Goal: Task Accomplishment & Management: Manage account settings

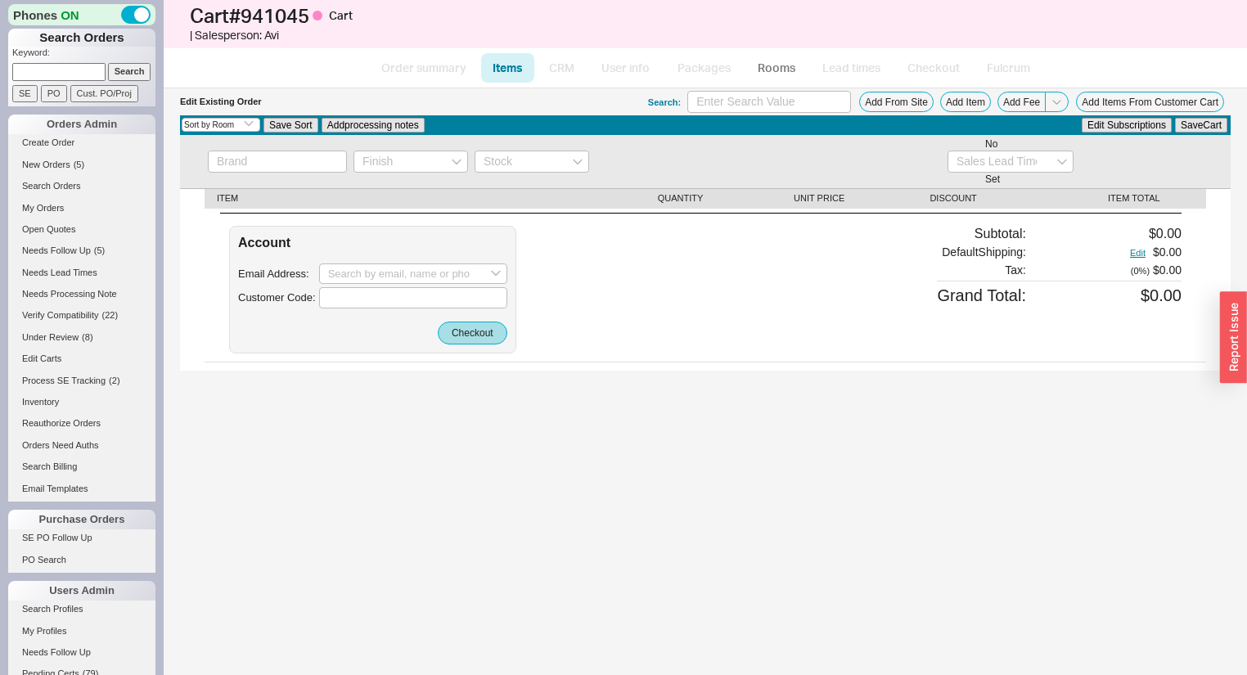
select select "3"
click at [971, 99] on button "Add Item" at bounding box center [965, 102] width 51 height 20
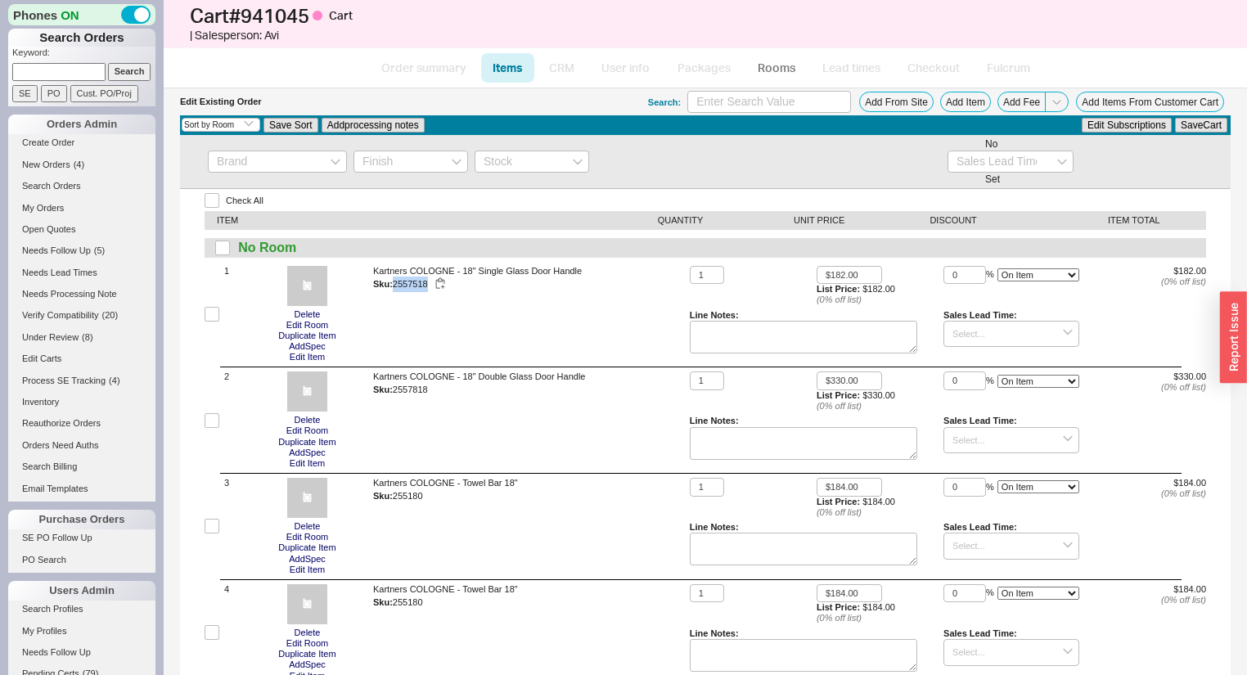
drag, startPoint x: 395, startPoint y: 285, endPoint x: 430, endPoint y: 285, distance: 34.4
click at [430, 285] on div "Sku: 2557518" at bounding box center [528, 285] width 310 height 16
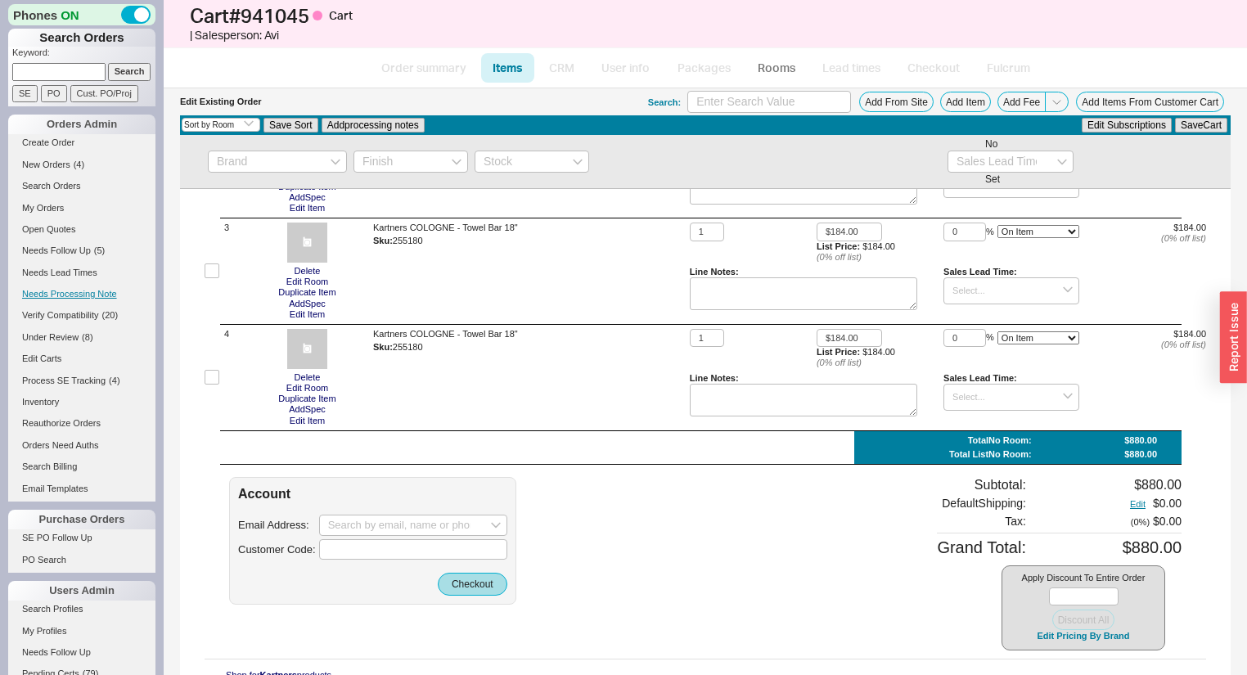
scroll to position [262, 0]
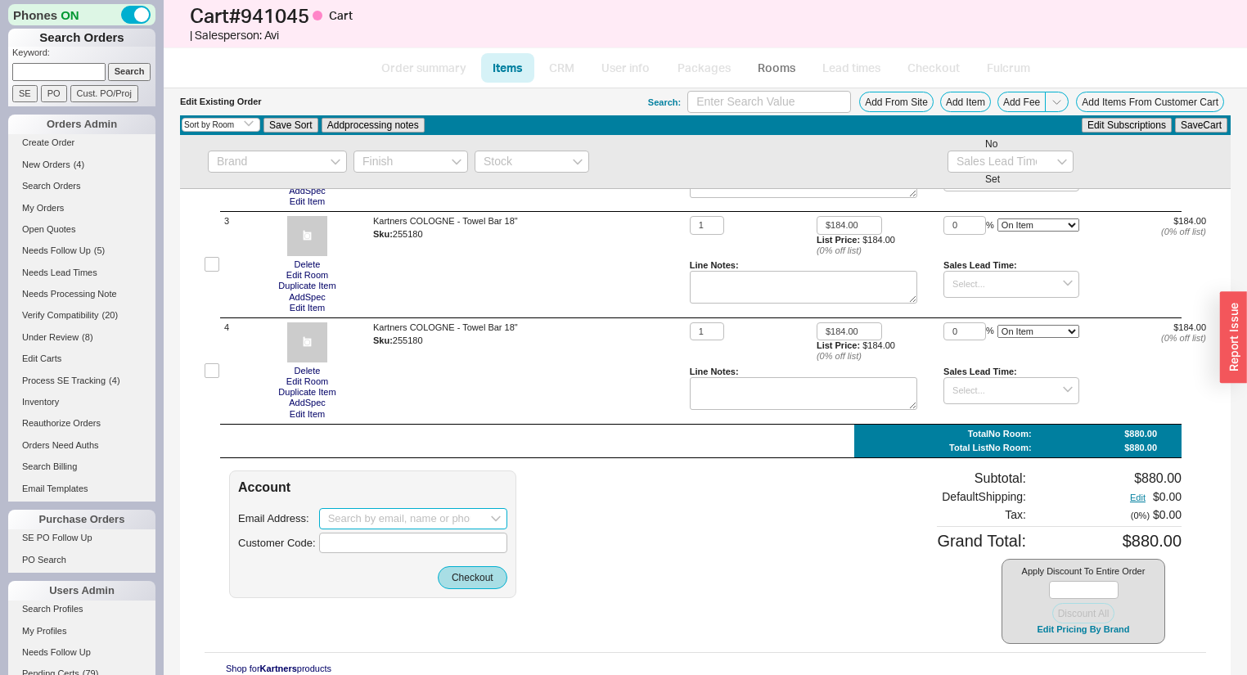
click at [410, 512] on input at bounding box center [413, 518] width 188 height 21
paste input "colibri@hotmail.com"
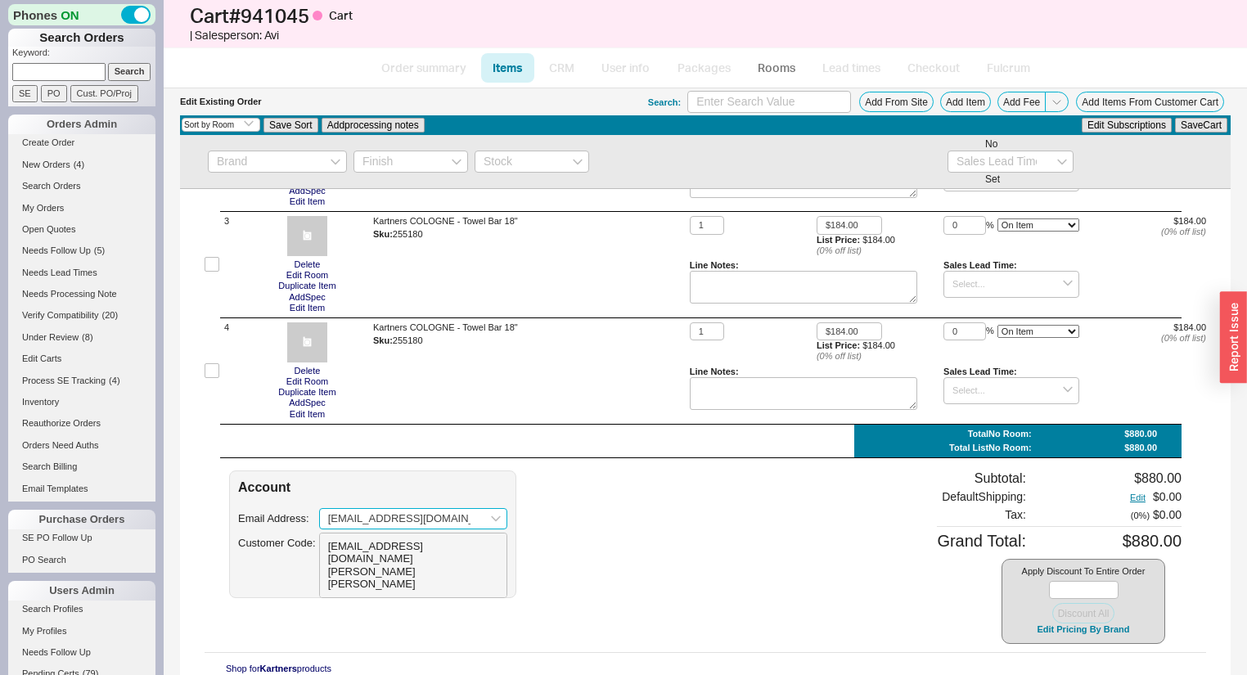
click at [407, 551] on div "colibri@hotmail.com" at bounding box center [413, 552] width 170 height 25
type input "colibri@hotmail.com"
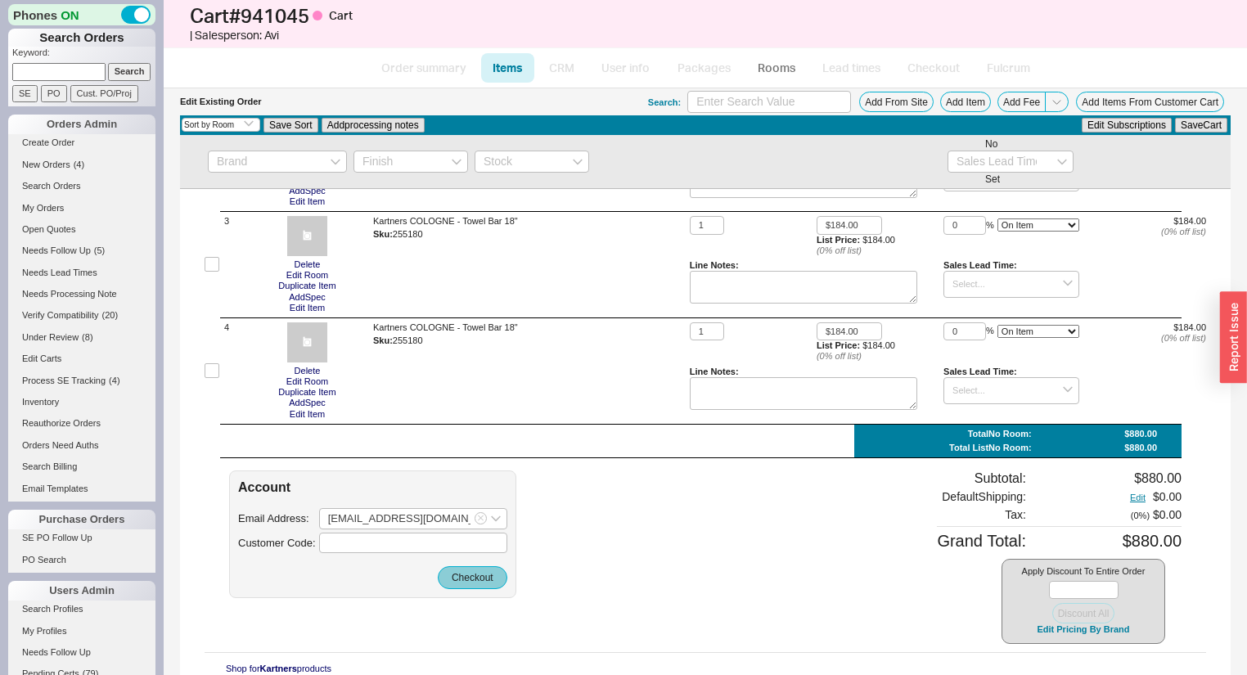
click at [442, 569] on div "Checkout" at bounding box center [372, 577] width 269 height 23
click at [446, 571] on button "Checkout" at bounding box center [473, 577] width 70 height 23
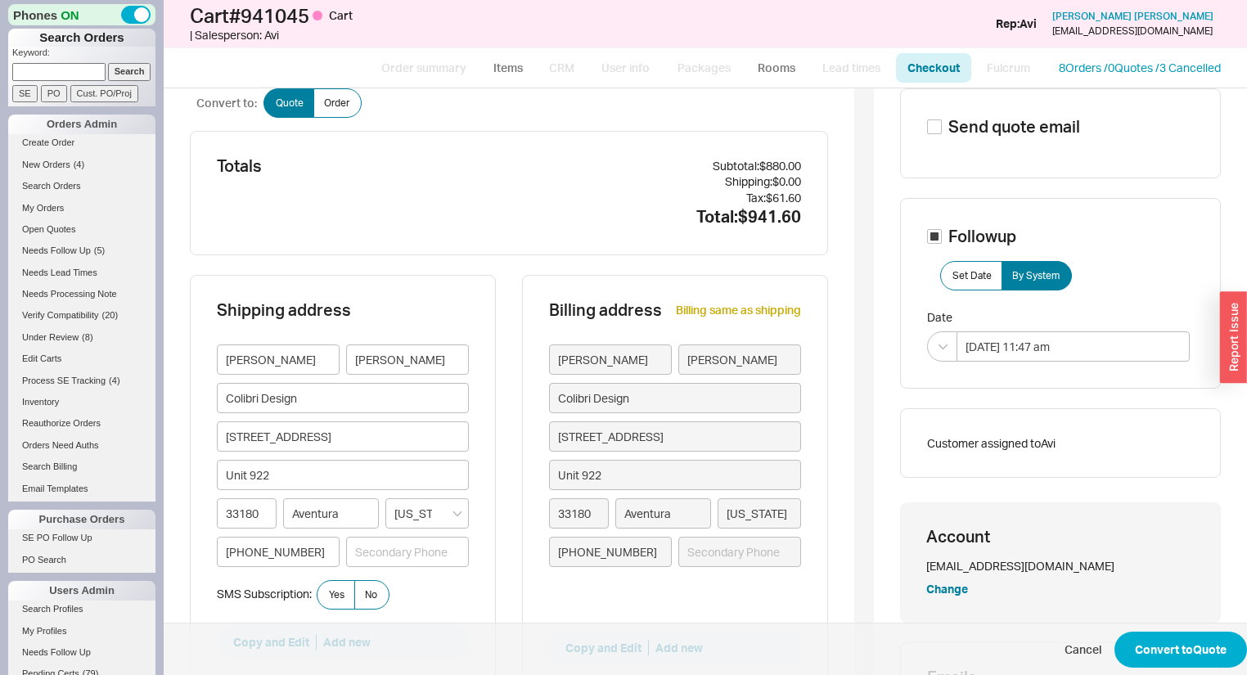
scroll to position [65, 0]
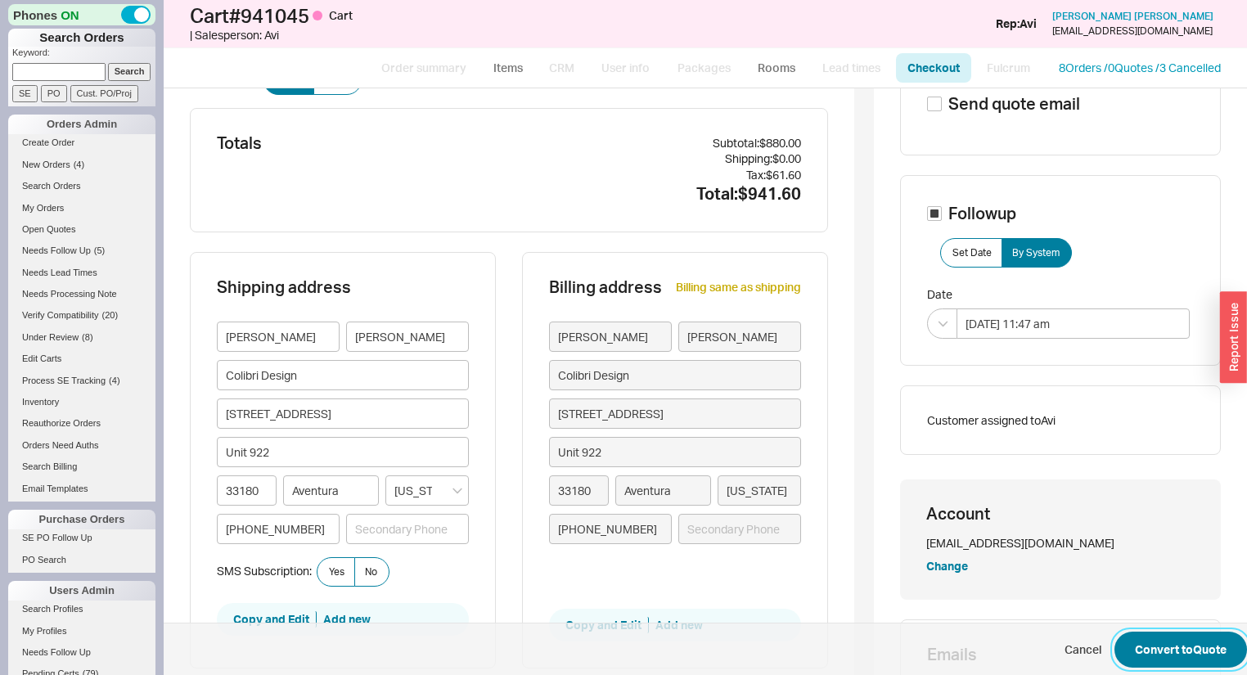
click at [1196, 643] on button "Convert to Quote" at bounding box center [1181, 650] width 133 height 36
select select "*"
select select "3"
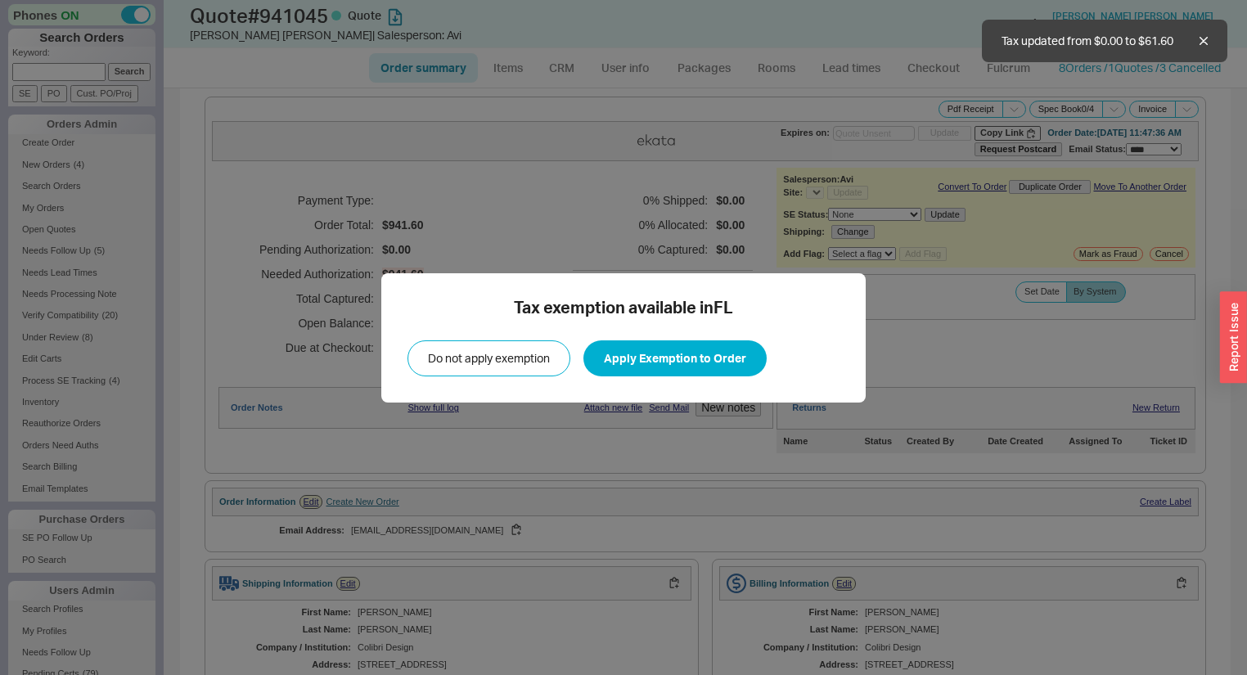
select select "*"
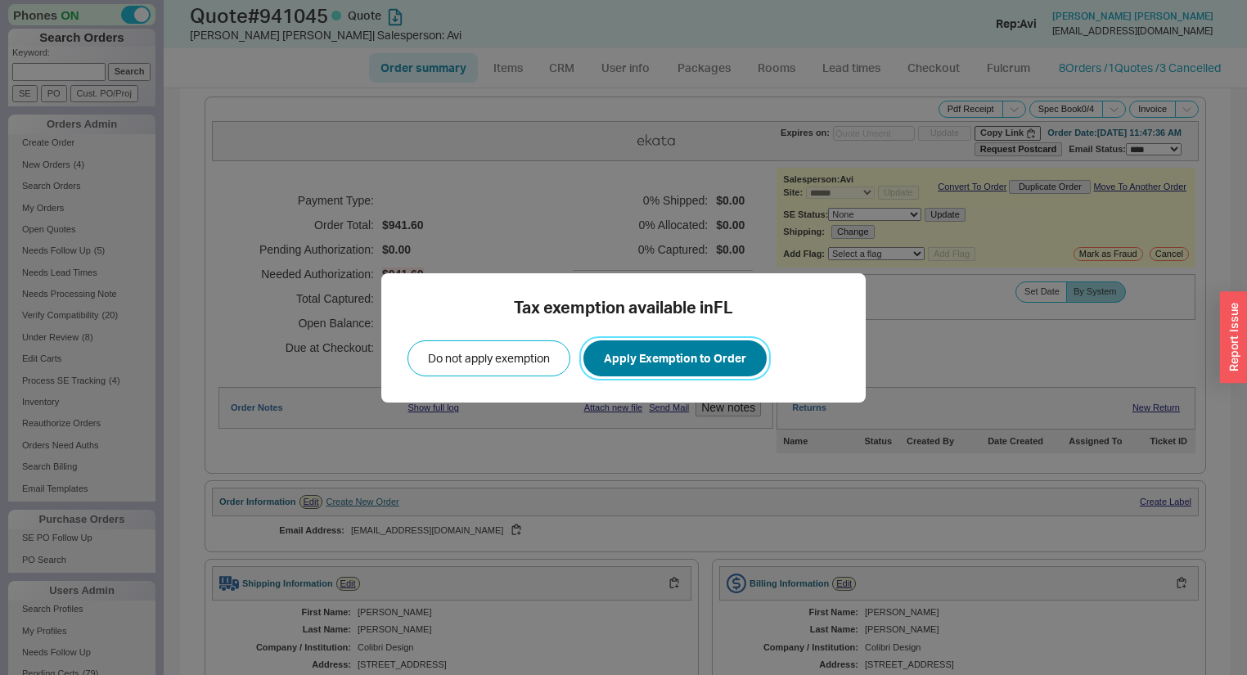
click at [649, 358] on button "Apply Exemption to Order" at bounding box center [675, 358] width 183 height 36
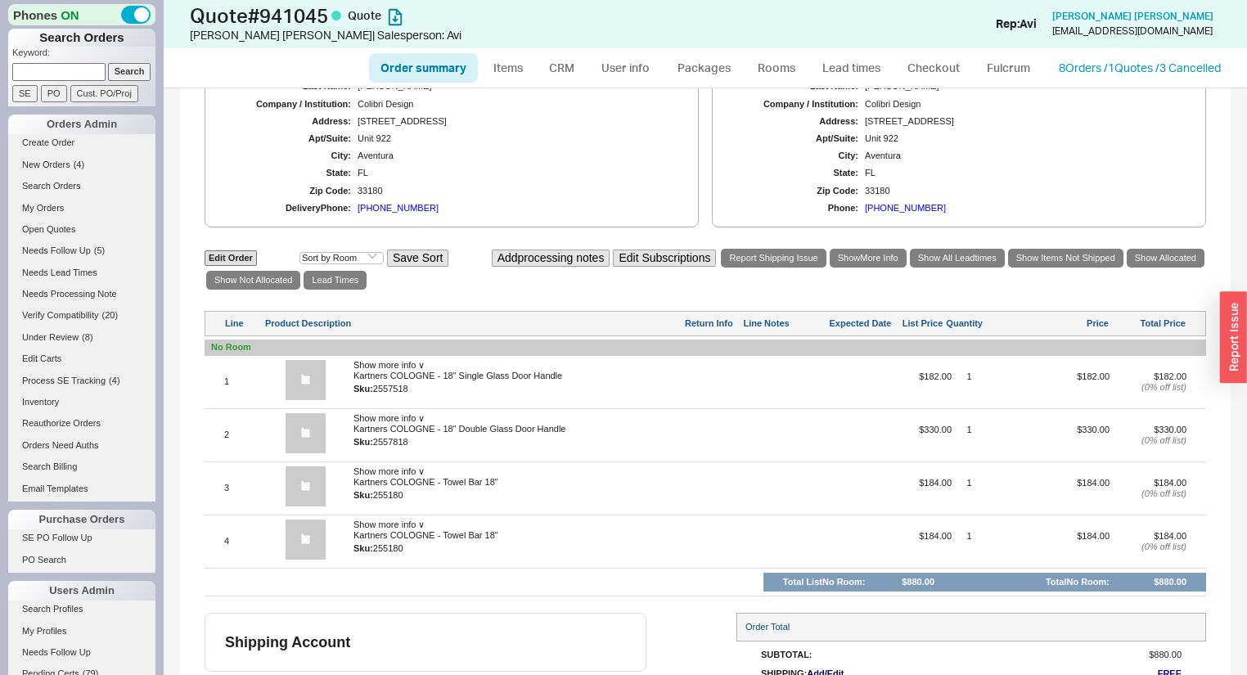
scroll to position [524, 0]
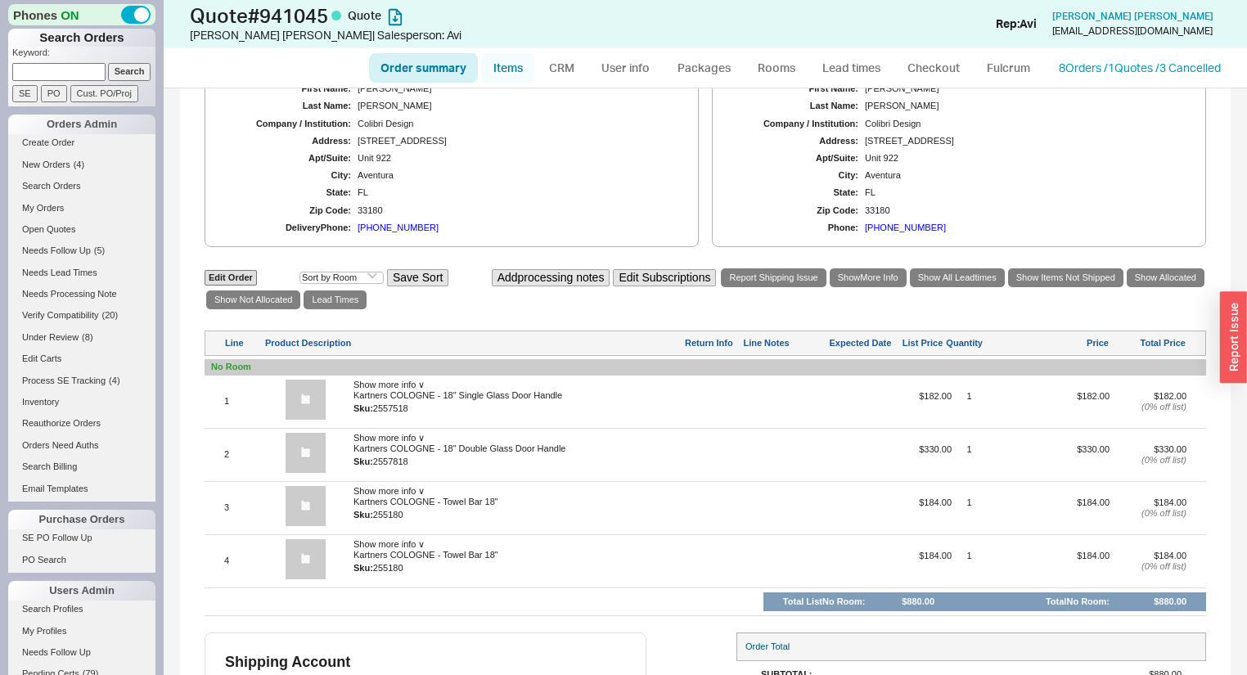
click at [513, 61] on link "Items" at bounding box center [507, 67] width 53 height 29
select select "3"
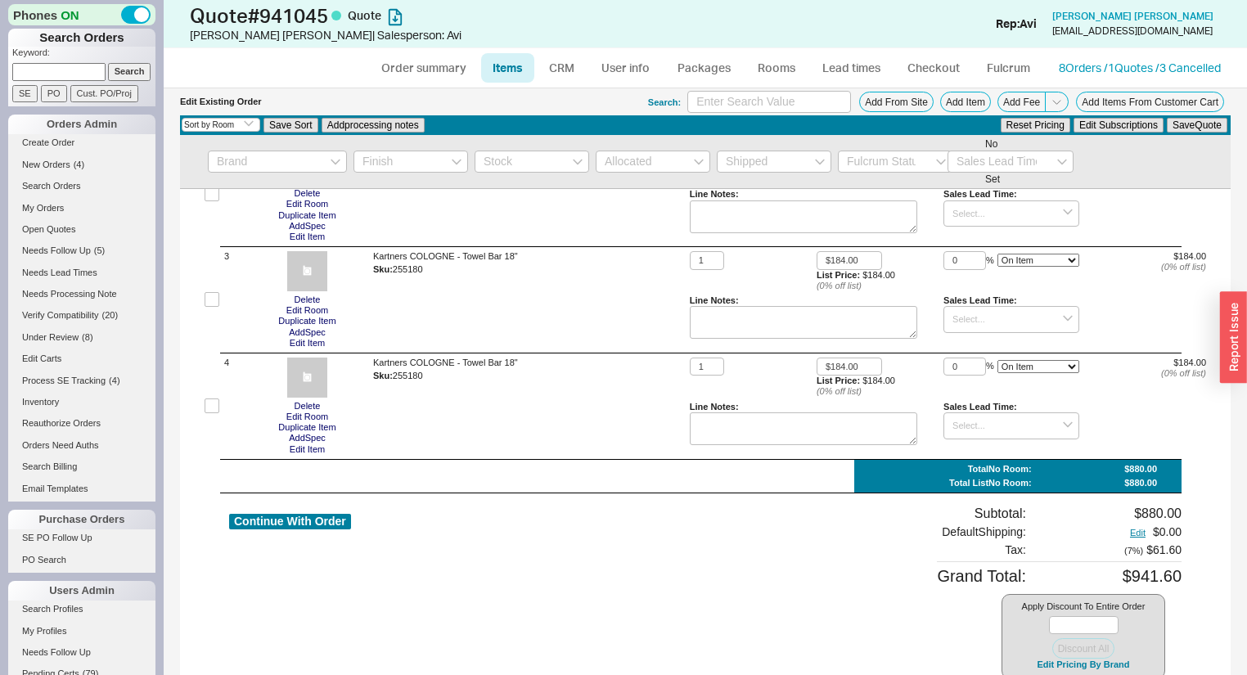
scroll to position [264, 0]
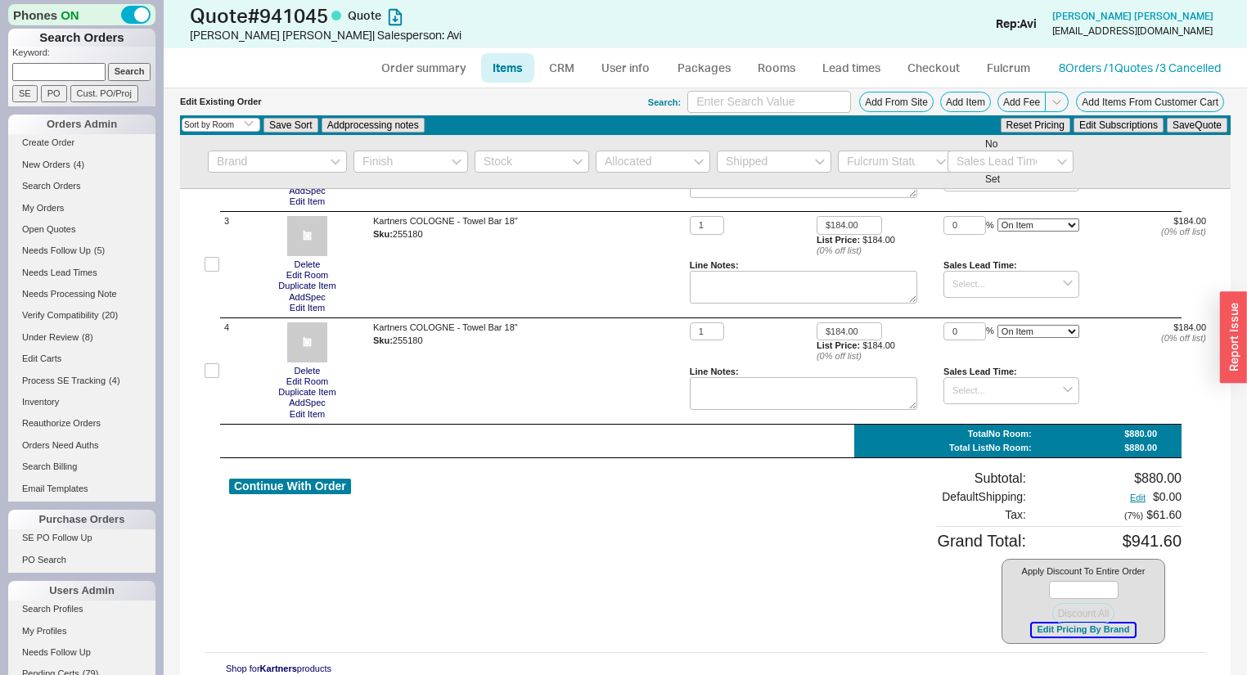
click at [1051, 632] on button "Edit Pricing By Brand" at bounding box center [1083, 630] width 102 height 12
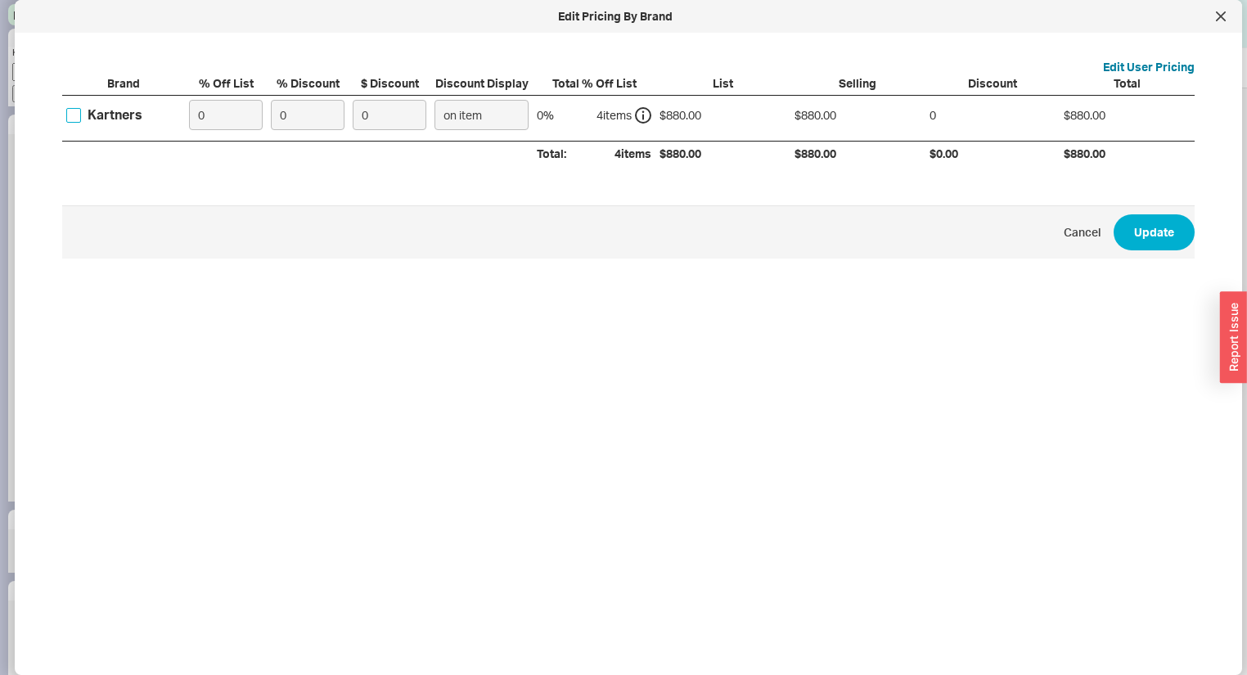
click at [79, 110] on input "Kartners" at bounding box center [73, 115] width 15 height 15
checkbox input "true"
drag, startPoint x: 295, startPoint y: 121, endPoint x: 168, endPoint y: 111, distance: 127.2
click at [0, 0] on div "Kartners 0 0 0 on item 0 % 4 item s $880.00 $880.00 0 $880.00" at bounding box center [0, 0] width 0 height 0
type input "2"
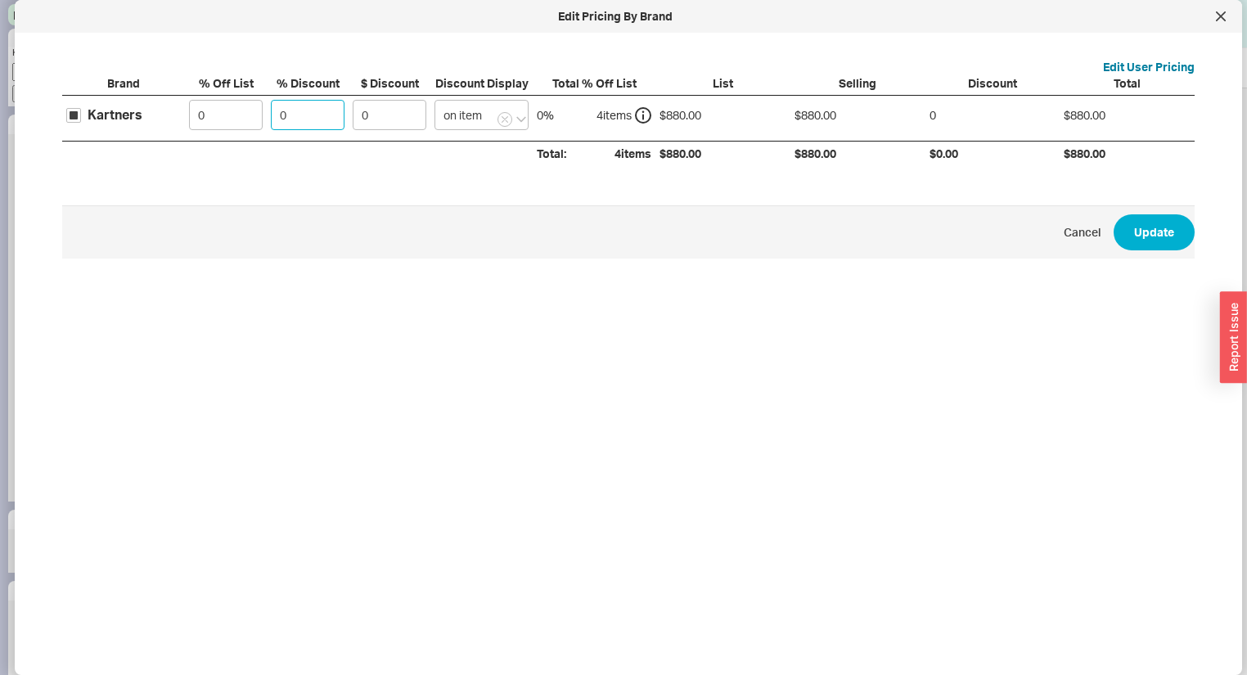
type input "17.6"
type input "25"
type input "220"
type input "25"
click at [1120, 228] on button "Update" at bounding box center [1154, 232] width 81 height 36
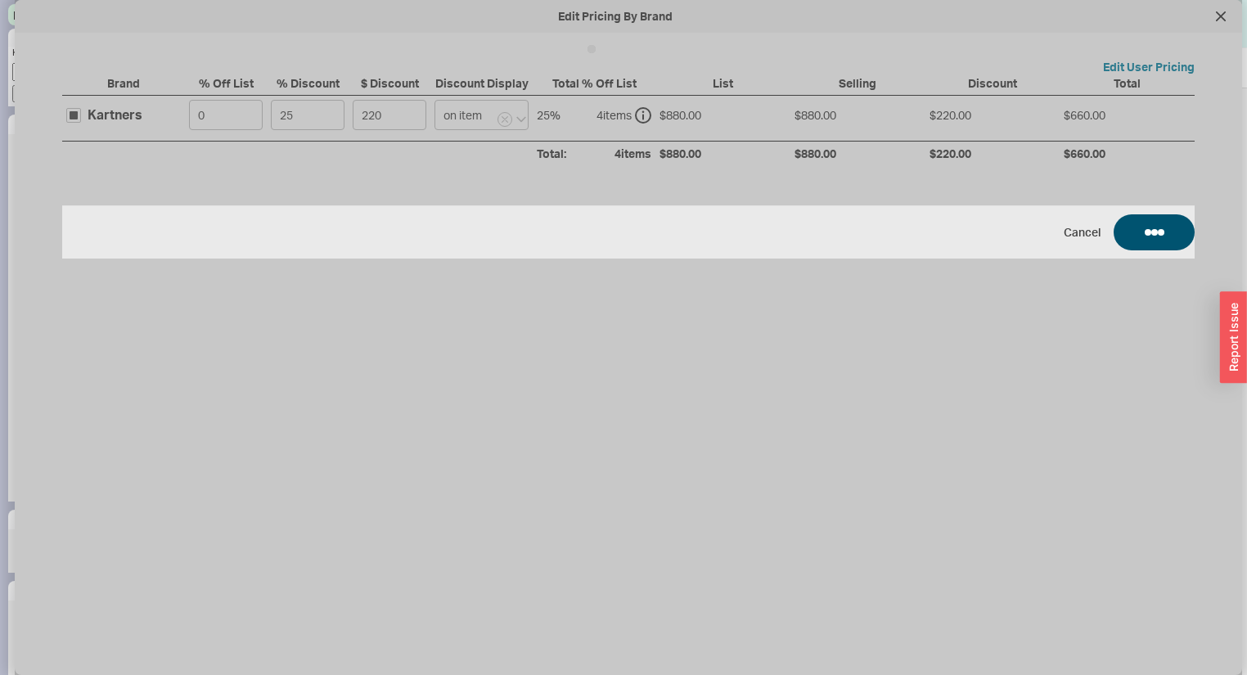
type input "25"
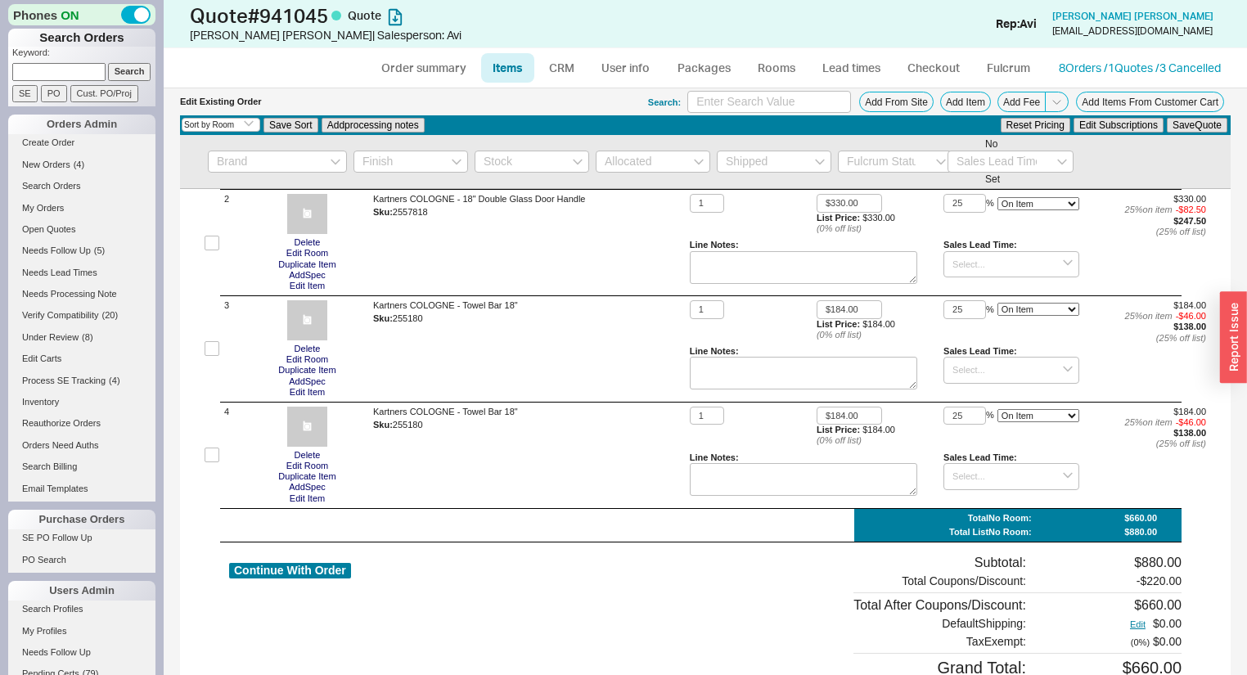
scroll to position [0, 0]
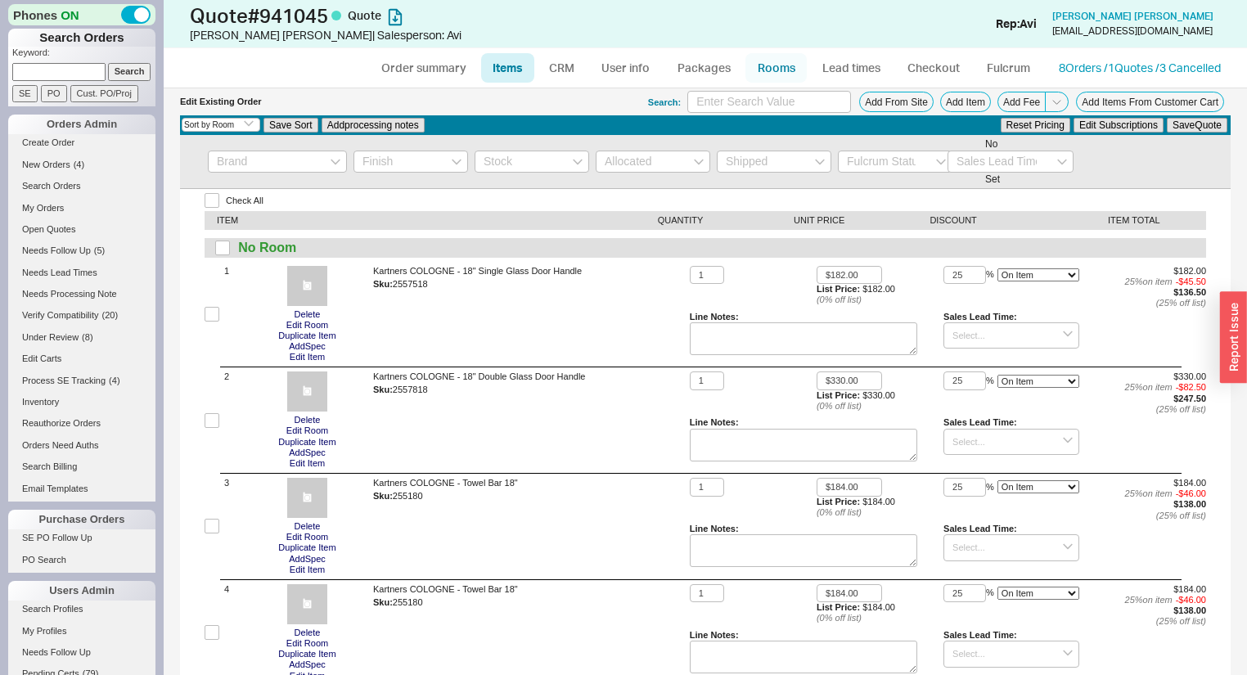
click at [775, 62] on link "Rooms" at bounding box center [776, 67] width 61 height 29
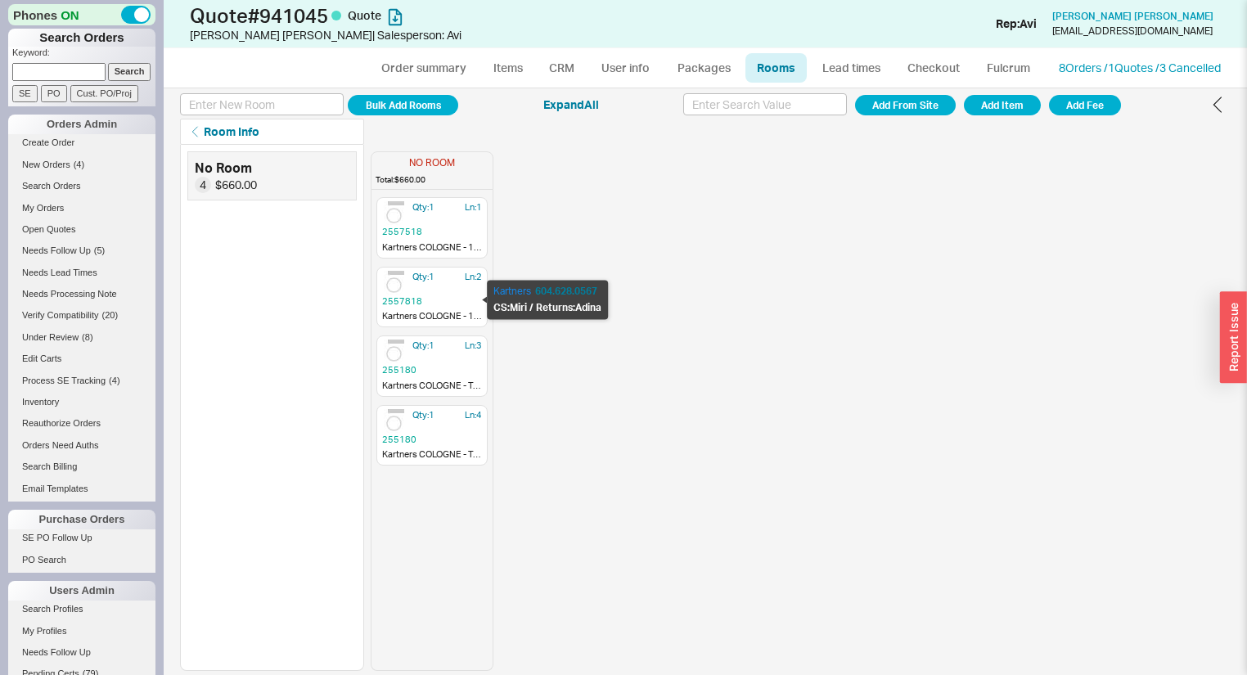
drag, startPoint x: 421, startPoint y: 295, endPoint x: 416, endPoint y: 242, distance: 52.6
click at [416, 243] on div "Qty: 1 Ln: 1 2557518 Kartners COLOGNE - 18" Single Glass Door Handle Qty: 1 Ln:…" at bounding box center [432, 433] width 121 height 474
click at [447, 74] on link "Order summary" at bounding box center [423, 67] width 109 height 29
select select "*"
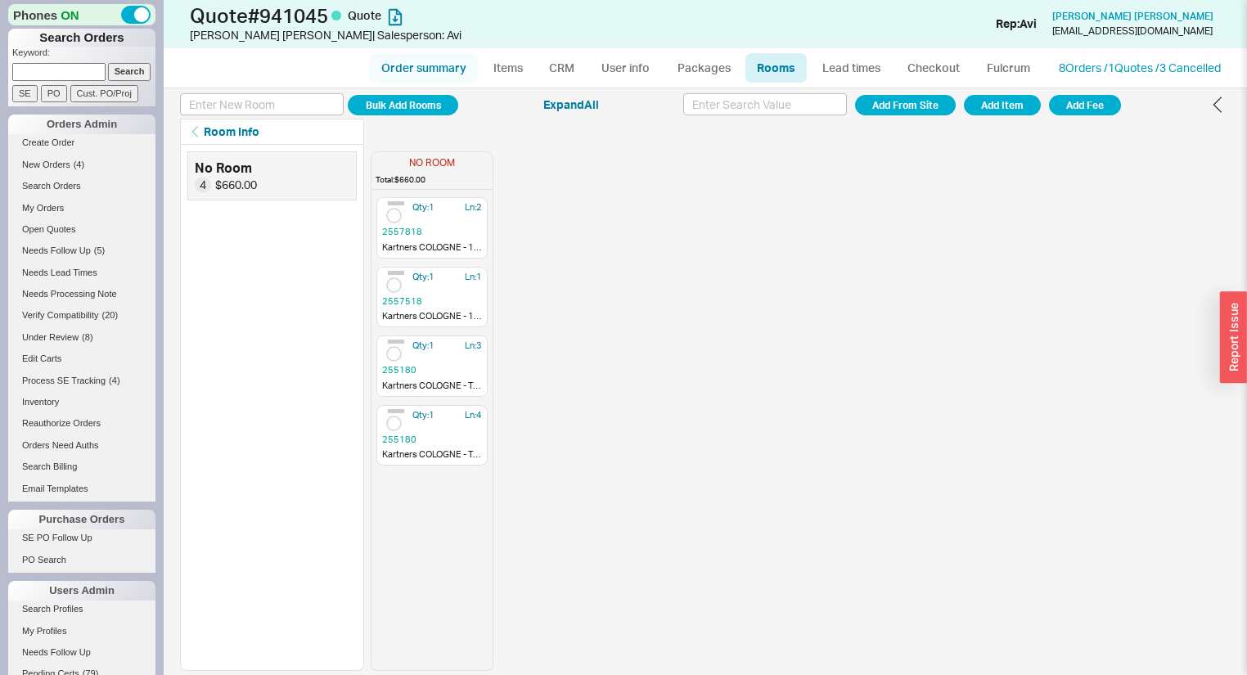
select select "3"
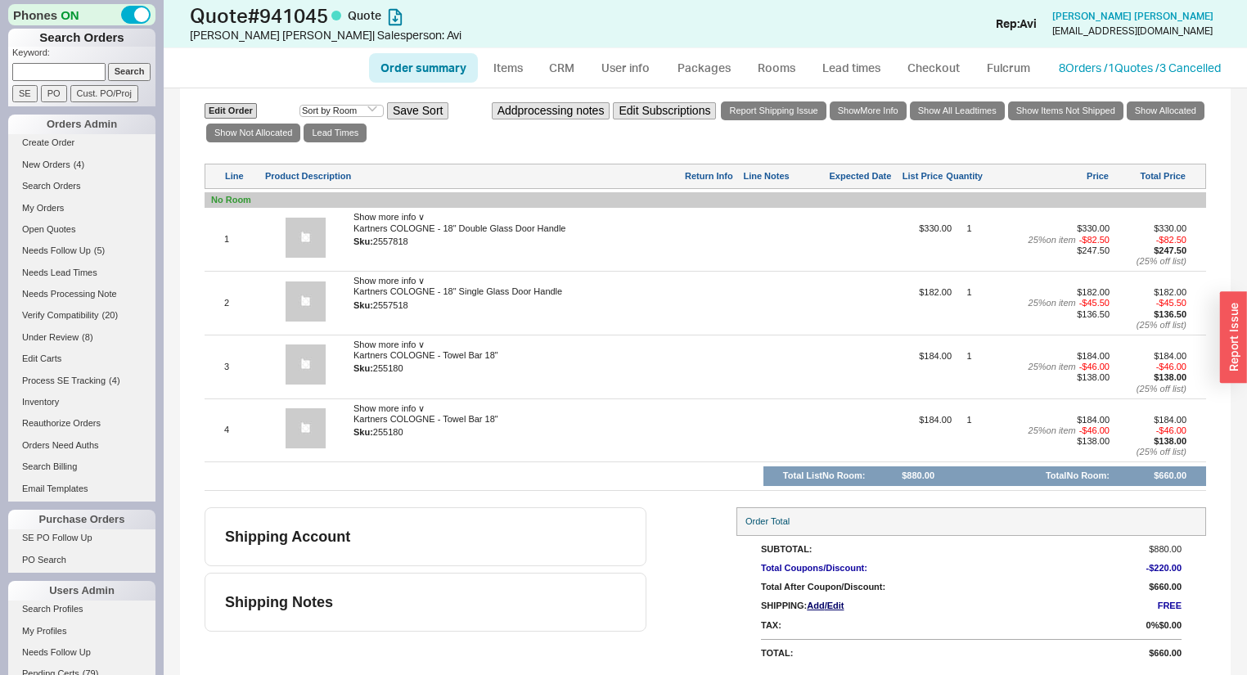
scroll to position [321, 0]
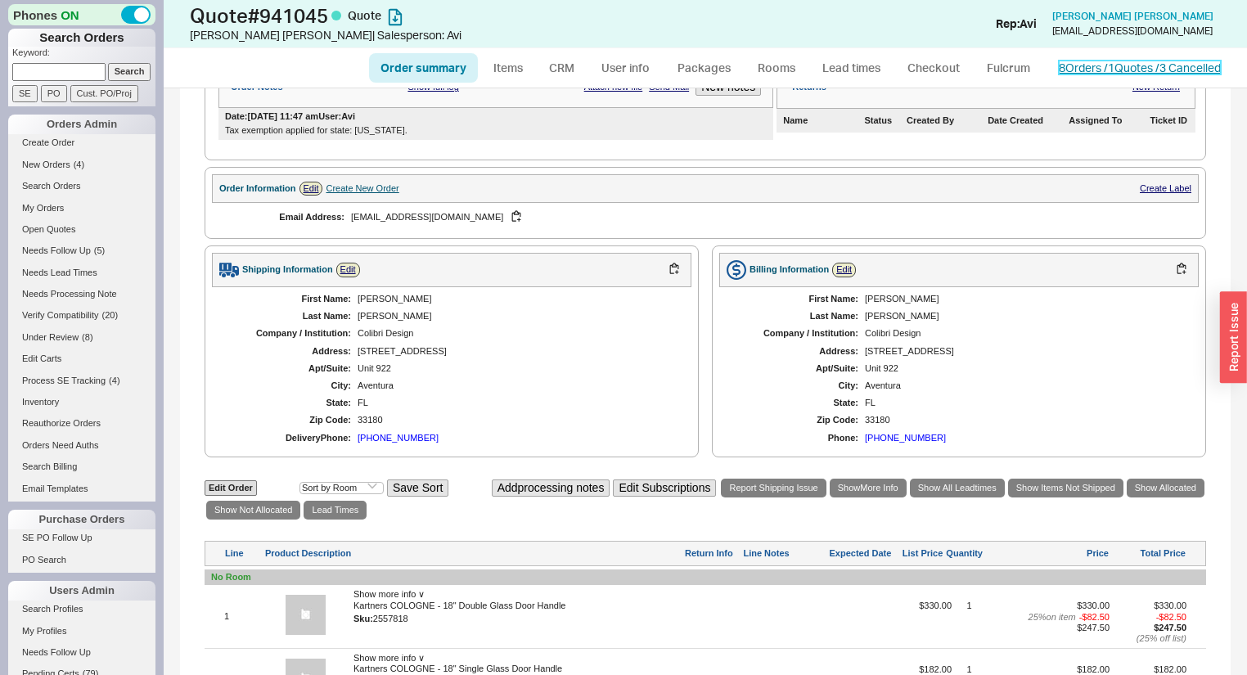
click at [1081, 72] on link "8 Orders / 1 Quotes / 3 Cancelled" at bounding box center [1140, 68] width 162 height 14
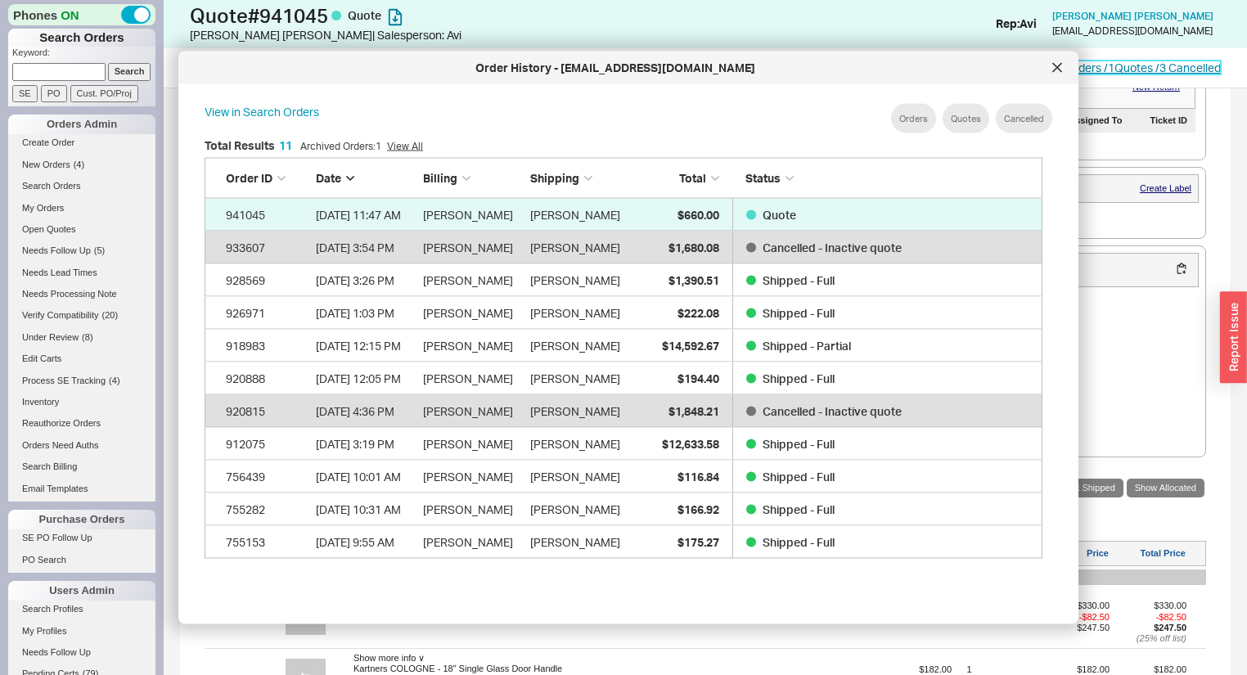
scroll to position [491, 854]
click at [1052, 69] on icon at bounding box center [1057, 68] width 10 height 10
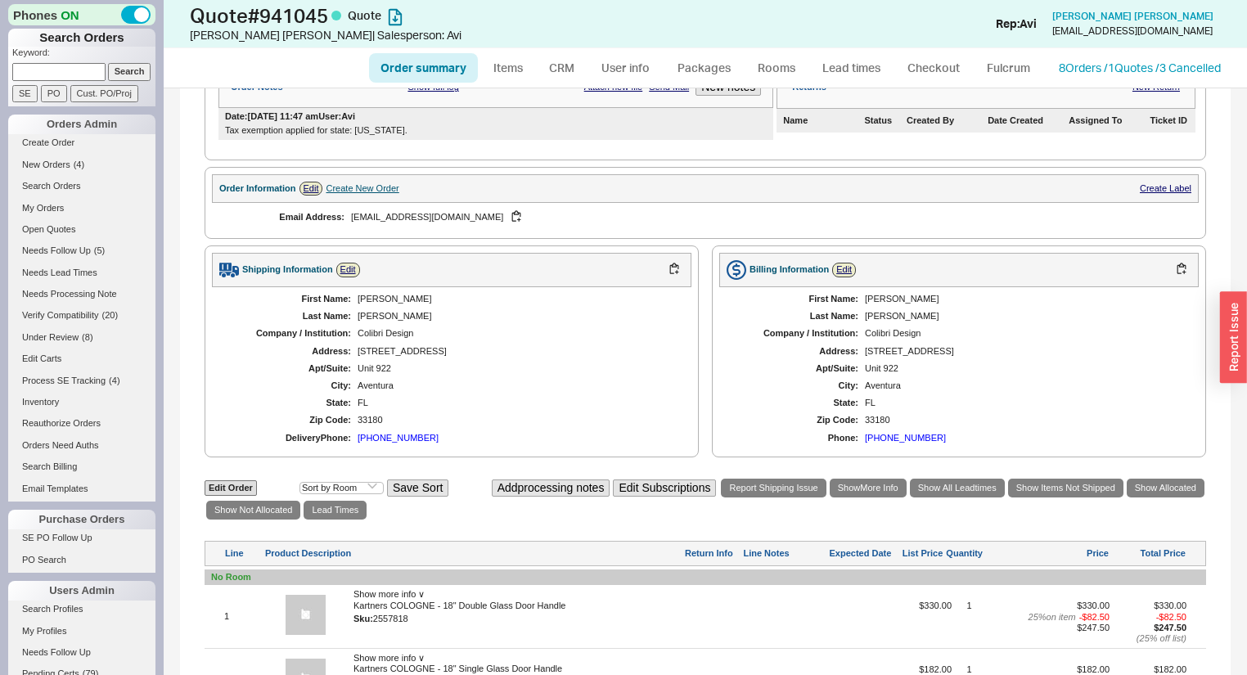
scroll to position [452, 0]
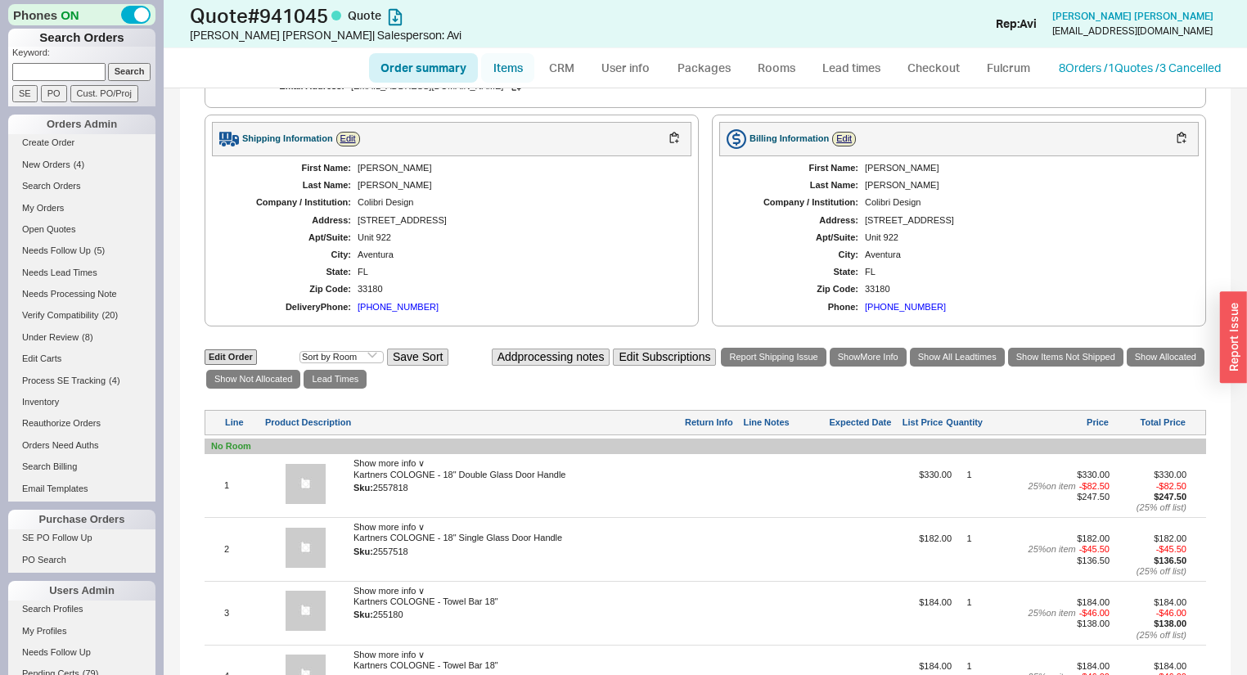
click at [501, 74] on link "Items" at bounding box center [507, 67] width 53 height 29
select select "3"
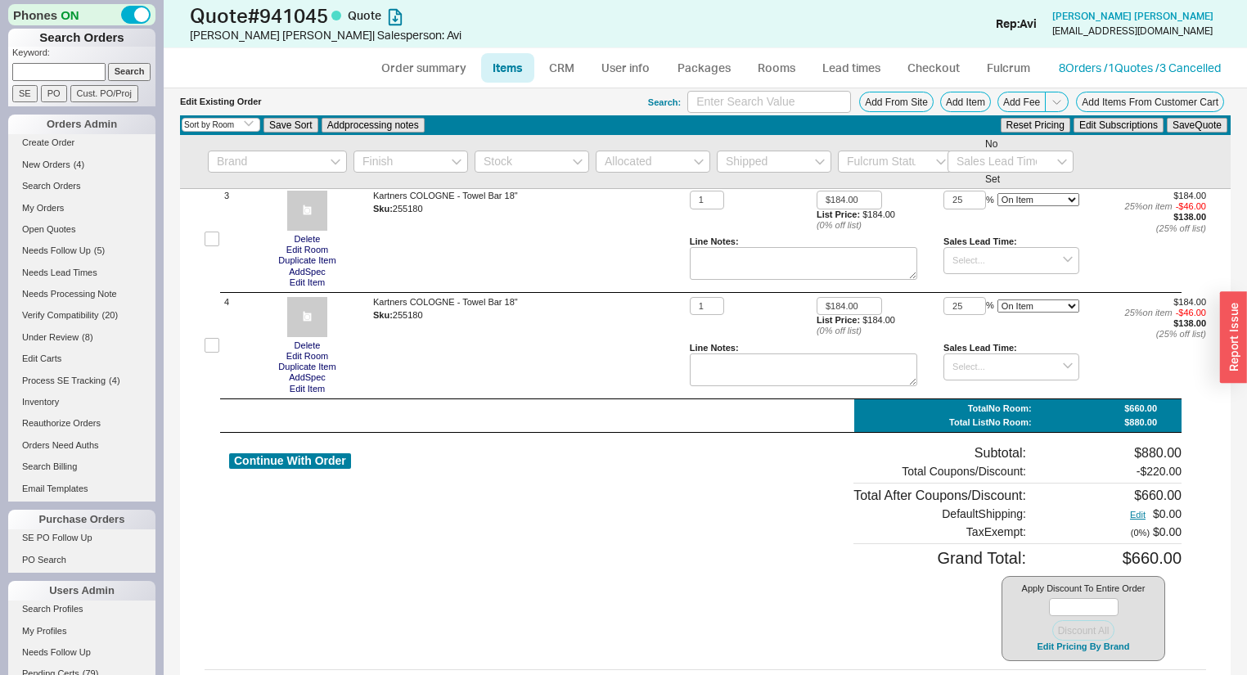
scroll to position [305, 0]
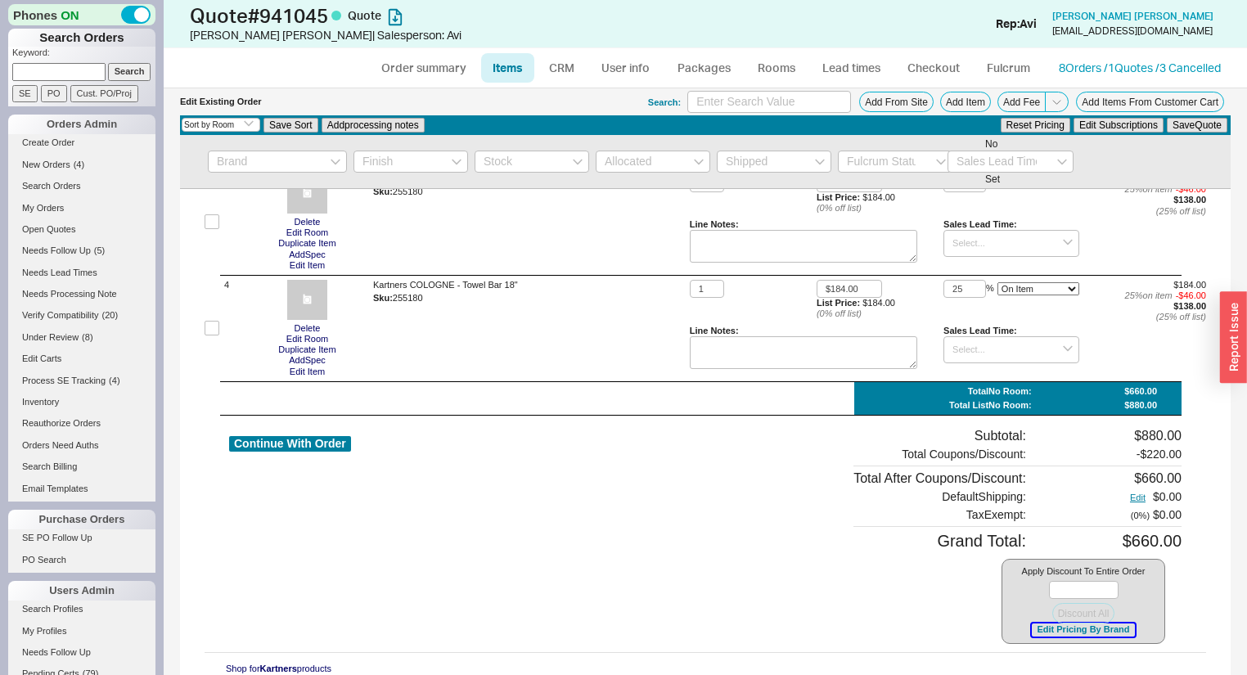
click at [1069, 630] on button "Edit Pricing By Brand" at bounding box center [1083, 630] width 102 height 12
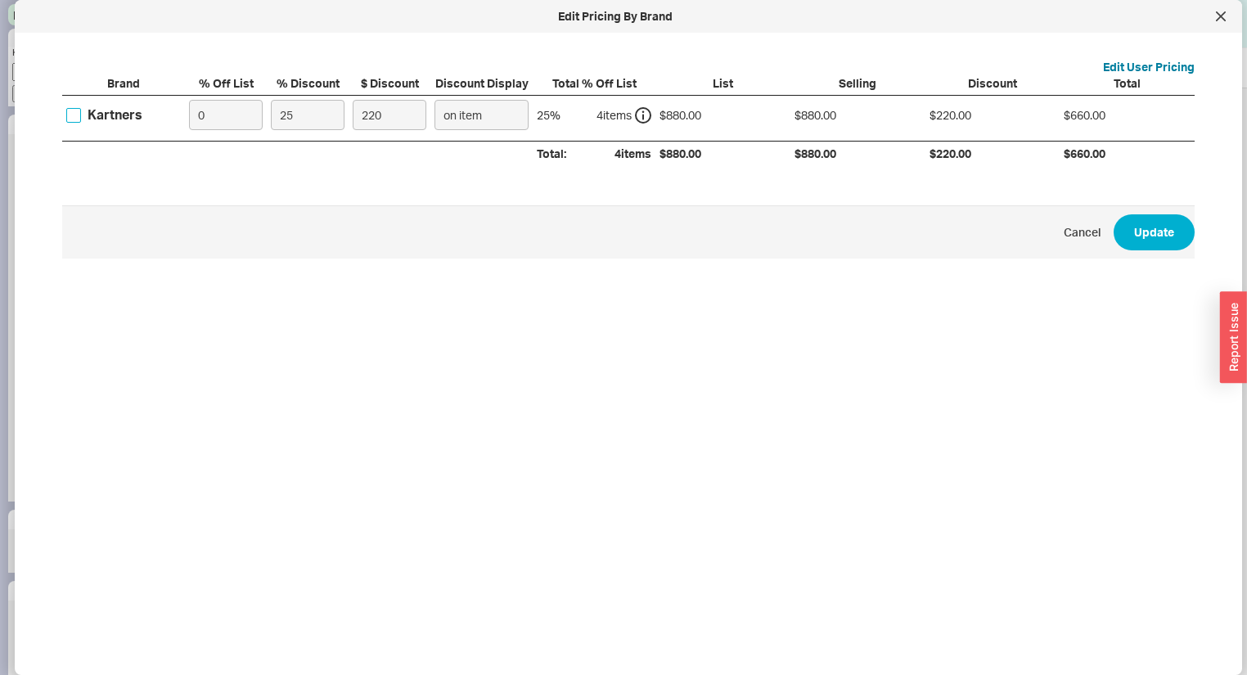
click at [74, 118] on input "Kartners" at bounding box center [73, 115] width 15 height 15
checkbox input "true"
drag, startPoint x: 211, startPoint y: 116, endPoint x: 36, endPoint y: 74, distance: 180.2
click at [121, 78] on div "Brand % Off List % Discount $ Discount Discount Display Total % Off List List S…" at bounding box center [628, 120] width 1133 height 91
type input "2"
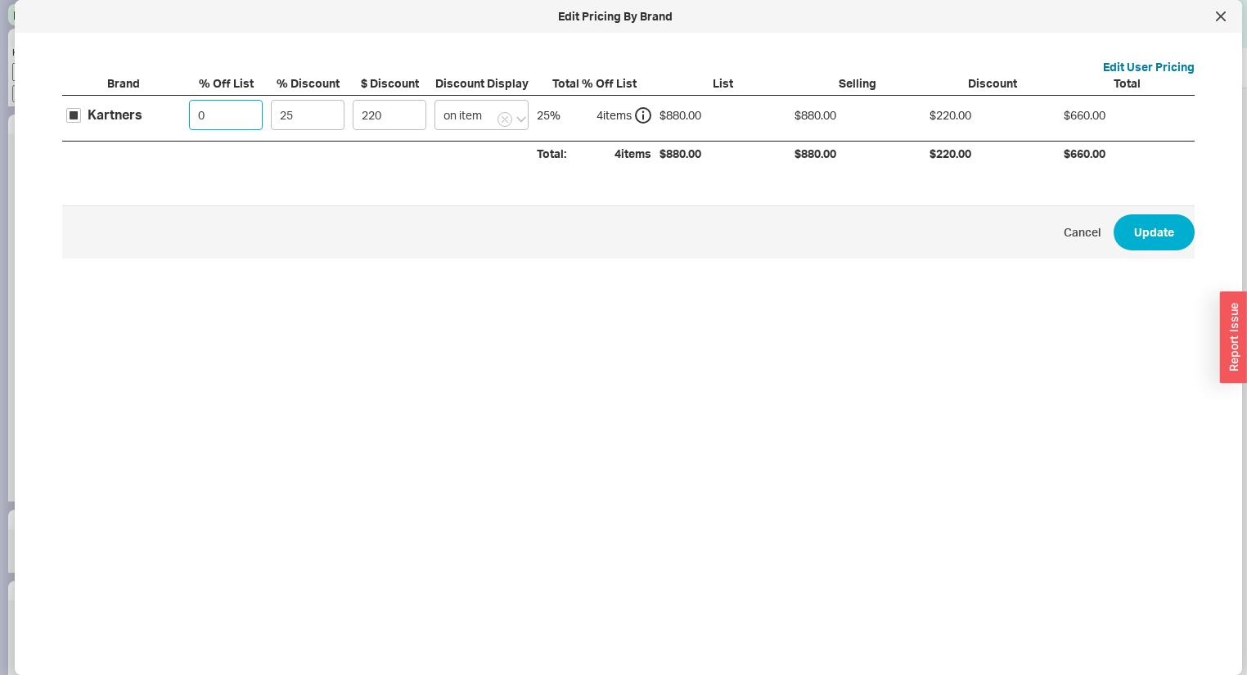
type input "215.6"
type input "25"
type input "165"
type input "25"
drag, startPoint x: 311, startPoint y: 110, endPoint x: 16, endPoint y: 32, distance: 305.5
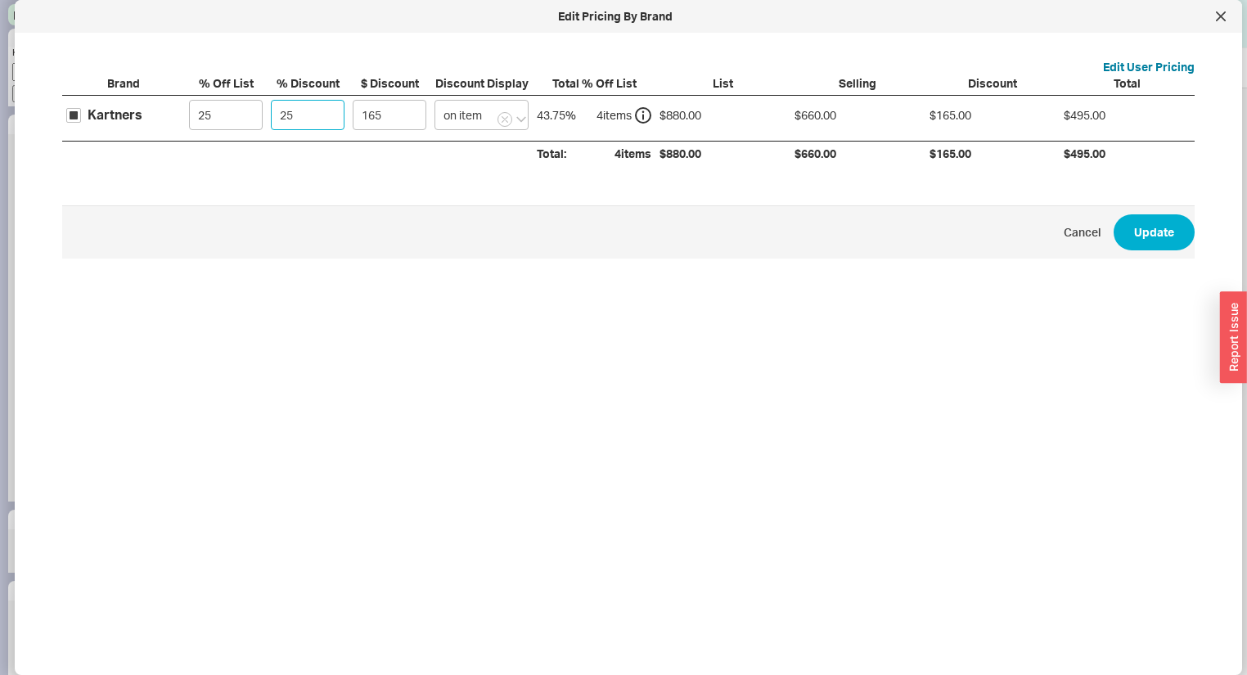
click at [58, 59] on div "Edit User Pricing Brand % Off List % Discount $ Discount Discount Display Total…" at bounding box center [628, 250] width 1175 height 409
type input "5"
type input "33"
type input "5"
click at [1139, 236] on button "Update" at bounding box center [1154, 232] width 81 height 36
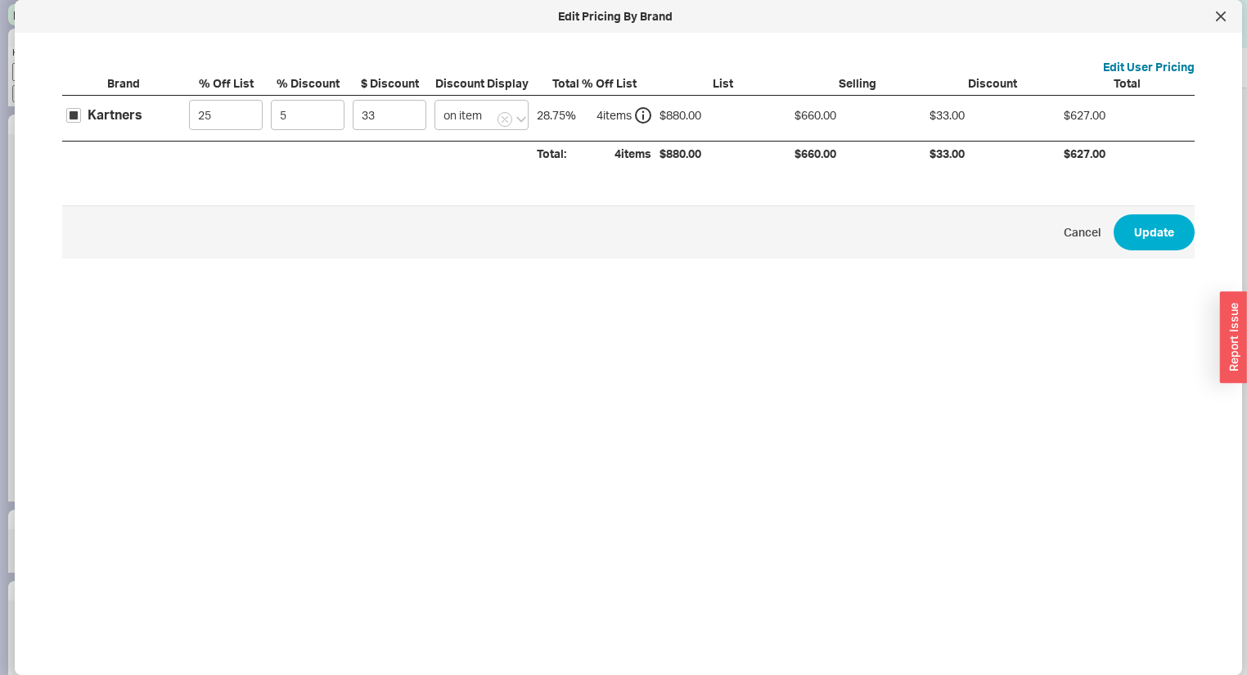
type input "$247.50"
type input "5"
type input "$136.50"
type input "5"
type input "$138.00"
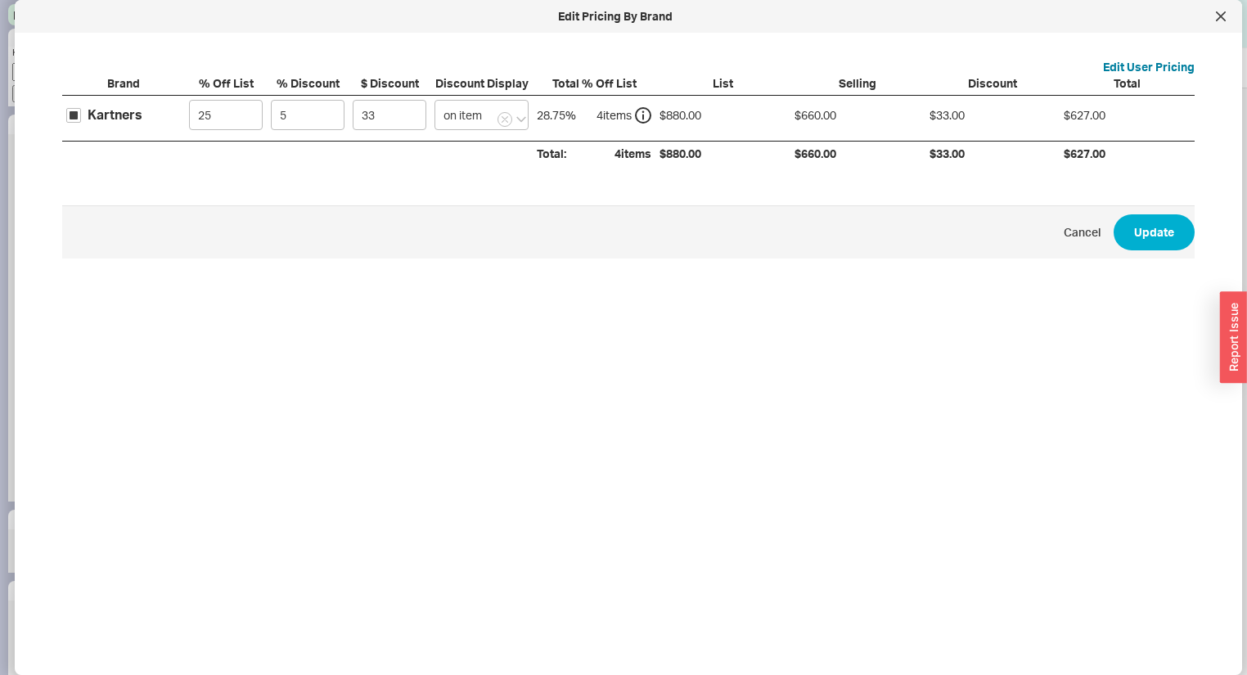
type input "5"
type input "$138.00"
type input "5"
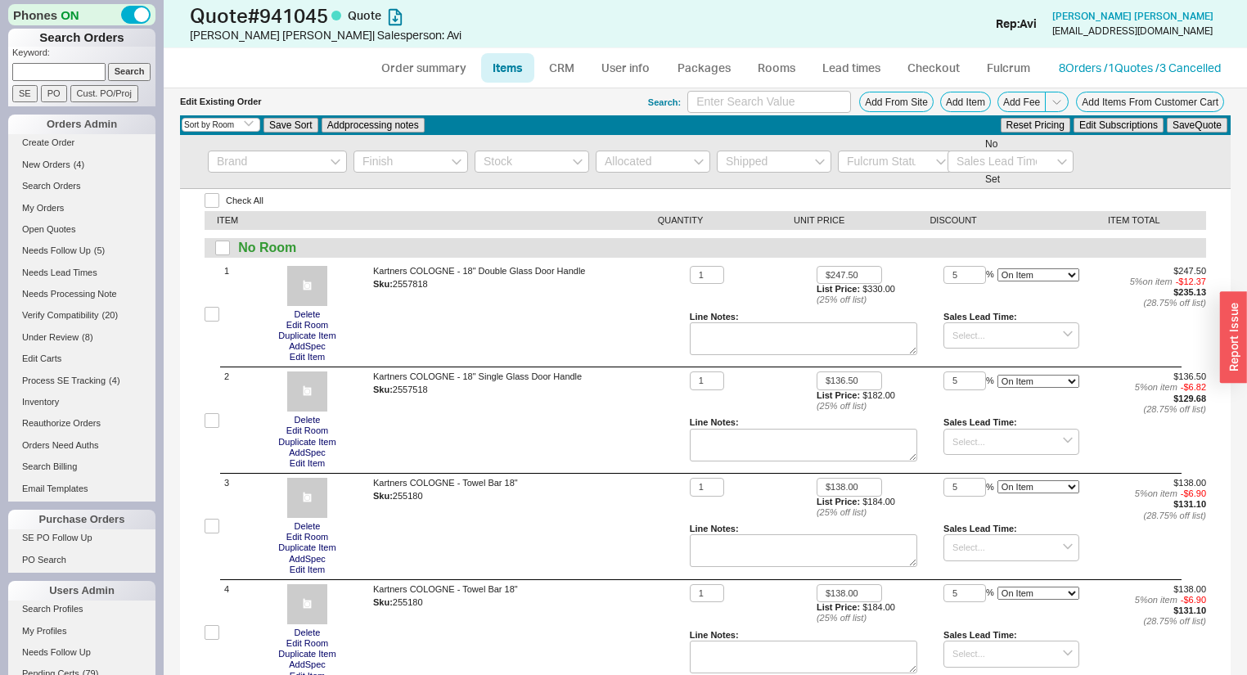
scroll to position [0, 0]
drag, startPoint x: 393, startPoint y: 286, endPoint x: 435, endPoint y: 285, distance: 41.7
click at [435, 285] on div "Sku: 2557818" at bounding box center [528, 285] width 310 height 16
click at [556, 272] on button "604.628.0567" at bounding box center [534, 275] width 62 height 16
click at [572, 308] on div "Kartners COLOGNE - 18" Double Glass Door Handle Sku: 2557818" at bounding box center [528, 314] width 310 height 97
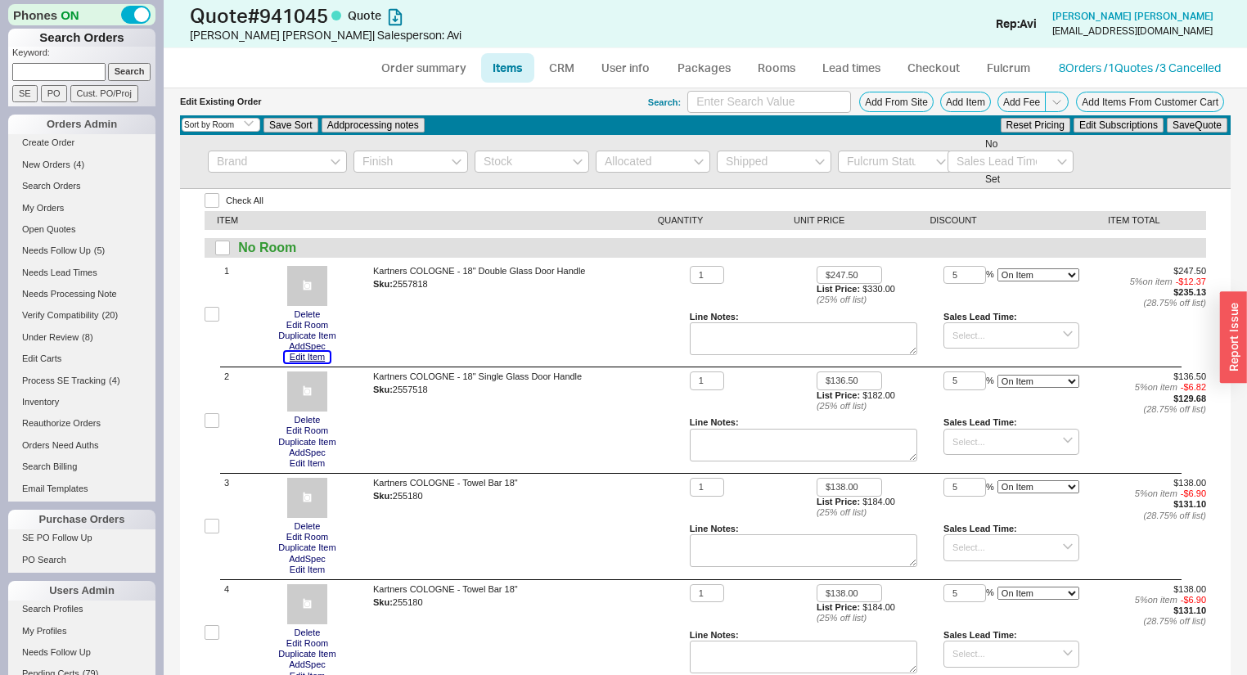
click at [309, 354] on button "Edit Item" at bounding box center [307, 357] width 45 height 11
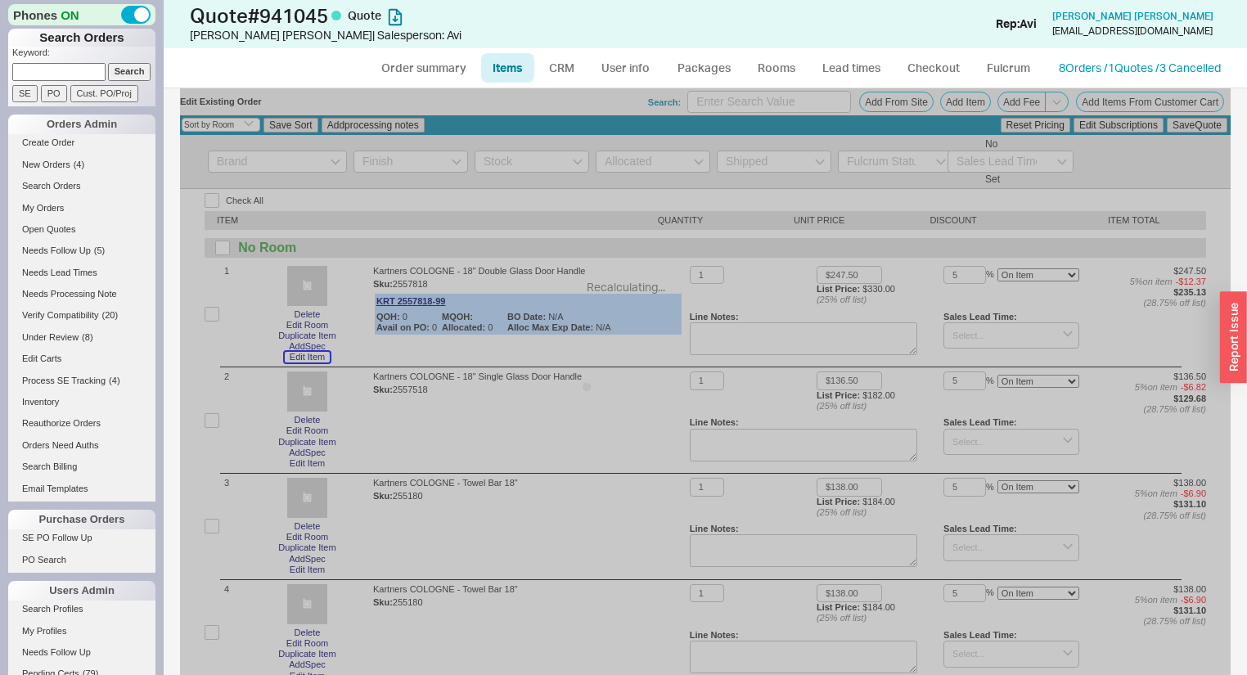
type input "$517.00"
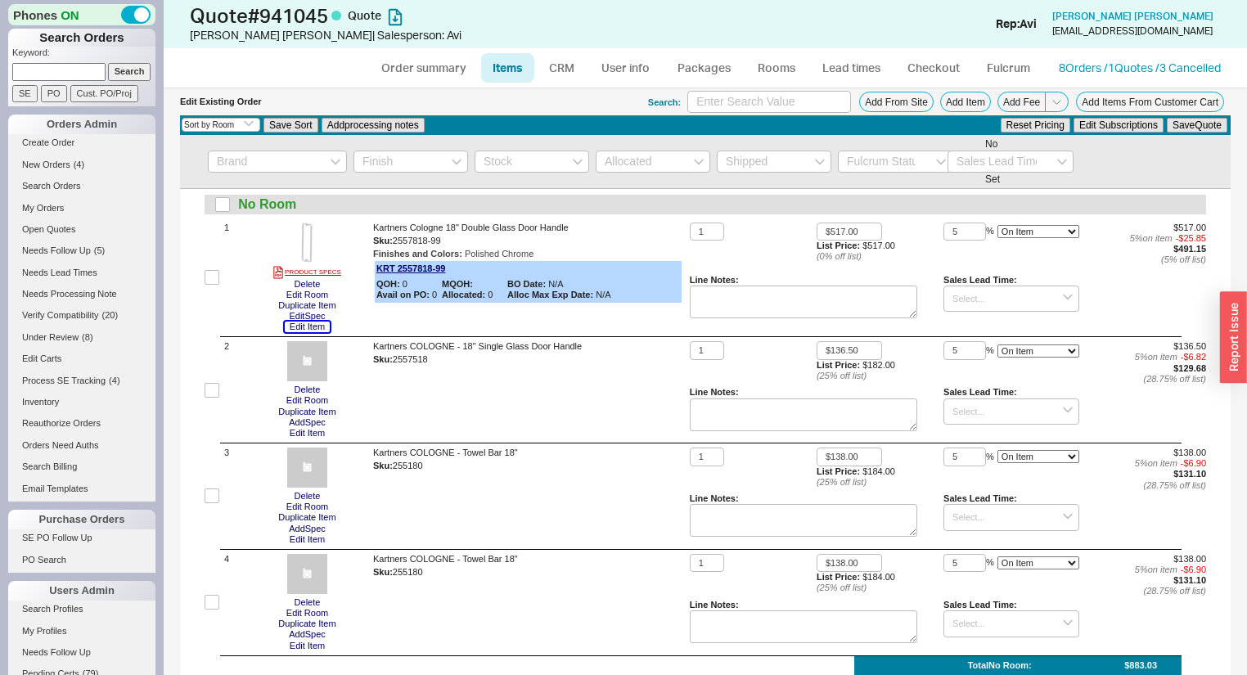
scroll to position [65, 0]
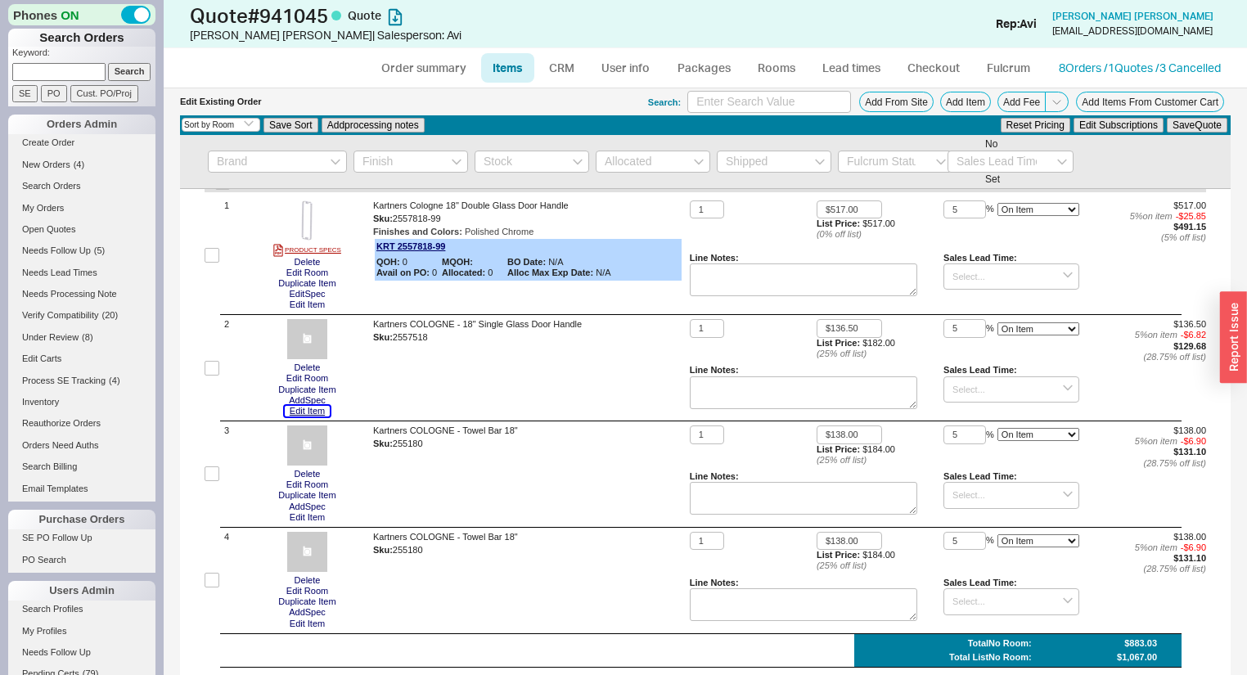
click at [316, 413] on button "Edit Item" at bounding box center [307, 411] width 45 height 11
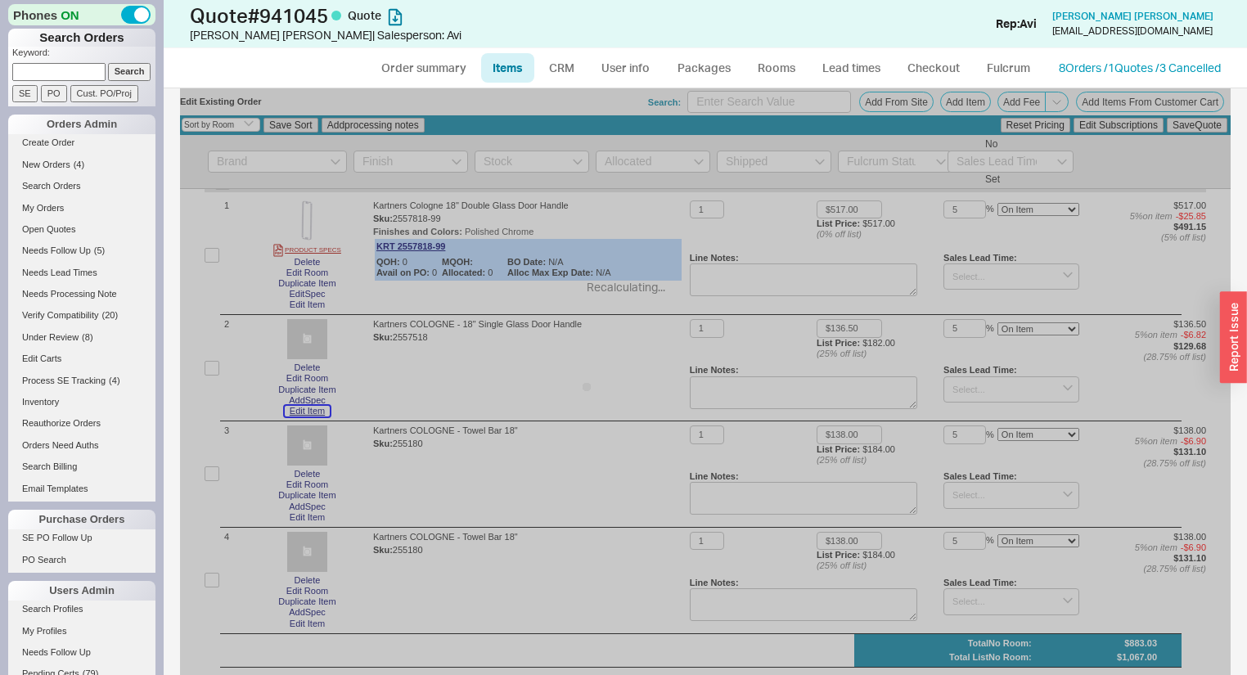
type input "$286.00"
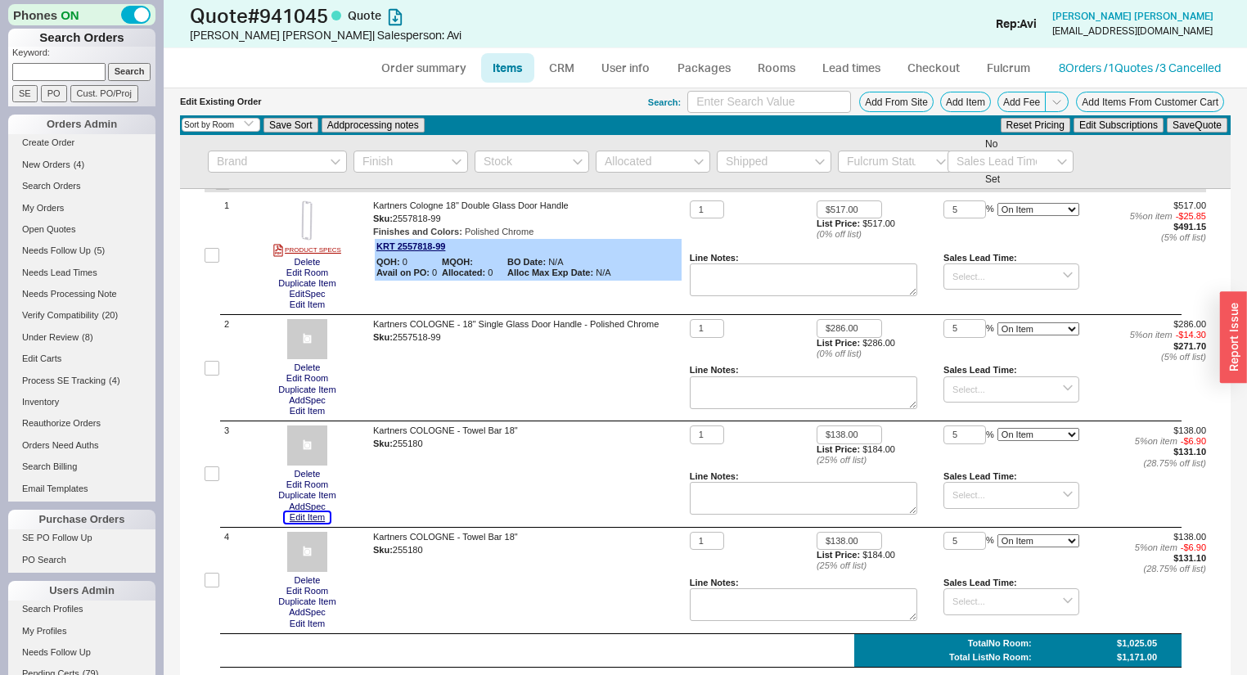
click at [308, 517] on button "Edit Item" at bounding box center [307, 517] width 45 height 11
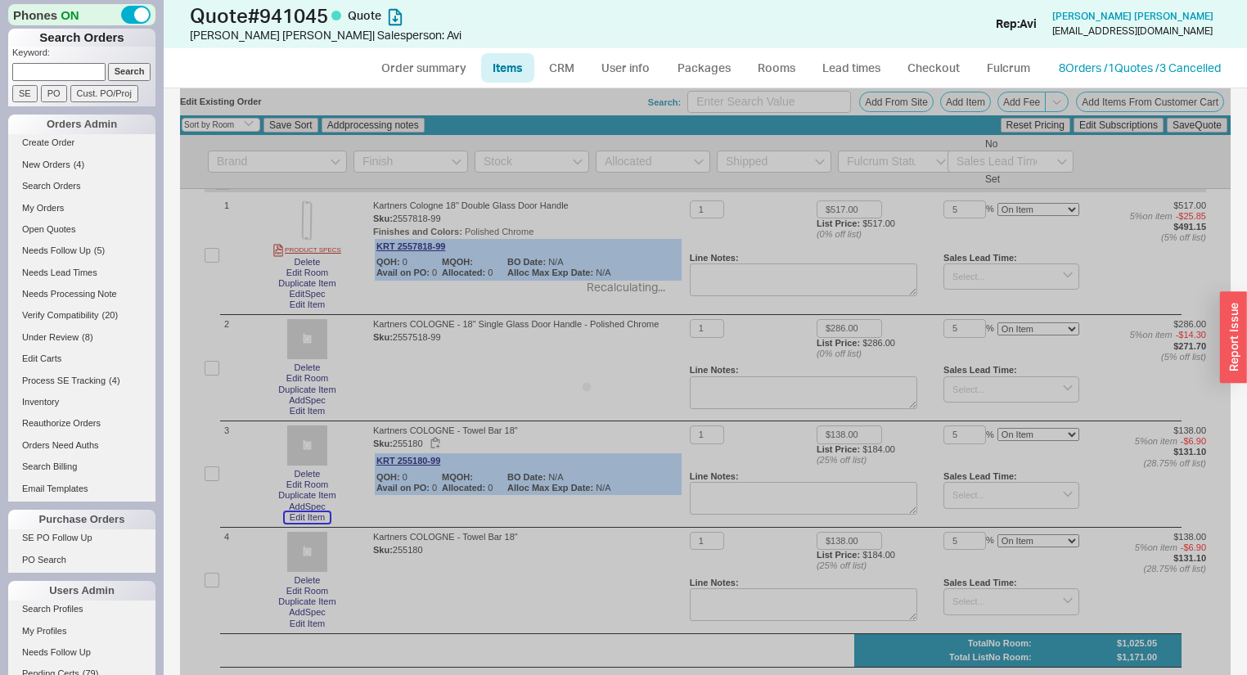
type input "$309.00"
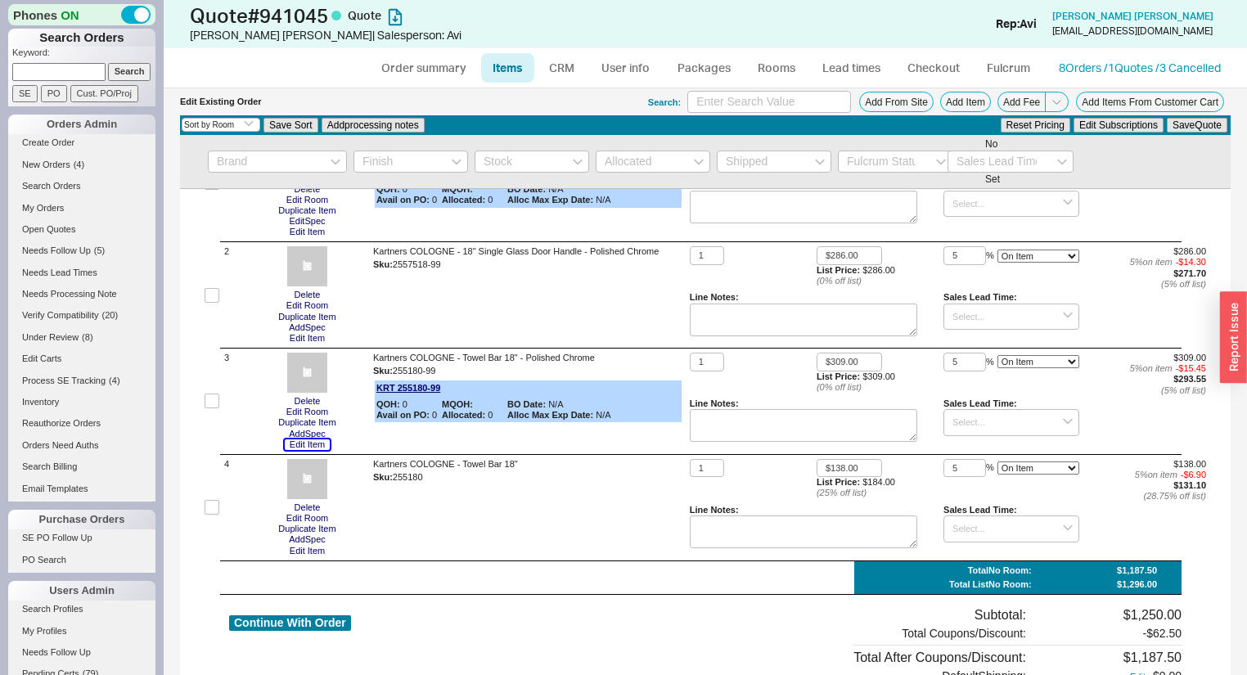
scroll to position [262, 0]
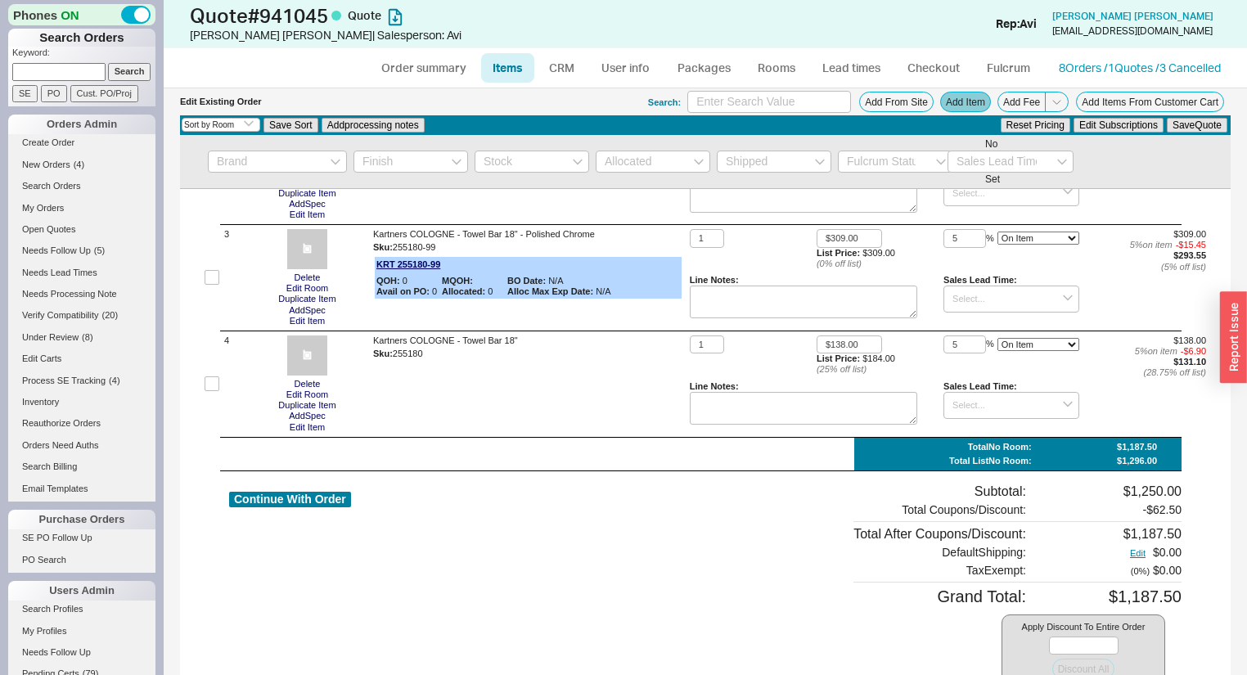
drag, startPoint x: 923, startPoint y: 92, endPoint x: 935, endPoint y: 95, distance: 11.9
click at [924, 92] on div "Search: Add From Site Add Item Add Fee Add Items From Customer Cart" at bounding box center [939, 102] width 583 height 22
click at [943, 101] on button "Add Item" at bounding box center [965, 102] width 51 height 20
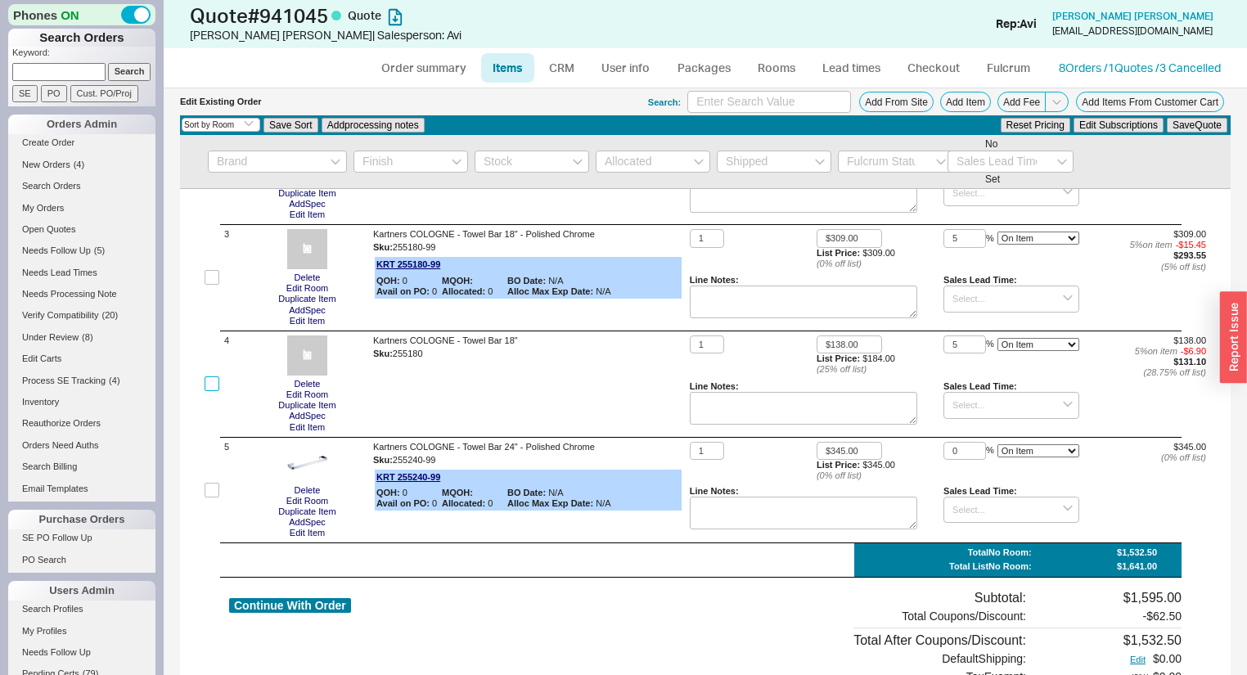
click at [213, 386] on input "checkbox" at bounding box center [212, 383] width 15 height 15
checkbox input "true"
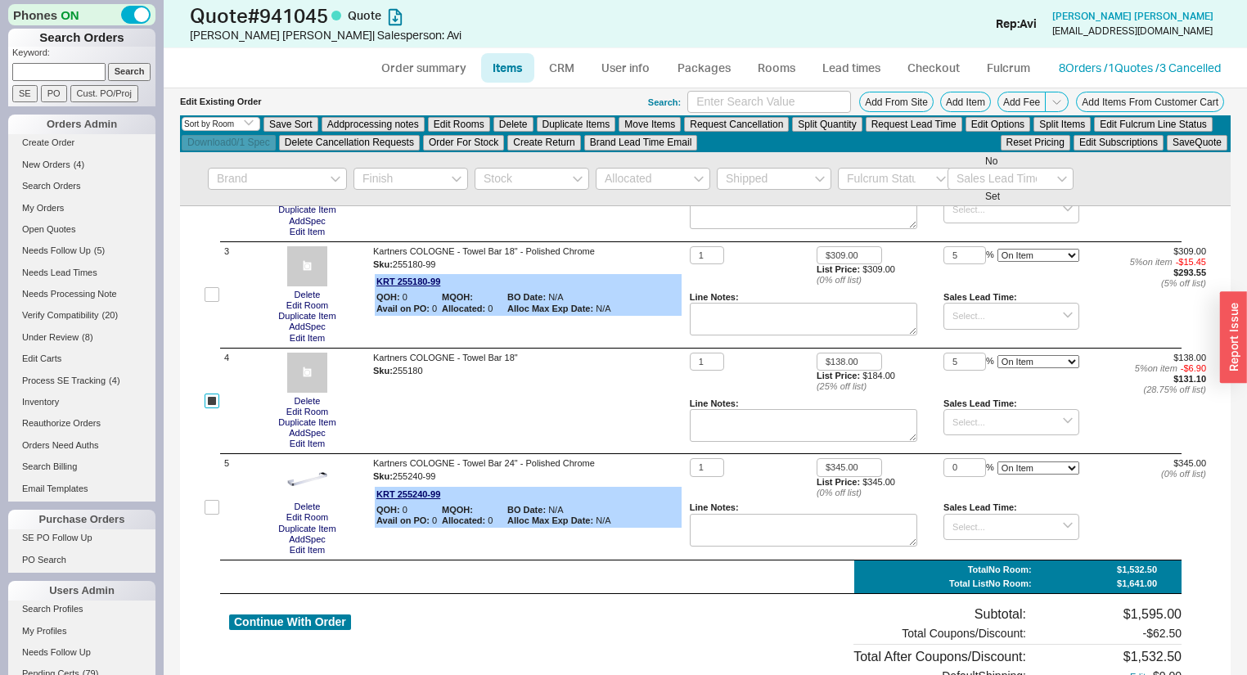
scroll to position [278, 0]
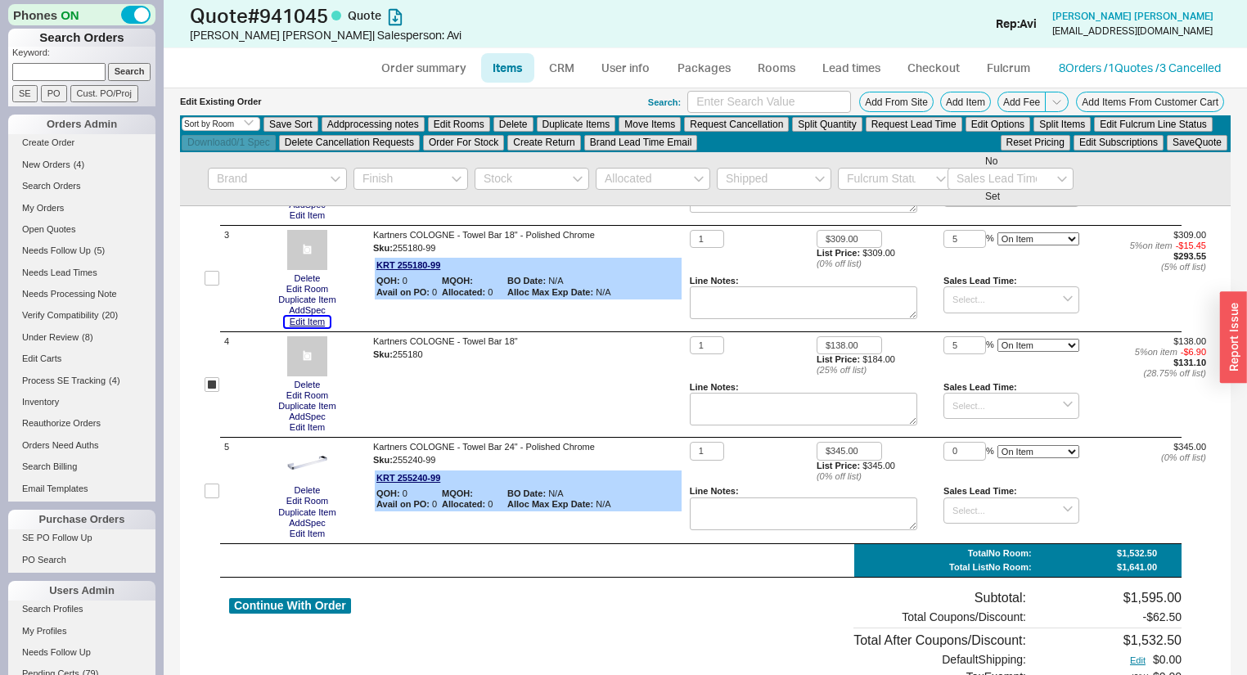
click at [292, 327] on button "Edit Item" at bounding box center [307, 322] width 45 height 11
click at [526, 124] on button "Delete" at bounding box center [513, 124] width 40 height 15
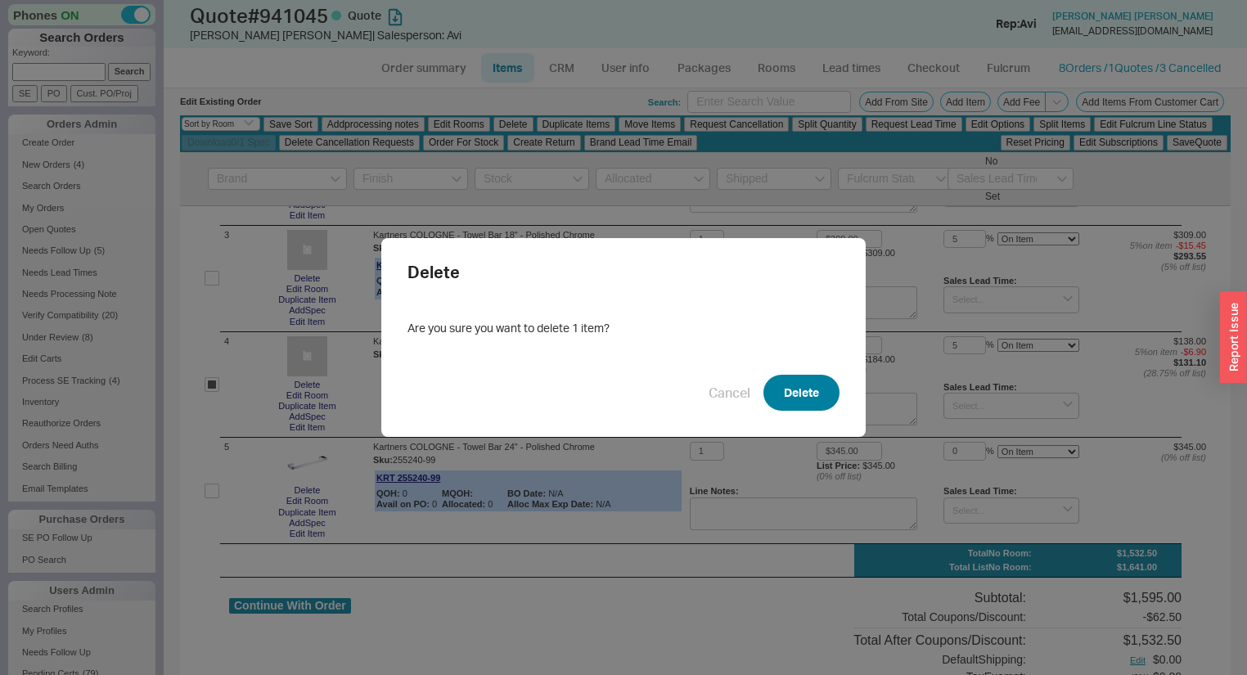
click at [770, 377] on button "Delete" at bounding box center [802, 393] width 76 height 36
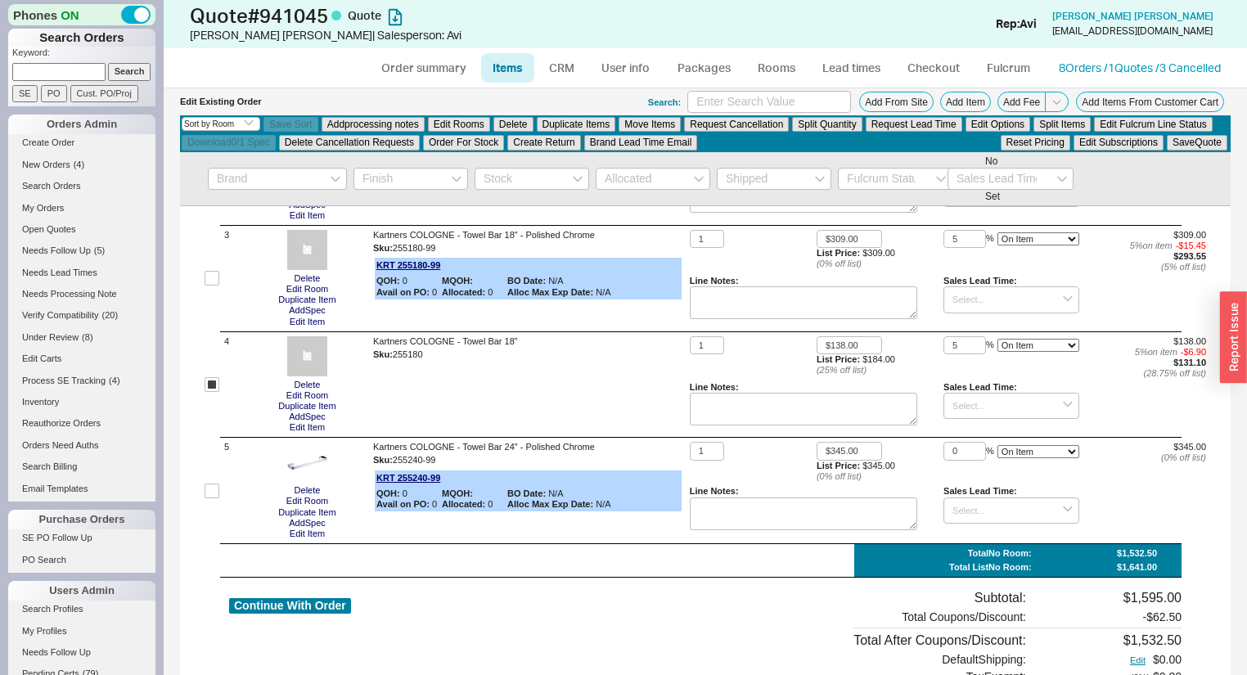
checkbox input "false"
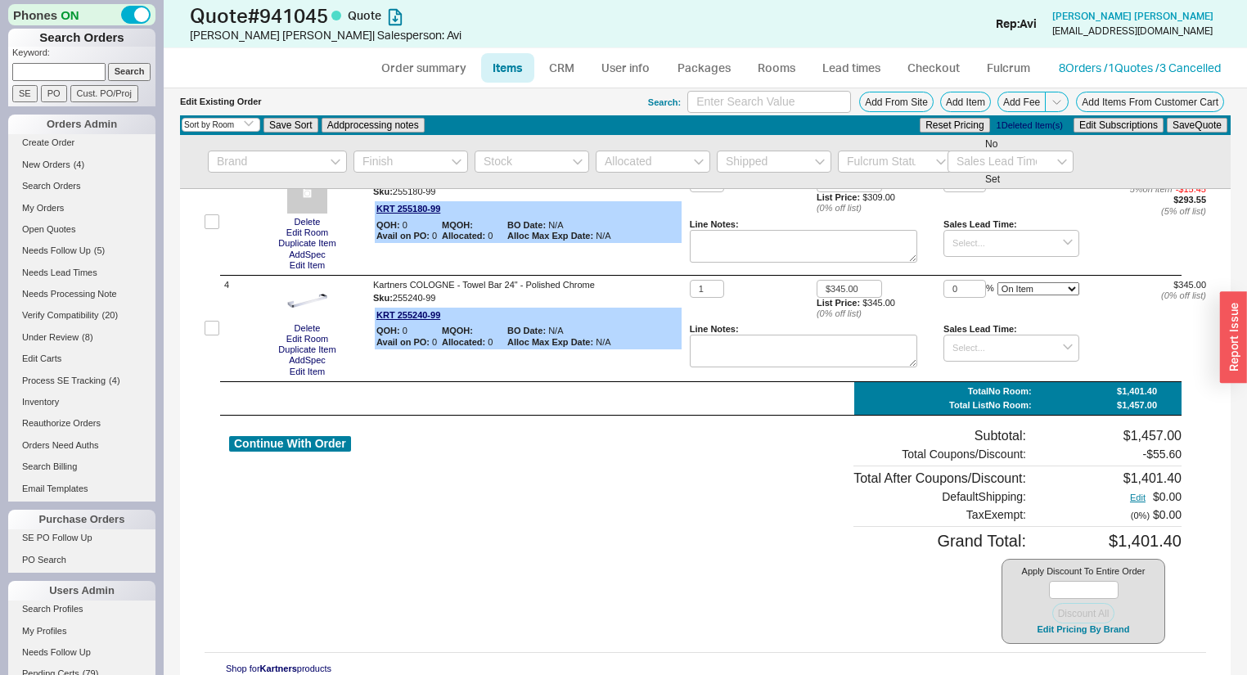
scroll to position [318, 0]
click at [1034, 626] on button "Edit Pricing By Brand" at bounding box center [1083, 630] width 102 height 12
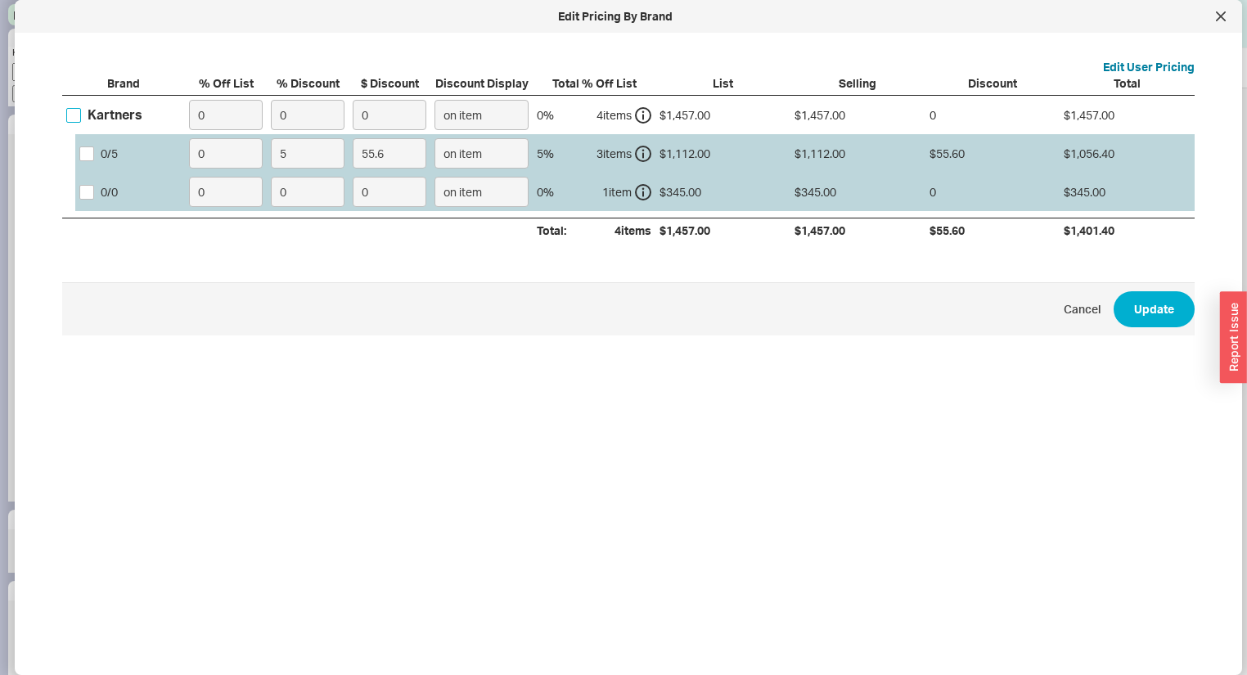
click at [75, 113] on input "Kartners" at bounding box center [73, 115] width 15 height 15
checkbox input "true"
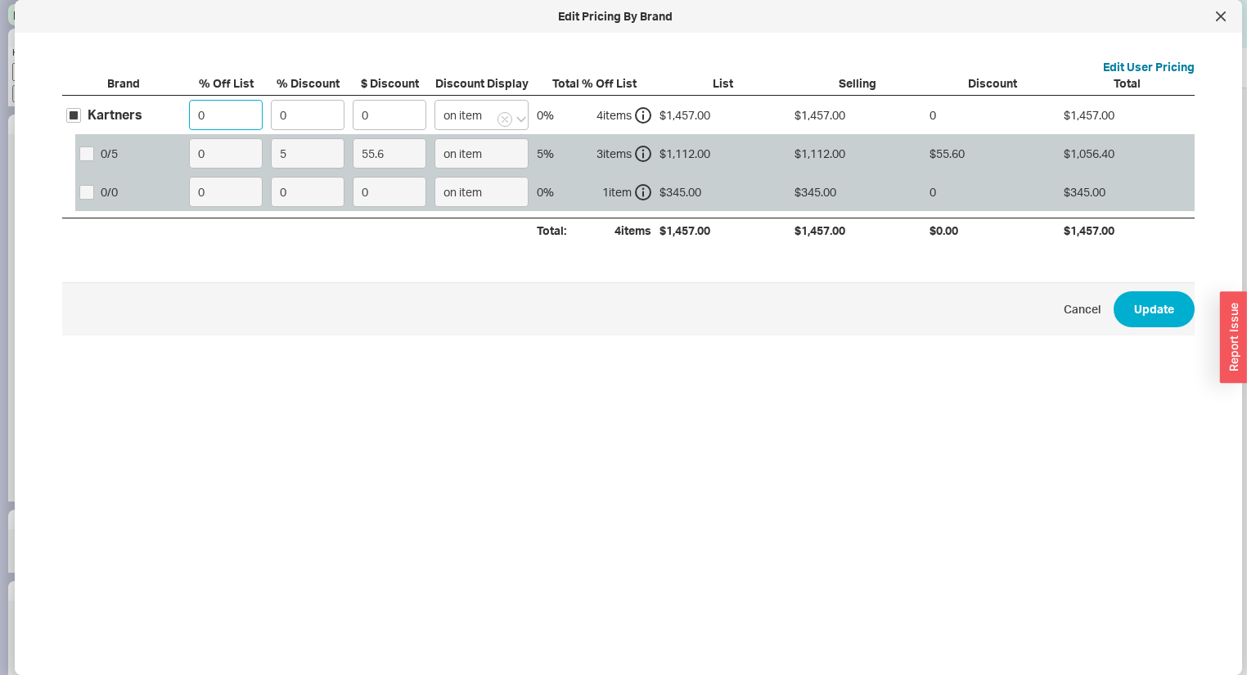
drag, startPoint x: 206, startPoint y: 115, endPoint x: 24, endPoint y: 43, distance: 196.5
click at [0, 0] on div "Kartners 0 0 0 on item 0 % 4 item s $1,457.00 $1,457.00 0 $1,457.00 0 / 5 0 5 5…" at bounding box center [0, 0] width 0 height 0
type input "25"
drag, startPoint x: 326, startPoint y: 111, endPoint x: 25, endPoint y: 87, distance: 302.2
click at [0, 0] on div "Kartners 25 0 0 on item 25 % 4 item s $1,457.00 $1,092.75 0 $1,092.75 0 / 5 0 5…" at bounding box center [0, 0] width 0 height 0
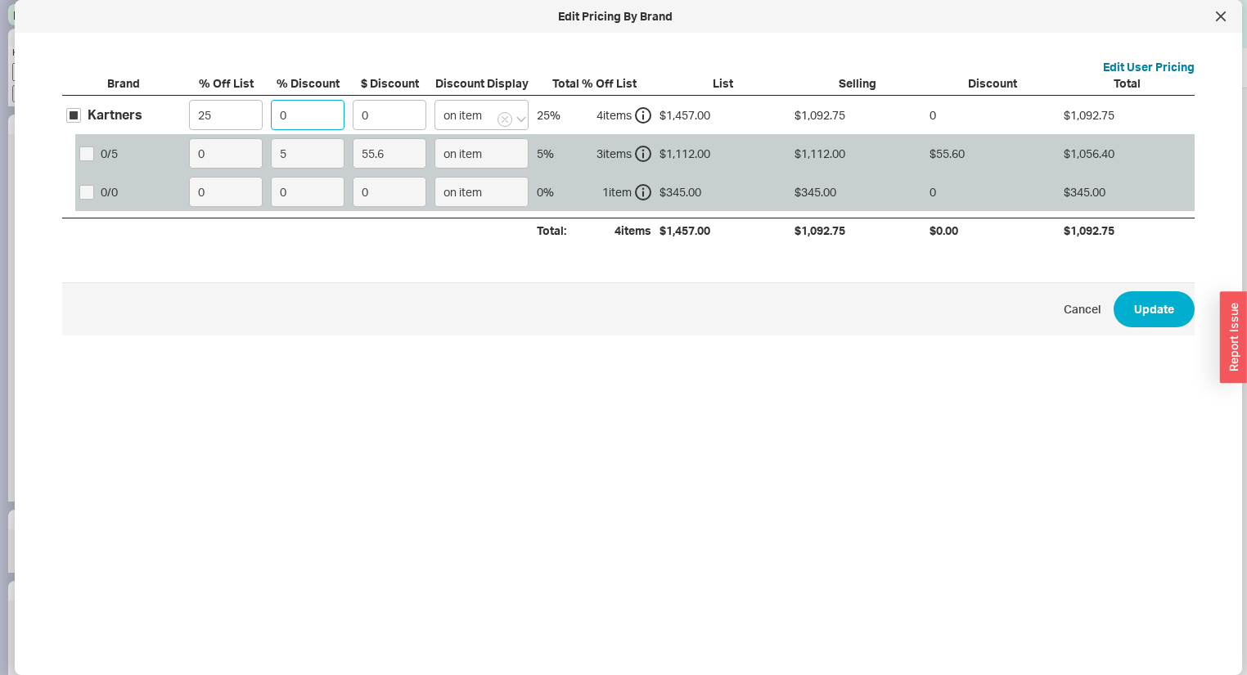
type input "5"
type input "54.64"
type input "5"
click at [1160, 304] on button "Update" at bounding box center [1154, 309] width 81 height 36
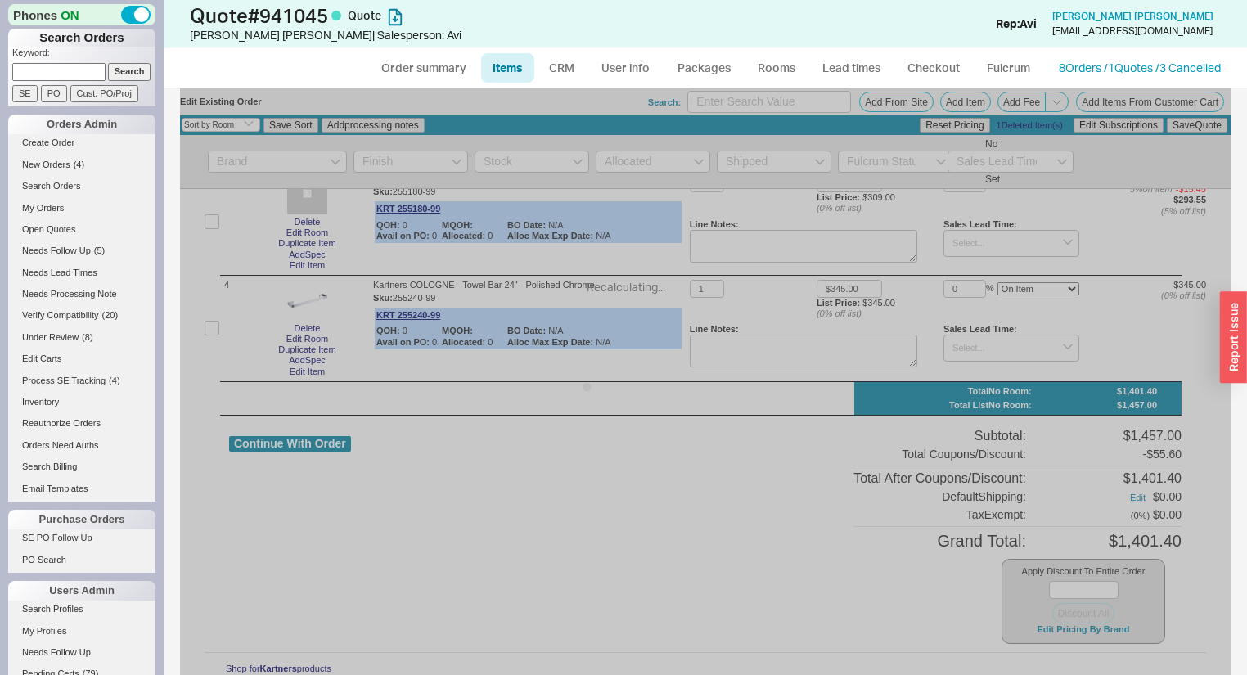
type input "$387.75"
type input "$214.50"
type input "$231.75"
type input "$258.75"
type input "5"
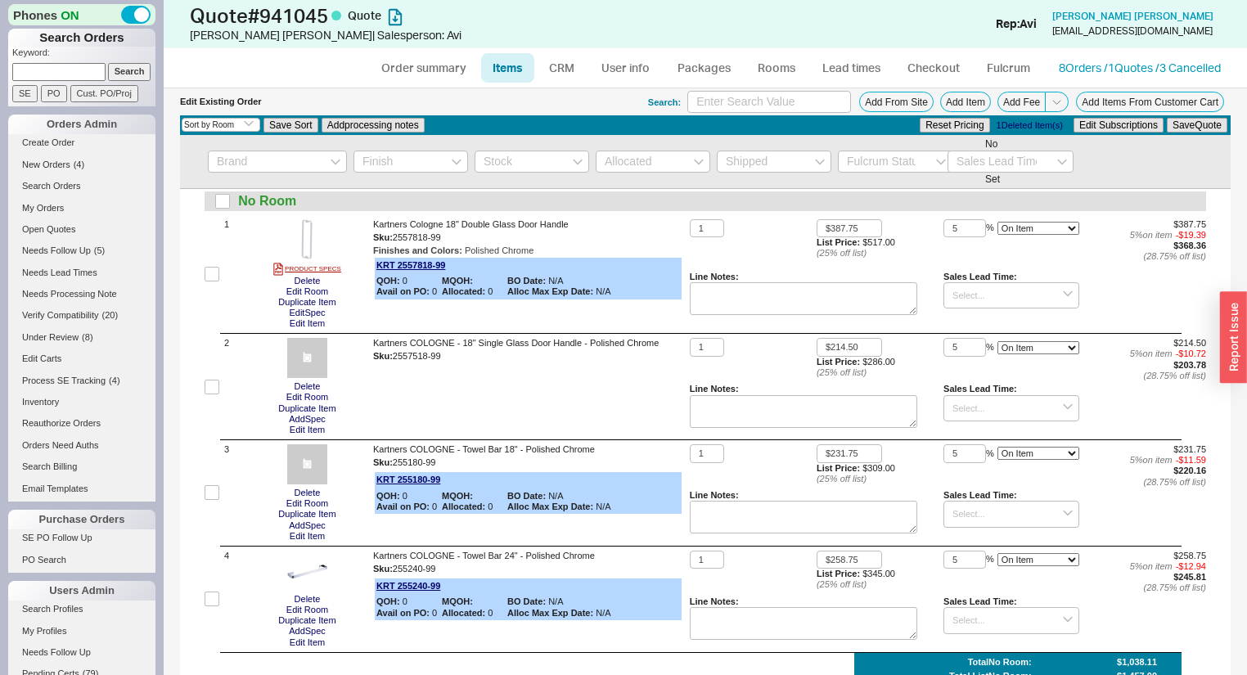
scroll to position [0, 0]
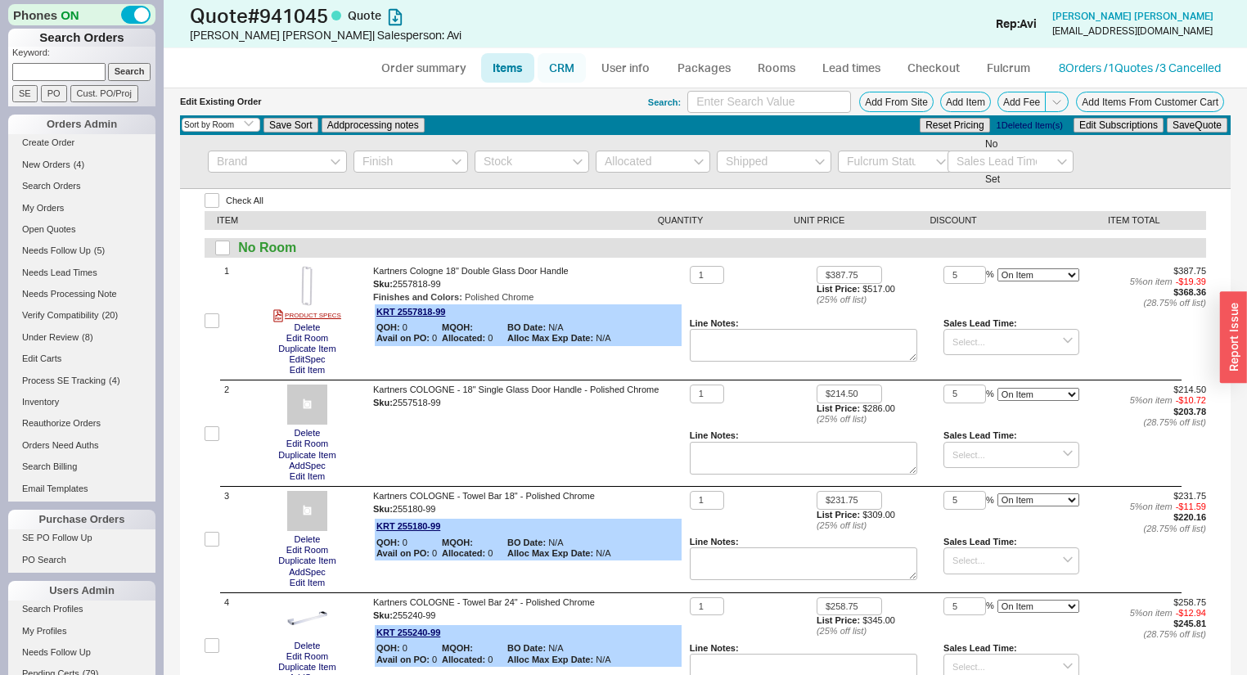
click at [557, 63] on link "CRM" at bounding box center [562, 67] width 48 height 29
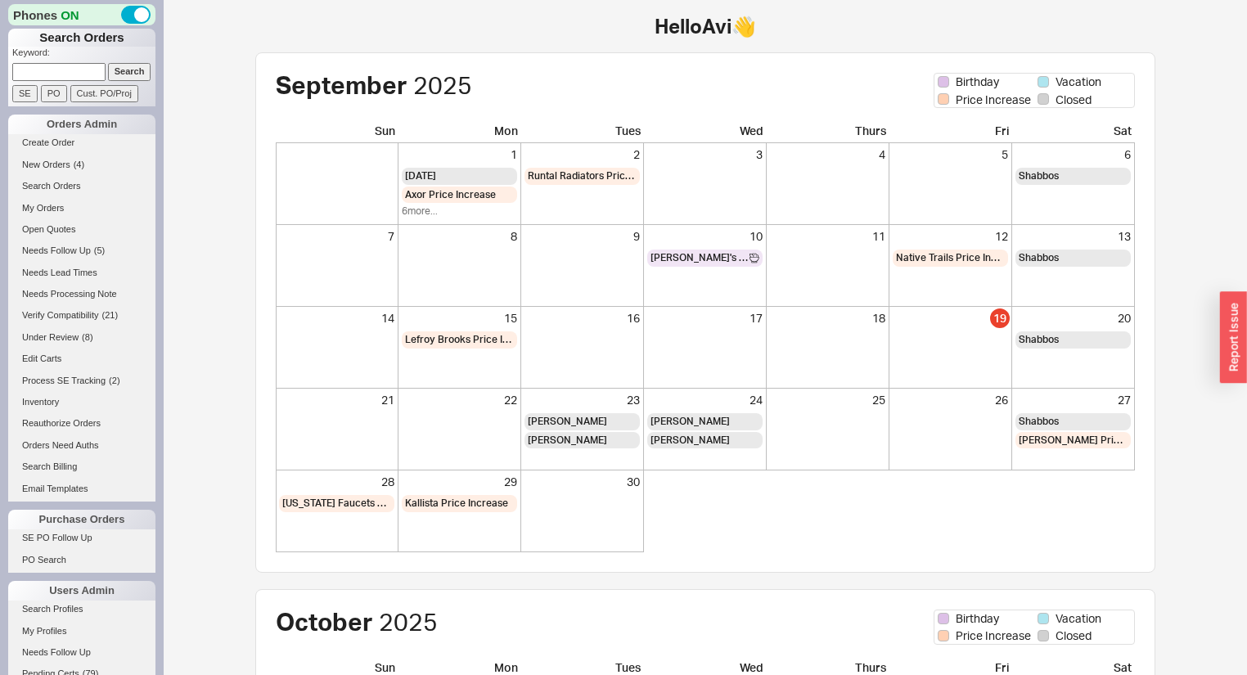
click at [79, 82] on form "Keyword: Search SE PO Cust. PO/Proj" at bounding box center [83, 75] width 143 height 56
click at [79, 77] on input at bounding box center [58, 71] width 93 height 17
type input "[PERSON_NAME]"
click at [108, 63] on input "Search" at bounding box center [129, 71] width 43 height 17
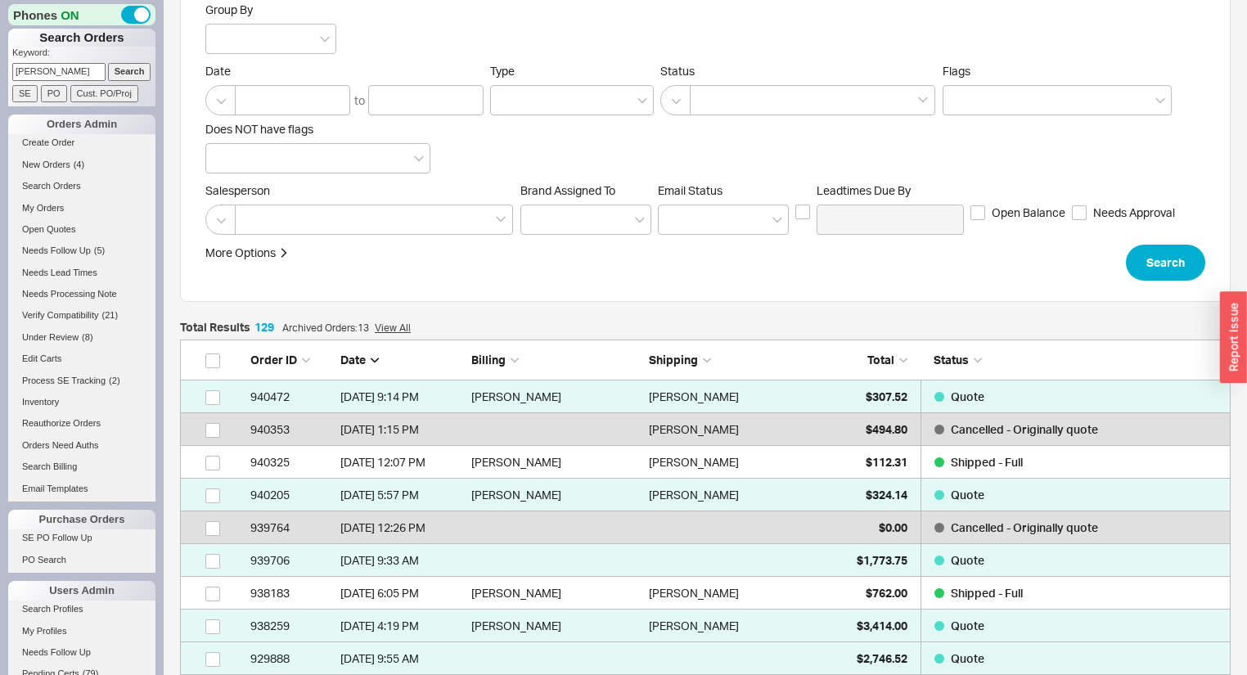
scroll to position [262, 0]
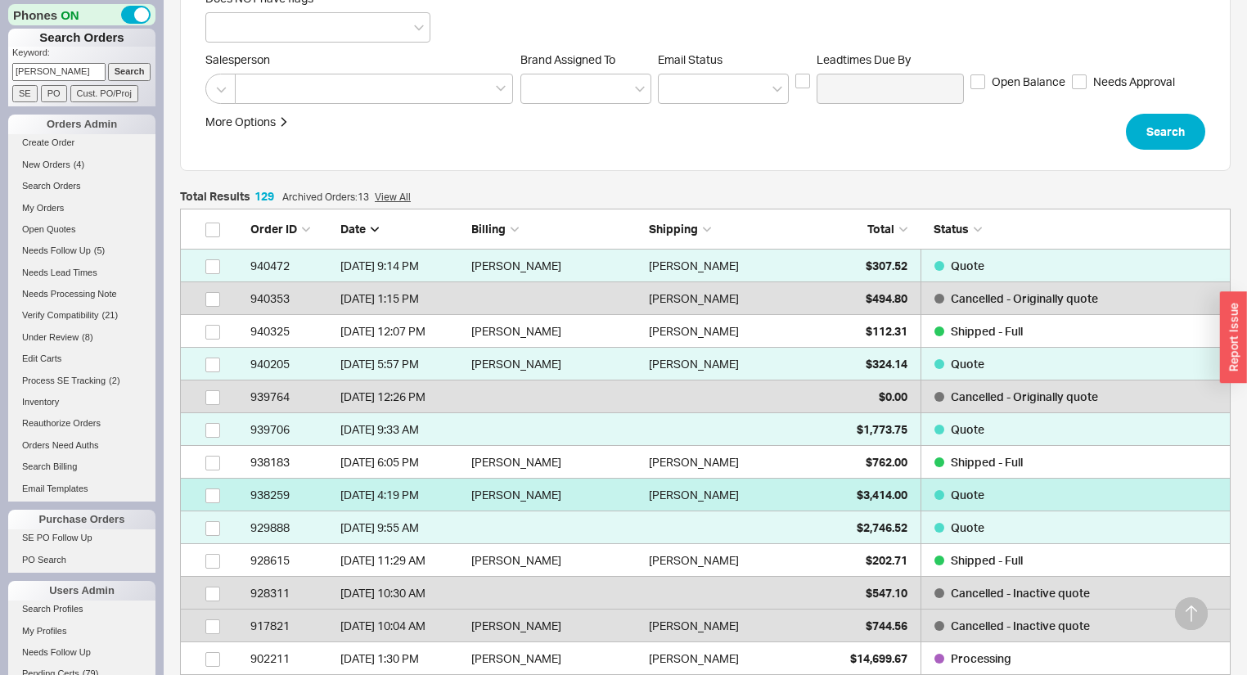
click at [793, 493] on div "Bob Sharma" at bounding box center [733, 495] width 169 height 33
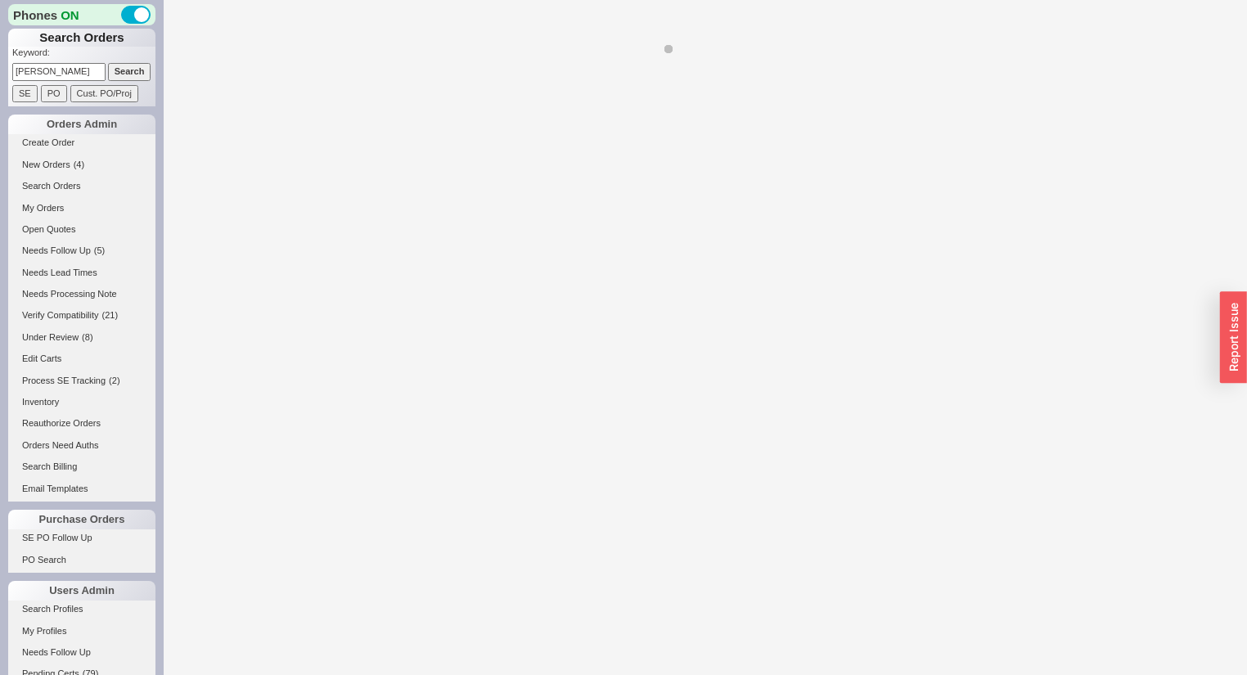
select select "*"
select select "LOW"
select select "3"
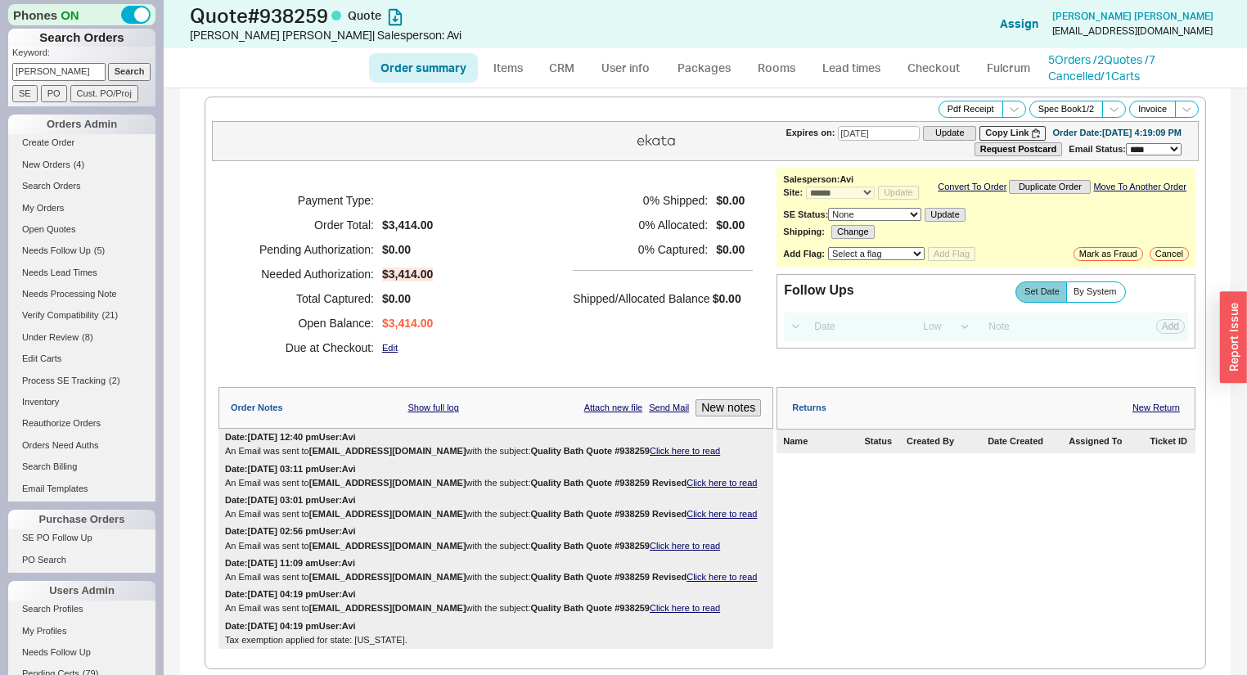
click at [650, 456] on link "Click here to read" at bounding box center [685, 451] width 70 height 10
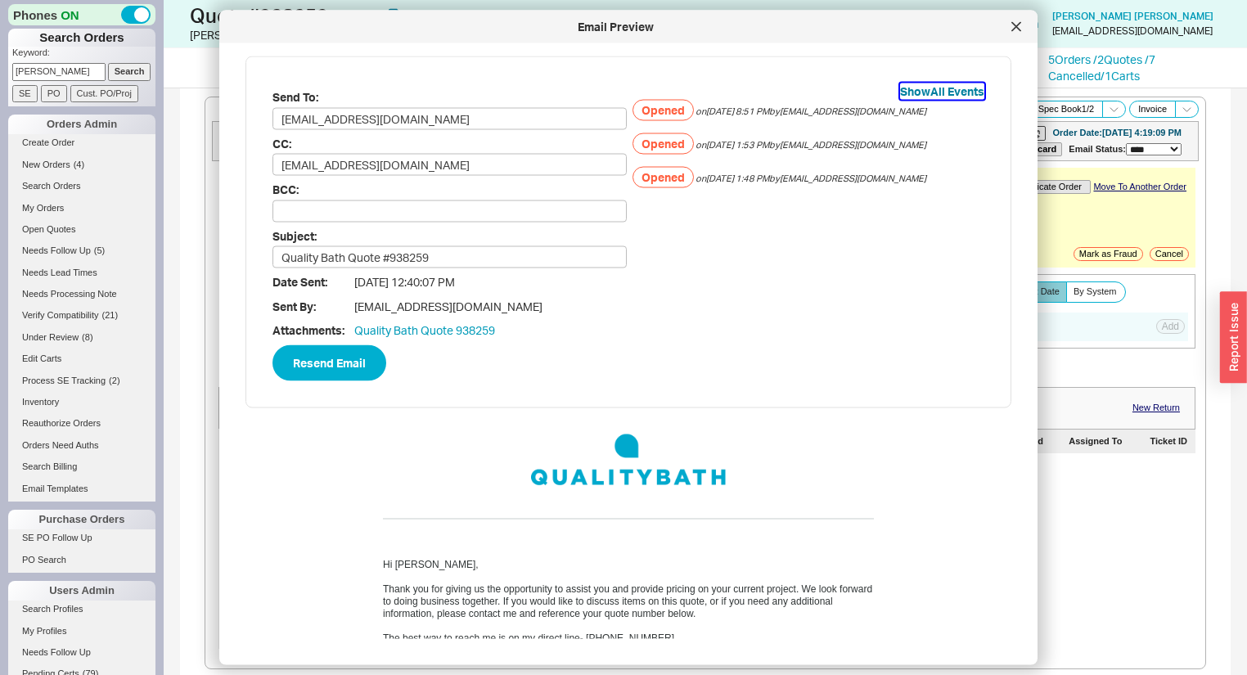
click at [933, 94] on button "Show All Events" at bounding box center [942, 91] width 84 height 16
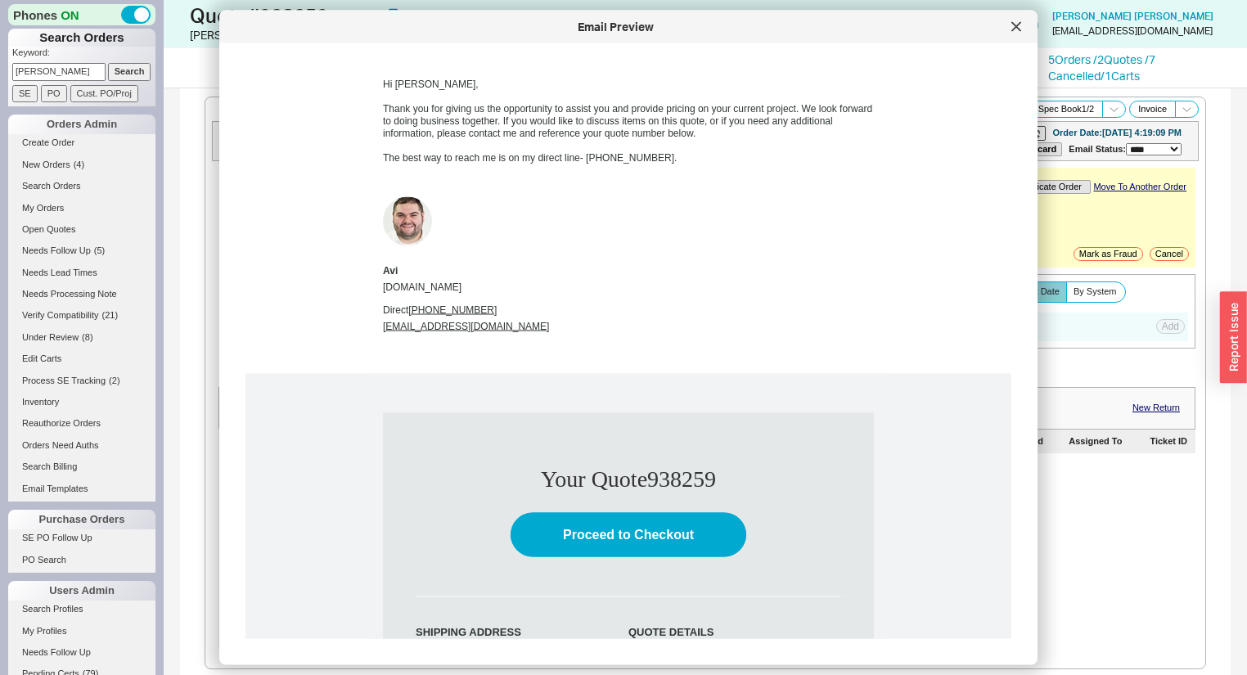
scroll to position [720, 0]
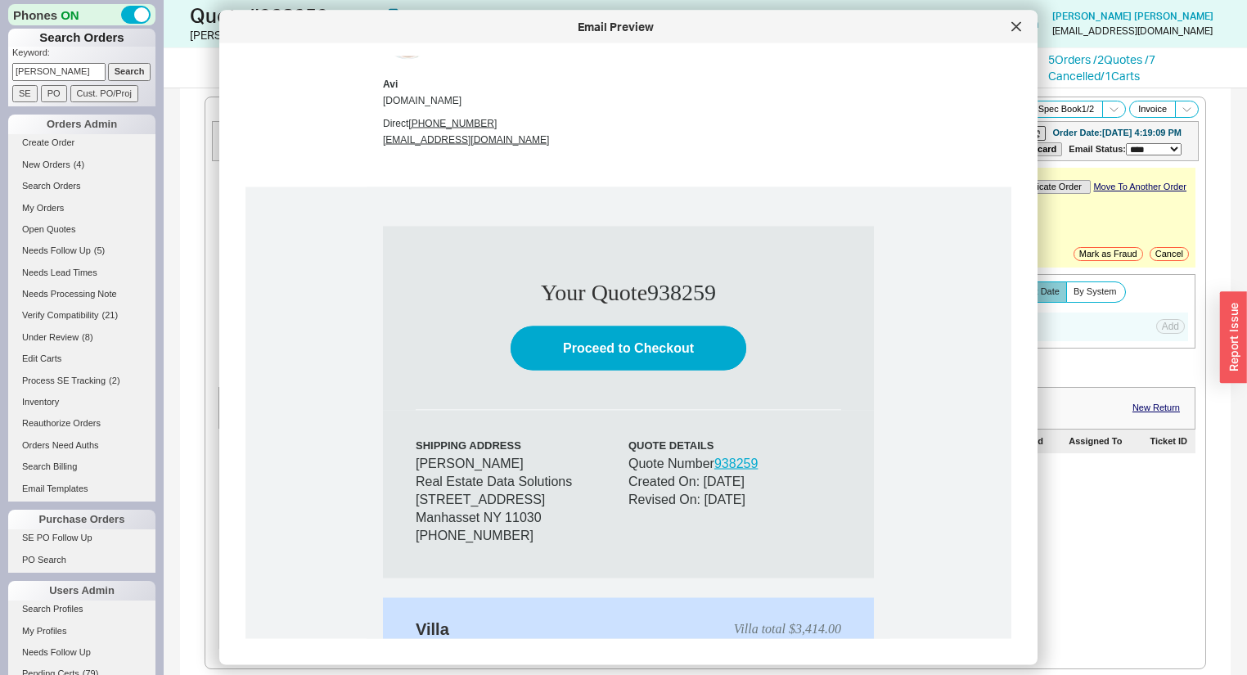
click at [558, 347] on link "Proceed to Checkout" at bounding box center [629, 348] width 236 height 44
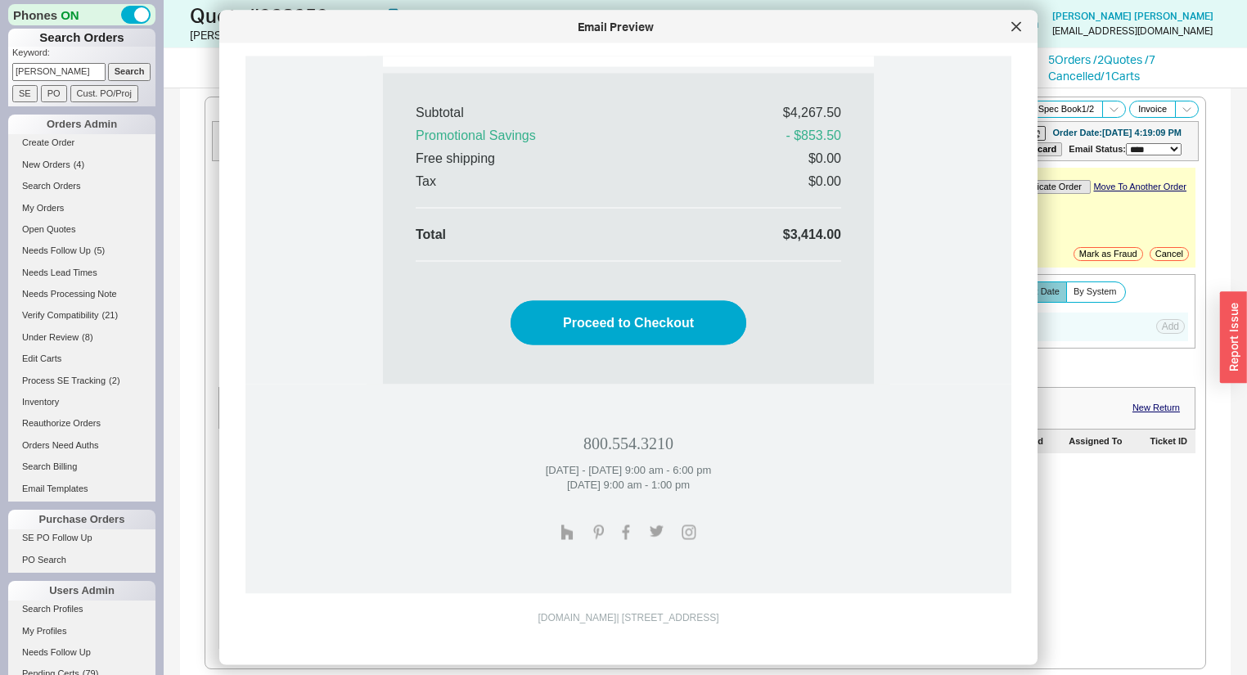
scroll to position [889, 0]
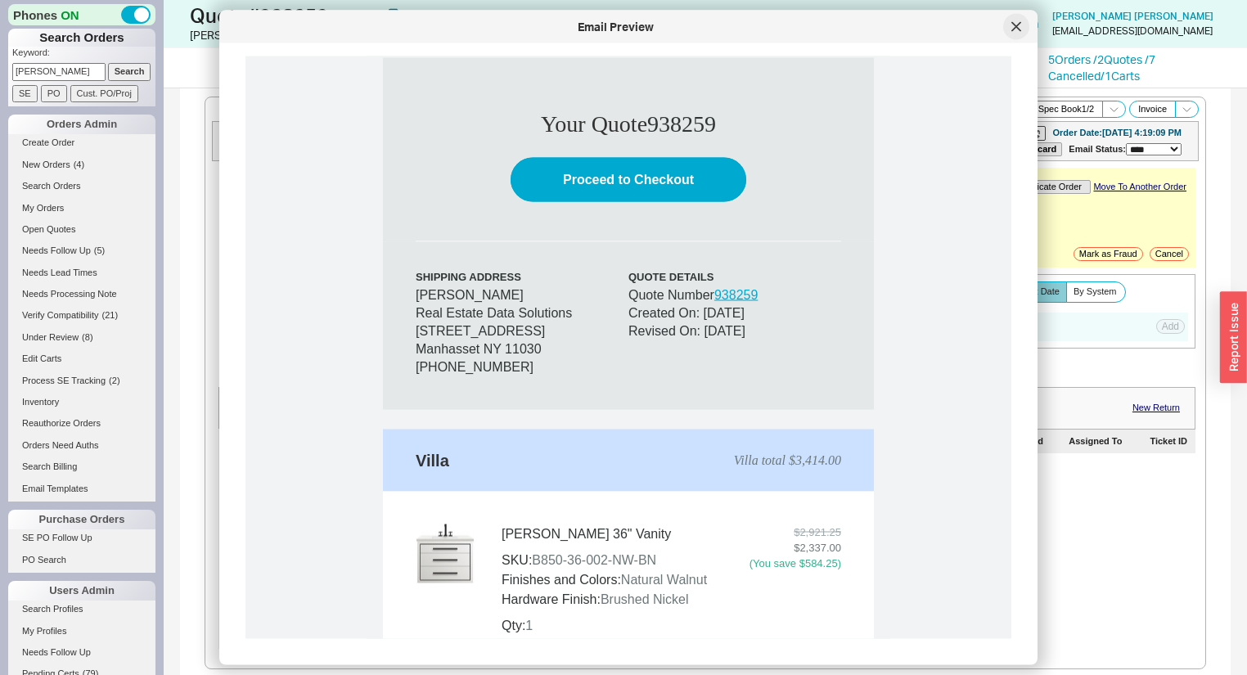
click at [1007, 28] on div at bounding box center [1016, 27] width 26 height 26
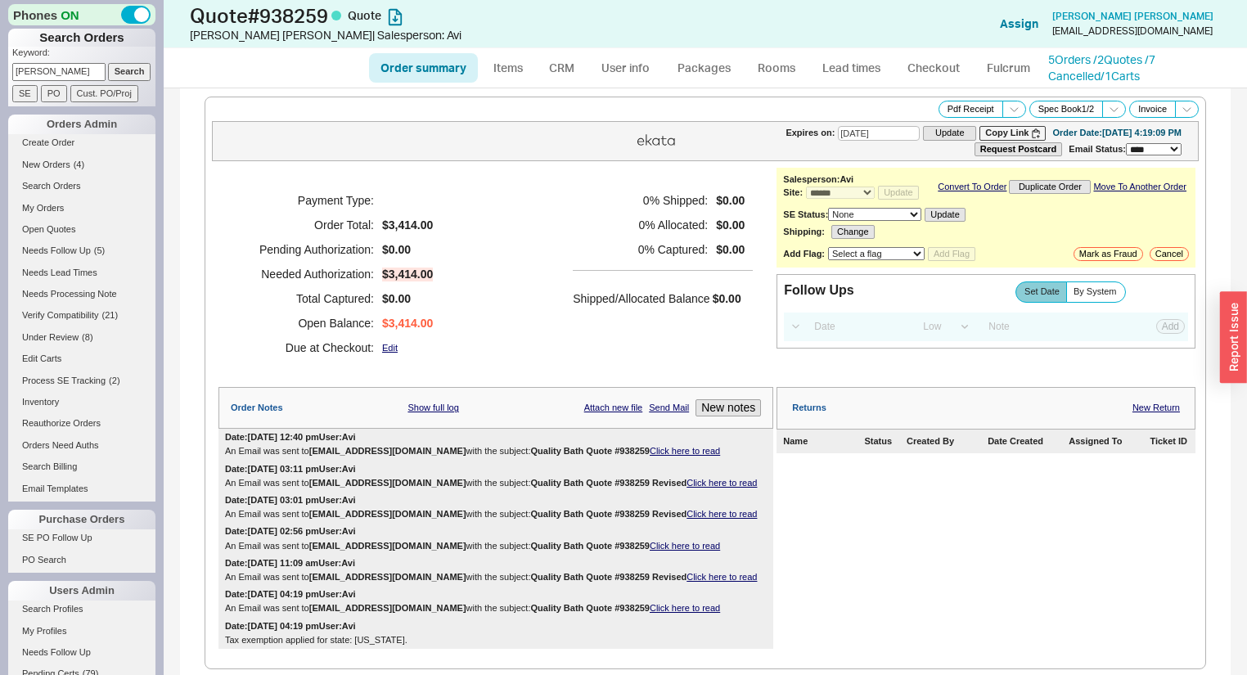
click at [687, 488] on link "Click here to read" at bounding box center [722, 483] width 70 height 10
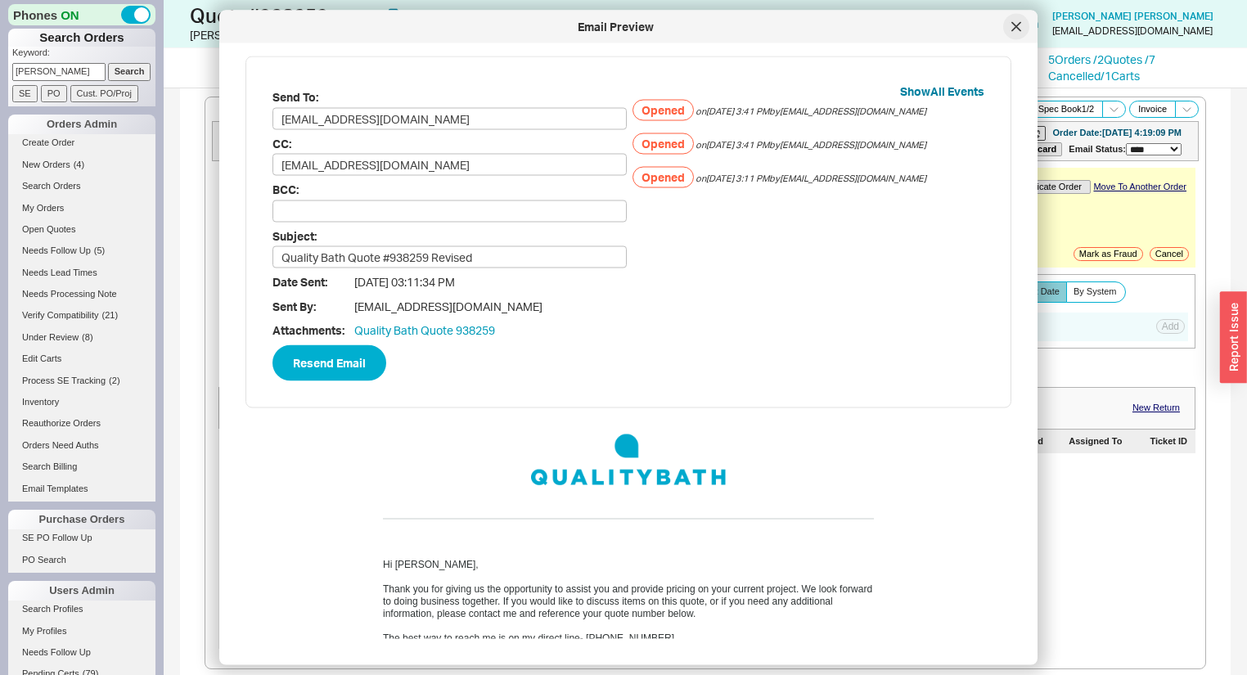
click at [1023, 27] on div at bounding box center [1016, 27] width 26 height 26
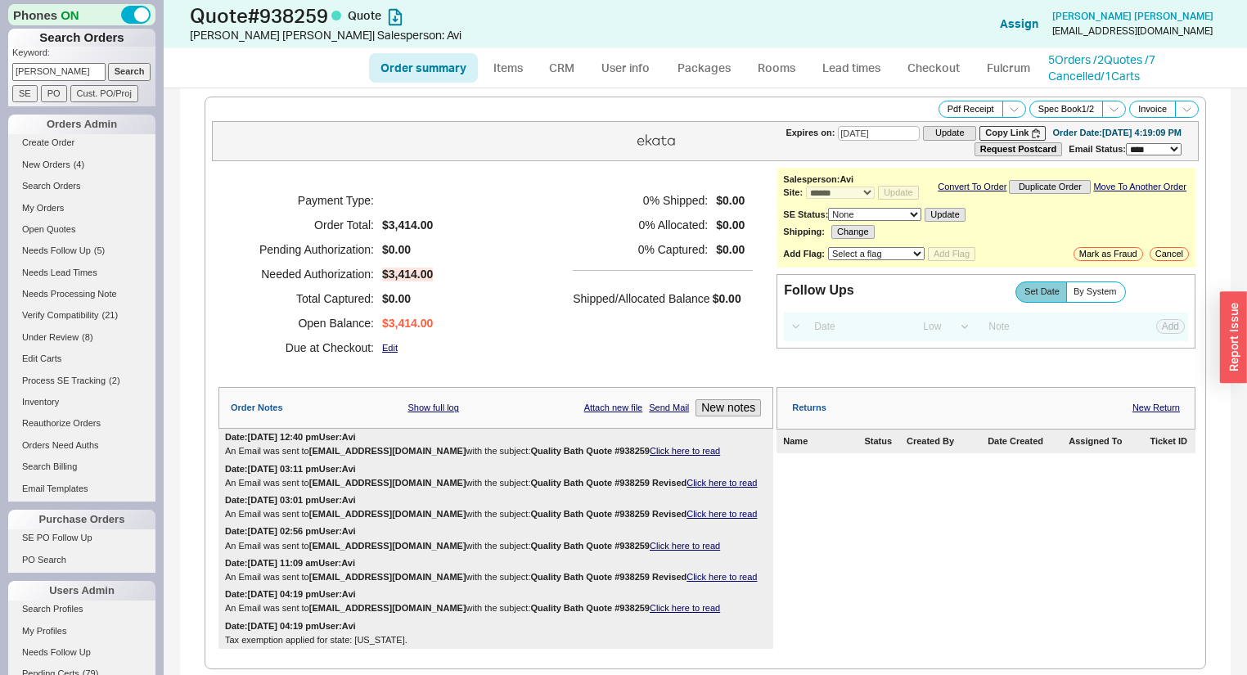
click at [687, 519] on link "Click here to read" at bounding box center [722, 514] width 70 height 10
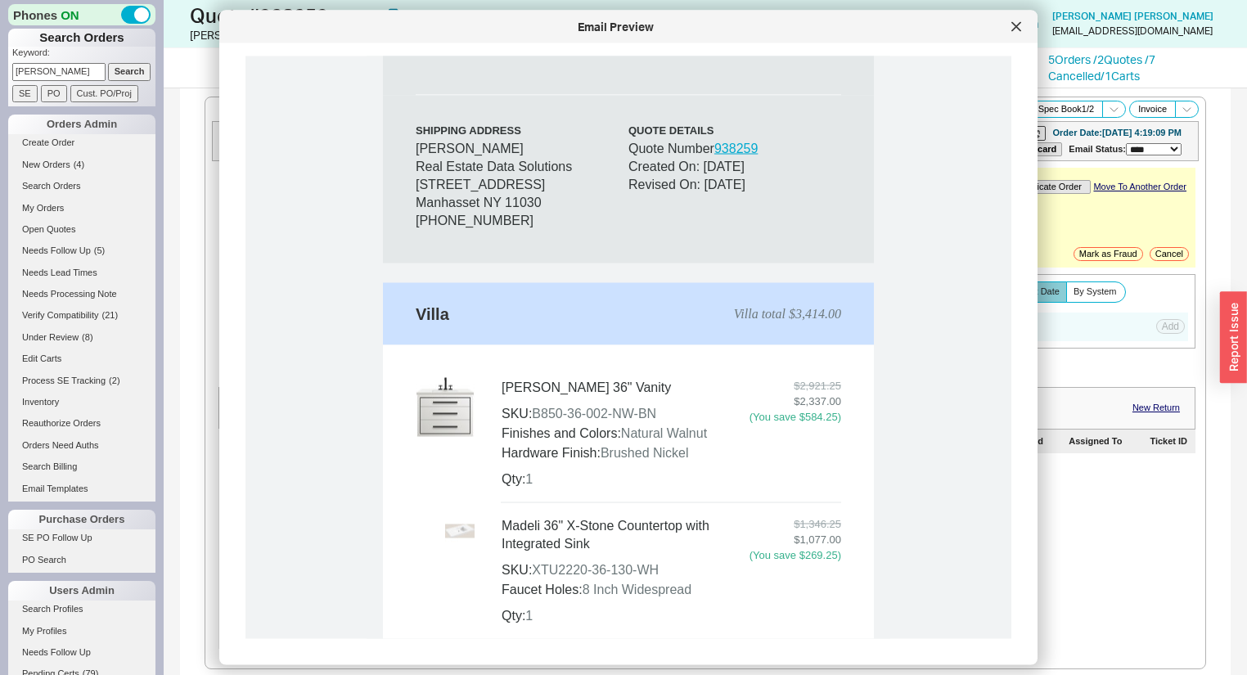
scroll to position [0, 0]
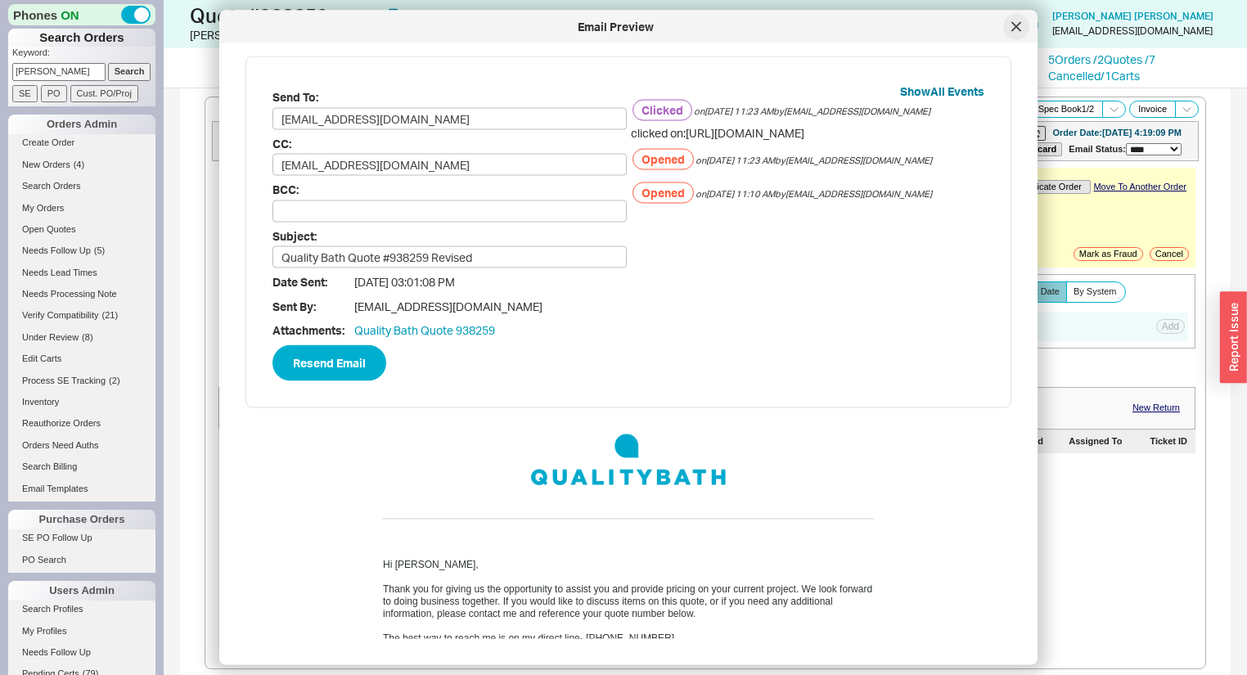
click at [1020, 20] on div at bounding box center [1016, 27] width 26 height 26
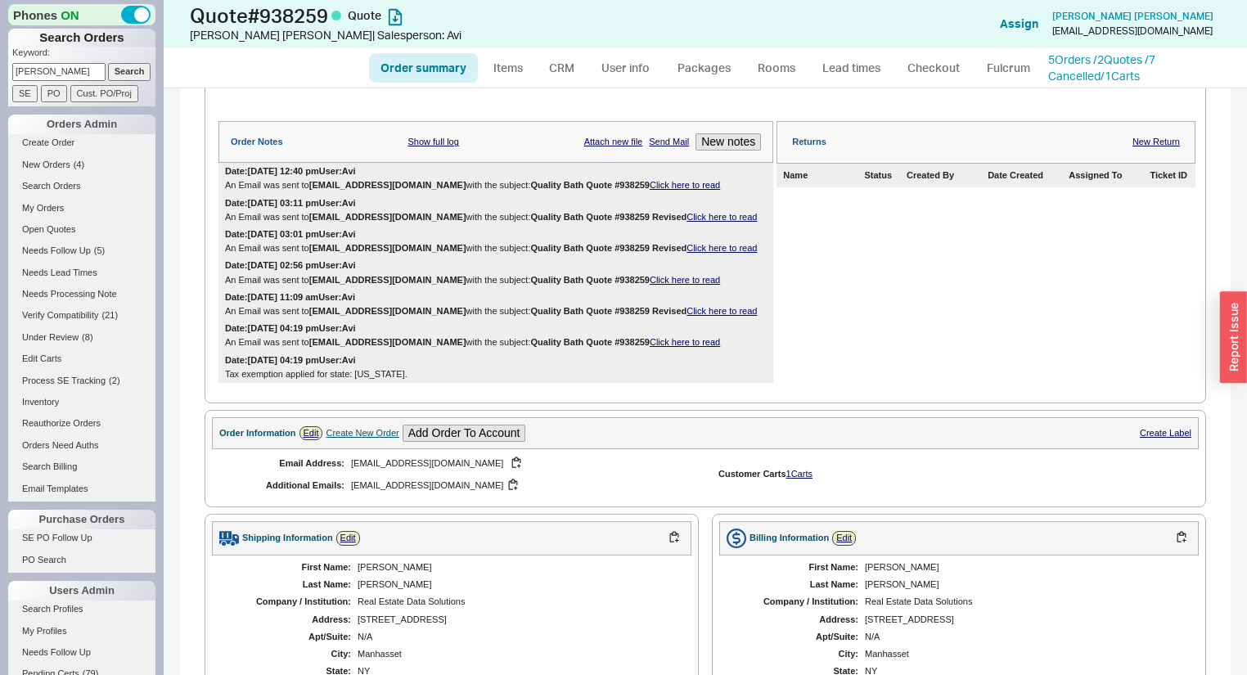
scroll to position [262, 0]
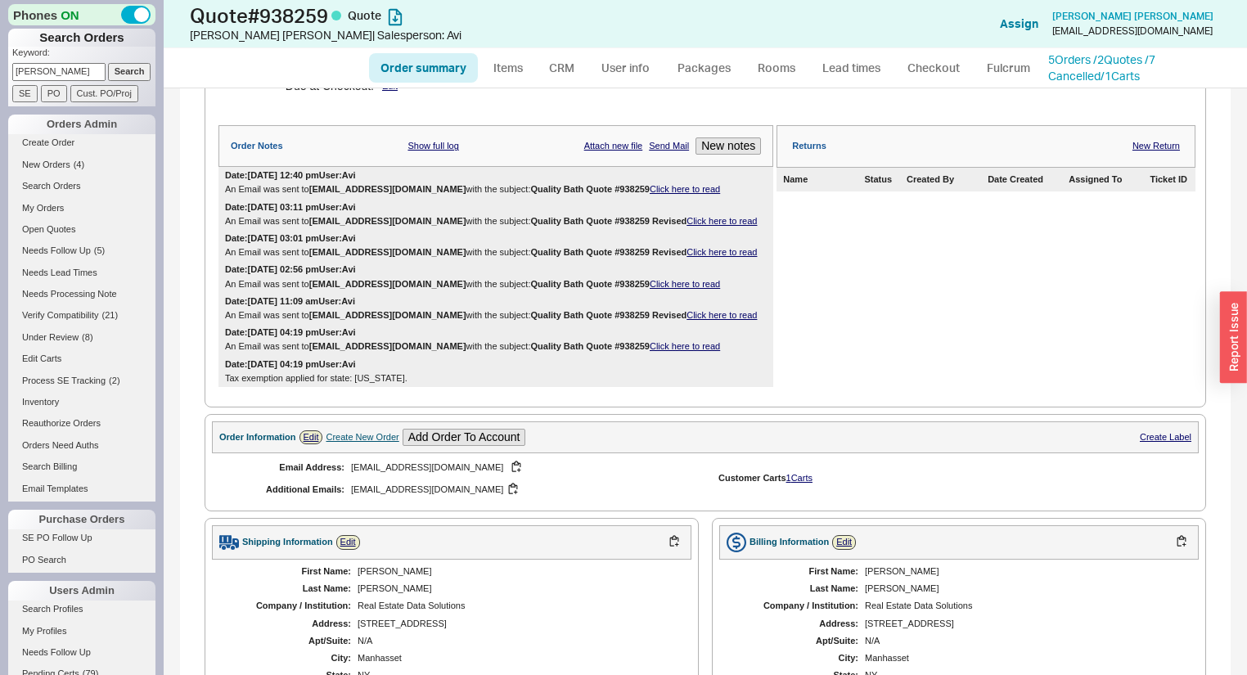
click at [649, 285] on div "Date: 09/17/2025 02:56 pm User: Avi An Email was sent to bksesq@gmail.com with …" at bounding box center [496, 276] width 555 height 31
click at [650, 289] on link "Click here to read" at bounding box center [685, 284] width 70 height 10
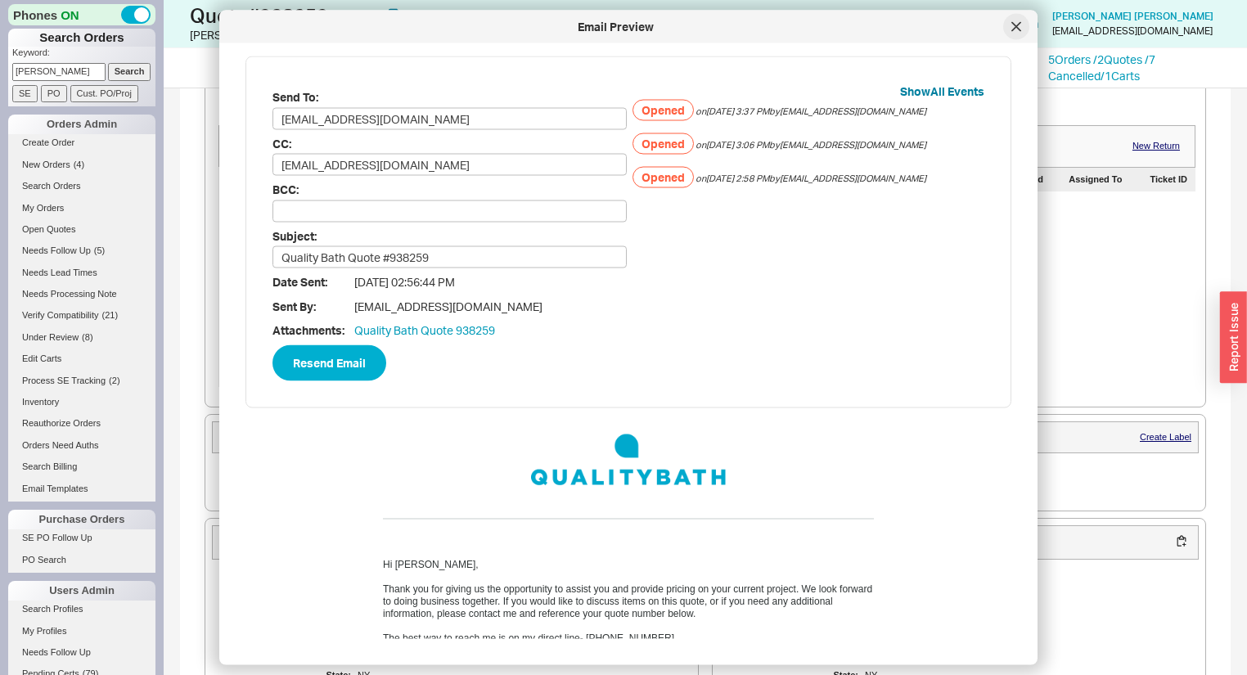
click at [1014, 36] on div at bounding box center [1016, 27] width 26 height 26
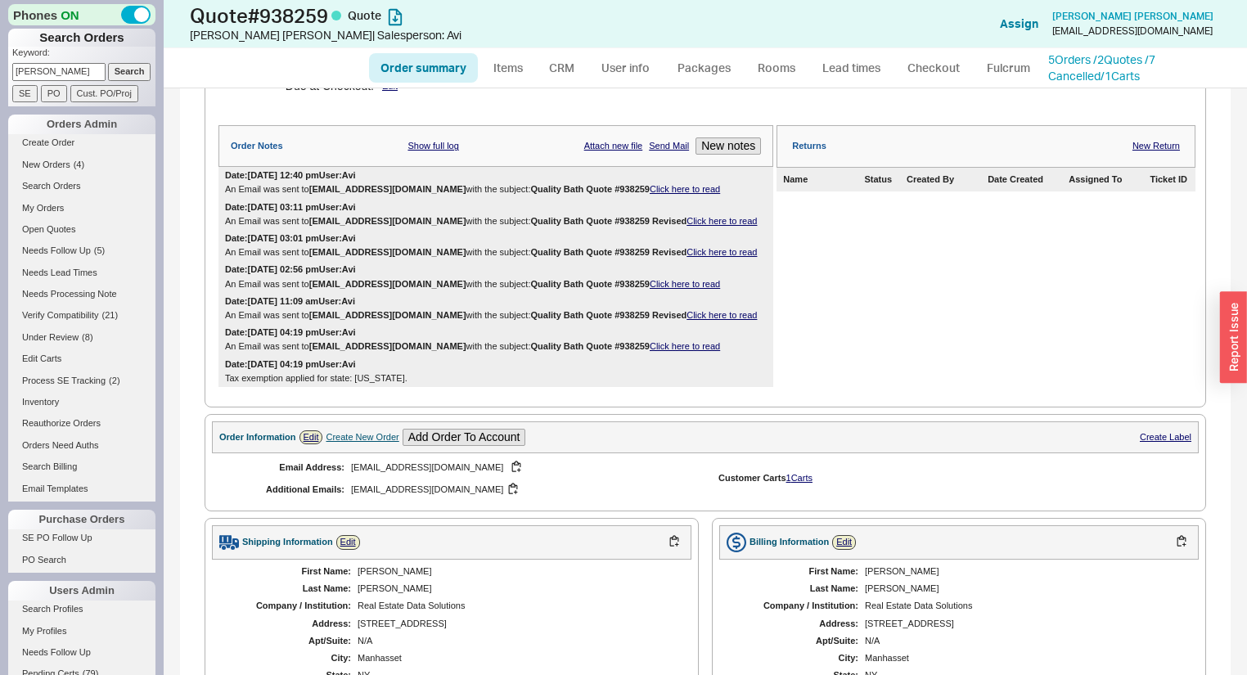
click at [687, 320] on link "Click here to read" at bounding box center [722, 315] width 70 height 10
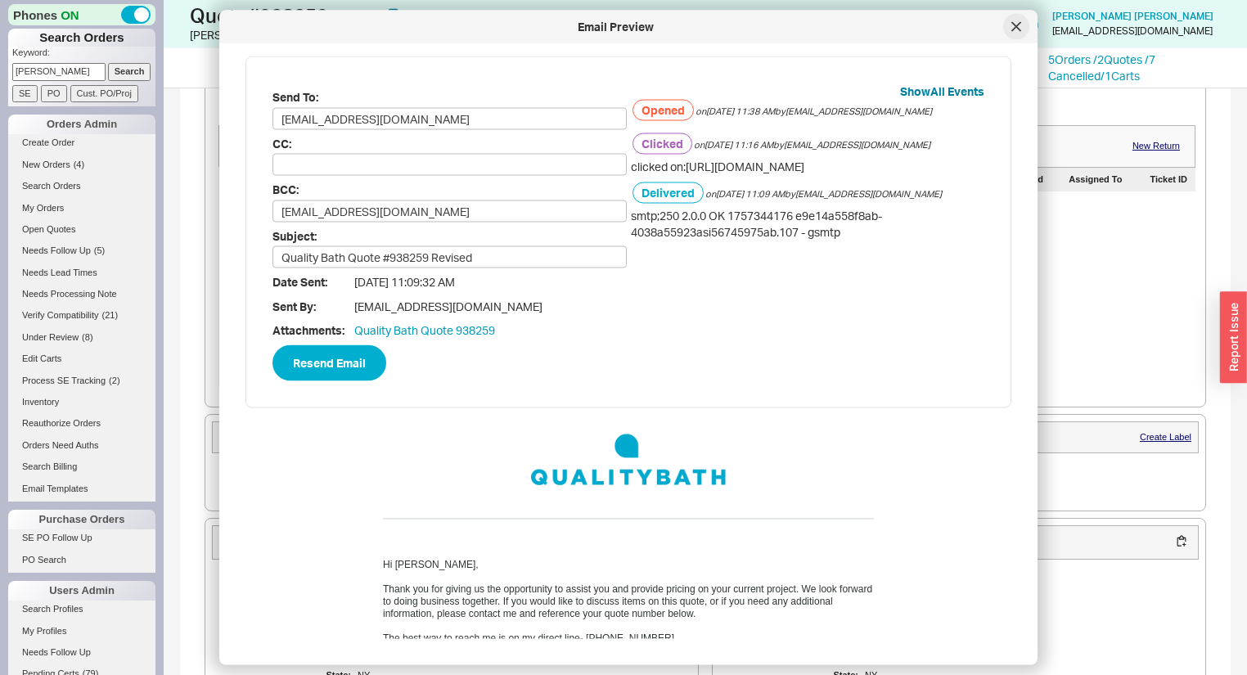
click at [1014, 29] on icon at bounding box center [1017, 27] width 10 height 10
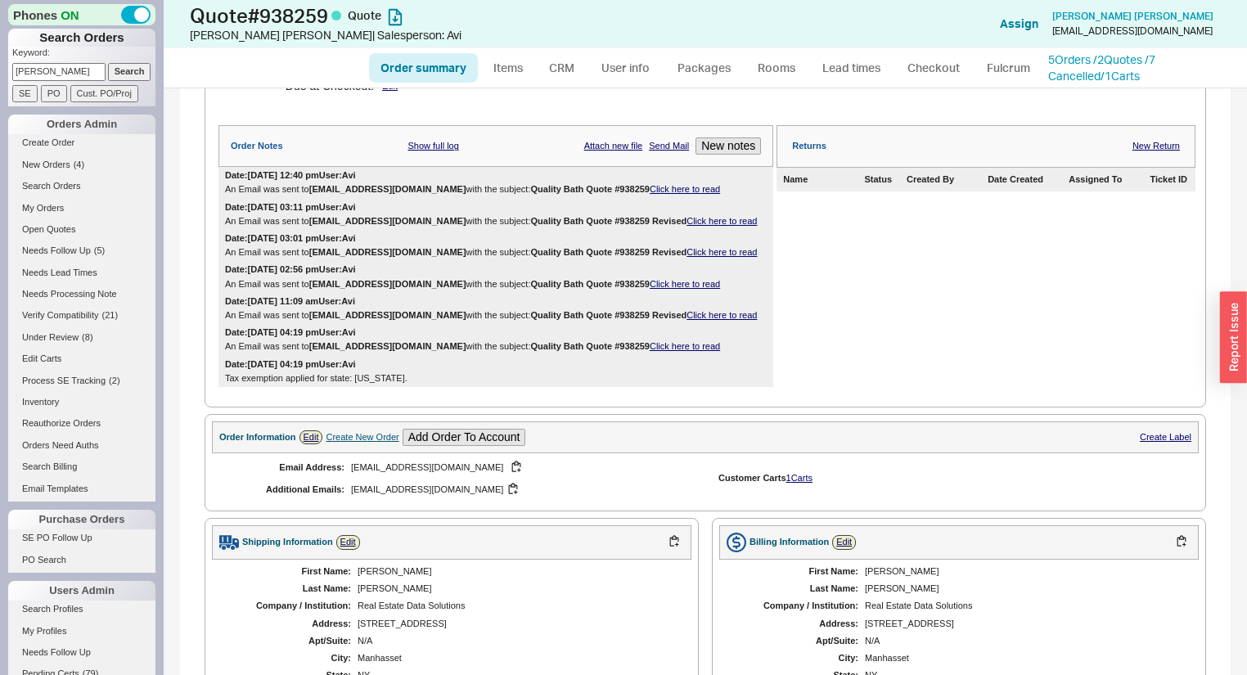
click at [632, 352] on div "An Email was sent to bksesq@gmail.com with the subject: Quality Bath Quote #938…" at bounding box center [496, 346] width 542 height 11
click at [650, 351] on link "Click here to read" at bounding box center [685, 346] width 70 height 10
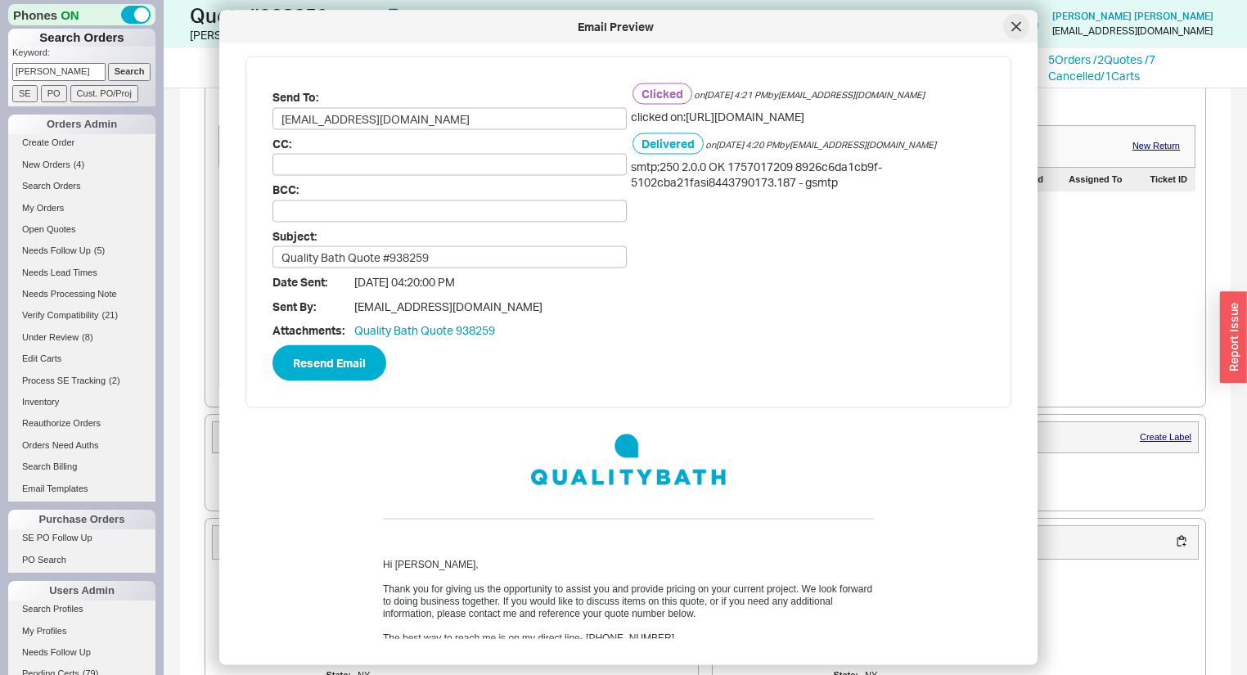
click at [1018, 36] on div at bounding box center [1016, 27] width 26 height 26
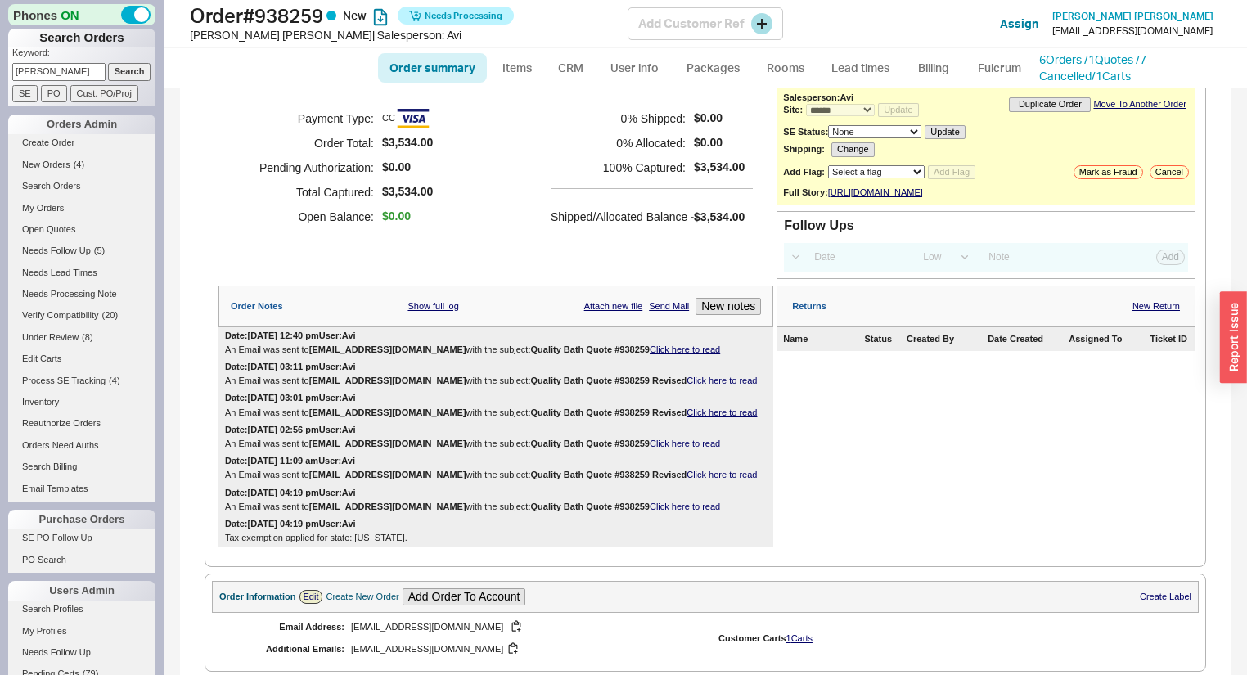
scroll to position [61, 0]
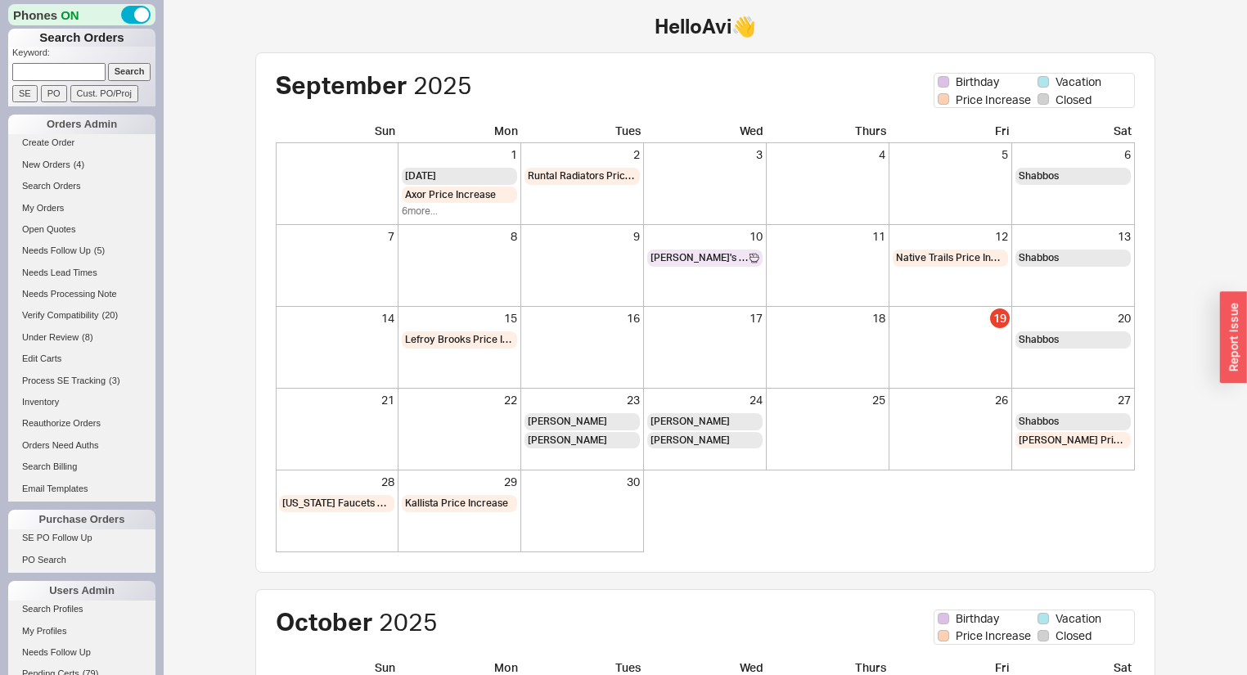
click at [72, 72] on input at bounding box center [58, 71] width 93 height 17
type input "sharma"
click at [108, 63] on input "Search" at bounding box center [129, 71] width 43 height 17
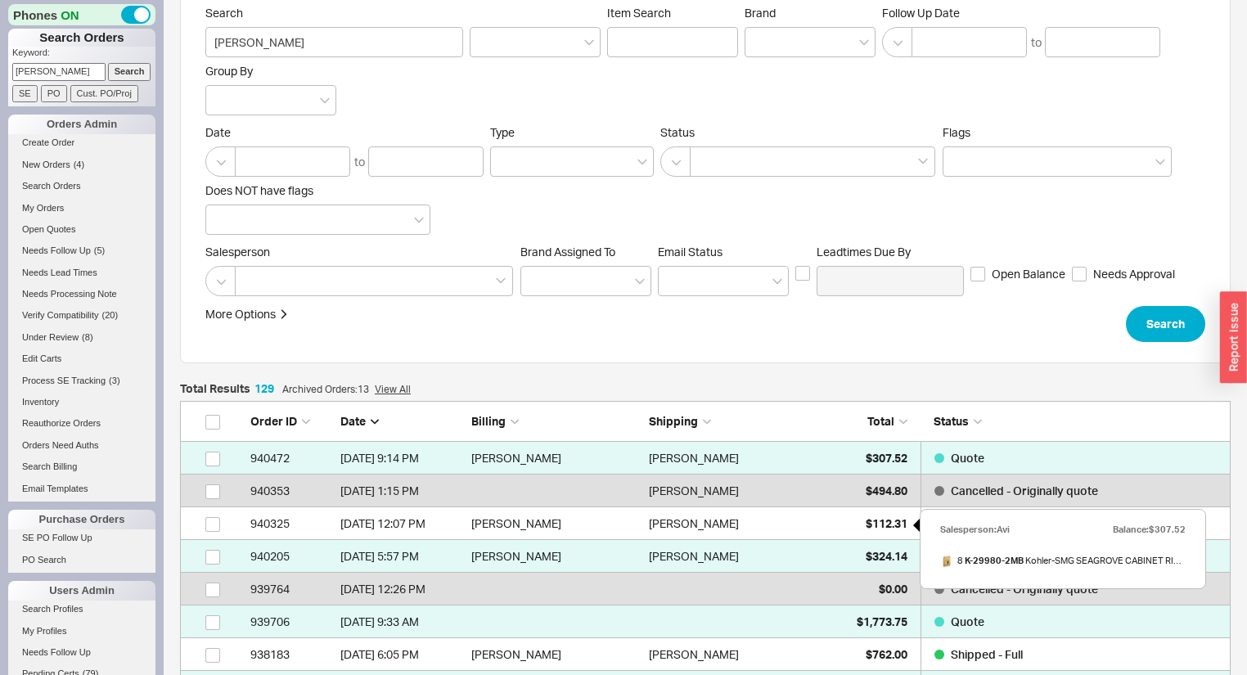
scroll to position [327, 0]
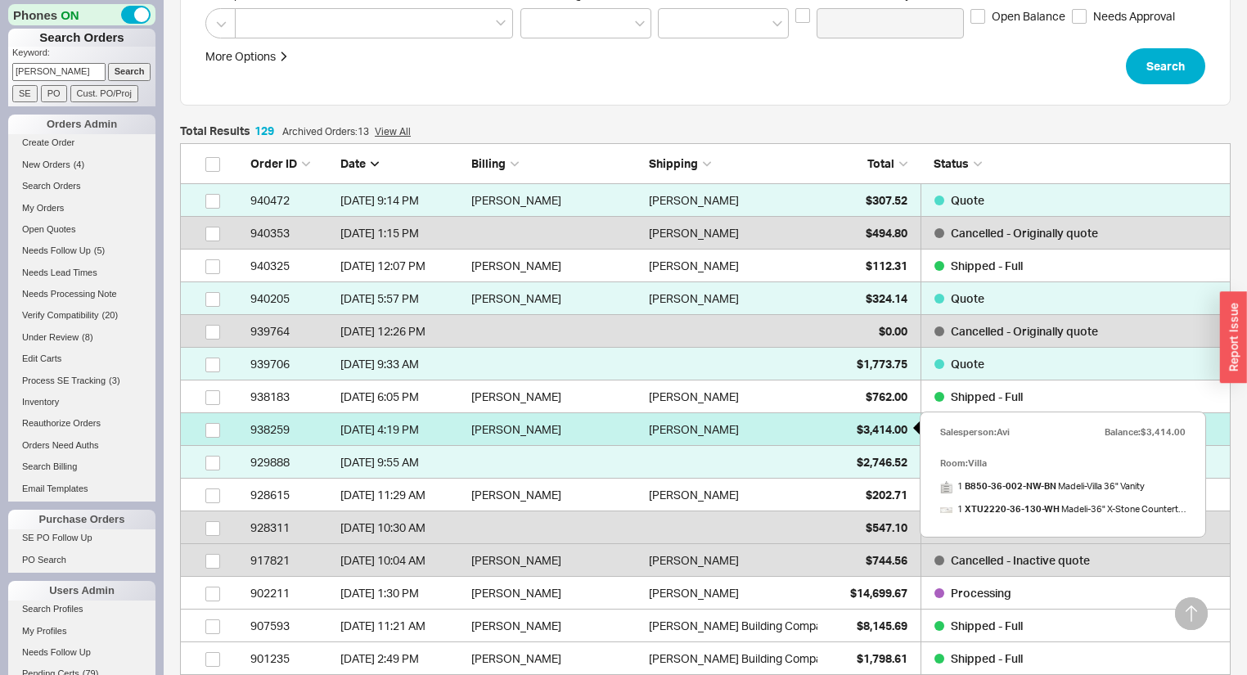
click at [849, 433] on div "$3,414.00" at bounding box center [867, 429] width 82 height 33
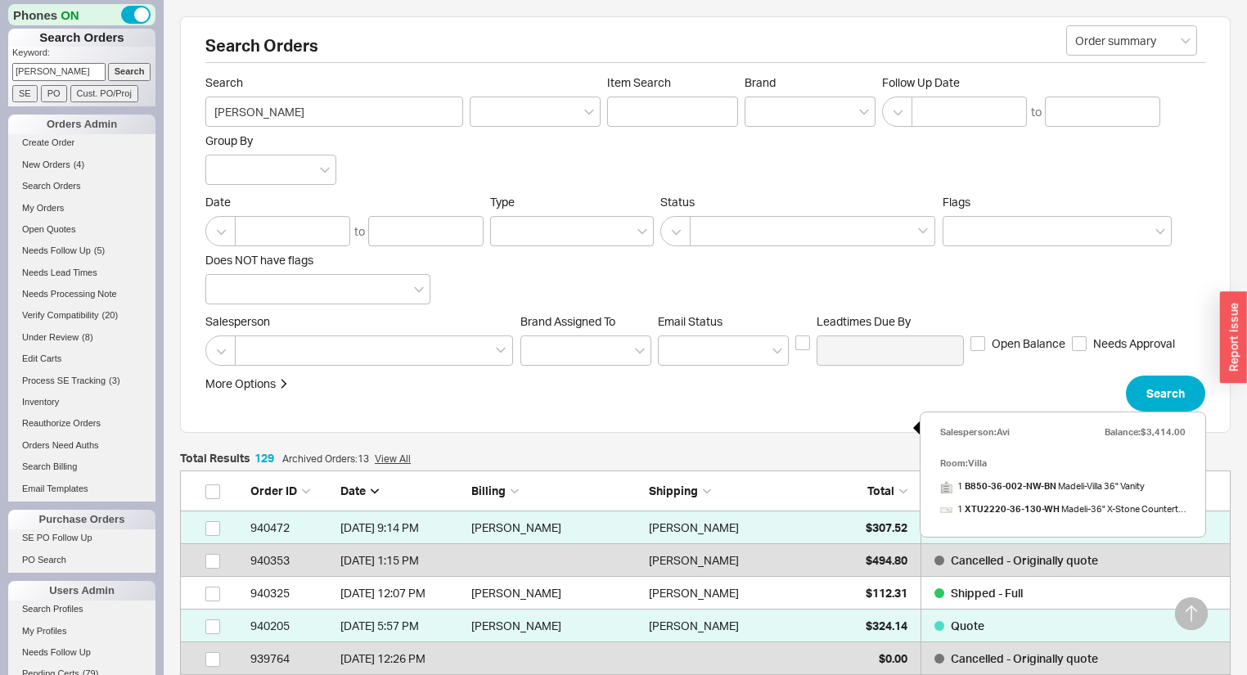
select select "*"
select select "LOW"
select select "3"
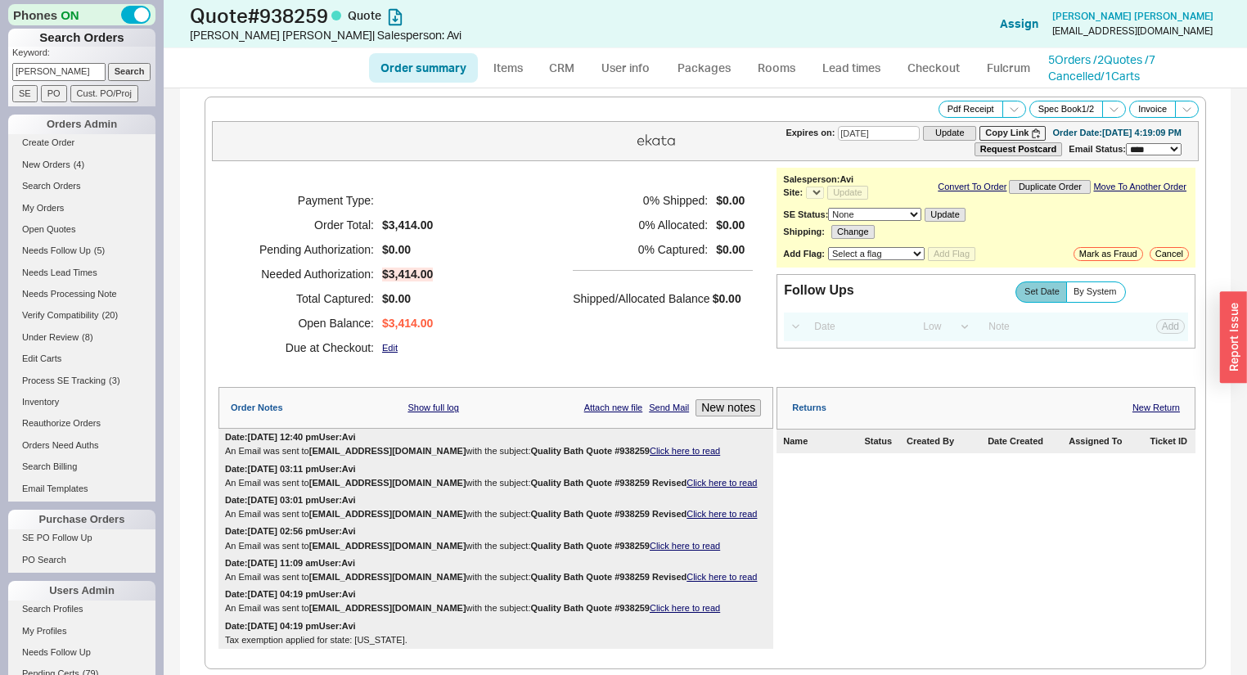
select select "*"
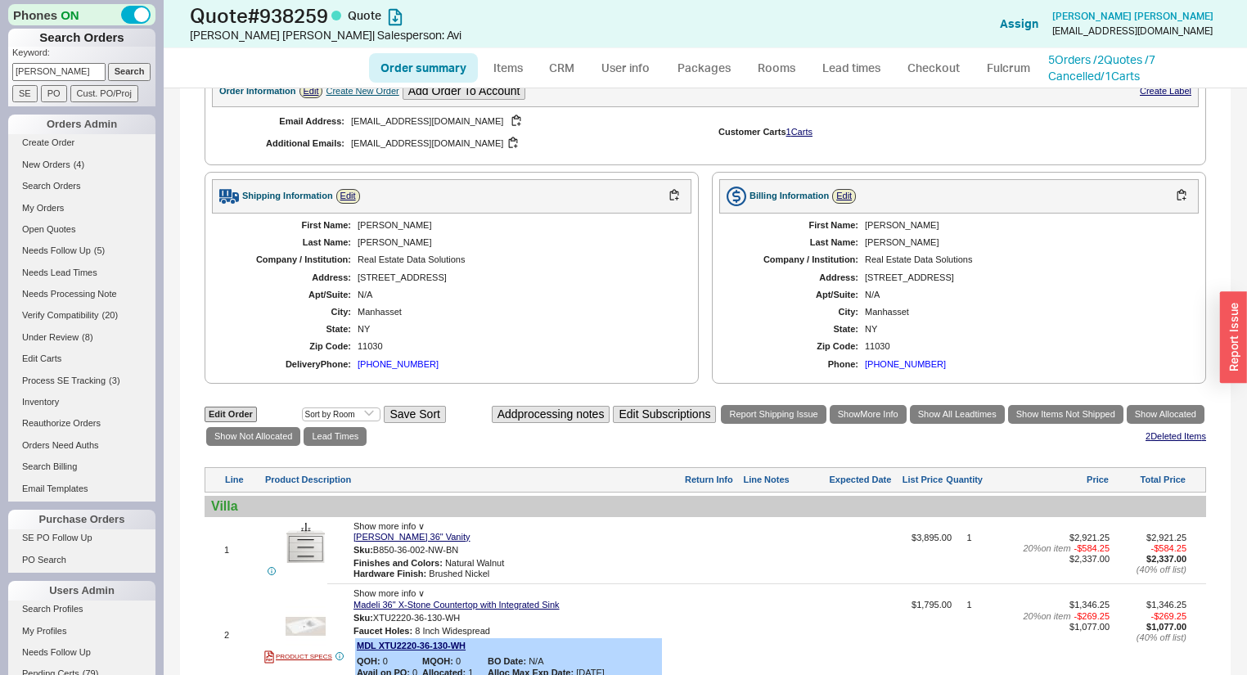
scroll to position [655, 0]
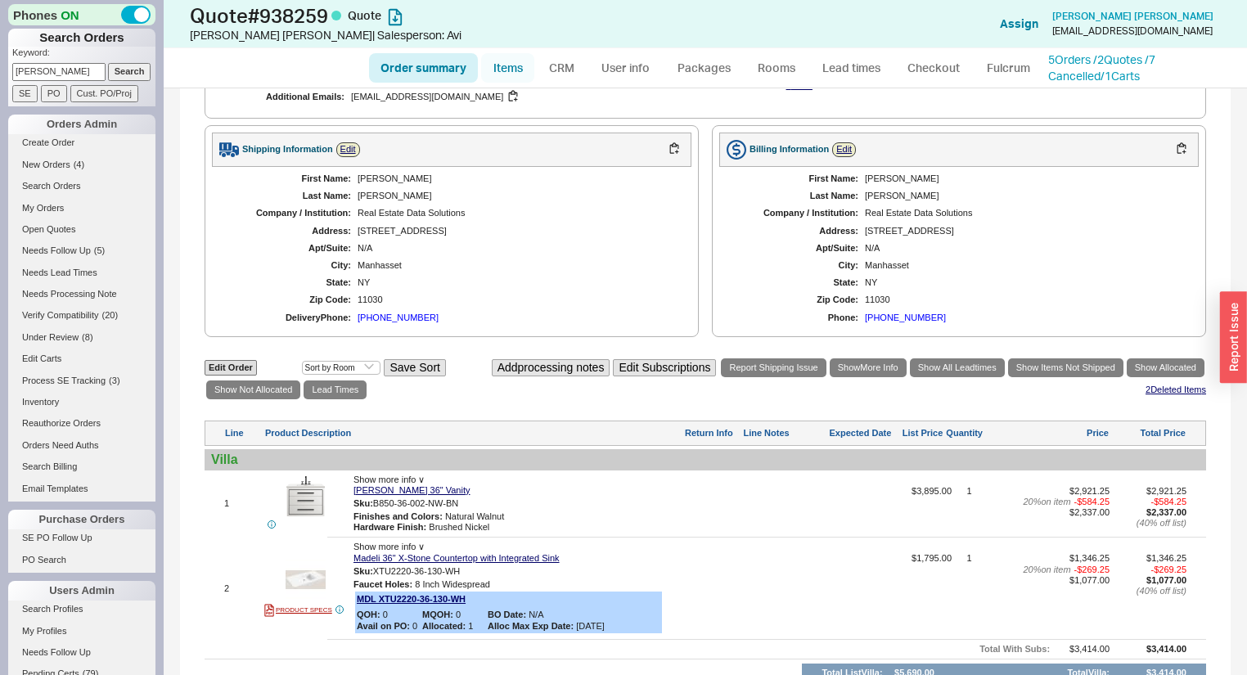
click at [498, 59] on link "Items" at bounding box center [507, 67] width 53 height 29
select select "3"
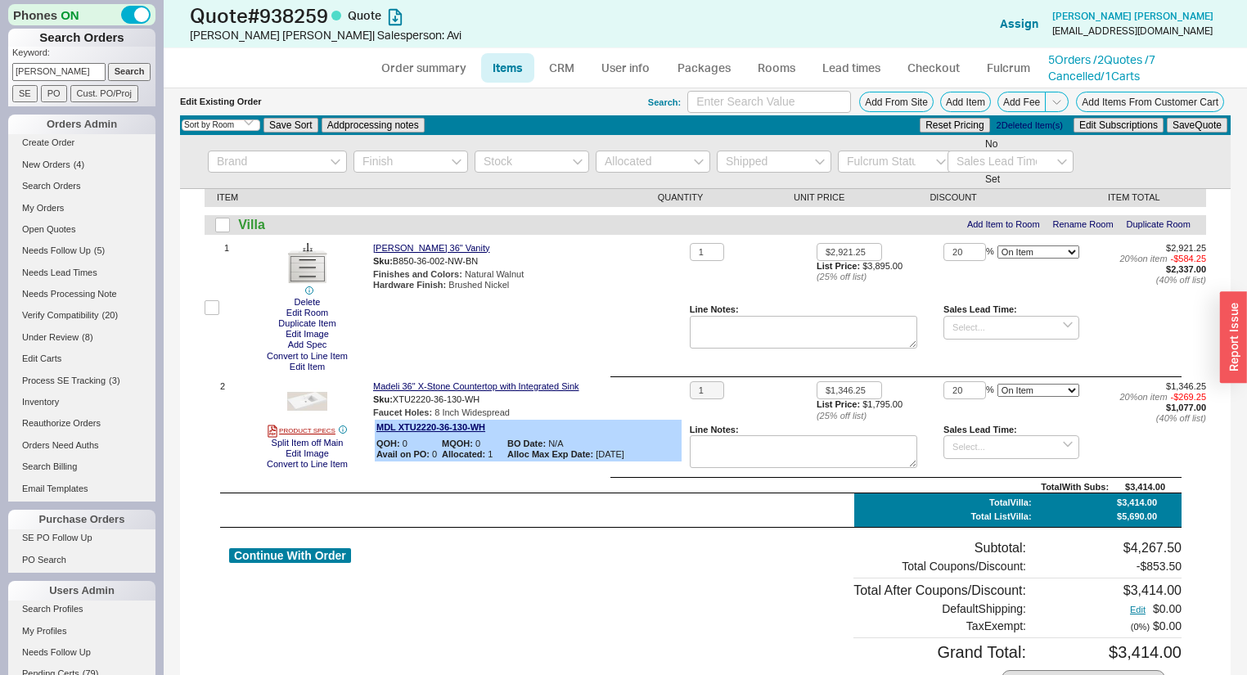
scroll to position [18, 0]
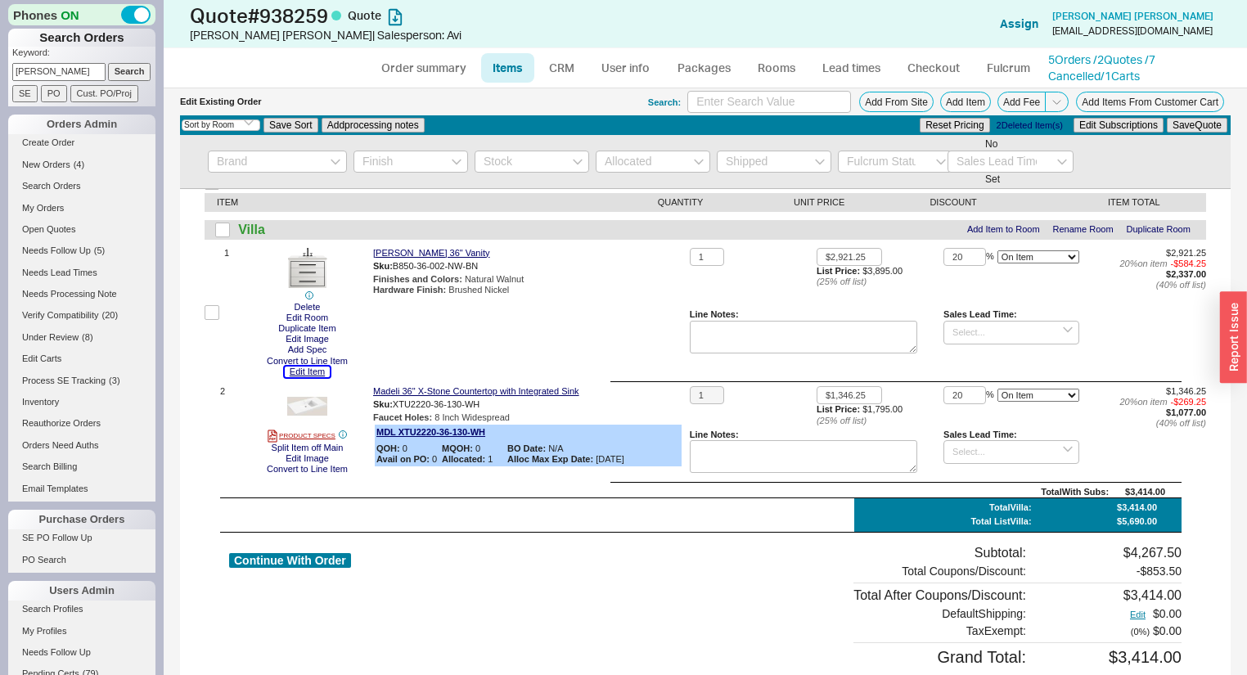
click at [316, 370] on button "Edit Item" at bounding box center [307, 372] width 45 height 11
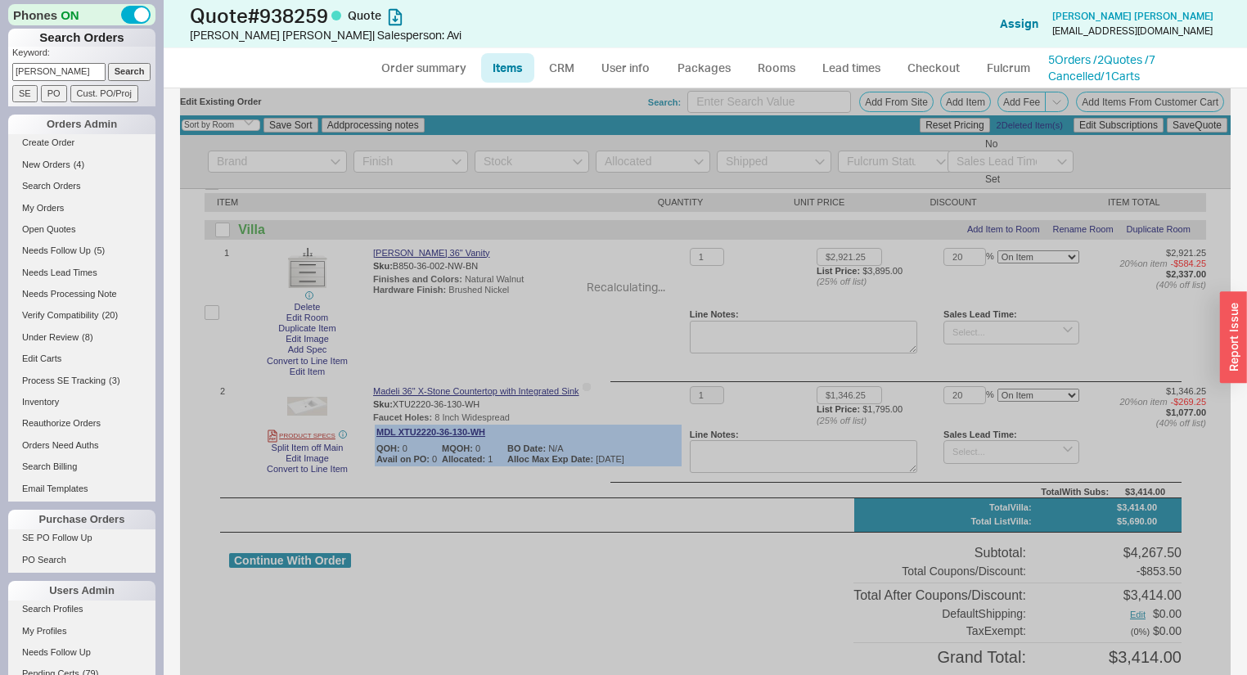
select select "ON_CHECKOUT_AGGREGATED"
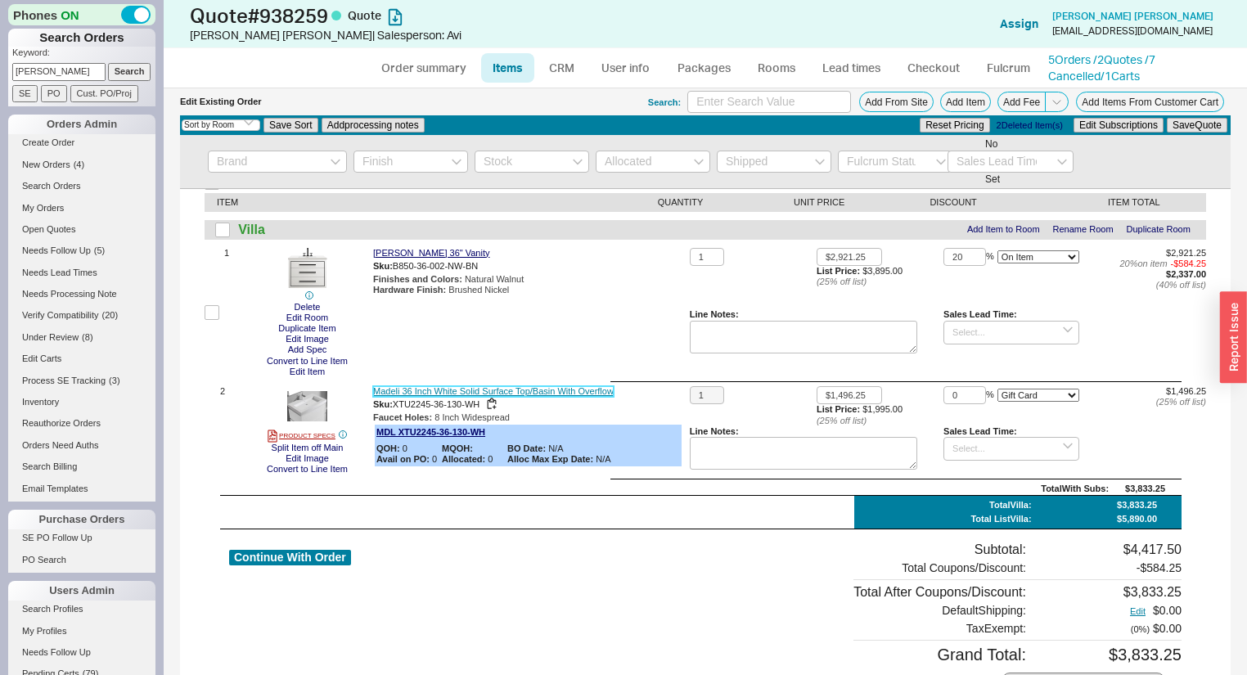
click at [542, 394] on link "Madeli 36 Inch White Solid Surface Top/Basin With Overflow" at bounding box center [493, 391] width 241 height 11
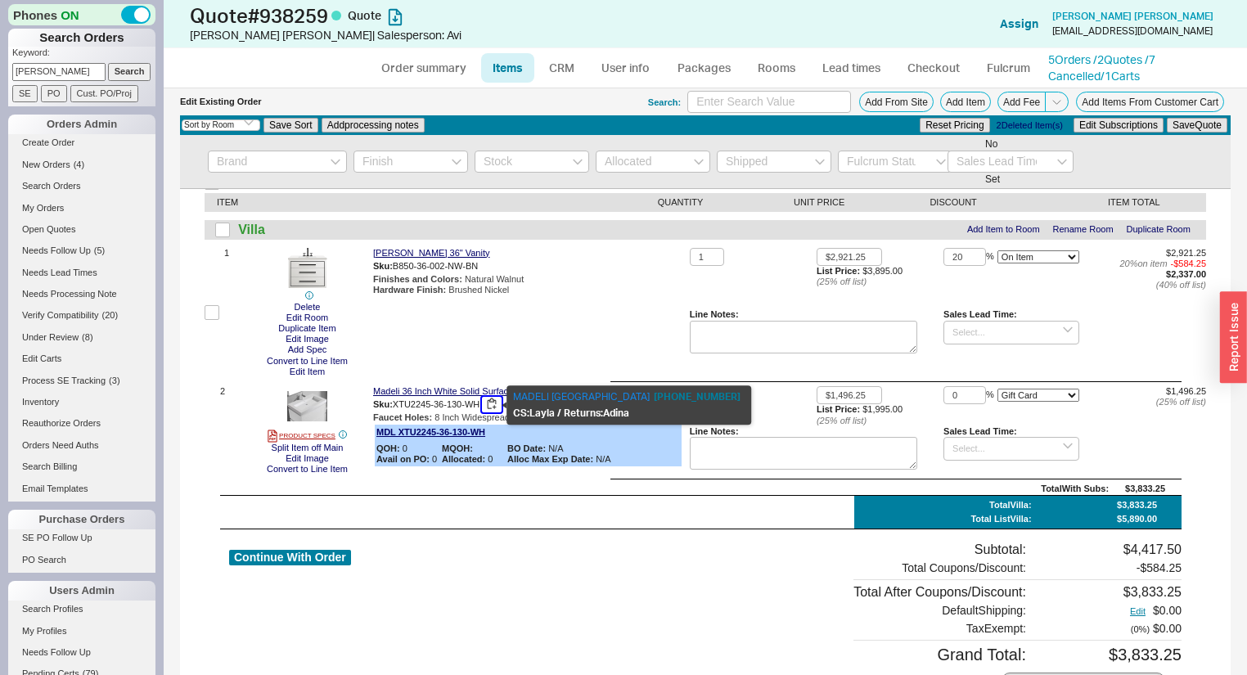
drag, startPoint x: 482, startPoint y: 403, endPoint x: 399, endPoint y: 403, distance: 83.5
click at [399, 403] on div "Sku: XTU2245-36-130-WH" at bounding box center [528, 405] width 310 height 16
drag, startPoint x: 394, startPoint y: 403, endPoint x: 485, endPoint y: 403, distance: 90.8
click at [496, 402] on div "Sku: XTU2245-36-130-WH" at bounding box center [528, 405] width 310 height 16
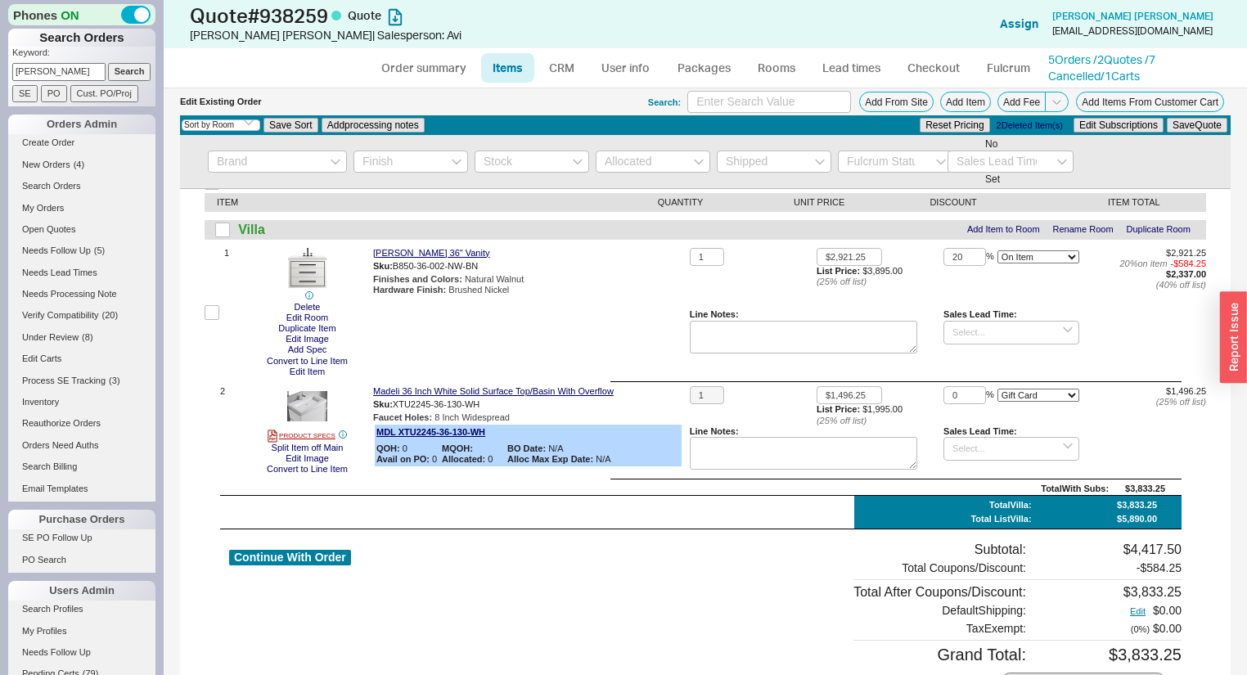
click at [552, 362] on div "Madeli Villa 36" Vanity Sku: B850-36-002-NW-BN Finishes and Colors : Natural Wa…" at bounding box center [528, 312] width 310 height 129
click at [428, 58] on link "Order summary" at bounding box center [423, 67] width 109 height 29
select select "*"
select select "LOW"
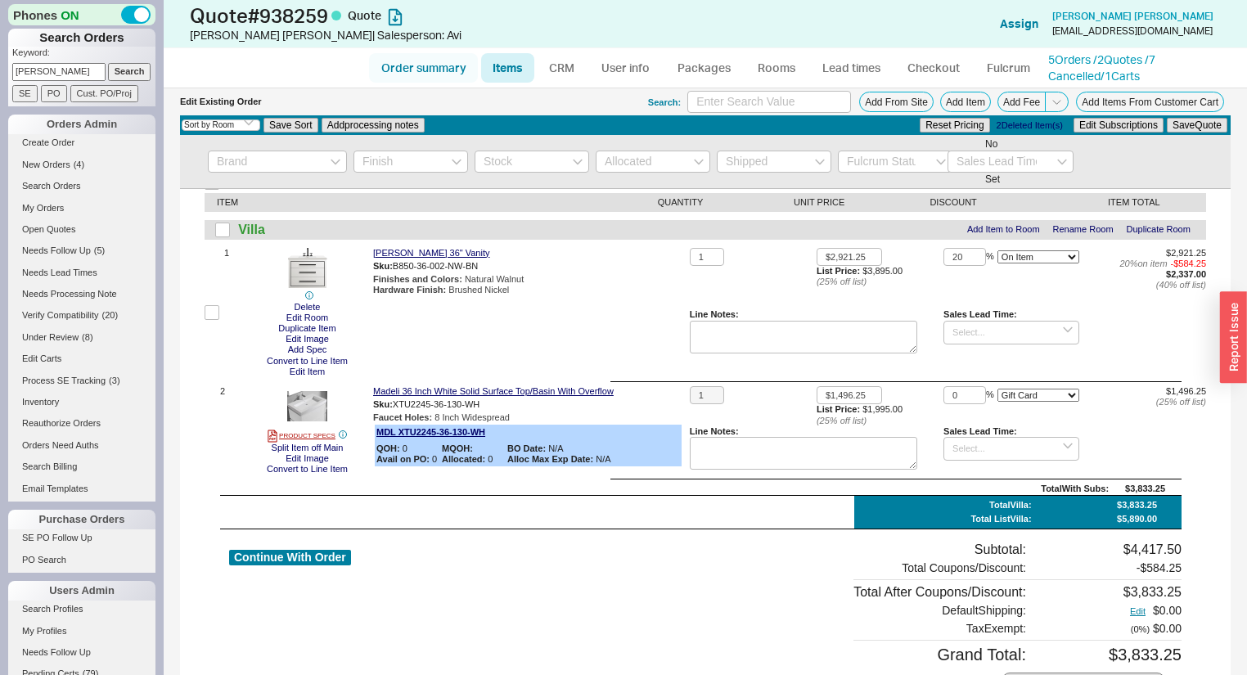
select select "3"
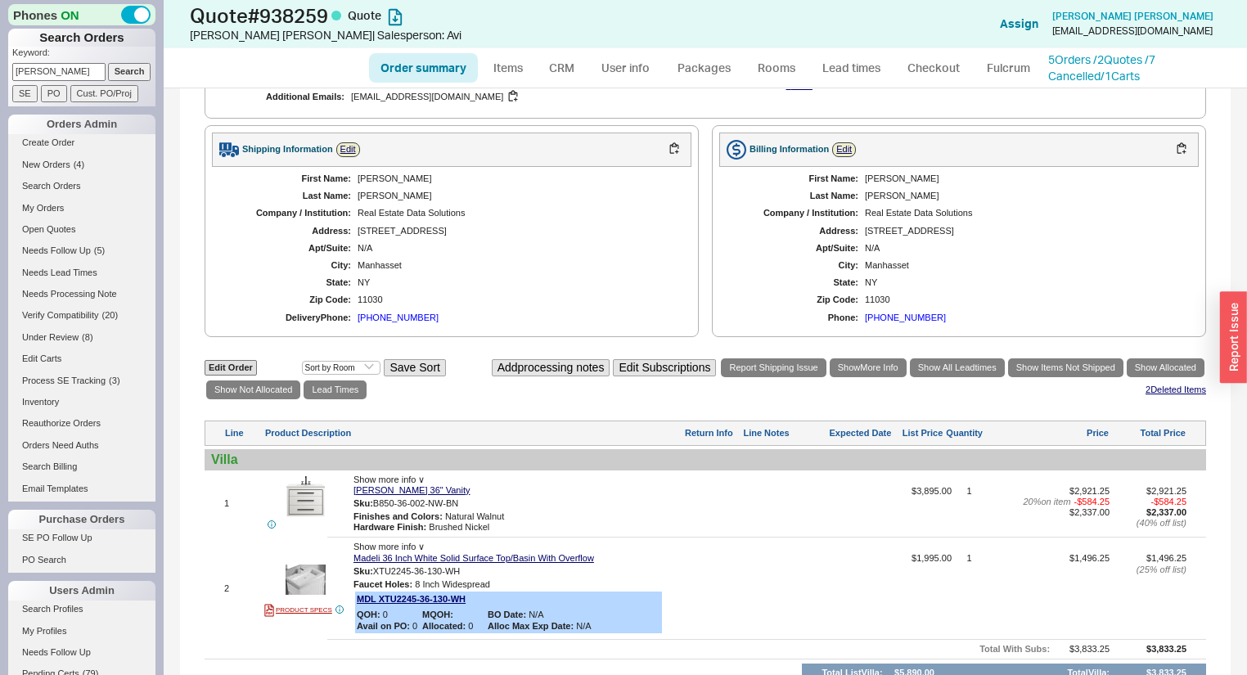
scroll to position [869, 0]
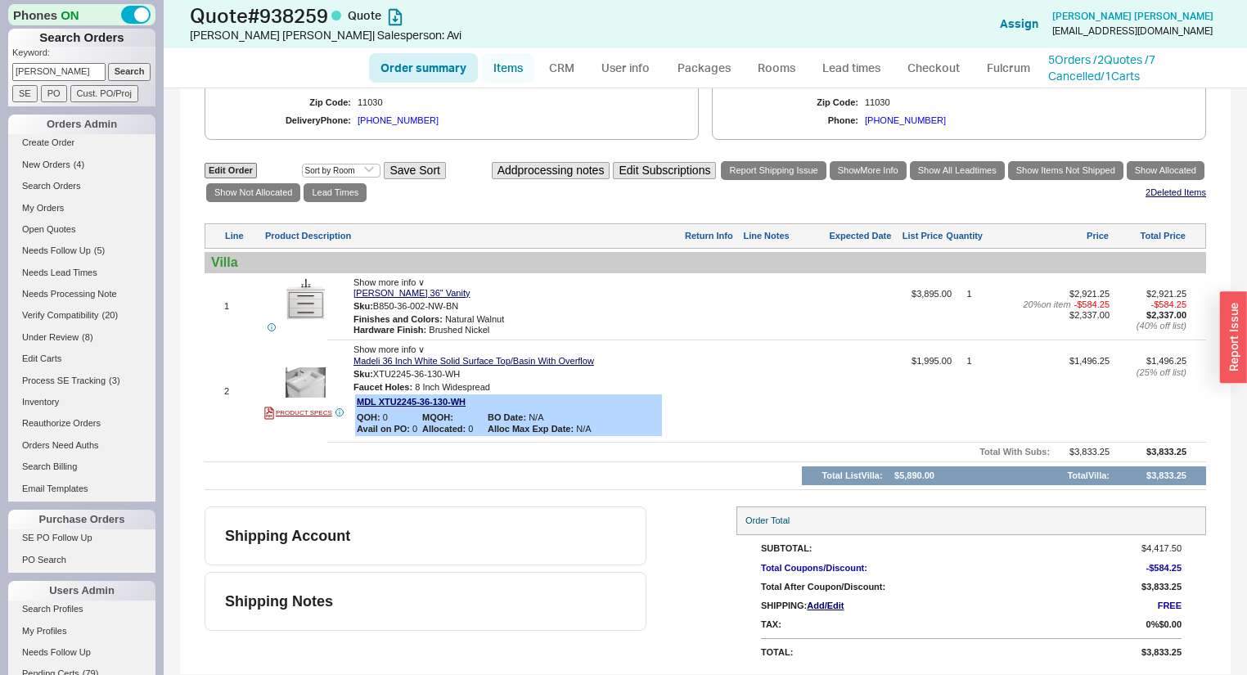
click at [507, 59] on link "Items" at bounding box center [507, 67] width 53 height 29
select select "3"
select select "ON_CHECKOUT_AGGREGATED"
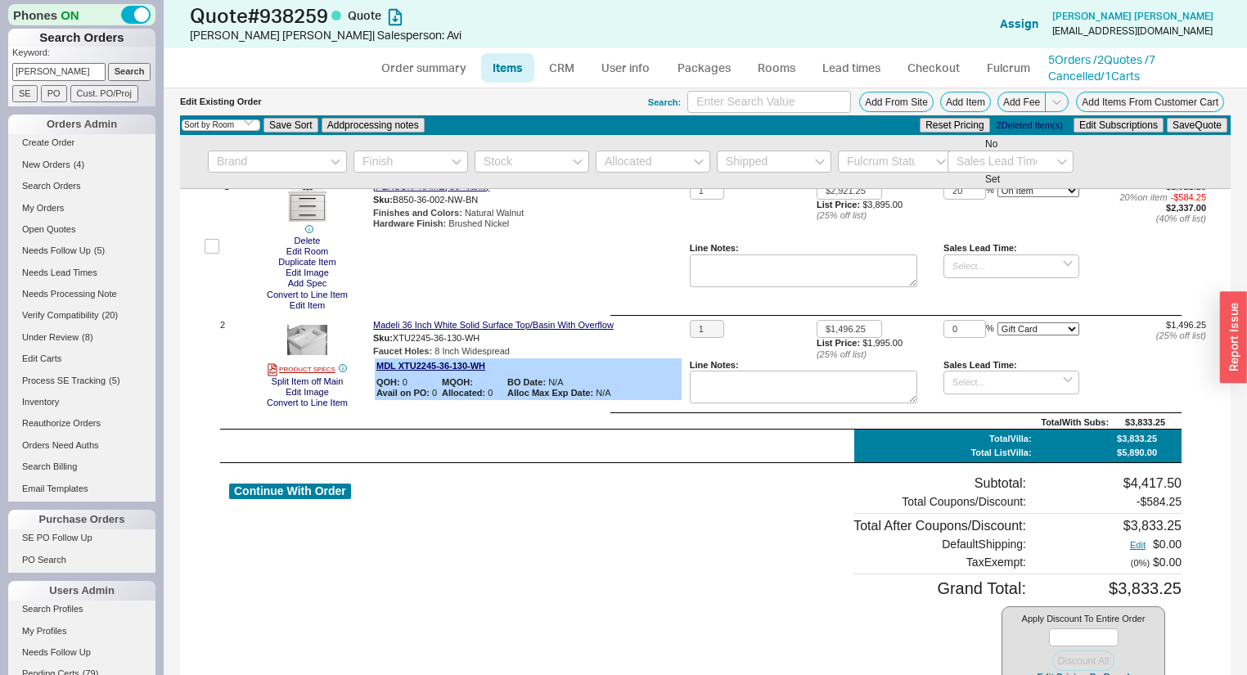
scroll to position [146, 0]
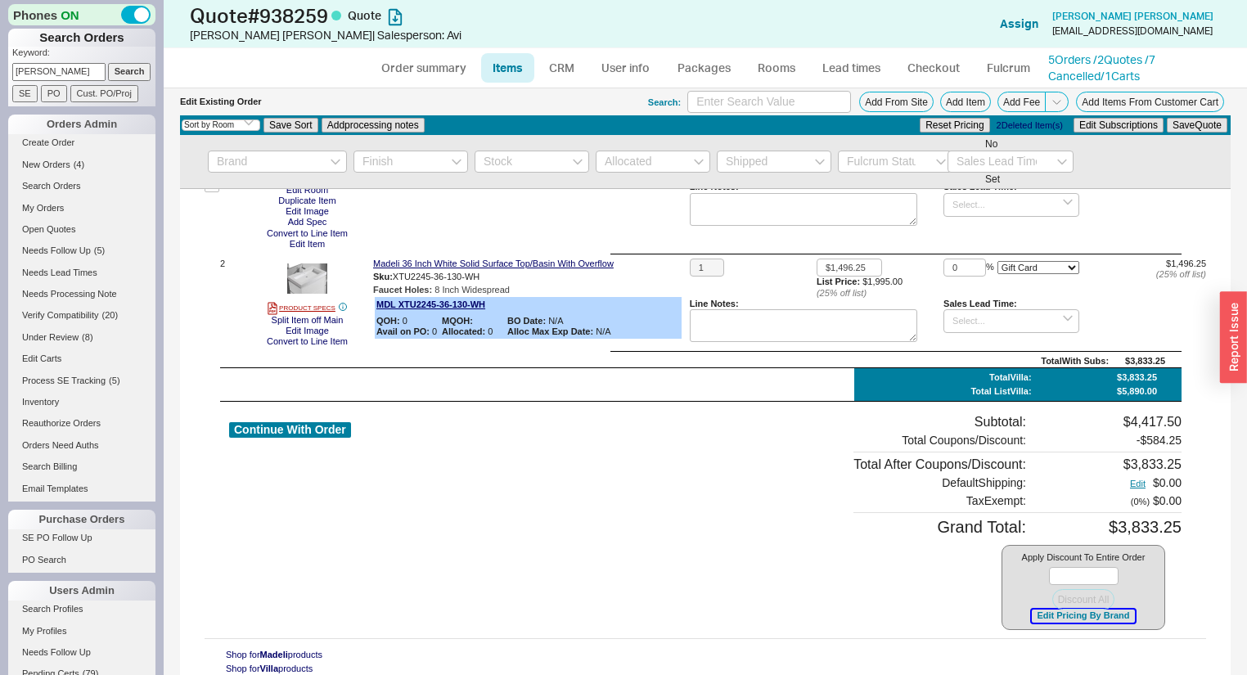
click at [1091, 616] on button "Edit Pricing By Brand" at bounding box center [1083, 616] width 102 height 12
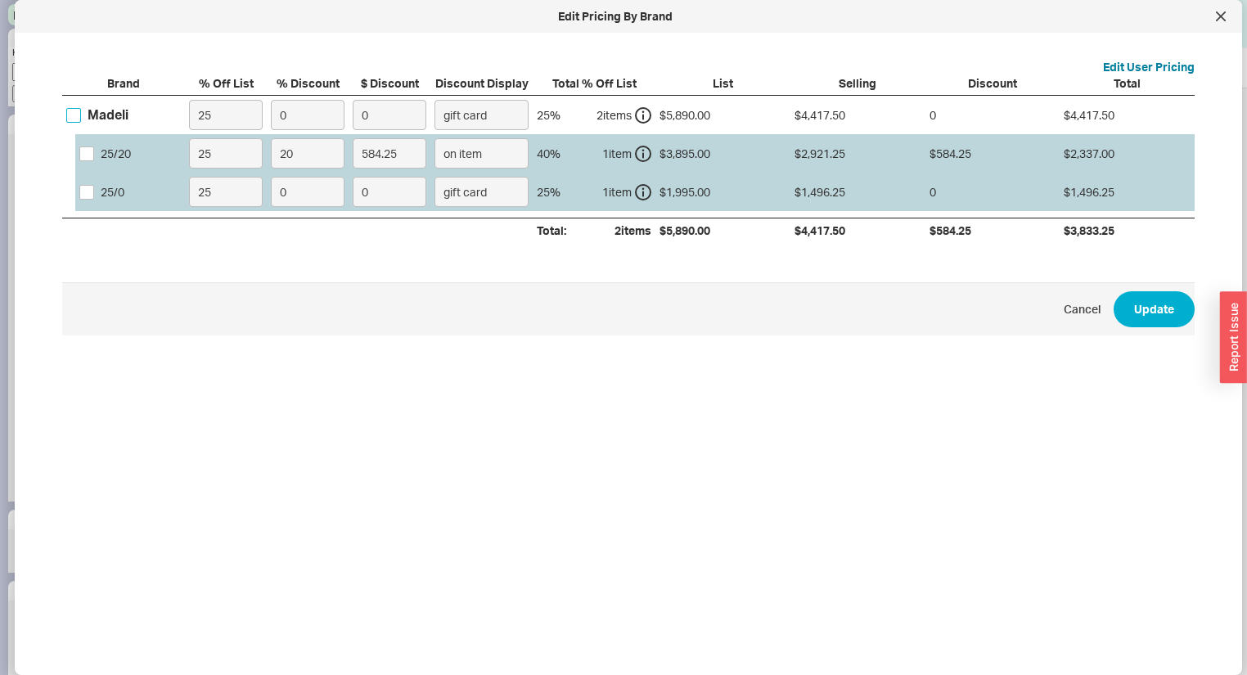
click at [73, 115] on input "Madeli" at bounding box center [73, 115] width 15 height 15
checkbox input "true"
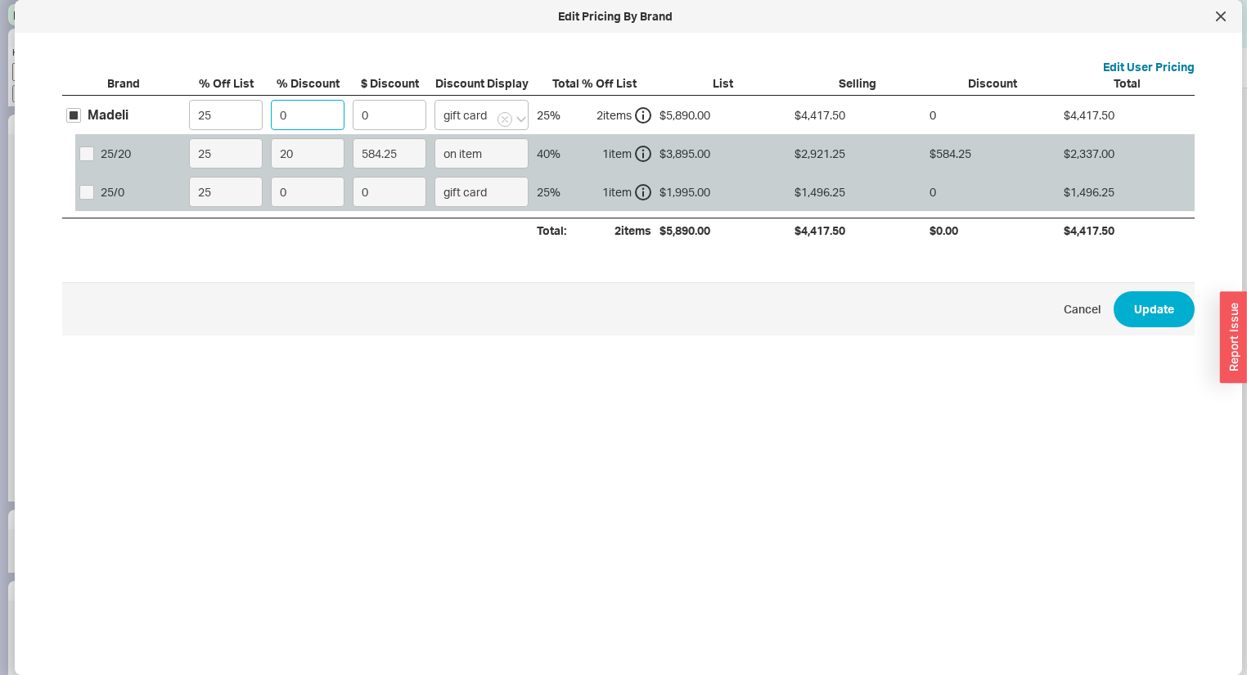
drag, startPoint x: 301, startPoint y: 119, endPoint x: 176, endPoint y: 79, distance: 131.7
click at [194, 86] on div "Brand % Off List % Discount $ Discount Discount Display Total % Off List List S…" at bounding box center [628, 159] width 1133 height 168
type input "2"
type input "88.35"
type input "20"
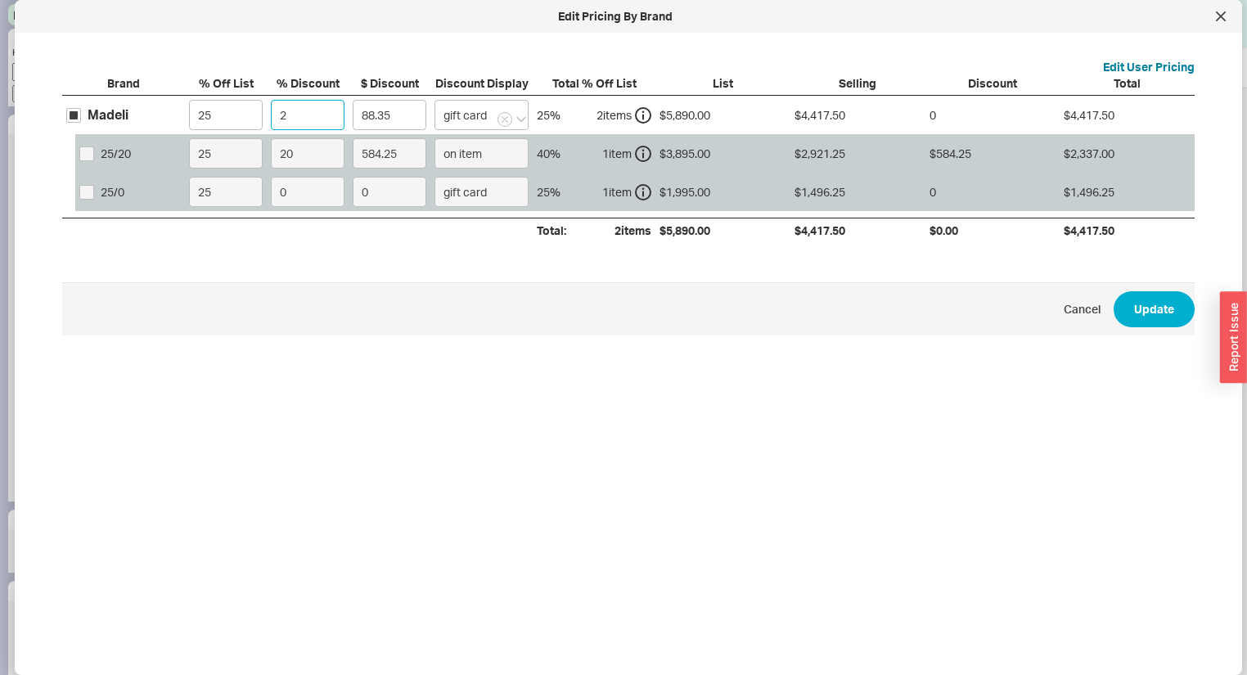
type input "883.5"
type input "20"
click at [454, 115] on input "gift card" at bounding box center [482, 115] width 94 height 30
click at [461, 141] on div "on item" at bounding box center [485, 148] width 101 height 29
type input "on item"
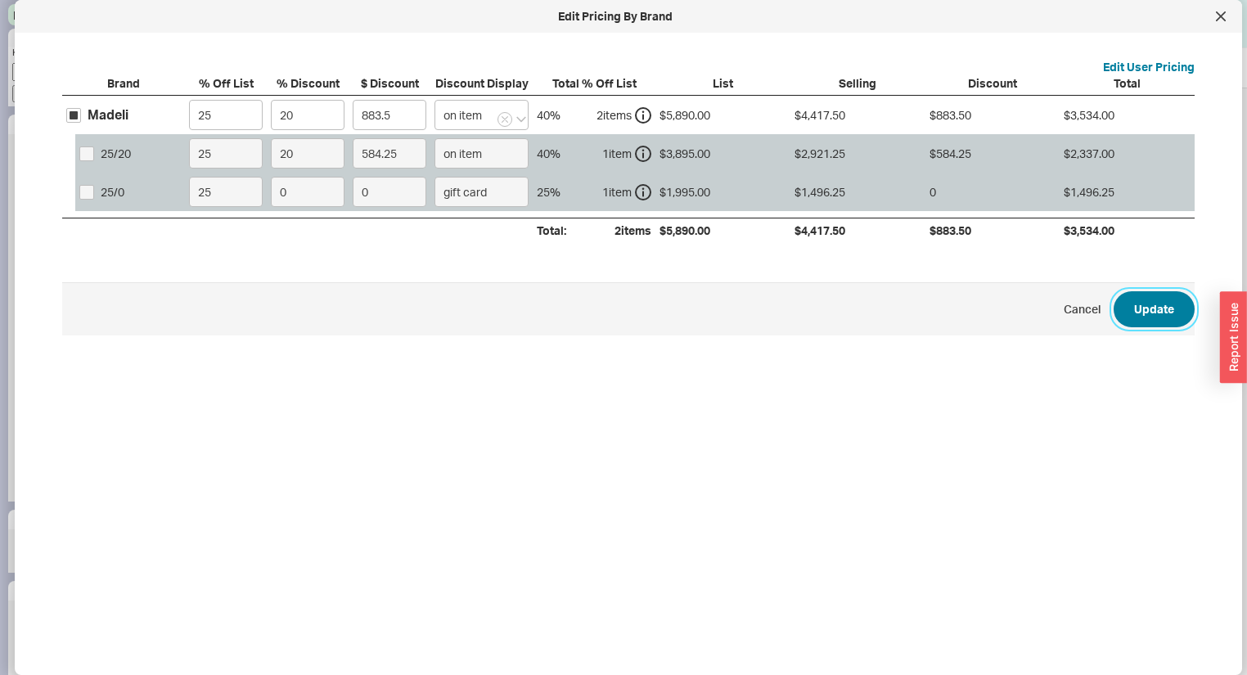
click at [1177, 299] on button "Update" at bounding box center [1154, 309] width 81 height 36
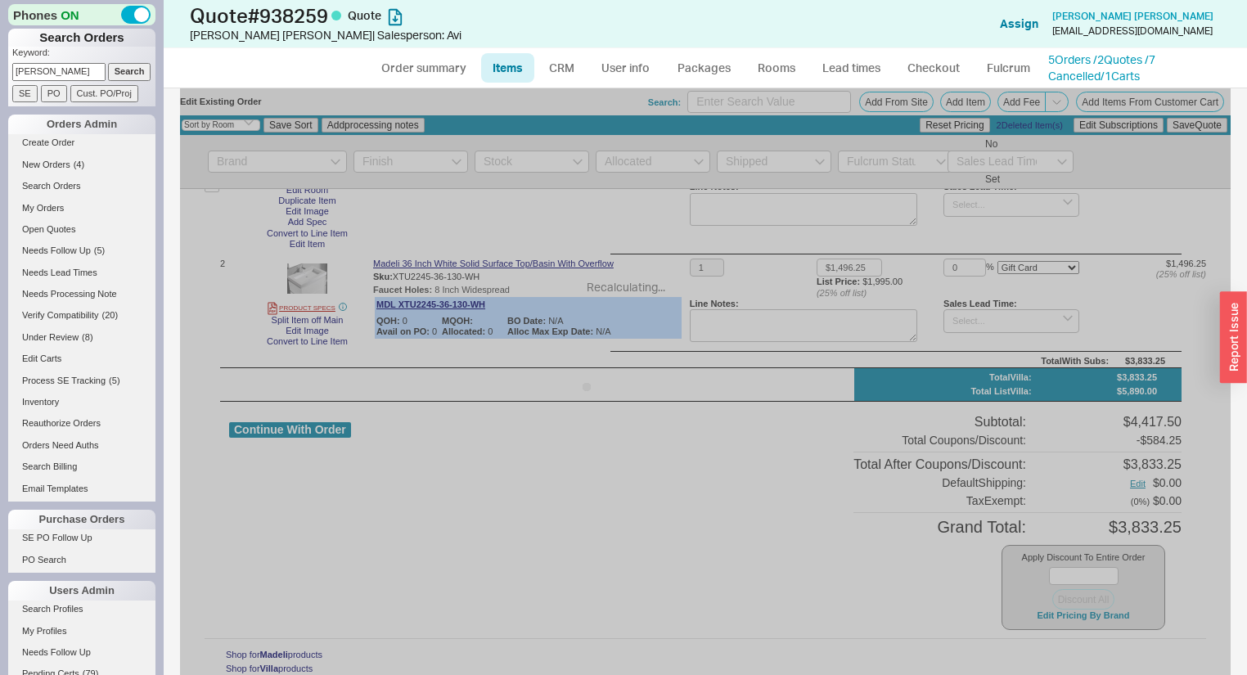
type input "20"
select select "ON_ITEM"
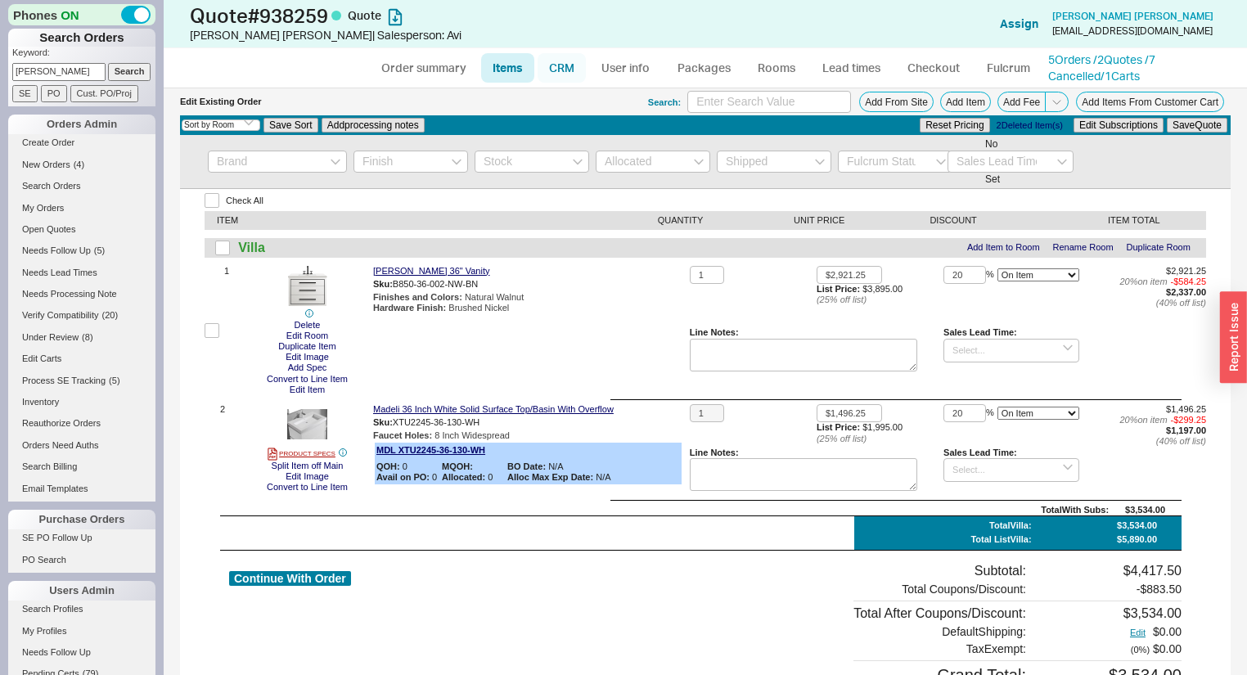
scroll to position [0, 0]
click at [545, 69] on link "CRM" at bounding box center [562, 67] width 48 height 29
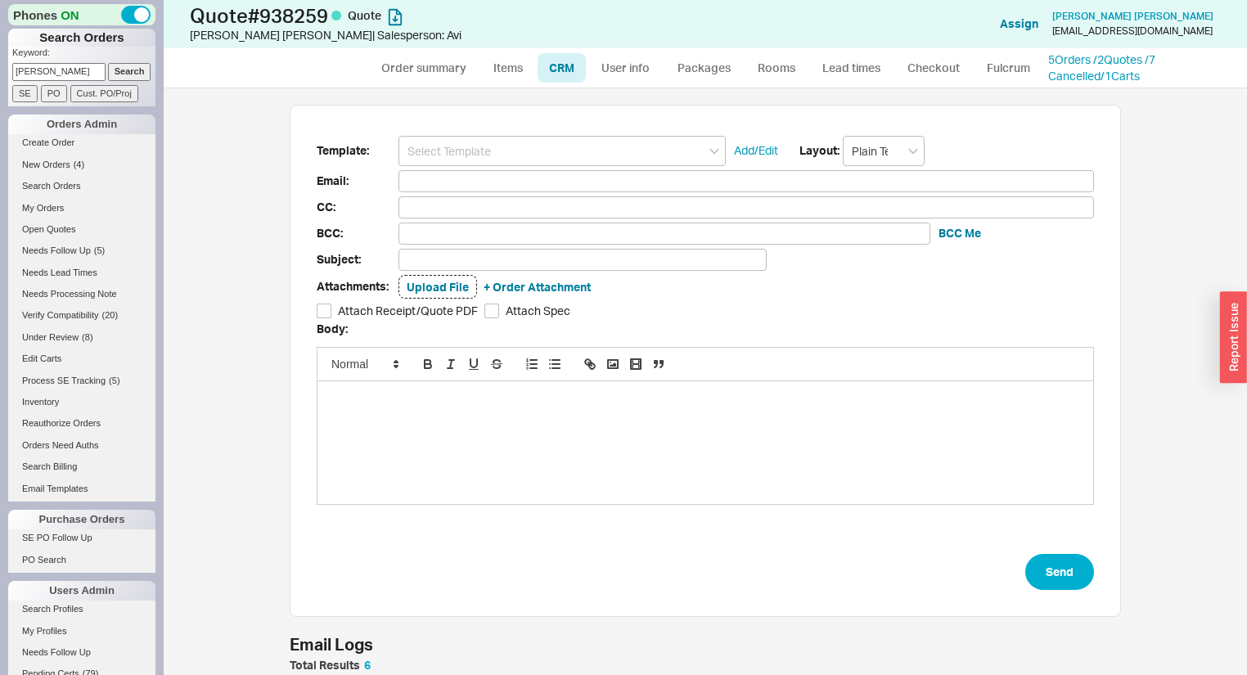
scroll to position [577, 1064]
click at [536, 162] on input at bounding box center [562, 151] width 327 height 30
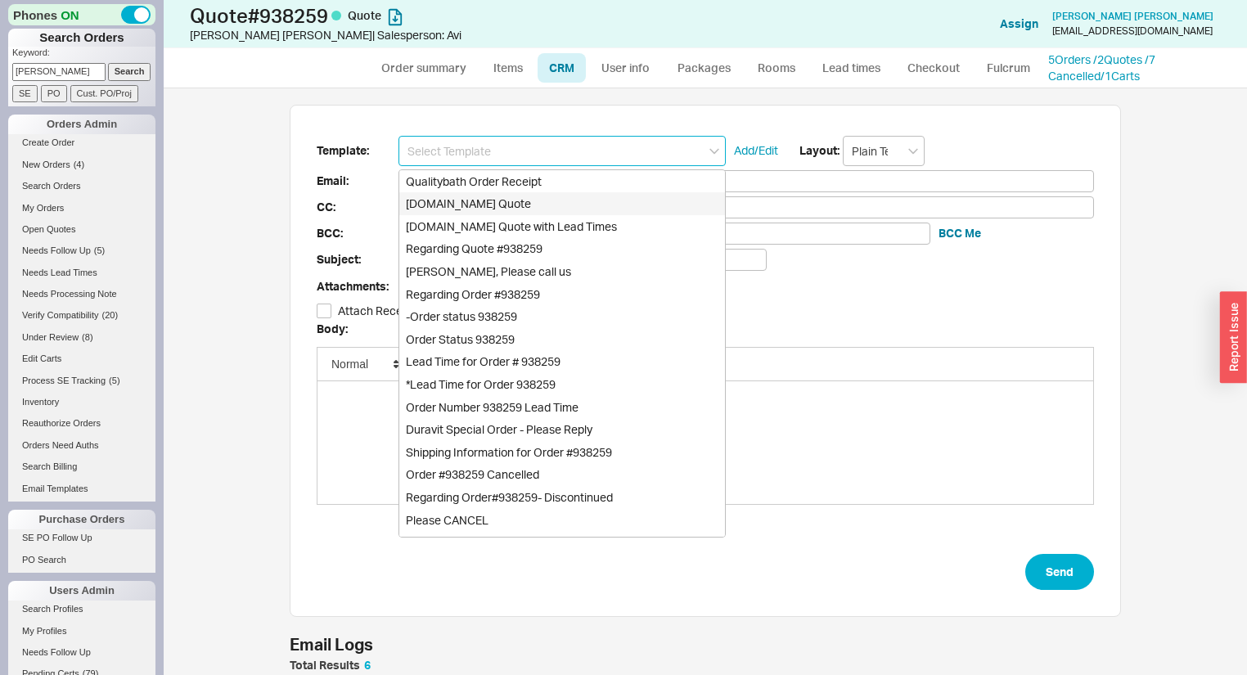
click at [504, 205] on div "Qualitybath.com Quote" at bounding box center [562, 203] width 326 height 23
type input "Qualitybath.com Quote"
type input "Receipt"
type input "bksesq@gmail.com"
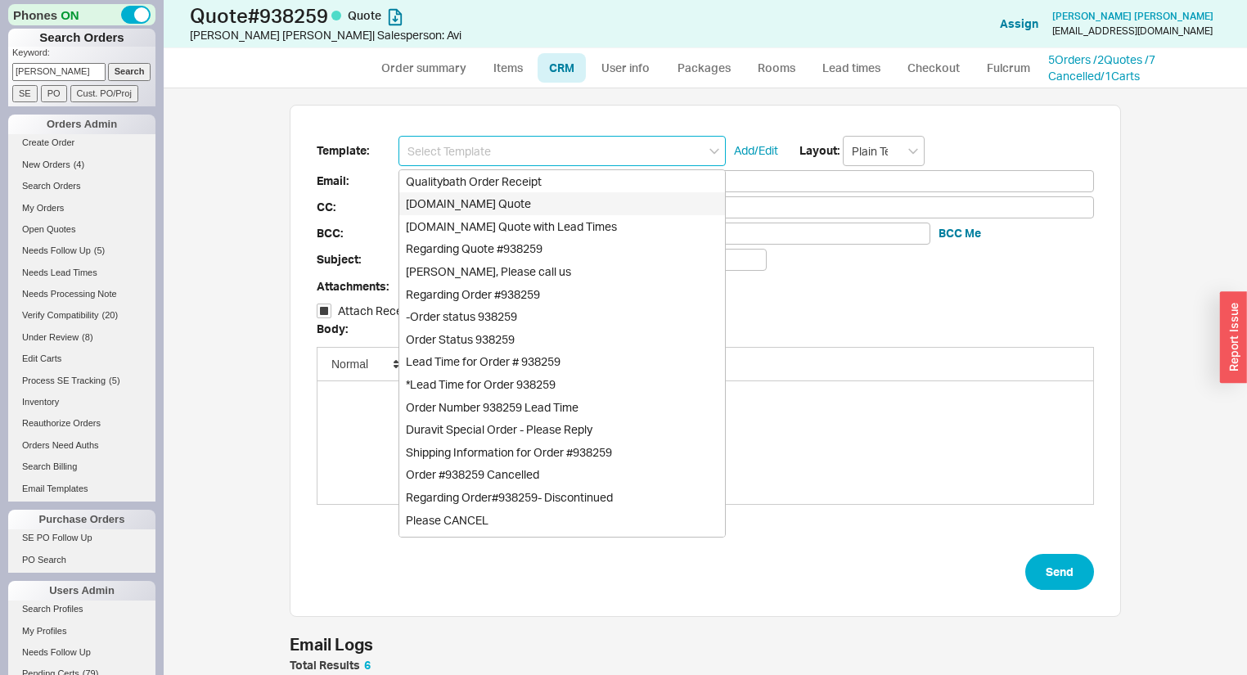
type input "sumonaesq@gmail.com"
type input "Quality Bath Quote #938259"
checkbox input "true"
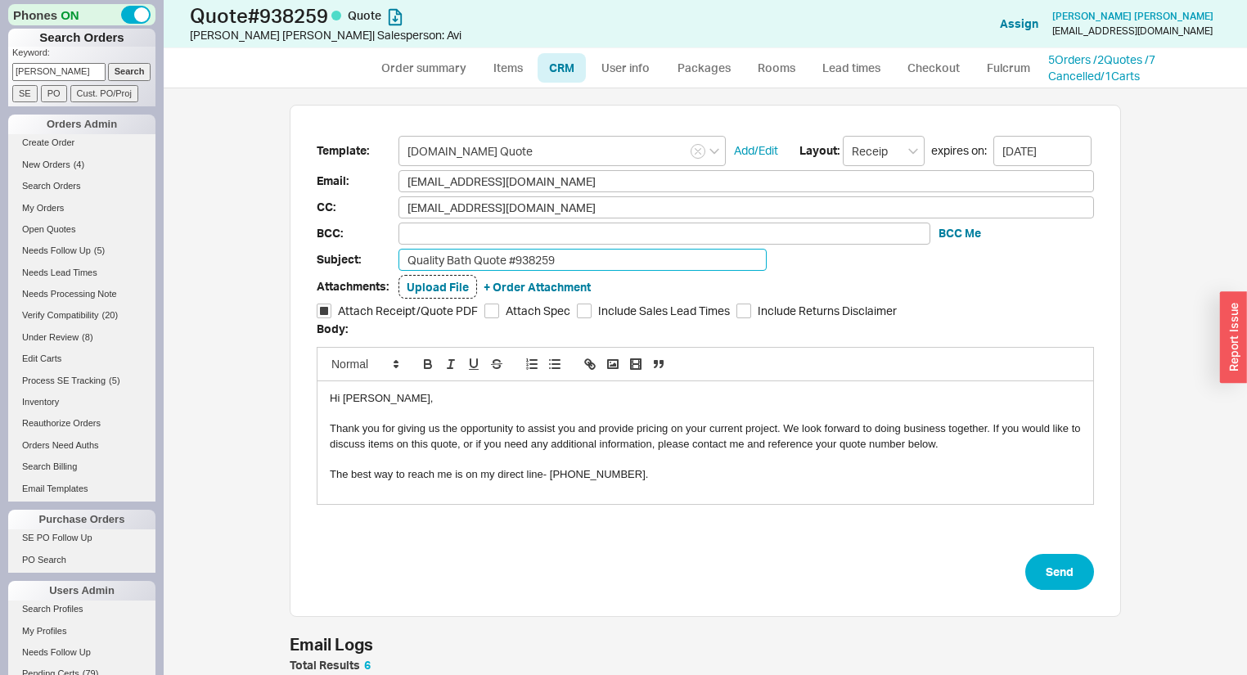
click at [645, 259] on input "Quality Bath Quote #938259" at bounding box center [583, 260] width 368 height 22
type input "Quality Bath Quote #938259 Revised"
click at [1057, 548] on form "Template: Qualitybath.com Quote Add/Edit Layout: Receipt expires on: 10/03/2025…" at bounding box center [705, 363] width 777 height 455
click at [1057, 566] on button "Send" at bounding box center [1059, 572] width 69 height 36
select select "*"
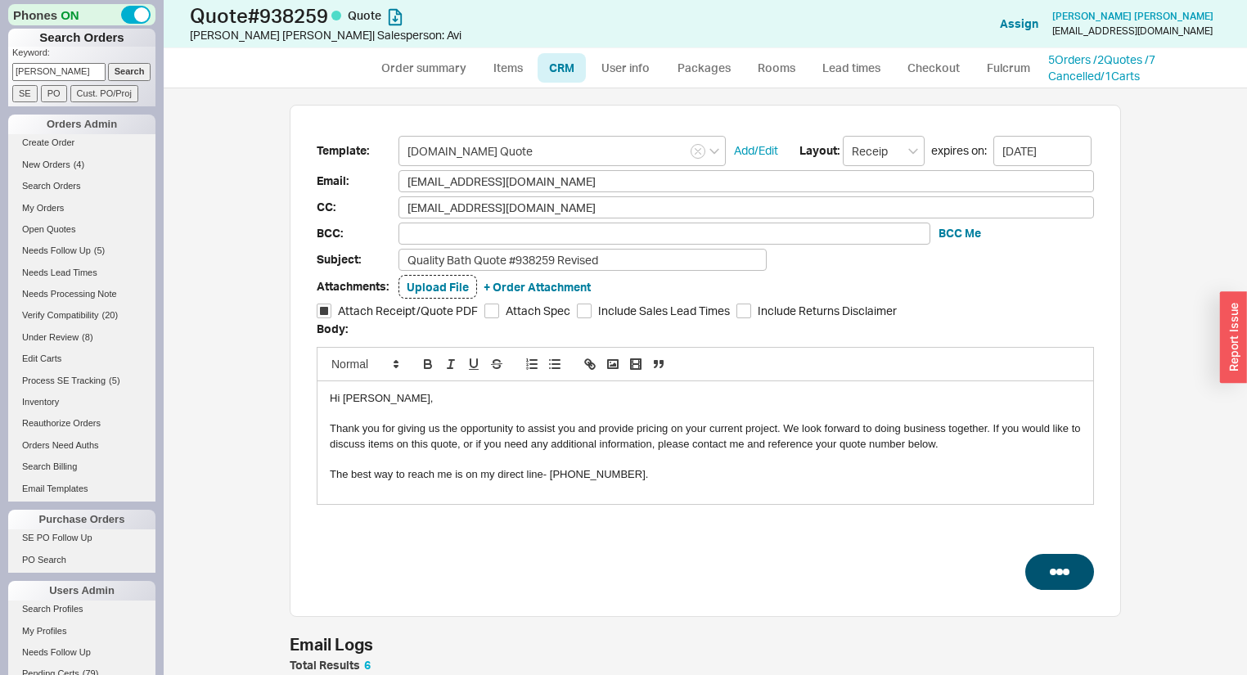
select select "*"
select select "LOW"
select select "3"
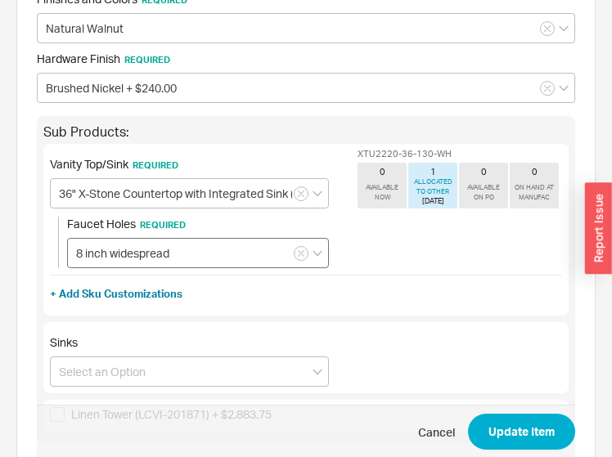
scroll to position [589, 0]
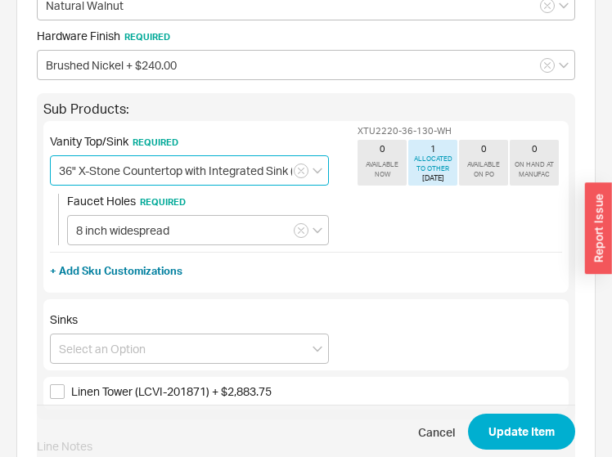
click at [159, 169] on input "36" X-Stone Countertop with Integrated Sink (XTU2220-36) + $1,346.25" at bounding box center [189, 170] width 279 height 30
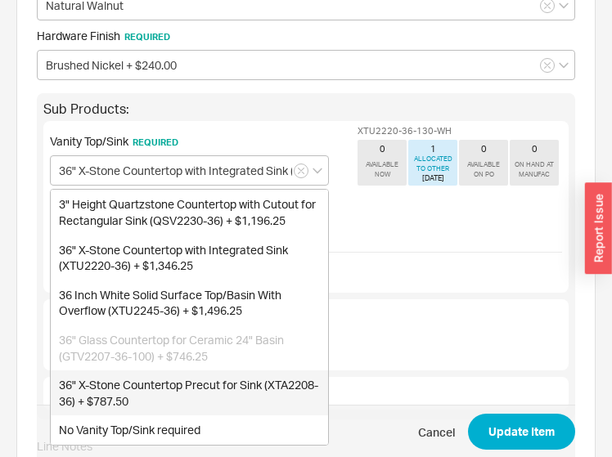
click at [448, 242] on div "Vanity Top/Sink Required 36" X-Stone Countertop with Integrated Sink (XTU2220-3…" at bounding box center [306, 187] width 512 height 118
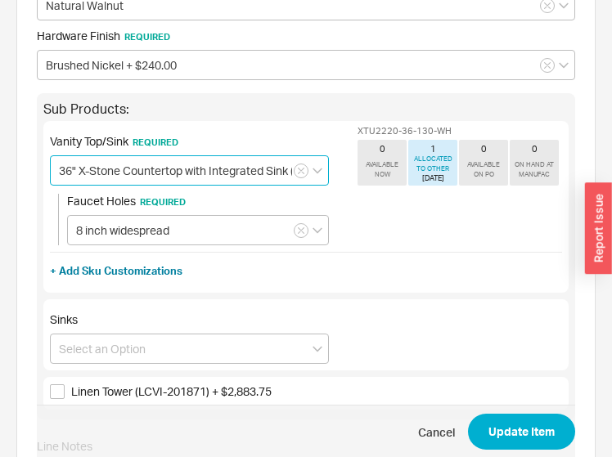
click at [250, 170] on input "36" X-Stone Countertop with Integrated Sink (XTU2220-36) + $1,346.25" at bounding box center [189, 170] width 279 height 30
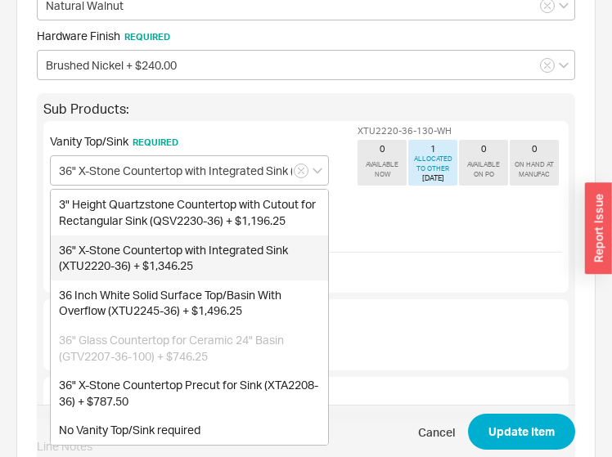
click at [461, 219] on div "Vanity Top/Sink Required 36" X-Stone Countertop with Integrated Sink (XTU2220-3…" at bounding box center [306, 187] width 512 height 118
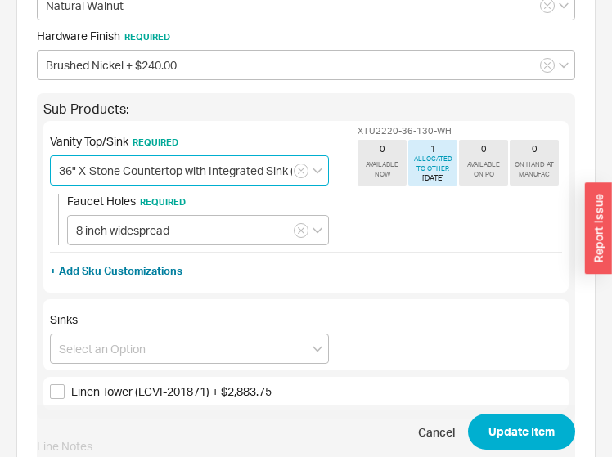
click at [244, 173] on input "36" X-Stone Countertop with Integrated Sink (XTU2220-36) + $1,346.25" at bounding box center [189, 170] width 279 height 30
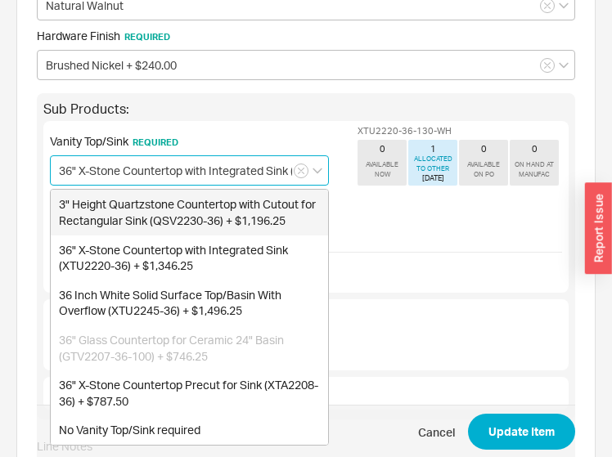
scroll to position [0, 137]
drag, startPoint x: 278, startPoint y: 173, endPoint x: 385, endPoint y: 164, distance: 107.5
click at [385, 164] on div "Vanity Top/Sink Required 36" X-Stone Countertop with Integrated Sink (XTU2220-3…" at bounding box center [306, 187] width 512 height 118
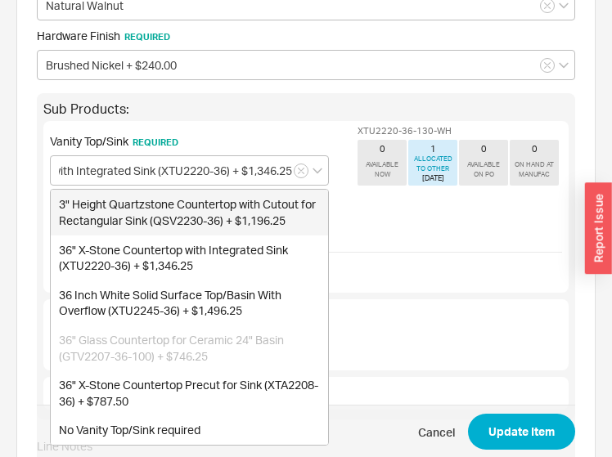
scroll to position [0, 0]
click at [448, 216] on div "Vanity Top/Sink Required 36" X-Stone Countertop with Integrated Sink (XTU2220-3…" at bounding box center [306, 187] width 512 height 118
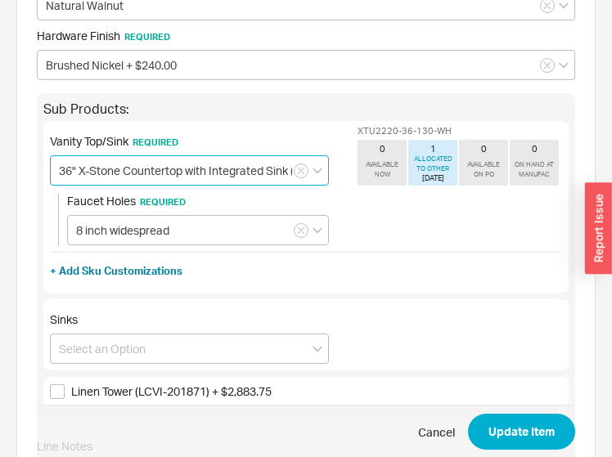
click at [190, 168] on input "36" X-Stone Countertop with Integrated Sink (XTU2220-36) + $1,346.25" at bounding box center [189, 170] width 279 height 30
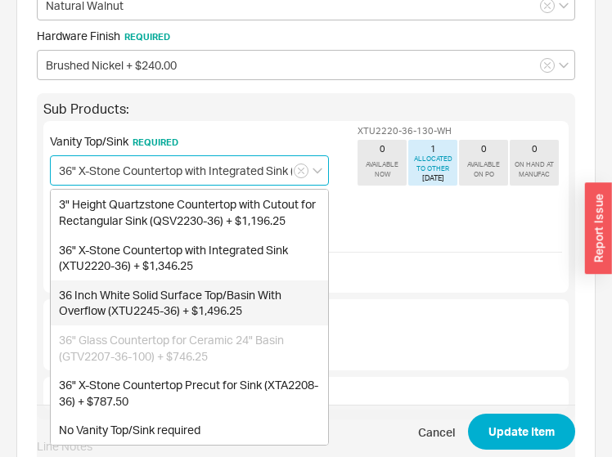
click at [170, 298] on div "36 Inch White Solid Surface Top/Basin With Overflow (XTU2245-36) + $1,496.25" at bounding box center [189, 303] width 277 height 45
type input "36 Inch White Solid Surface Top/Basin With Overflow (XTU2245-36) + $1,496.25"
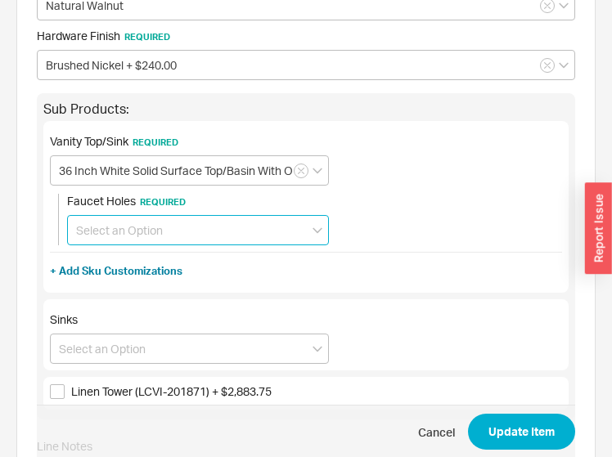
click at [173, 229] on input at bounding box center [198, 230] width 262 height 30
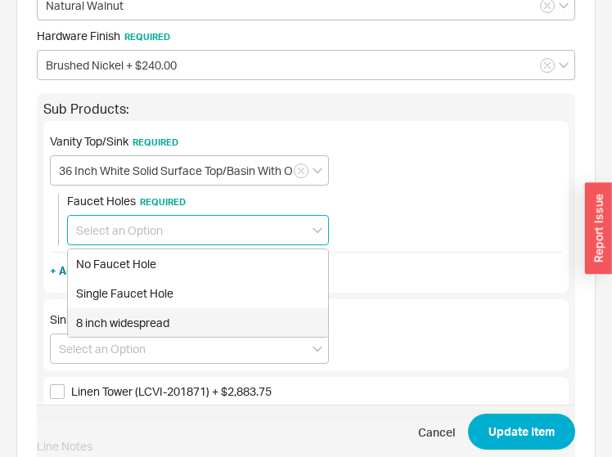
click at [173, 313] on div "8 inch widespread" at bounding box center [198, 323] width 260 height 29
type input "8 inch widespread"
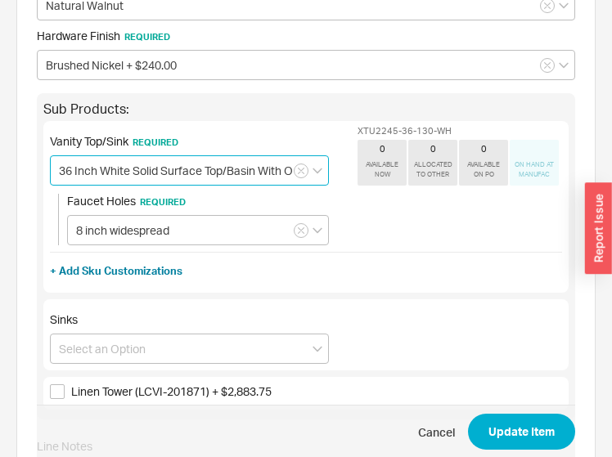
scroll to position [0, 180]
drag, startPoint x: 233, startPoint y: 171, endPoint x: 510, endPoint y: 158, distance: 276.9
click at [510, 158] on div "Vanity Top/Sink Required 36 Inch White Solid Surface Top/Basin With Overflow (X…" at bounding box center [306, 187] width 512 height 118
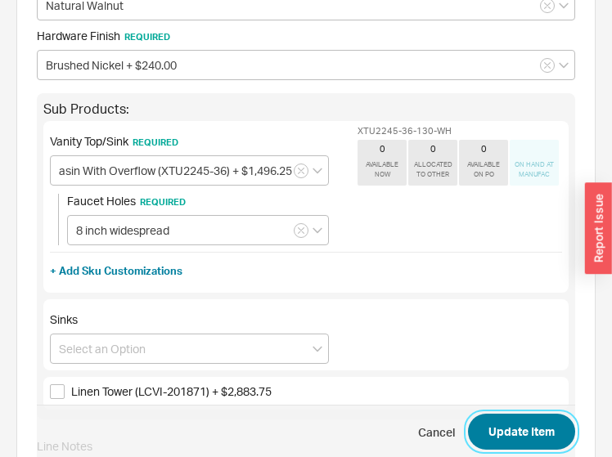
click at [518, 421] on button "Update Item" at bounding box center [521, 432] width 107 height 36
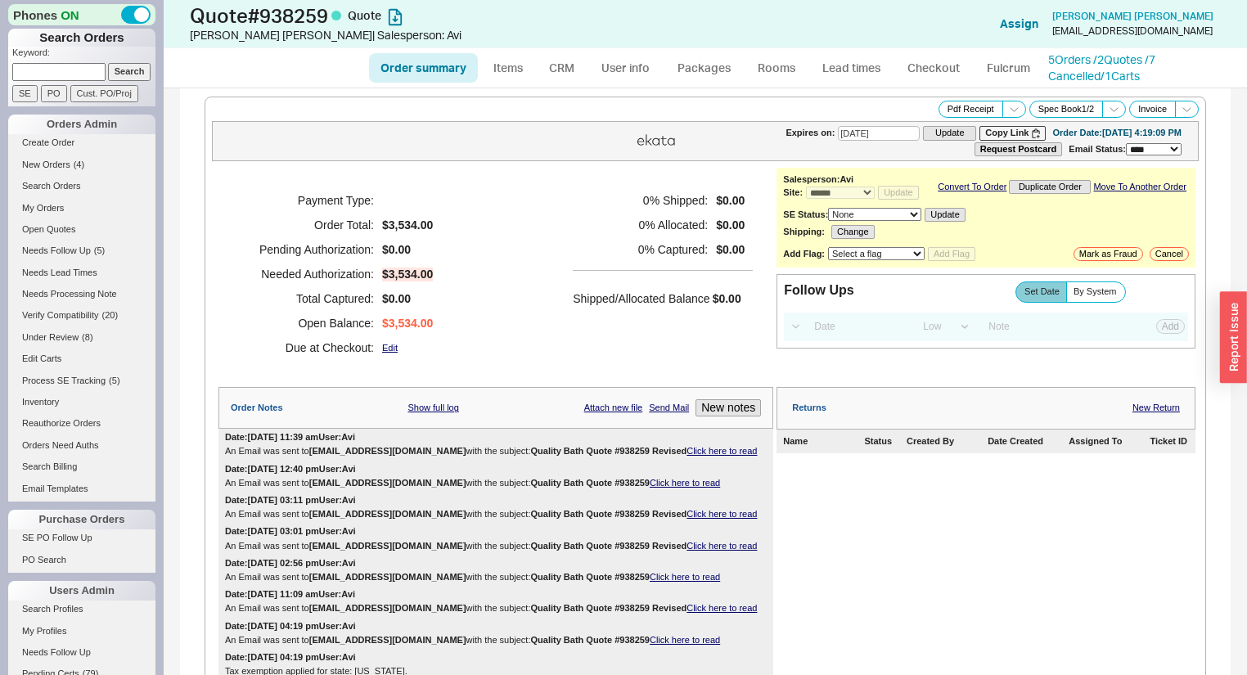
select select "*"
select select "LOW"
select select "3"
click at [688, 456] on link "Click here to read" at bounding box center [722, 451] width 70 height 10
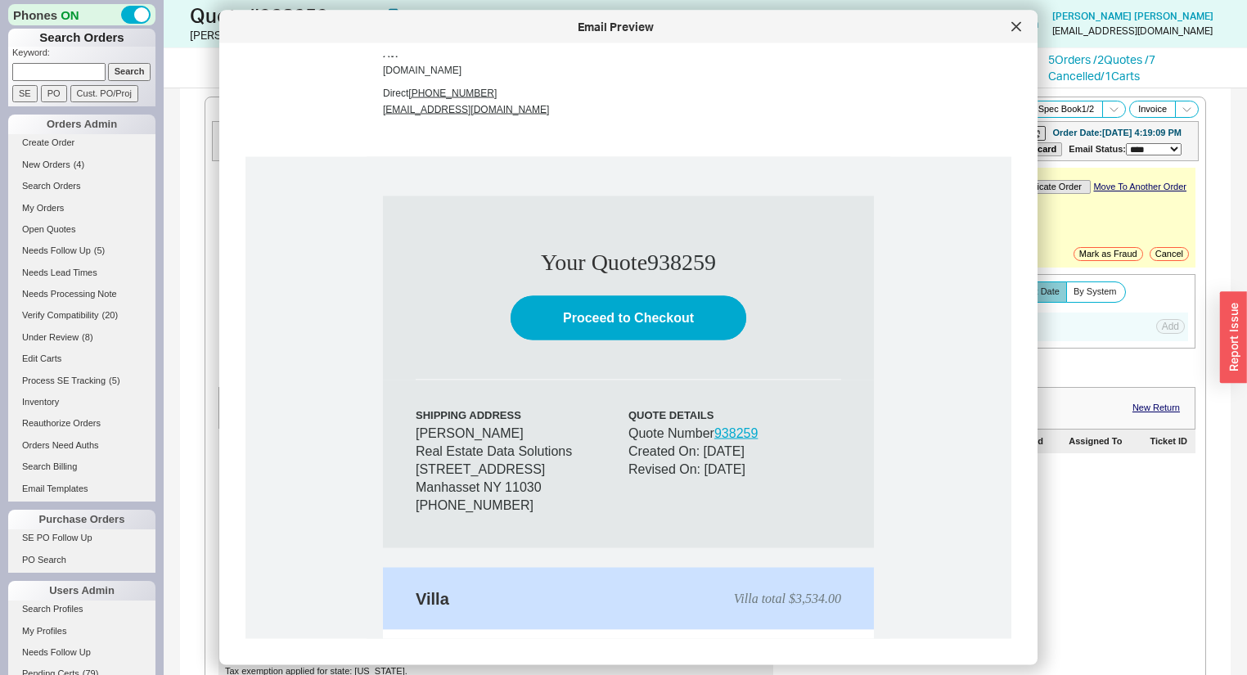
scroll to position [851, 0]
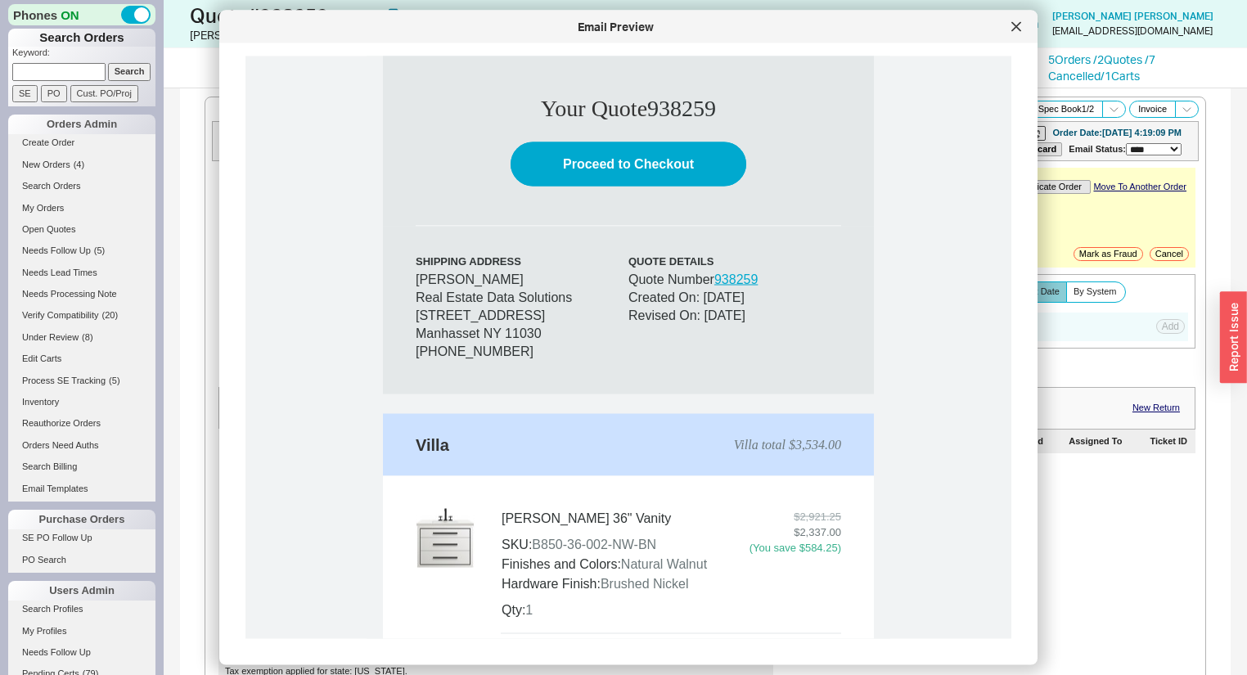
click at [622, 164] on link "Proceed to Checkout" at bounding box center [629, 164] width 236 height 44
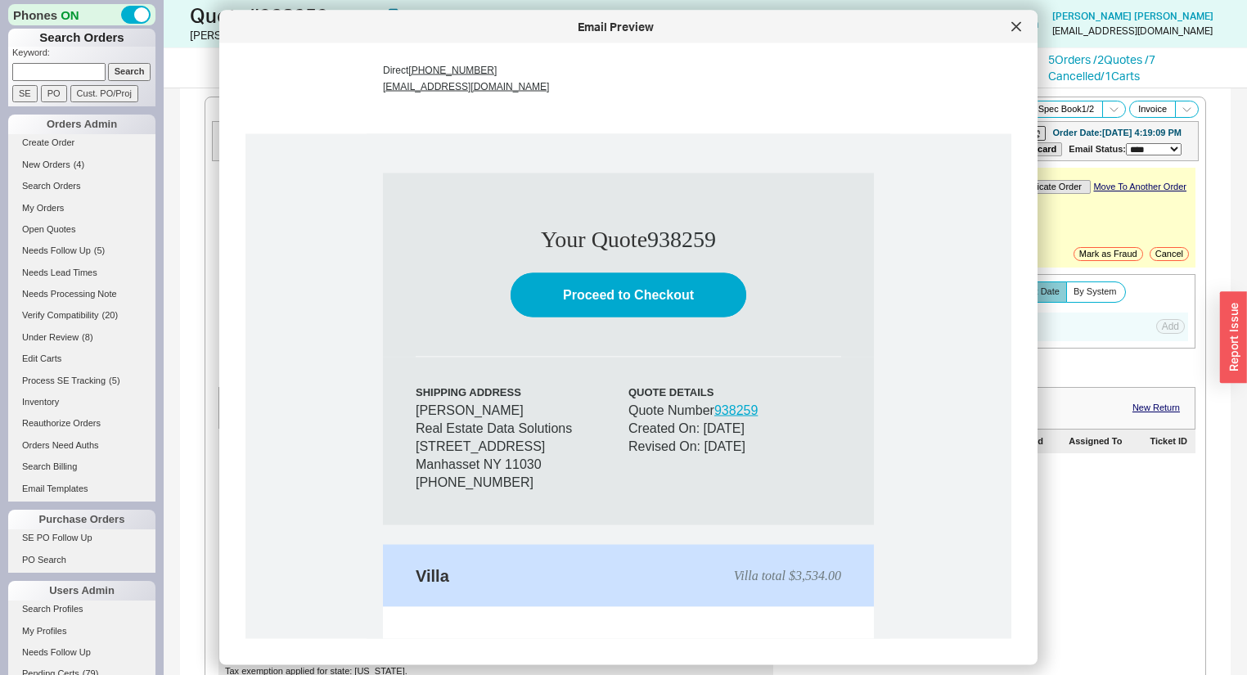
scroll to position [131, 0]
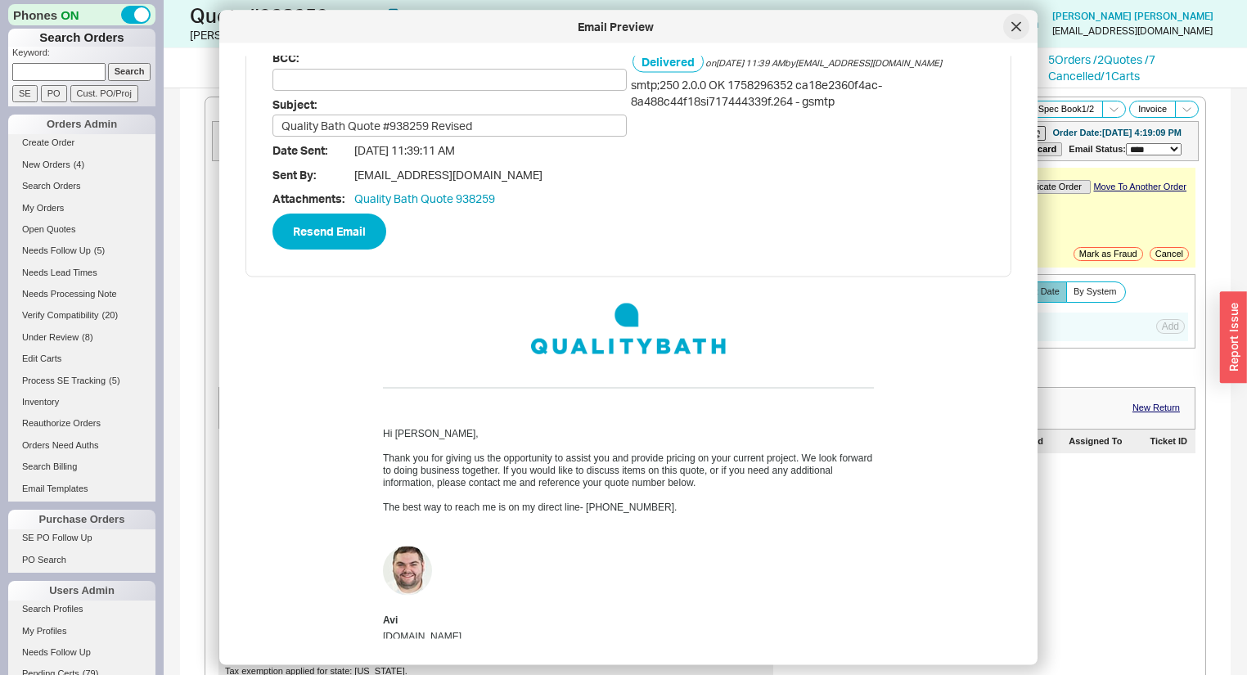
click at [1016, 32] on div at bounding box center [1016, 27] width 26 height 26
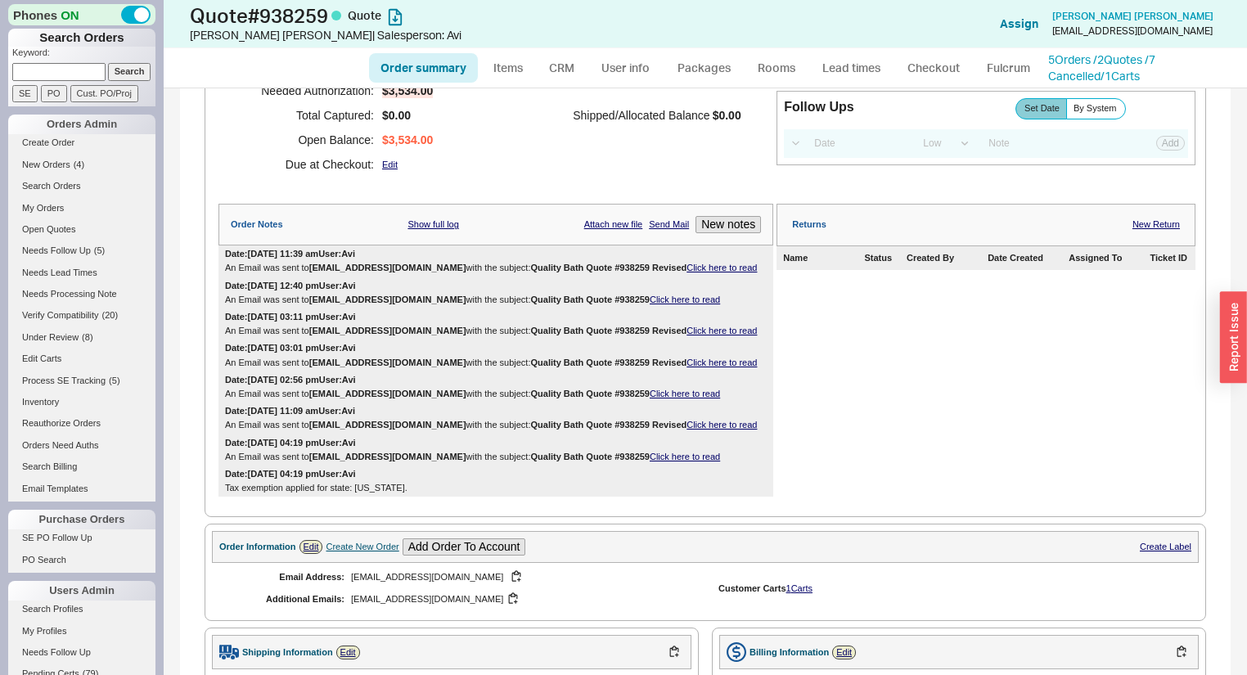
scroll to position [0, 0]
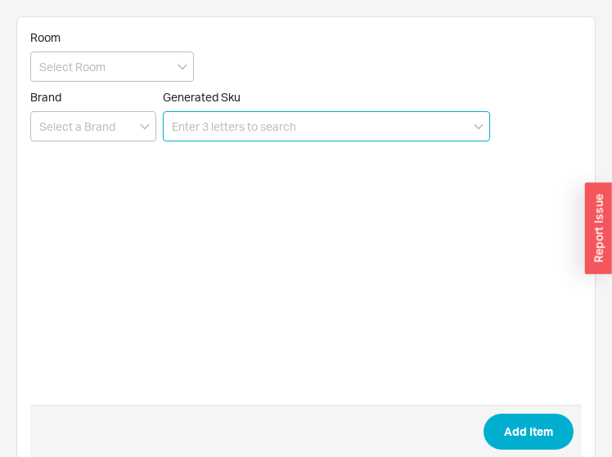
paste input "2557518"
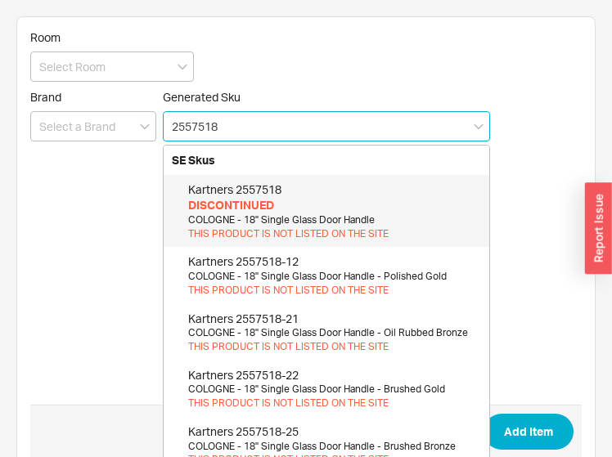
click at [303, 208] on div "DISCONTINUED" at bounding box center [334, 205] width 293 height 16
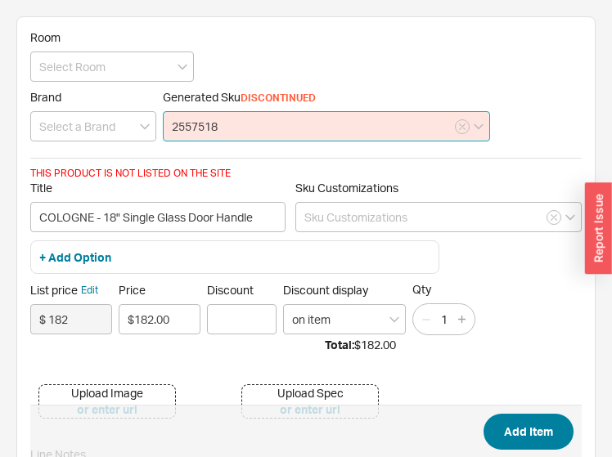
type input "2557518"
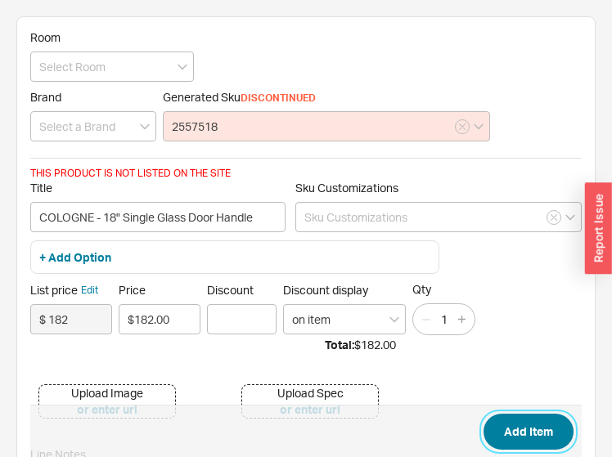
click at [543, 428] on button "Add Item" at bounding box center [529, 432] width 90 height 36
type input "COLOGNE - 18" Single Glass Door Handle"
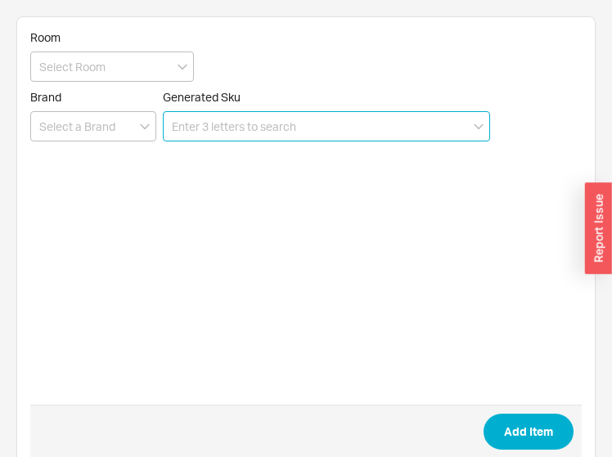
paste input "2557818"
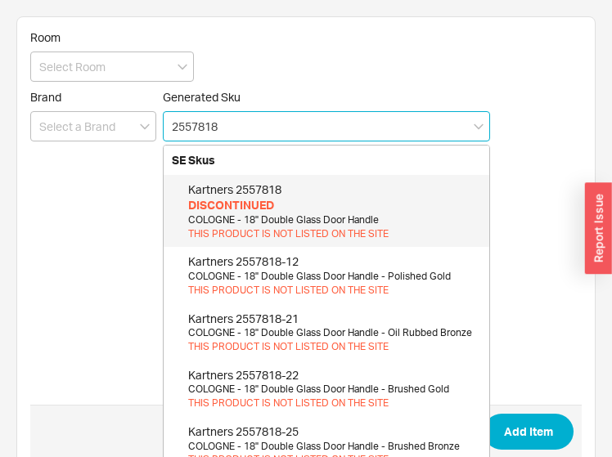
click at [349, 215] on div "COLOGNE - 18" Double Glass Door Handle" at bounding box center [334, 221] width 293 height 14
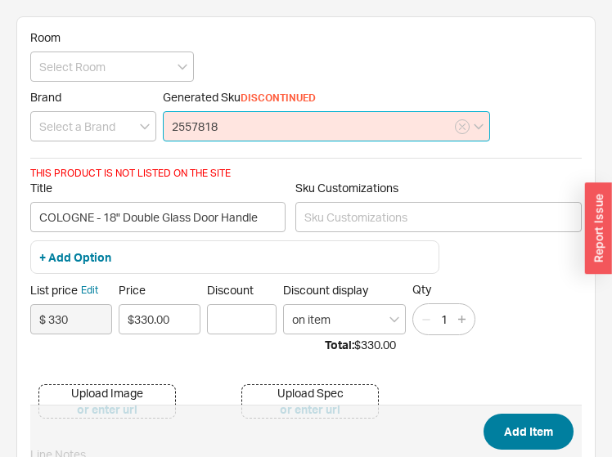
type input "2557818"
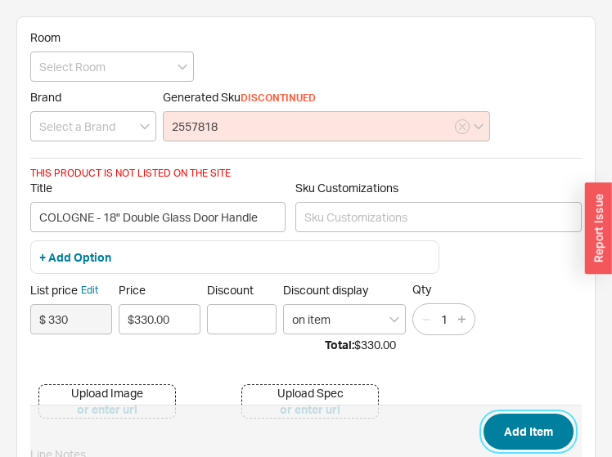
click at [534, 432] on button "Add Item" at bounding box center [529, 432] width 90 height 36
type input "COLOGNE - 18" Double Glass Door Handle"
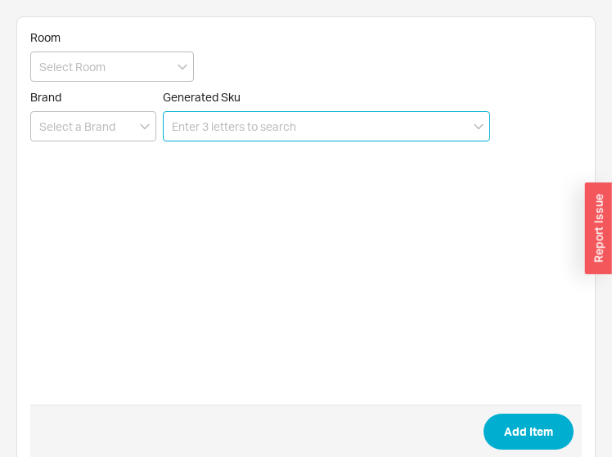
paste input "255180"
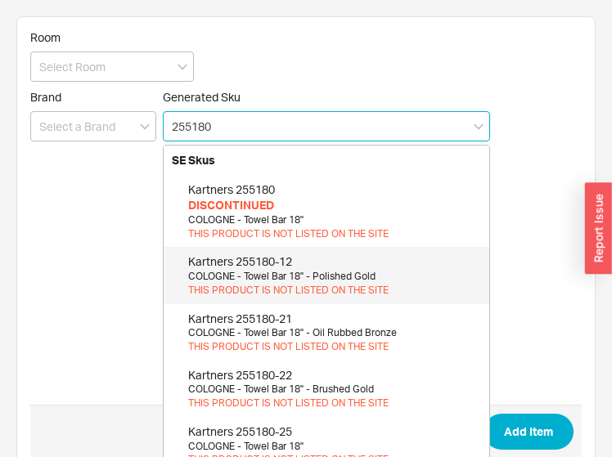
click at [255, 216] on div "COLOGNE - Towel Bar 18"" at bounding box center [334, 221] width 293 height 14
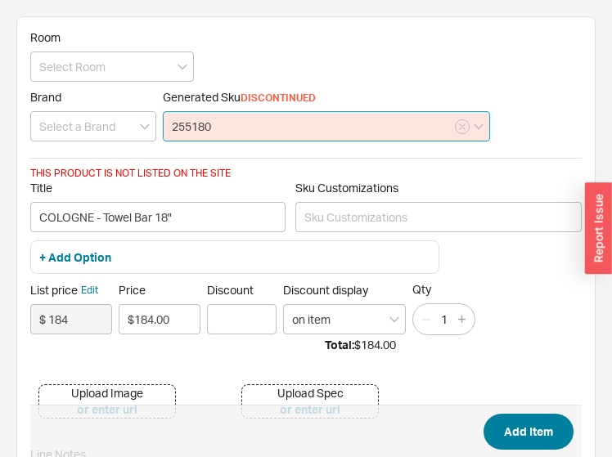
type input "255180"
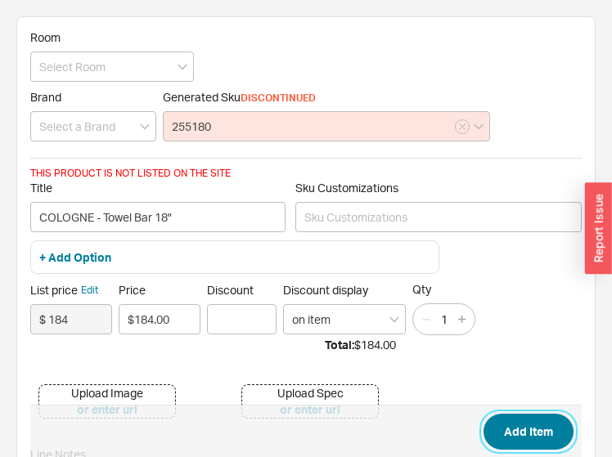
click at [550, 432] on button "Add Item" at bounding box center [529, 432] width 90 height 36
type input "COLOGNE - Towel Bar 18""
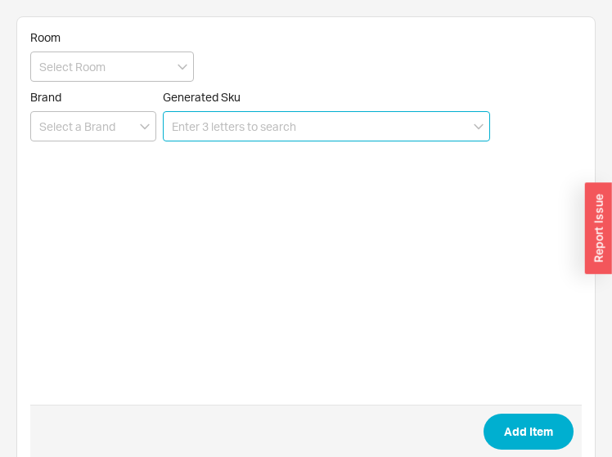
click at [237, 128] on input at bounding box center [326, 126] width 327 height 30
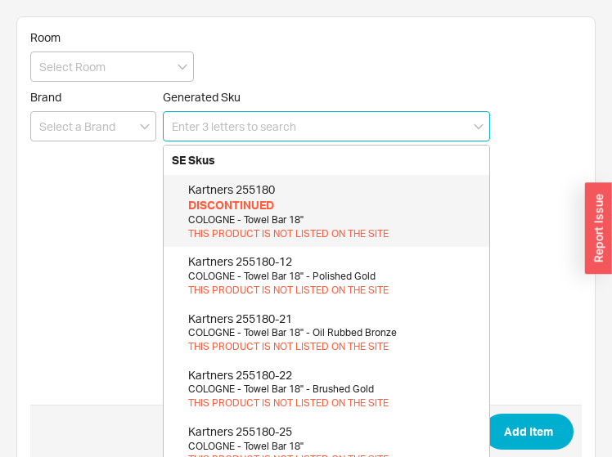
click at [272, 211] on div "DISCONTINUED" at bounding box center [334, 205] width 293 height 16
type input "255180"
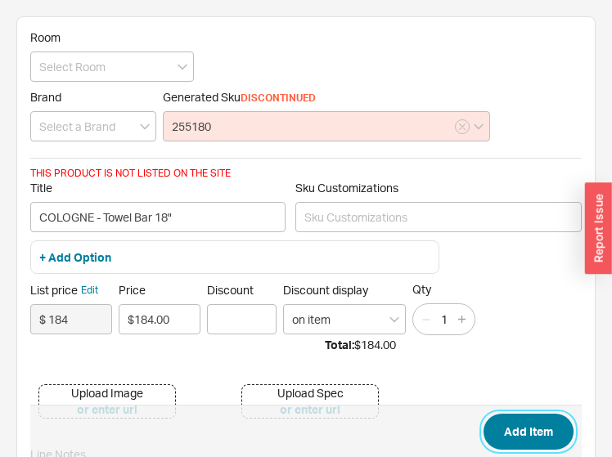
click at [517, 428] on button "Add Item" at bounding box center [529, 432] width 90 height 36
type input "COLOGNE - Towel Bar 18""
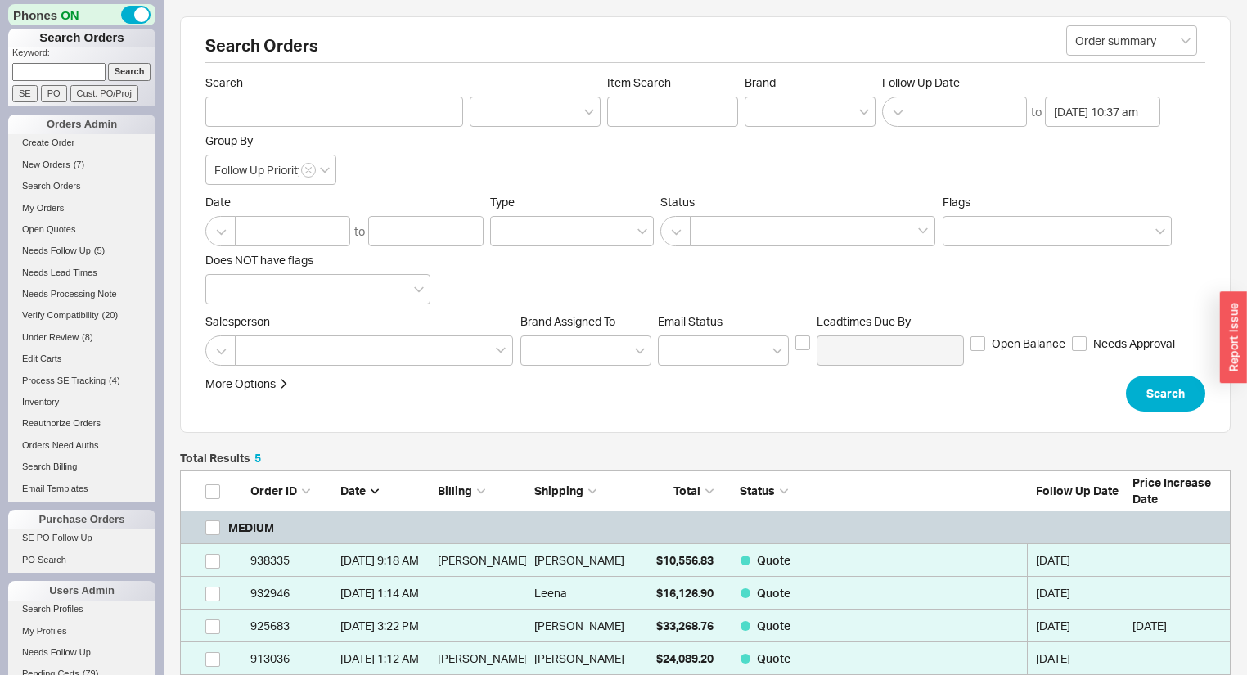
scroll to position [259, 1041]
click at [85, 246] on span "Needs Follow Up" at bounding box center [56, 251] width 69 height 10
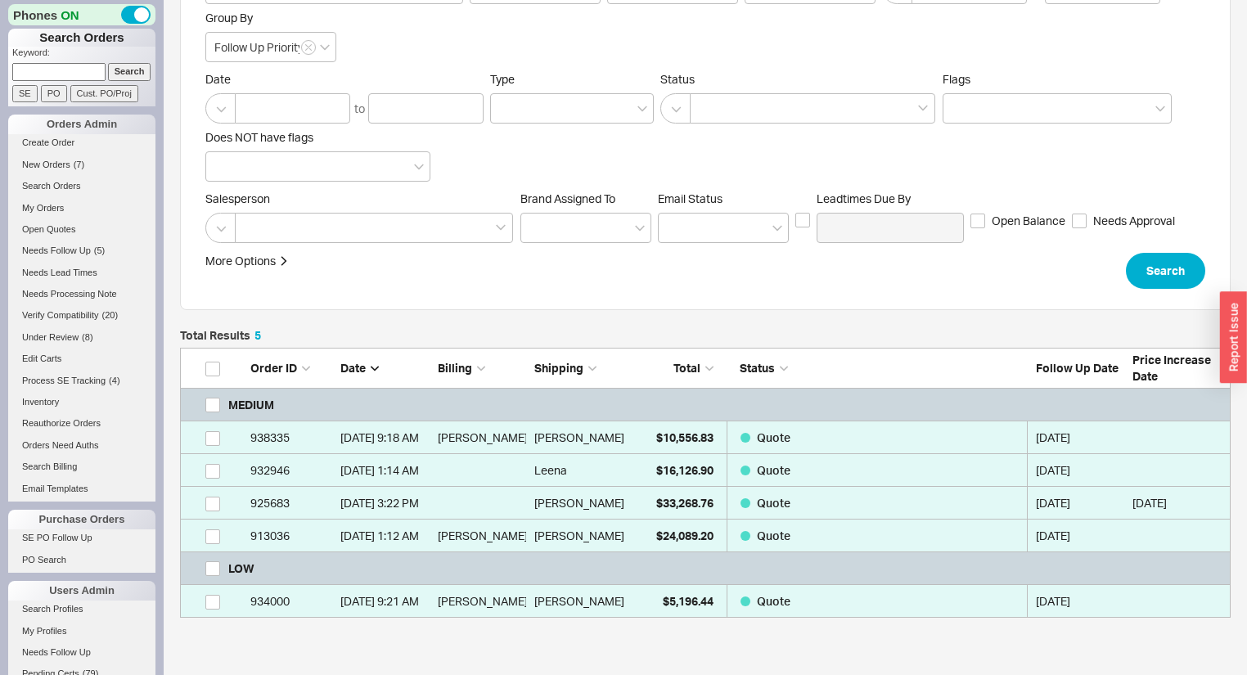
scroll to position [253, 0]
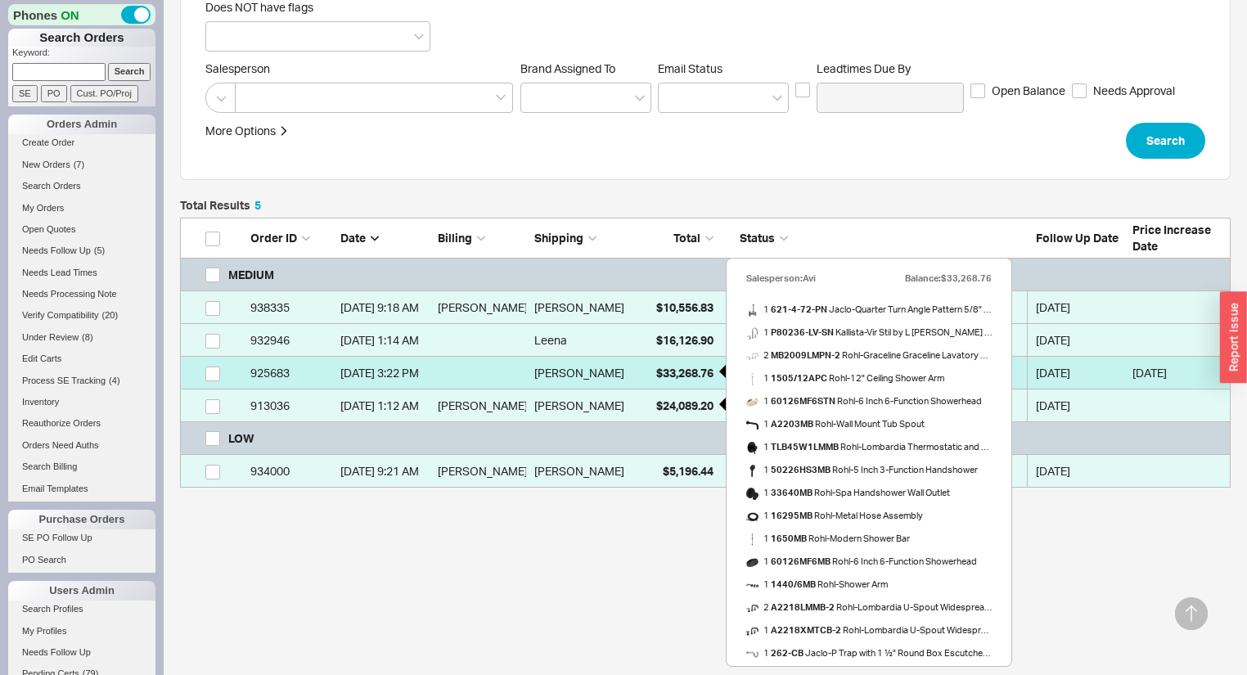
click at [633, 374] on div "$33,268.76" at bounding box center [673, 373] width 82 height 33
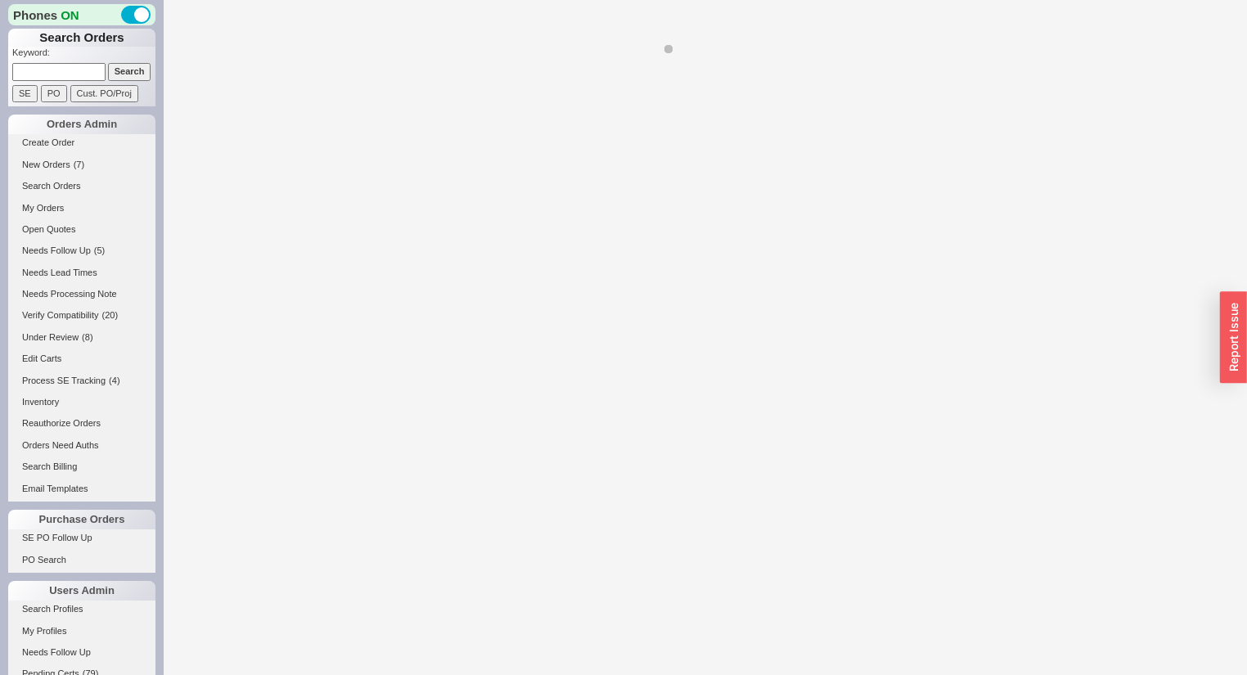
select select "*"
select select "MEDIUM"
select select "LOW"
select select "3"
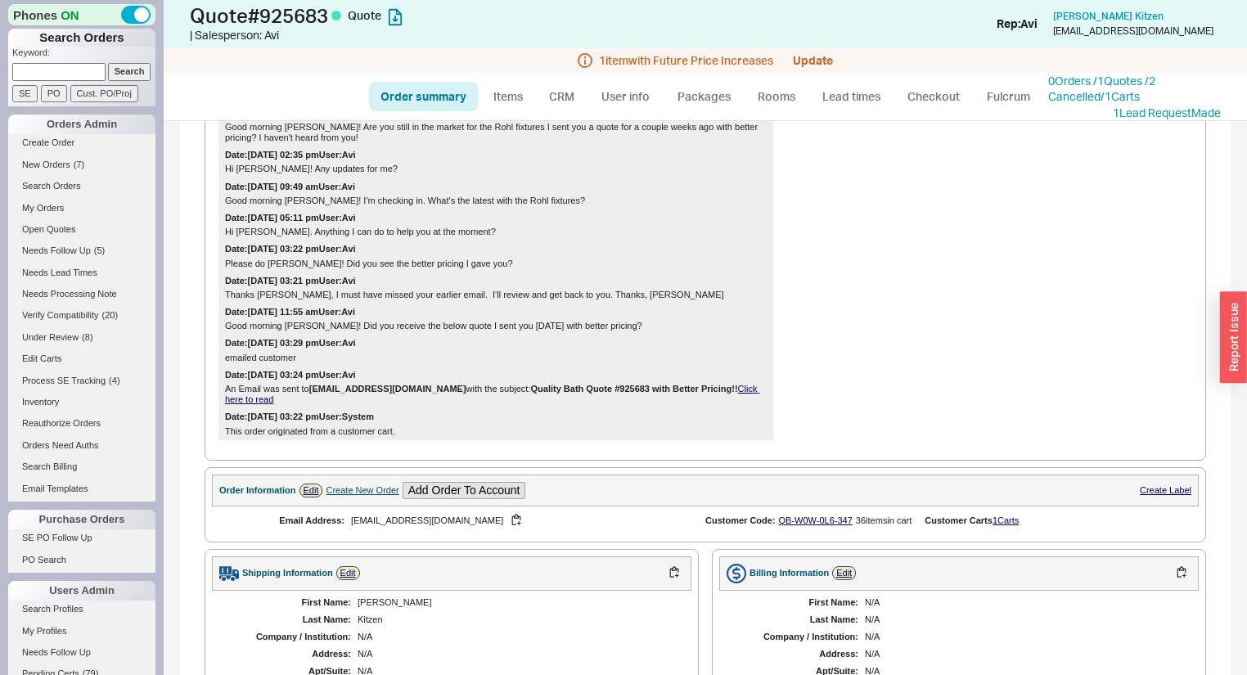
scroll to position [917, 0]
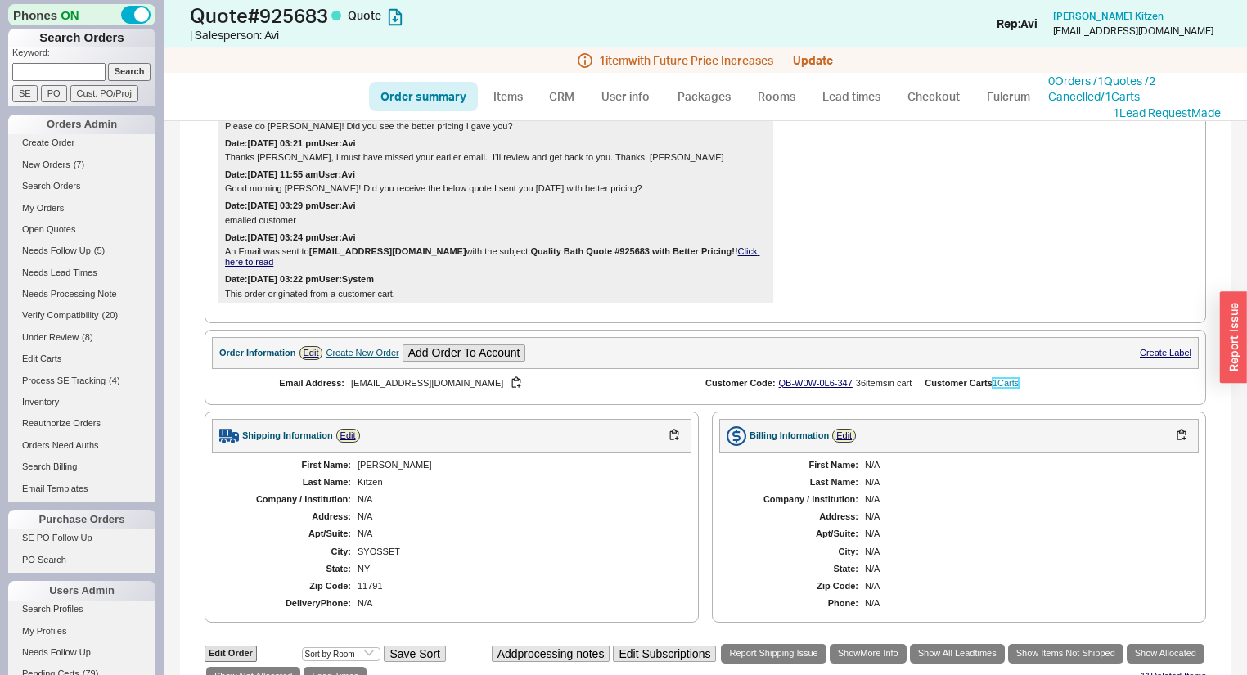
click at [1015, 388] on link "1 Carts" at bounding box center [1006, 383] width 26 height 10
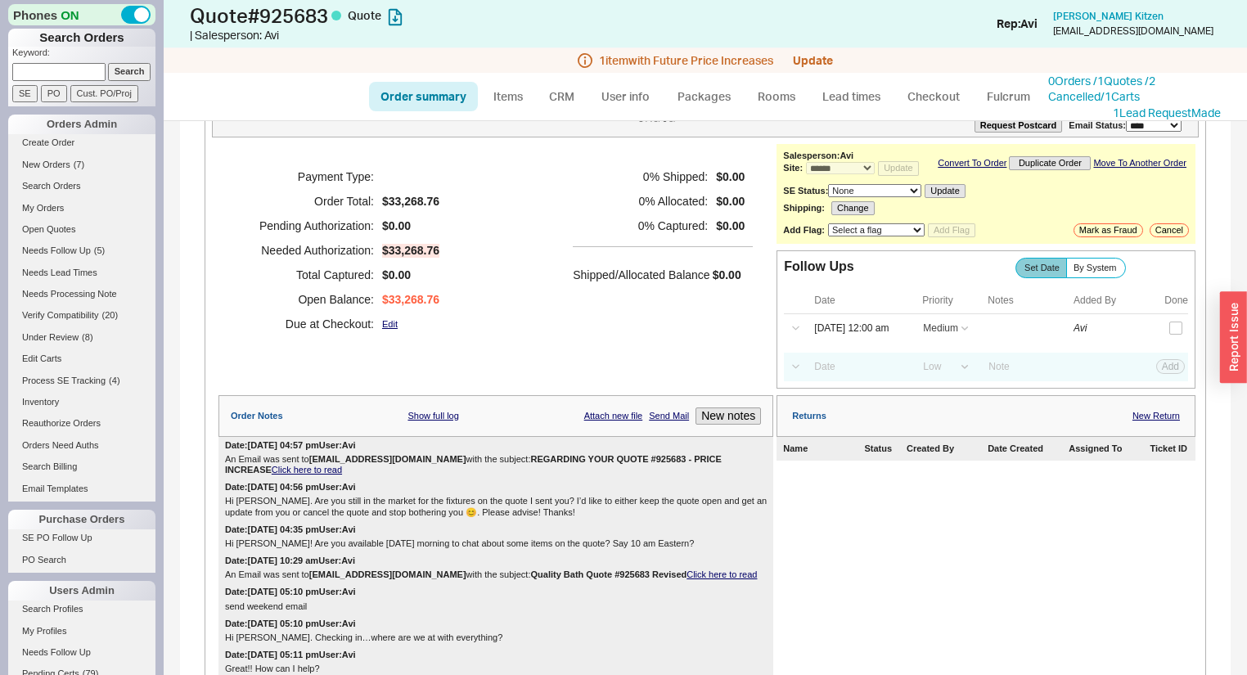
scroll to position [0, 0]
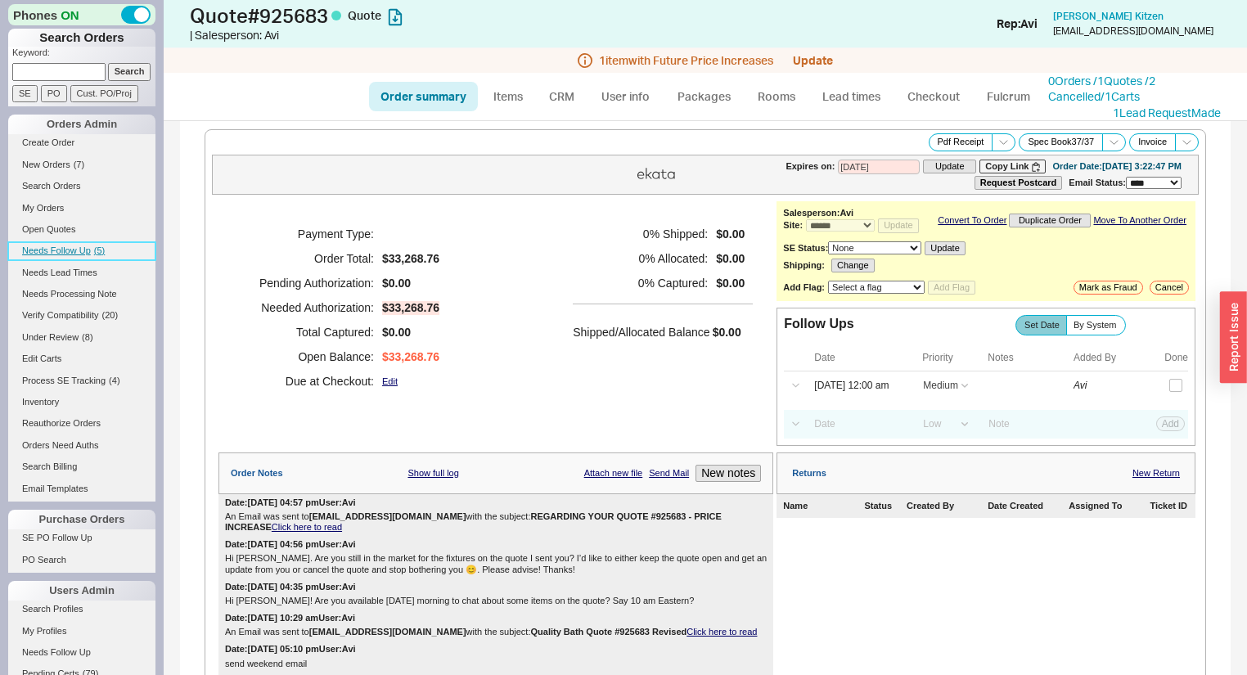
click at [44, 250] on span "Needs Follow Up" at bounding box center [56, 251] width 69 height 10
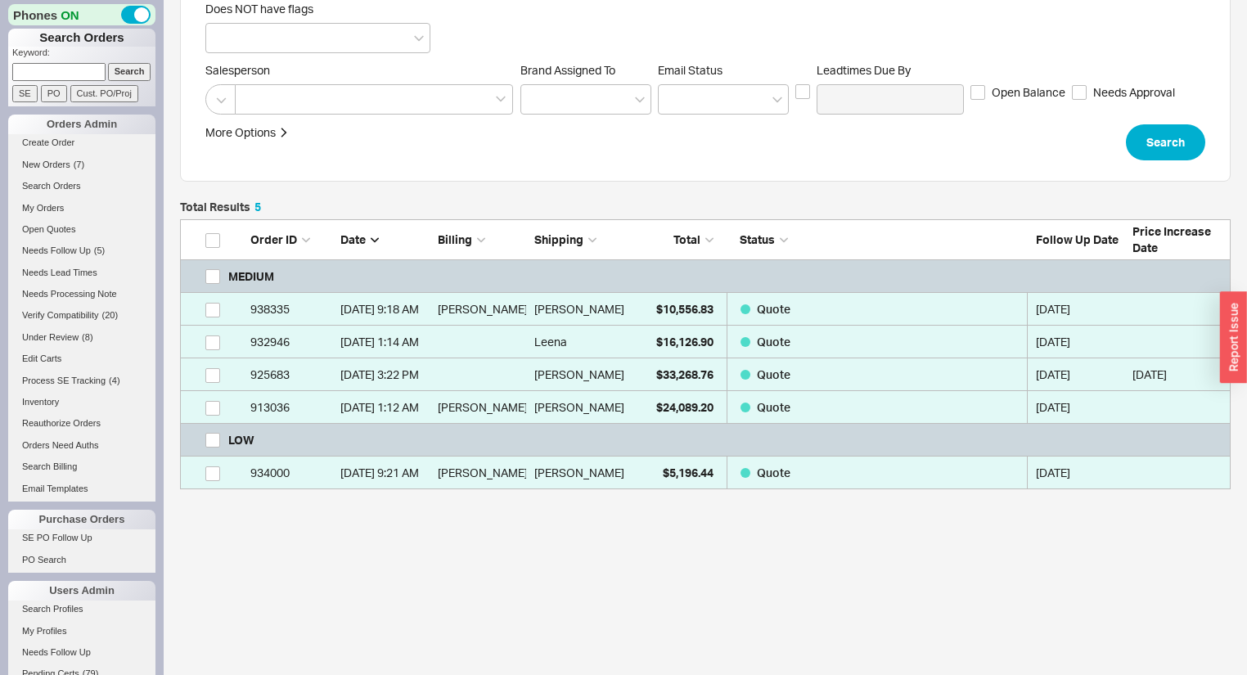
scroll to position [259, 1041]
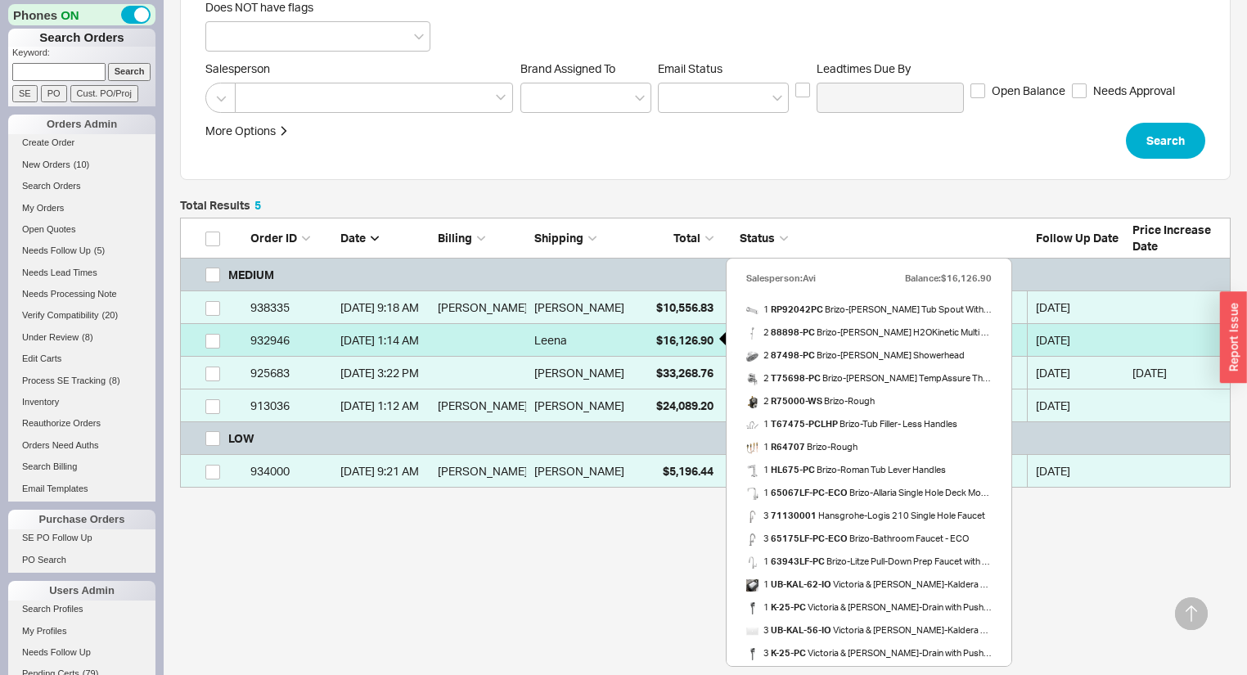
click at [669, 340] on span "$16,126.90" at bounding box center [684, 340] width 57 height 14
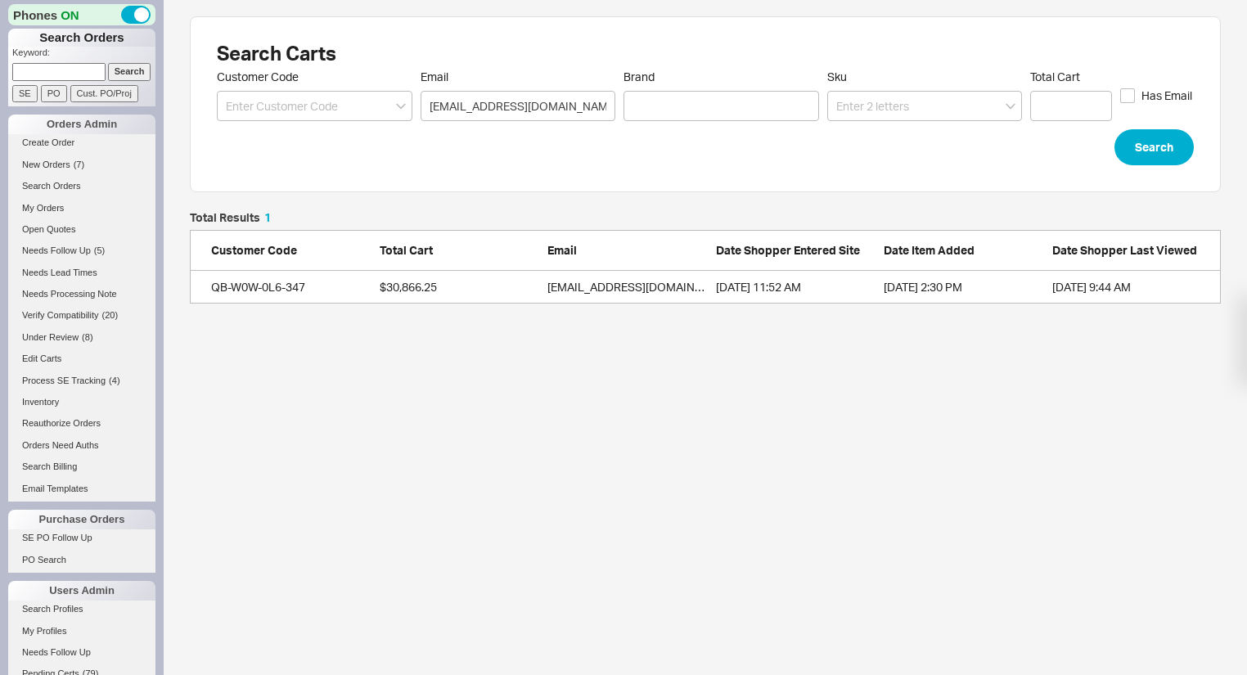
scroll to position [82, 1021]
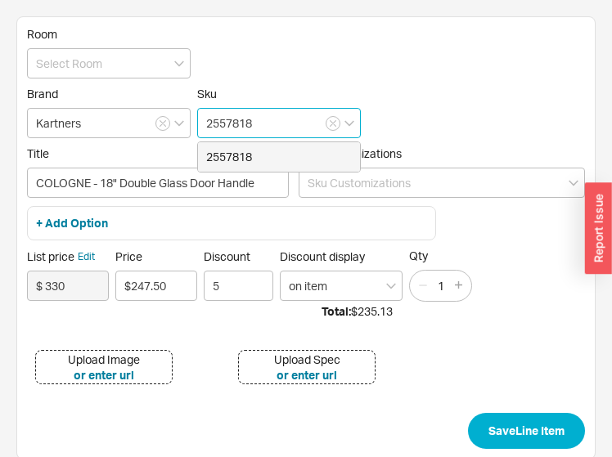
click at [295, 113] on input "2557818" at bounding box center [279, 123] width 164 height 30
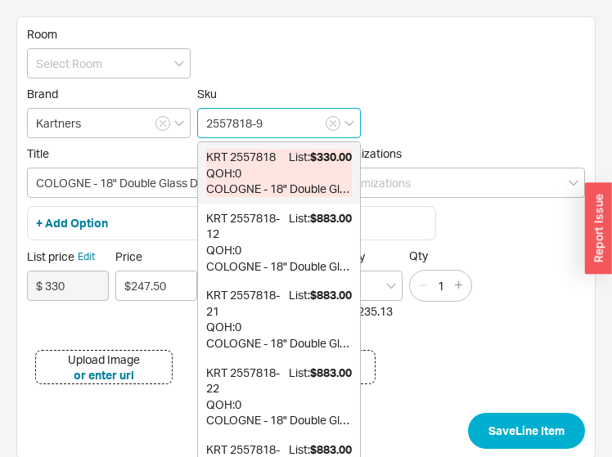
type input "2557818-99"
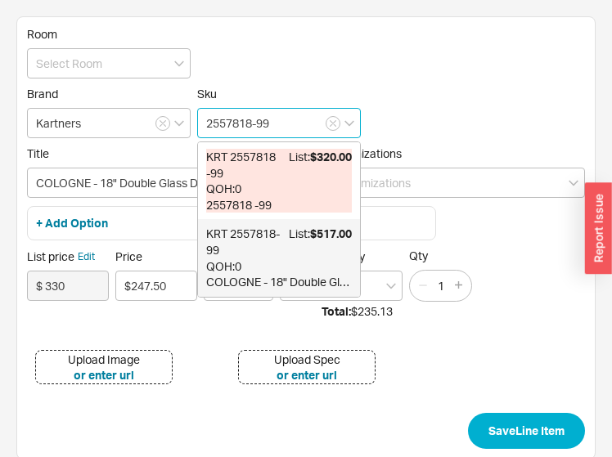
click at [275, 252] on span "KRT 2557818-99" at bounding box center [247, 242] width 83 height 32
type input "COLOGNE - 18" Double Glass Door Handle - Polished Chrome"
type input "$ 517"
type input "$517.00"
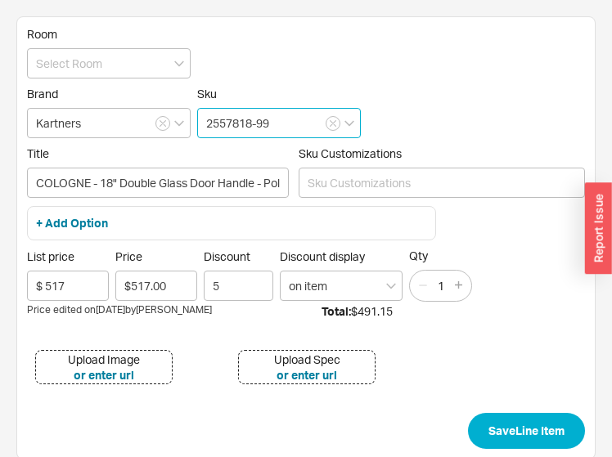
type input "Cologne 18" Double Glass Door Handle"
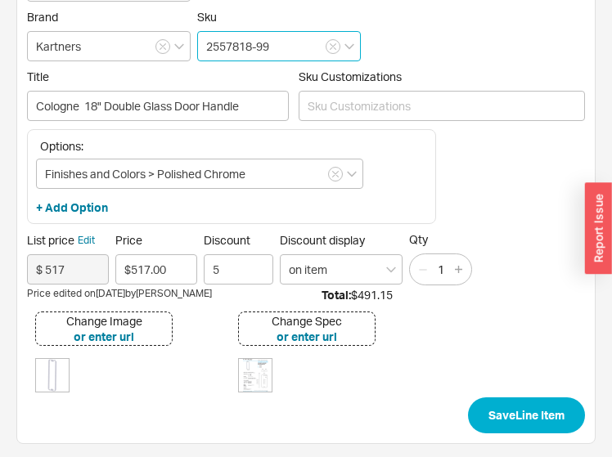
scroll to position [78, 0]
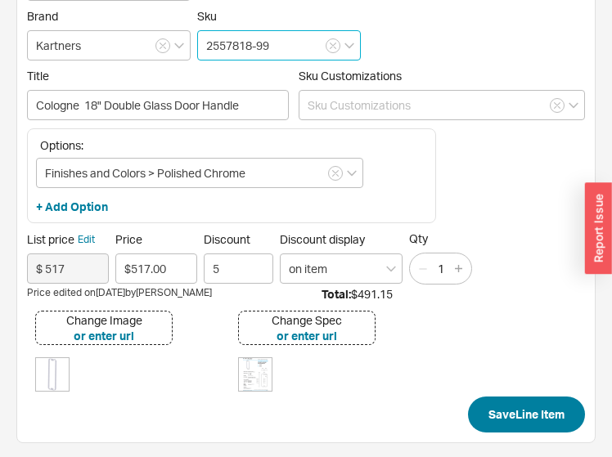
type input "2557818-99"
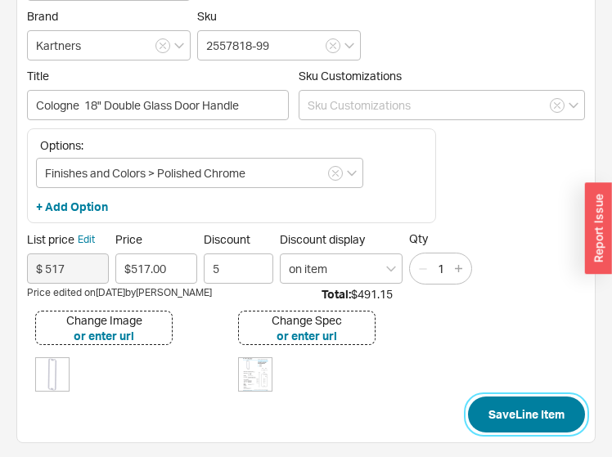
click at [515, 421] on button "Save Line Item" at bounding box center [526, 415] width 117 height 36
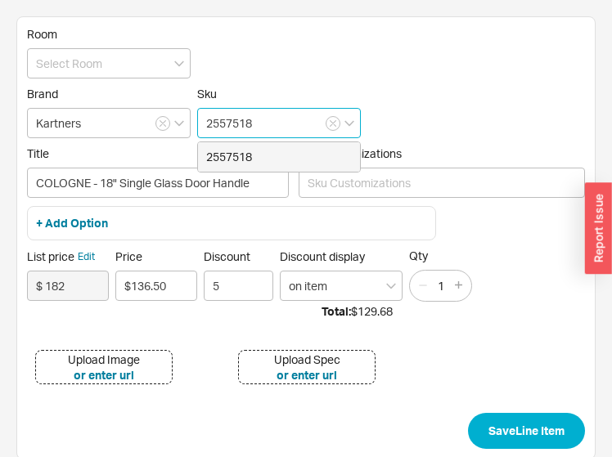
click at [301, 126] on input "2557518" at bounding box center [279, 123] width 164 height 30
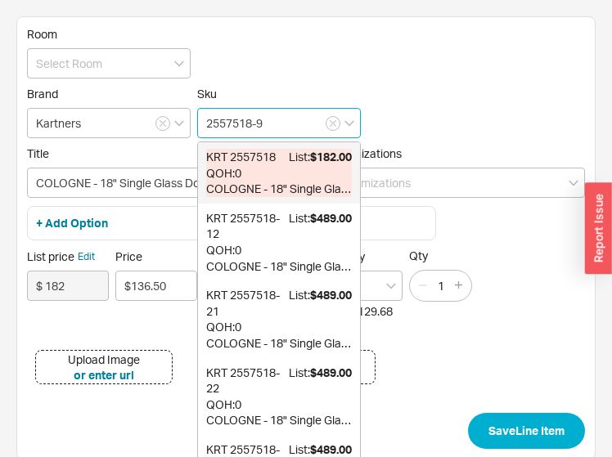
type input "2557518-99"
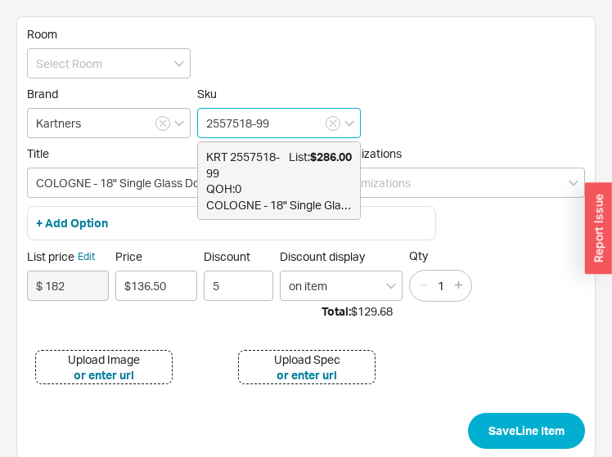
click at [291, 184] on div "QOH: 0" at bounding box center [279, 189] width 146 height 16
type input "COLOGNE - 18" Single Glass Door Handle - Polished Chrome"
type input "$ 286"
type input "$286.00"
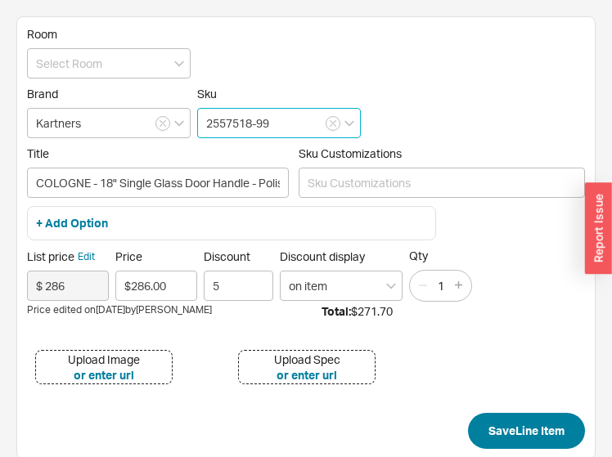
type input "2557518-99"
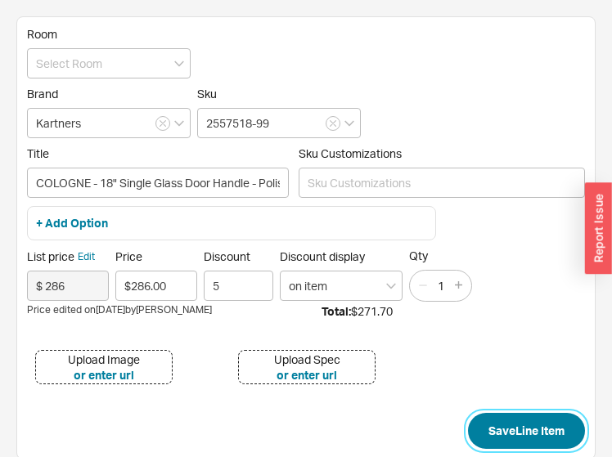
click at [537, 429] on button "Save Line Item" at bounding box center [526, 431] width 117 height 36
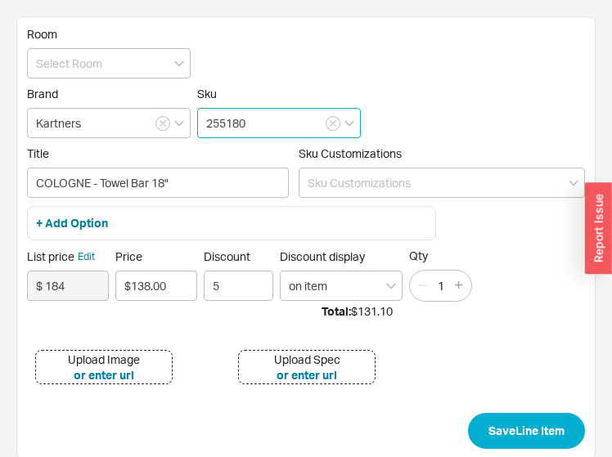
click at [268, 130] on input "255180" at bounding box center [279, 123] width 164 height 30
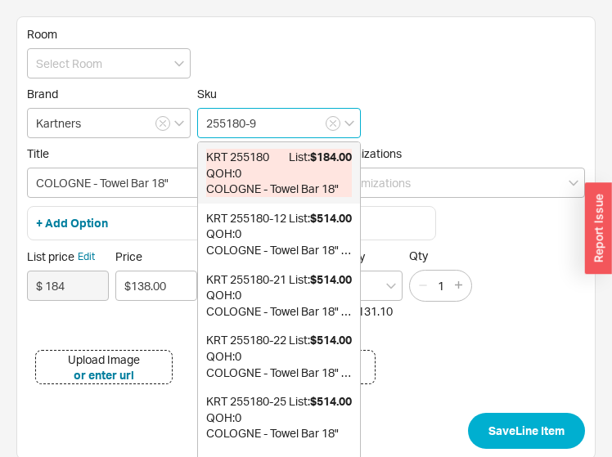
type input "255180-99"
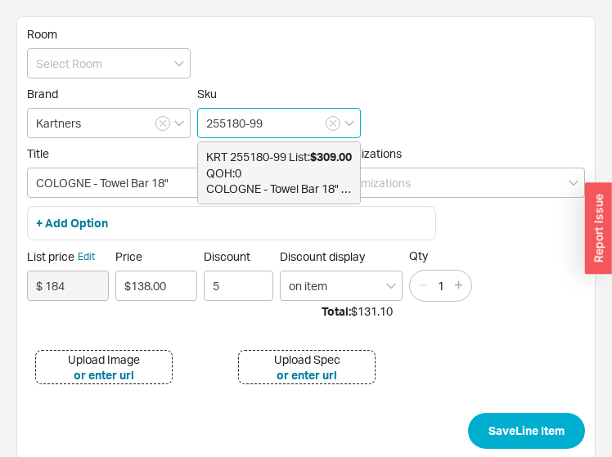
click at [264, 165] on span "KRT 255180-99" at bounding box center [246, 157] width 80 height 16
type input "COLOGNE - Towel Bar 18" - Polished Chrome"
type input "$ 309"
type input "$309.00"
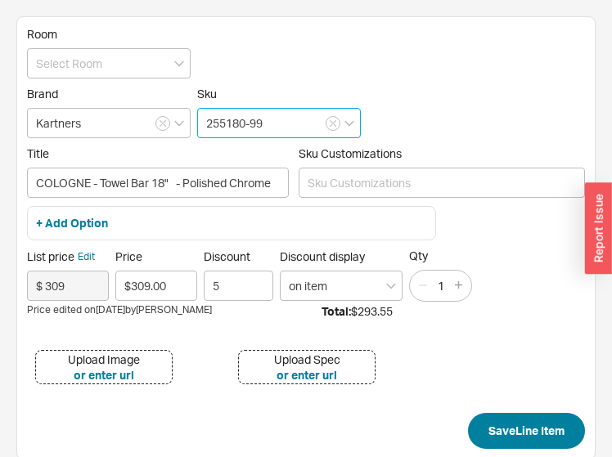
type input "255180-99"
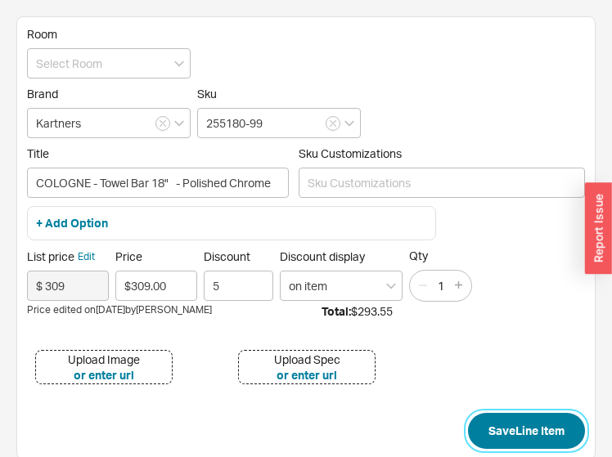
click at [548, 428] on button "Save Line Item" at bounding box center [526, 431] width 117 height 36
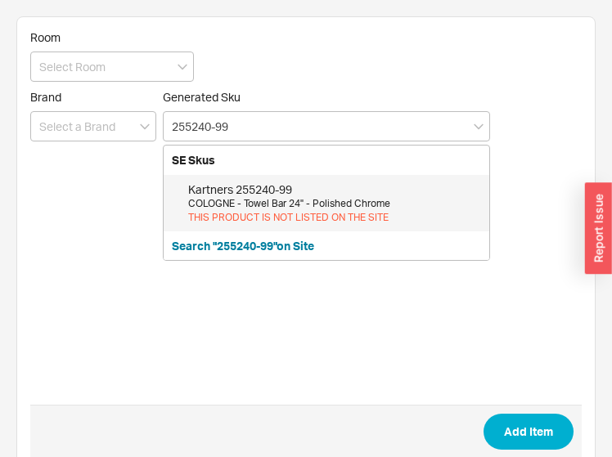
click at [354, 202] on div "COLOGNE - Towel Bar 24" - Polished Chrome" at bounding box center [334, 204] width 293 height 14
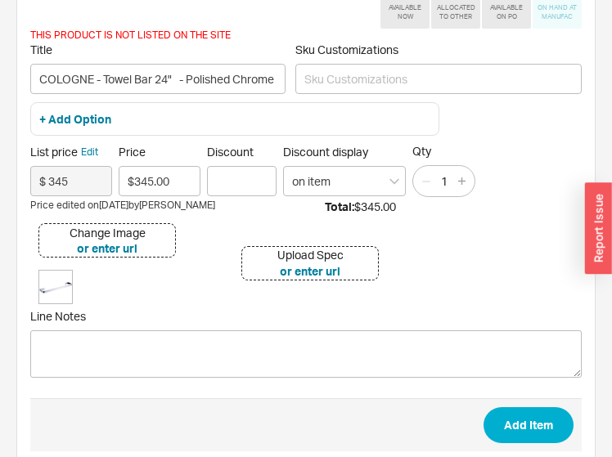
type input "255240-99"
click at [505, 399] on span "Add Item" at bounding box center [306, 425] width 552 height 53
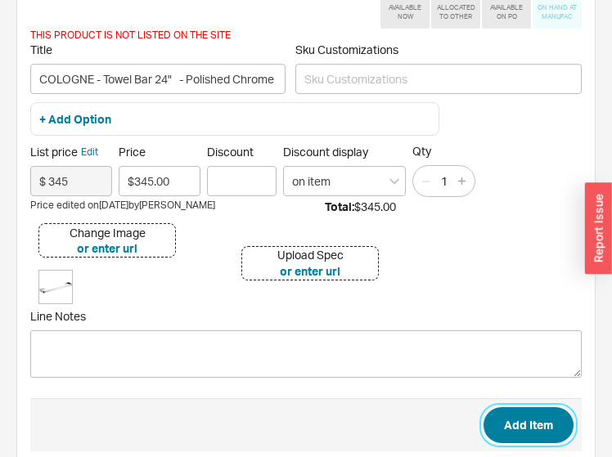
click at [514, 413] on button "Add Item" at bounding box center [529, 426] width 90 height 36
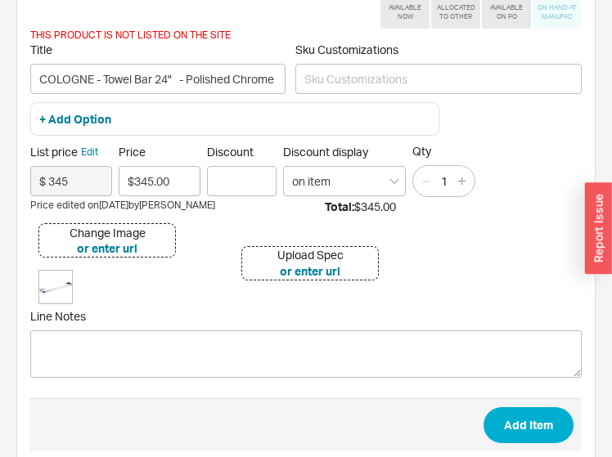
scroll to position [65, 0]
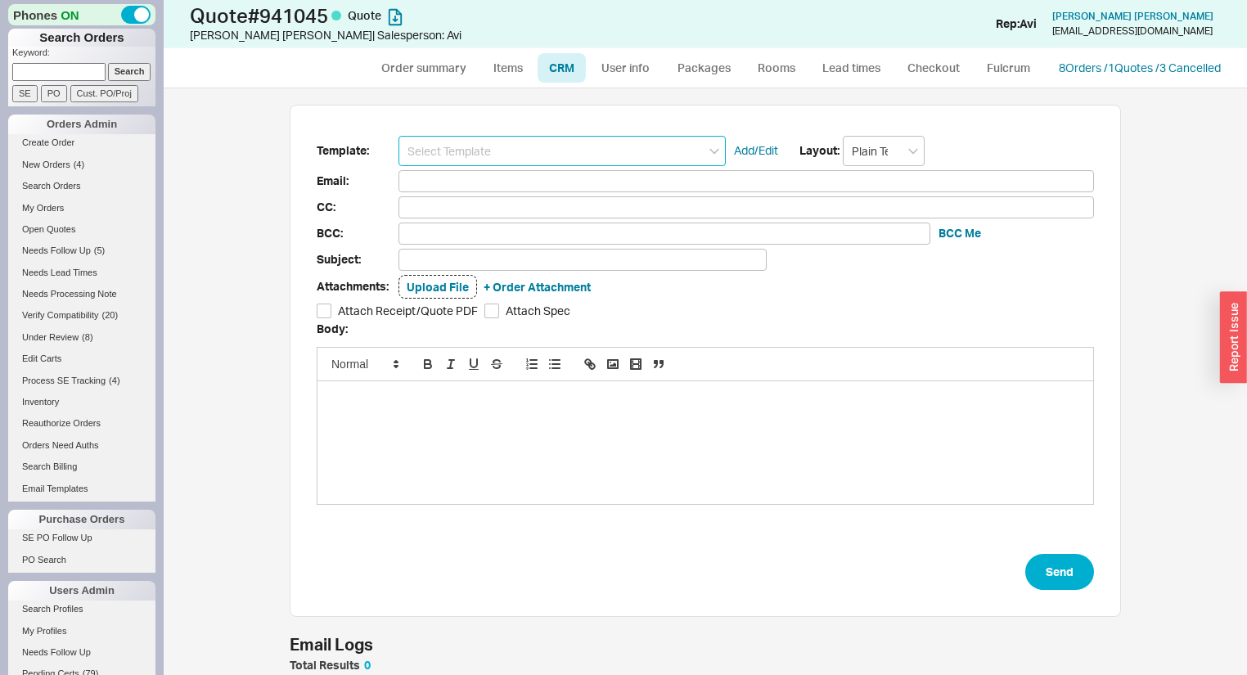
scroll to position [89, 821]
click at [469, 149] on input at bounding box center [562, 151] width 327 height 30
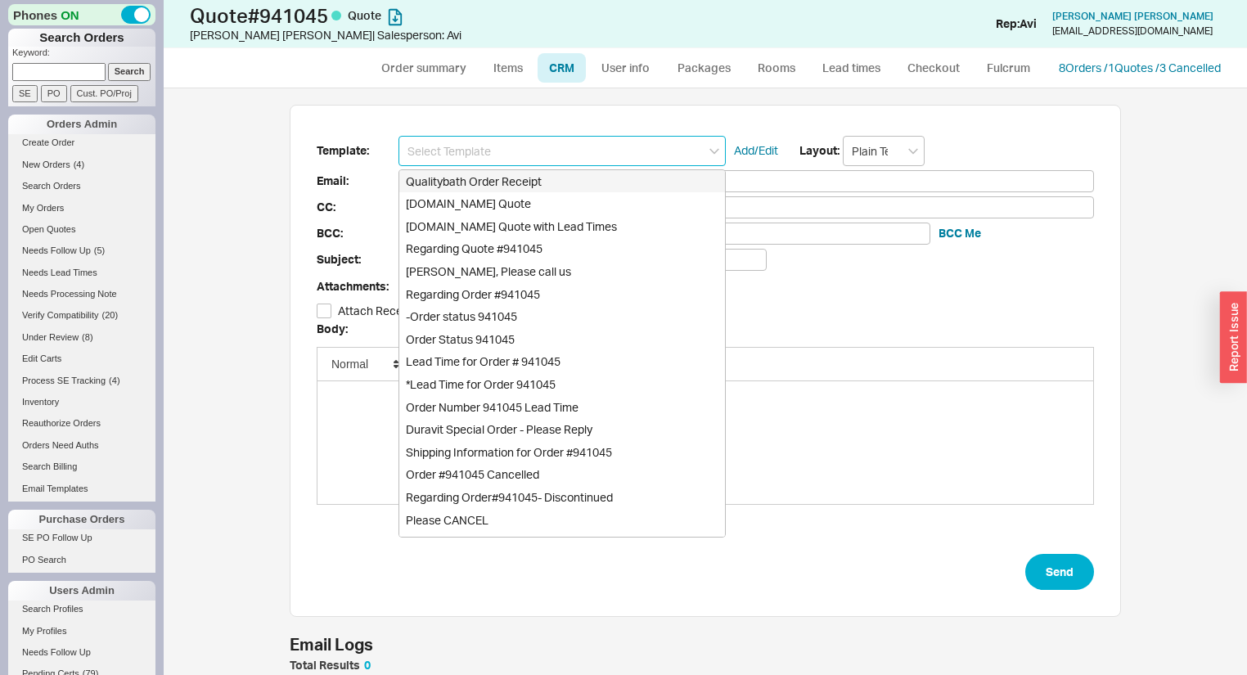
scroll to position [11, 10]
click at [492, 209] on div "[DOMAIN_NAME] Quote" at bounding box center [562, 203] width 326 height 23
type input "Receipt"
type input "[EMAIL_ADDRESS][DOMAIN_NAME]"
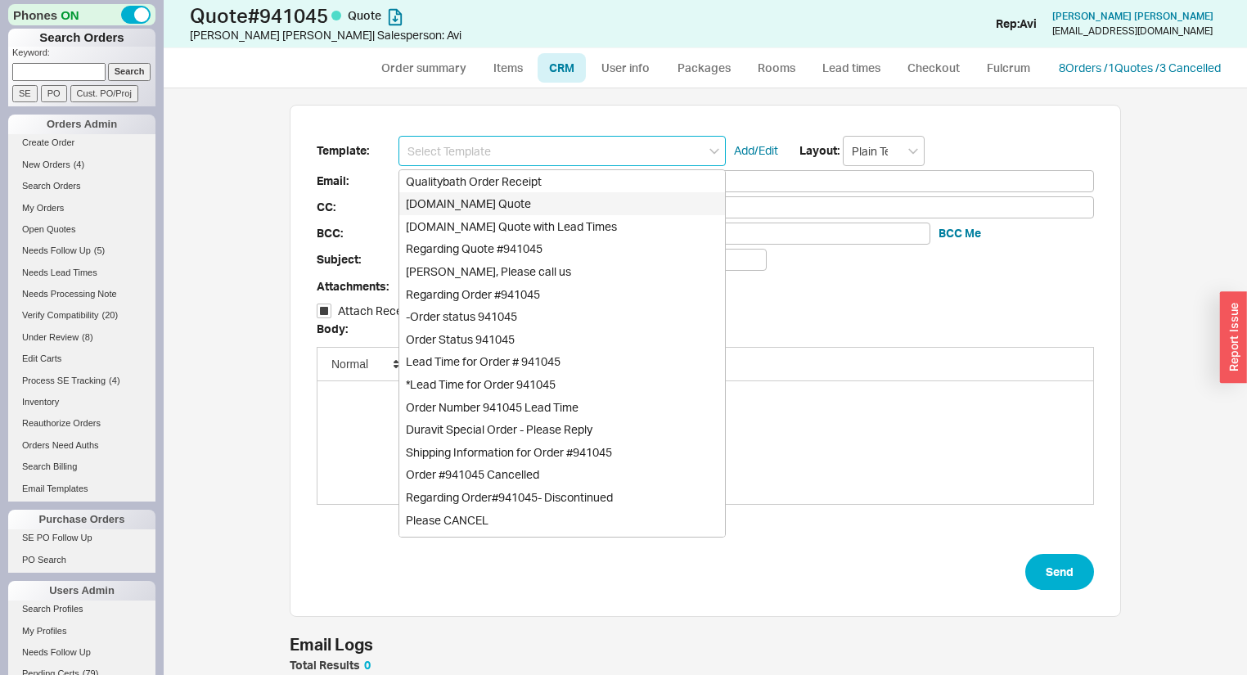
type input "Quality Bath Quote #941045"
checkbox input "true"
type input "[DOMAIN_NAME] Quote"
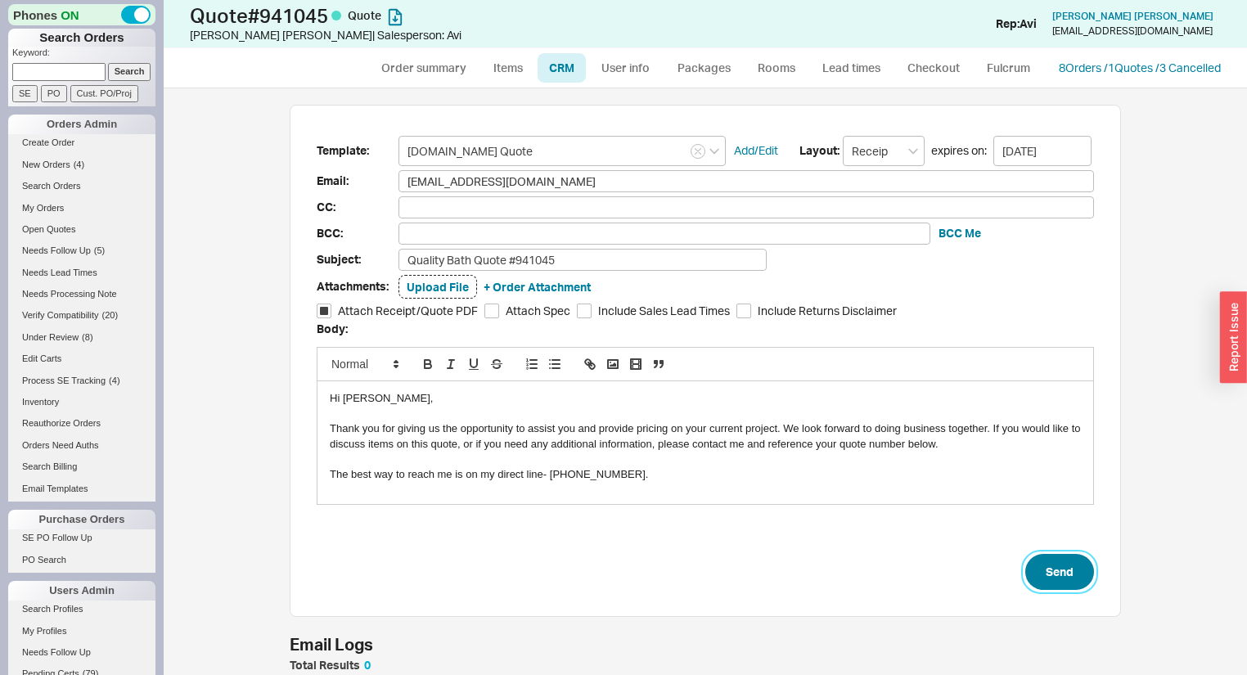
click at [1048, 566] on button "Send" at bounding box center [1059, 572] width 69 height 36
select select "*"
select select "3"
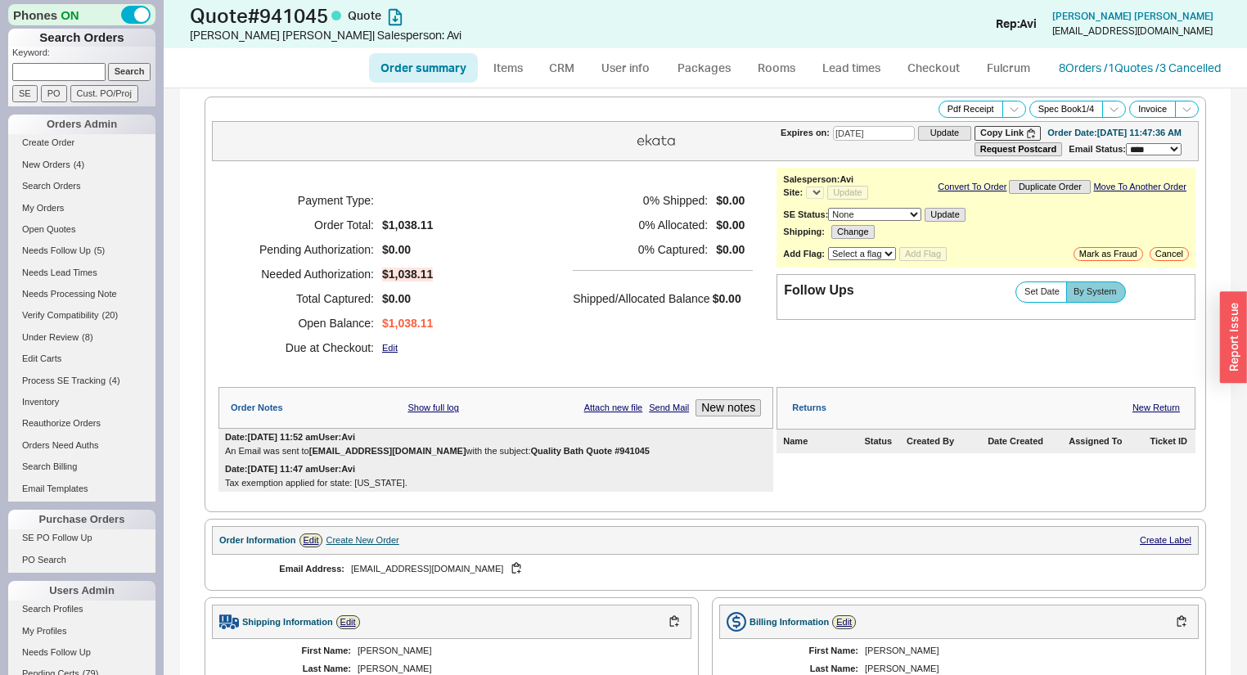
select select "*"
click at [1034, 297] on span "Set Date" at bounding box center [1042, 291] width 35 height 11
click at [0, 0] on input "Set Date" at bounding box center [0, 0] width 0 height 0
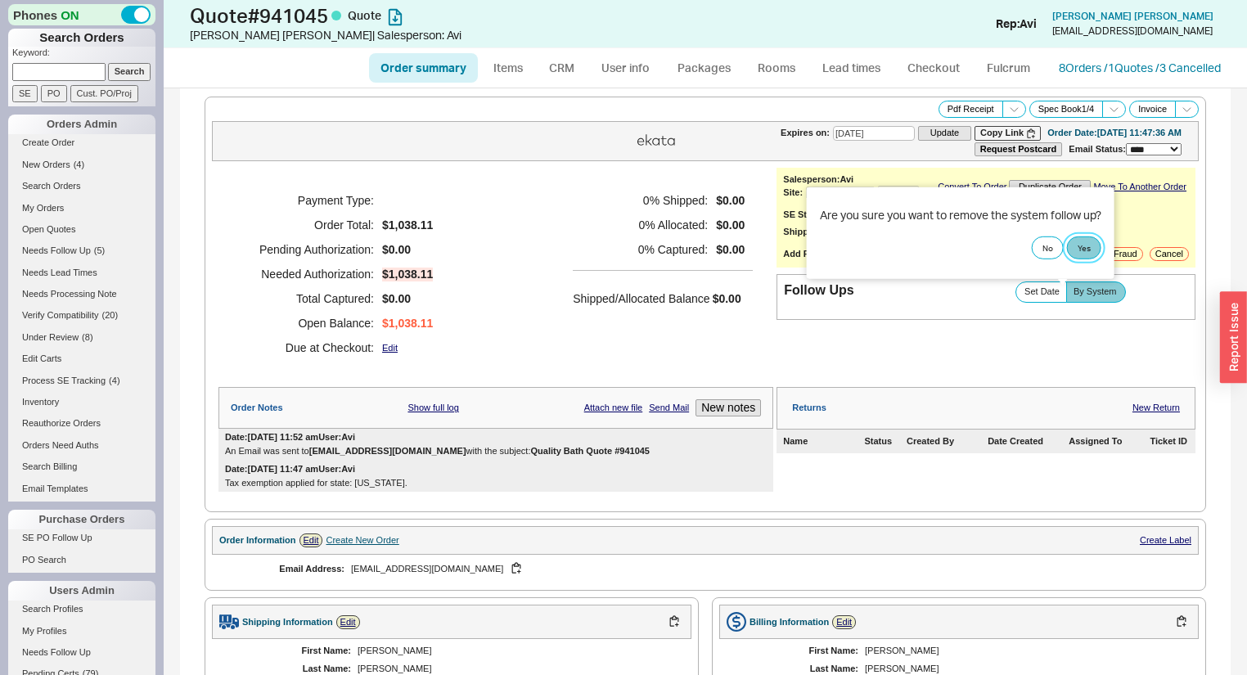
click at [1072, 245] on button "Yes" at bounding box center [1084, 247] width 34 height 23
select select "LOW"
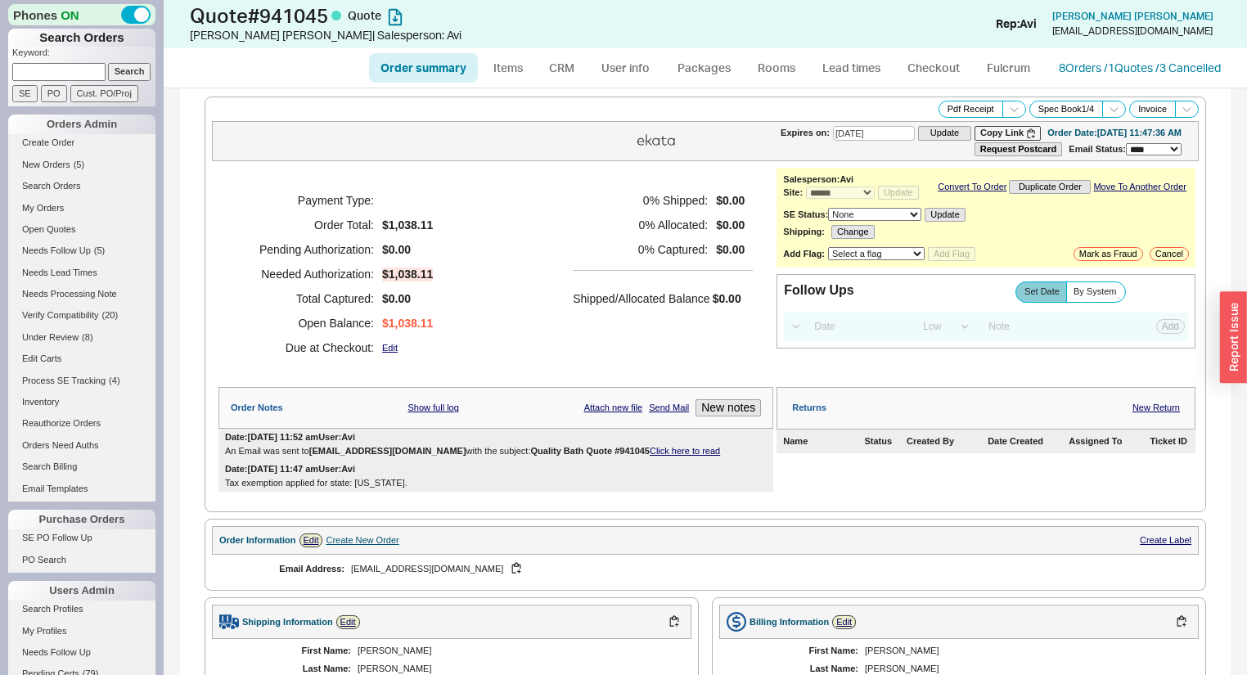
select select "*"
select select "LOW"
select select "3"
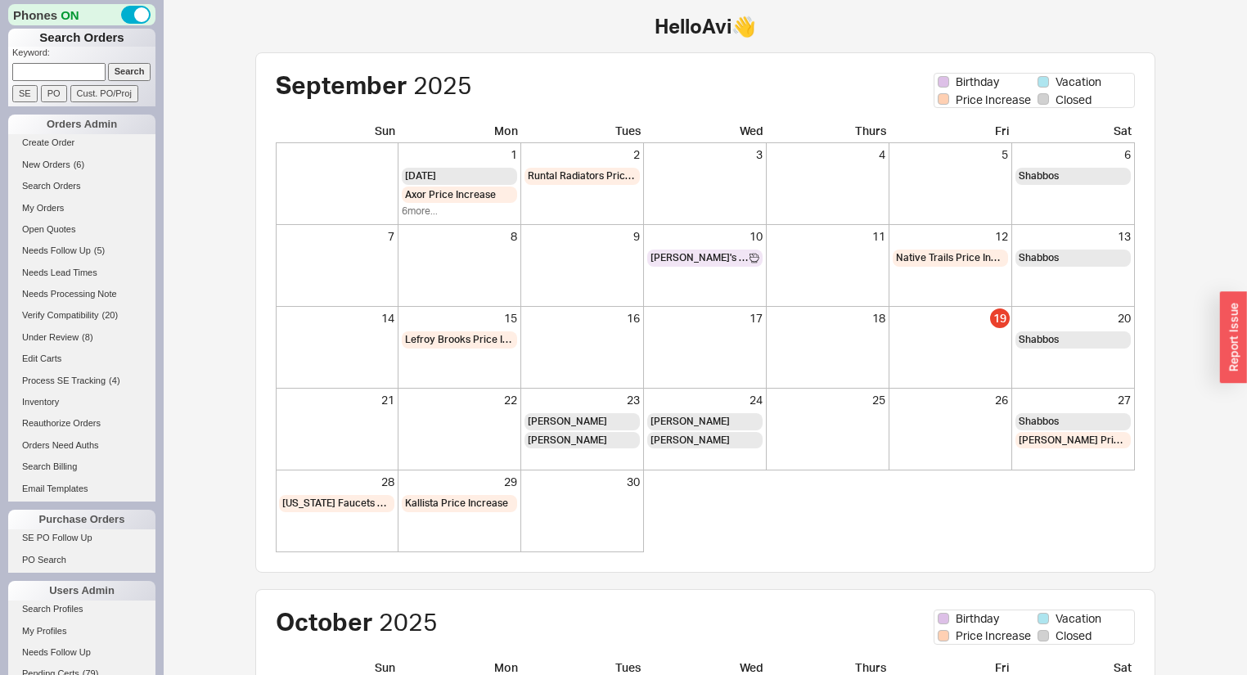
click at [82, 71] on input at bounding box center [58, 71] width 93 height 17
type input "m"
click at [69, 229] on link "Open Quotes" at bounding box center [81, 229] width 147 height 17
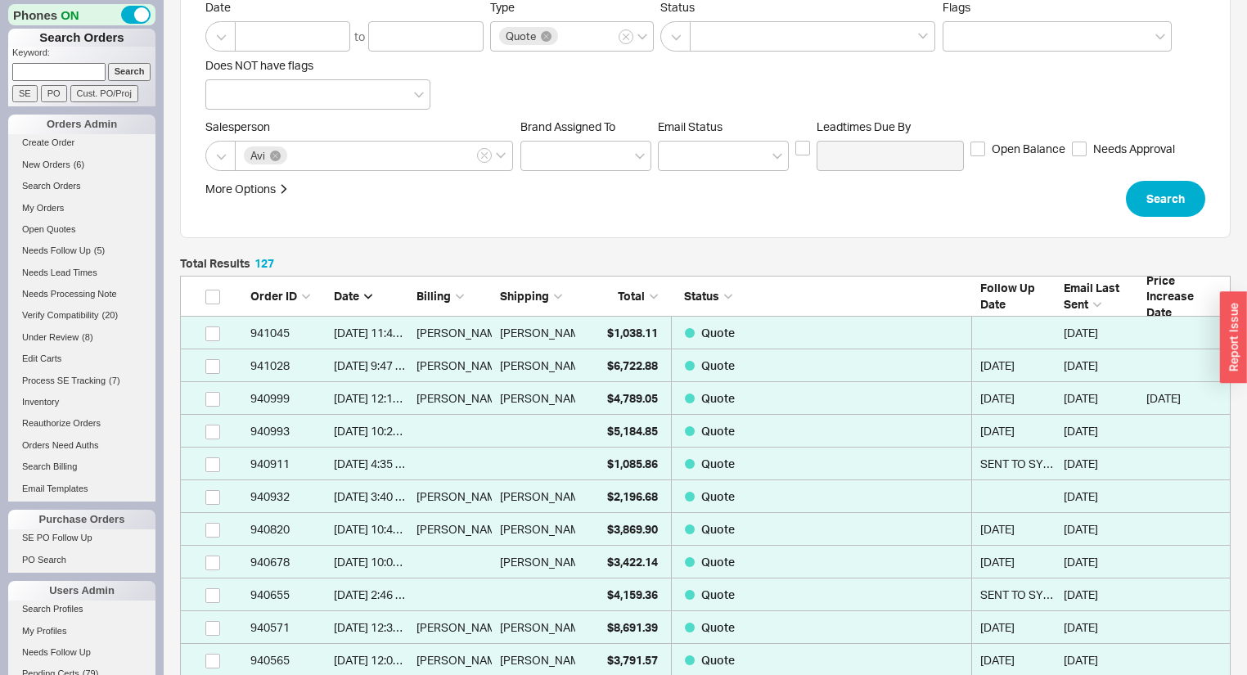
scroll to position [196, 0]
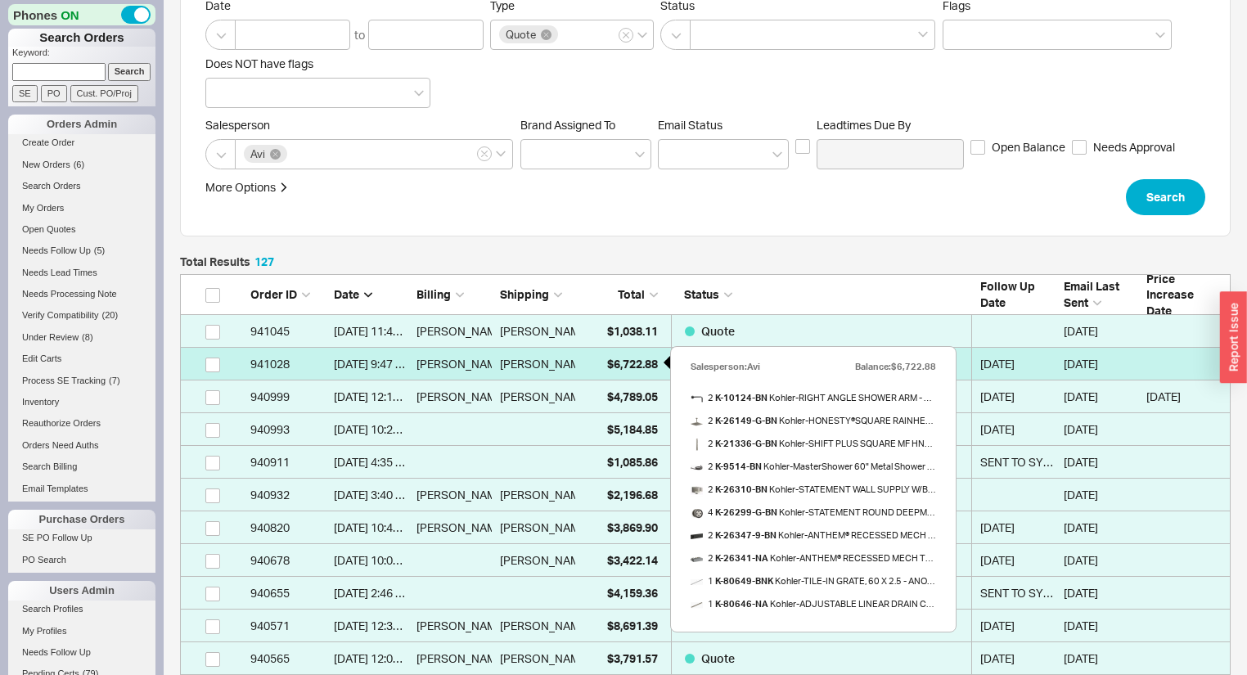
click at [596, 366] on div "$6,722.88" at bounding box center [621, 364] width 75 height 33
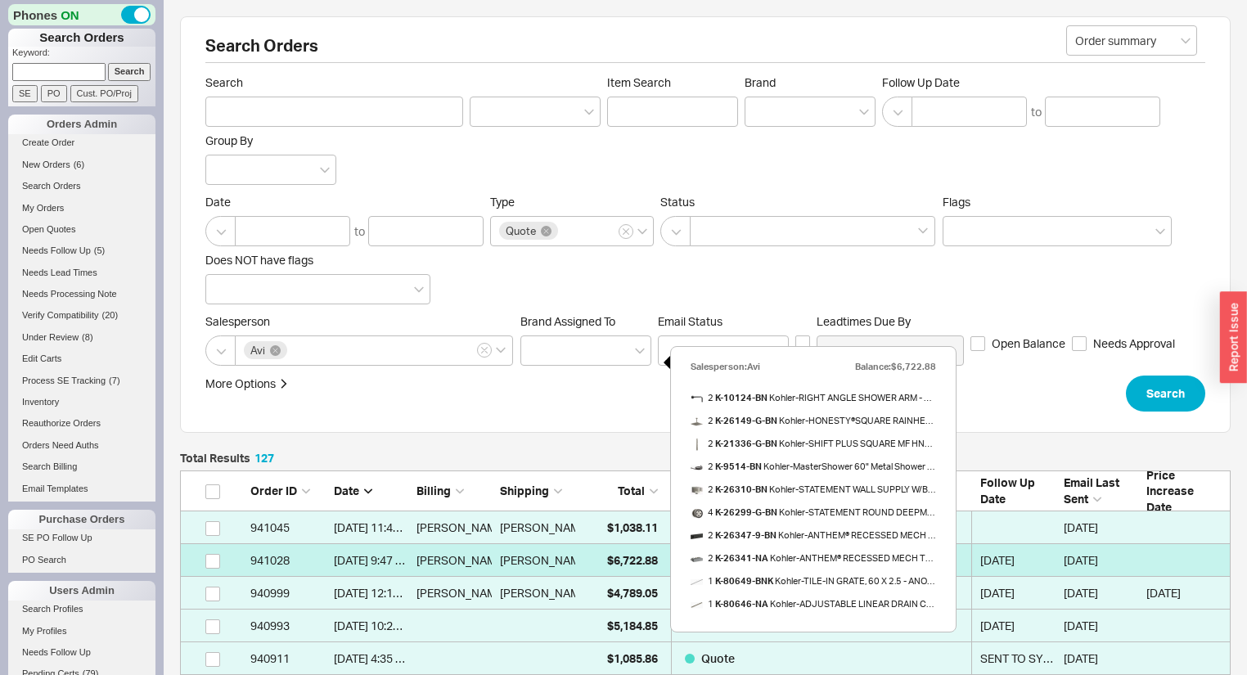
select select "*"
select select "LOW"
select select "3"
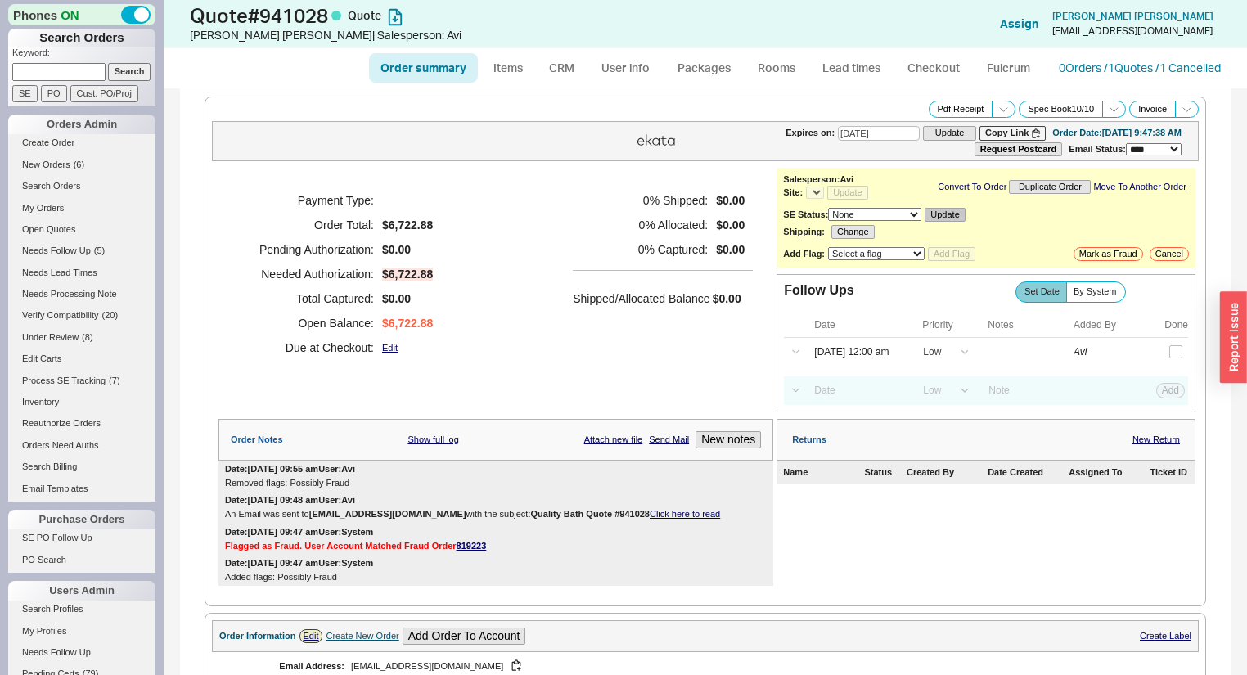
select select "*"
click at [1150, 256] on button "Cancel" at bounding box center [1169, 254] width 39 height 14
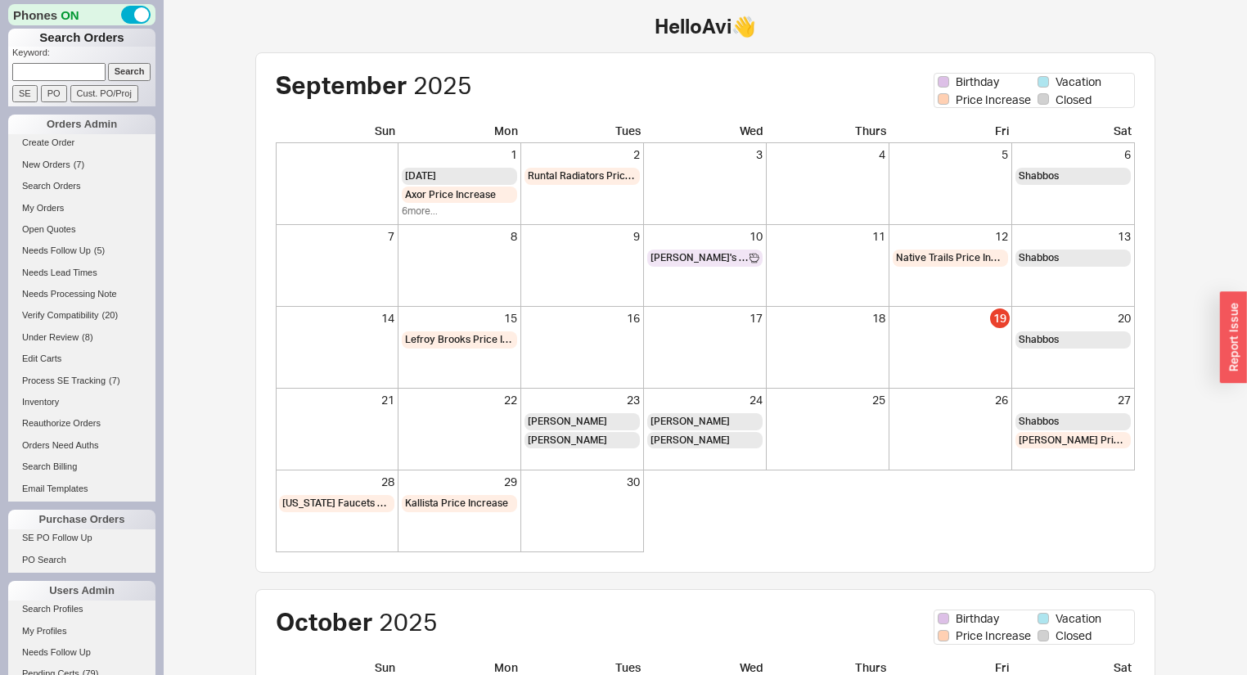
click at [79, 67] on input at bounding box center [58, 71] width 93 height 17
paste input "[PERSON_NAME][EMAIL_ADDRESS][DOMAIN_NAME]"
type input "[PERSON_NAME][EMAIL_ADDRESS][DOMAIN_NAME]"
click at [108, 63] on input "Search" at bounding box center [129, 71] width 43 height 17
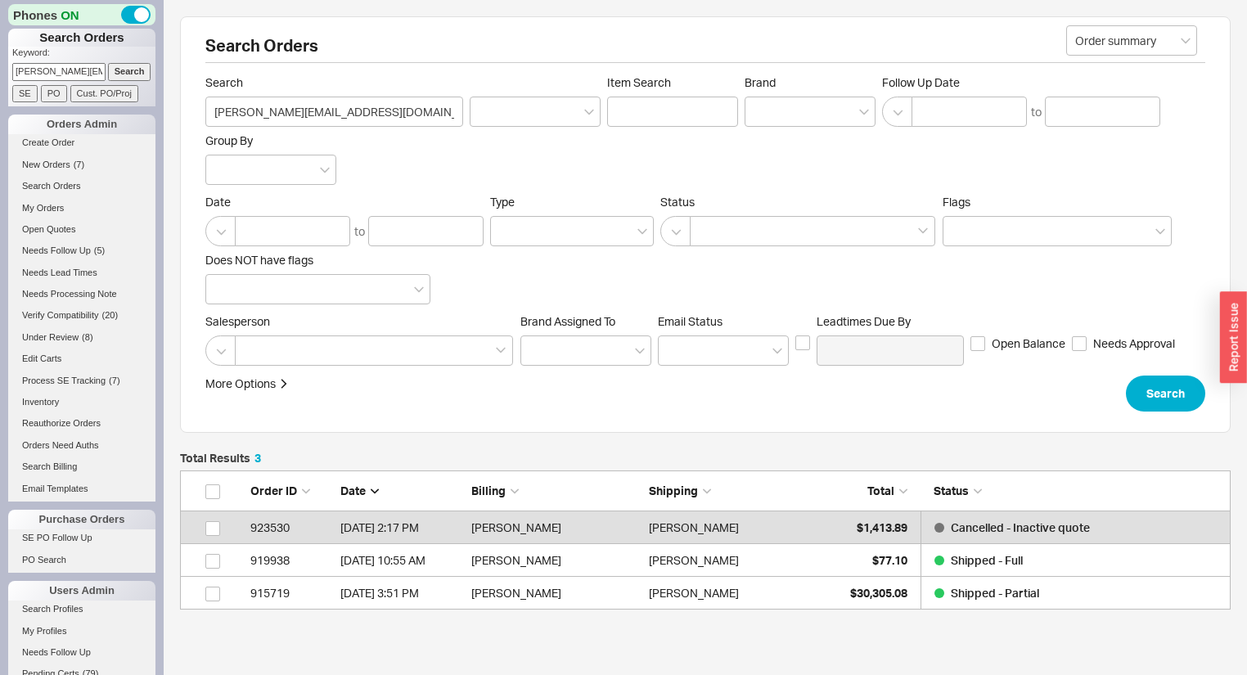
scroll to position [128, 1041]
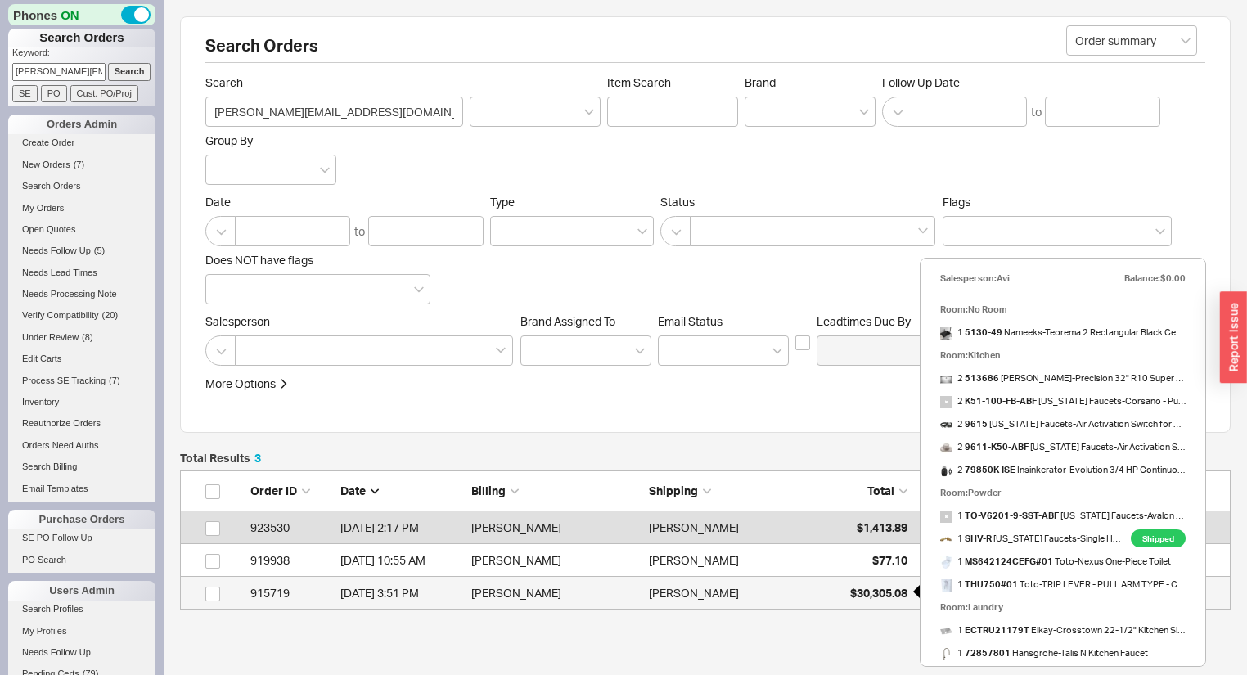
click at [847, 588] on div "$30,305.08" at bounding box center [867, 593] width 82 height 33
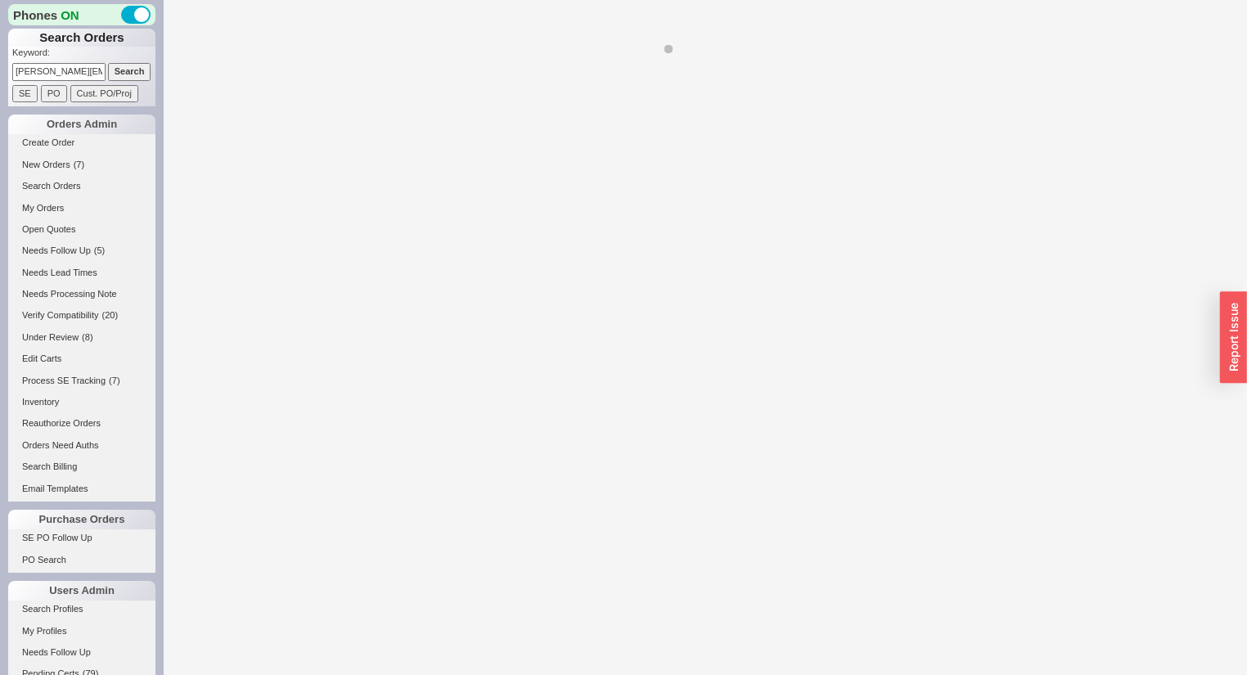
select select "LOW"
select select "3"
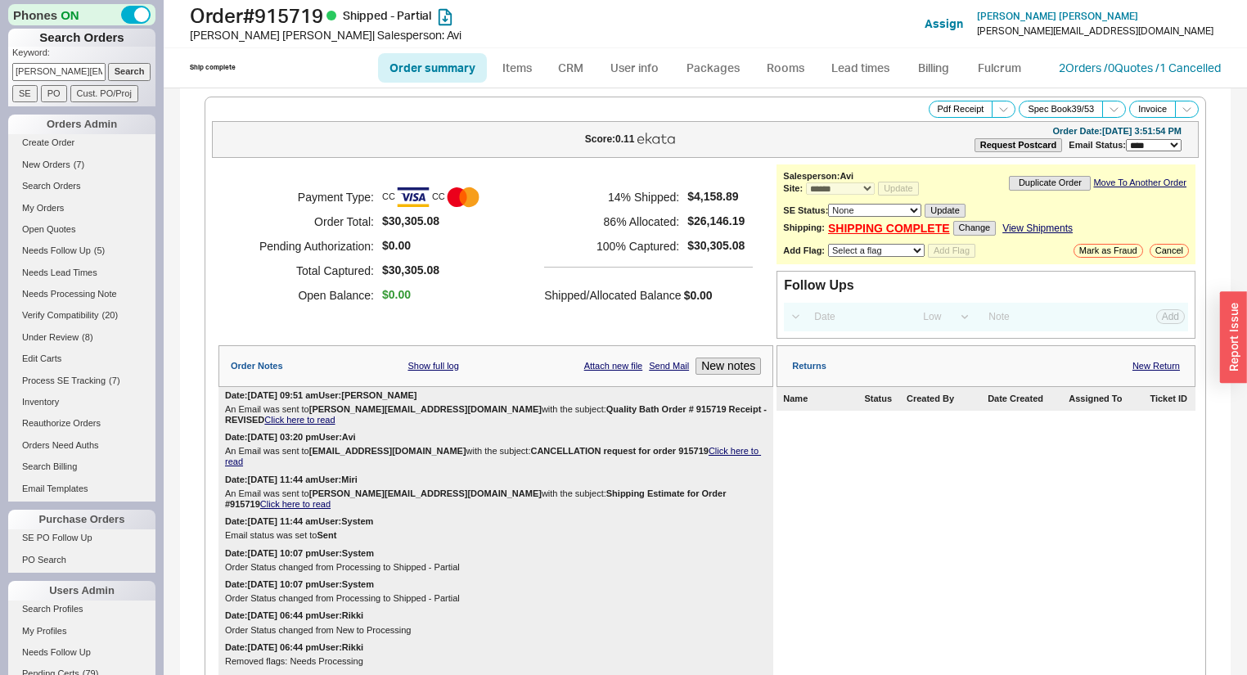
select select "*"
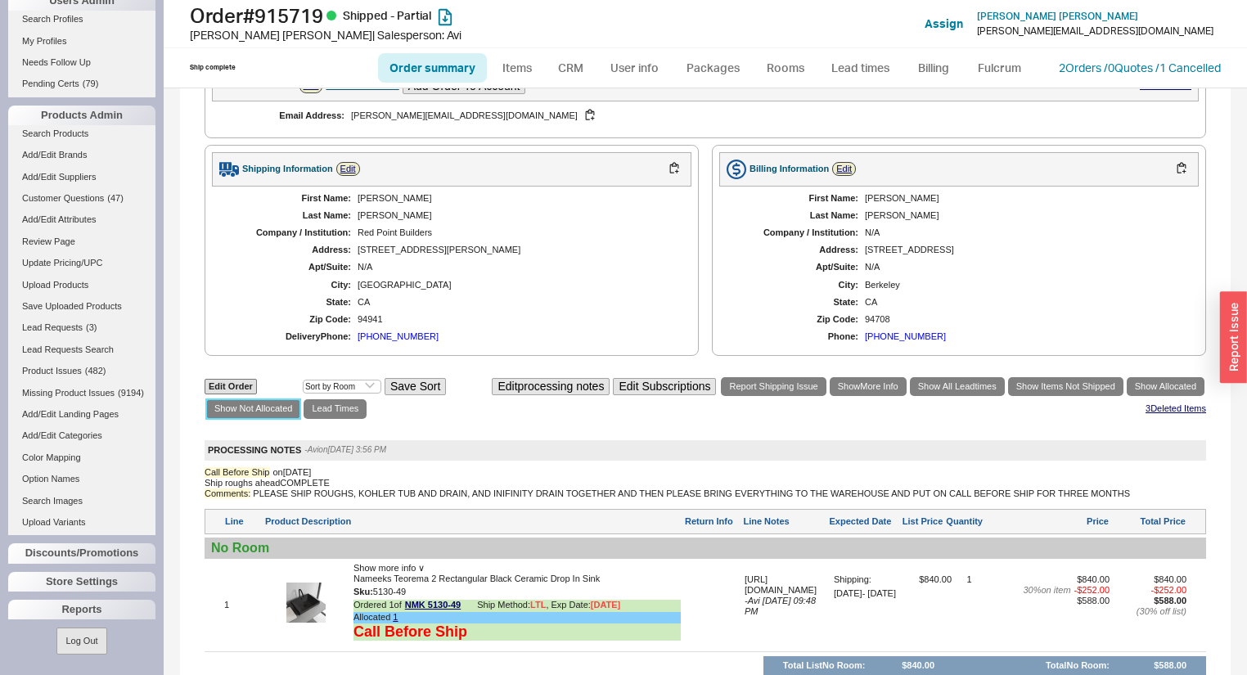
click at [279, 399] on link "Show Not Allocated" at bounding box center [253, 408] width 94 height 19
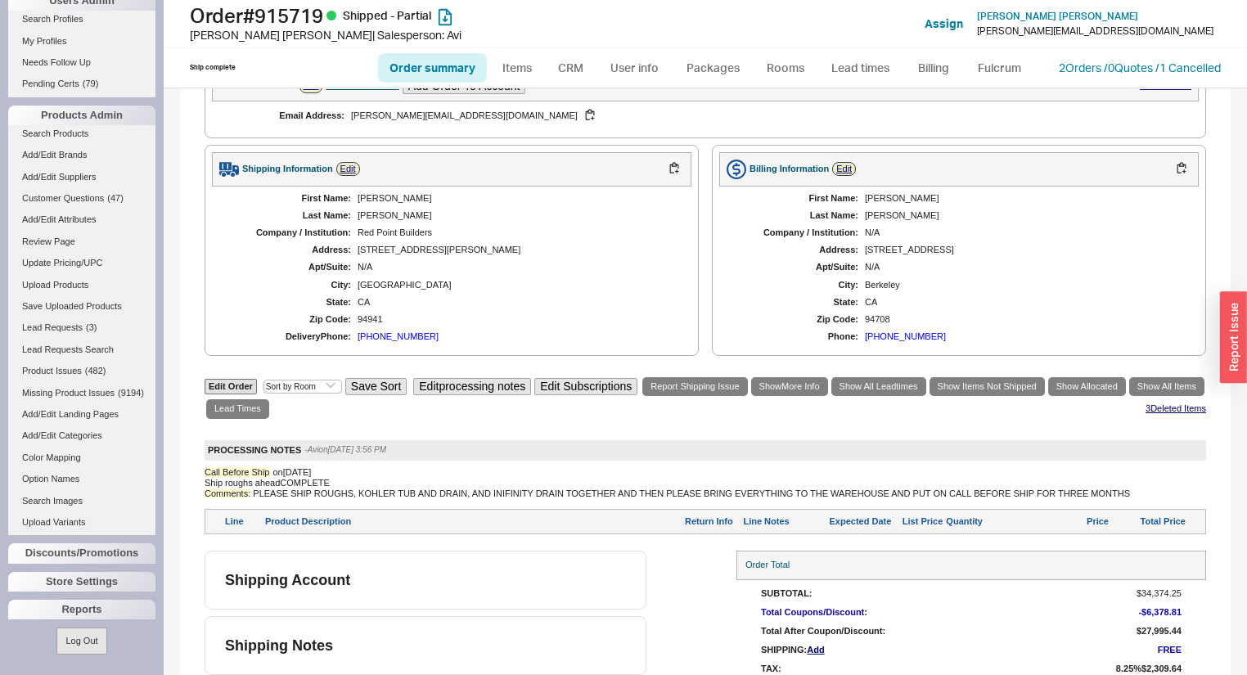
scroll to position [956, 0]
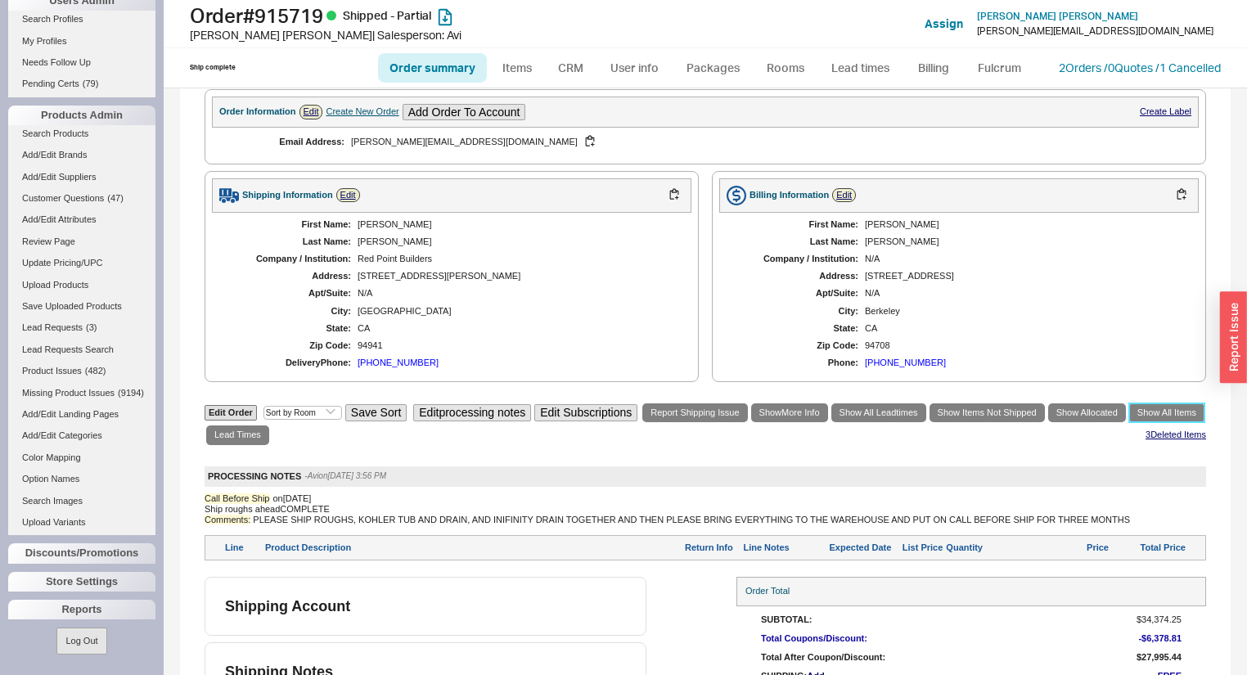
click at [1129, 403] on link "Show All Items" at bounding box center [1166, 412] width 75 height 19
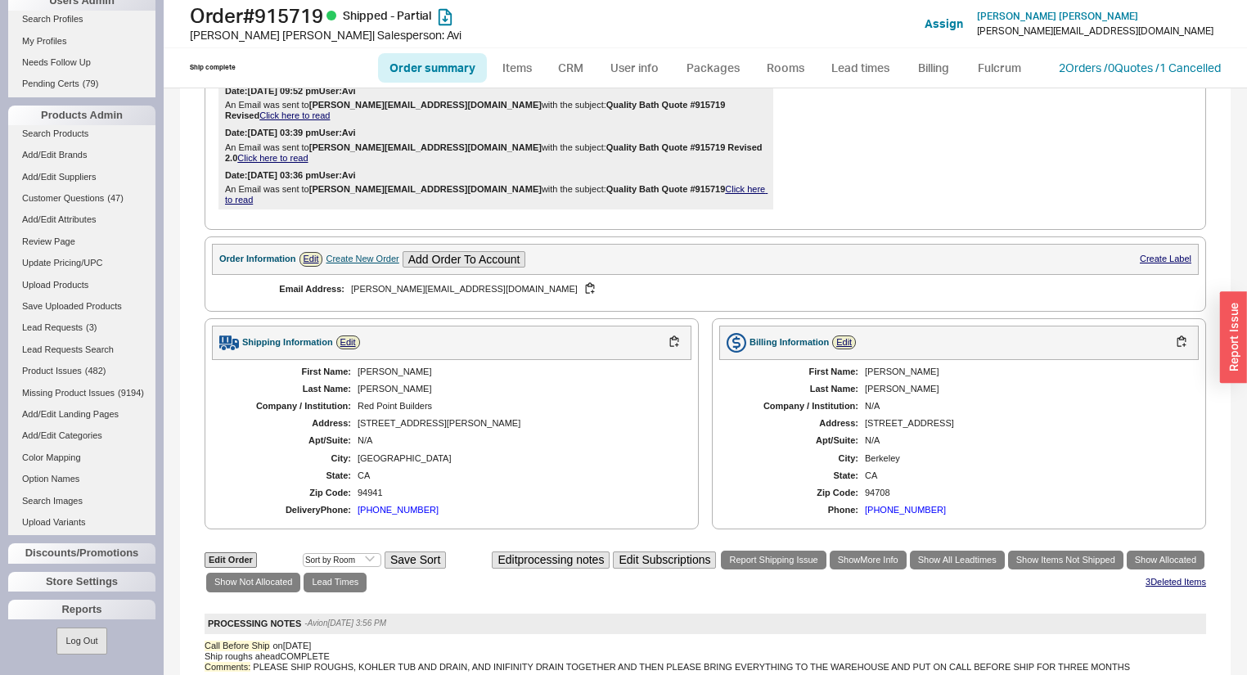
scroll to position [786, 0]
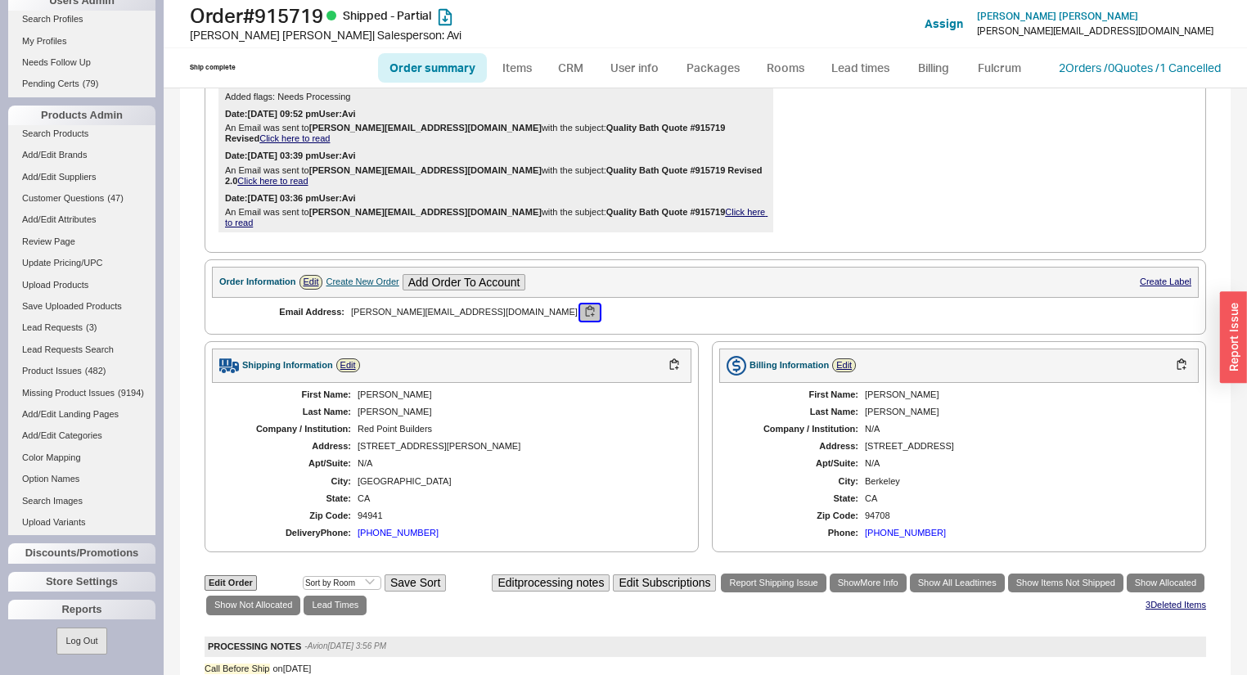
click at [580, 304] on button "button" at bounding box center [590, 312] width 20 height 16
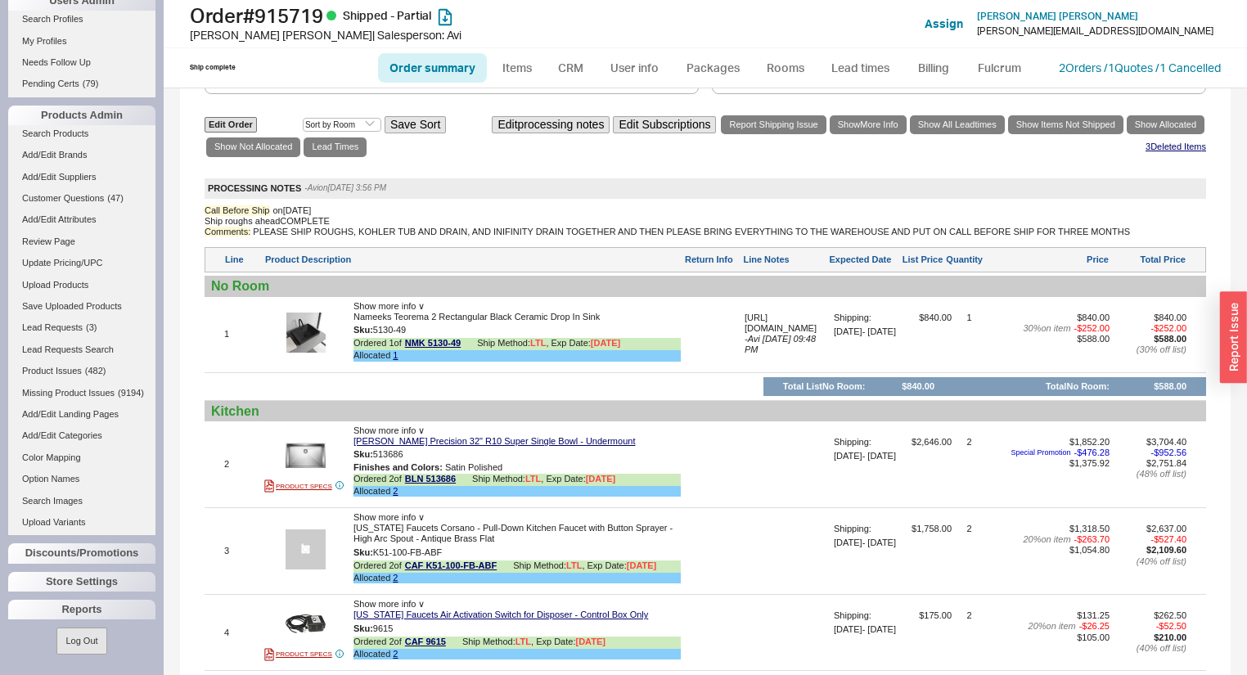
scroll to position [589, 0]
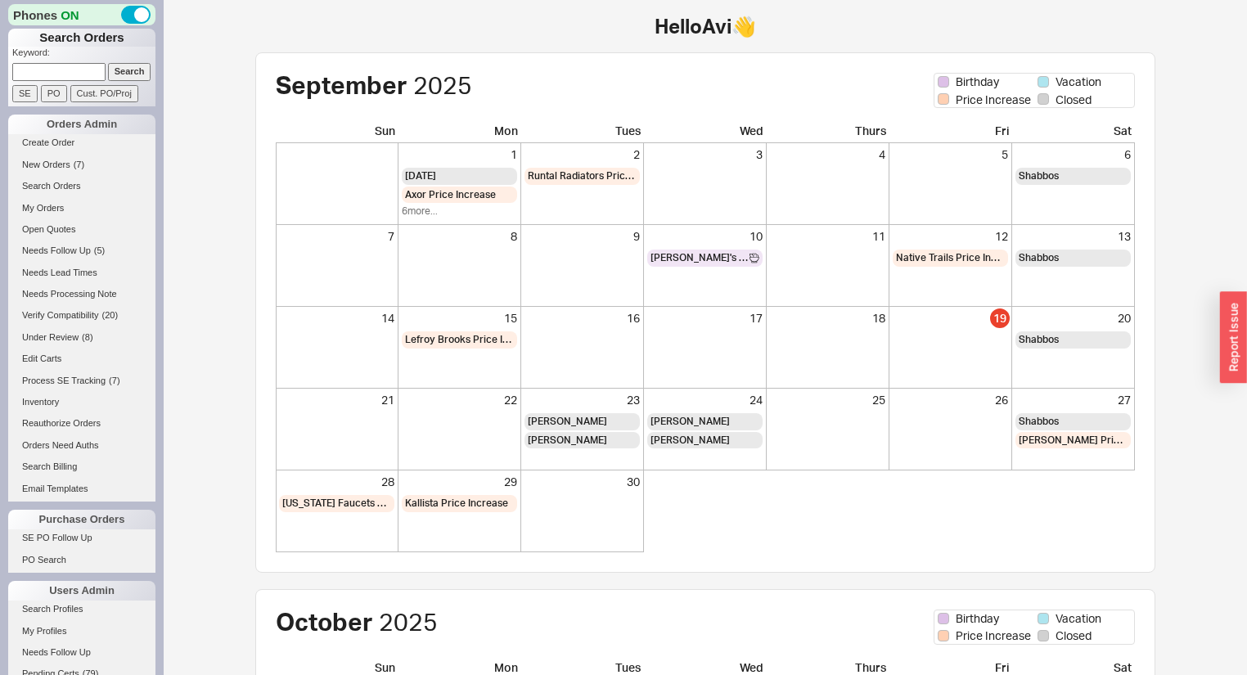
click at [59, 68] on input at bounding box center [58, 71] width 93 height 17
type input "[PERSON_NAME]"
click at [108, 63] on input "Search" at bounding box center [129, 71] width 43 height 17
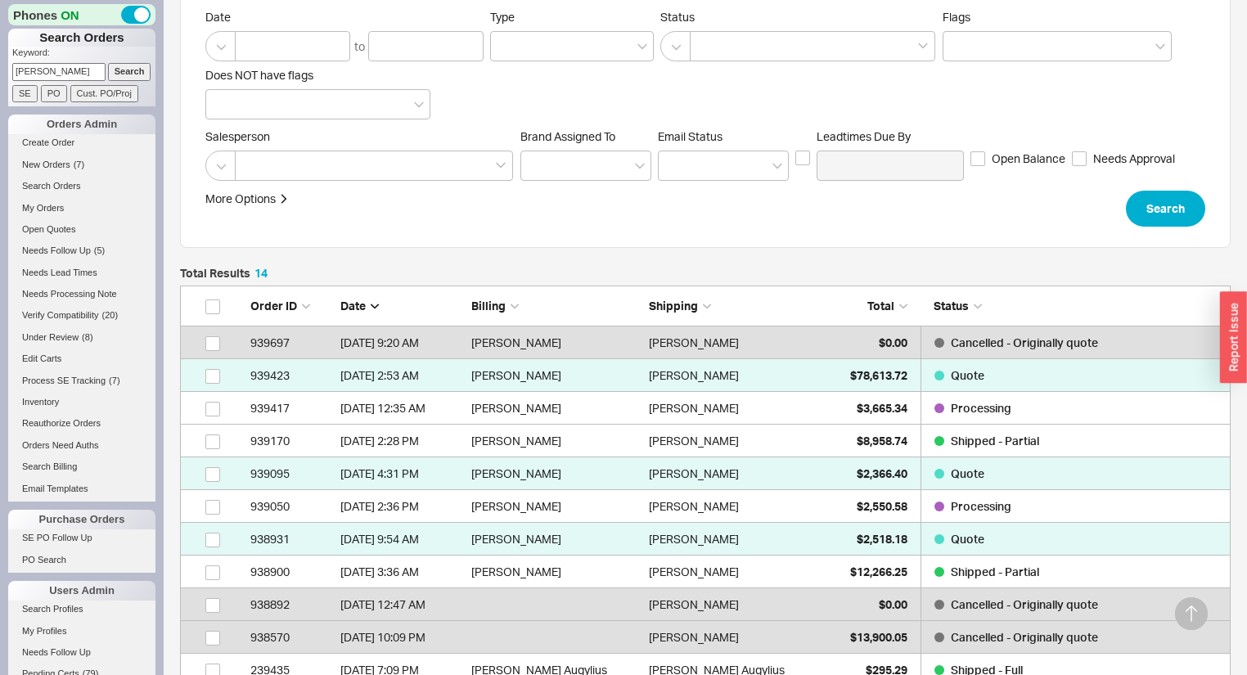
scroll to position [327, 0]
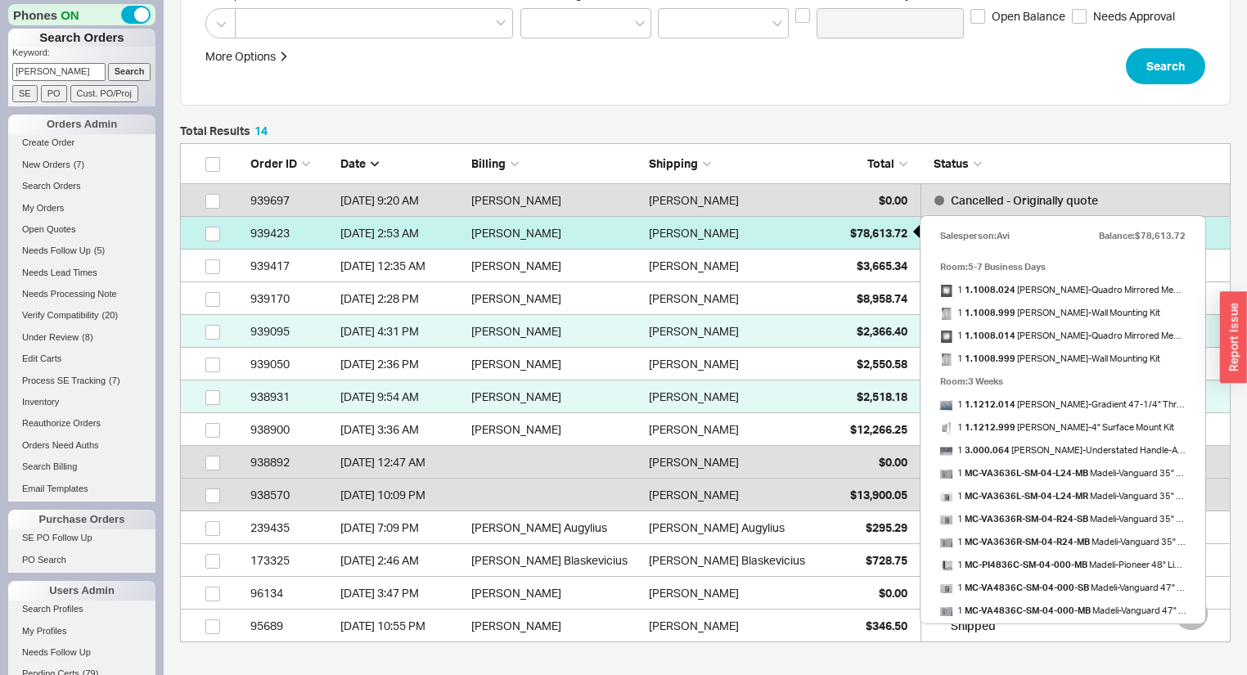
click at [855, 239] on div "$78,613.72" at bounding box center [867, 233] width 82 height 33
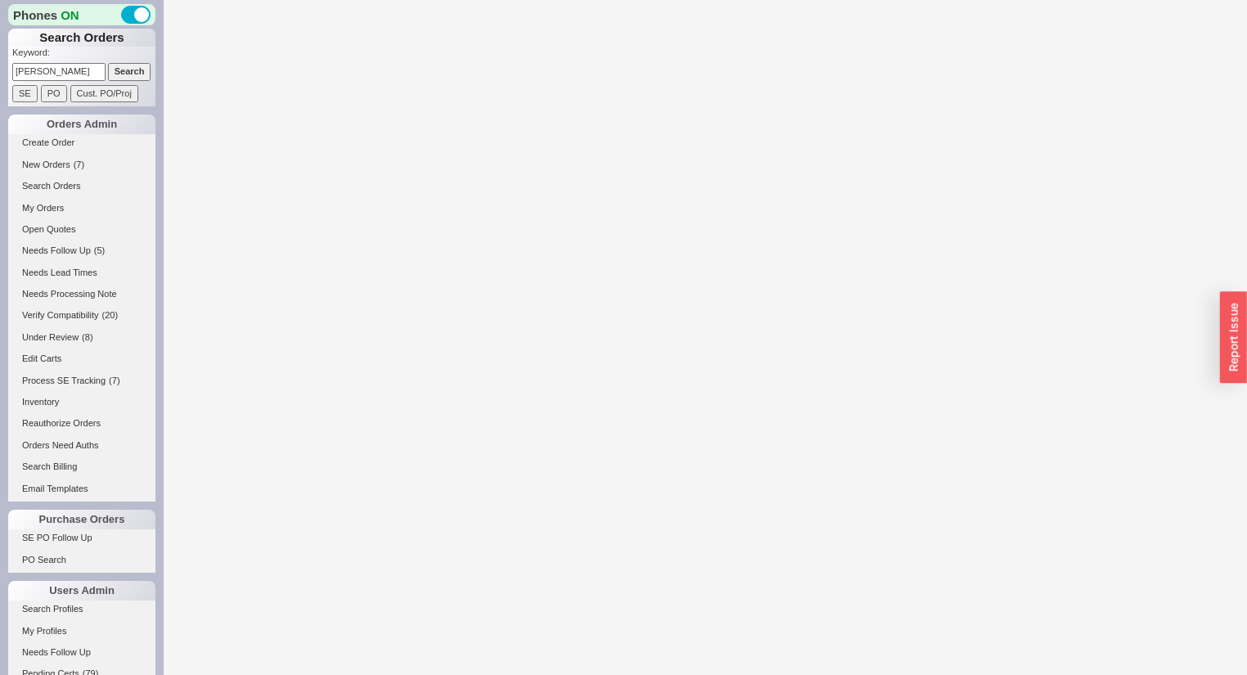
select select "*"
select select "LOW"
select select "3"
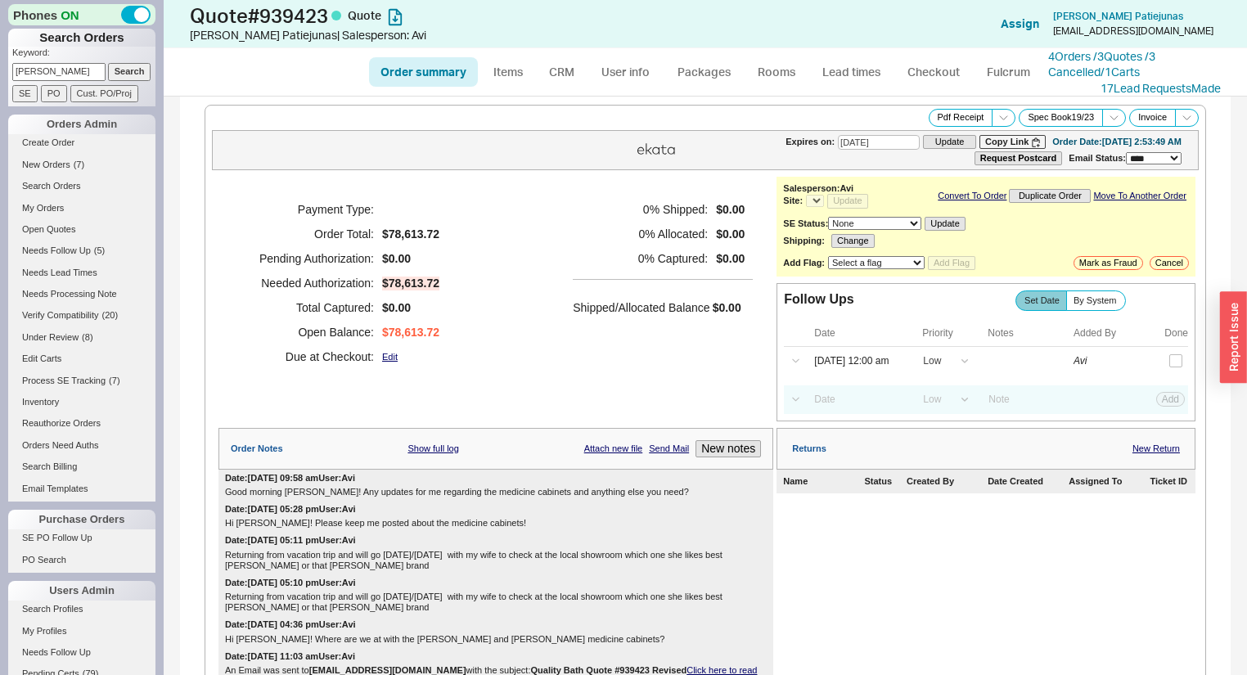
select select "*"
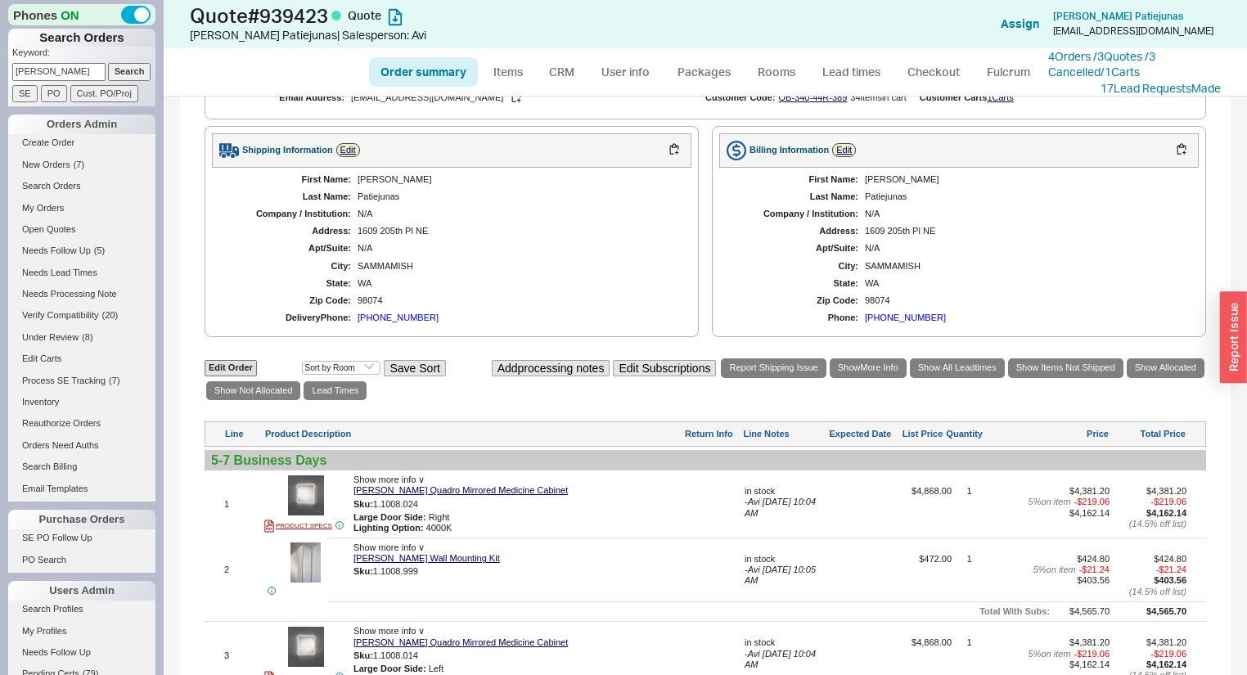
scroll to position [786, 0]
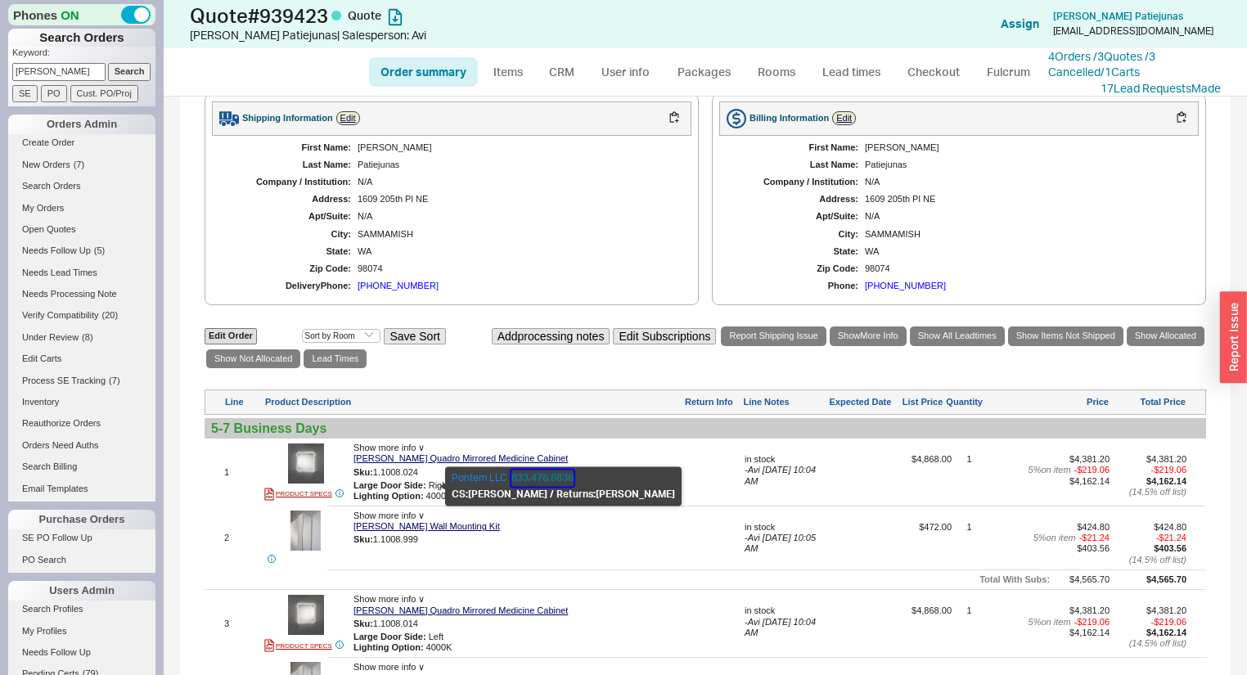
click at [537, 472] on button "833.476.6836" at bounding box center [542, 478] width 62 height 16
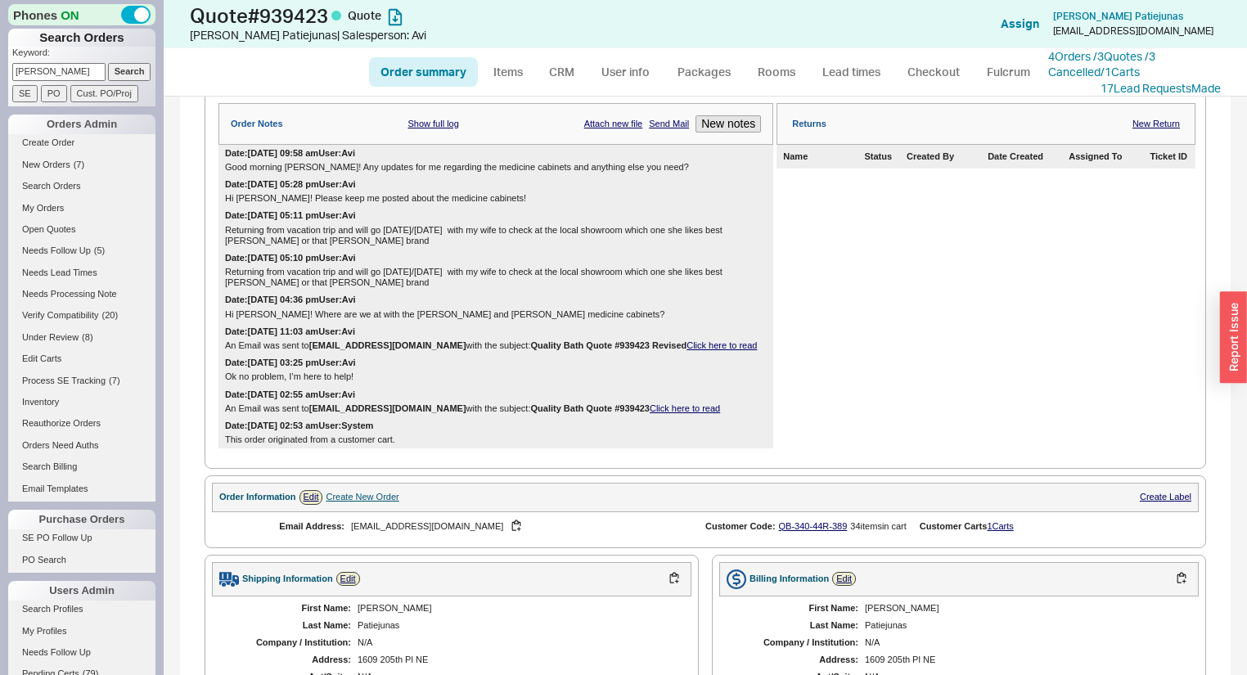
scroll to position [655, 0]
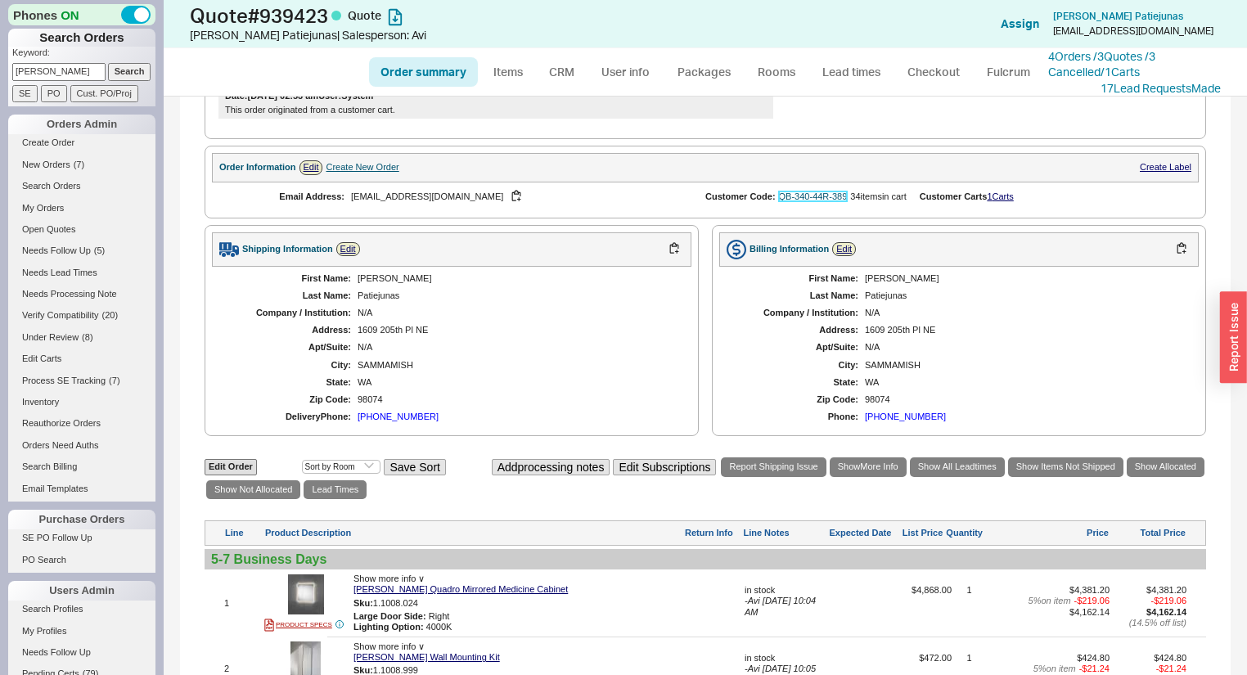
click at [817, 201] on link "QB-340-44R-389" at bounding box center [813, 197] width 69 height 10
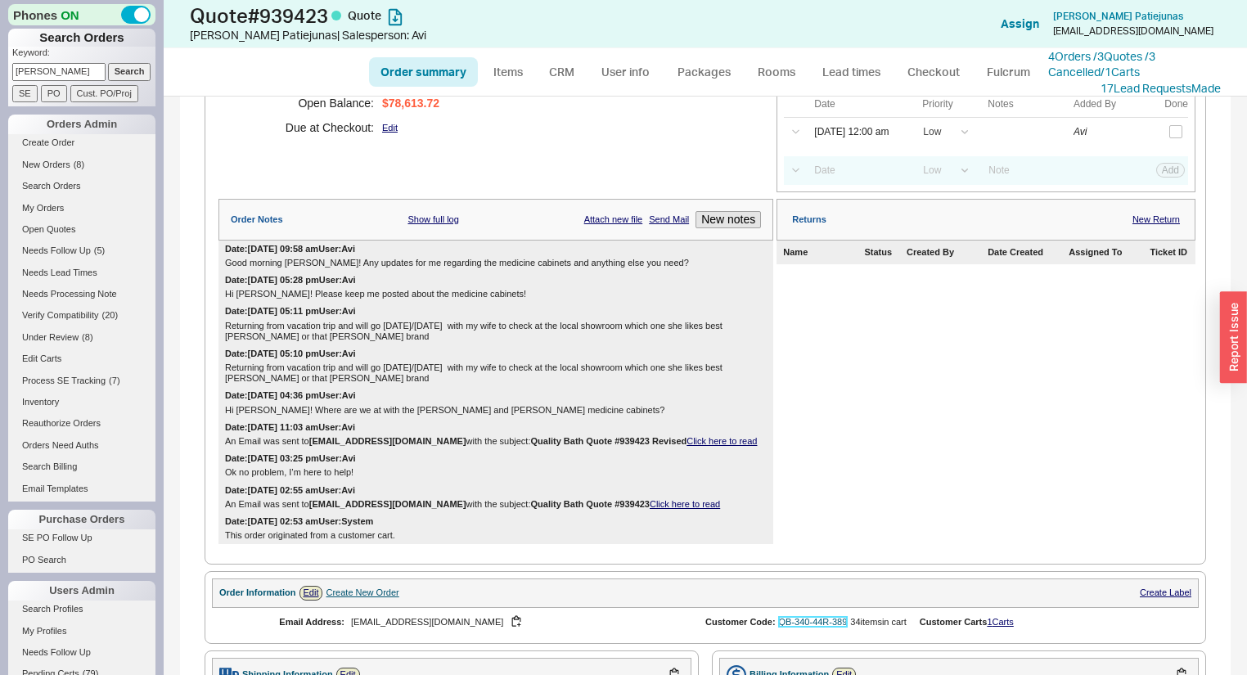
scroll to position [0, 0]
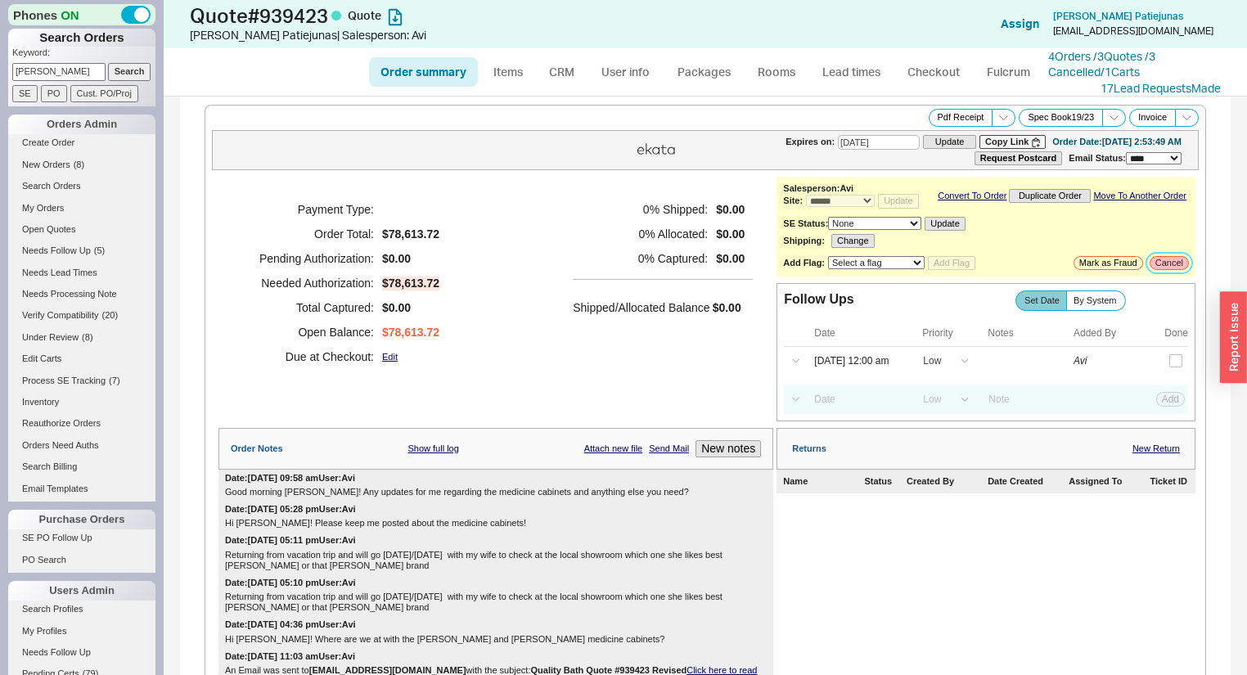
click at [1165, 268] on button "Cancel" at bounding box center [1169, 263] width 39 height 14
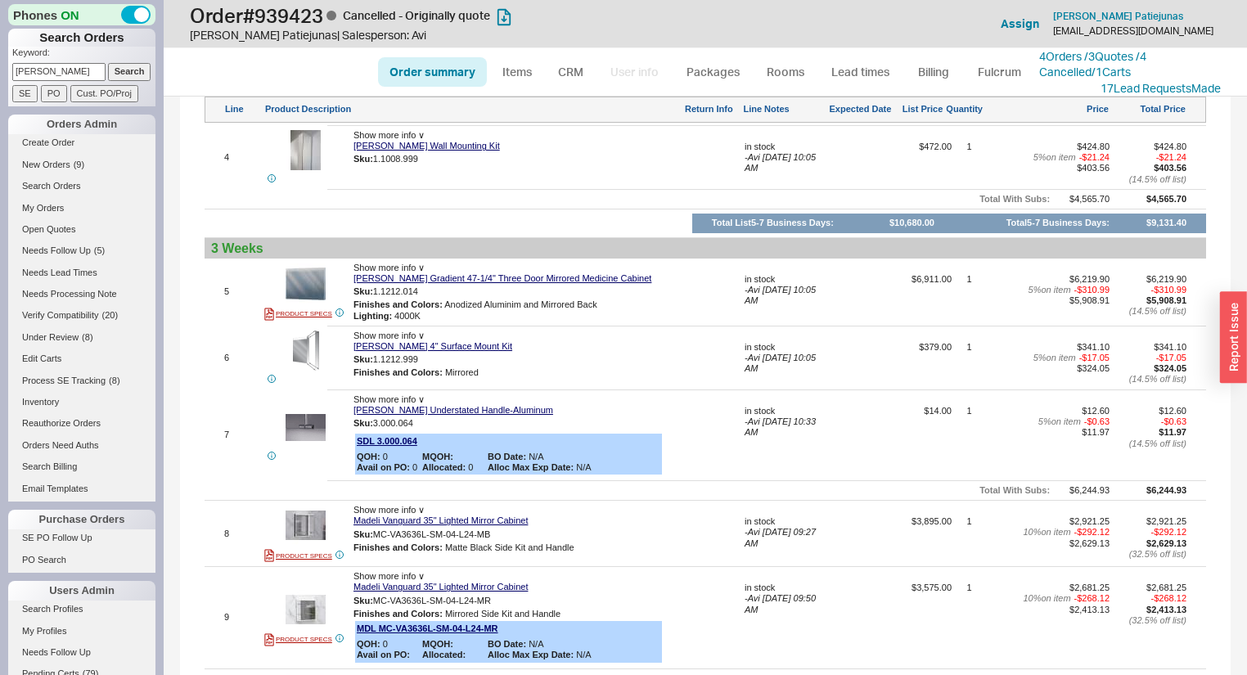
scroll to position [262, 0]
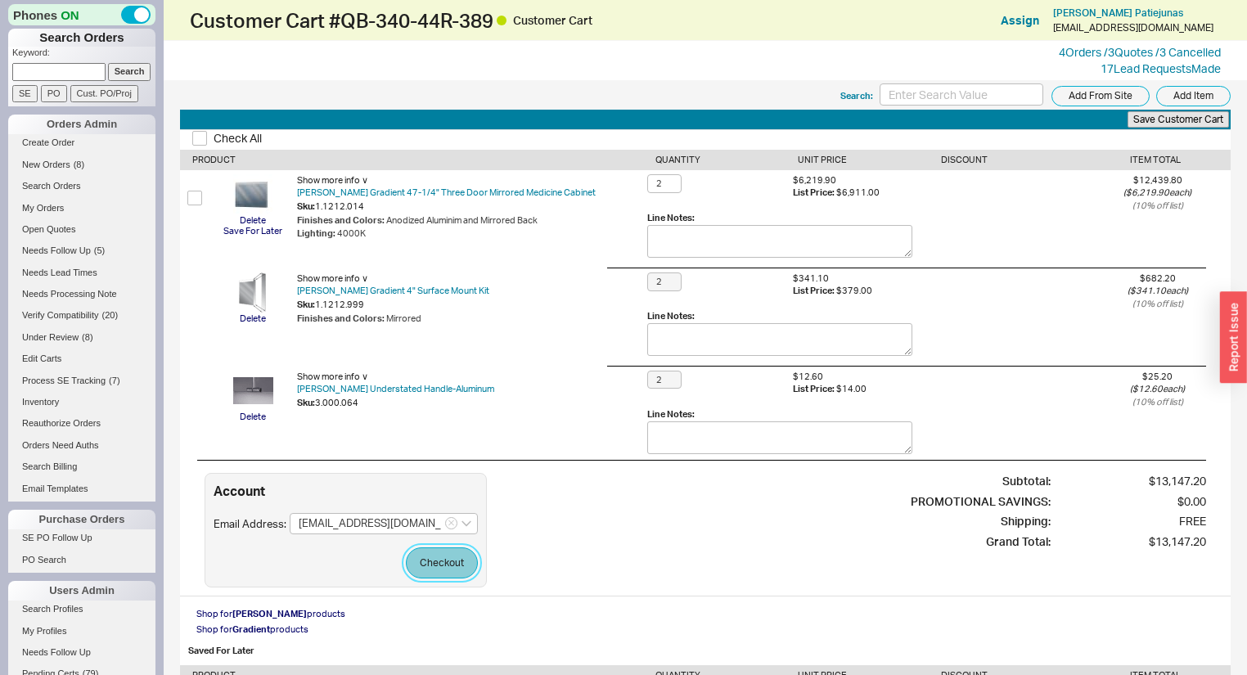
click at [455, 563] on button "Checkout" at bounding box center [442, 563] width 72 height 31
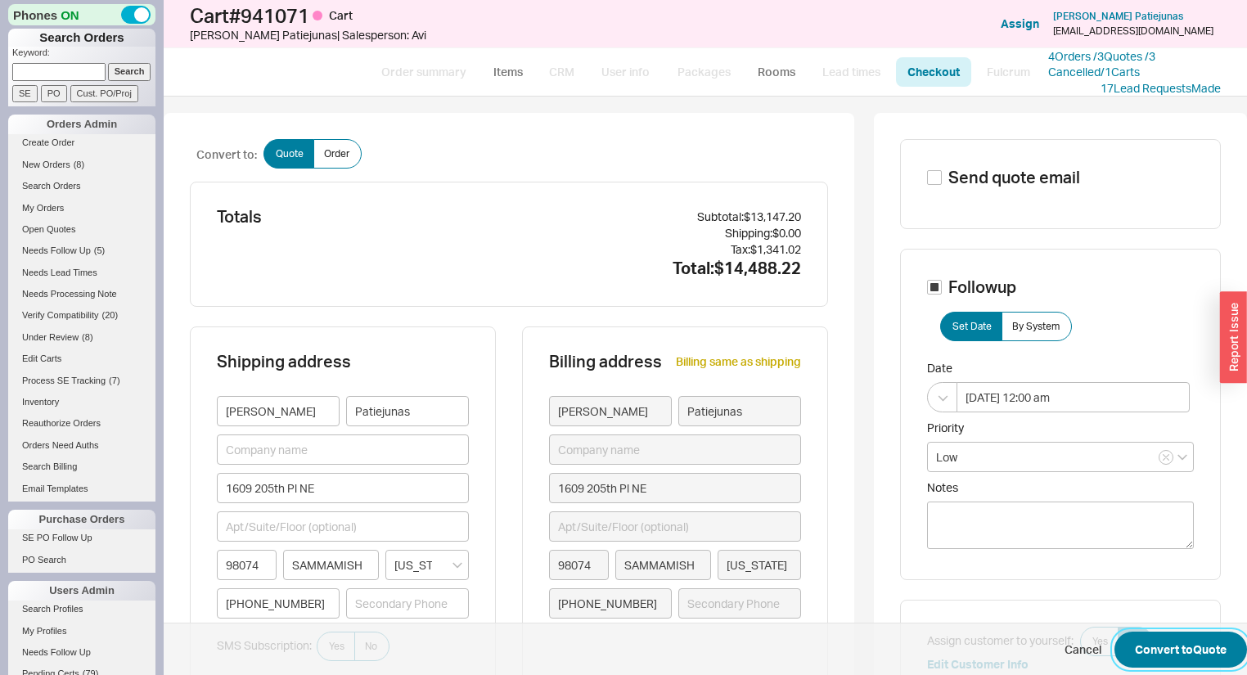
click at [1196, 642] on button "Convert to Quote" at bounding box center [1181, 650] width 133 height 36
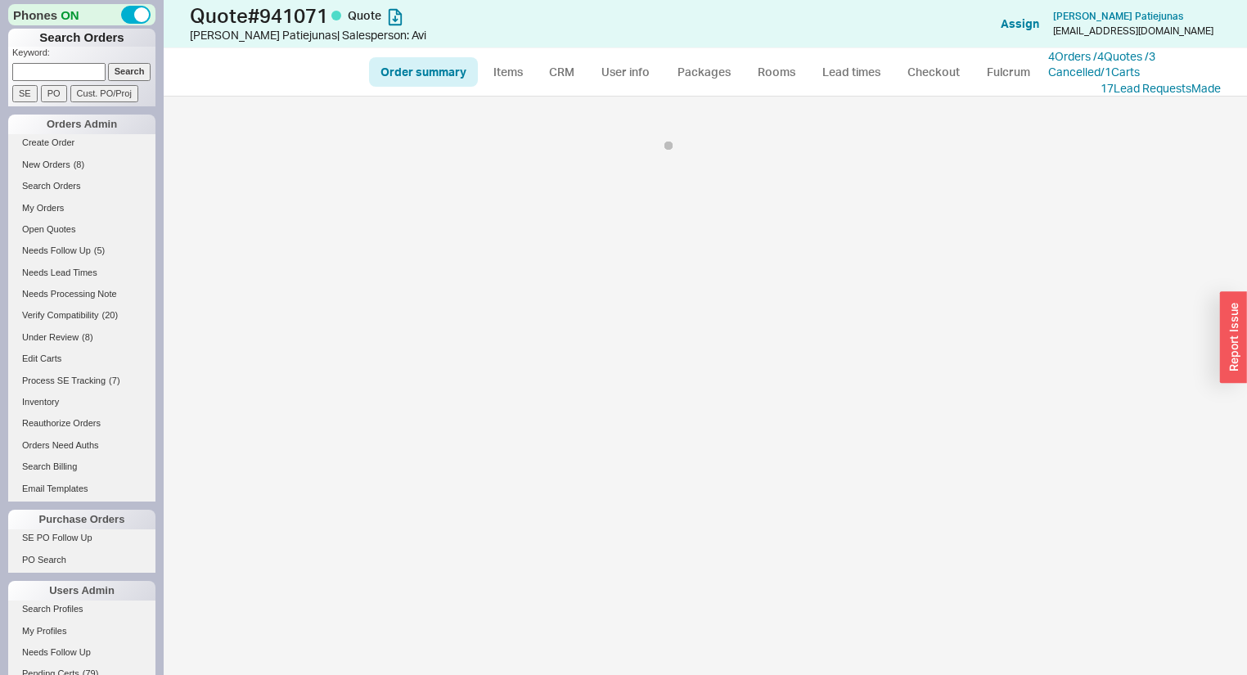
select select "*"
select select "LOW"
select select "3"
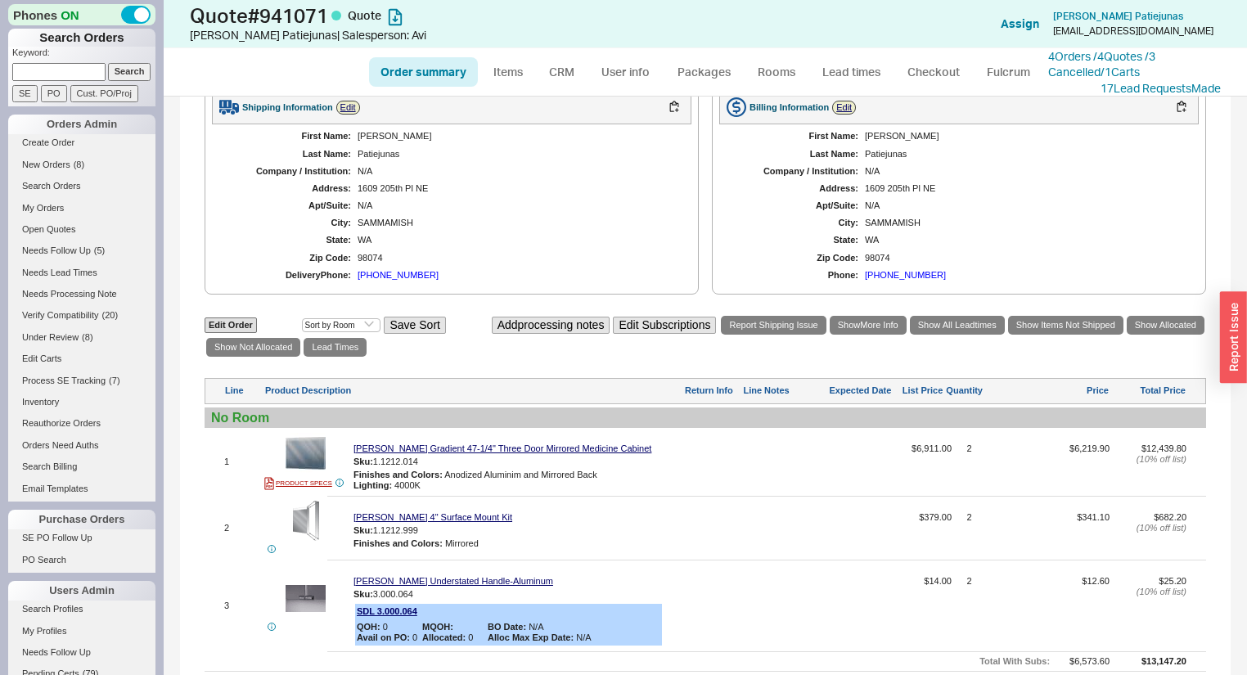
scroll to position [720, 0]
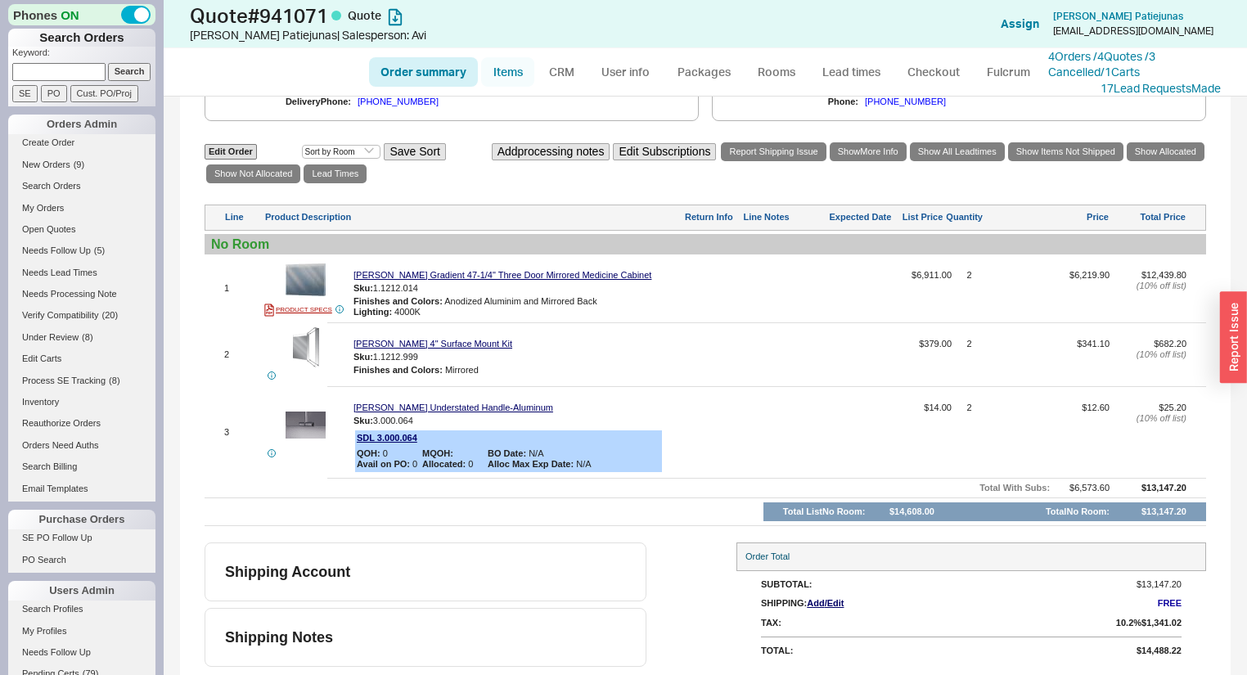
click at [516, 71] on link "Items" at bounding box center [507, 71] width 53 height 29
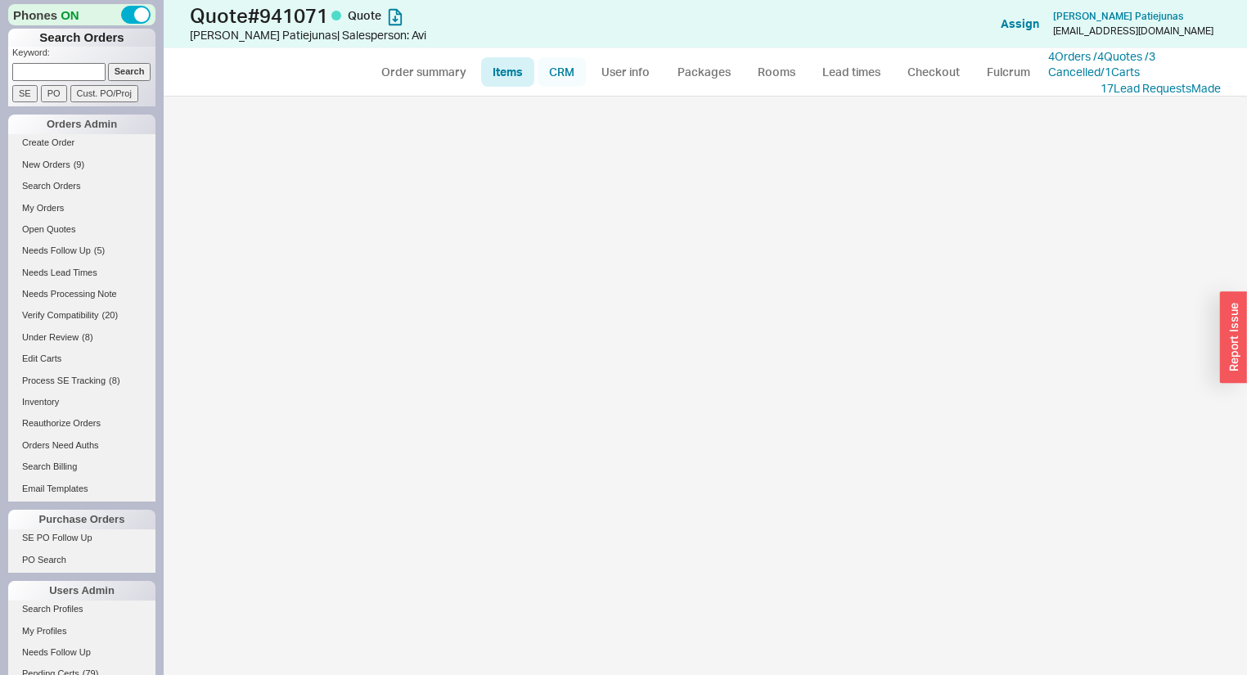
select select "3"
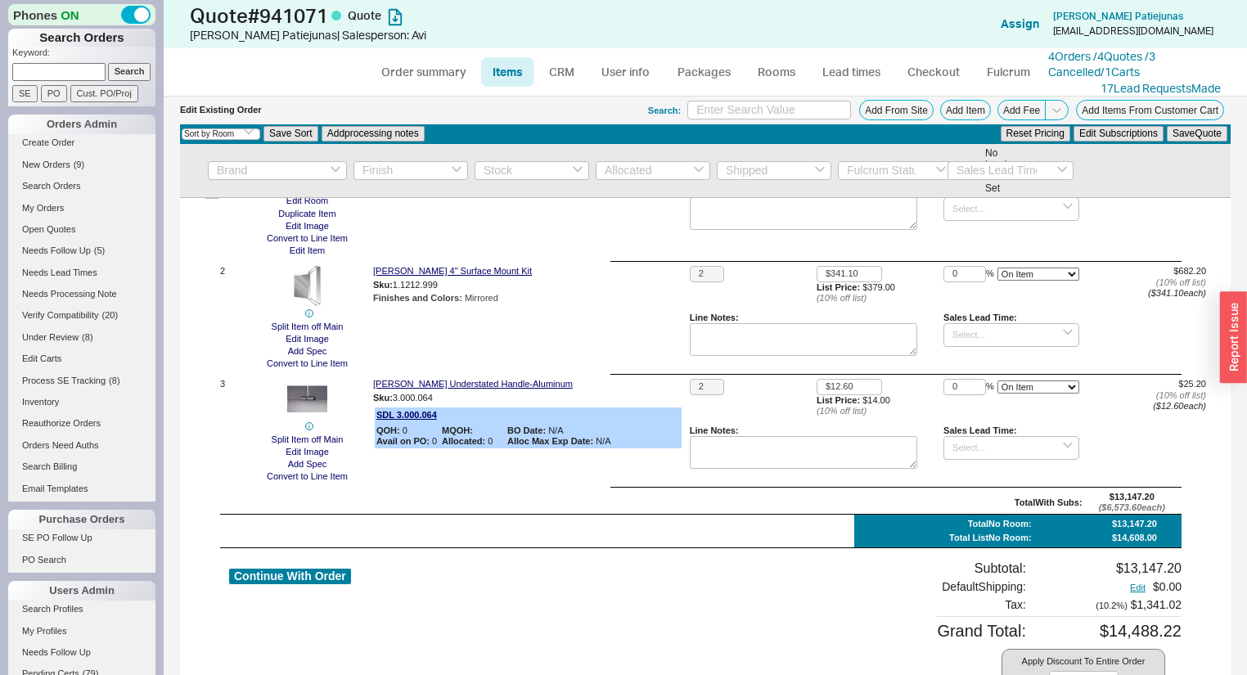
scroll to position [249, 0]
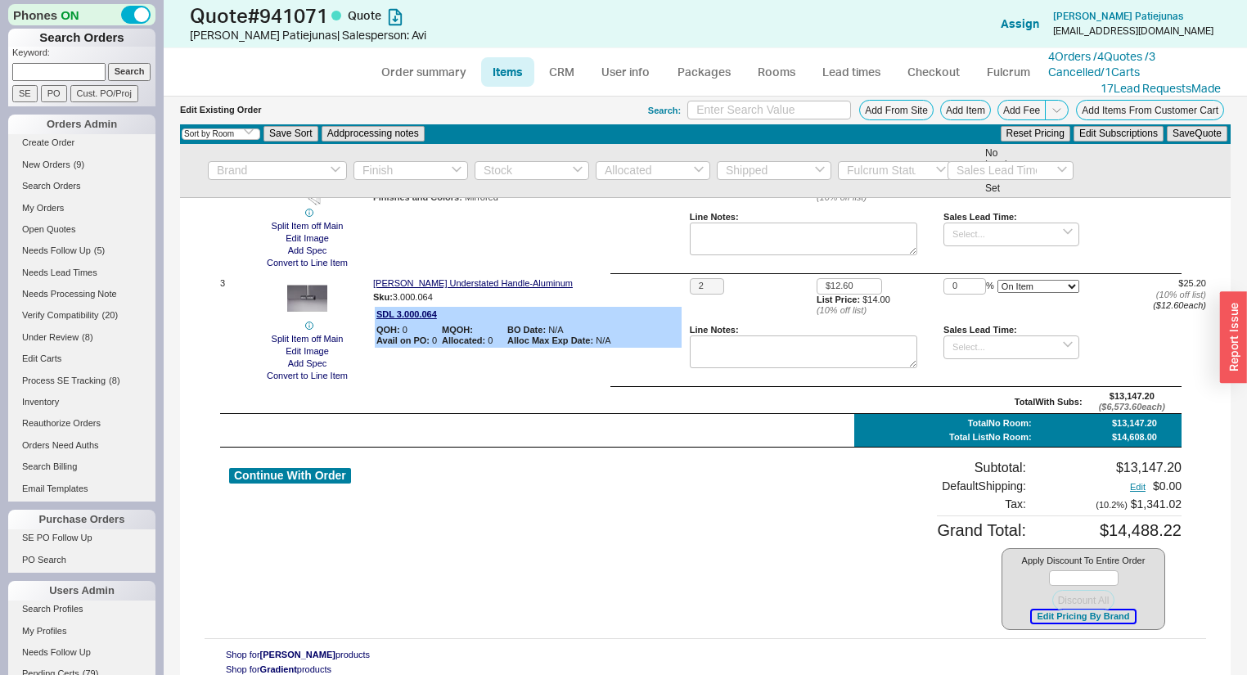
click at [1071, 615] on button "Edit Pricing By Brand" at bounding box center [1083, 617] width 102 height 12
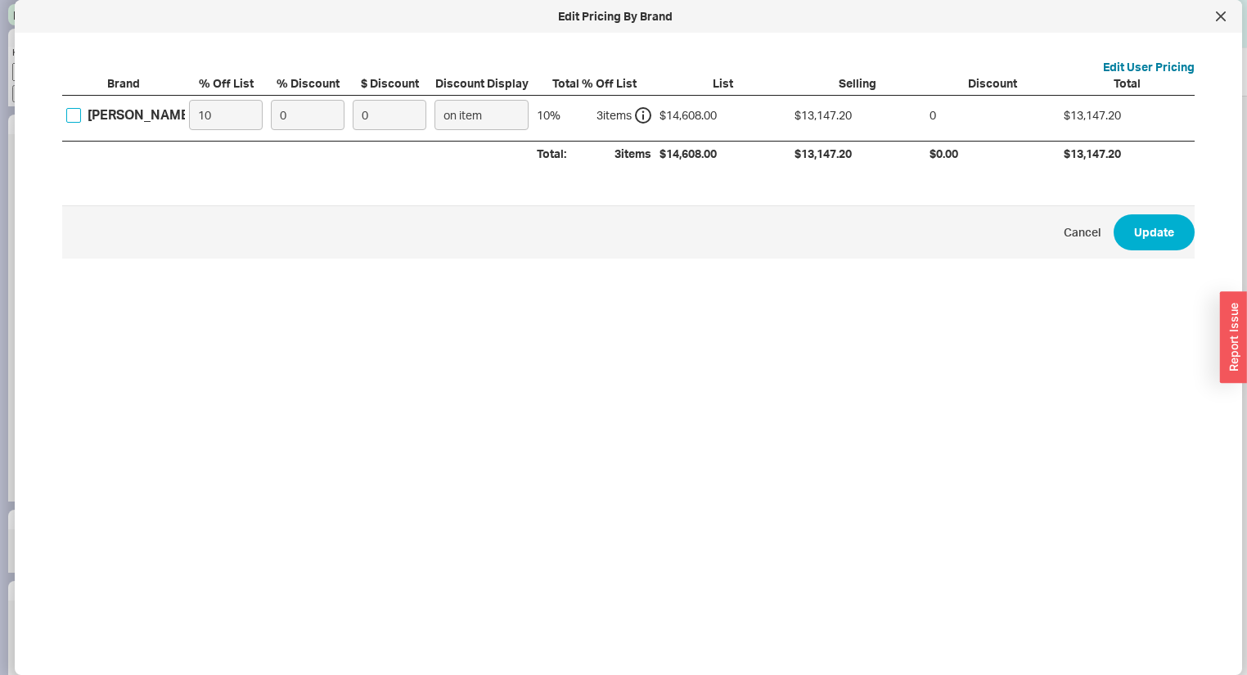
click at [70, 119] on input "[PERSON_NAME]" at bounding box center [73, 115] width 15 height 15
checkbox input "true"
drag, startPoint x: 303, startPoint y: 115, endPoint x: 188, endPoint y: 105, distance: 115.0
click at [0, 0] on div "[PERSON_NAME] 10 0 0 on item 10 % 3 item s $14,608.00 $13,147.20 0 $13,147.20" at bounding box center [0, 0] width 0 height 0
type input "5"
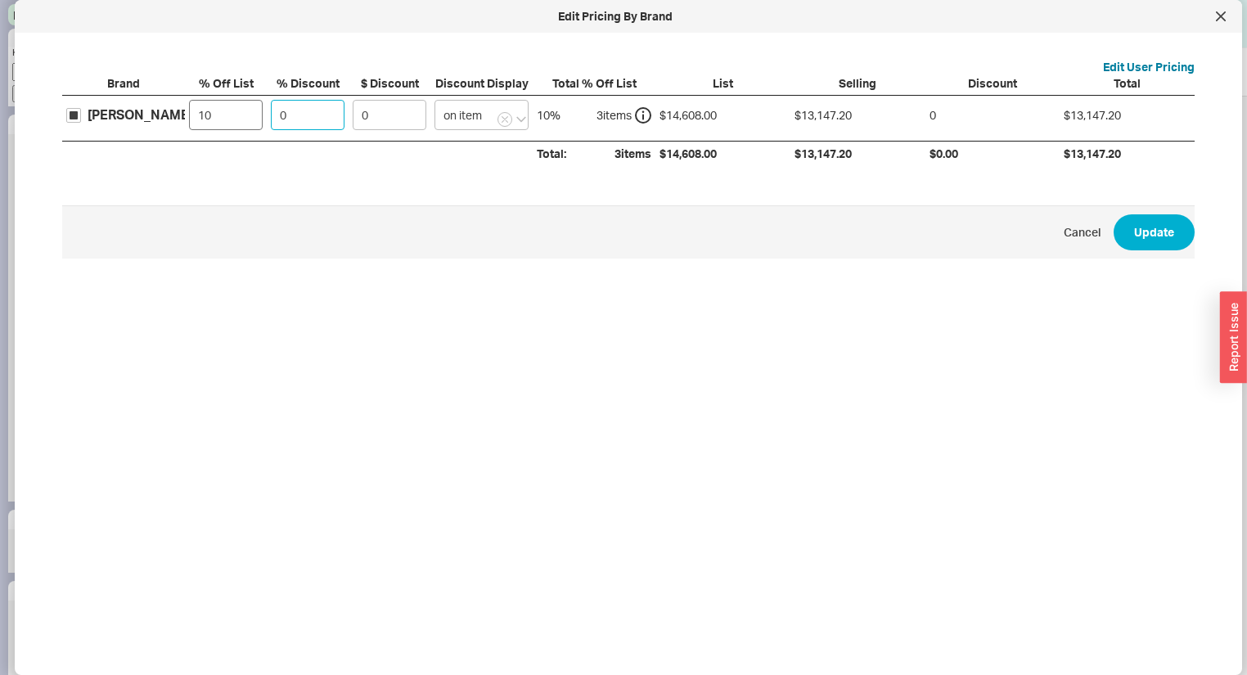
type input "657.36"
type input "5"
click at [1117, 226] on button "Update" at bounding box center [1154, 232] width 81 height 36
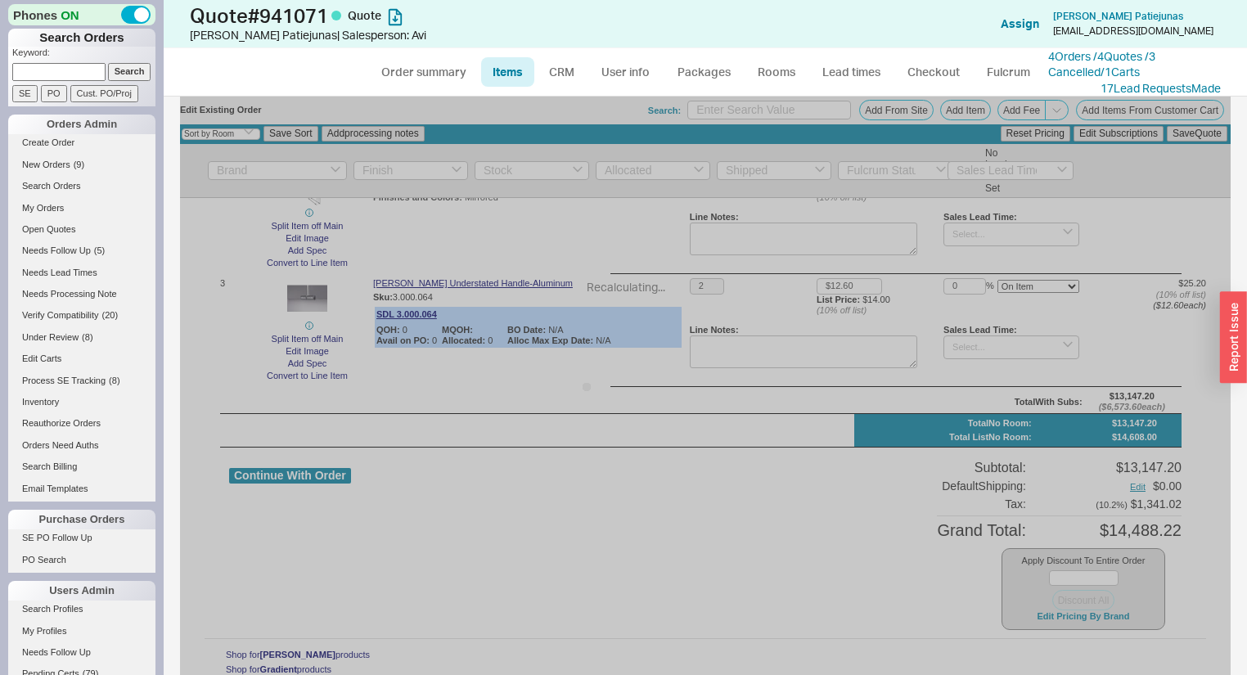
type input "5"
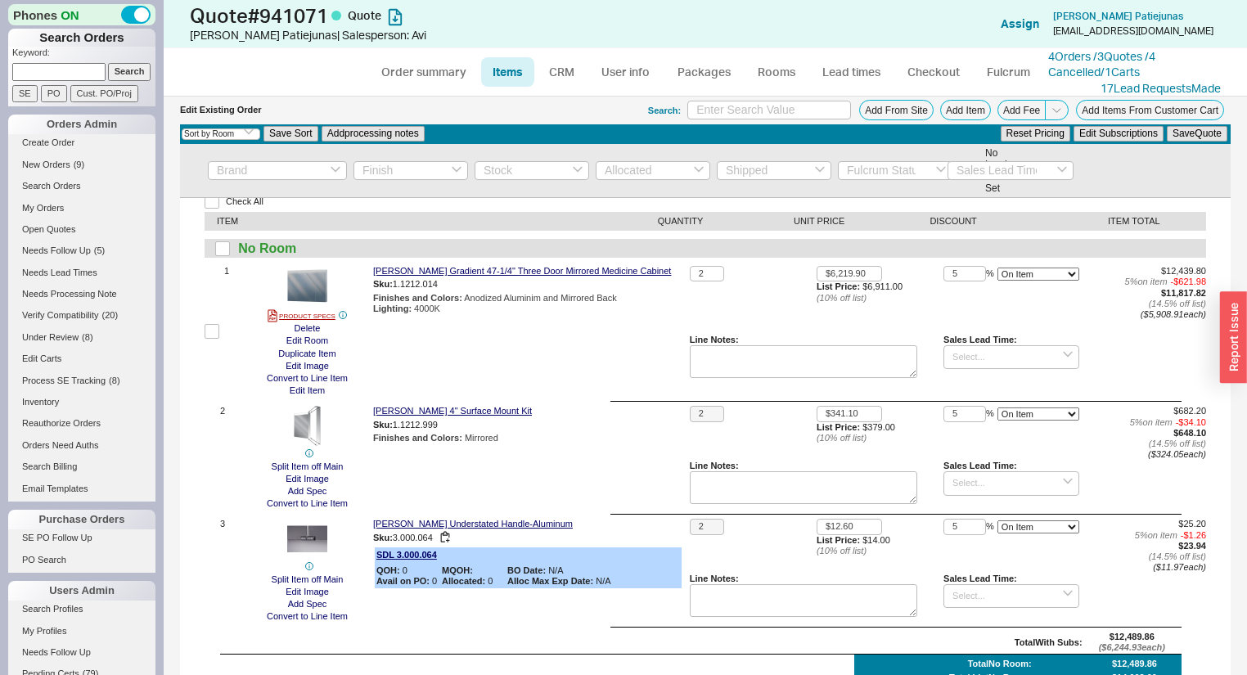
scroll to position [0, 0]
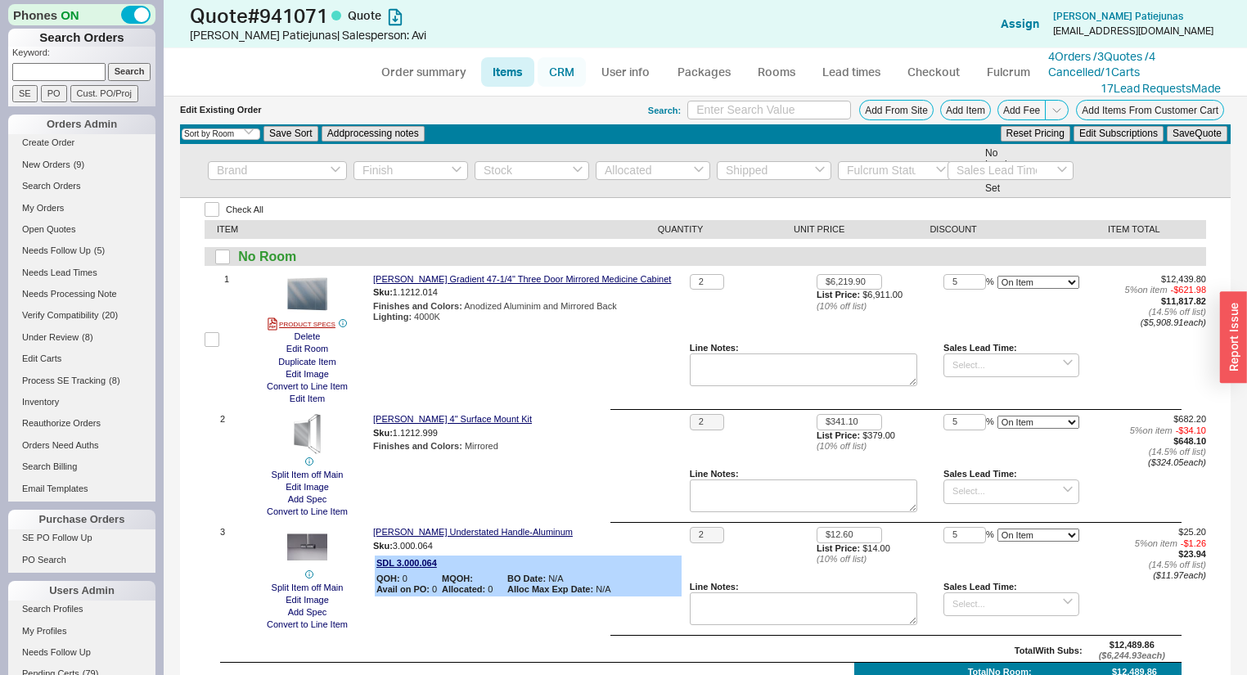
click at [546, 70] on link "CRM" at bounding box center [562, 71] width 48 height 29
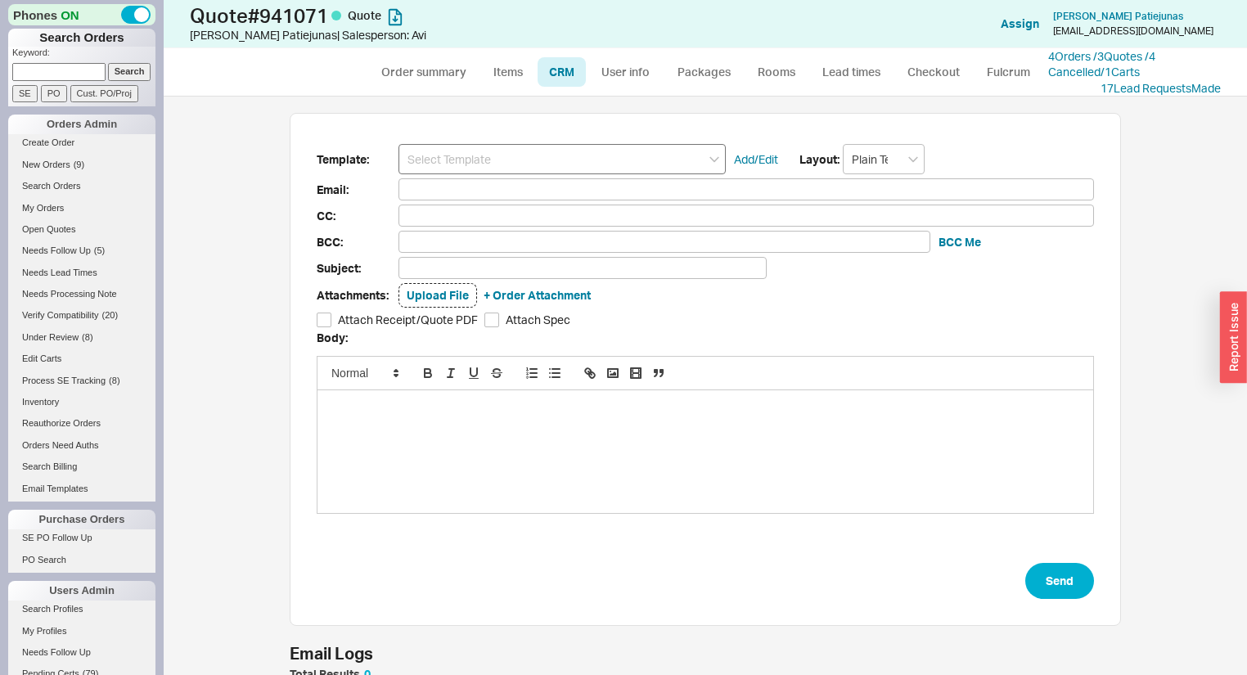
scroll to position [568, 1064]
click at [505, 151] on input at bounding box center [562, 159] width 327 height 30
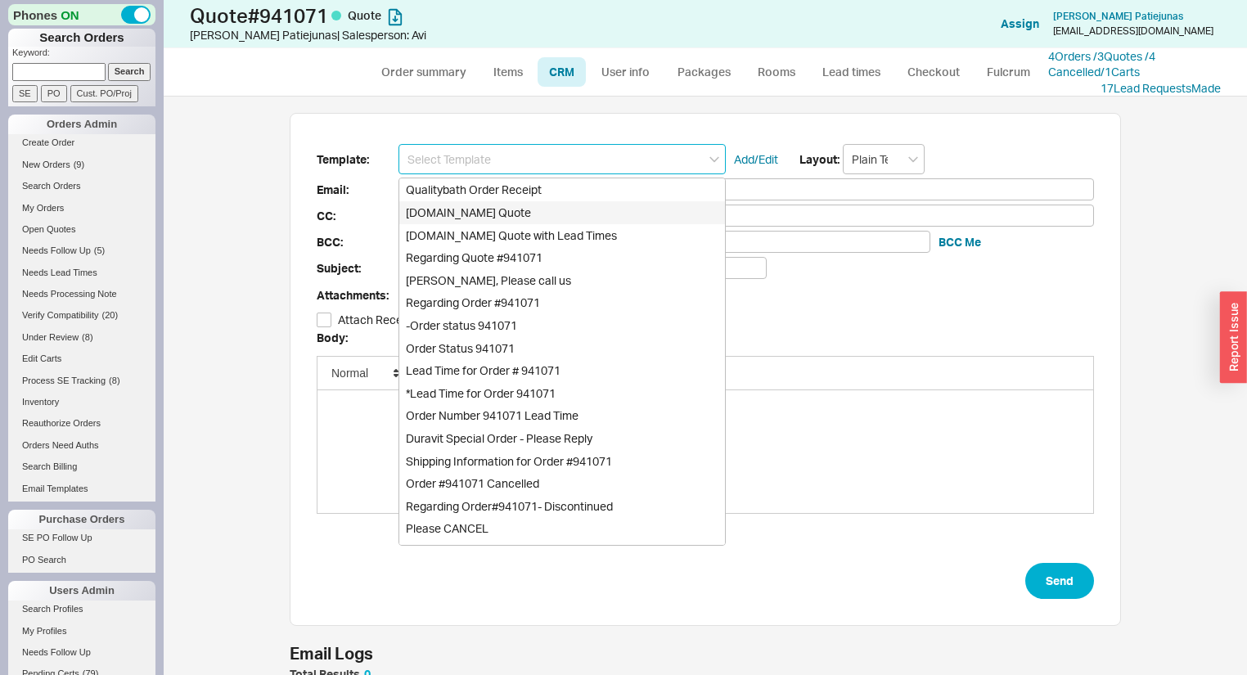
click at [513, 210] on div "Qualitybath.com Quote" at bounding box center [562, 212] width 326 height 23
type input "Qualitybath.com Quote"
type input "Receipt"
type input "[EMAIL_ADDRESS][DOMAIN_NAME]"
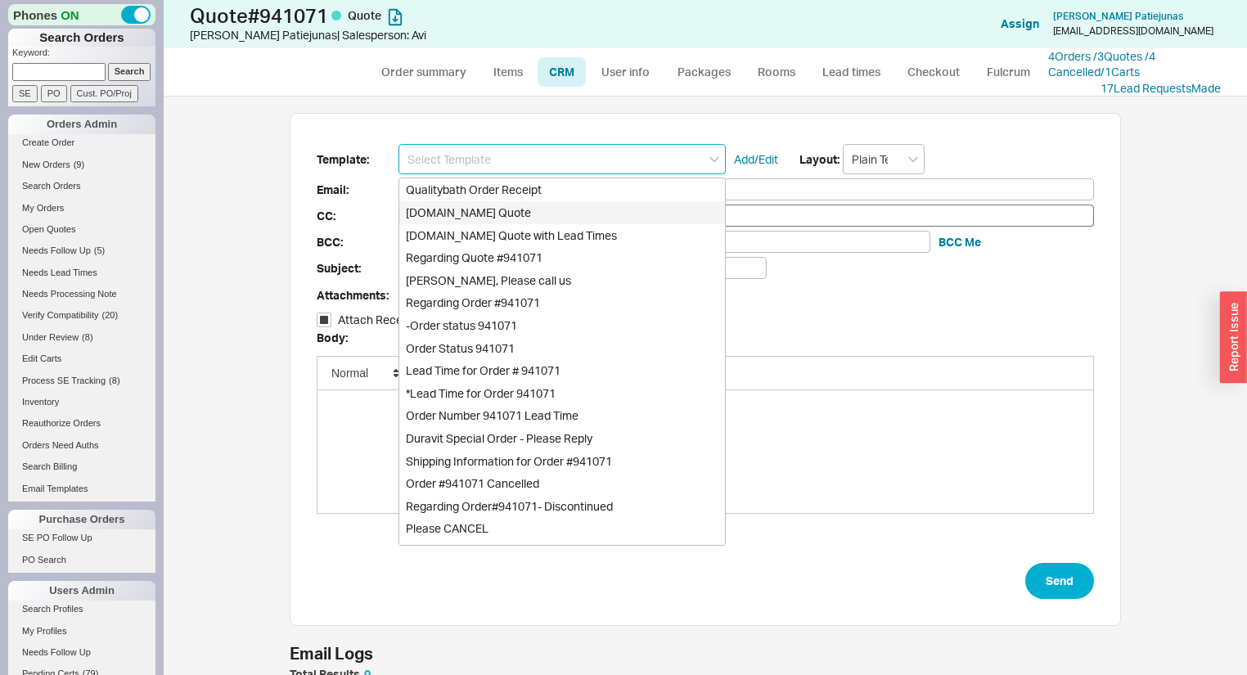
type input "Quality Bath Quote #941071"
checkbox input "true"
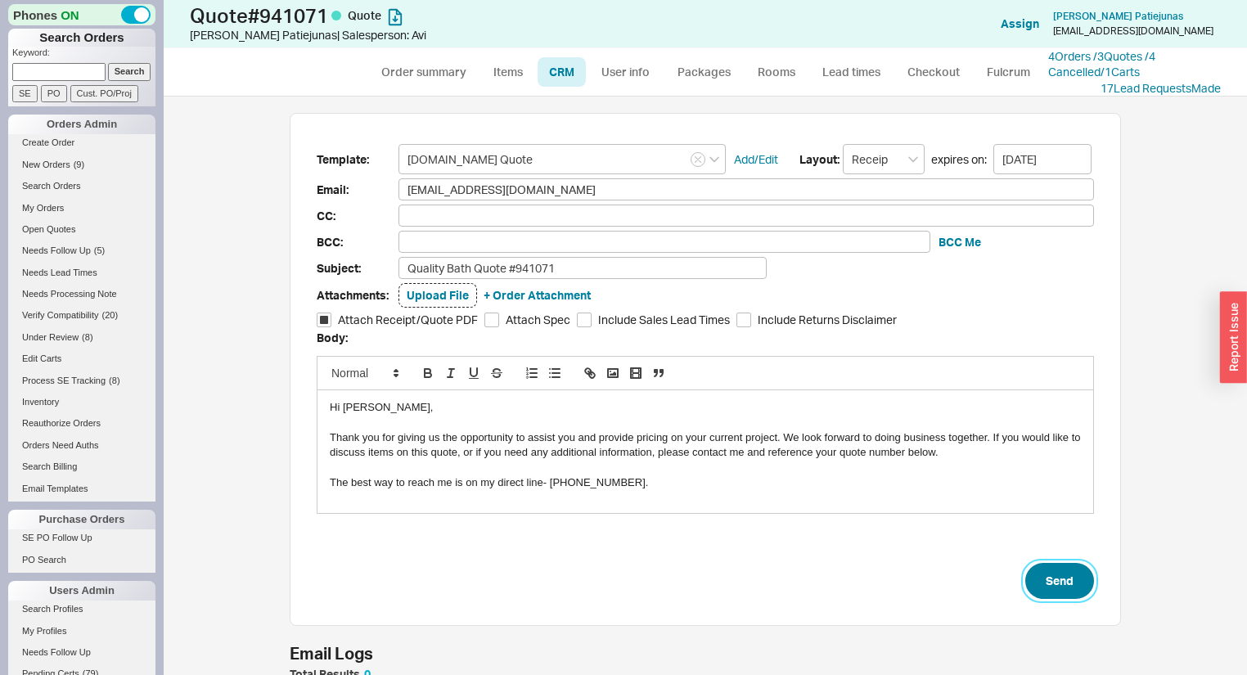
click at [1053, 589] on button "Send" at bounding box center [1059, 581] width 69 height 36
select select "*"
select select "LOW"
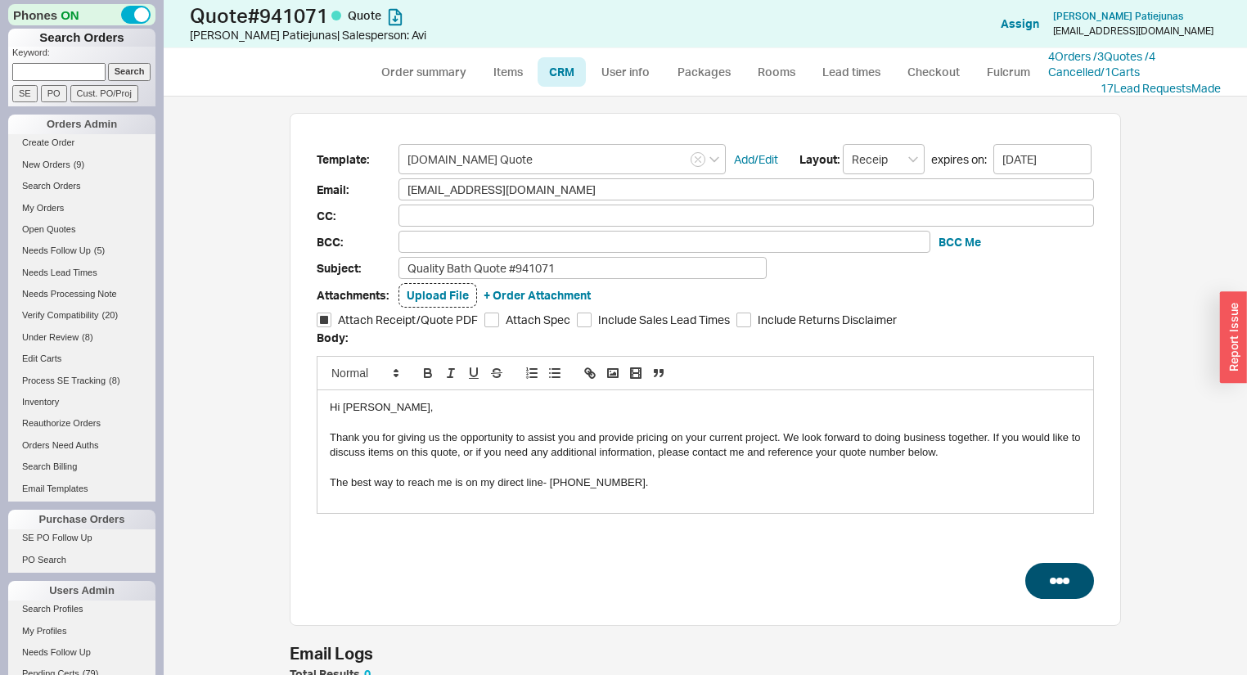
select select "3"
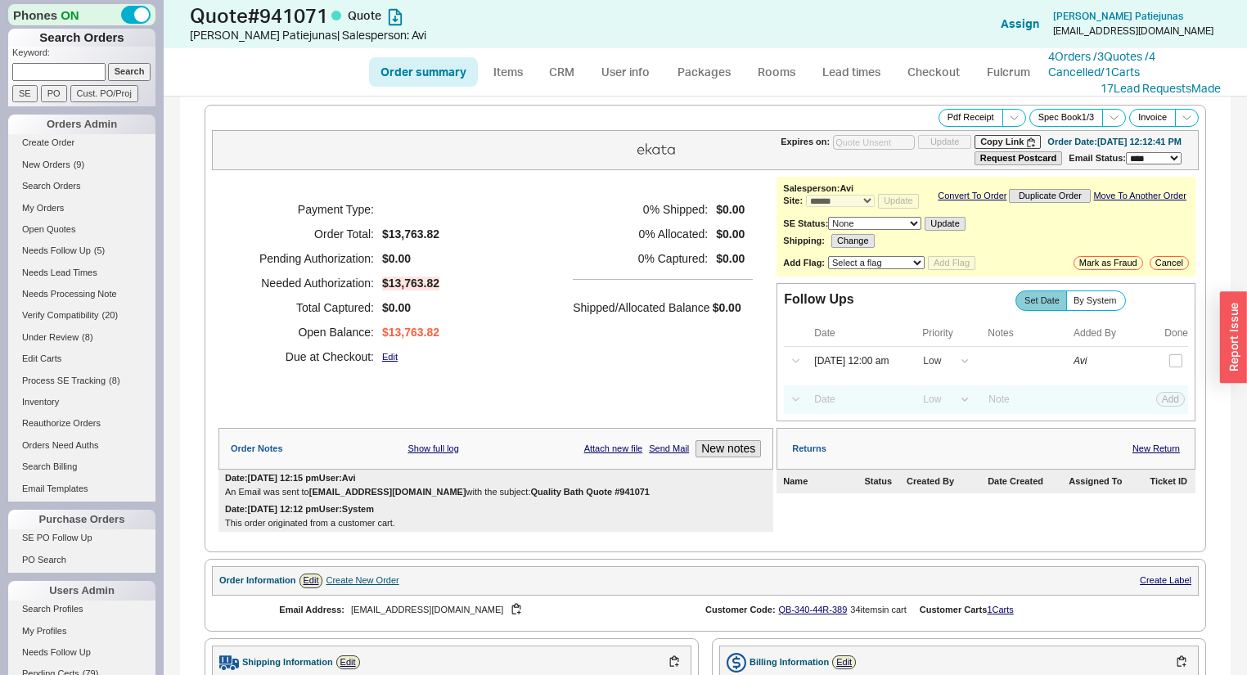
type input "[DATE]"
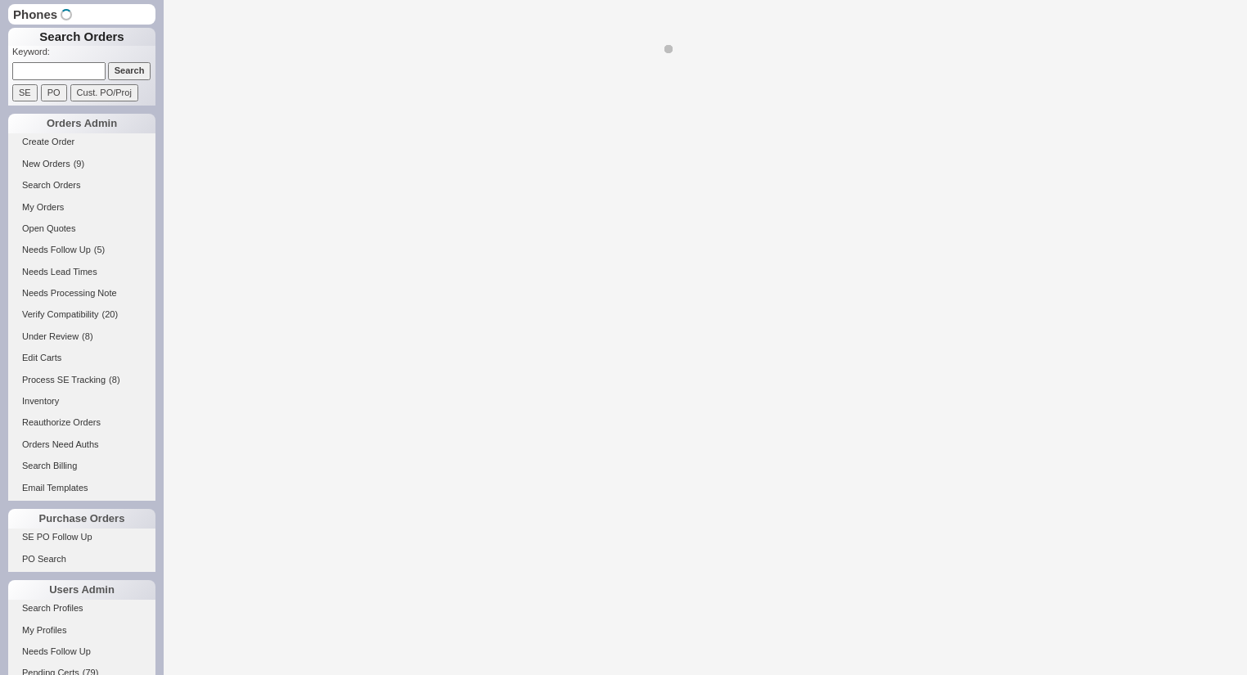
select select "*"
select select "LOW"
select select "3"
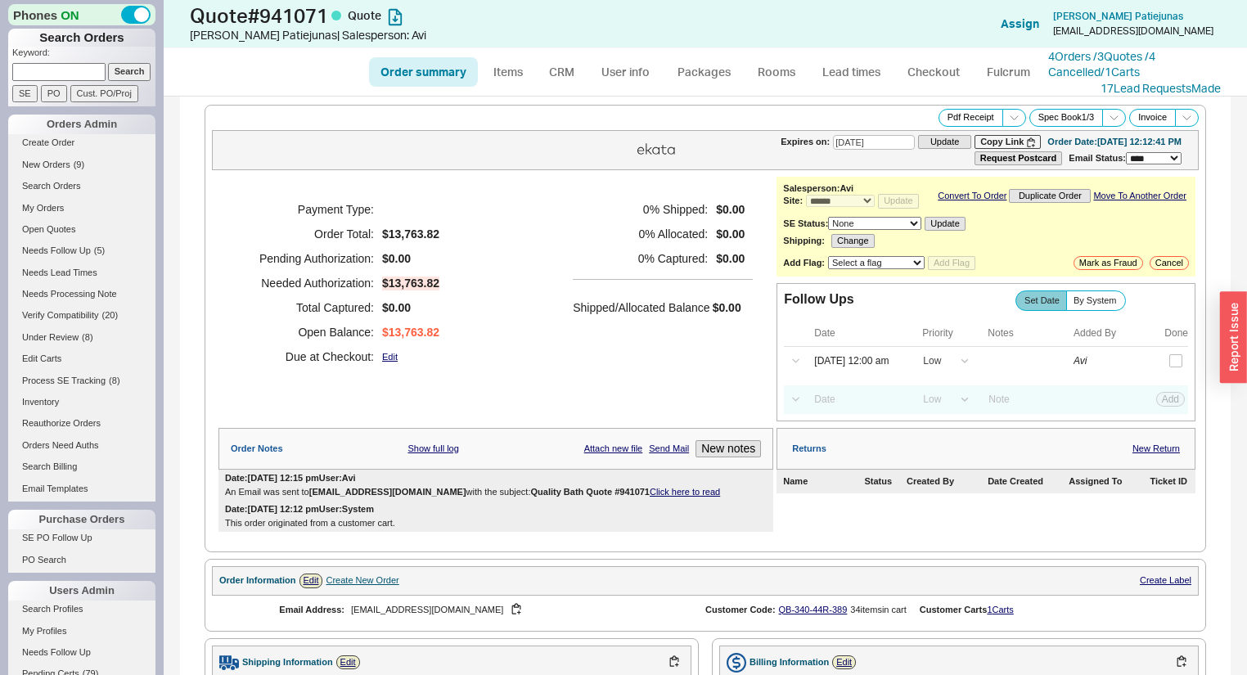
click at [650, 496] on link "Click here to read" at bounding box center [685, 492] width 70 height 10
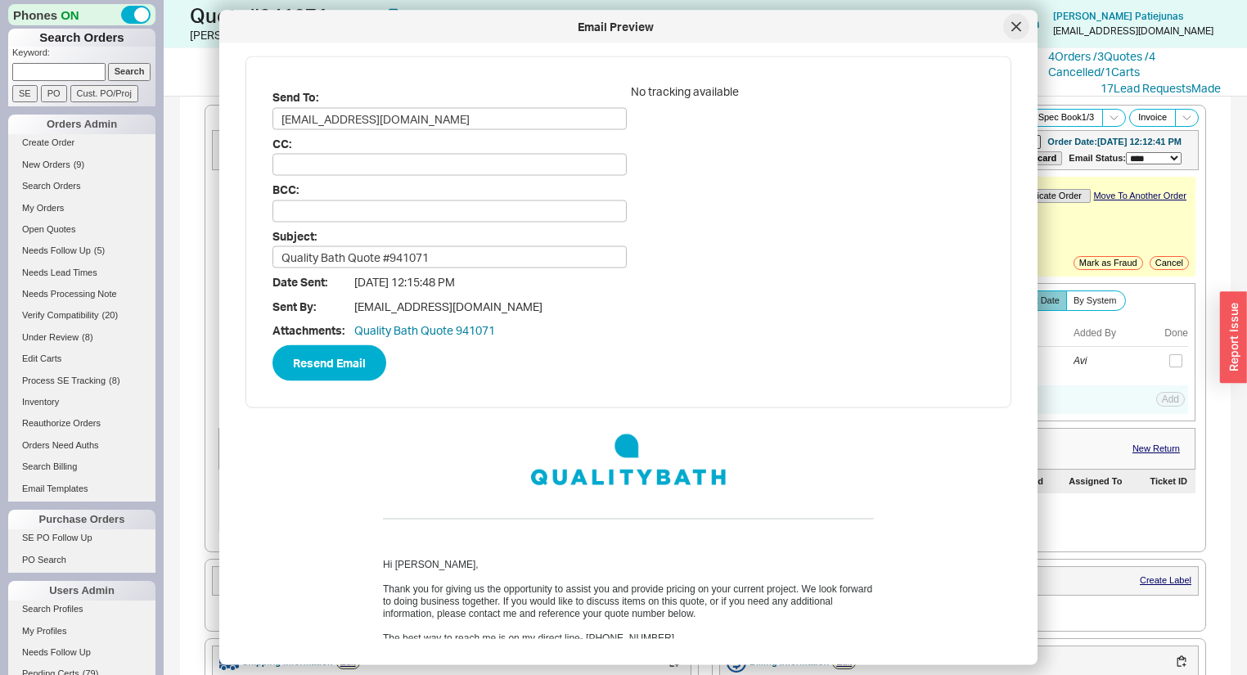
click at [1014, 29] on icon at bounding box center [1016, 26] width 8 height 8
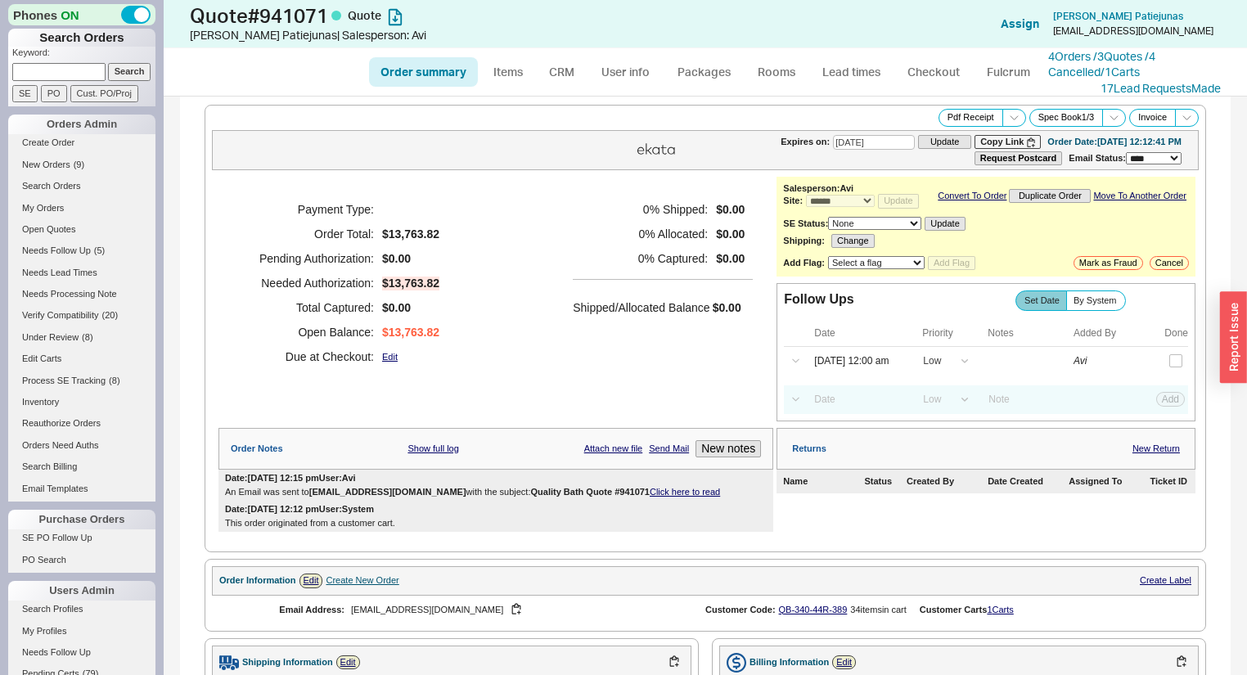
click at [650, 492] on link "Click here to read" at bounding box center [685, 492] width 70 height 10
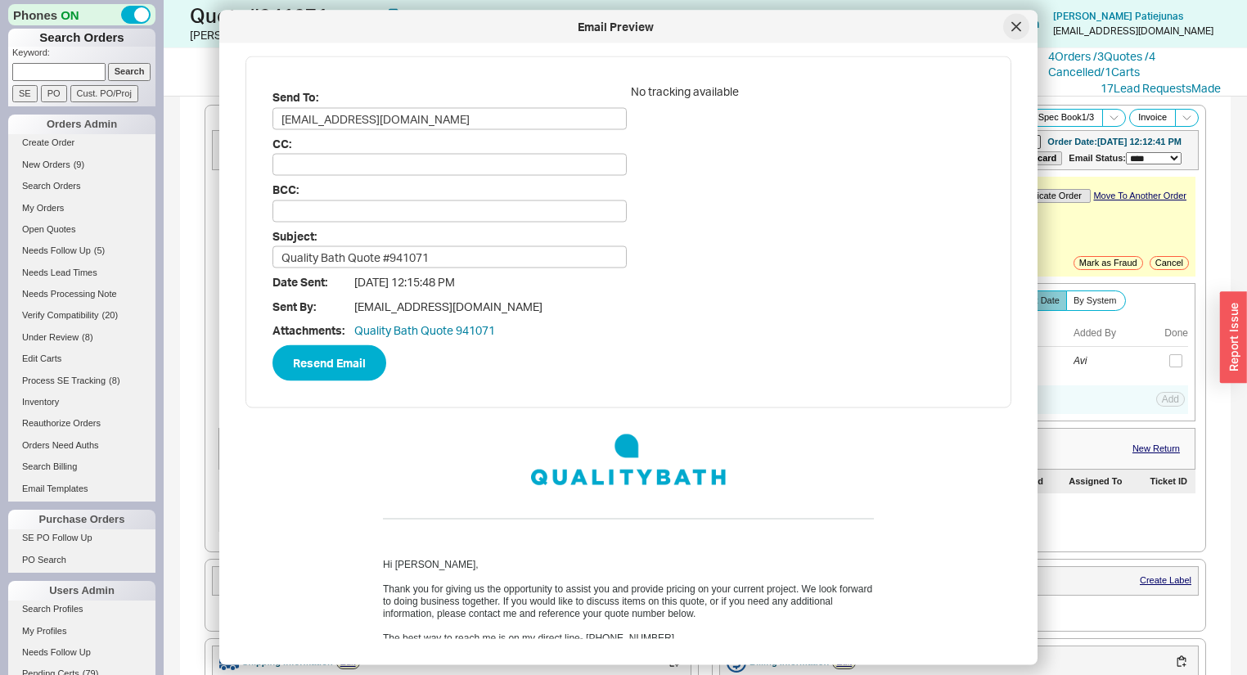
click at [1014, 18] on div at bounding box center [1016, 27] width 26 height 26
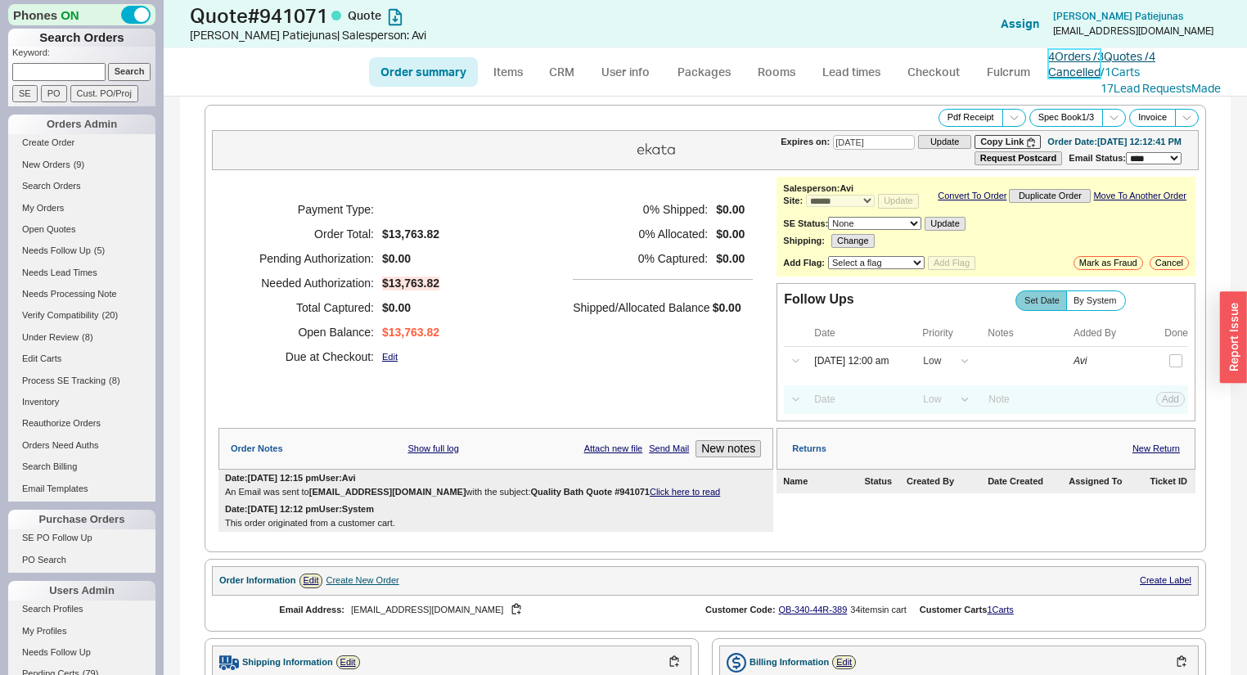
click at [1089, 58] on link "4 Orders / 3 Quotes / 4 Cancelled" at bounding box center [1101, 64] width 107 height 30
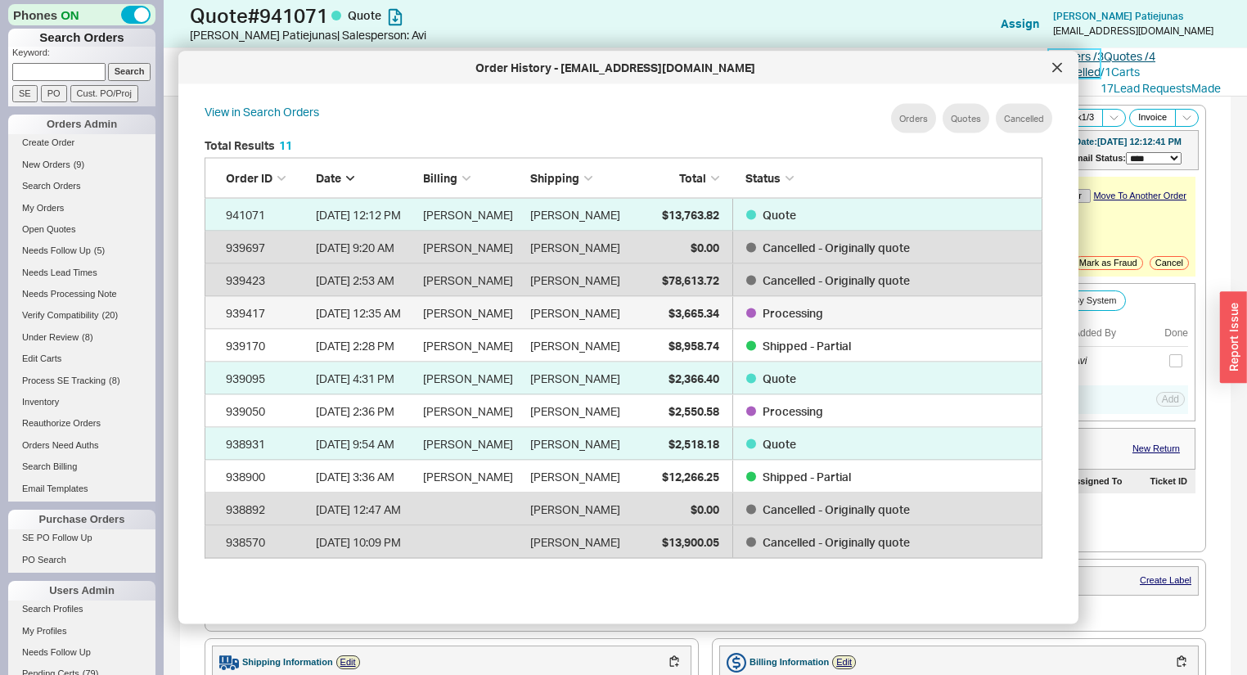
scroll to position [491, 854]
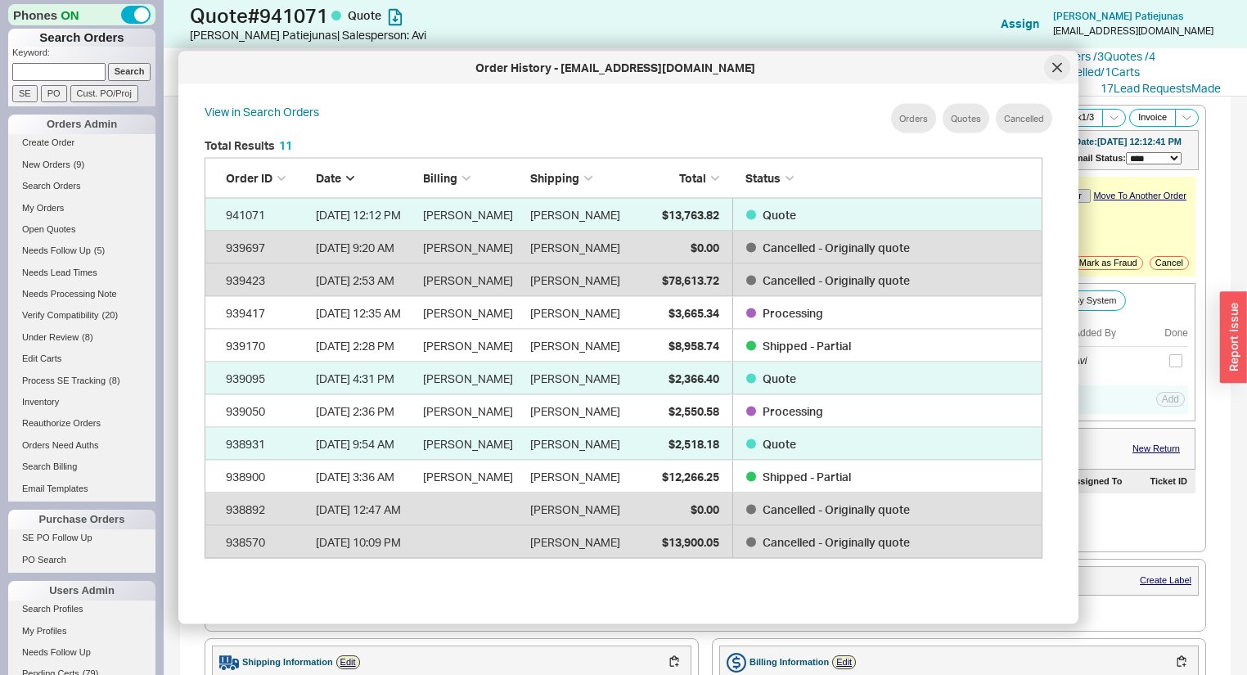
click at [1050, 65] on div at bounding box center [1057, 68] width 26 height 26
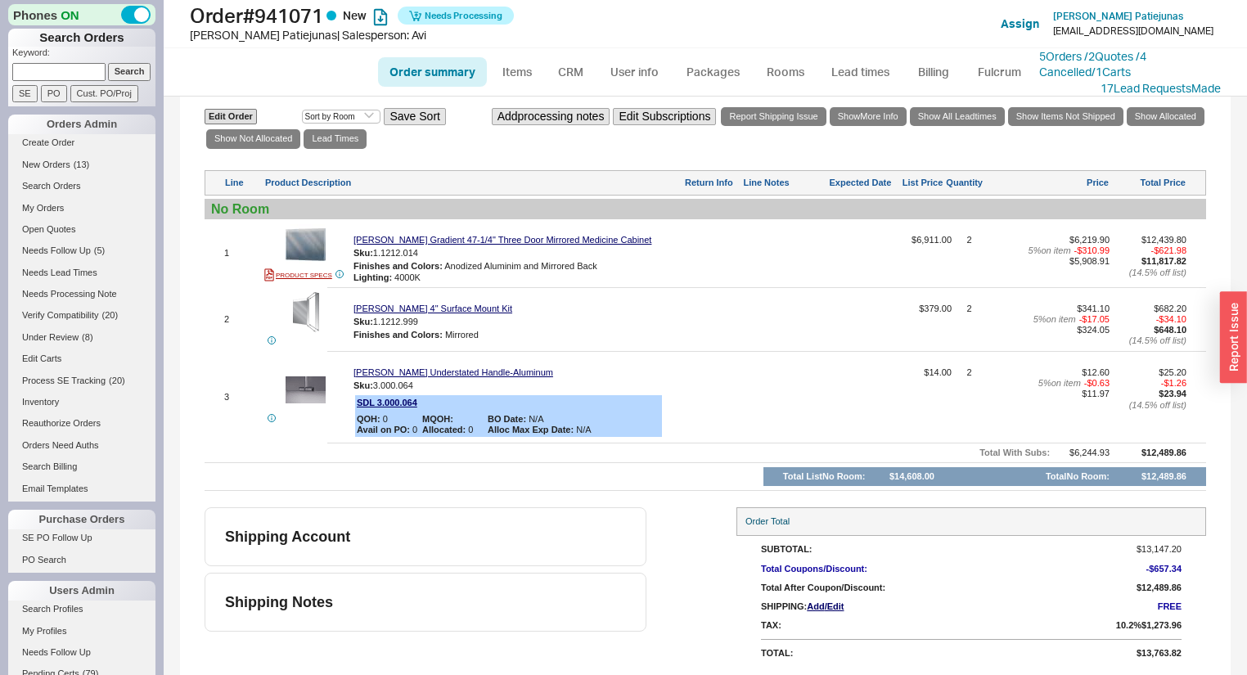
scroll to position [279, 0]
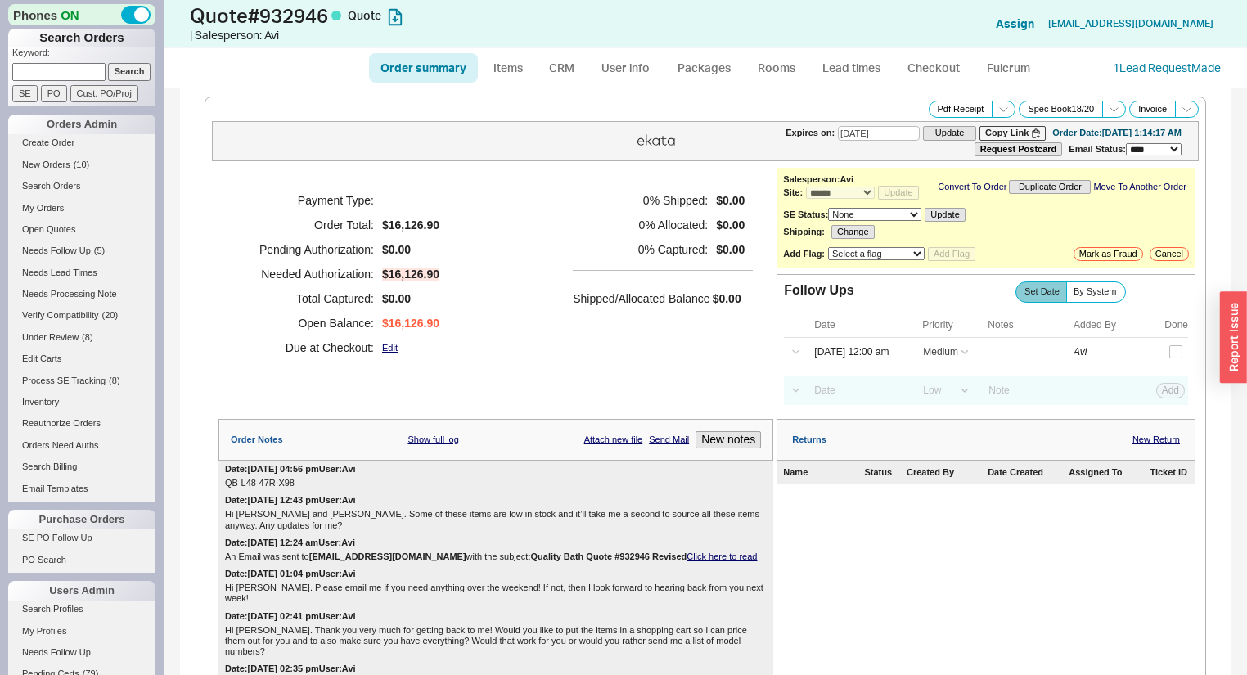
select select "*"
select select "MEDIUM"
select select "LOW"
select select "3"
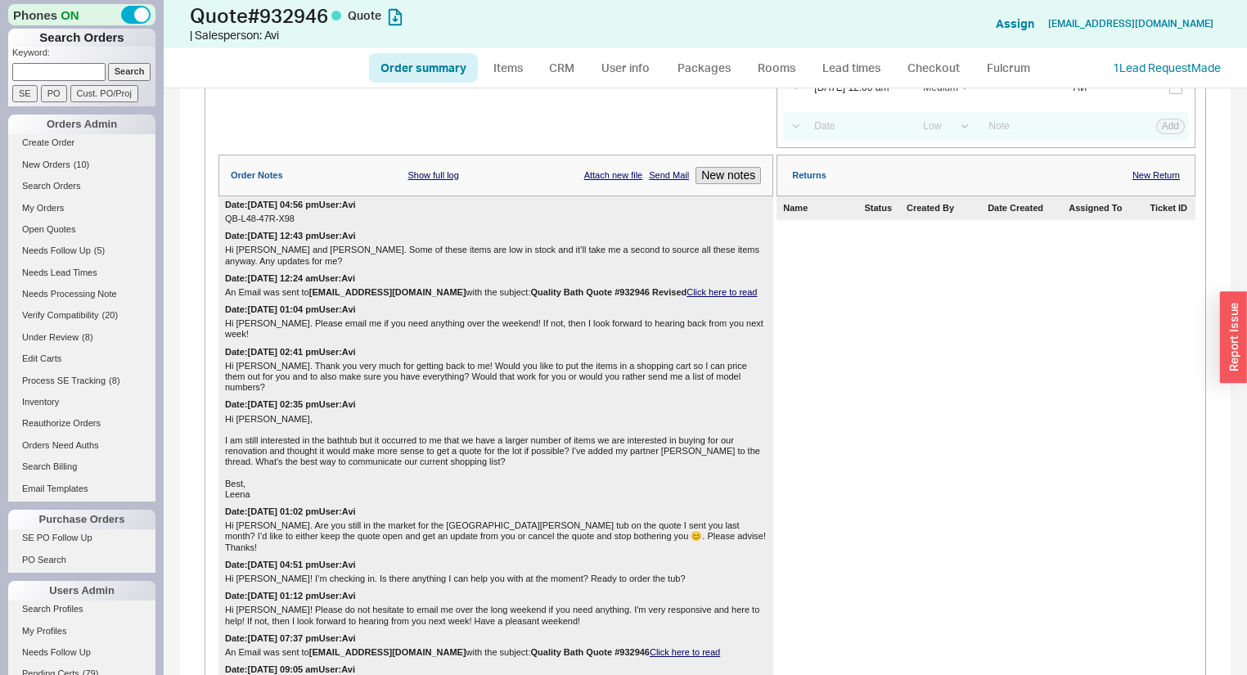
scroll to position [262, 0]
click at [101, 252] on span "( 5 )" at bounding box center [99, 251] width 11 height 10
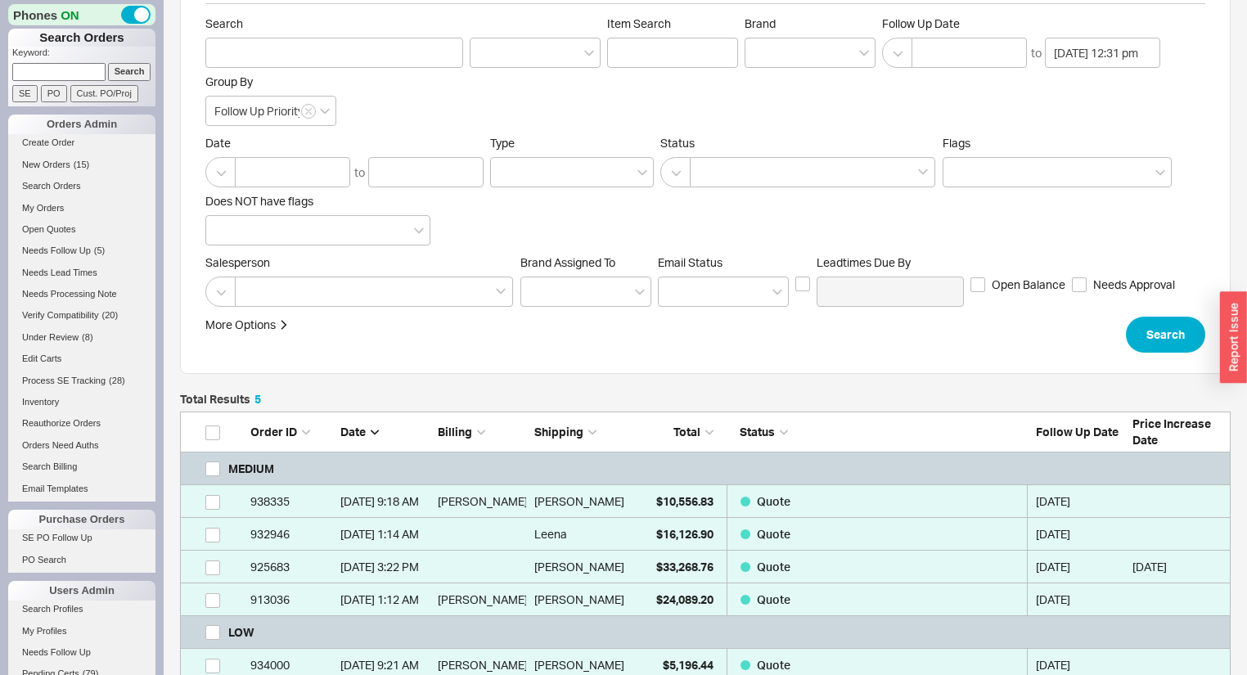
scroll to position [253, 0]
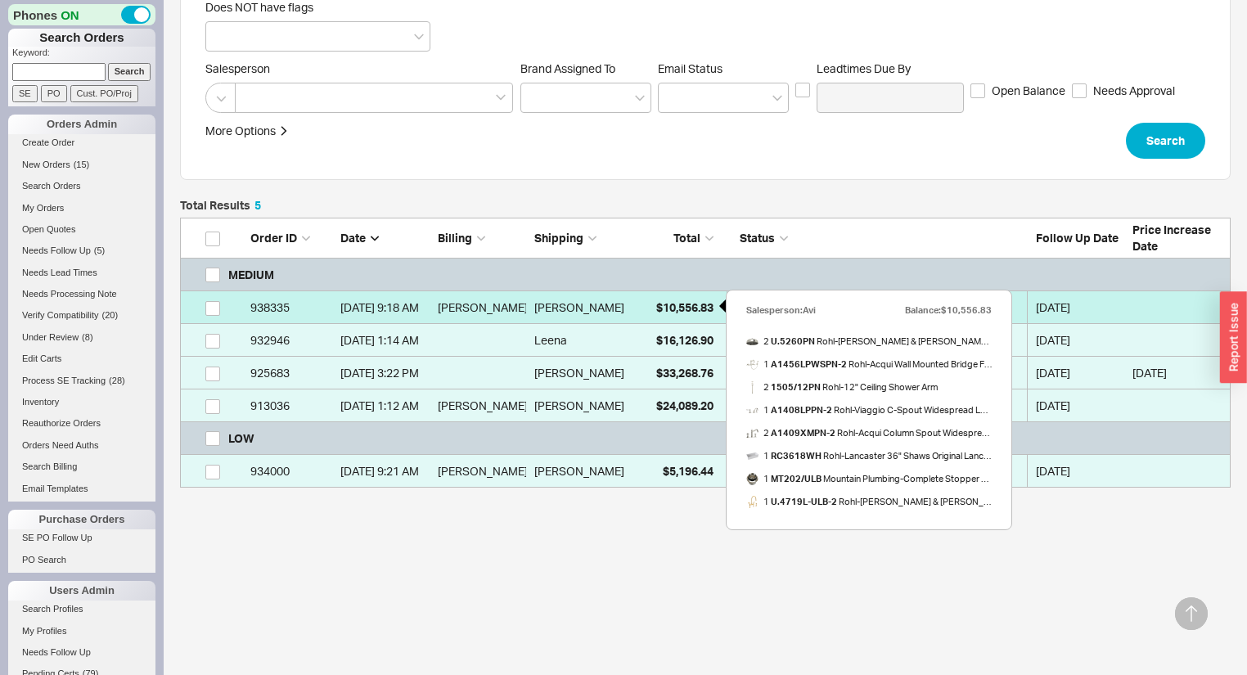
click at [635, 308] on div "$10,556.83" at bounding box center [673, 307] width 82 height 33
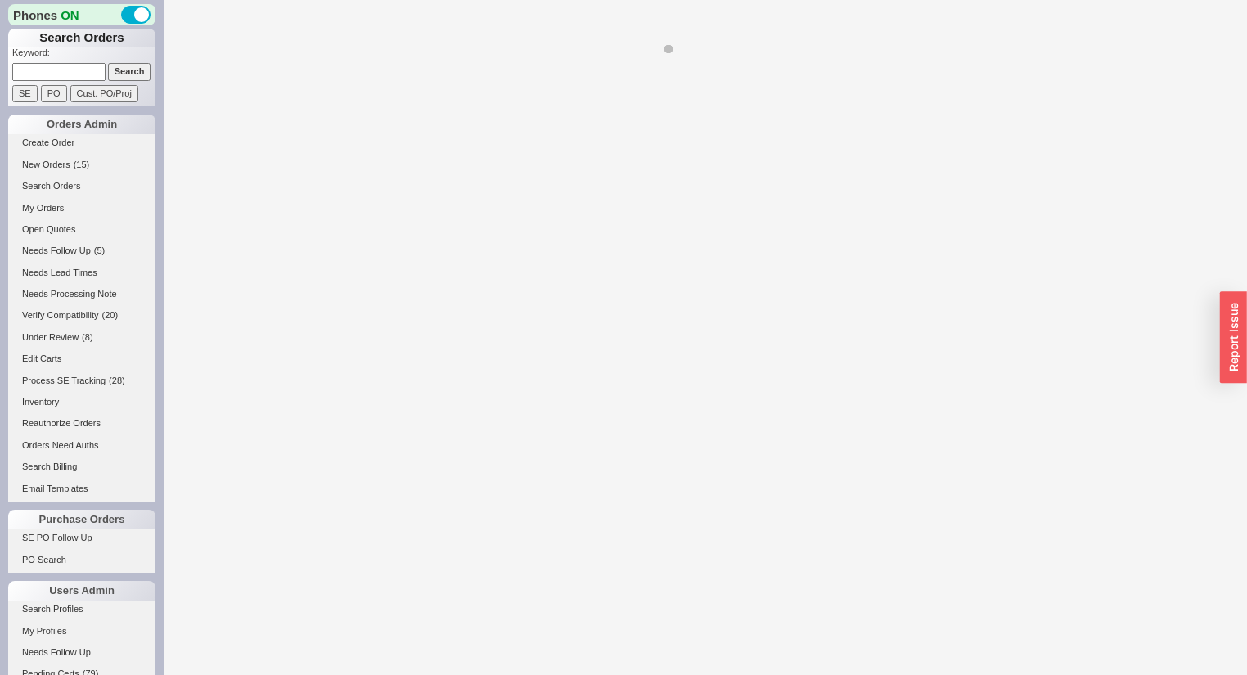
select select "*"
select select "MEDIUM"
select select "LOW"
select select "3"
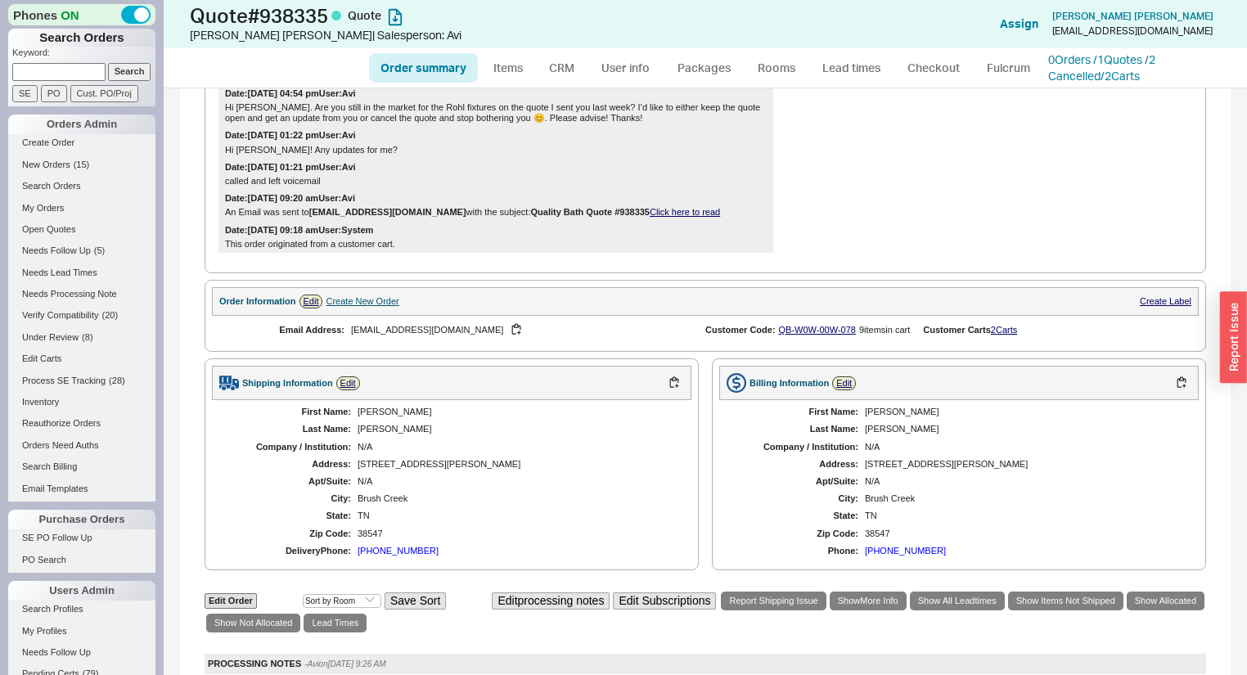
scroll to position [458, 0]
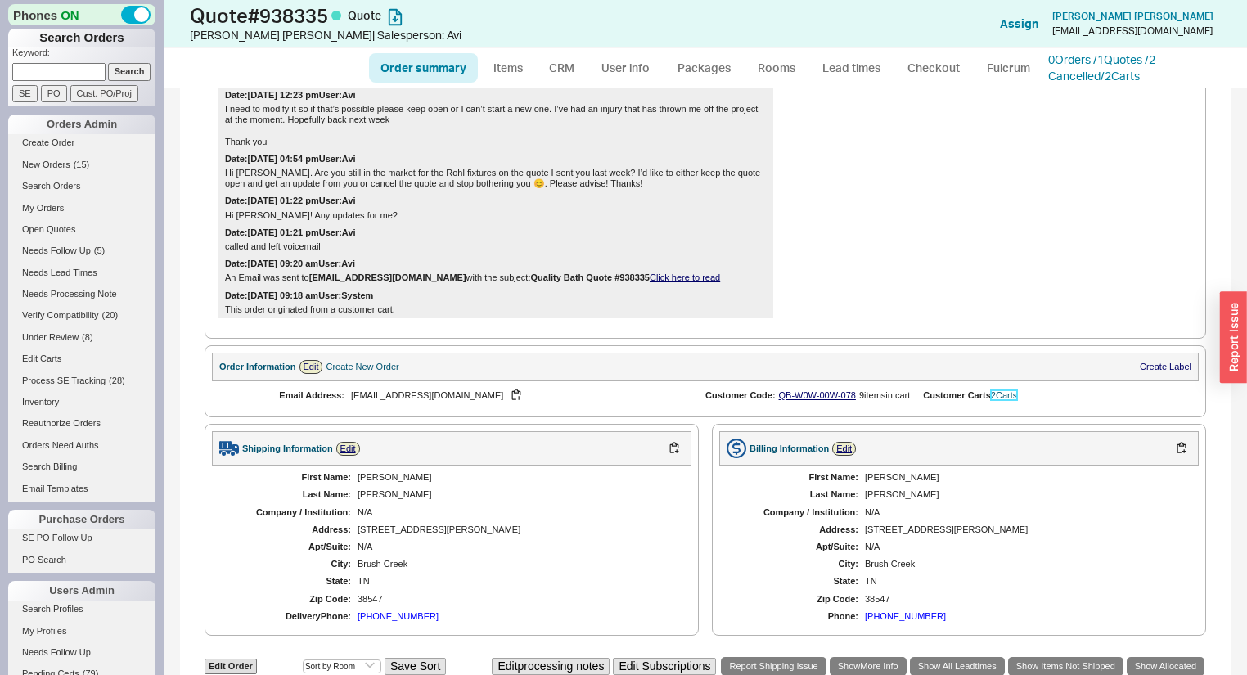
click at [1001, 399] on link "2 Carts" at bounding box center [1004, 395] width 26 height 10
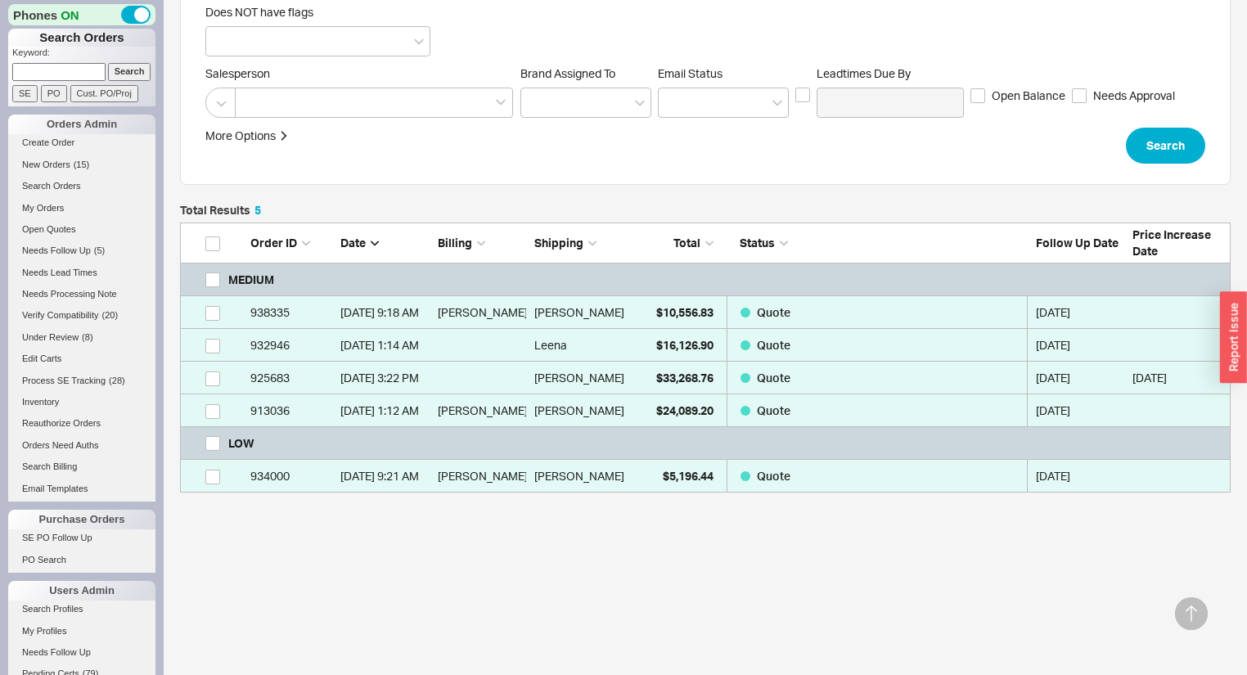
scroll to position [253, 0]
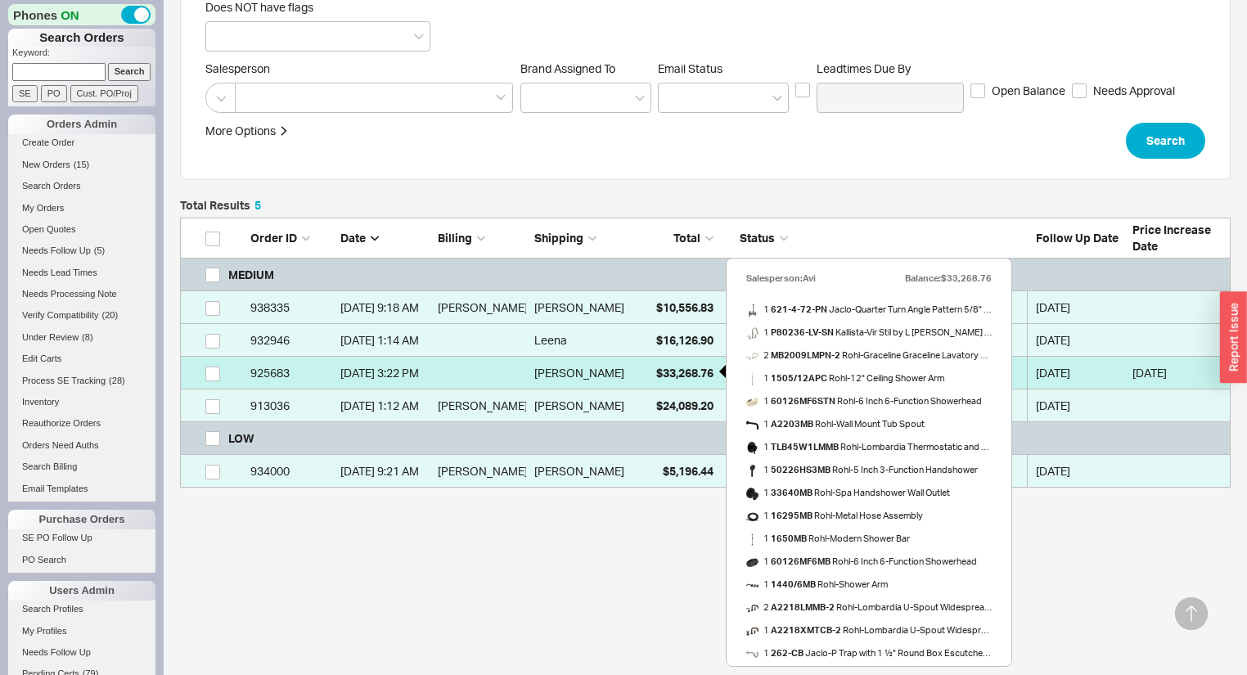
click at [684, 373] on span "$33,268.76" at bounding box center [684, 373] width 57 height 14
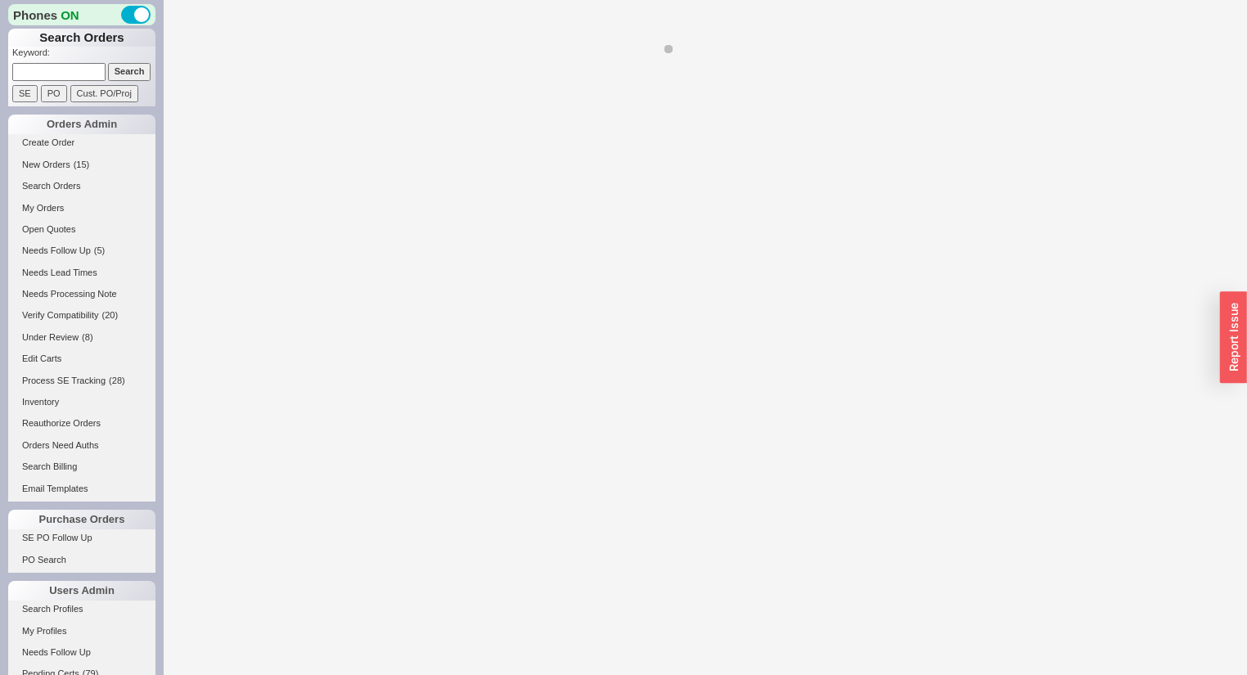
select select "*"
select select "MEDIUM"
select select "LOW"
select select "3"
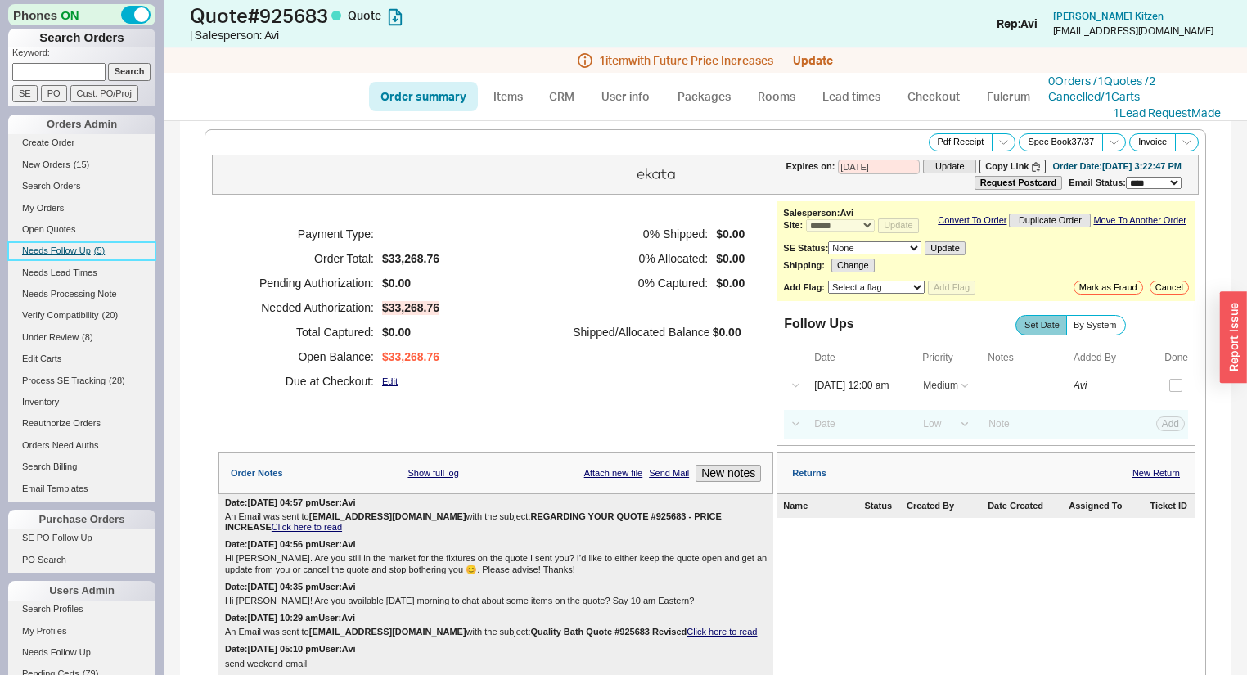
click at [82, 250] on span "Needs Follow Up" at bounding box center [56, 251] width 69 height 10
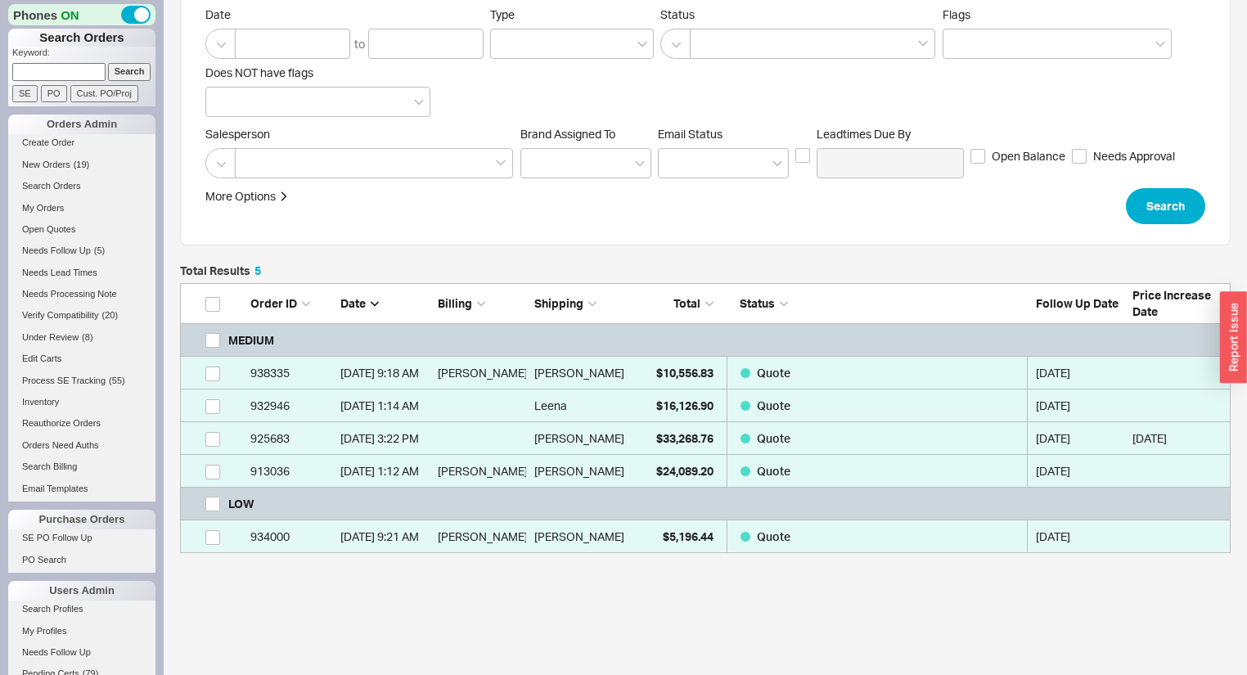
scroll to position [253, 0]
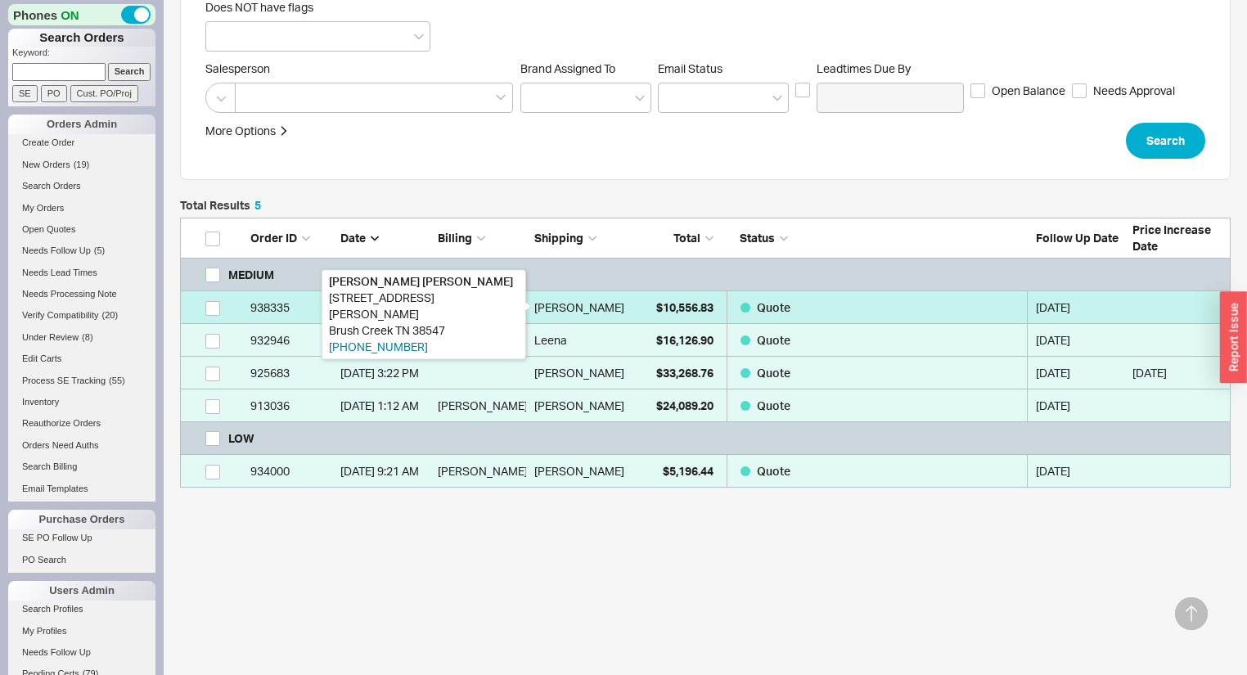
click at [572, 304] on div "Julia Wade" at bounding box center [579, 307] width 90 height 33
select select "*"
select select "MEDIUM"
select select "LOW"
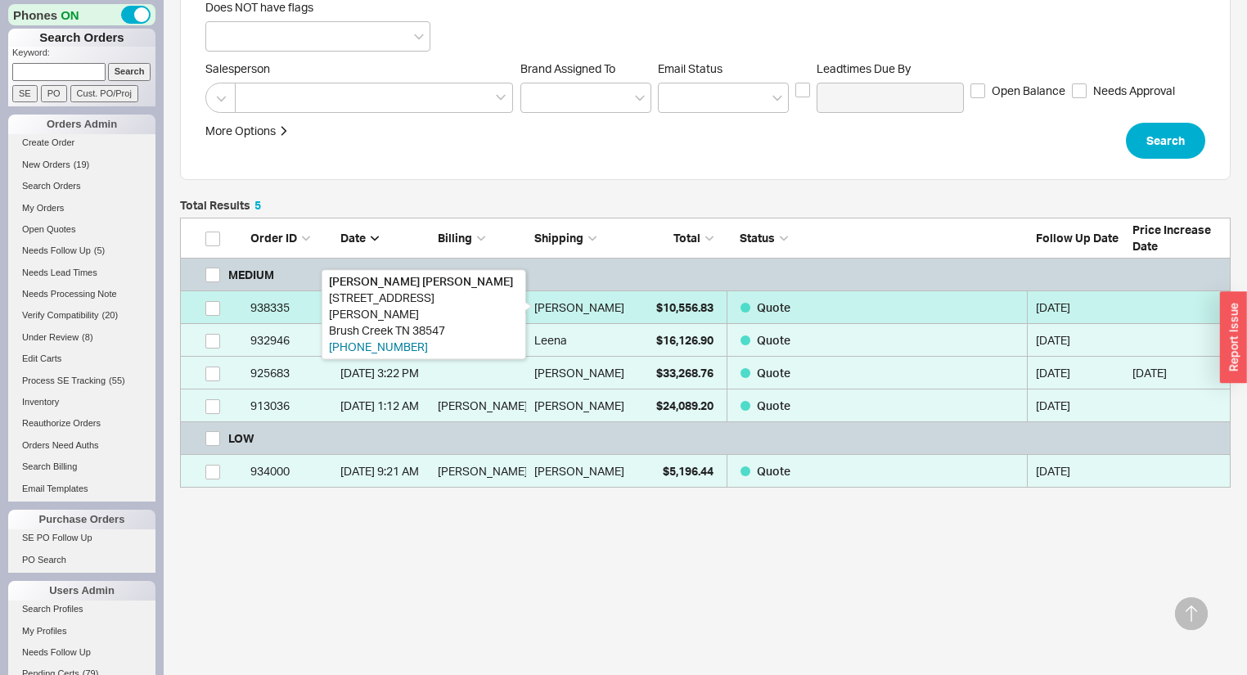
select select "3"
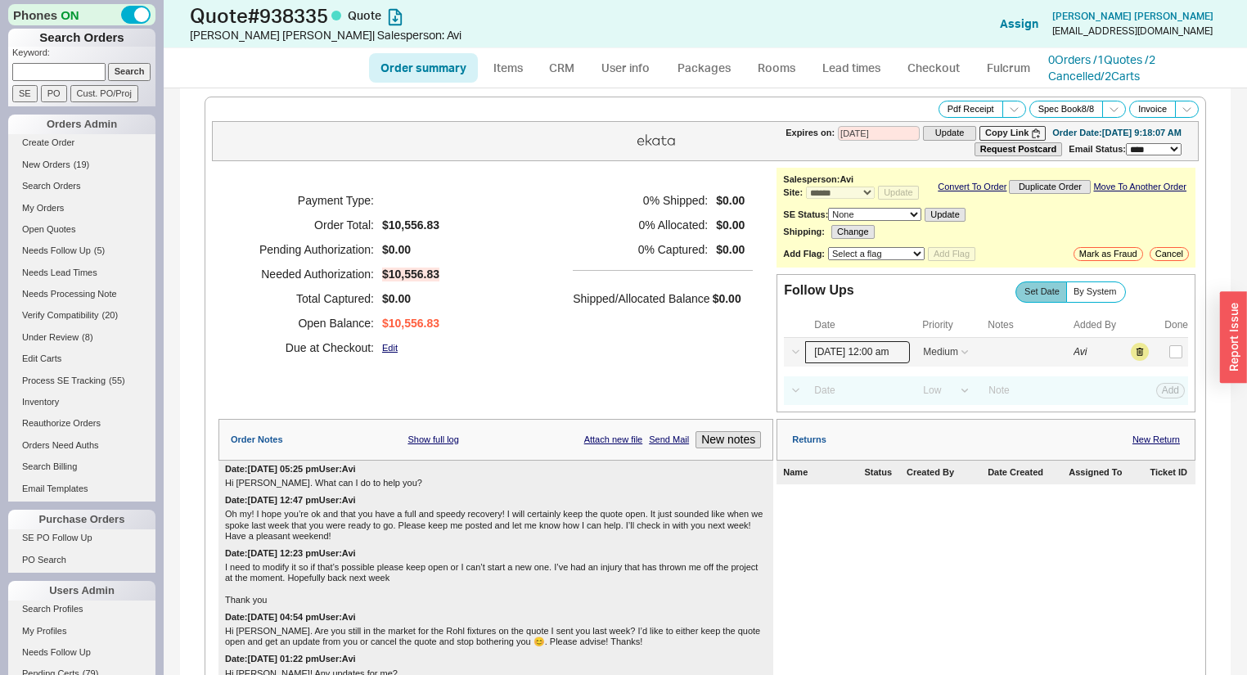
click at [862, 356] on input "09/19/25 12:00 am" at bounding box center [857, 352] width 105 height 22
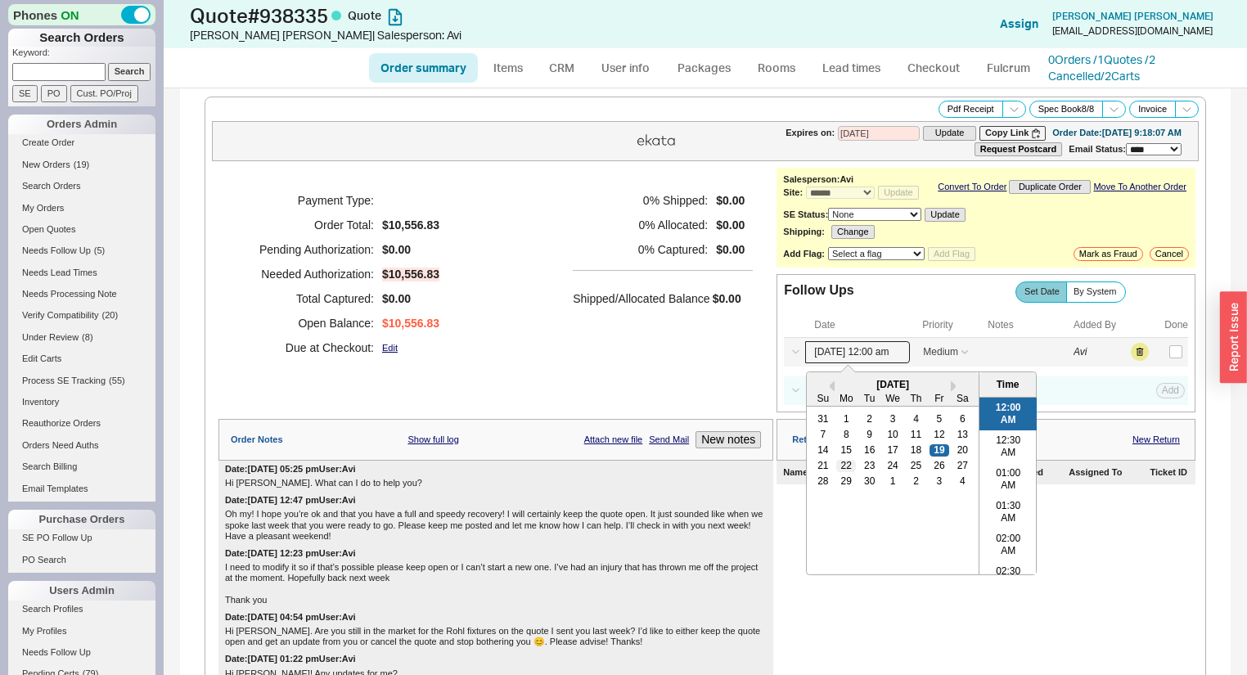
click at [840, 468] on div "22" at bounding box center [847, 465] width 20 height 11
type input "09/22/25 12:00 am"
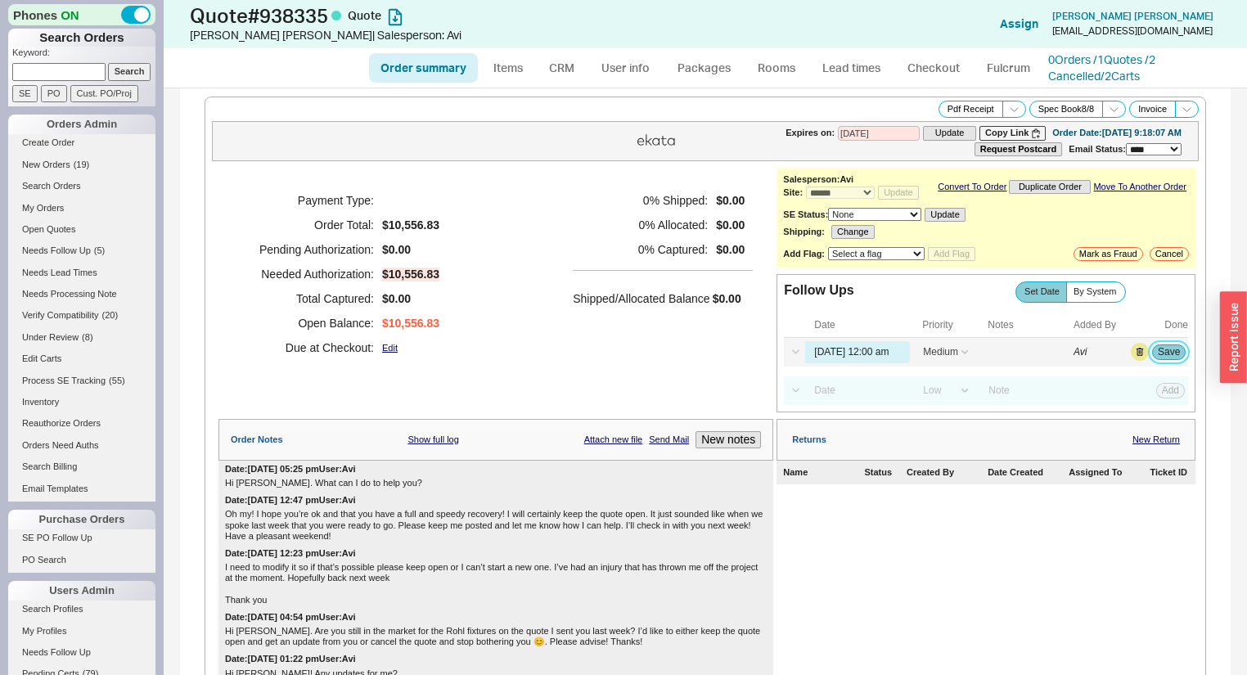
click at [1152, 358] on button "Save" at bounding box center [1169, 352] width 34 height 15
click at [102, 246] on span "( 4 )" at bounding box center [99, 251] width 11 height 10
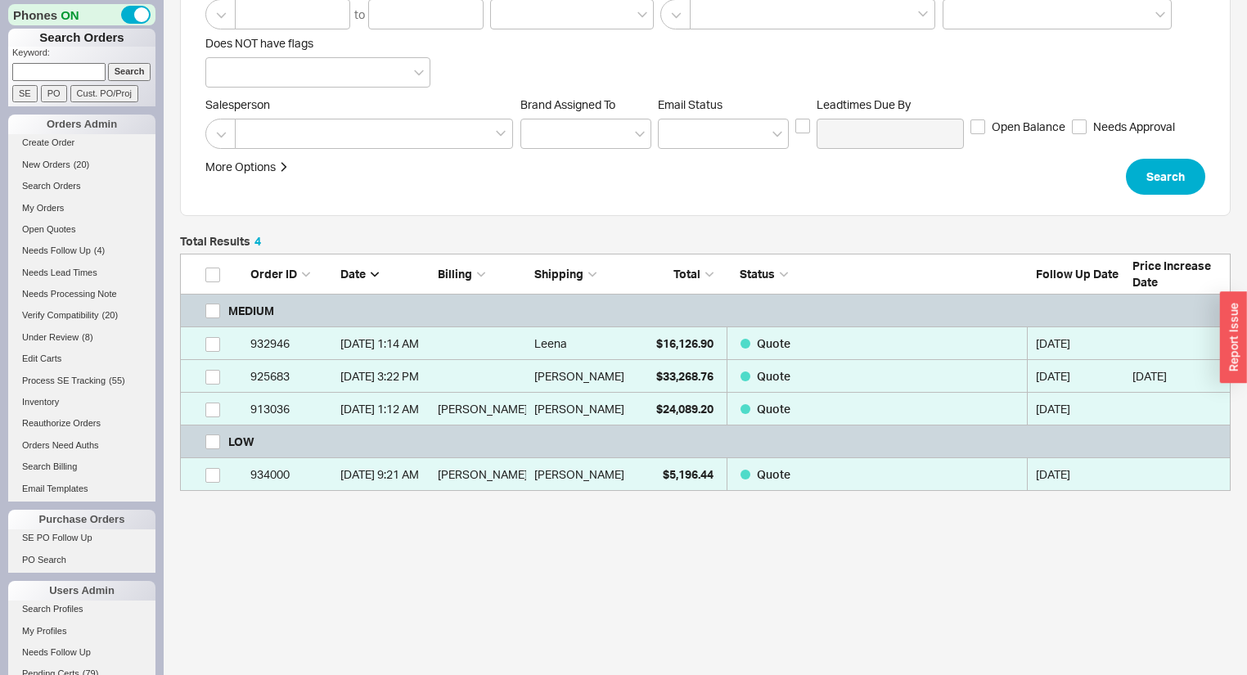
scroll to position [220, 0]
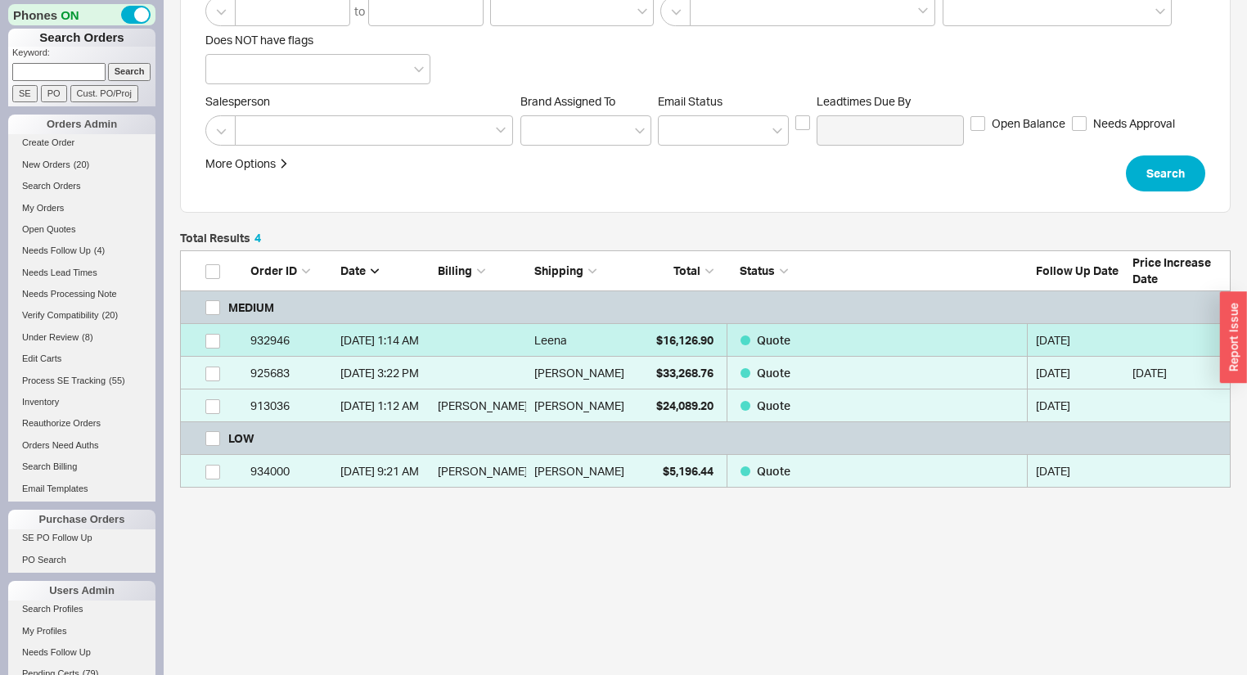
click at [619, 335] on div "Leena" at bounding box center [578, 340] width 89 height 33
select select "*"
select select "MEDIUM"
select select "LOW"
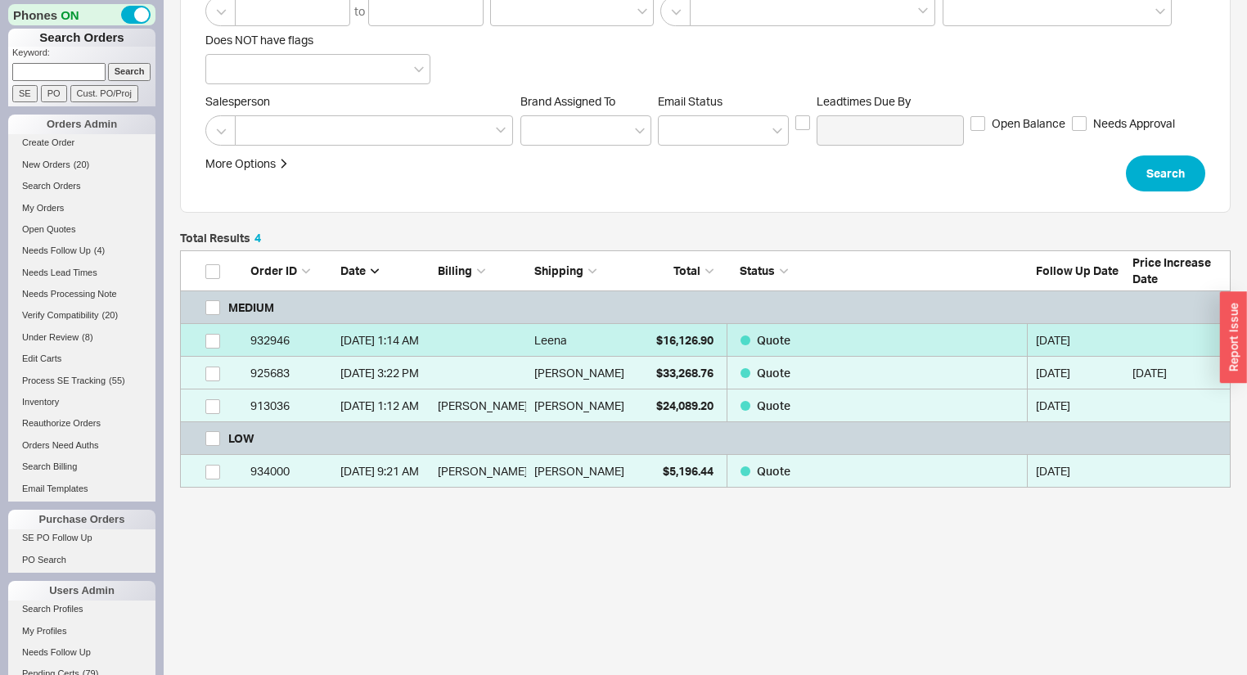
select select "3"
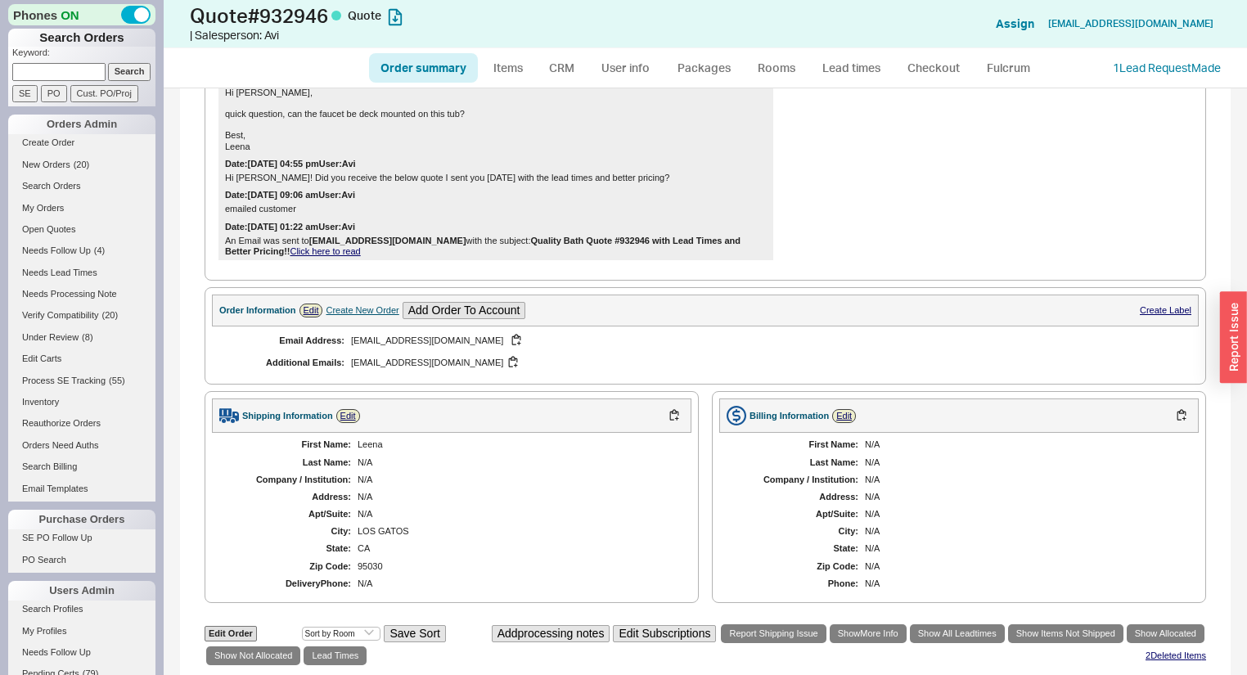
scroll to position [1244, 0]
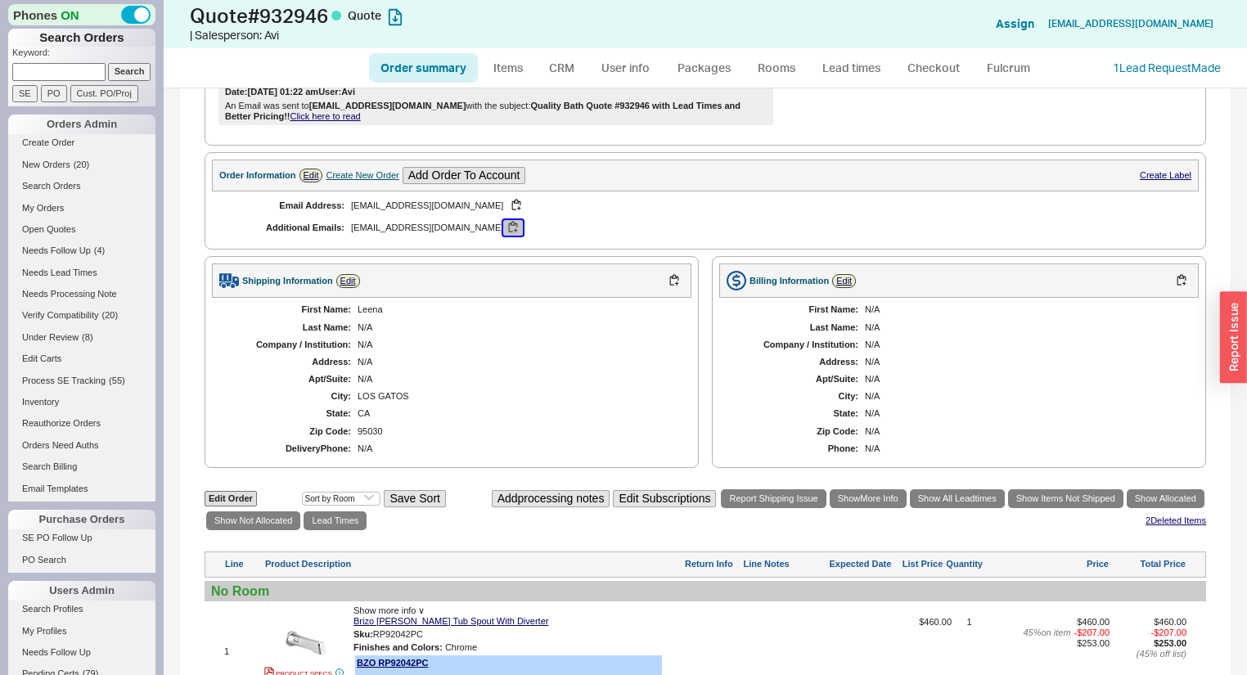
click at [503, 220] on button "button" at bounding box center [513, 228] width 20 height 16
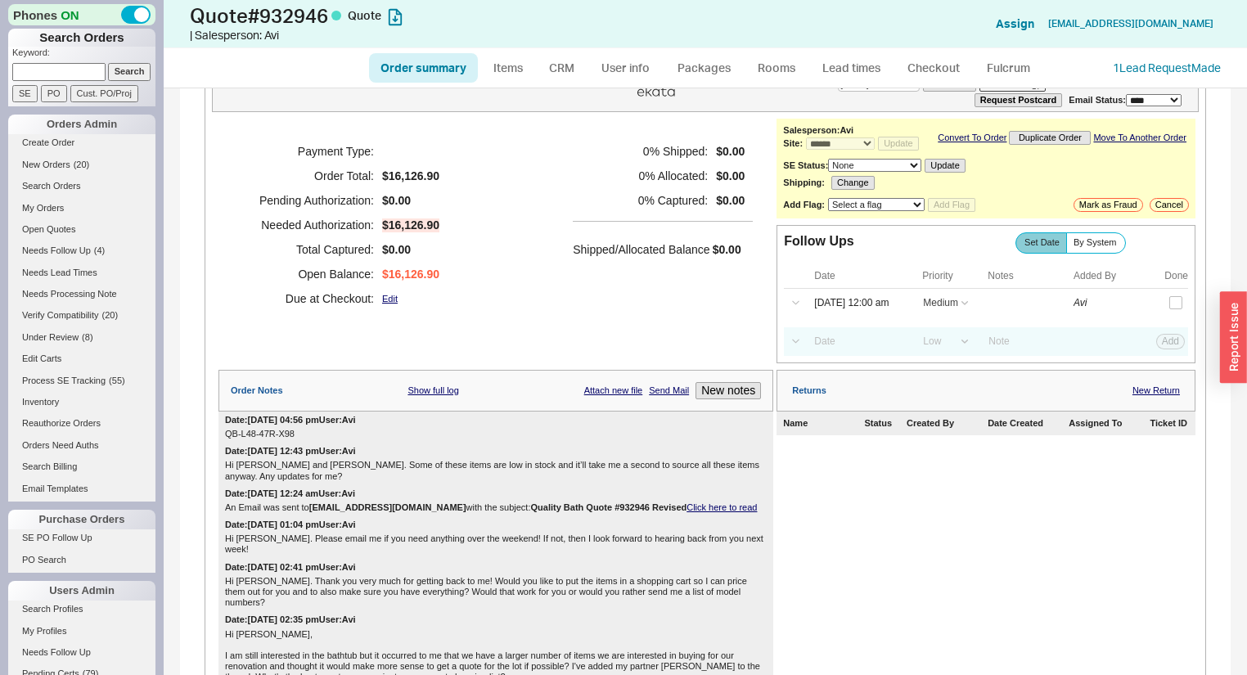
scroll to position [0, 0]
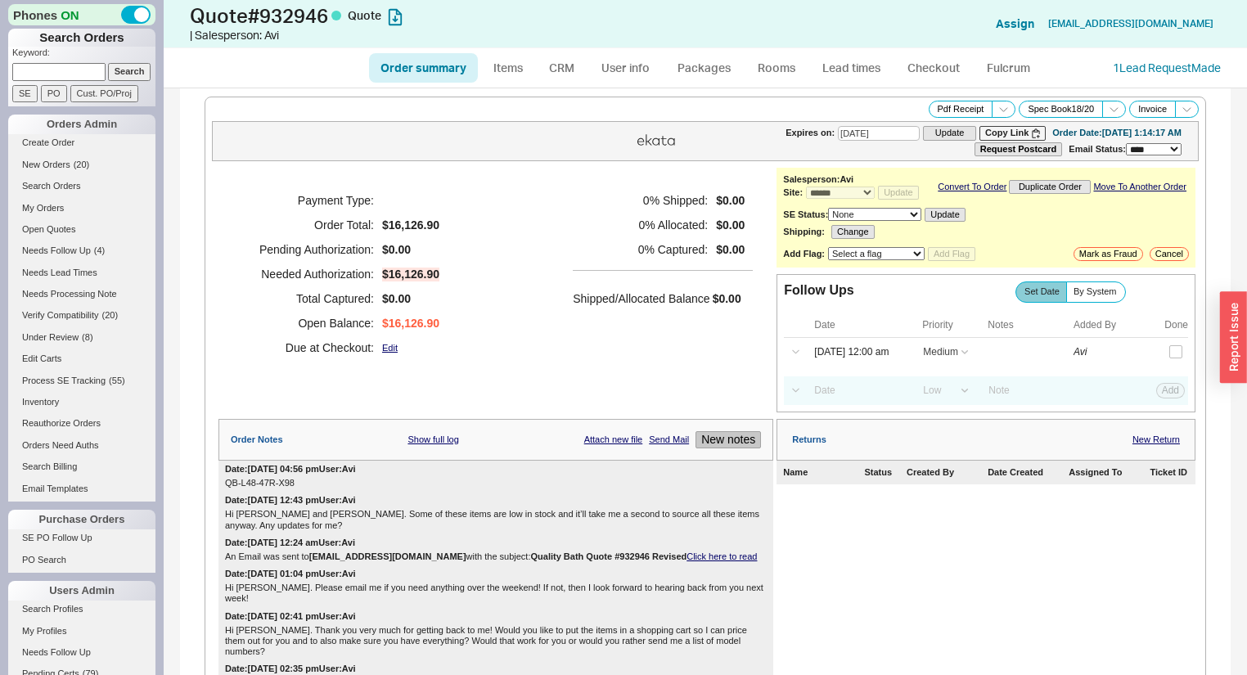
click at [701, 445] on button "New notes" at bounding box center [728, 439] width 65 height 17
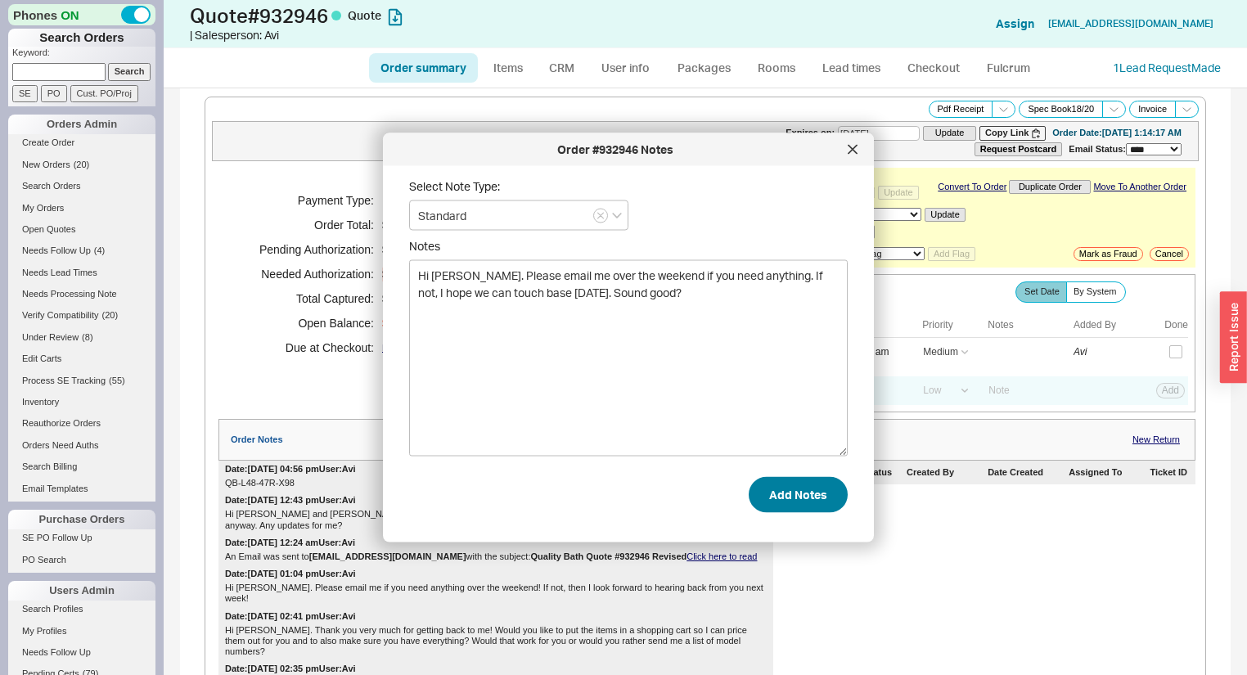
type textarea "Hi Ismael. Please email me over the weekend if you need anything. If not, I hop…"
click at [789, 492] on button "Add Notes" at bounding box center [798, 494] width 99 height 36
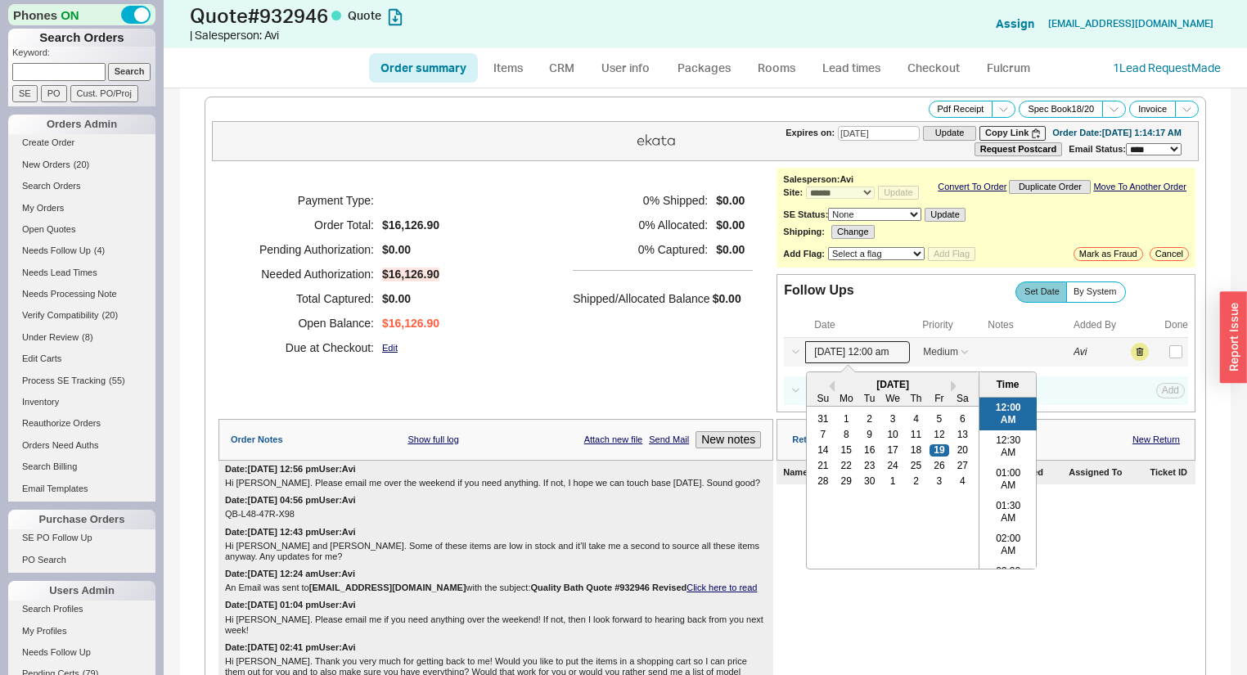
click at [847, 361] on input "09/19/25 12:00 am" at bounding box center [857, 352] width 105 height 22
click at [845, 471] on div "22" at bounding box center [847, 465] width 20 height 11
type input "09/22/25 12:00 am"
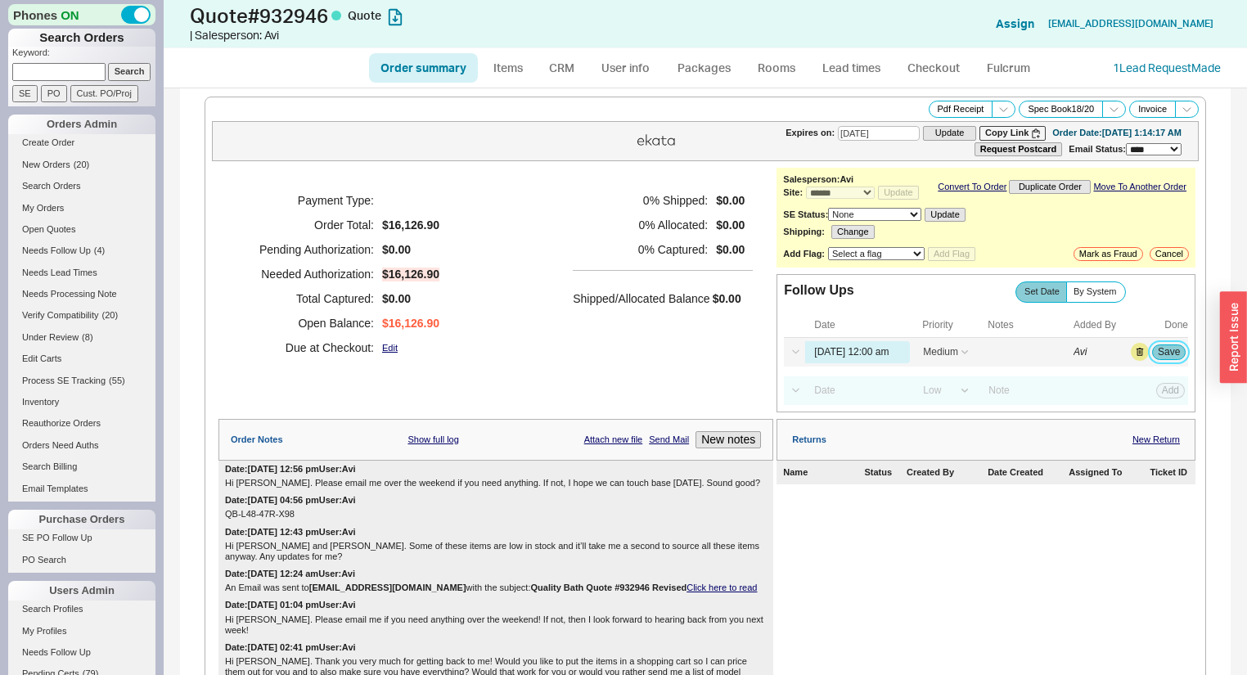
click at [1162, 354] on button "Save" at bounding box center [1169, 352] width 34 height 15
click at [97, 251] on span "( 3 )" at bounding box center [99, 251] width 11 height 10
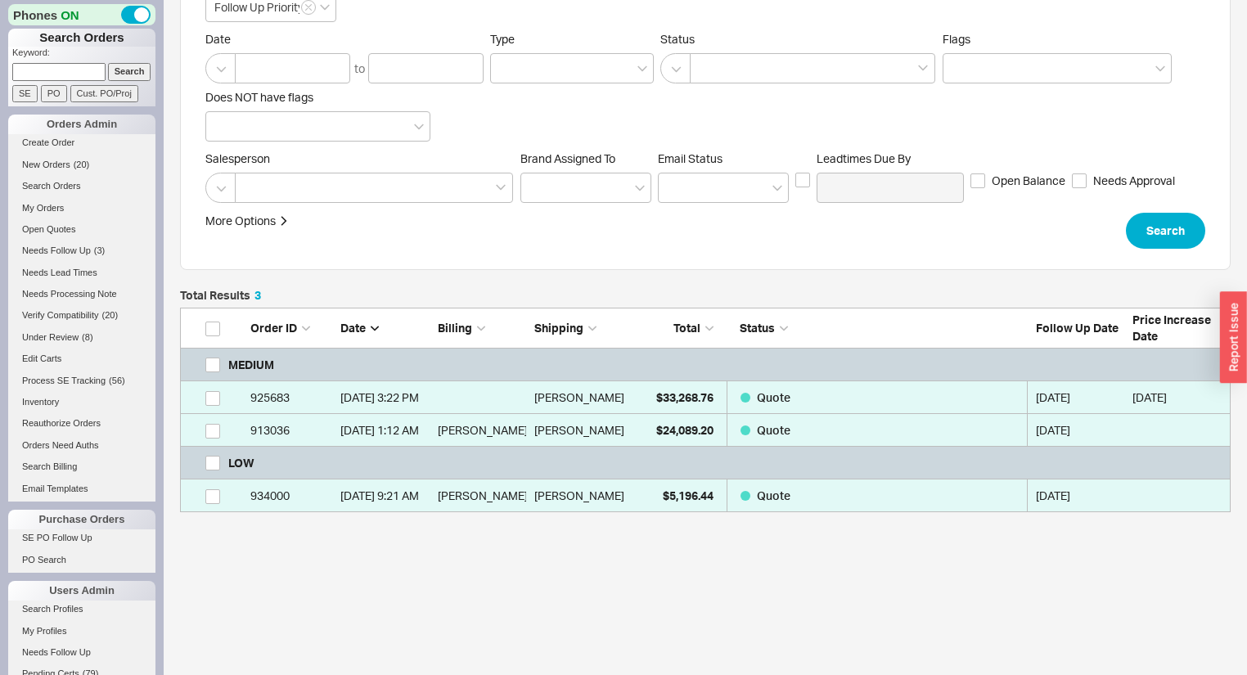
scroll to position [187, 0]
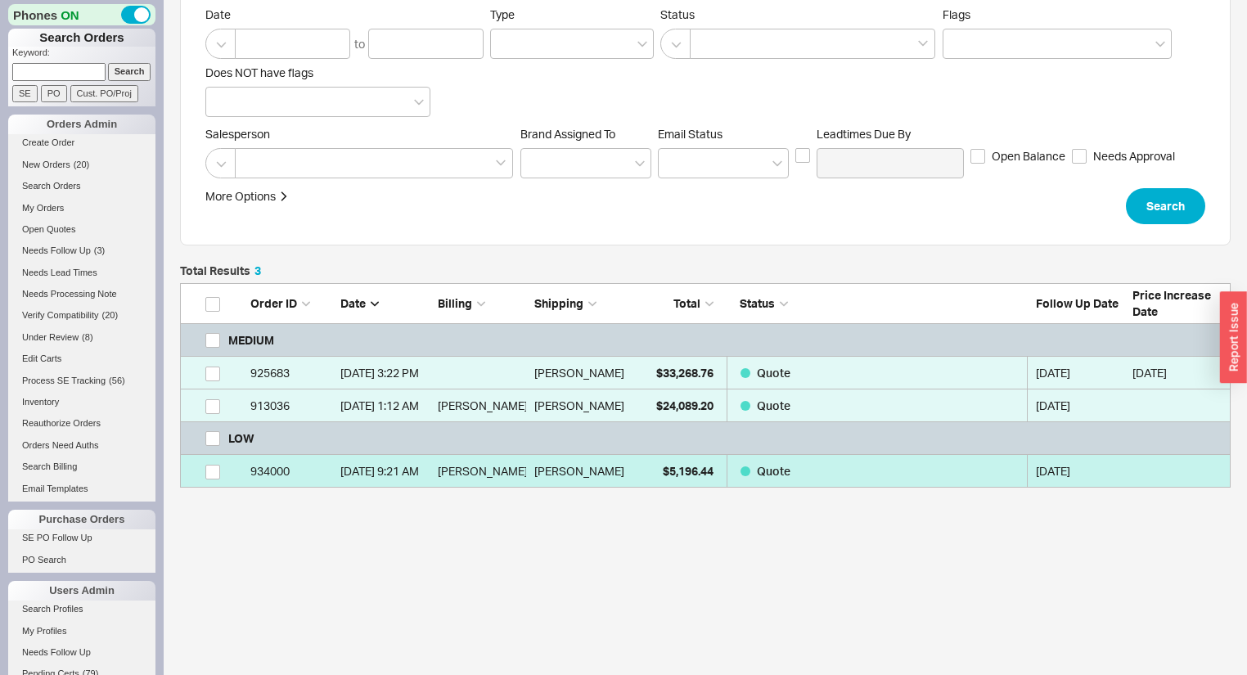
click at [617, 473] on div "Kevin Potucek" at bounding box center [578, 471] width 89 height 33
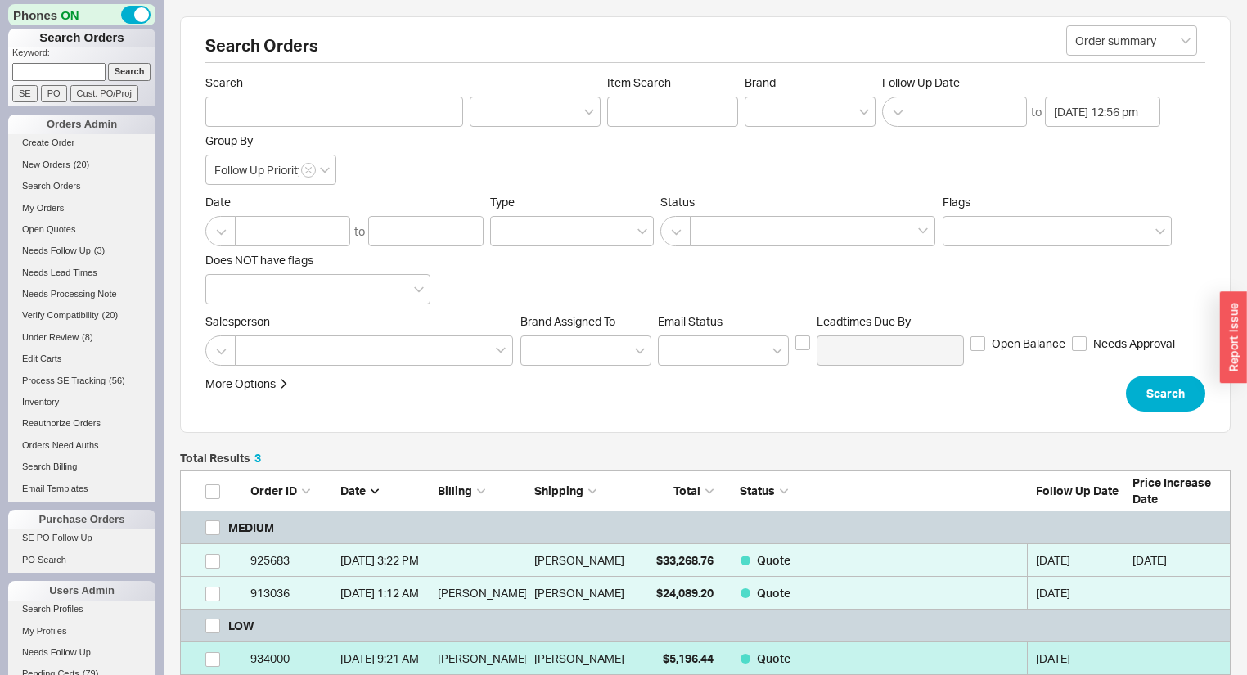
select select "*"
select select "LOW"
select select "3"
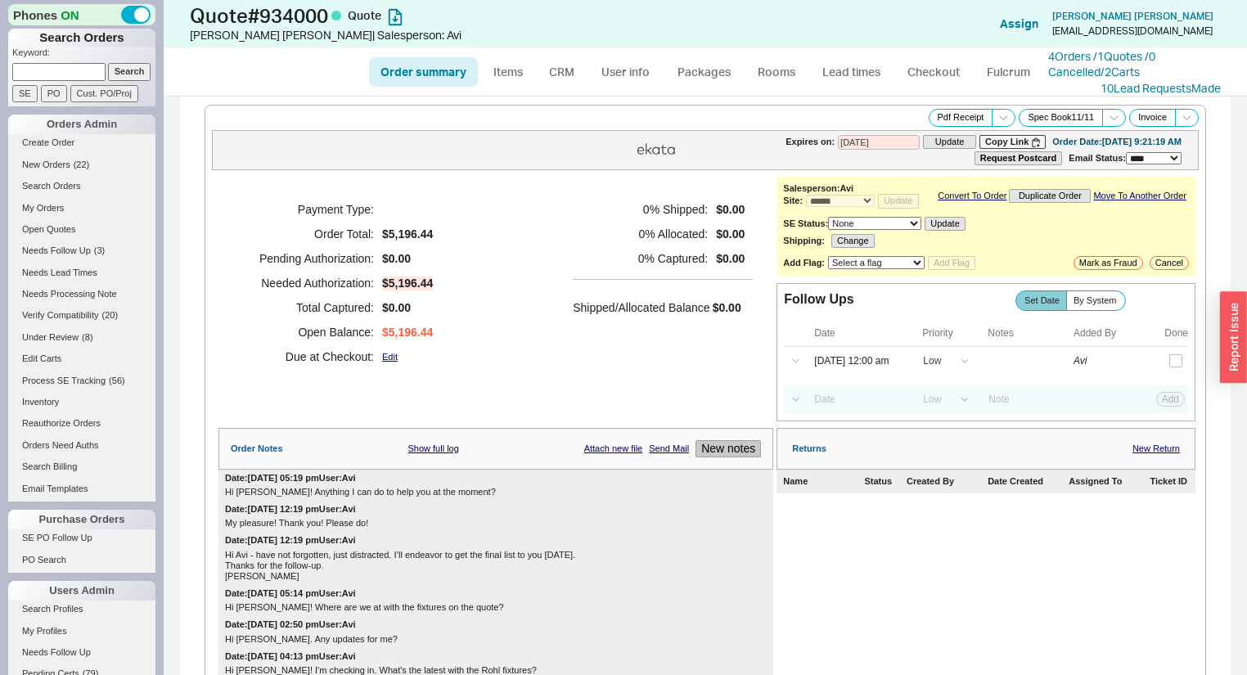
click at [720, 456] on button "New notes" at bounding box center [728, 448] width 65 height 17
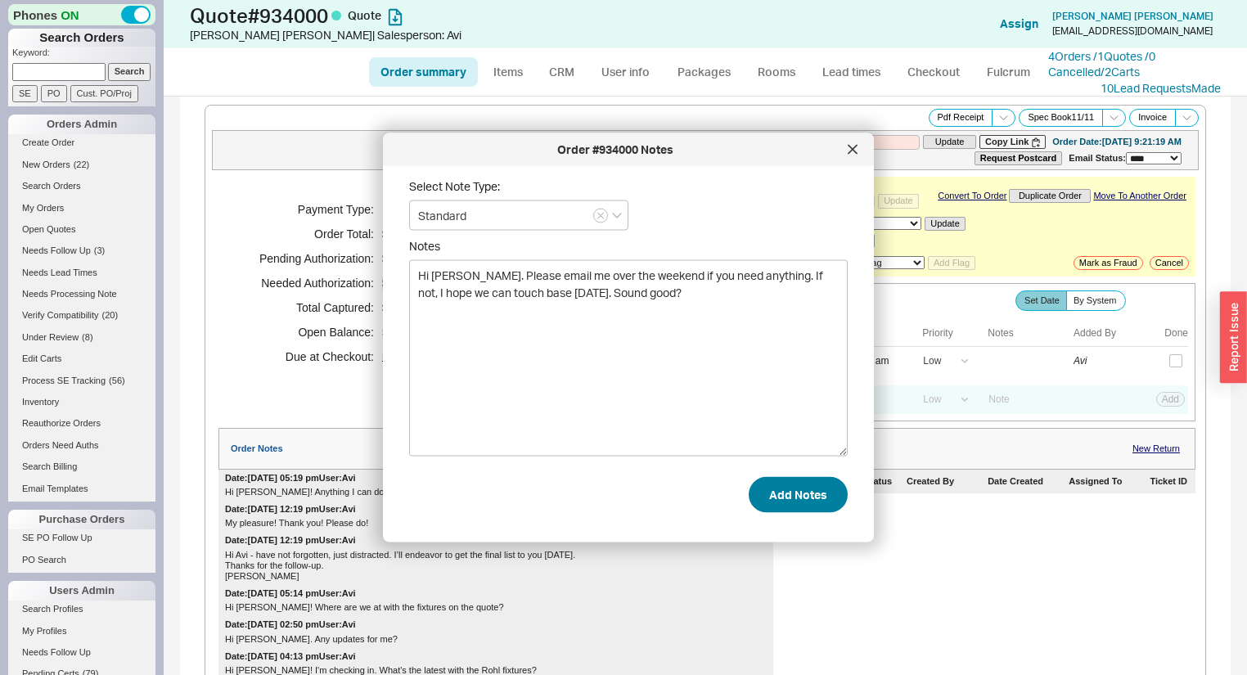
type textarea "Hi Kevin. Please email me over the weekend if you need anything. If not, I hope…"
drag, startPoint x: 770, startPoint y: 508, endPoint x: 770, endPoint y: 499, distance: 9.0
click at [770, 508] on button "Add Notes" at bounding box center [798, 494] width 99 height 36
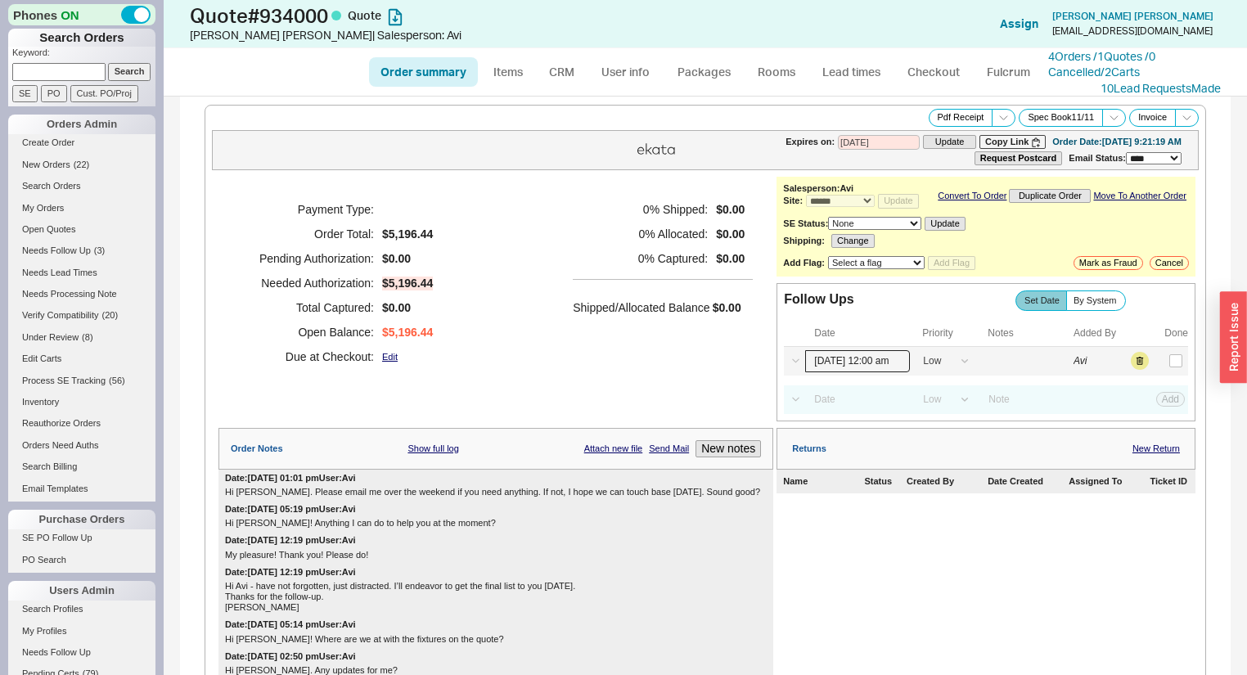
click at [864, 366] on input "09/19/25 12:00 am" at bounding box center [857, 361] width 105 height 22
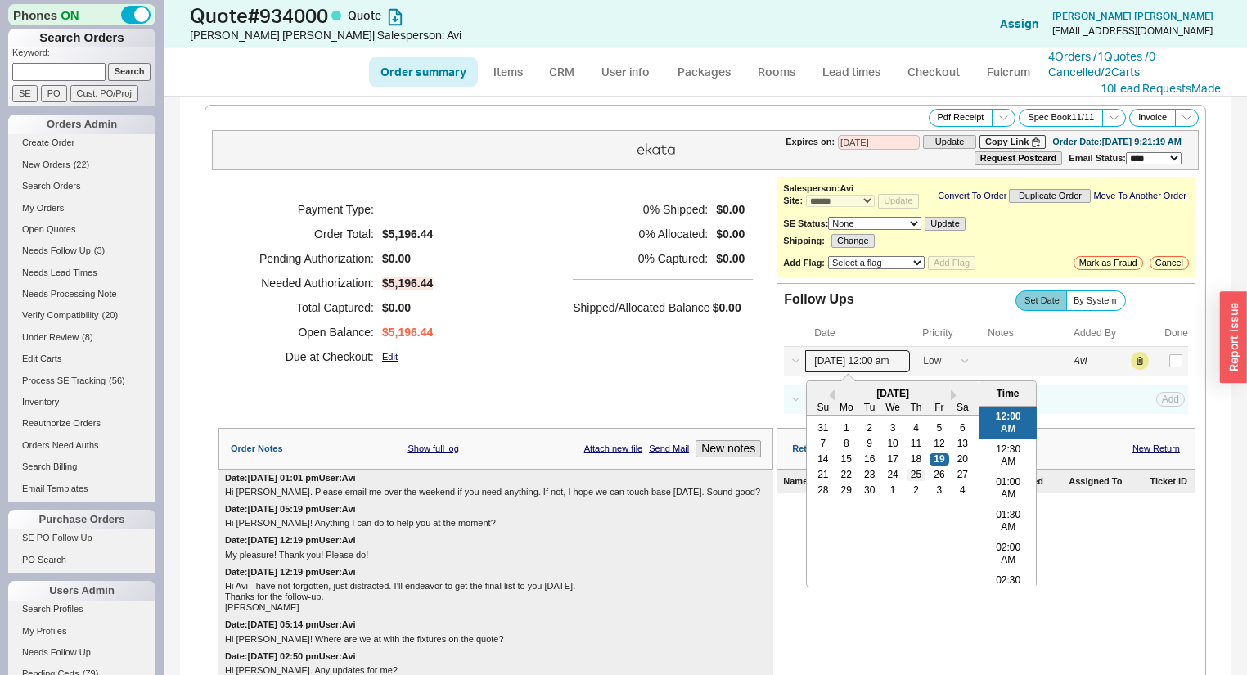
click at [913, 478] on div "25" at bounding box center [917, 474] width 20 height 11
type input "09/25/25 12:00 am"
click at [1160, 363] on button "Save" at bounding box center [1169, 361] width 34 height 15
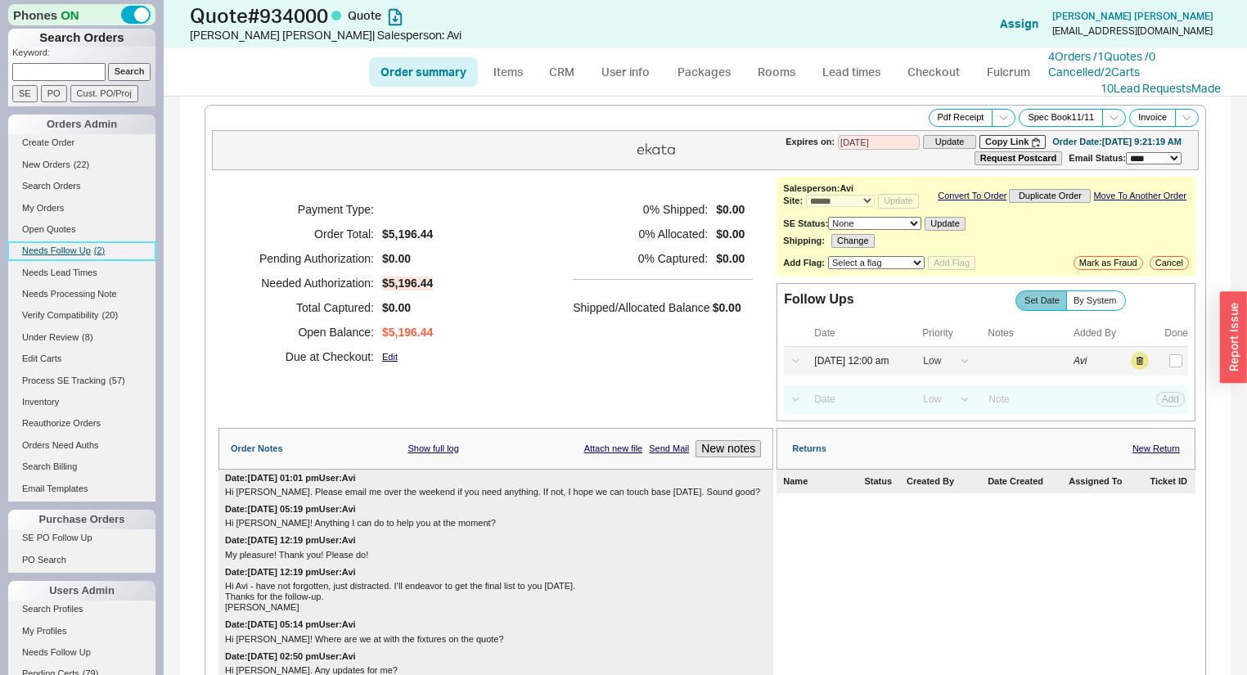
click at [69, 249] on span "Needs Follow Up" at bounding box center [56, 251] width 69 height 10
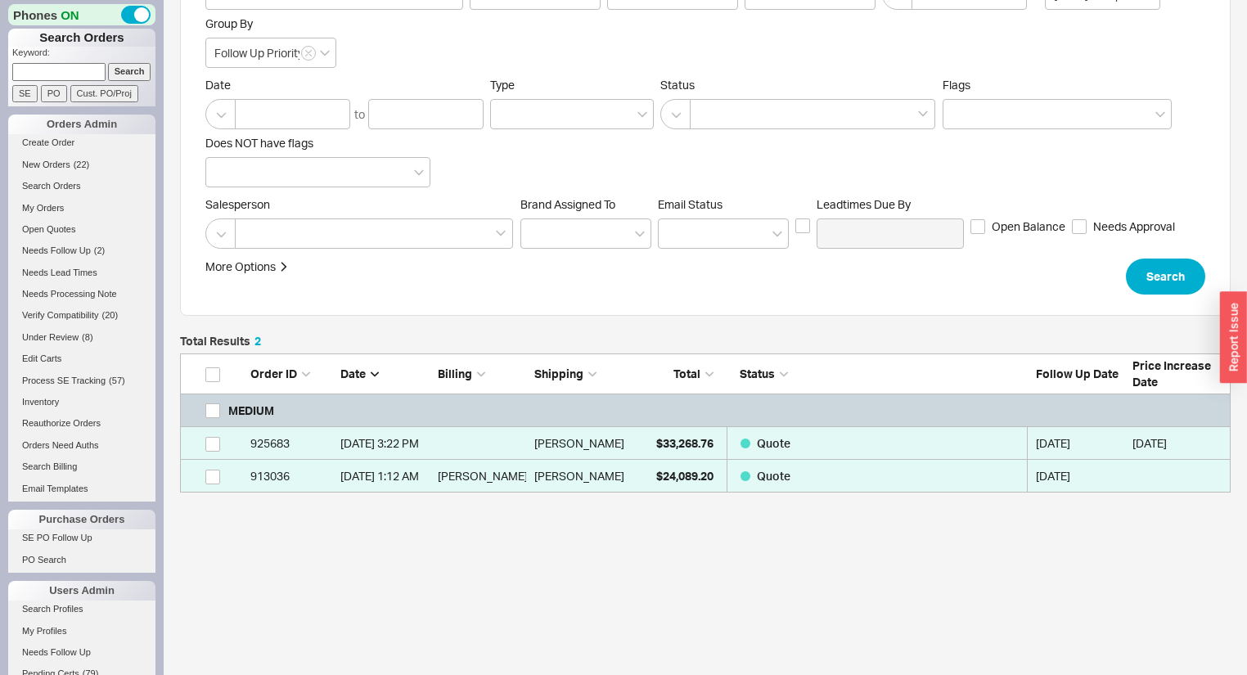
scroll to position [122, 0]
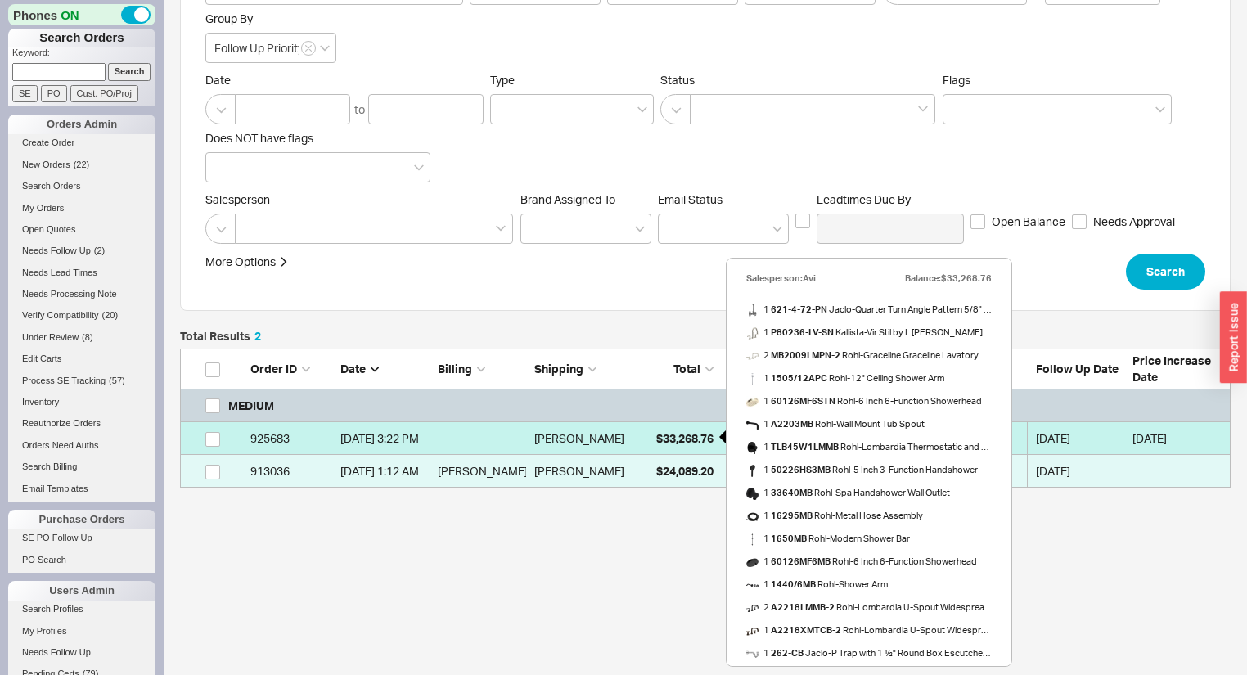
click at [640, 439] on div "$33,268.76" at bounding box center [673, 438] width 82 height 33
select select "*"
select select "MEDIUM"
select select "LOW"
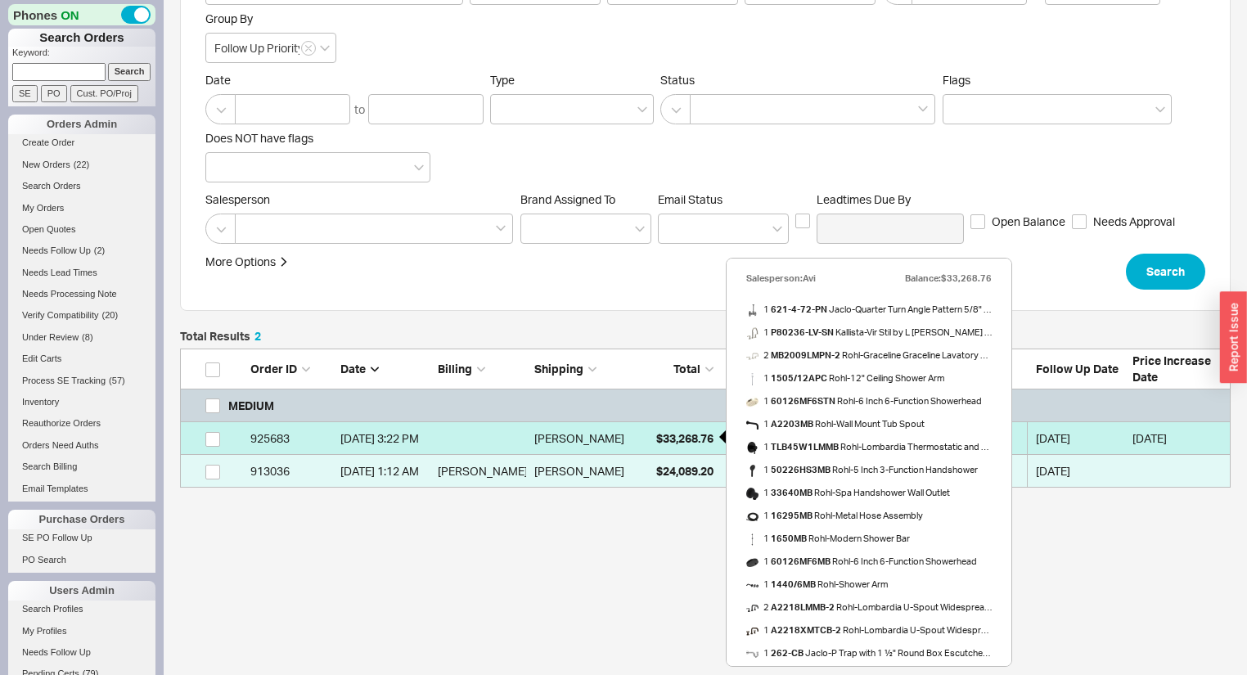
select select "3"
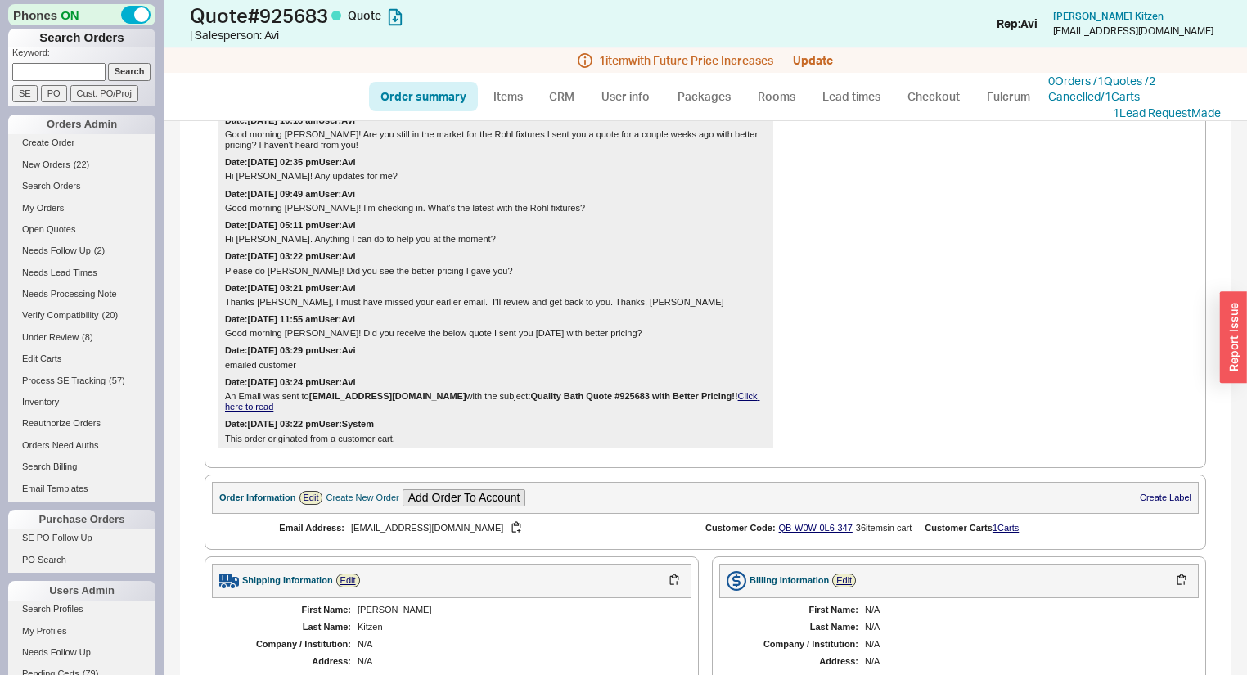
scroll to position [786, 0]
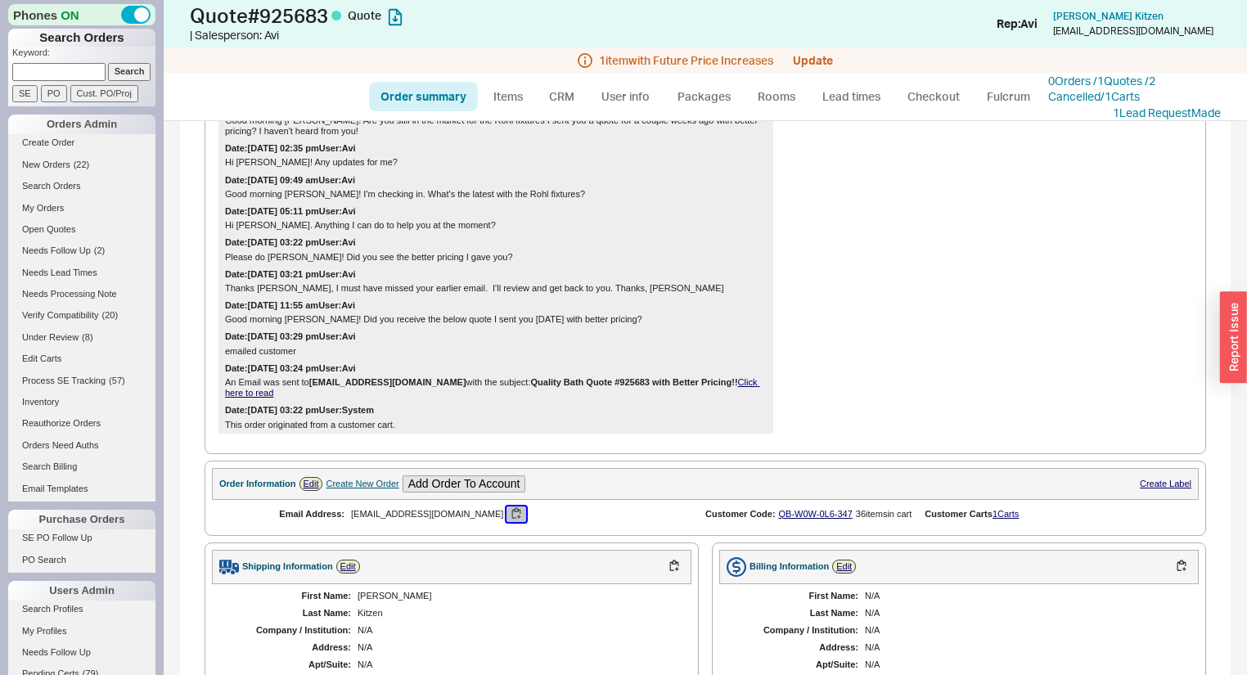
click at [507, 518] on button "button" at bounding box center [517, 515] width 20 height 16
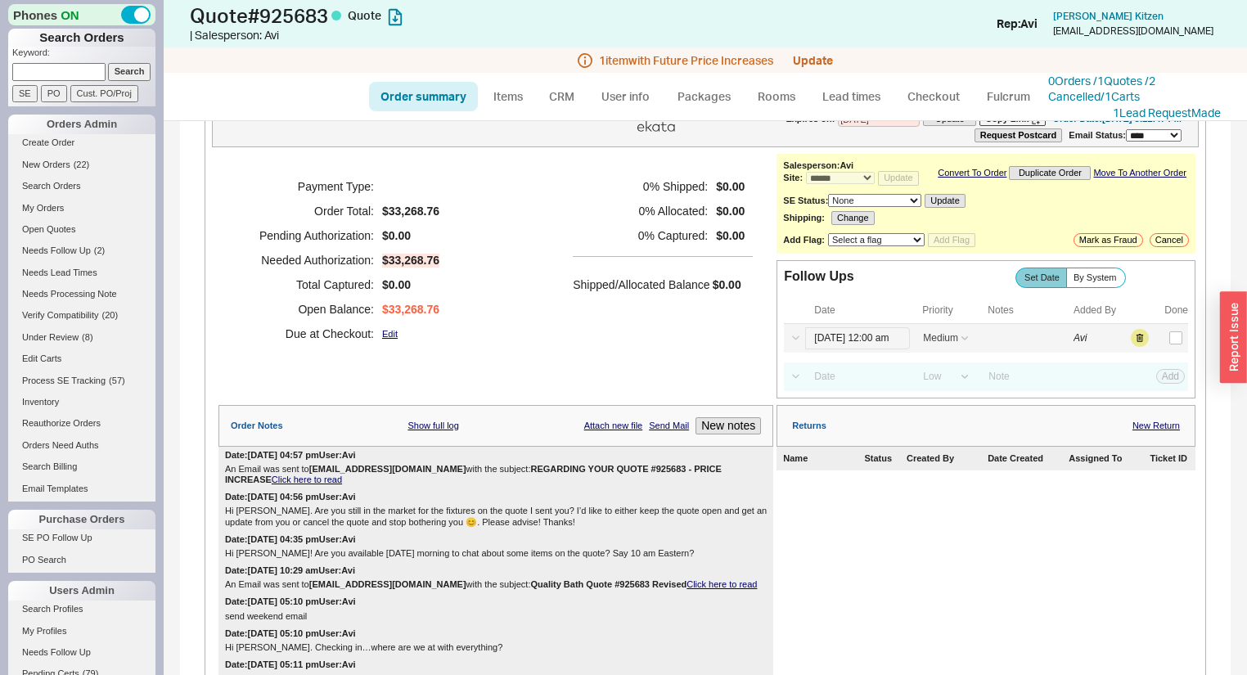
scroll to position [0, 0]
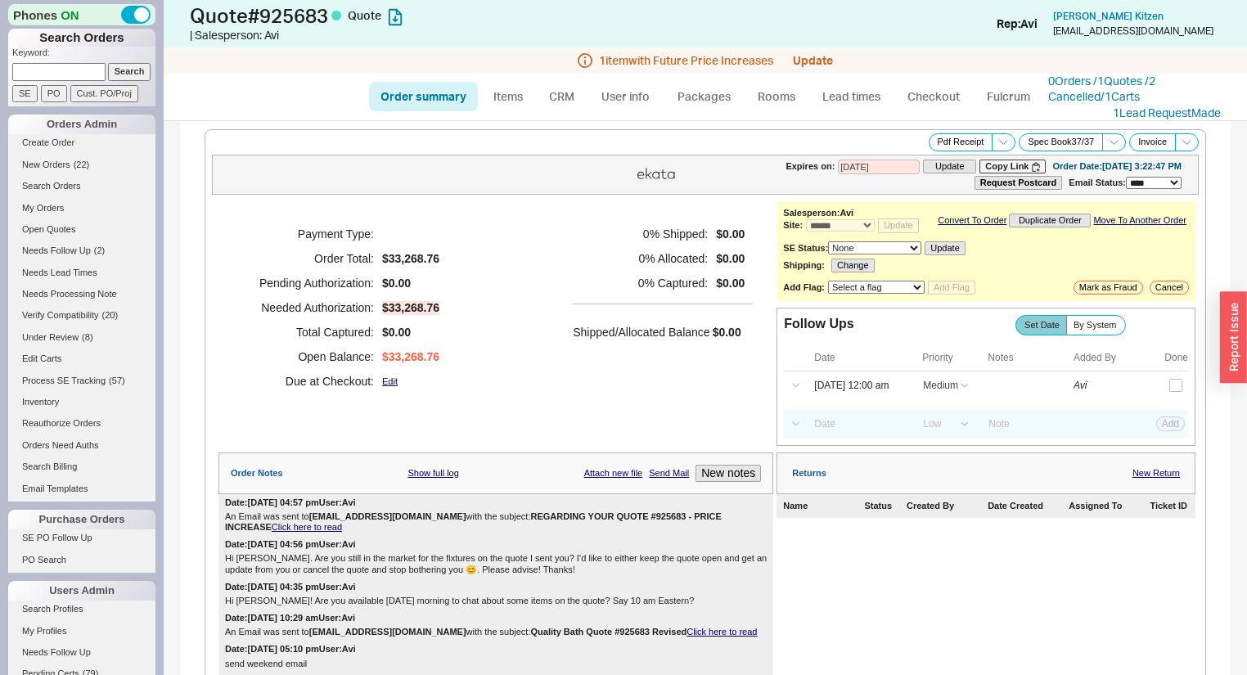
click at [342, 522] on link "Click here to read" at bounding box center [307, 527] width 70 height 10
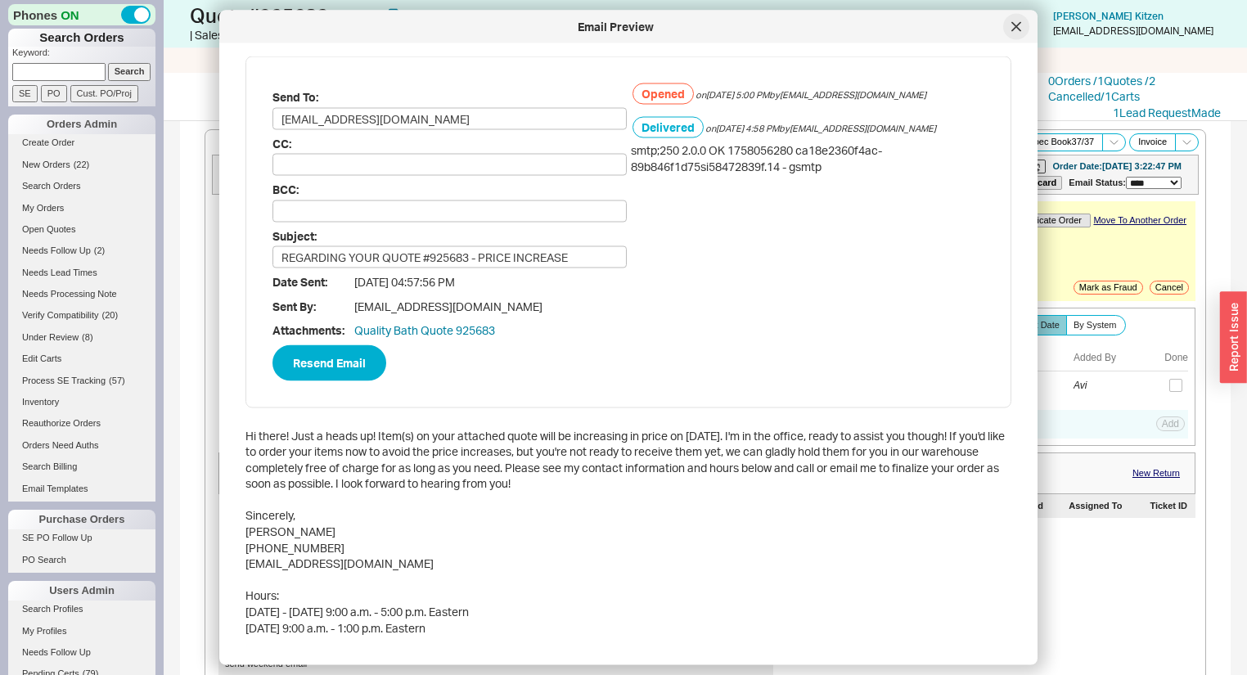
click at [1027, 27] on div at bounding box center [1016, 27] width 26 height 26
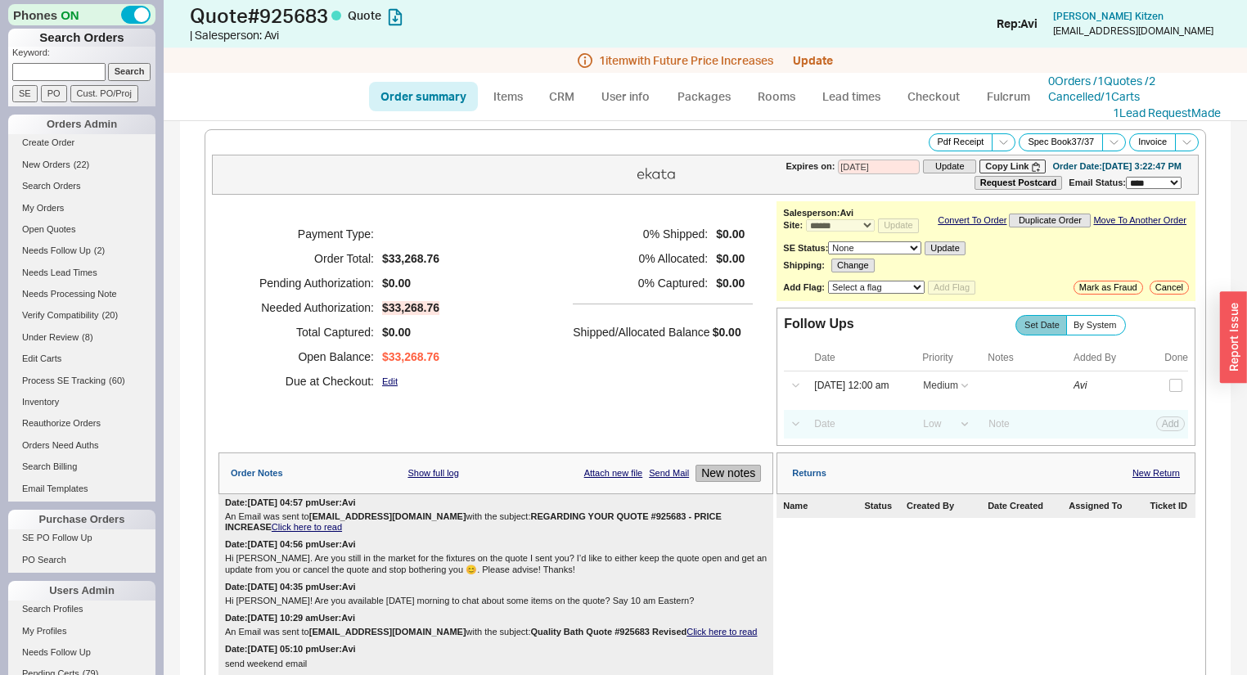
click at [746, 472] on button "New notes" at bounding box center [728, 473] width 65 height 17
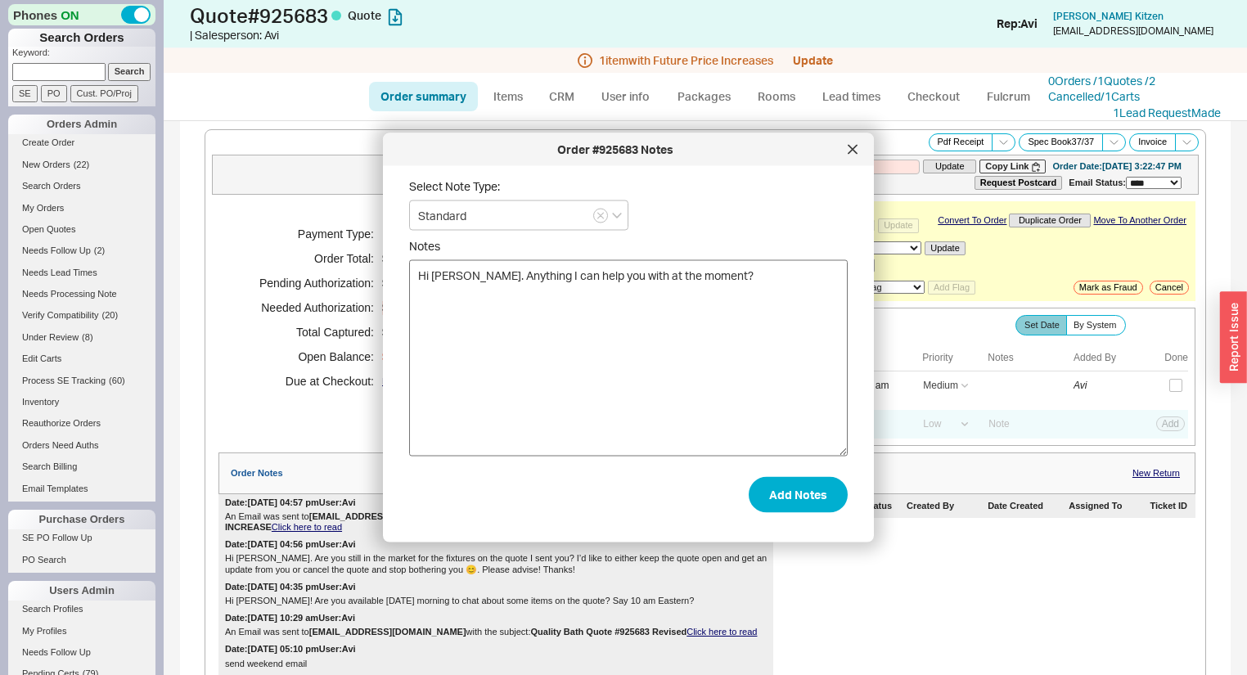
click at [726, 424] on textarea "Hi Olivia. Anything I can help you with at the moment?" at bounding box center [628, 358] width 439 height 196
type textarea "Hi Olivia. Anything I can help you with at the moment?"
click at [776, 493] on button "Add Notes" at bounding box center [798, 494] width 99 height 36
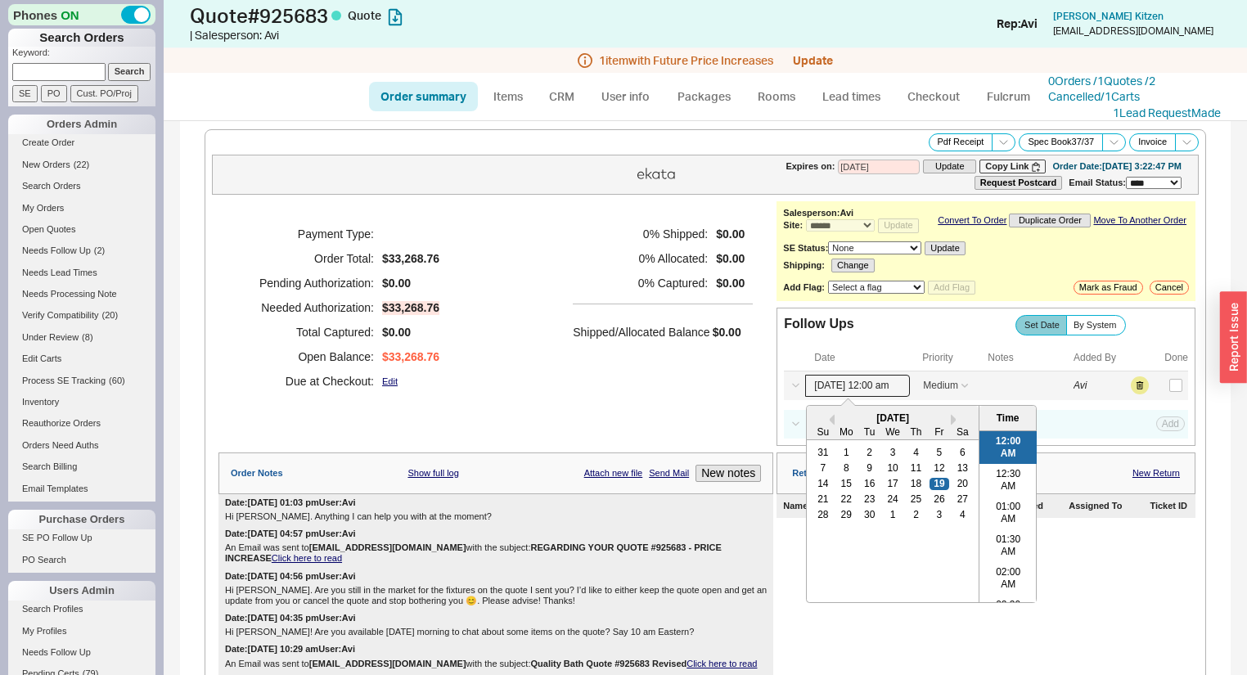
click at [856, 388] on input "09/19/25 12:00 am" at bounding box center [857, 386] width 105 height 22
click at [912, 505] on div "25" at bounding box center [917, 498] width 20 height 11
type input "09/25/25 12:00 am"
click at [1157, 393] on button "Save" at bounding box center [1169, 385] width 34 height 15
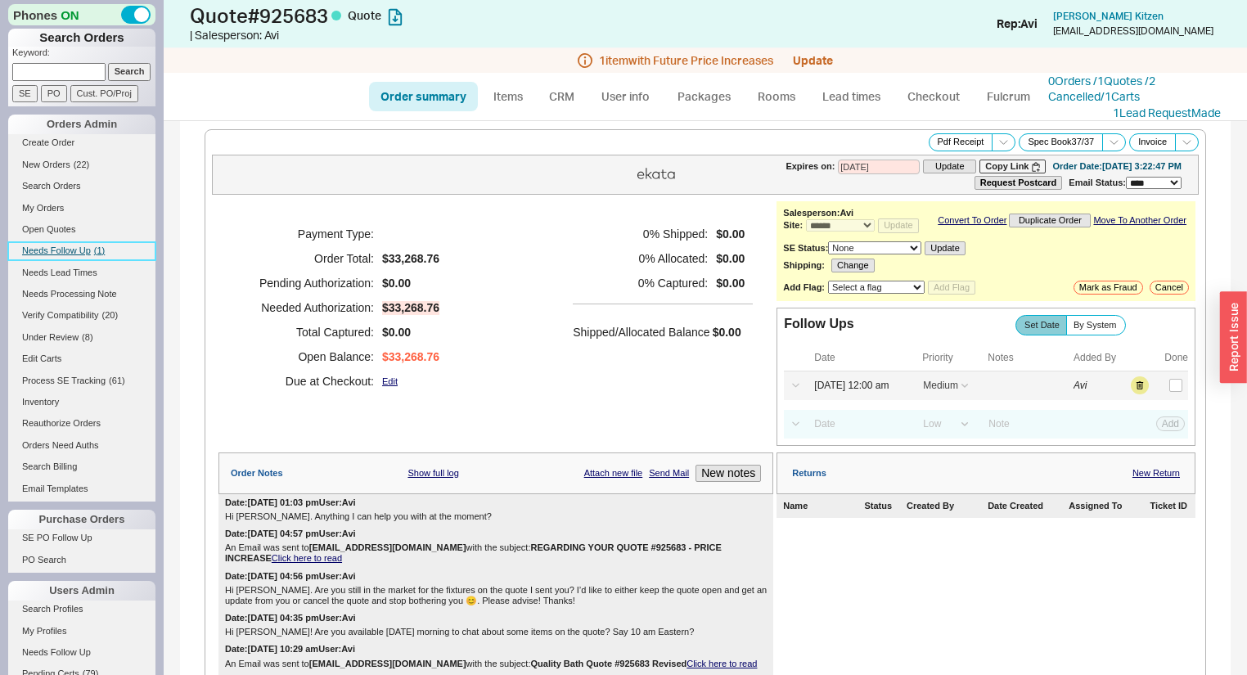
click at [85, 249] on span "Needs Follow Up" at bounding box center [56, 251] width 69 height 10
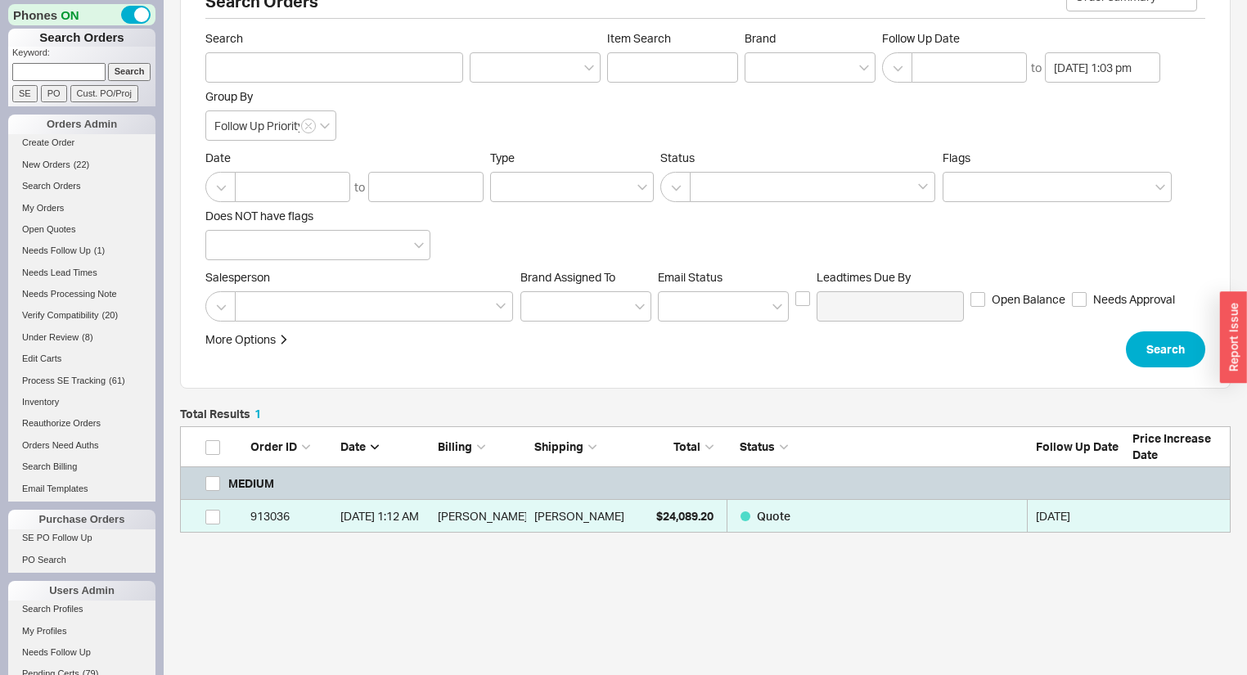
scroll to position [89, 0]
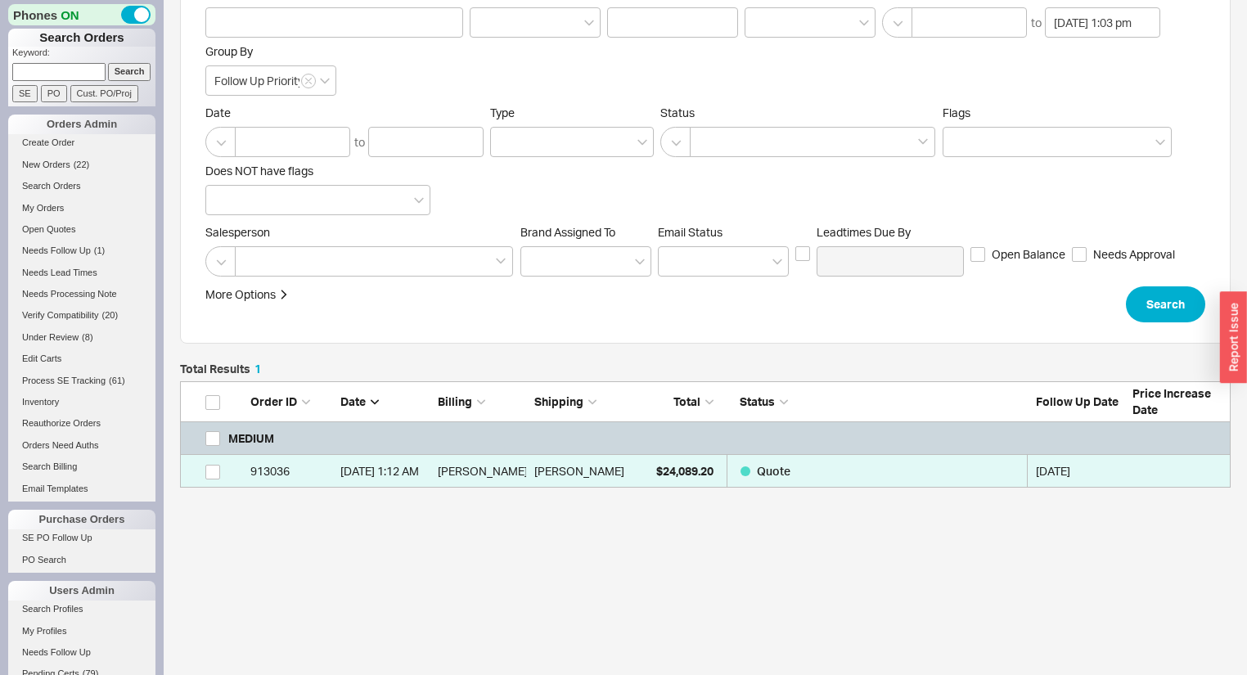
click at [642, 486] on div "Total Results 1 Order ID Date Billing Shipping Total Status Follow Up Date Pric…" at bounding box center [705, 511] width 1051 height 297
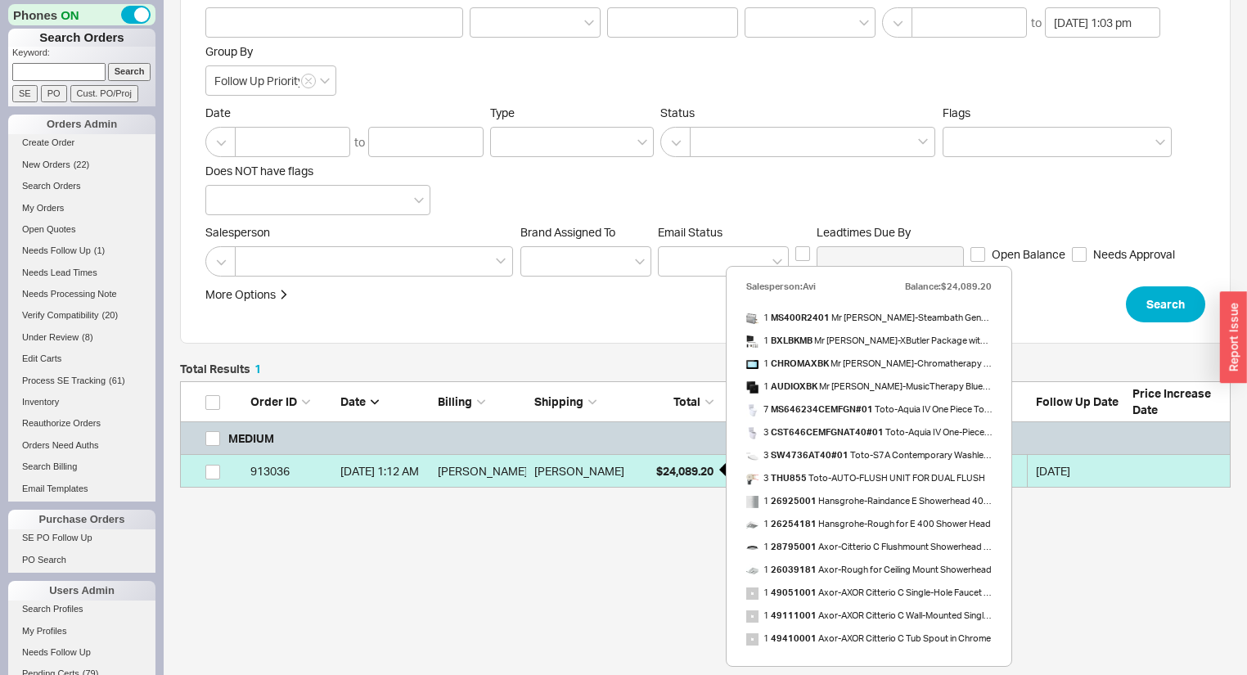
click at [642, 480] on div "$24,089.20" at bounding box center [673, 471] width 82 height 33
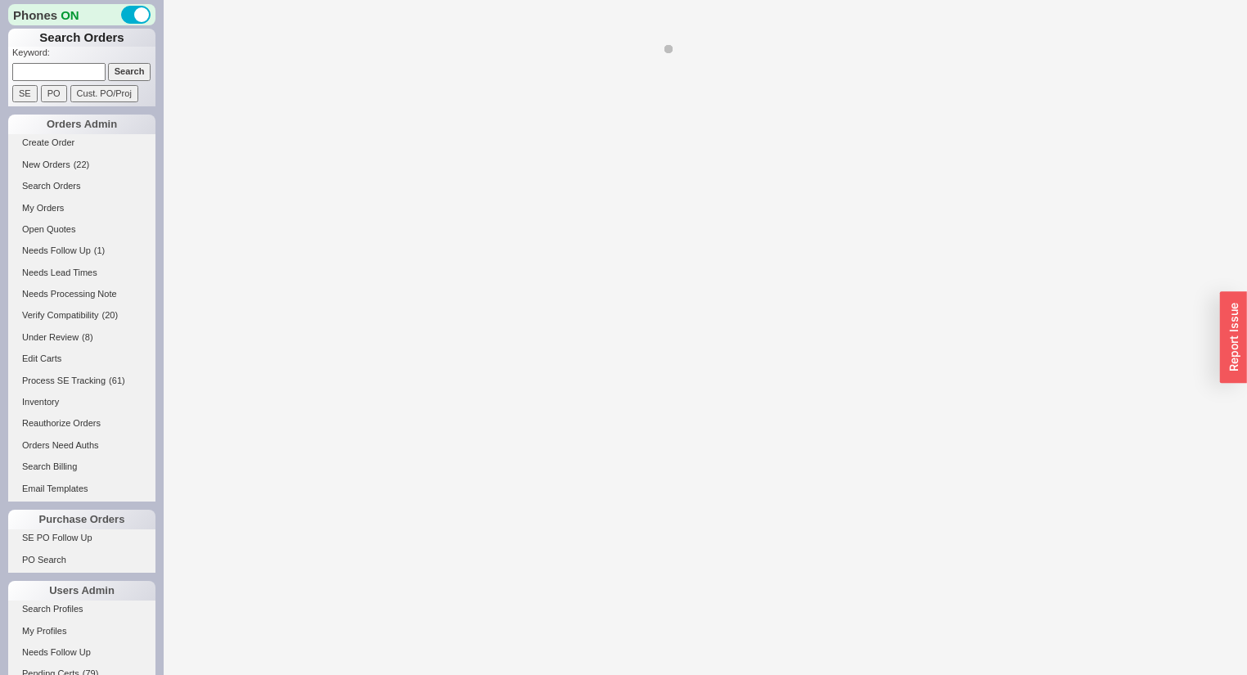
select select "*"
select select "MEDIUM"
select select "LOW"
select select "3"
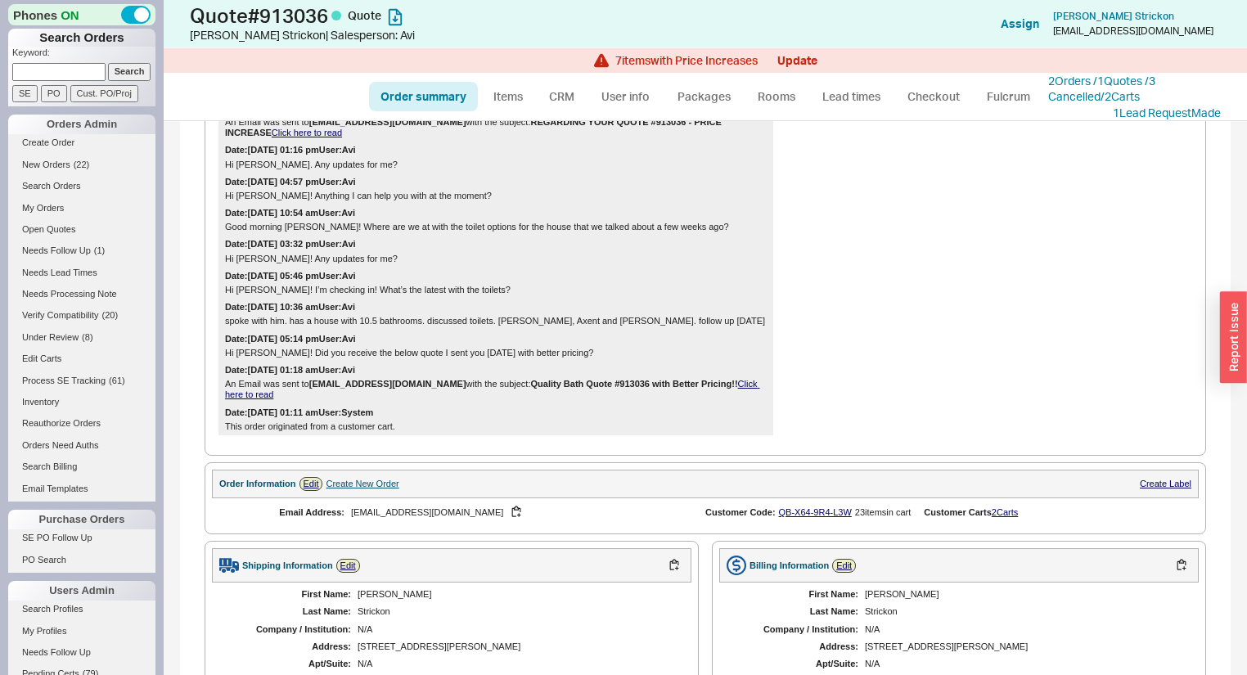
scroll to position [1178, 0]
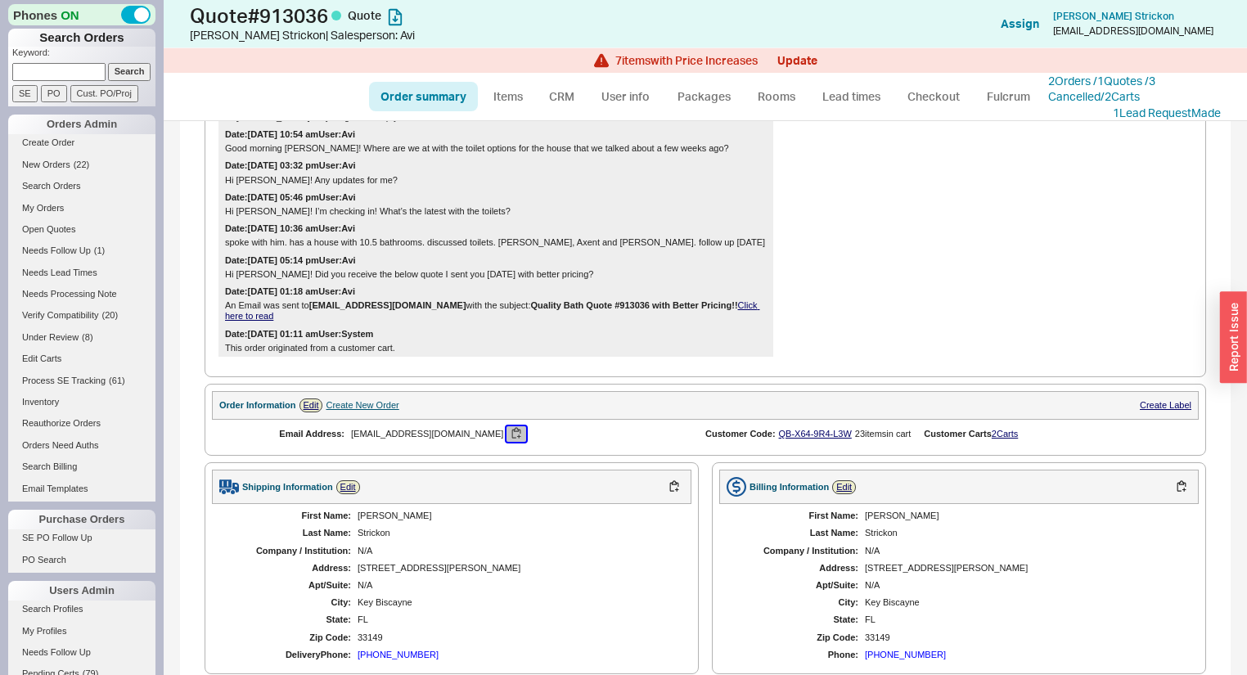
click at [507, 428] on button "button" at bounding box center [517, 434] width 20 height 16
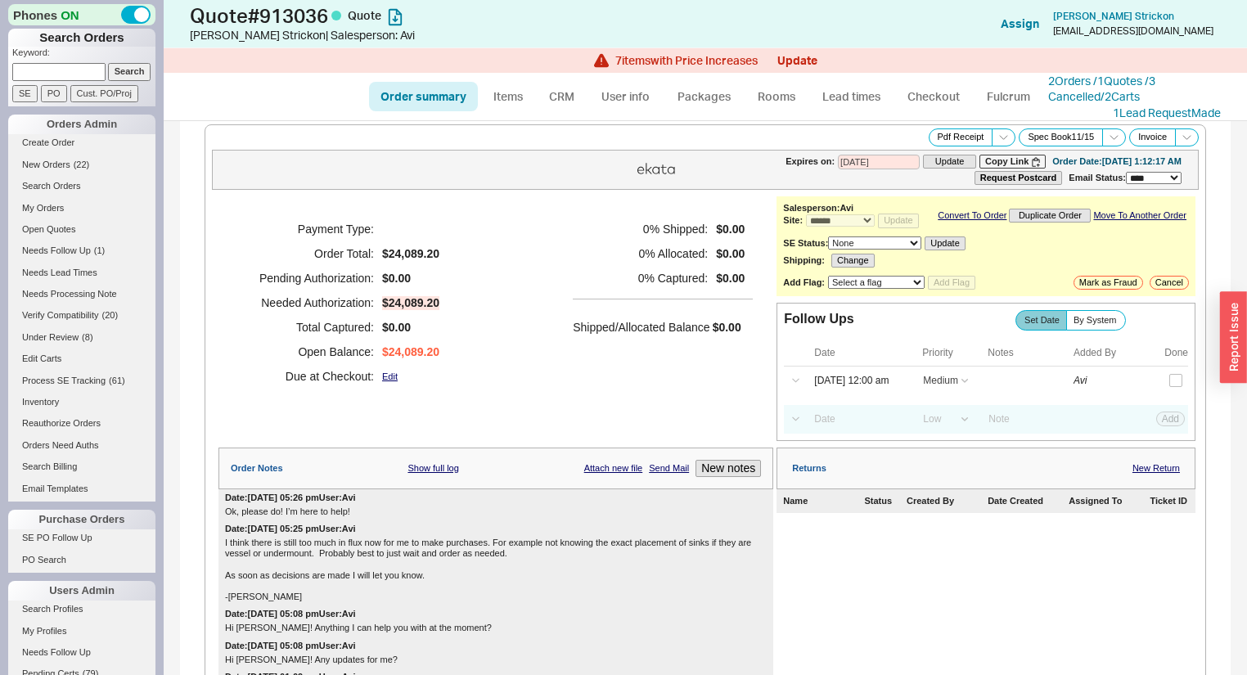
scroll to position [0, 0]
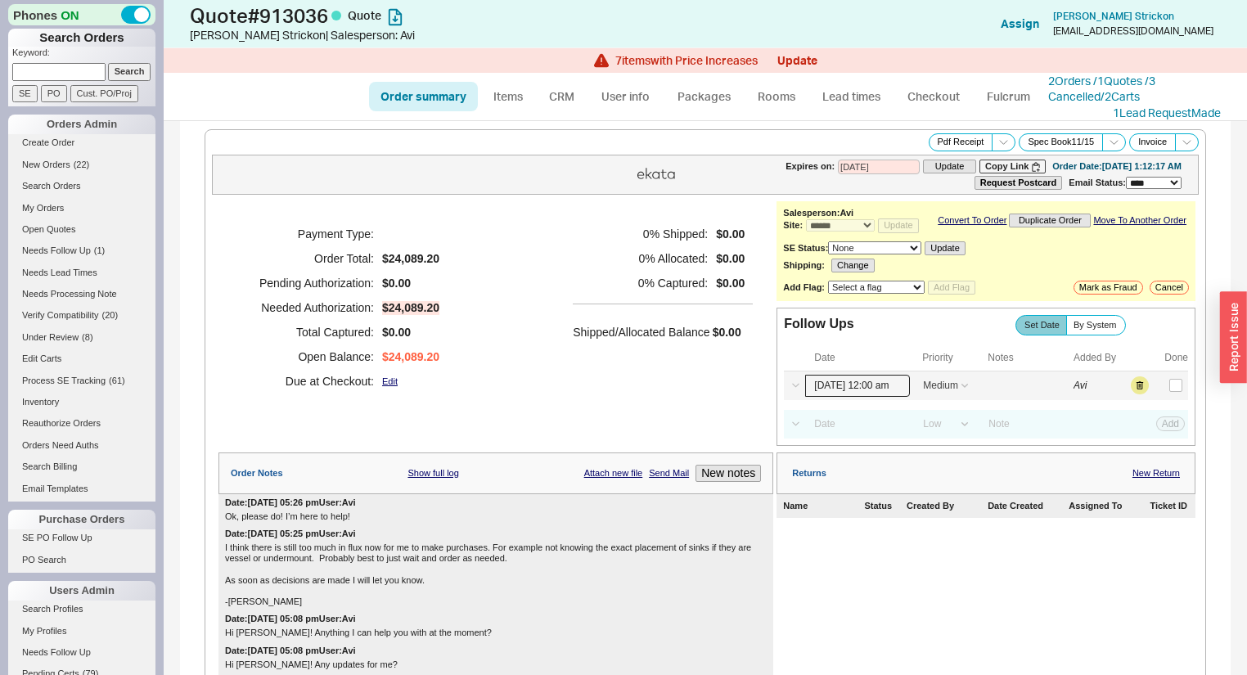
click at [863, 386] on input "09/19/25 12:00 am" at bounding box center [857, 386] width 105 height 22
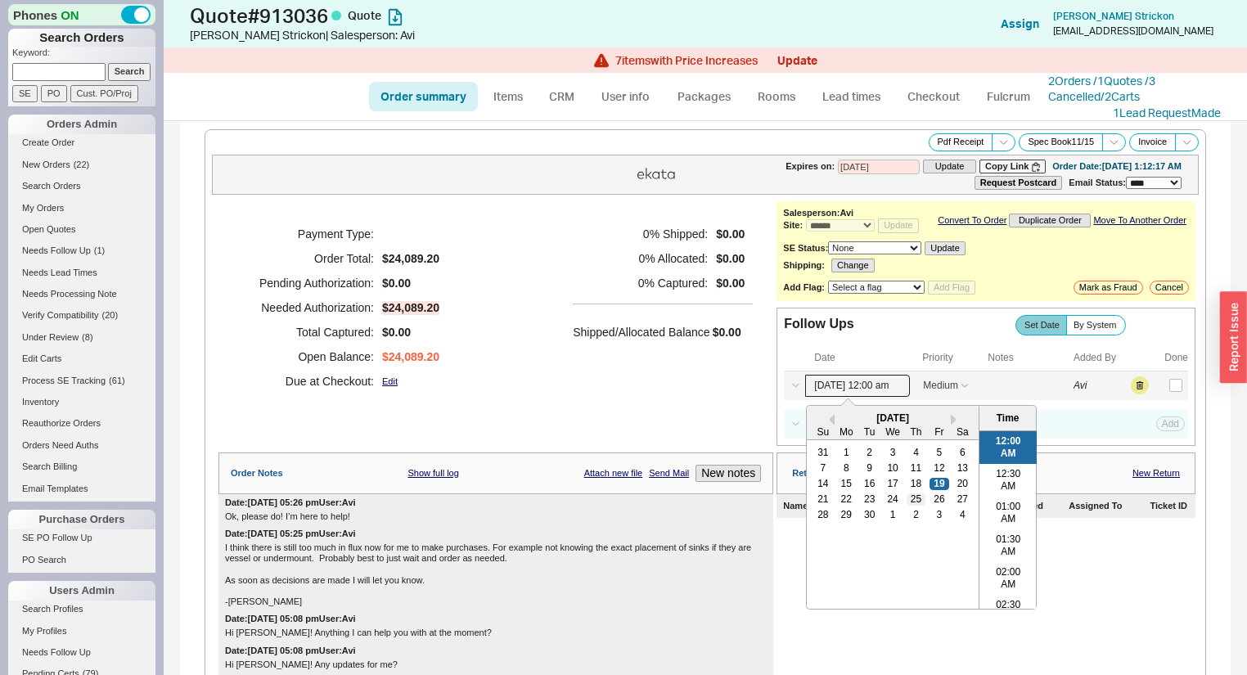
click at [912, 501] on div "25" at bounding box center [917, 498] width 20 height 11
type input "09/25/25 12:00 am"
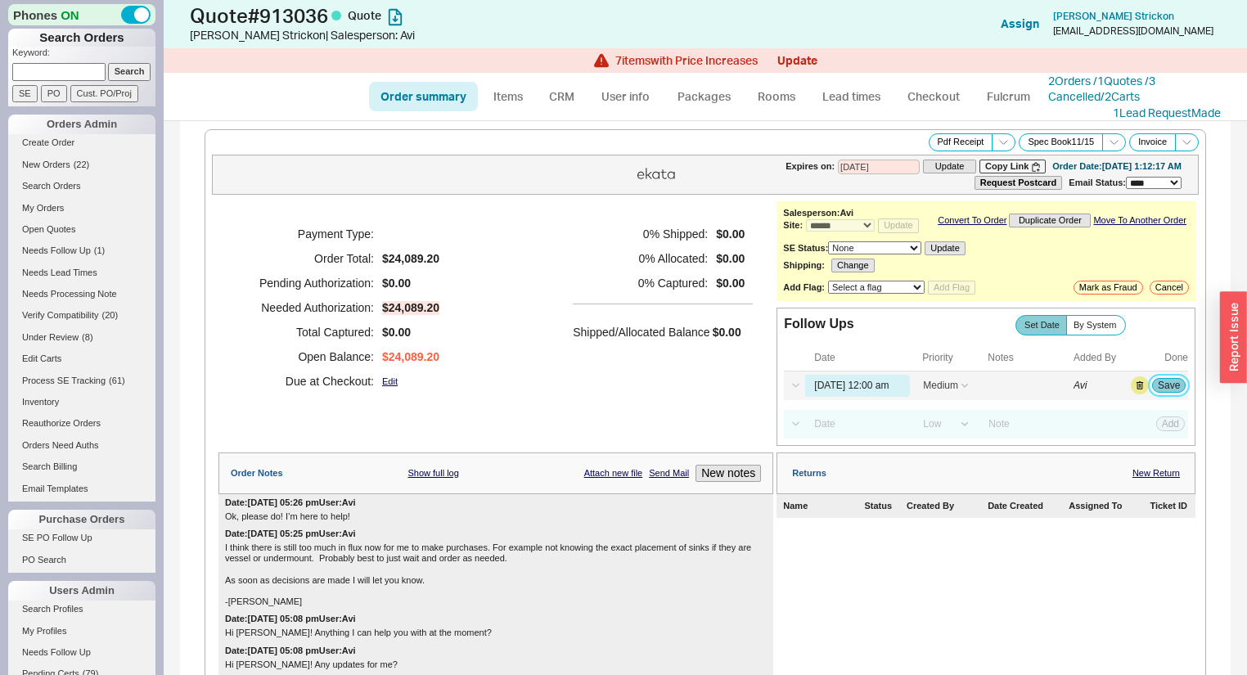
click at [1156, 390] on button "Save" at bounding box center [1169, 385] width 34 height 15
click at [75, 249] on span "Needs Follow Up" at bounding box center [56, 251] width 69 height 10
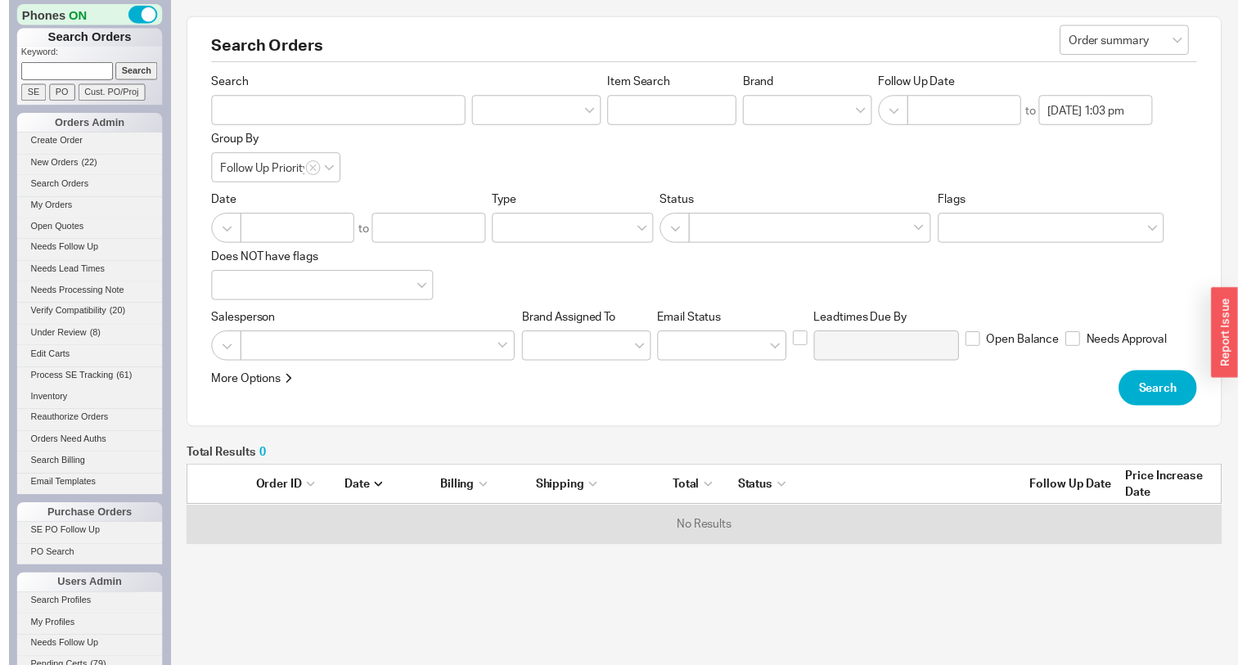
scroll to position [71, 1041]
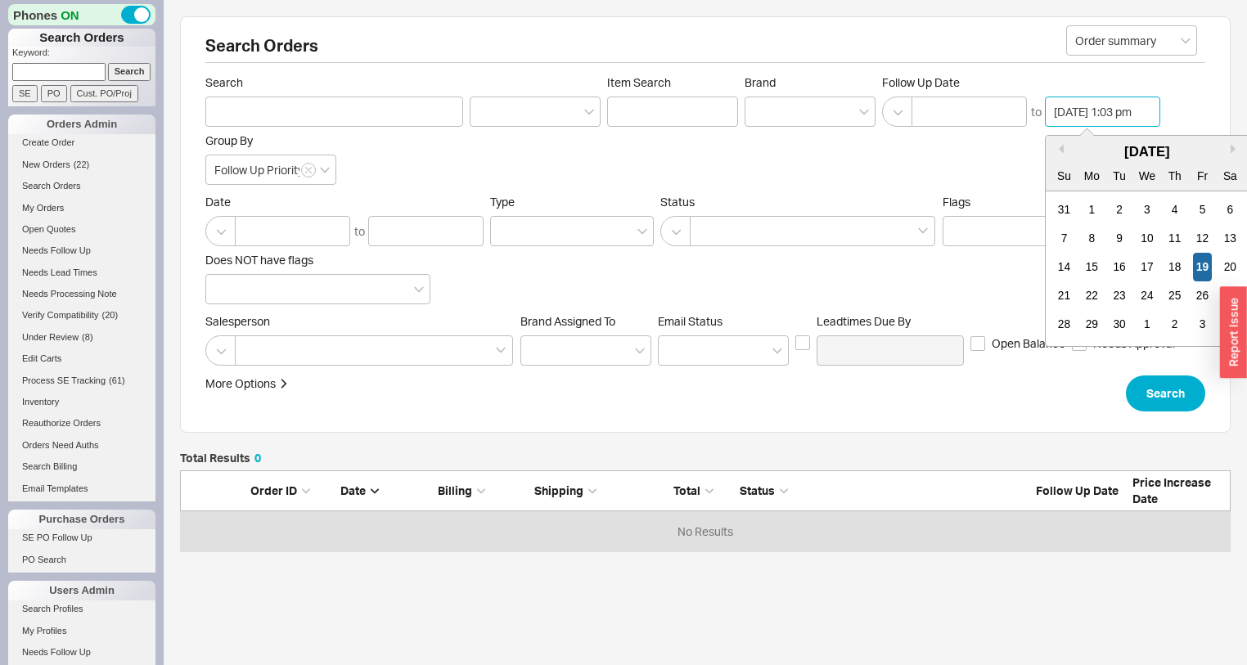
click at [1086, 103] on input "09/19/2025 1:03 pm" at bounding box center [1102, 112] width 115 height 30
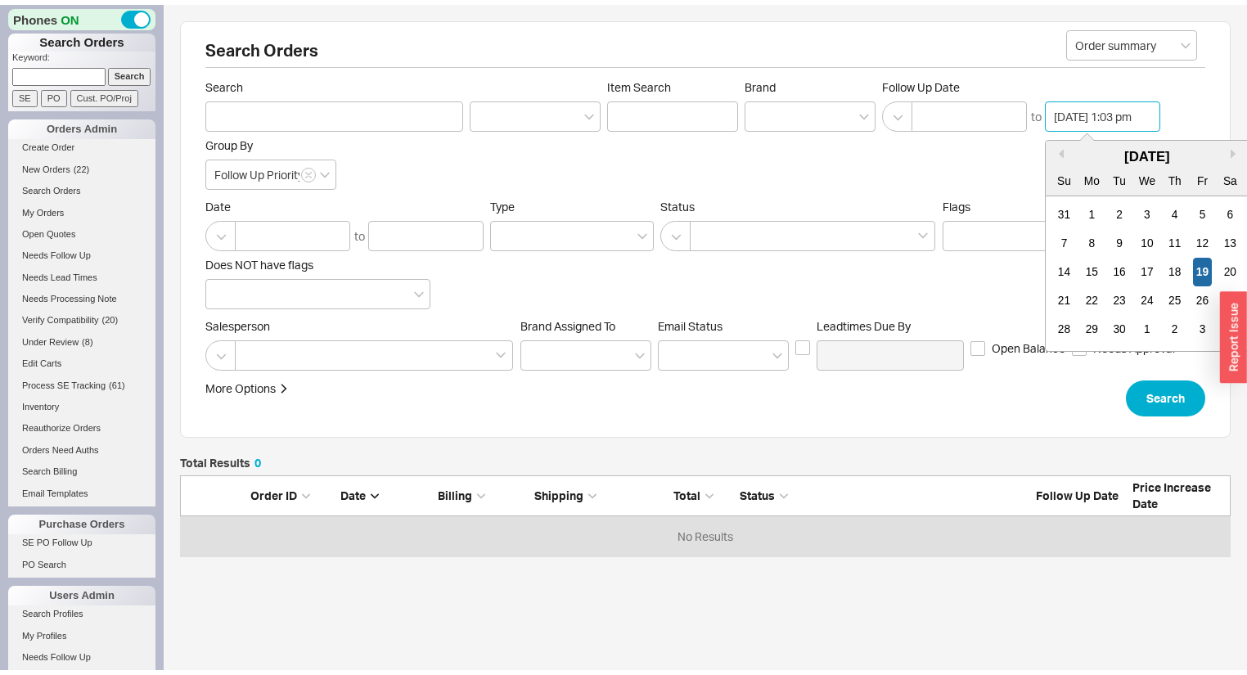
scroll to position [777, 0]
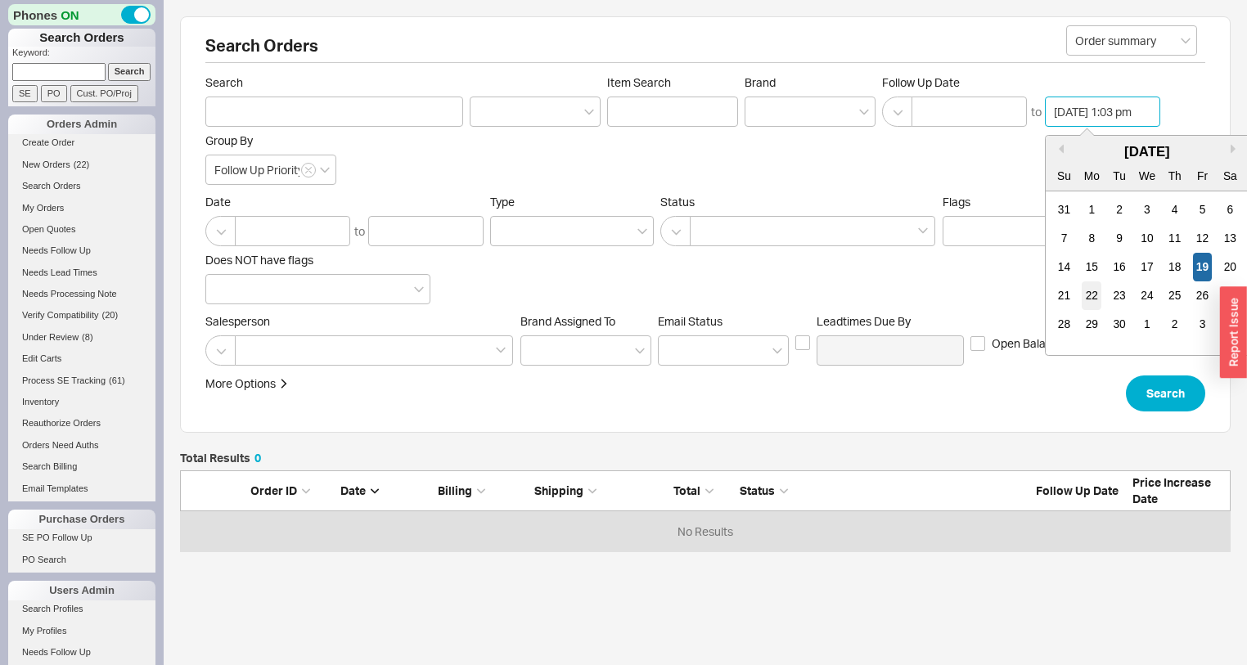
click at [1088, 291] on div "22" at bounding box center [1092, 296] width 20 height 29
type input "09/22/2025 1:03 pm"
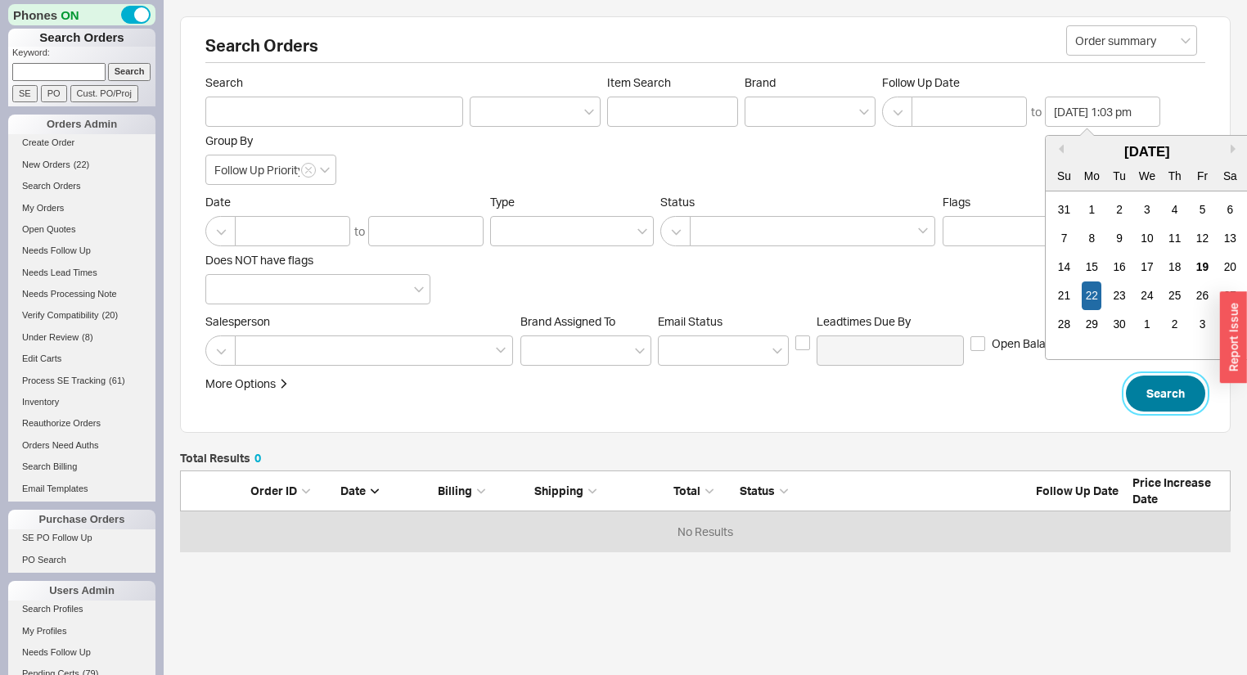
click at [1156, 405] on button "Search" at bounding box center [1165, 394] width 79 height 36
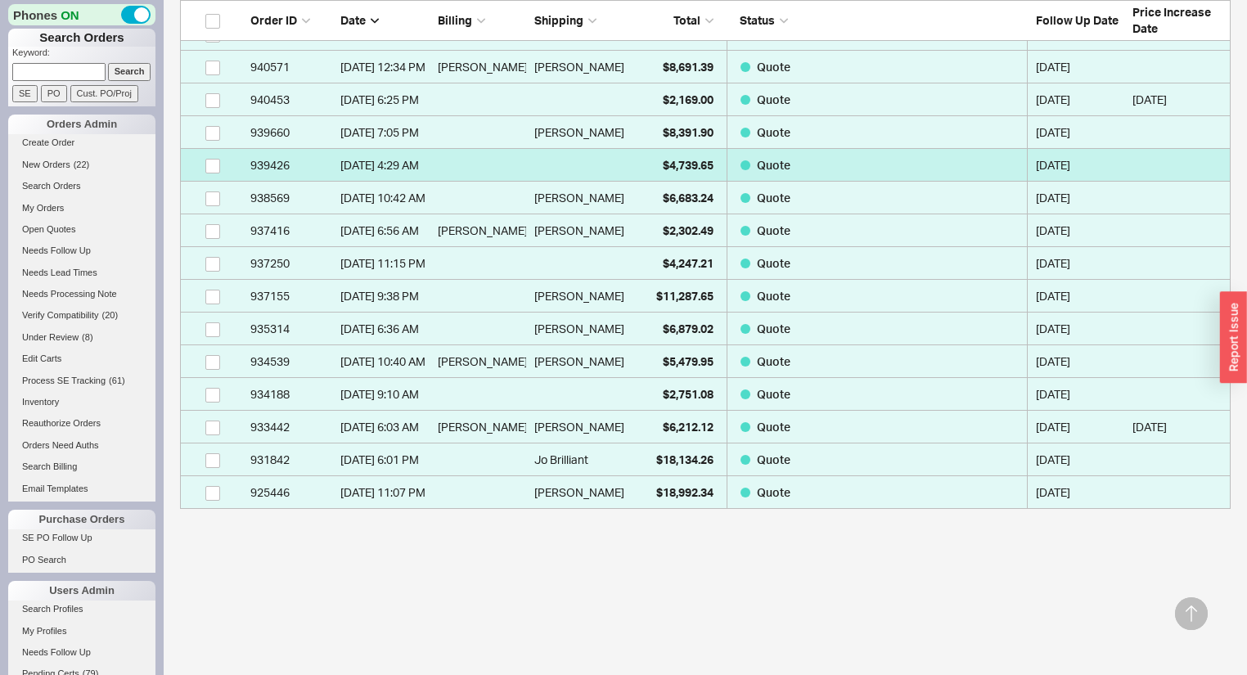
scroll to position [744, 0]
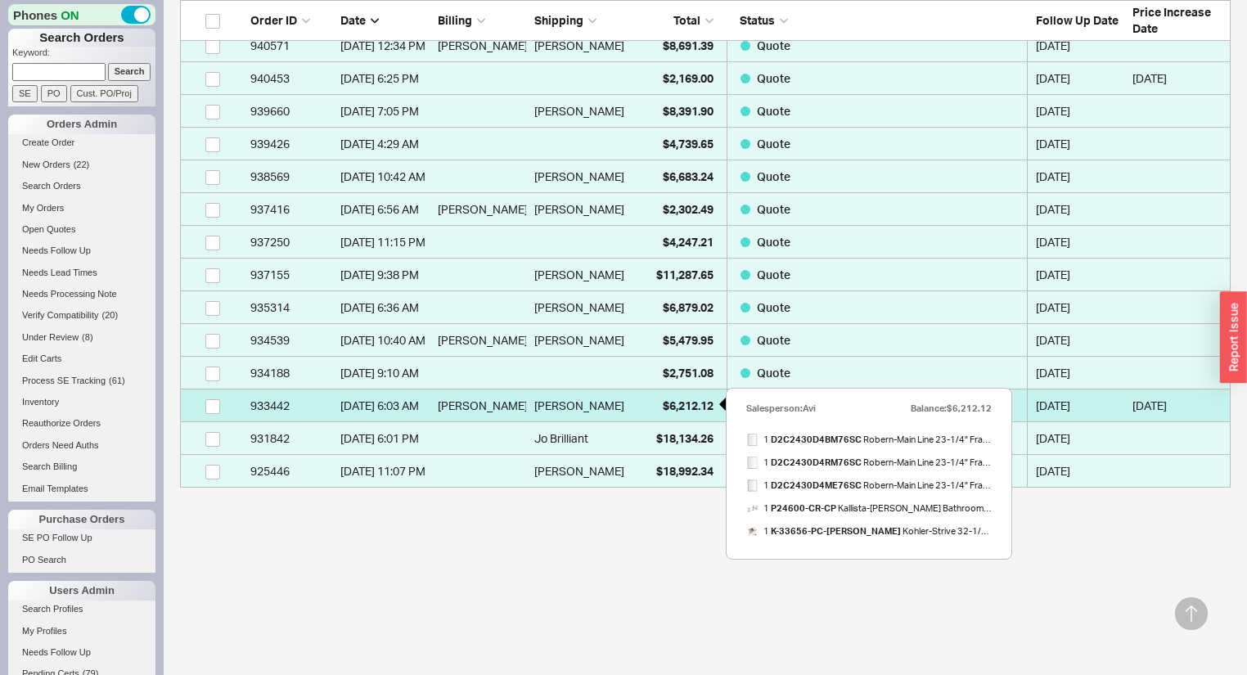
click at [648, 397] on div "$6,212.12" at bounding box center [673, 406] width 82 height 33
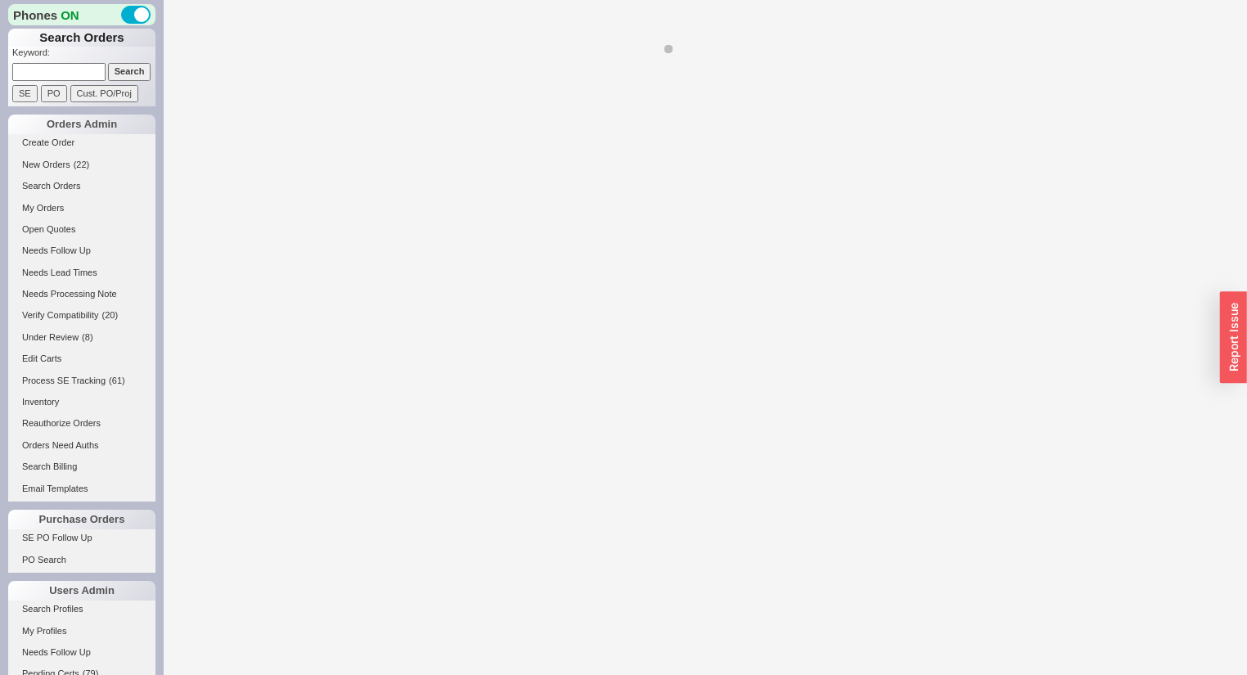
select select "*"
select select "LOW"
select select "3"
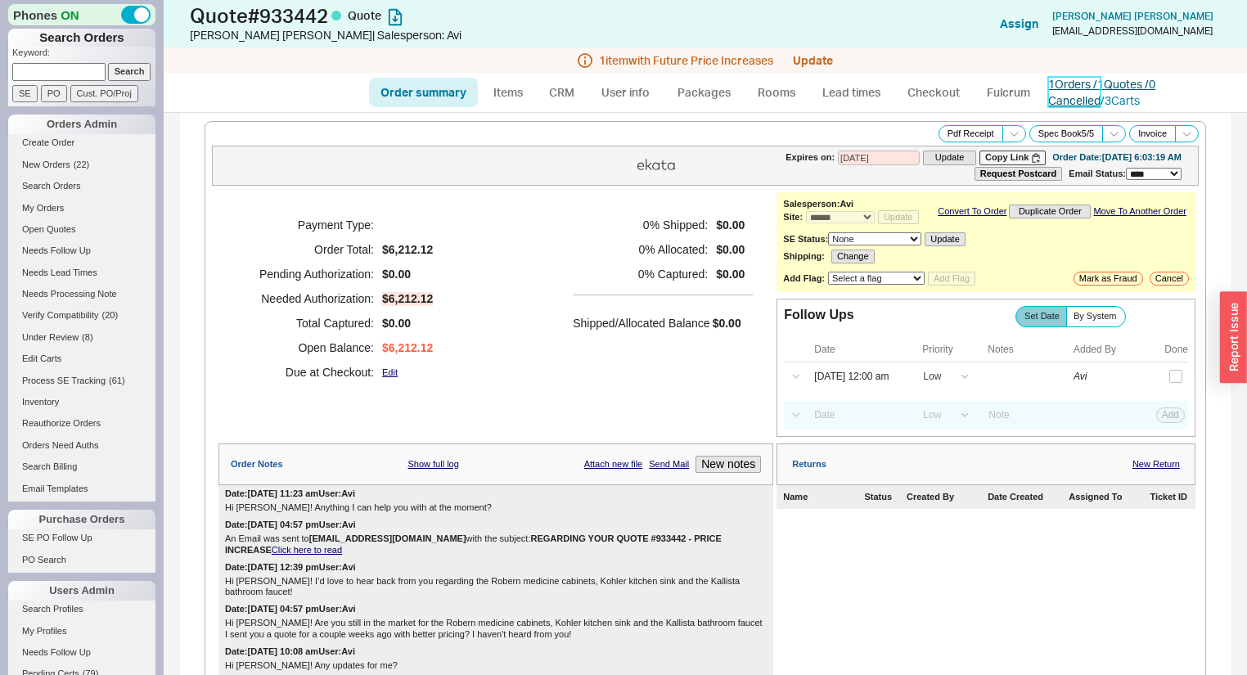
click at [1088, 83] on link "1 Orders / 1 Quotes / 0 Cancelled" at bounding box center [1101, 92] width 107 height 30
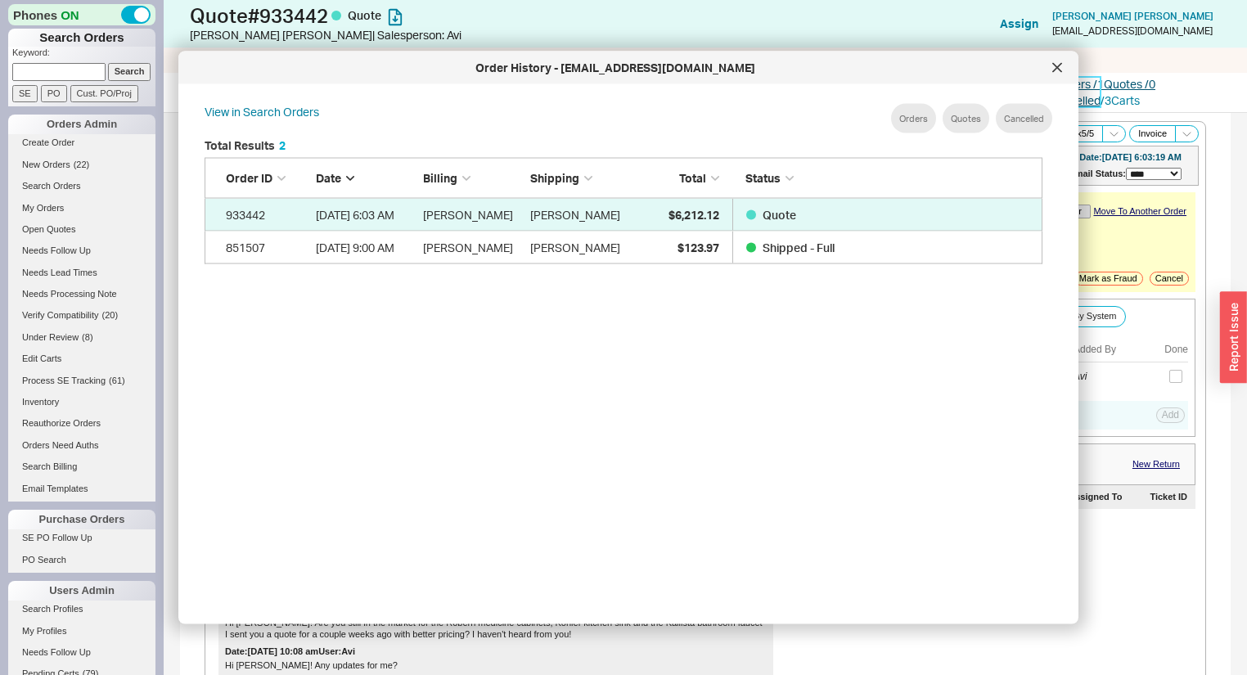
scroll to position [491, 854]
click at [1057, 63] on icon at bounding box center [1057, 68] width 10 height 10
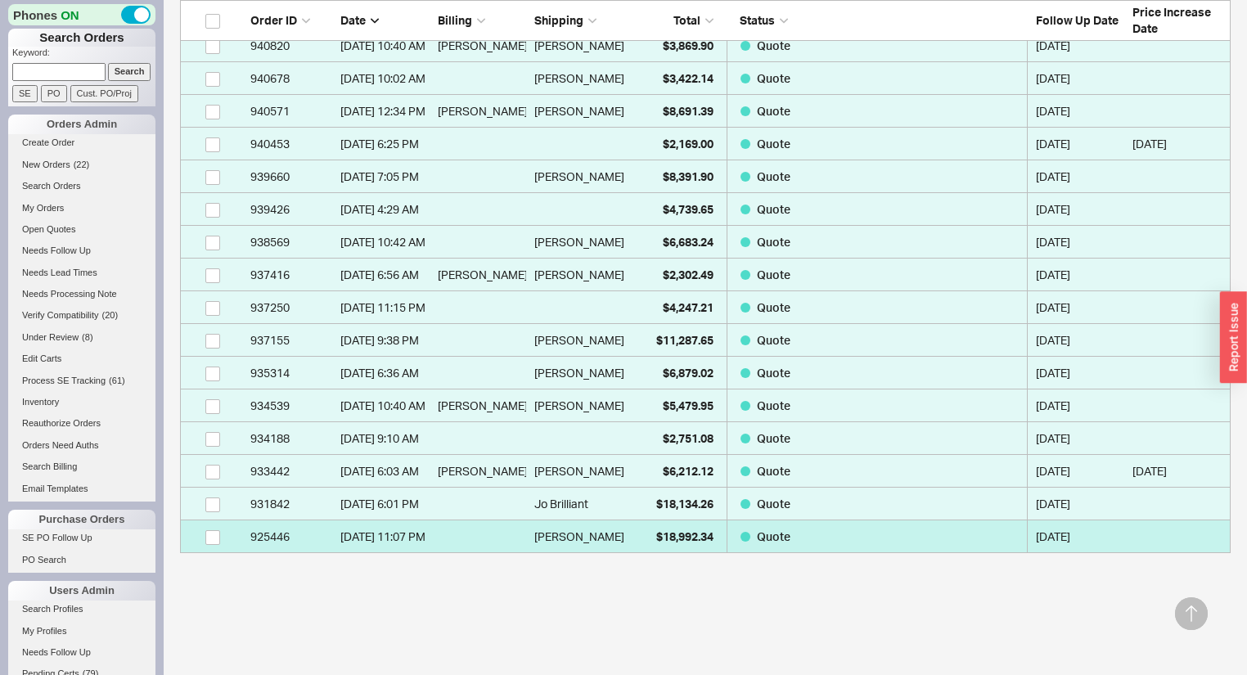
scroll to position [613, 0]
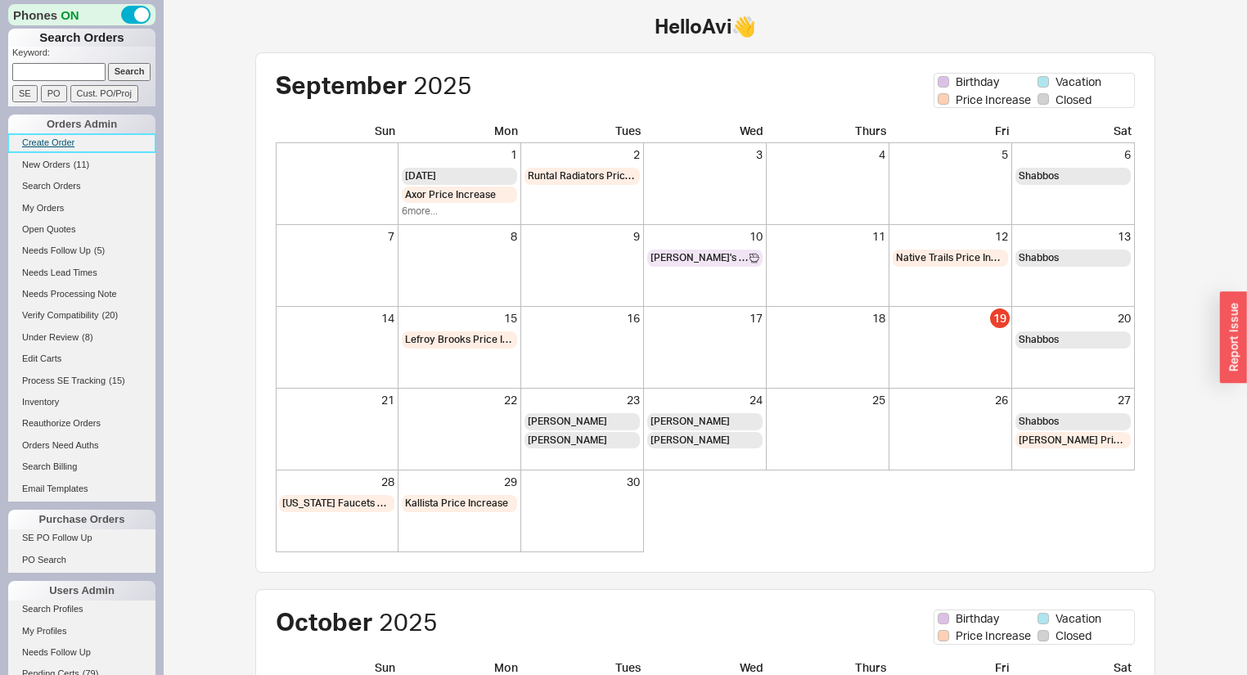
click at [61, 145] on link "Create Order" at bounding box center [81, 142] width 147 height 17
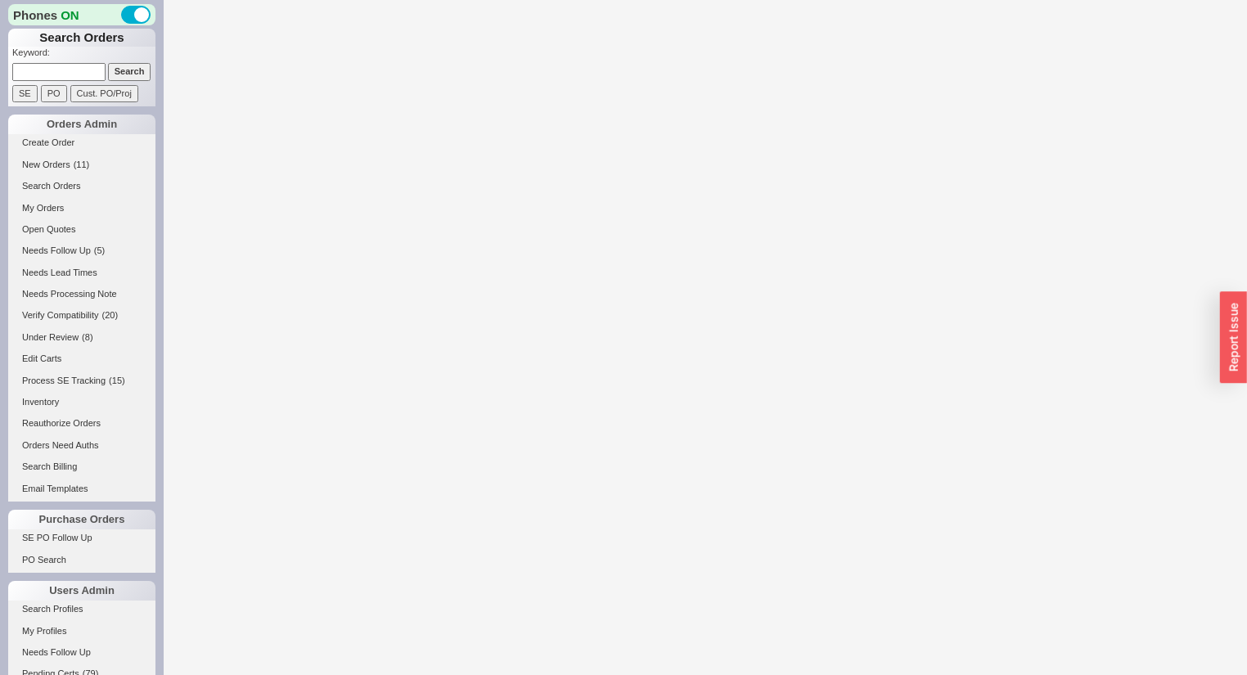
select select "3"
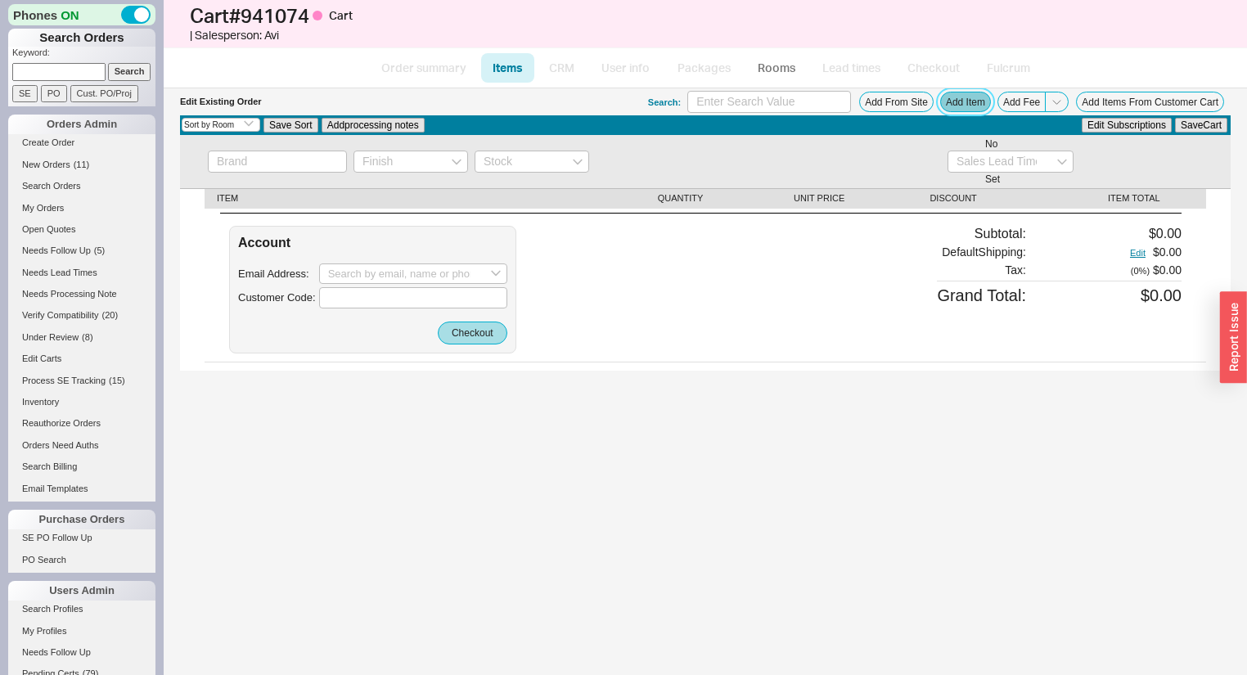
click at [951, 105] on button "Add Item" at bounding box center [965, 102] width 51 height 20
click at [964, 97] on button "Add Item" at bounding box center [965, 102] width 51 height 20
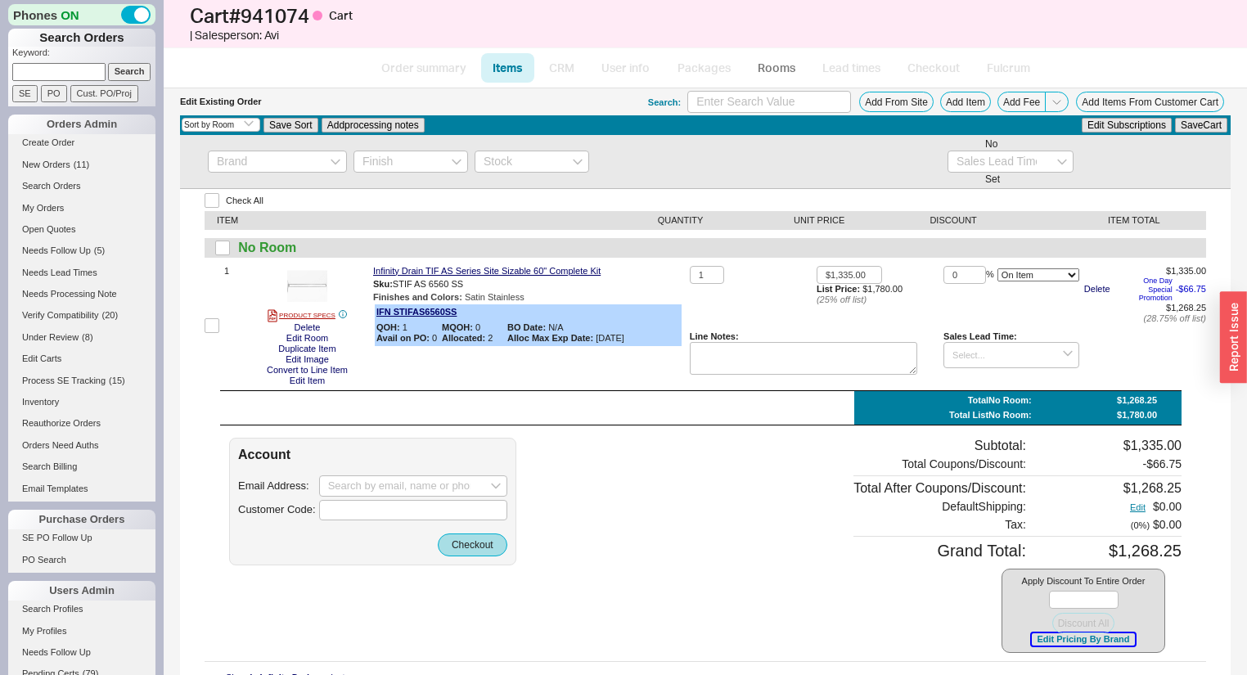
click at [1084, 642] on button "Edit Pricing By Brand" at bounding box center [1083, 639] width 102 height 12
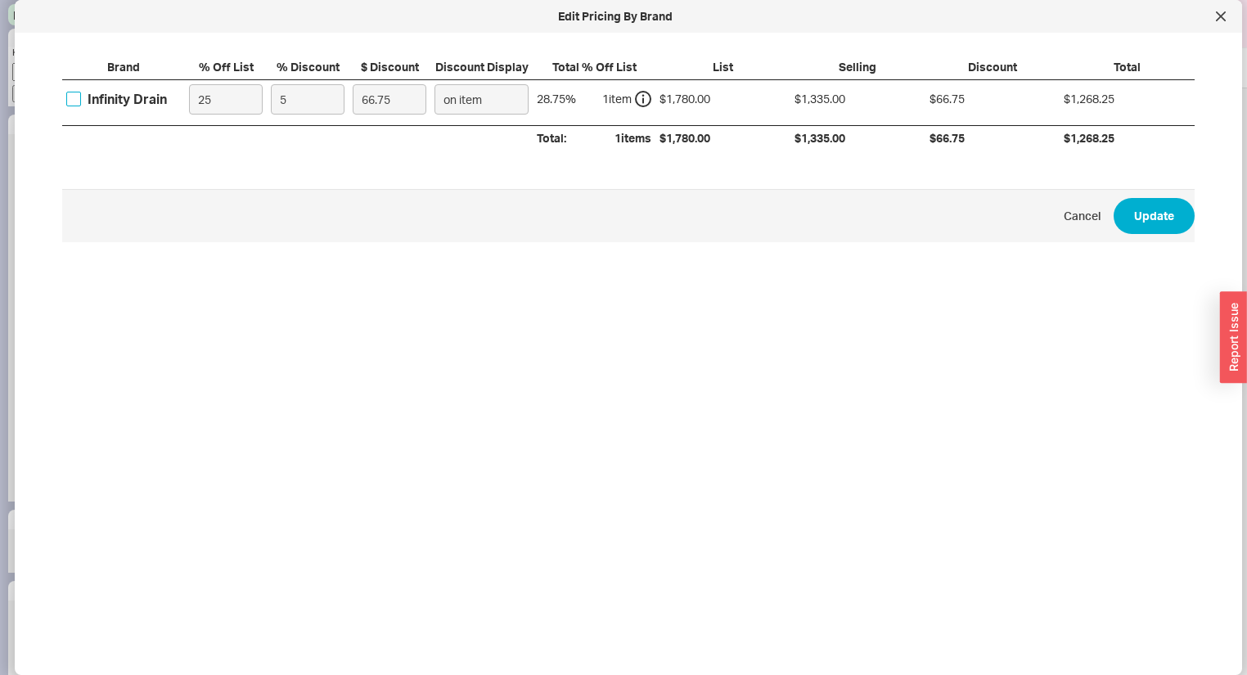
click at [74, 97] on input "Infinity Drain" at bounding box center [73, 99] width 15 height 15
checkbox input "true"
drag, startPoint x: 279, startPoint y: 104, endPoint x: 131, endPoint y: 138, distance: 152.1
click at [0, 0] on div "Infinity Drain 25 5 66.75 on item 28.75 % 1 item $1,780.00 $1,335.00 $66.75 $1,…" at bounding box center [0, 0] width 0 height 0
type input "1"
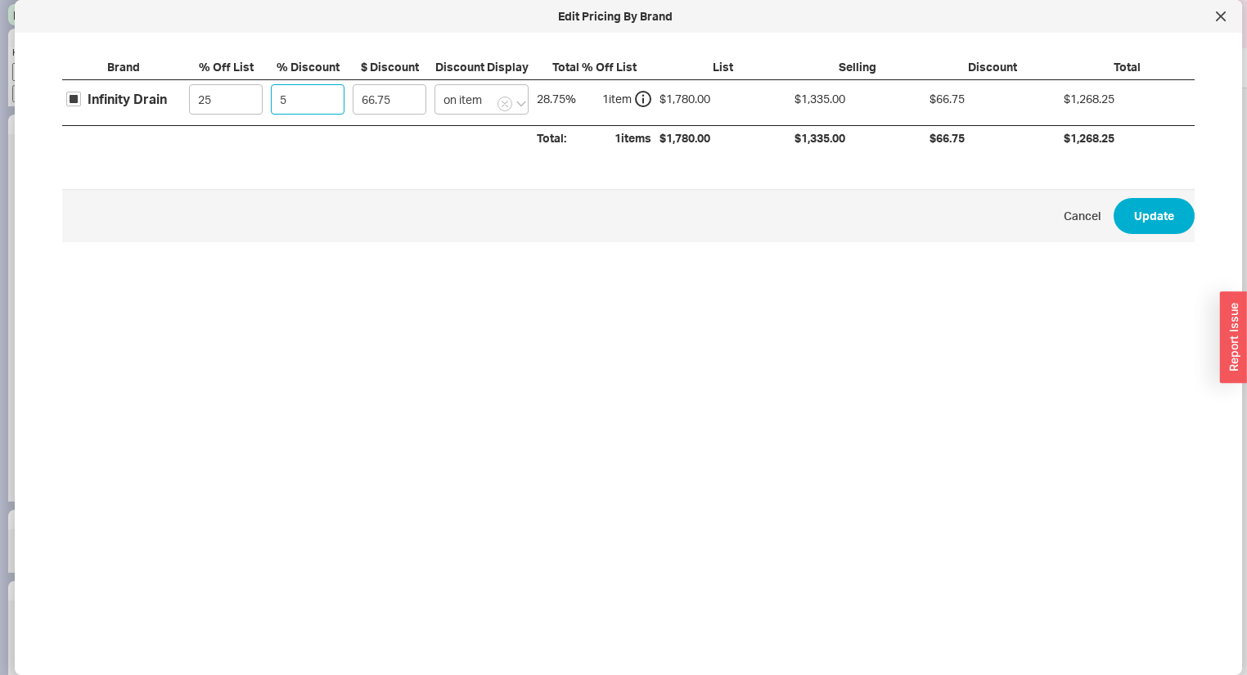
type input "13.35"
type input "10"
type input "133.5"
type input "10"
click at [1169, 215] on button "Update" at bounding box center [1154, 216] width 81 height 36
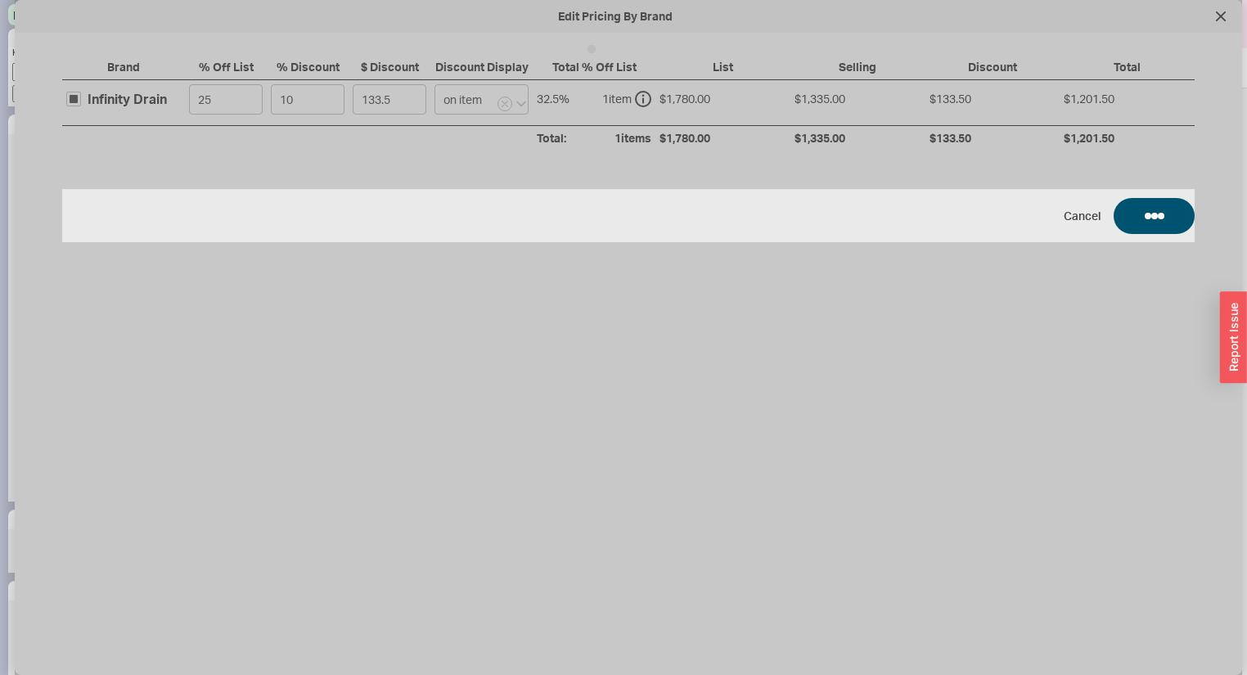
type input "10"
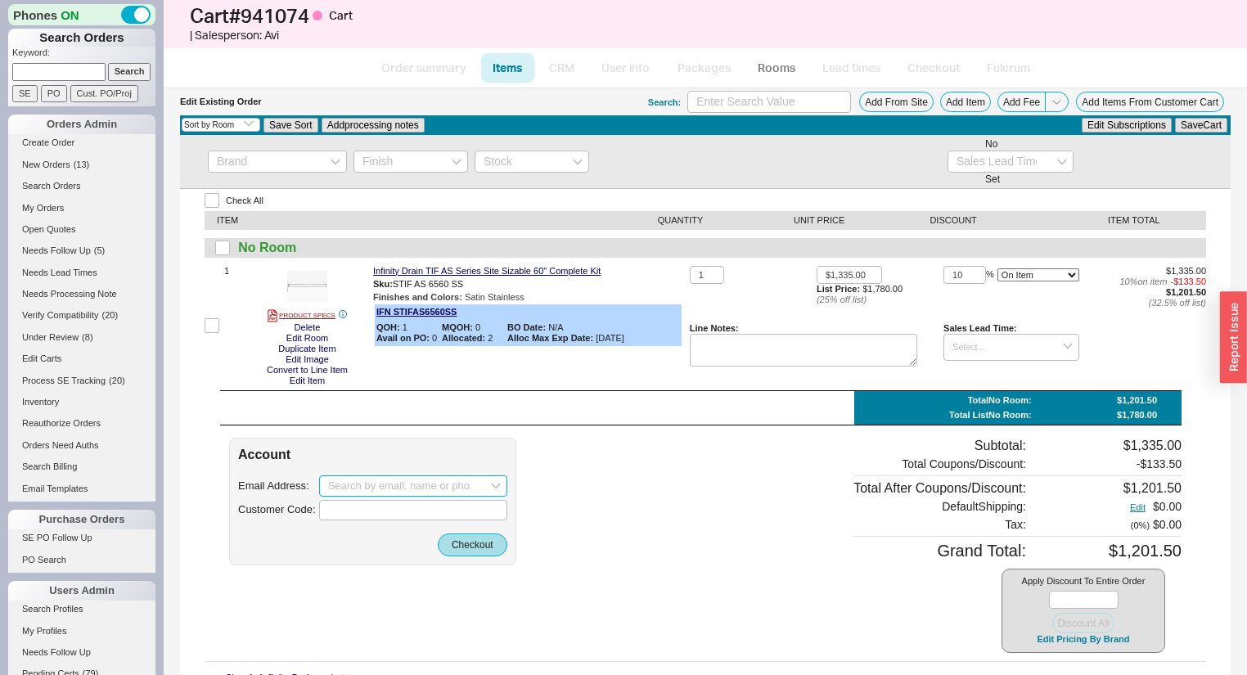
click at [440, 482] on input at bounding box center [413, 485] width 188 height 21
paste input "john@fozt.com"
click at [421, 545] on div "John Foster" at bounding box center [413, 557] width 170 height 25
type input "john@fozt.com"
click at [457, 546] on button "Checkout" at bounding box center [473, 545] width 70 height 23
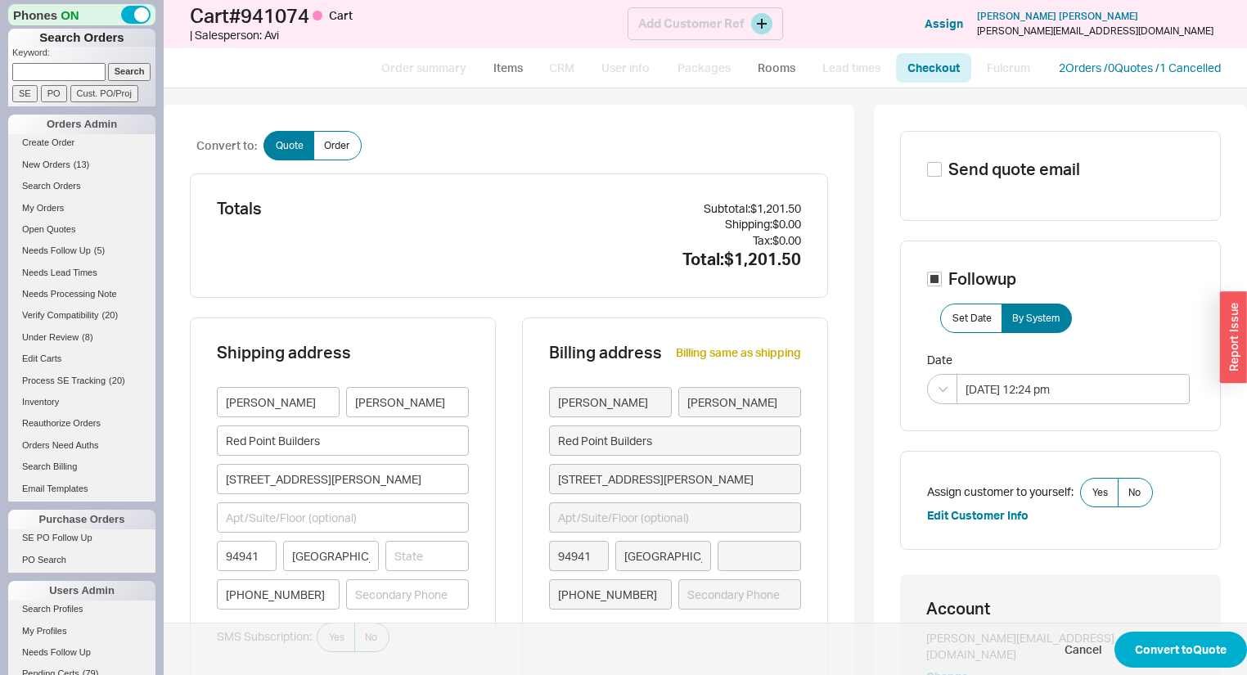
type input "California"
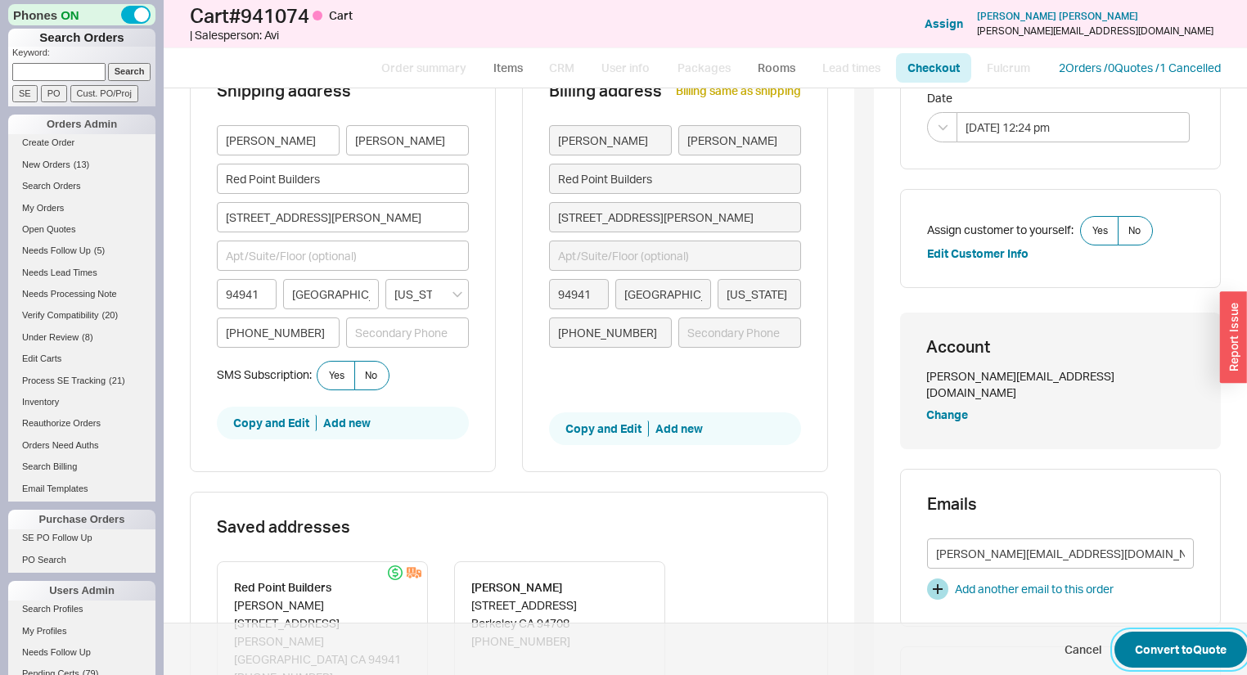
click at [1190, 651] on button "Convert to Quote" at bounding box center [1181, 650] width 133 height 36
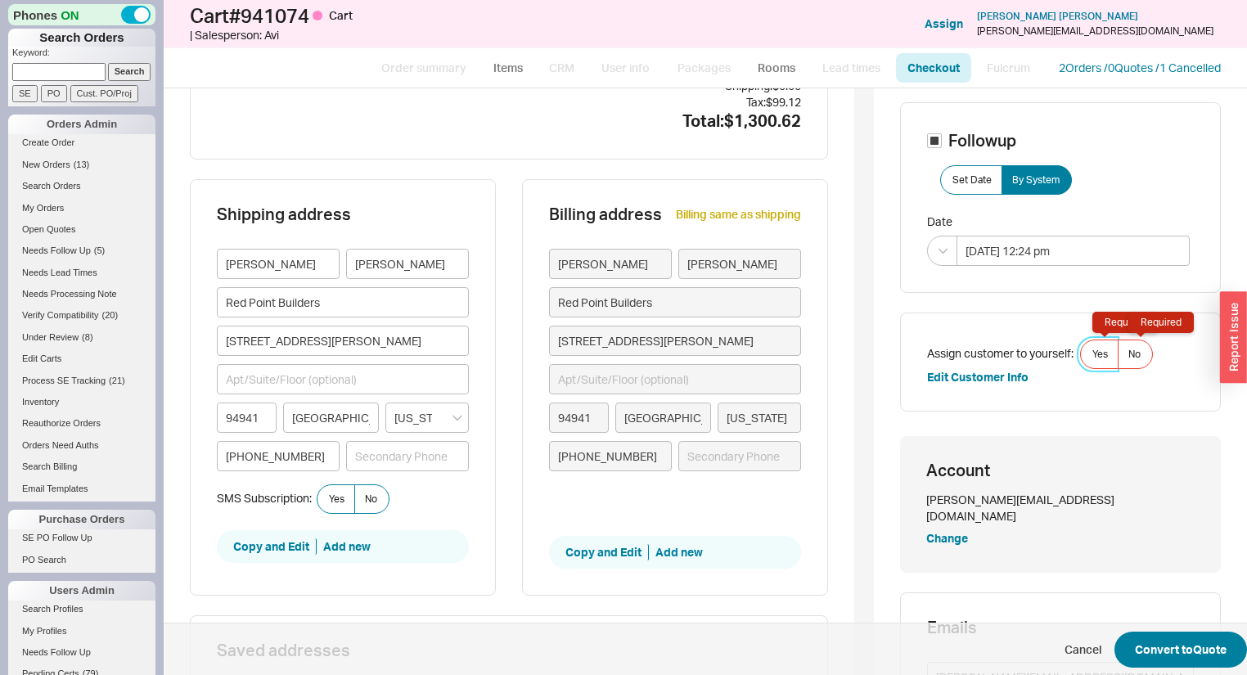
scroll to position [115, 0]
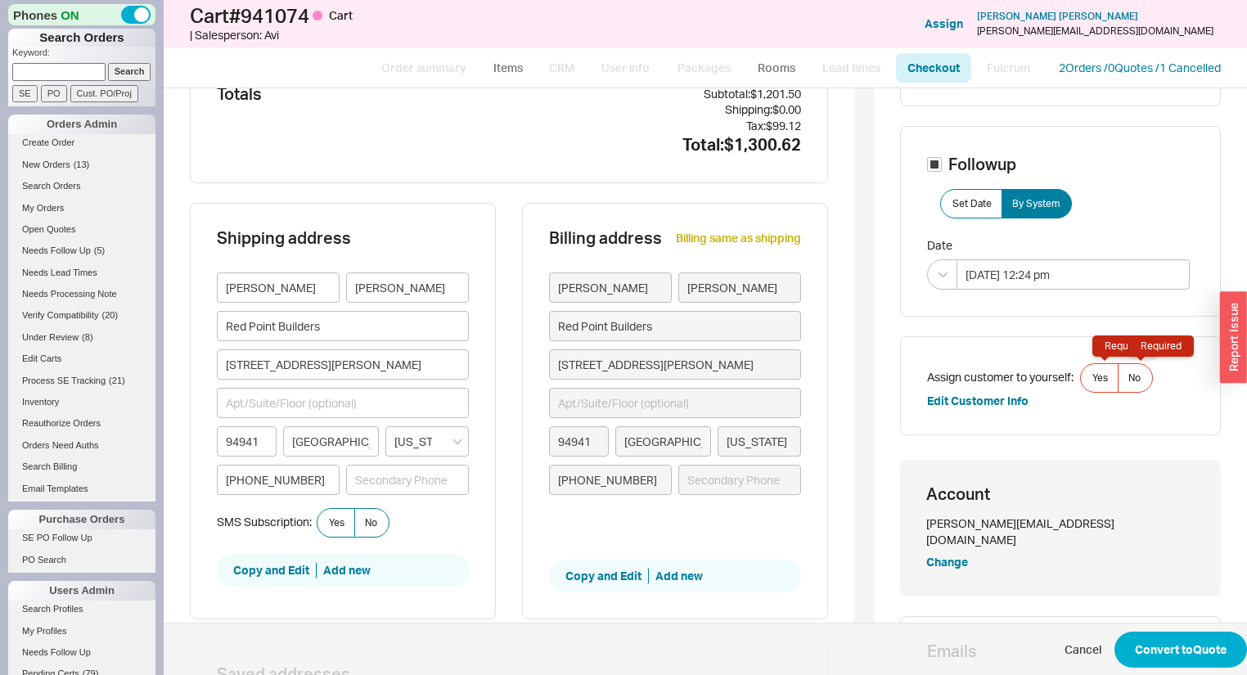
click at [1127, 360] on div "Assign customer to yourself: Yes Required No Required Edit Customer Info" at bounding box center [1060, 386] width 321 height 100
click at [1129, 381] on span "No Required" at bounding box center [1135, 378] width 12 height 13
click at [0, 0] on input "No Required" at bounding box center [0, 0] width 0 height 0
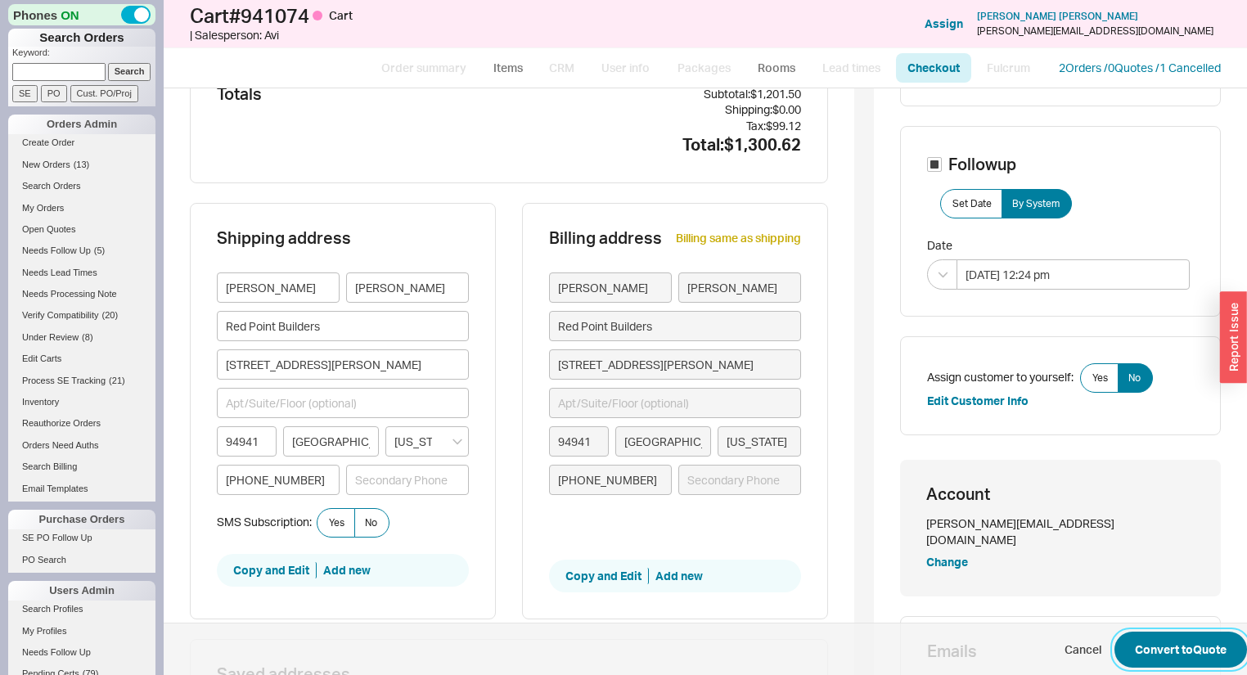
click at [1206, 660] on button "Convert to Quote" at bounding box center [1181, 650] width 133 height 36
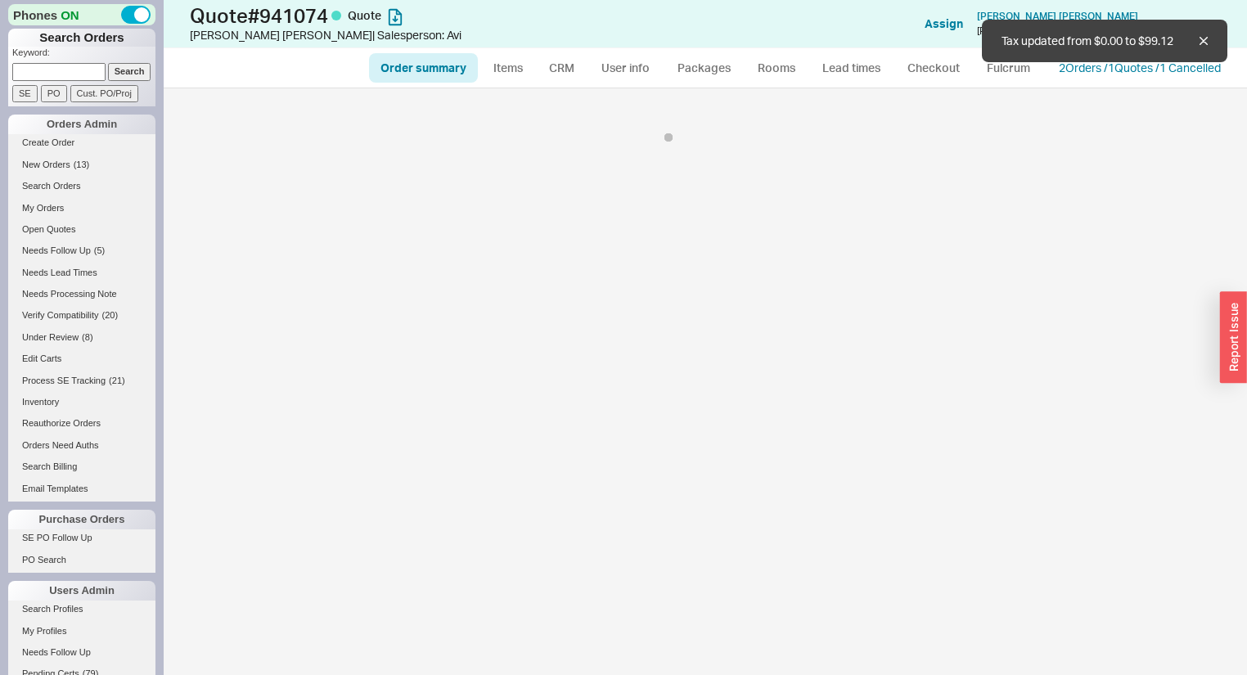
click at [1206, 648] on div at bounding box center [706, 381] width 1084 height 587
select select "*"
select select "3"
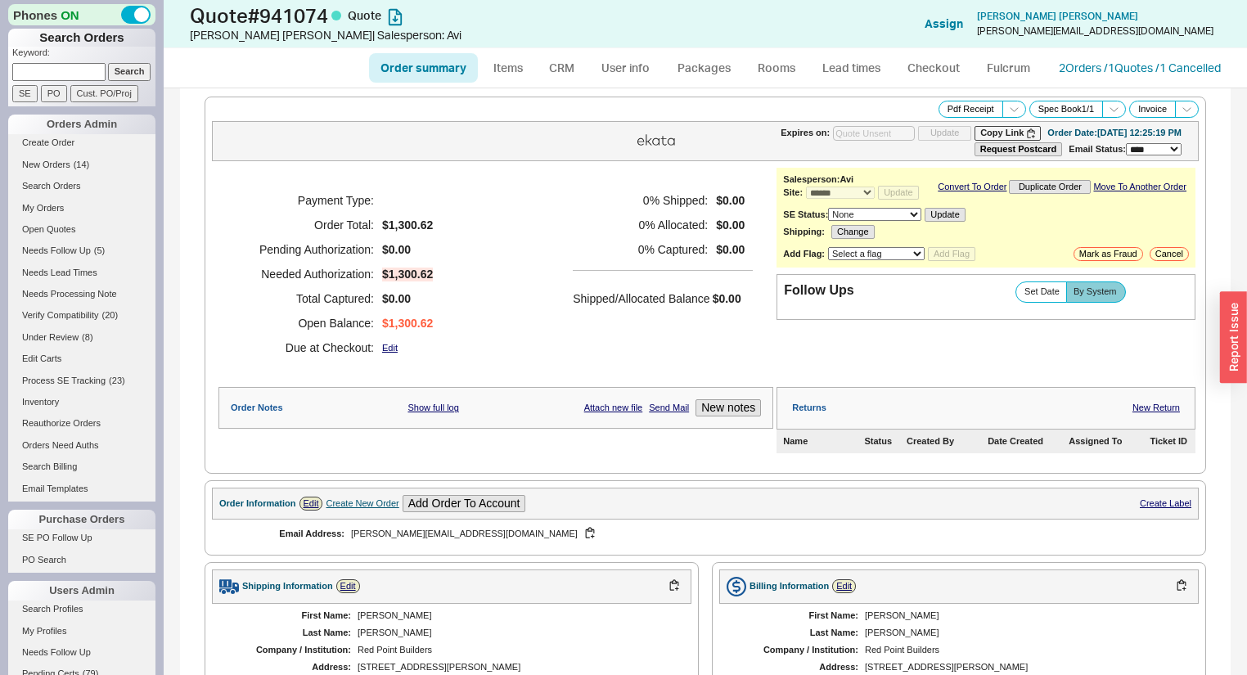
scroll to position [524, 0]
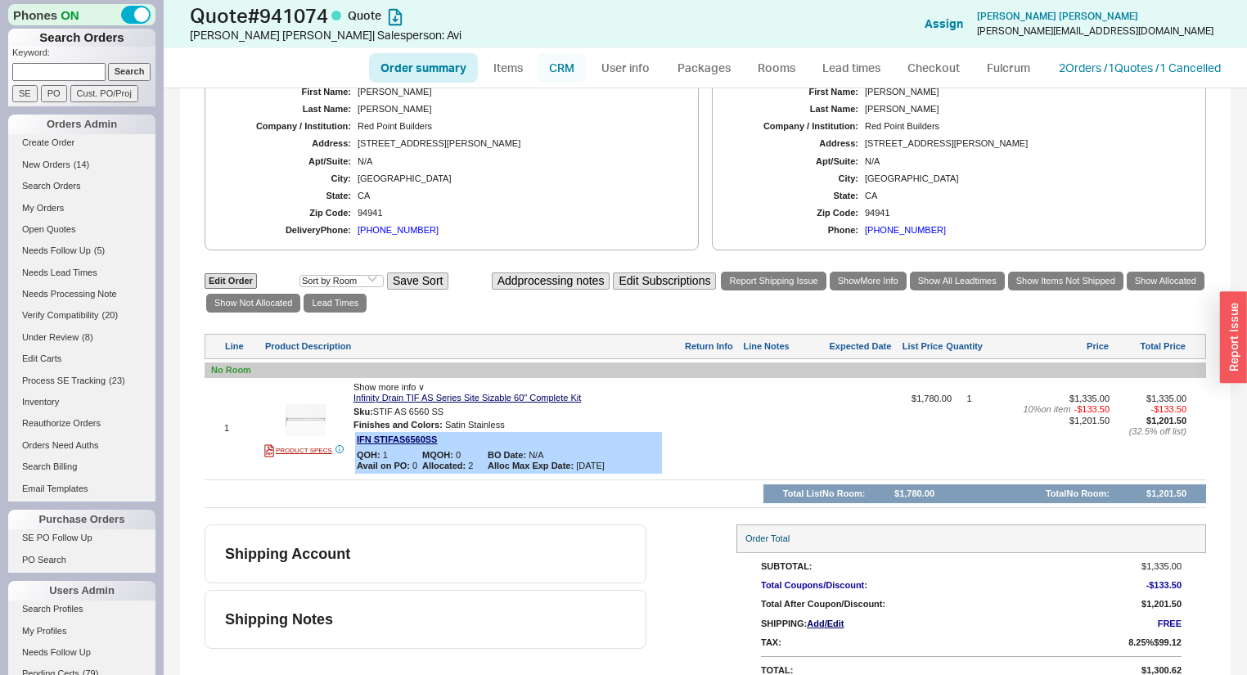
click at [576, 65] on link "CRM" at bounding box center [562, 67] width 48 height 29
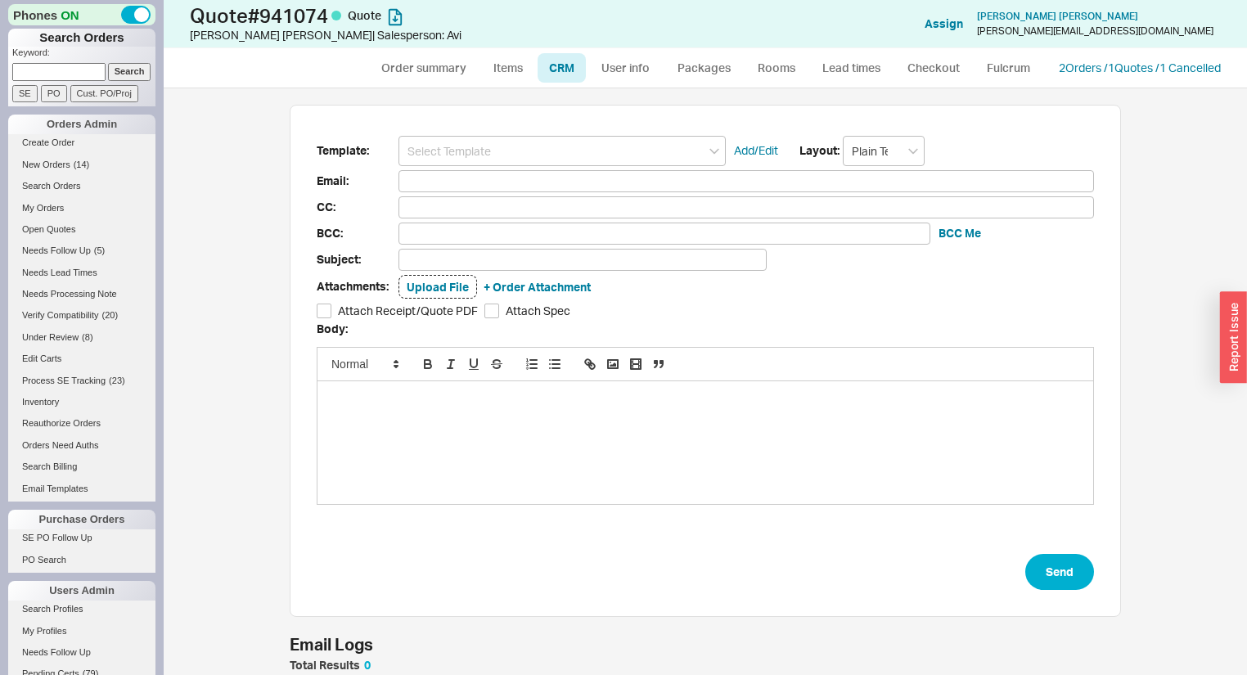
scroll to position [89, 821]
click at [566, 144] on input at bounding box center [562, 151] width 327 height 30
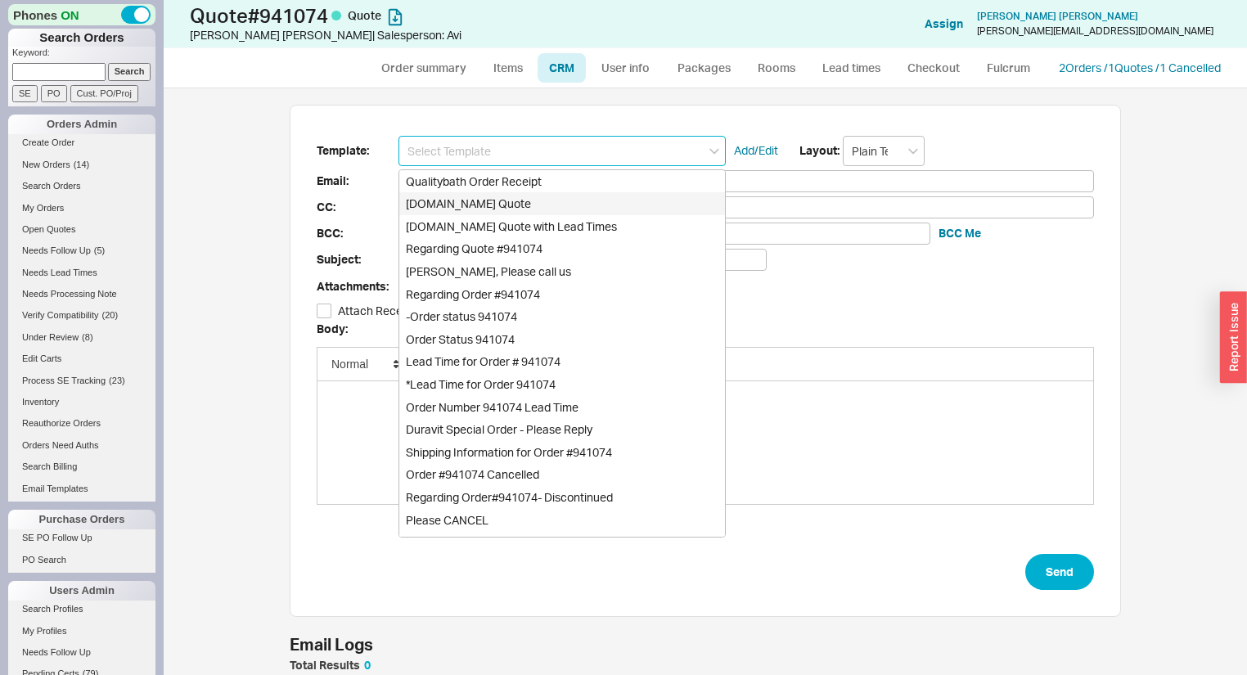
click at [534, 204] on div "Qualitybath.com Quote" at bounding box center [562, 203] width 326 height 23
type input "Receipt"
type input "john@fozt.com"
type input "Quality Bath Quote #941074"
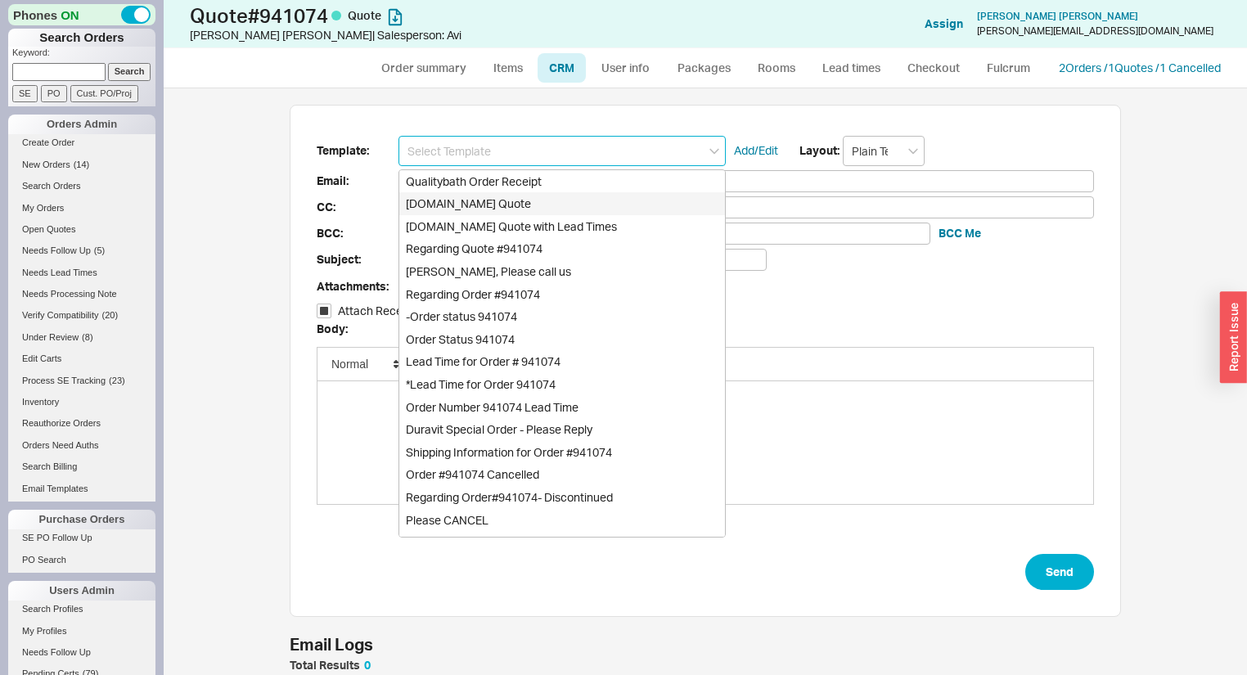
checkbox input "true"
type input "Qualitybath.com Quote"
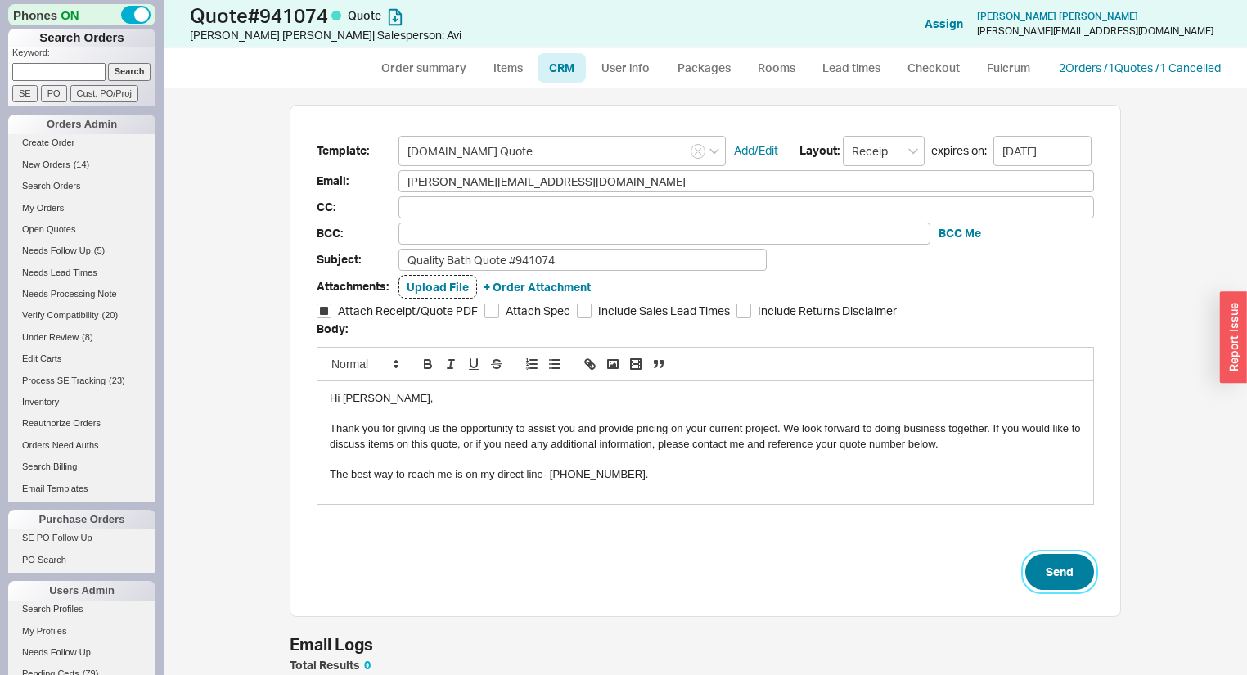
click at [1070, 570] on button "Send" at bounding box center [1059, 572] width 69 height 36
select select "*"
select select "3"
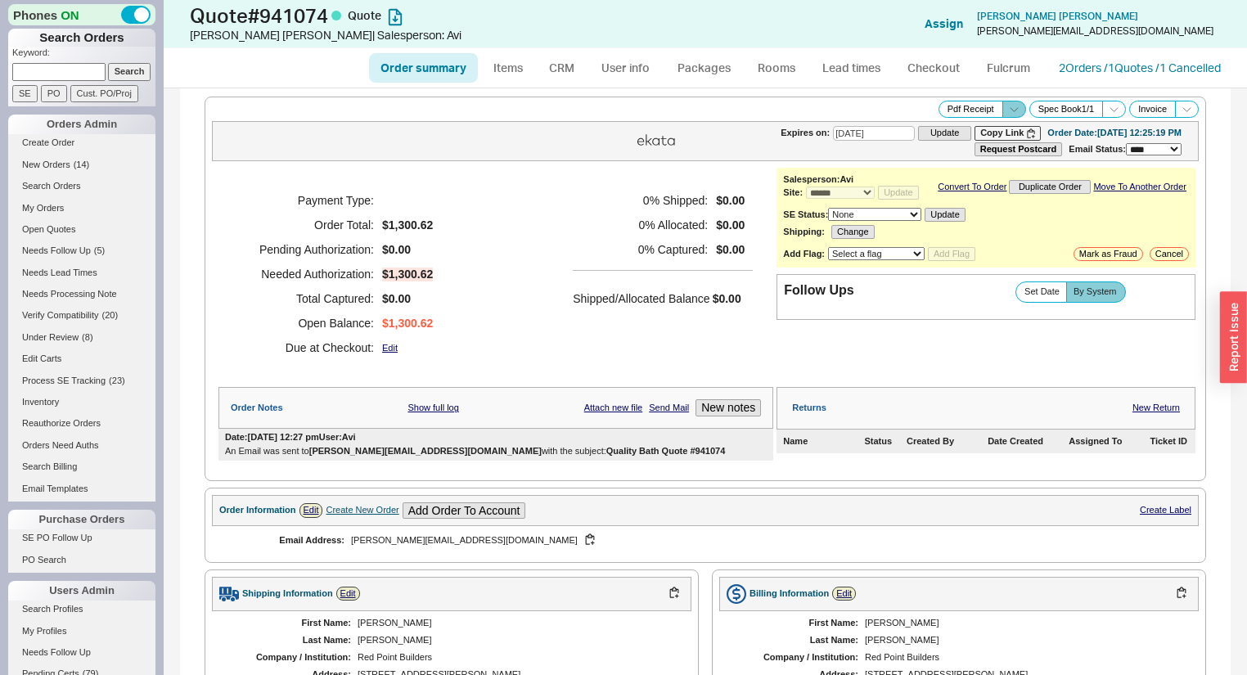
click at [1010, 108] on polyline at bounding box center [1013, 109] width 7 height 4
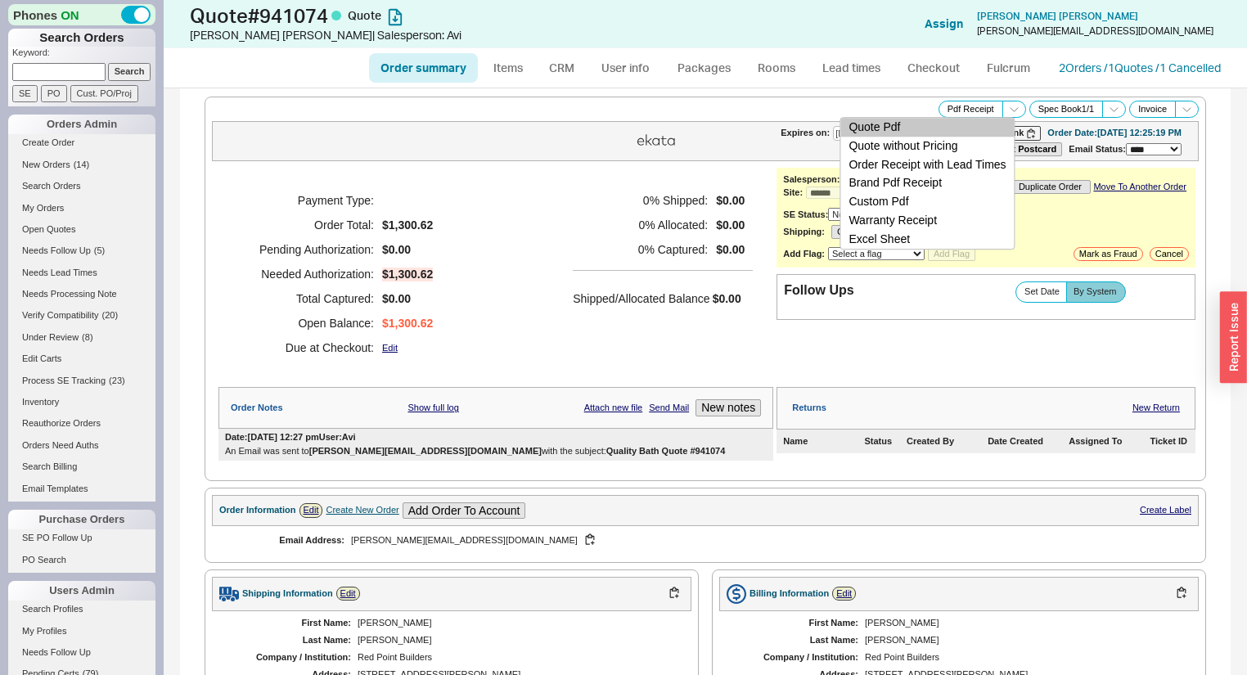
click at [958, 122] on button "Quote Pdf" at bounding box center [926, 127] width 173 height 19
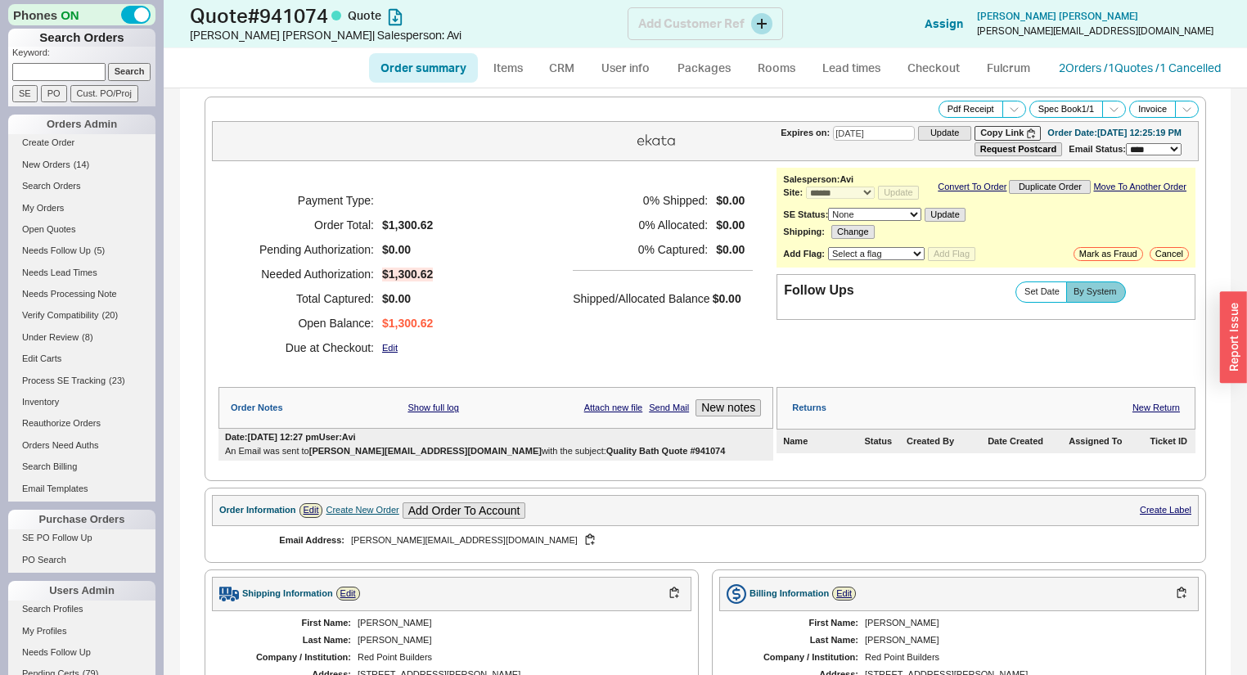
click at [872, 20] on div "Quote # 941074 Quote John Foster | Salesperson: Avi Add Customer Ref Assign Joh…" at bounding box center [706, 24] width 1084 height 48
click at [1051, 297] on span "Set Date" at bounding box center [1042, 291] width 35 height 11
click at [0, 0] on input "Set Date" at bounding box center [0, 0] width 0 height 0
click at [1076, 331] on div "**********" at bounding box center [986, 274] width 419 height 213
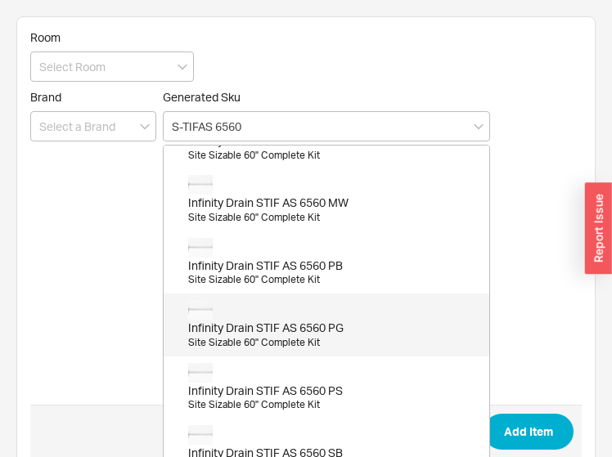
scroll to position [262, 0]
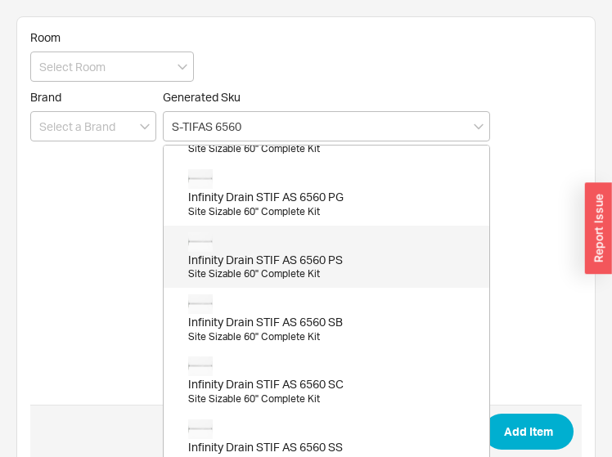
click at [357, 259] on div "Infinity Drain STIF AS 6560 PS" at bounding box center [334, 260] width 293 height 16
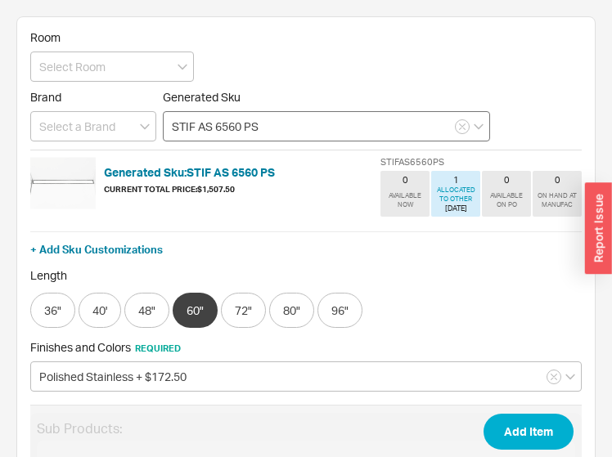
click at [291, 128] on input "STIF AS 6560 PS" at bounding box center [326, 126] width 327 height 30
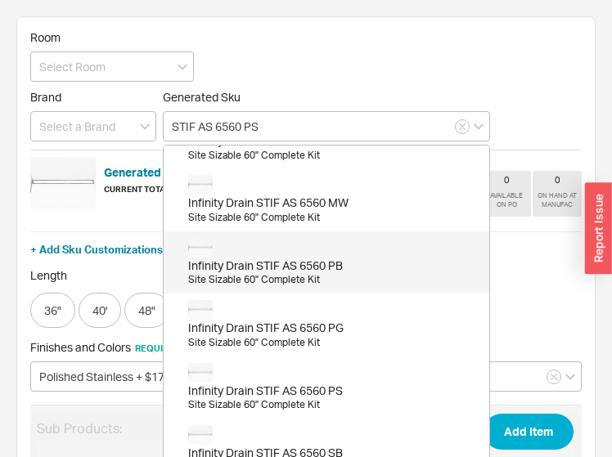
scroll to position [0, 0]
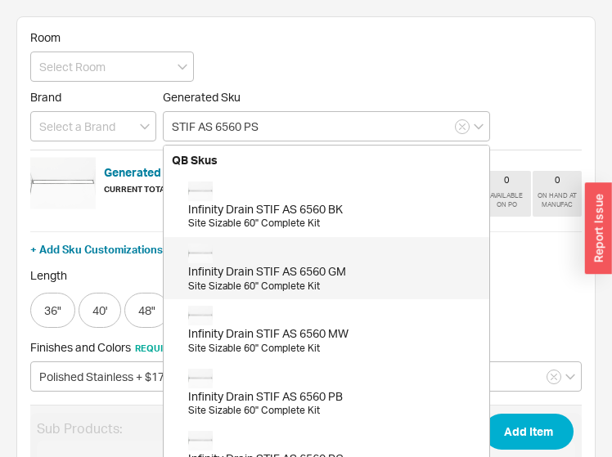
type input "STIF AS 6560 PS"
click at [119, 219] on form "Room Brand Generated Sku STIF AS 6560 PS QB Skus Infinity Drain STIF AS 6560 BK…" at bounding box center [306, 373] width 552 height 687
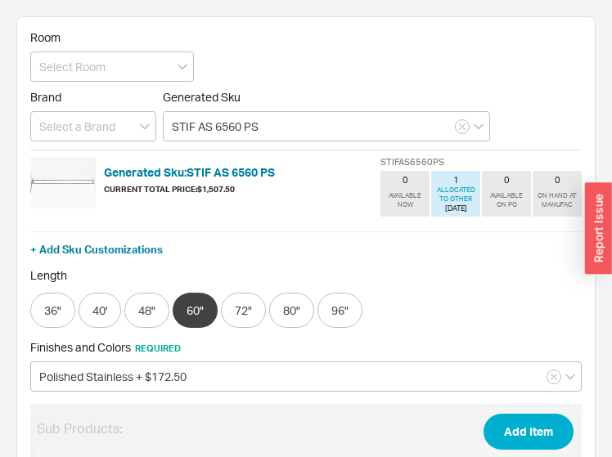
scroll to position [131, 0]
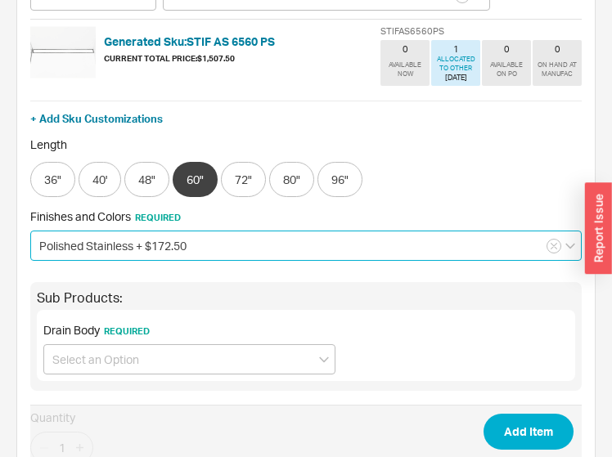
click at [137, 254] on input "Polished Stainless + $172.50" at bounding box center [306, 246] width 552 height 30
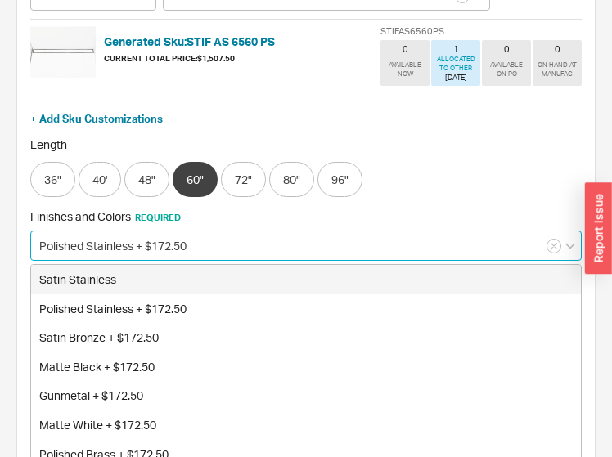
click at [144, 285] on div "Satin Stainless" at bounding box center [306, 279] width 550 height 29
type input "Satin Stainless"
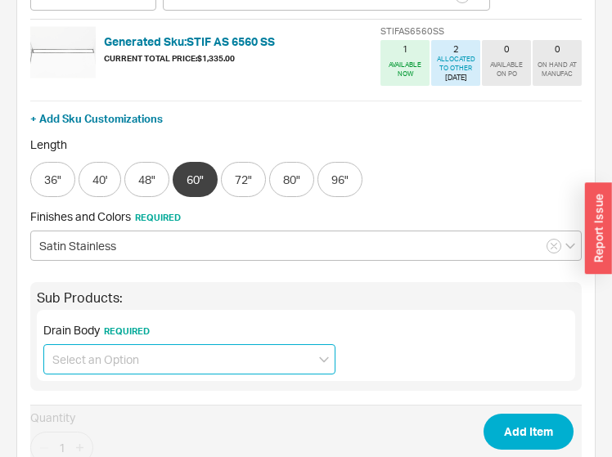
click at [210, 357] on input at bounding box center [189, 360] width 292 height 30
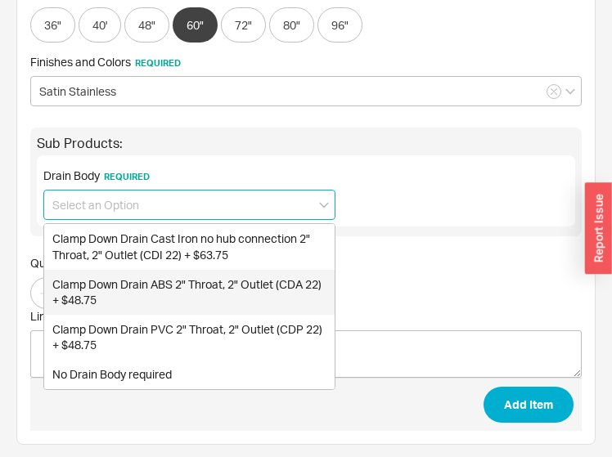
scroll to position [286, 0]
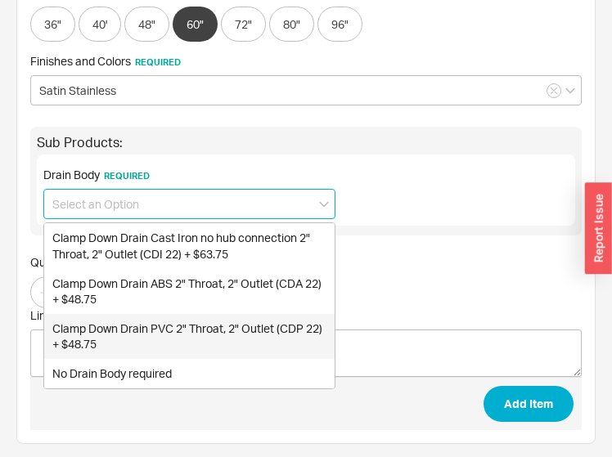
click at [214, 337] on div "Clamp Down Drain PVC 2" Throat, 2" Outlet (CDP 22) + $48.75" at bounding box center [189, 336] width 291 height 45
type input "Clamp Down Drain PVC 2" Throat, 2" Outlet (CDP 22) + $48.75"
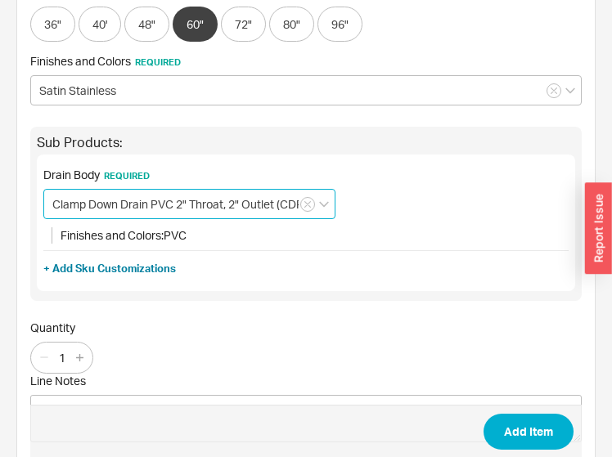
click at [219, 202] on input "Clamp Down Drain PVC 2" Throat, 2" Outlet (CDP 22) + $48.75" at bounding box center [189, 204] width 292 height 30
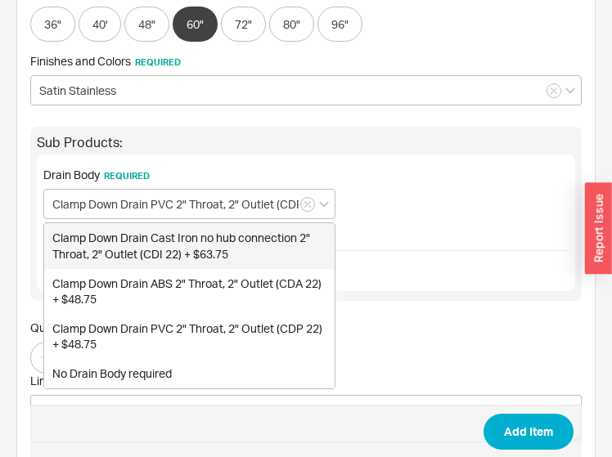
click at [423, 188] on div "Drain Body Required Clamp Down Drain PVC 2" Throat, 2" Outlet (CDP 22) + $48.75…" at bounding box center [305, 202] width 525 height 83
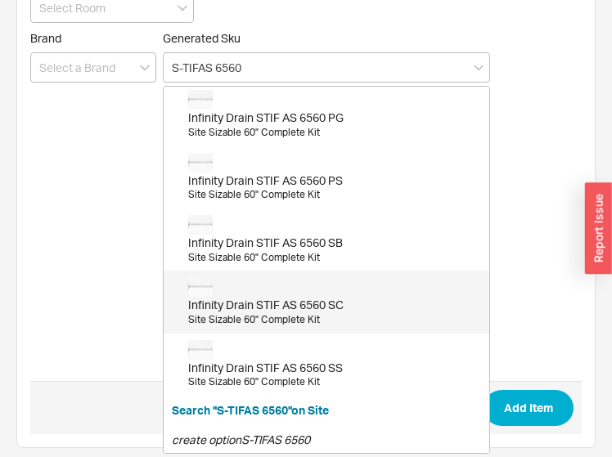
scroll to position [65, 0]
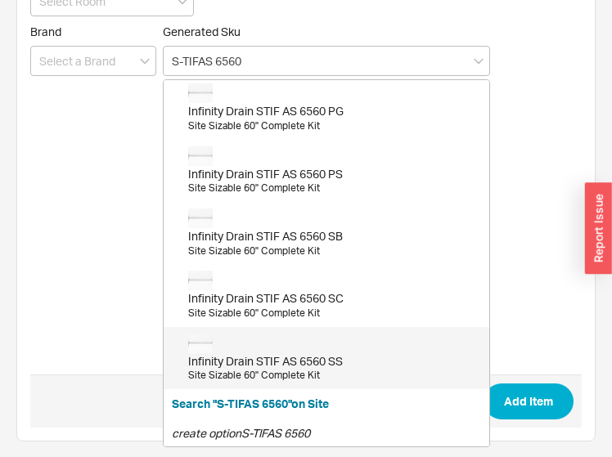
click at [341, 360] on div "Infinity Drain STIF AS 6560 SS" at bounding box center [334, 362] width 293 height 16
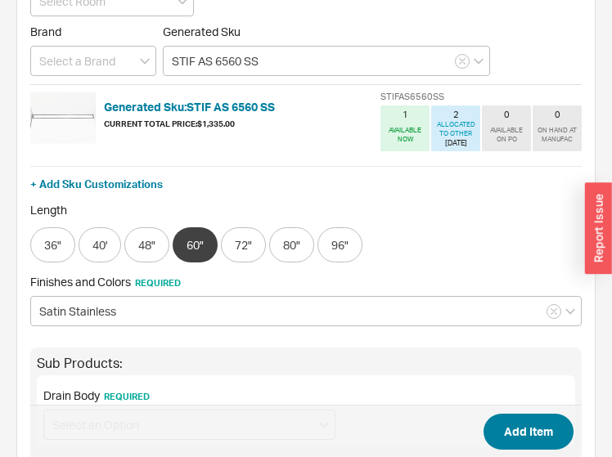
type input "STIF AS 6560 SS"
click at [534, 426] on button "Add Item" at bounding box center [529, 432] width 90 height 36
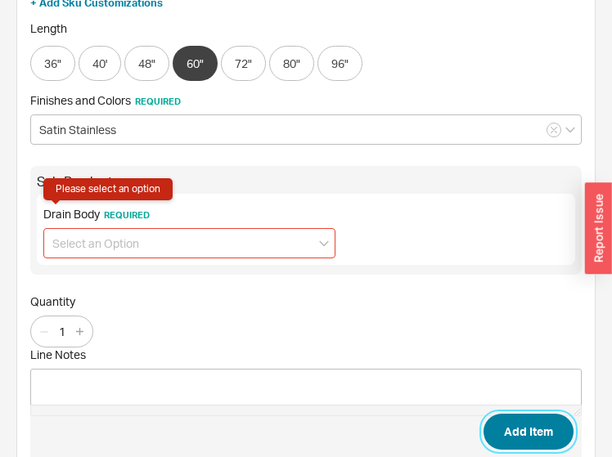
scroll to position [249, 0]
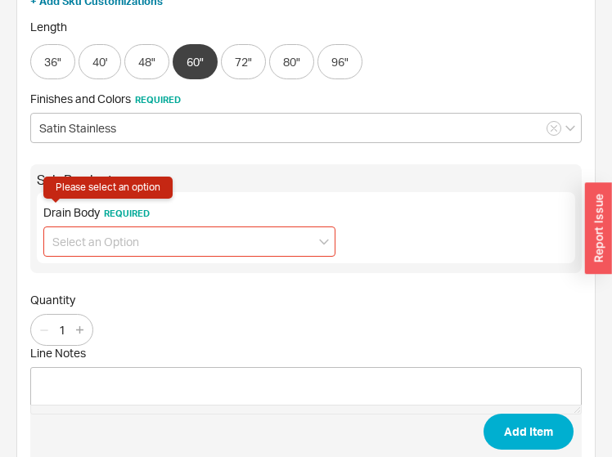
click at [259, 246] on input at bounding box center [189, 242] width 292 height 30
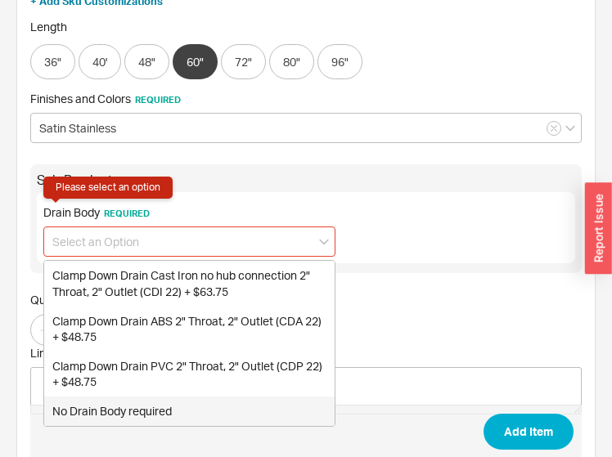
click at [178, 409] on div "No Drain Body required" at bounding box center [189, 411] width 291 height 29
type input "No Drain Body required"
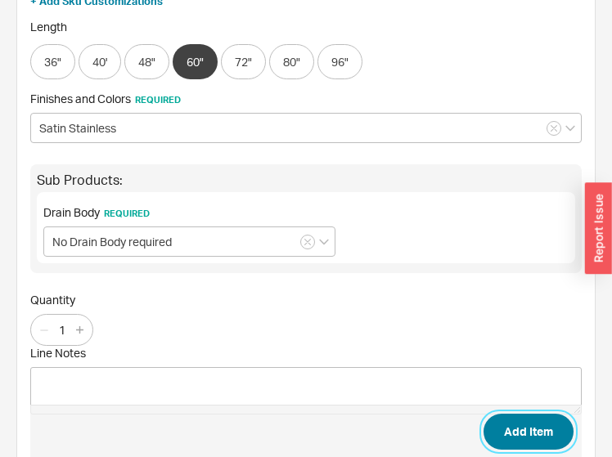
click at [493, 435] on button "Add Item" at bounding box center [529, 432] width 90 height 36
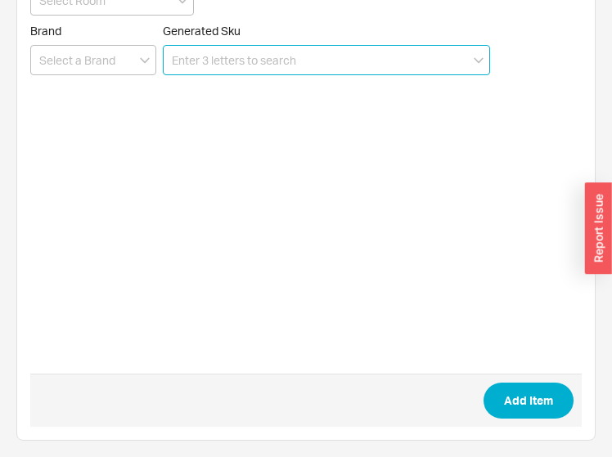
scroll to position [65, 0]
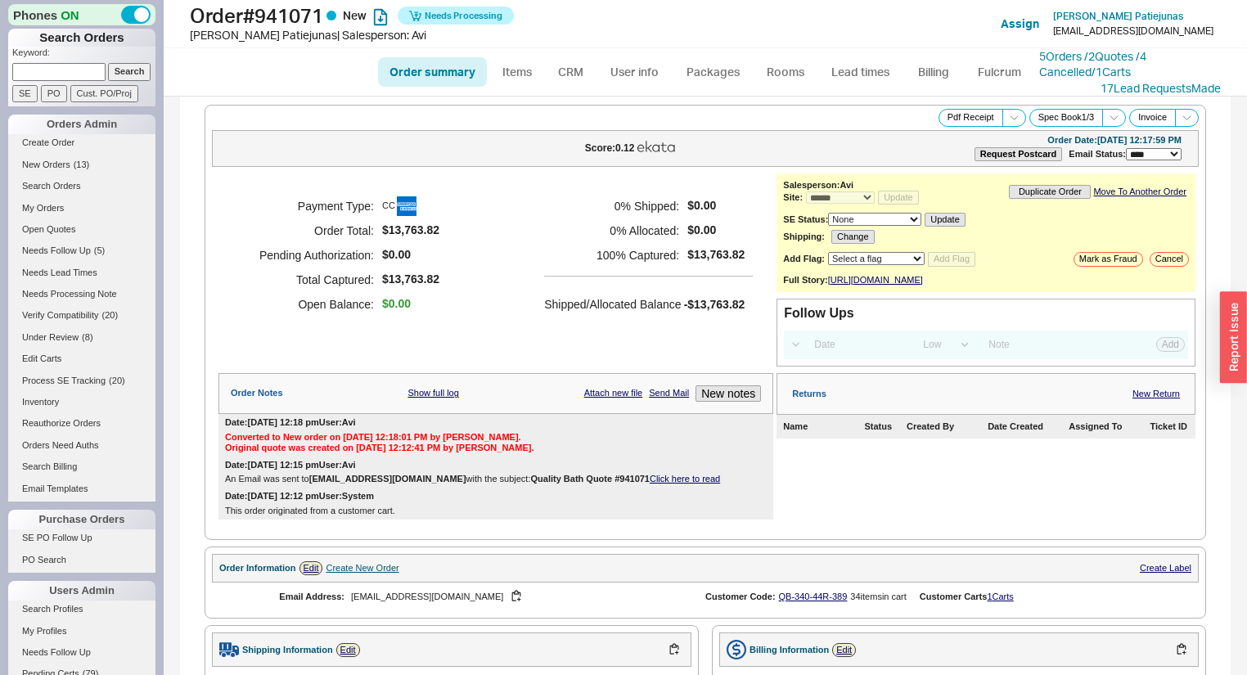
select select "*"
select select "LOW"
select select "3"
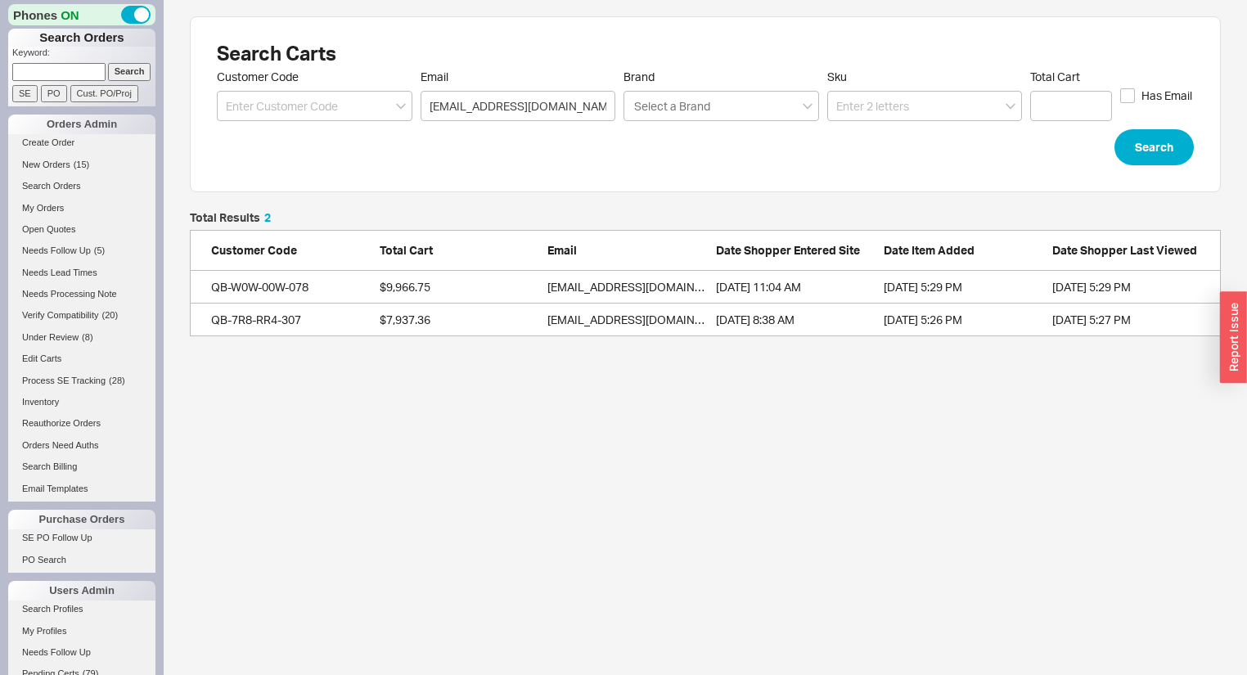
scroll to position [115, 1021]
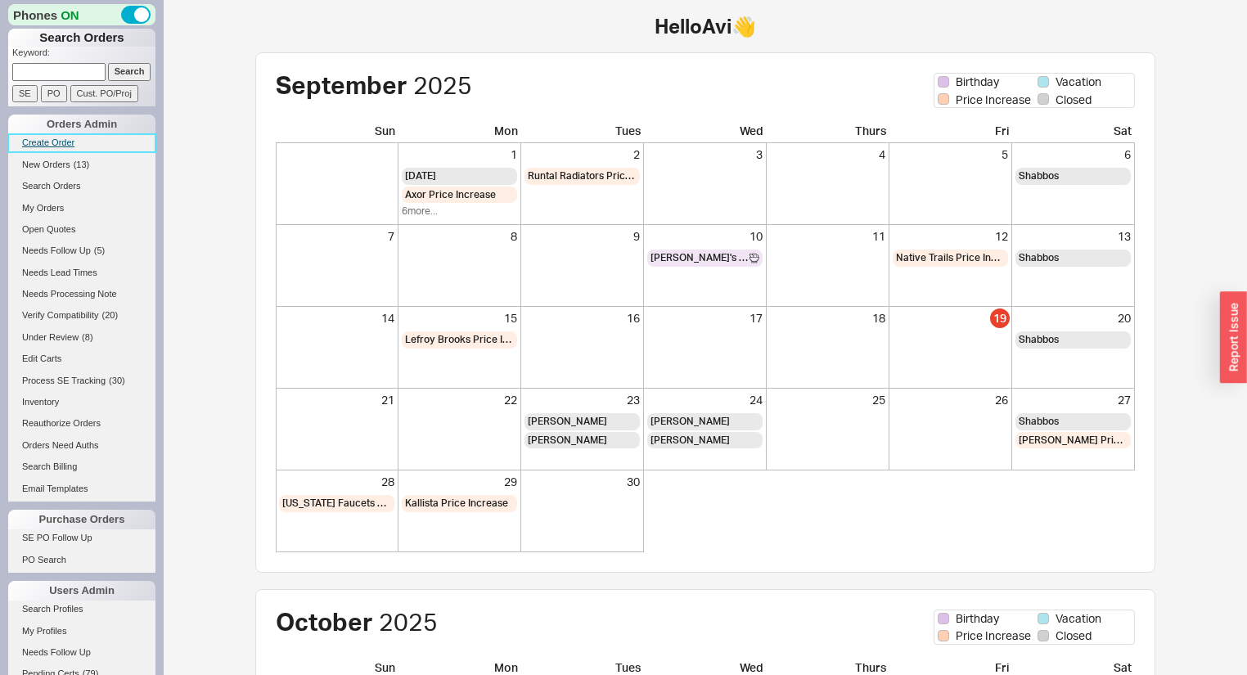
click at [71, 134] on link "Create Order" at bounding box center [81, 142] width 147 height 17
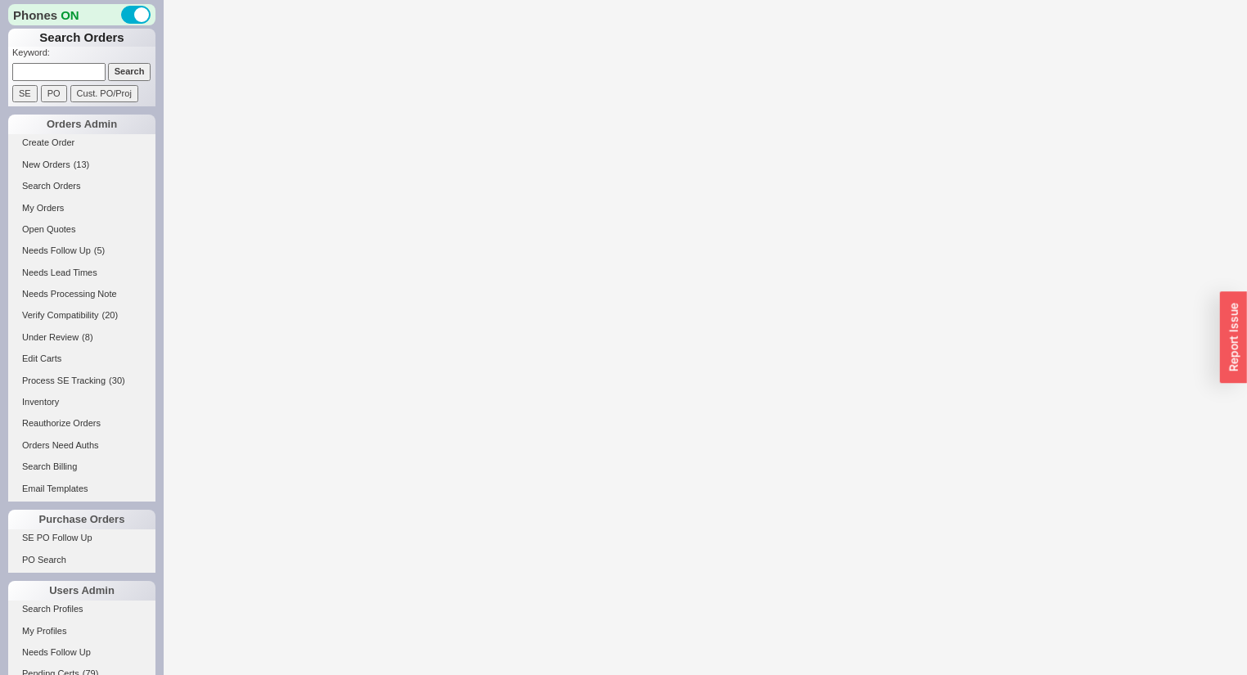
select select "3"
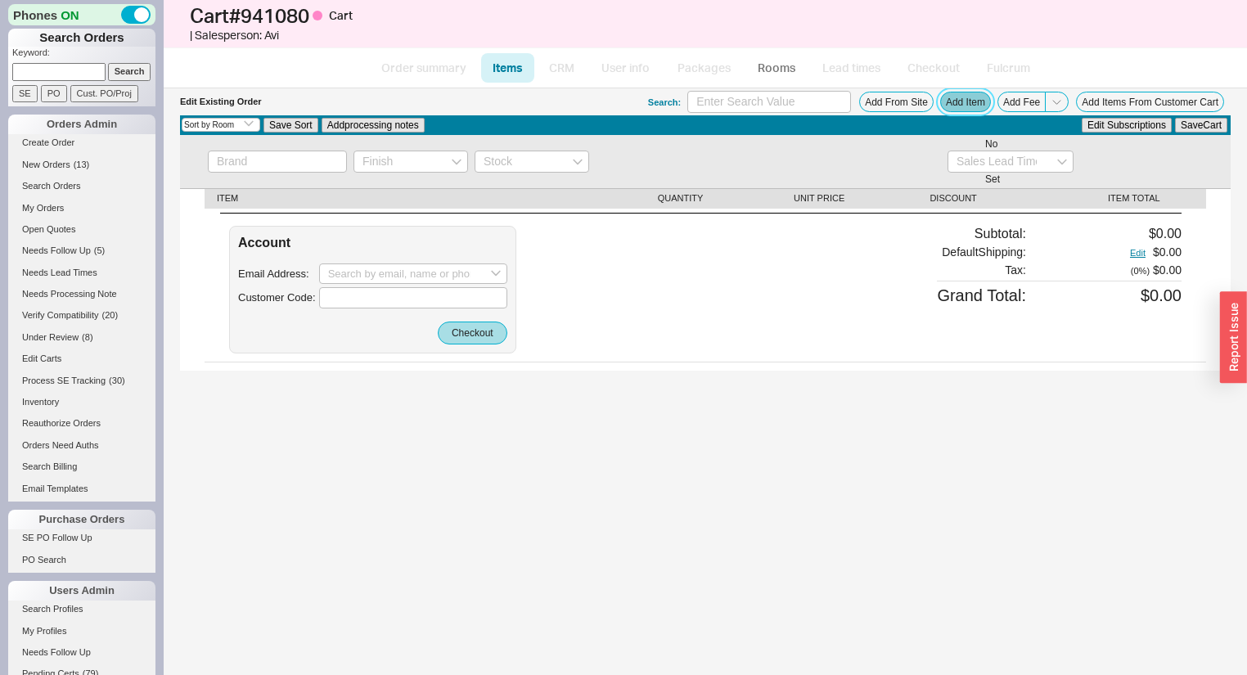
click at [985, 103] on button "Add Item" at bounding box center [965, 102] width 51 height 20
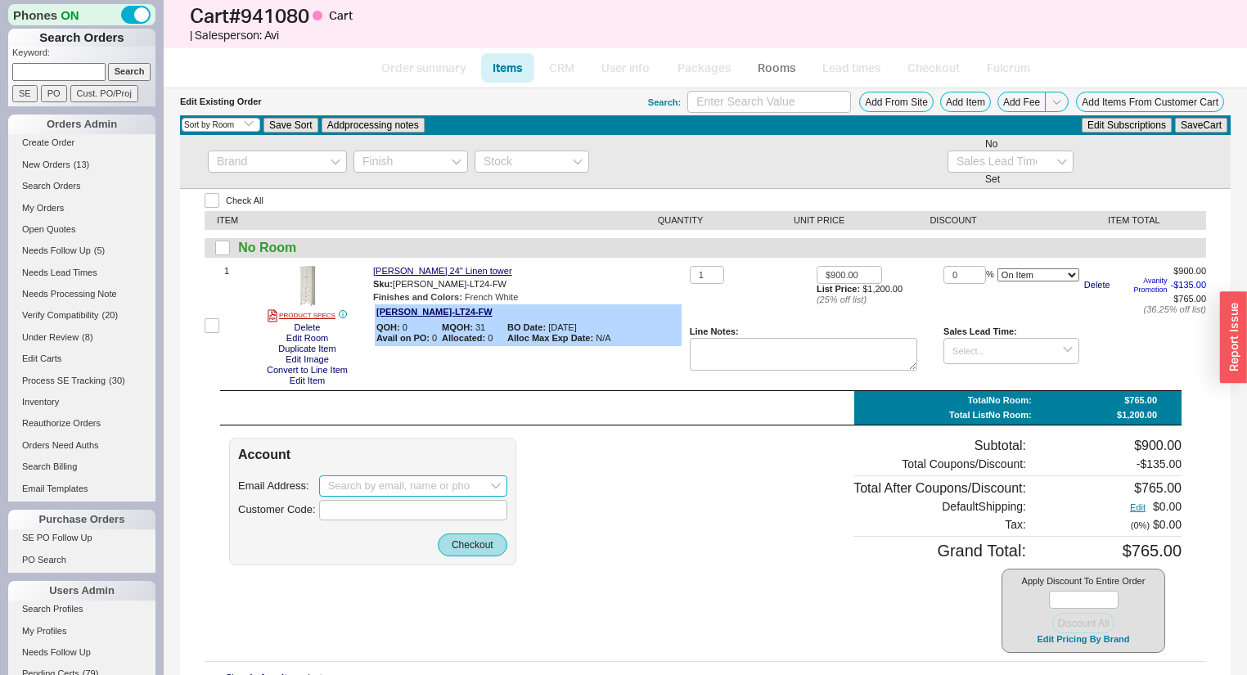
click at [389, 480] on input at bounding box center [413, 485] width 188 height 21
type input "mlzimm1@gmail.com"
click at [479, 548] on button "Checkout" at bounding box center [473, 545] width 70 height 23
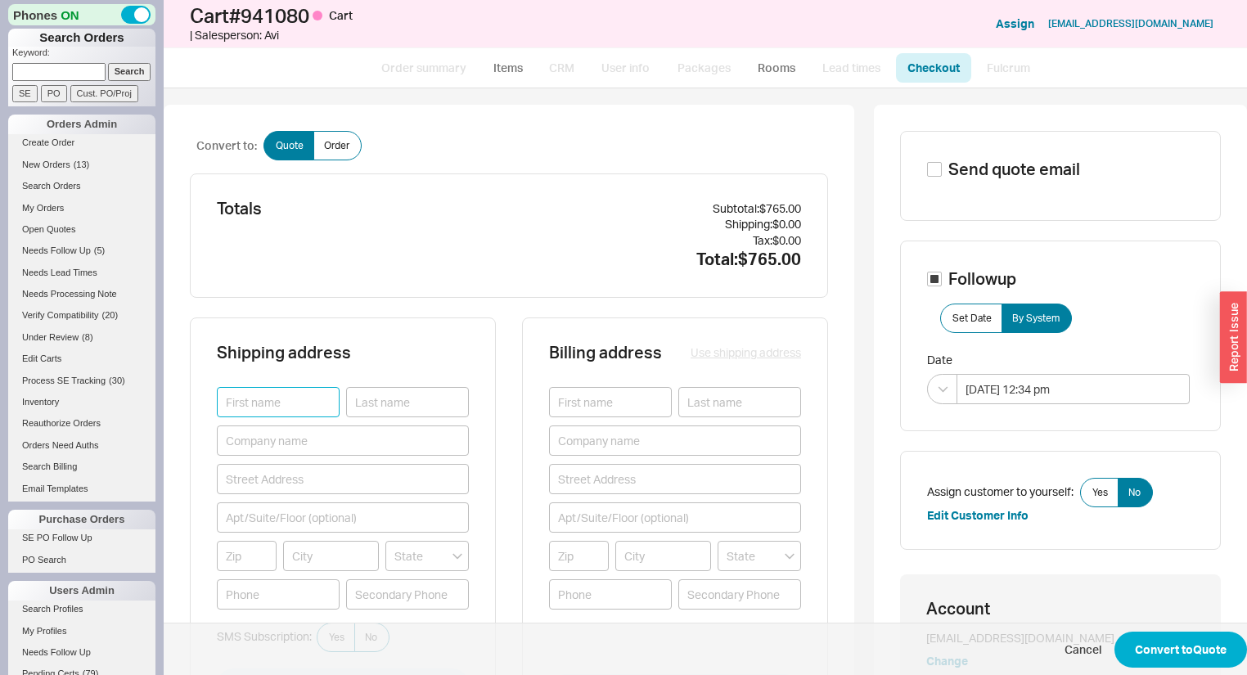
click at [327, 395] on input at bounding box center [278, 402] width 123 height 30
type input "Martin"
click at [376, 394] on input at bounding box center [407, 402] width 123 height 30
type input "Zimmerman"
click at [421, 484] on input at bounding box center [343, 479] width 252 height 30
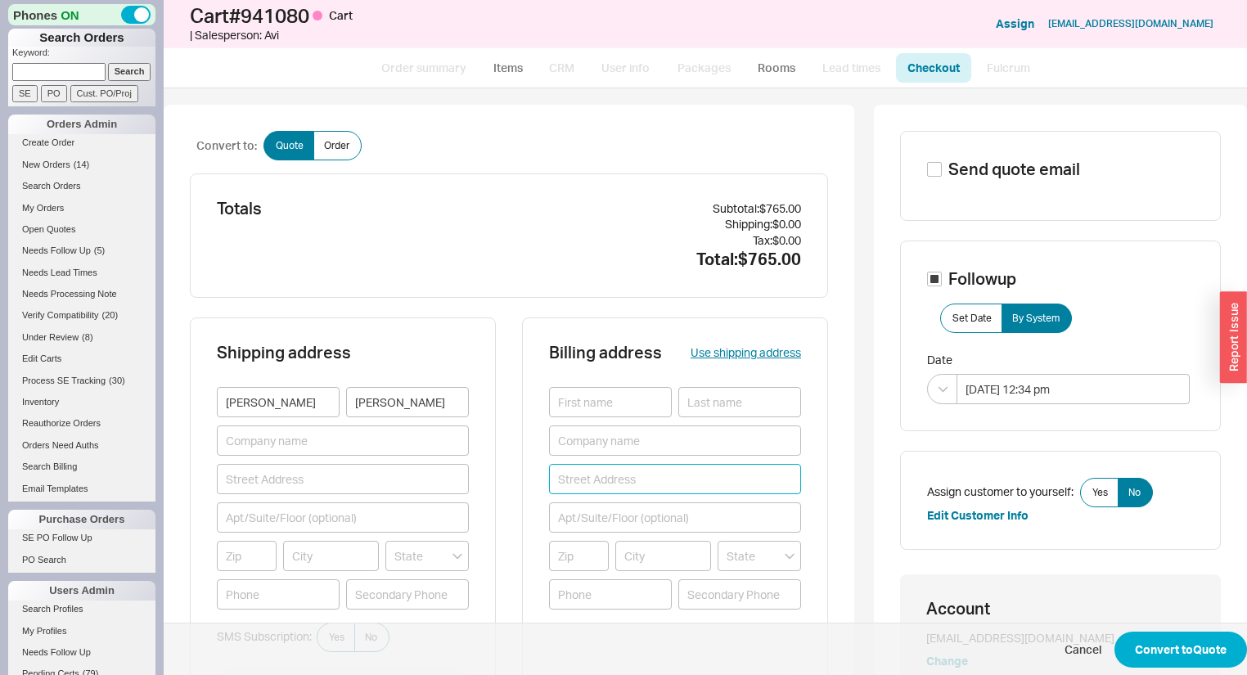
click at [590, 476] on input at bounding box center [675, 479] width 252 height 30
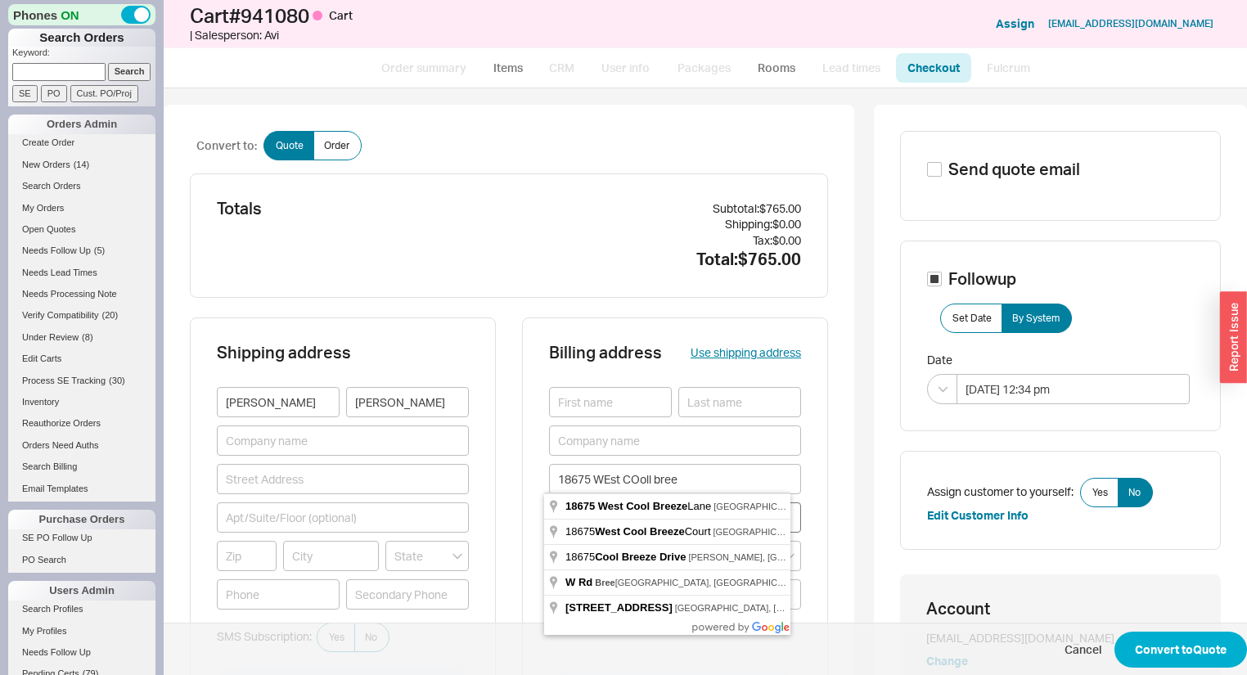
type input "18675 West Cool Breeze Lane"
type input "77356"
type input "Montgomery"
type input "Texas"
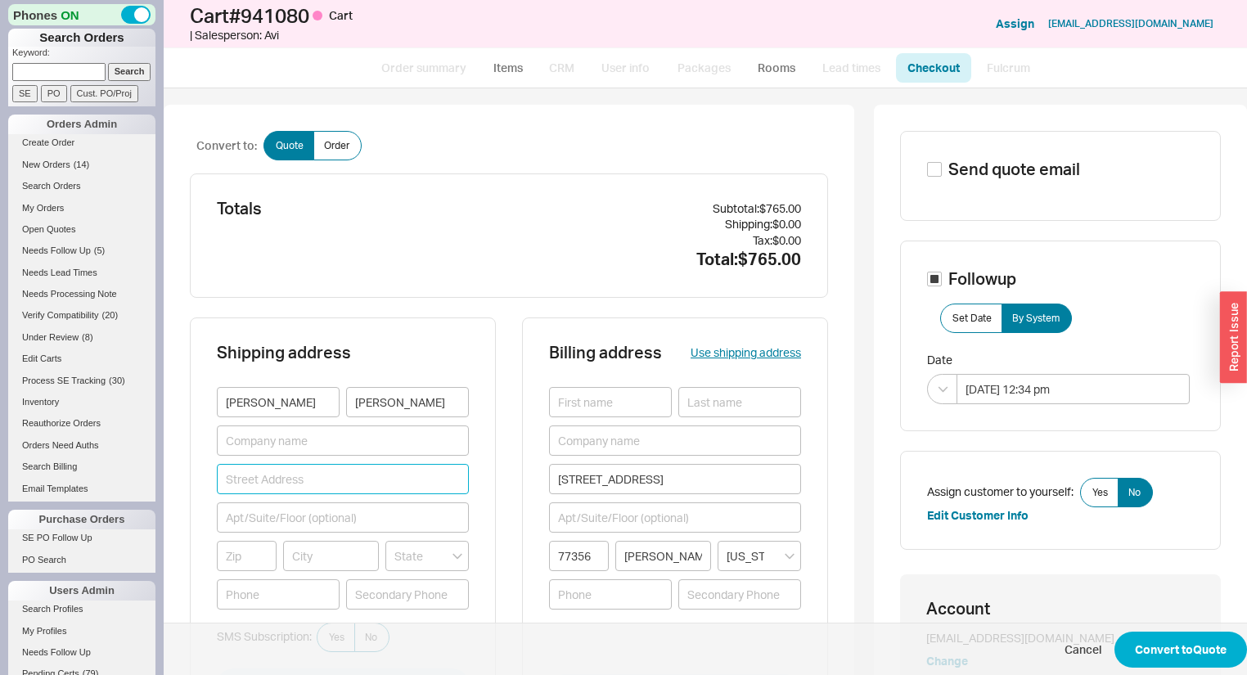
click at [300, 476] on input at bounding box center [343, 479] width 252 height 30
type input "2156 Alasio Drive"
type input "78641"
type input "Leander"
type input "Texas"
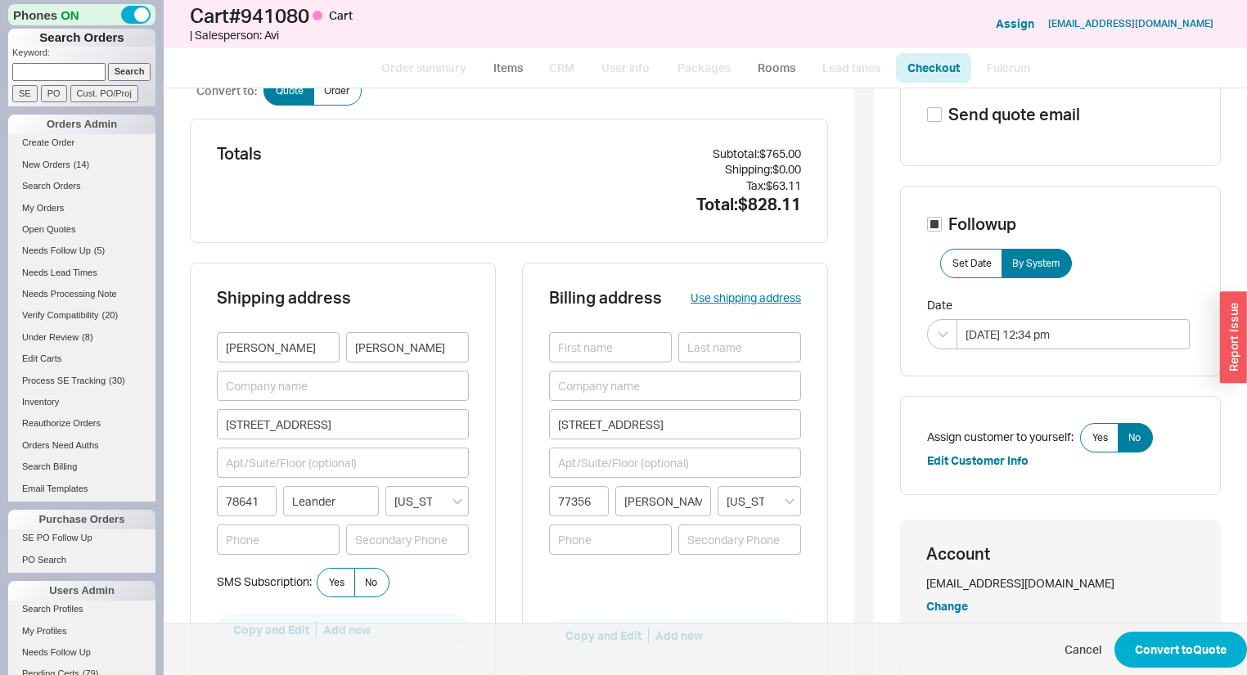
scroll to position [131, 0]
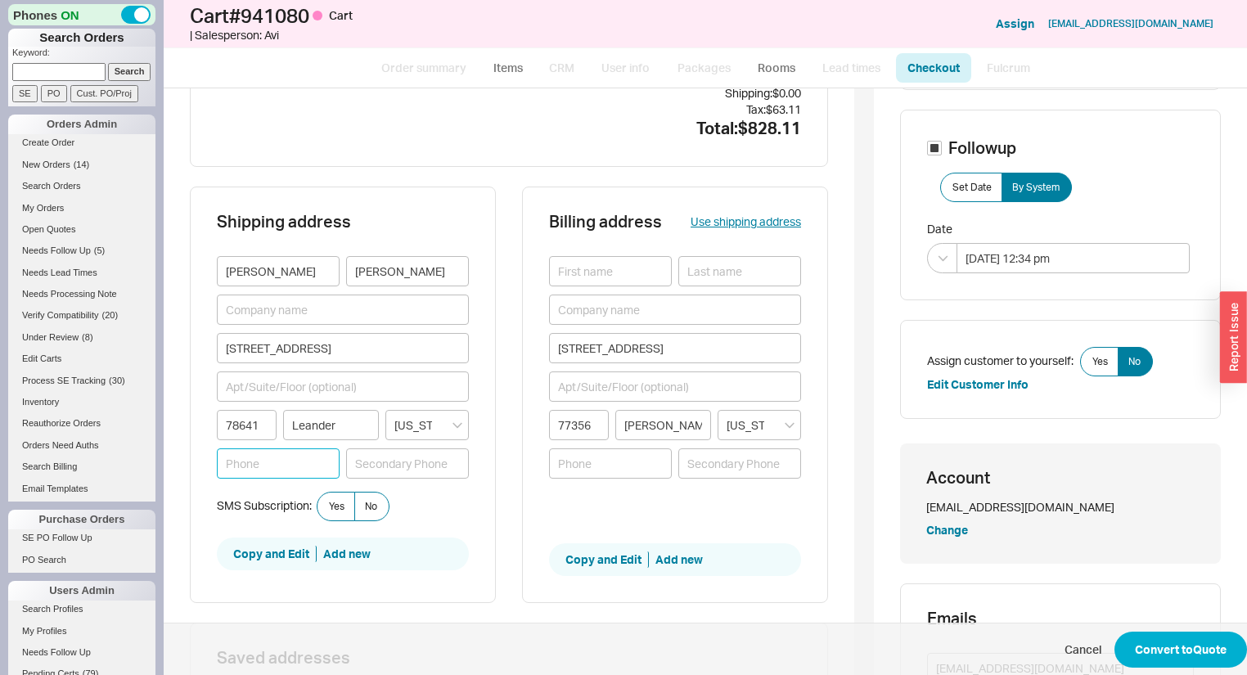
click at [304, 460] on input at bounding box center [278, 463] width 123 height 30
drag, startPoint x: 300, startPoint y: 458, endPoint x: 207, endPoint y: 457, distance: 92.5
click at [207, 457] on div "Shipping address Martin Zimmerman 2156 Alasio Drive 78641 Leander Texas 281-414…" at bounding box center [343, 395] width 306 height 417
type input "281-414-9514"
click at [595, 466] on input at bounding box center [610, 463] width 123 height 30
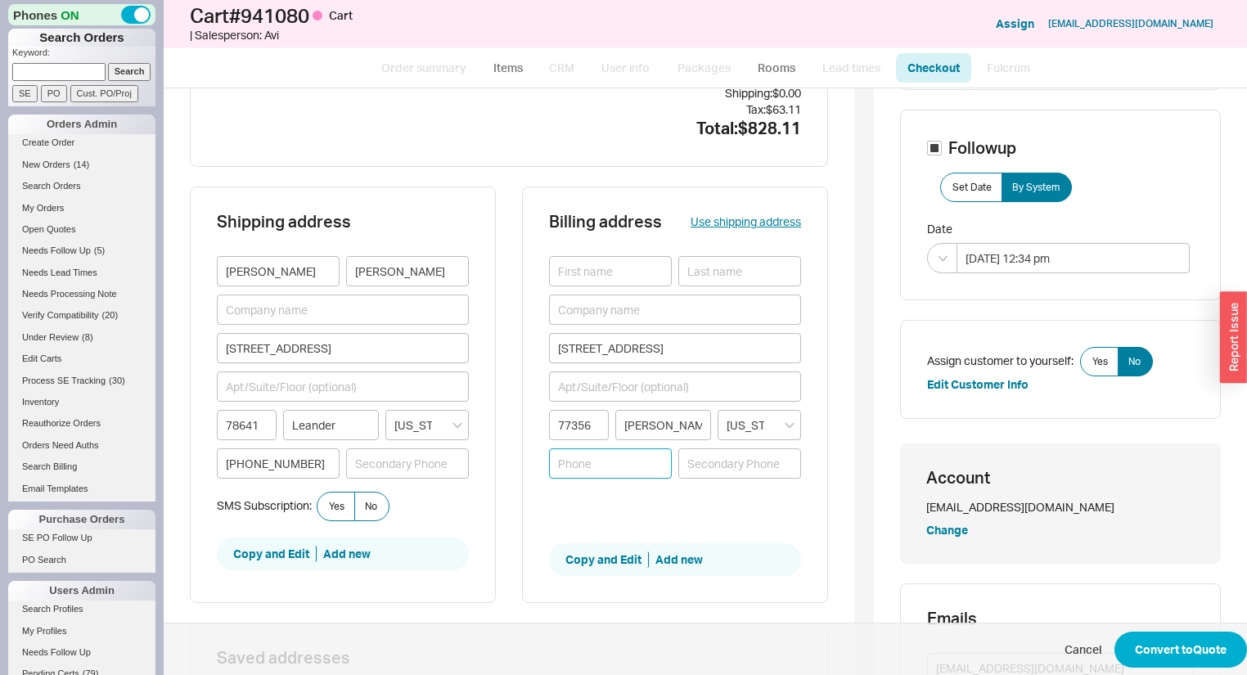
paste input "281-414-9514"
type input "281-414-9514"
drag, startPoint x: 283, startPoint y: 278, endPoint x: 217, endPoint y: 265, distance: 67.6
click at [217, 265] on input "Martin" at bounding box center [278, 271] width 123 height 30
click at [581, 265] on input at bounding box center [610, 271] width 123 height 30
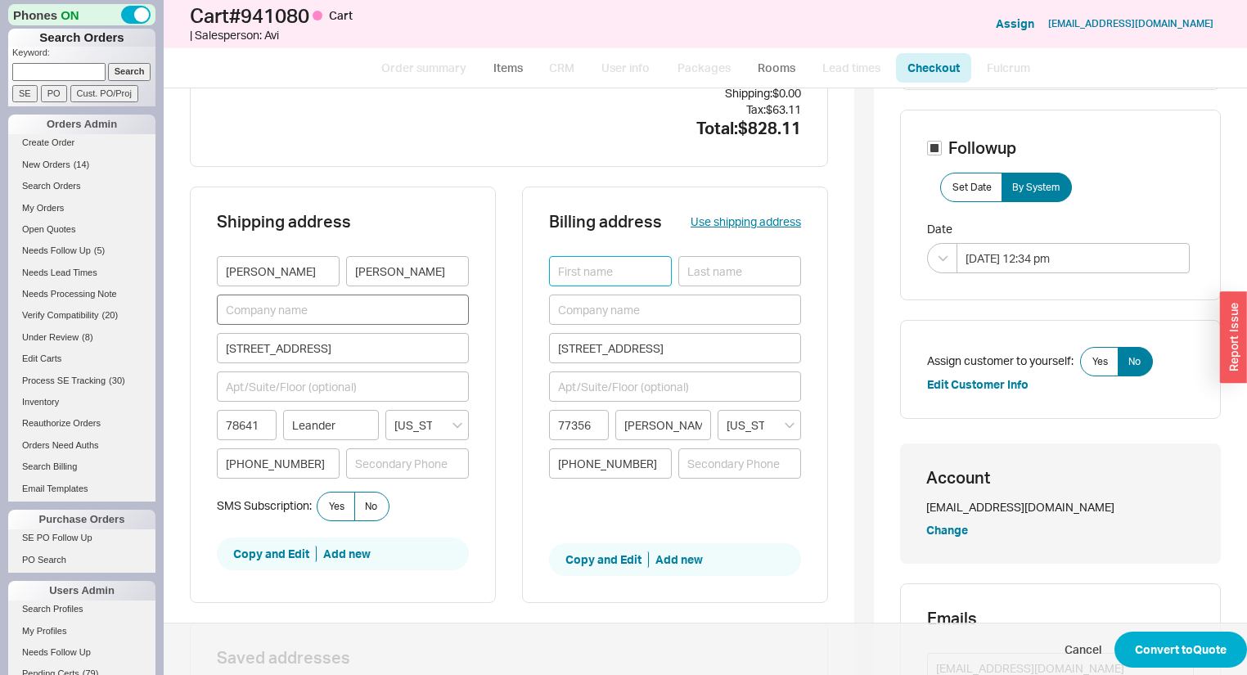
paste input "Martin"
type input "Martin"
drag, startPoint x: 431, startPoint y: 272, endPoint x: 337, endPoint y: 270, distance: 94.1
click at [337, 270] on div "Martin Zimmerman" at bounding box center [343, 271] width 252 height 30
click at [689, 274] on input at bounding box center [739, 271] width 123 height 30
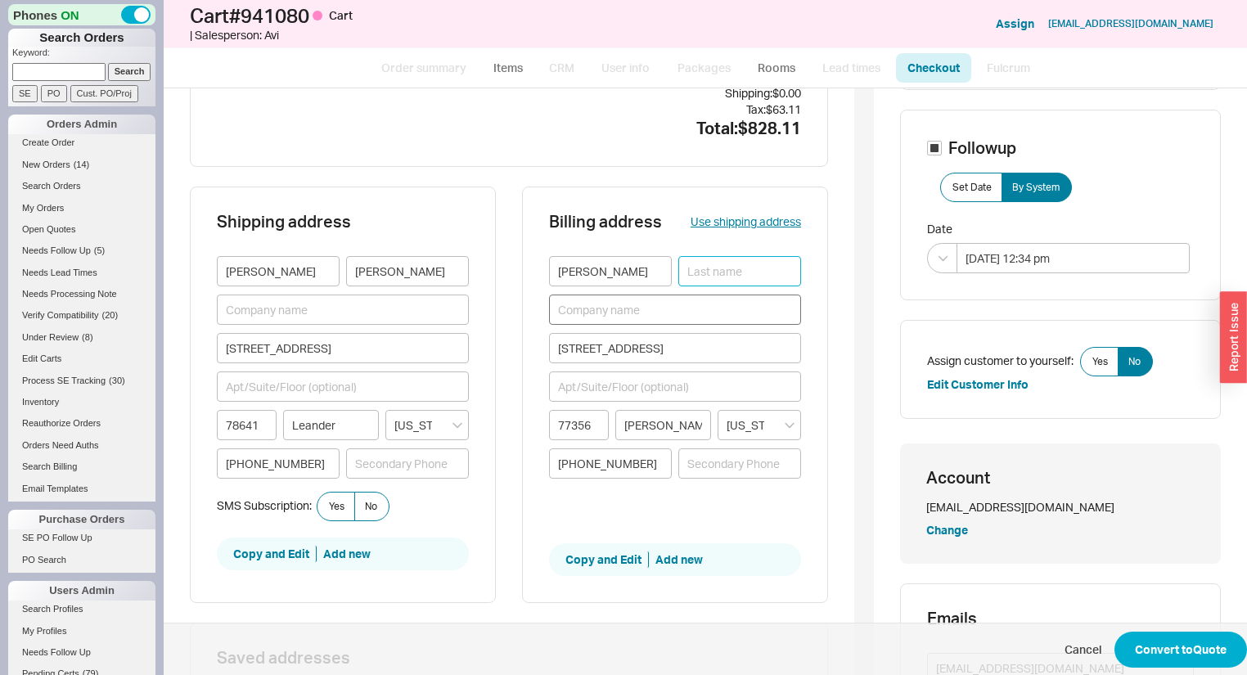
paste input "Zimmerman"
type input "Zimmerman"
click at [1174, 655] on button "Convert to Quote" at bounding box center [1181, 650] width 133 height 36
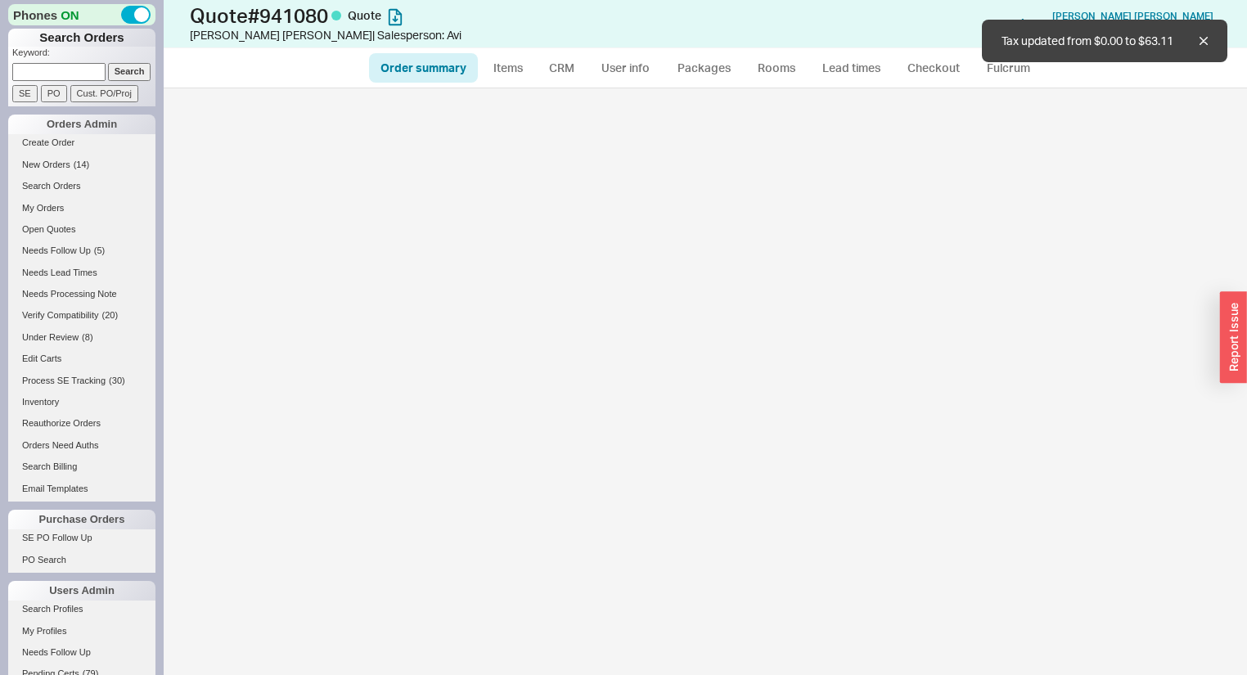
select select "*"
select select "3"
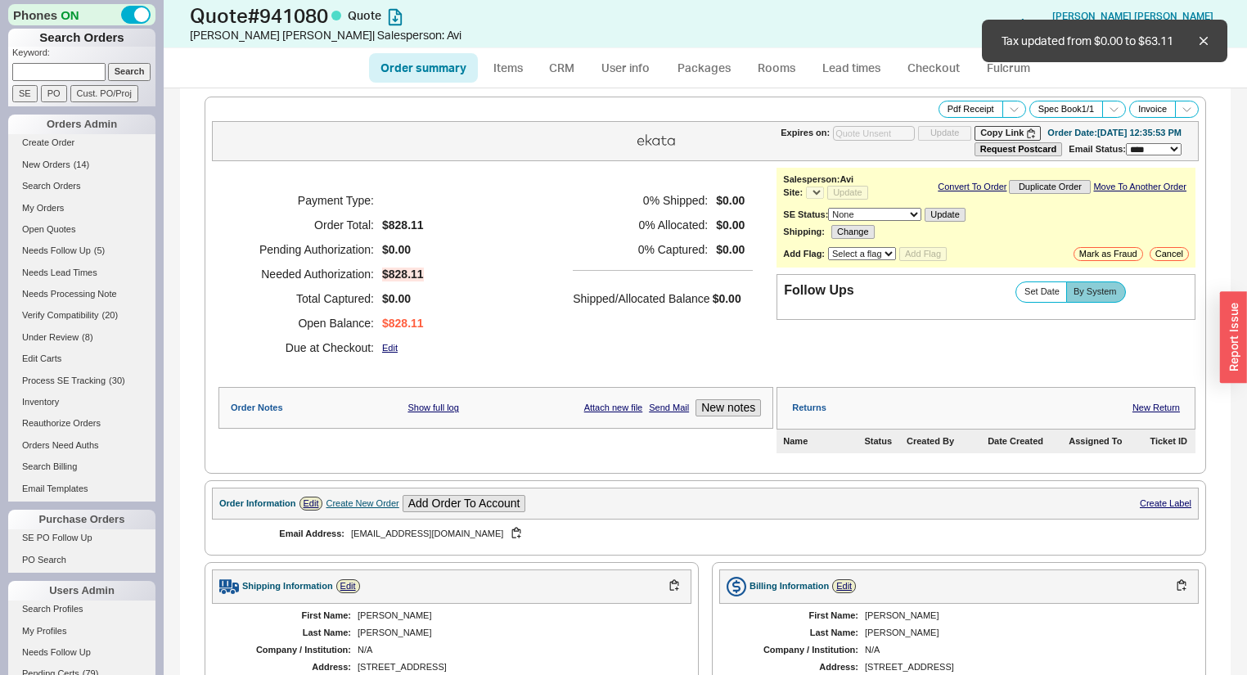
select select "*"
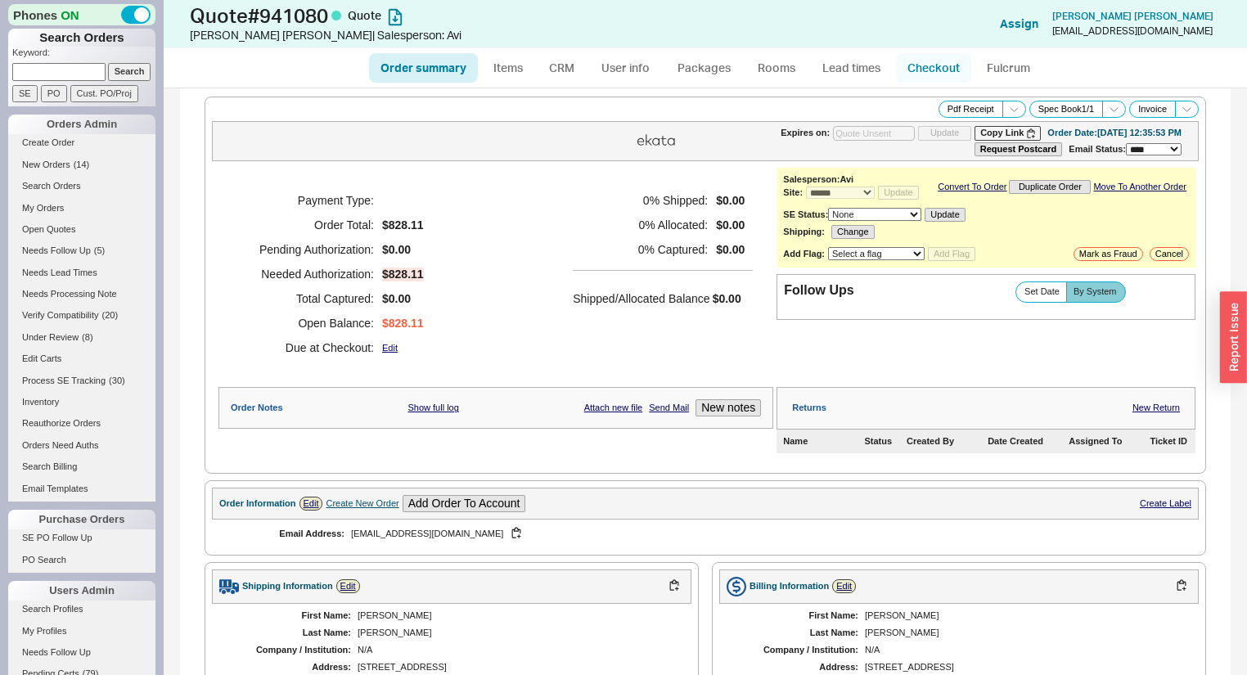
click at [915, 65] on link "Checkout" at bounding box center [933, 67] width 75 height 29
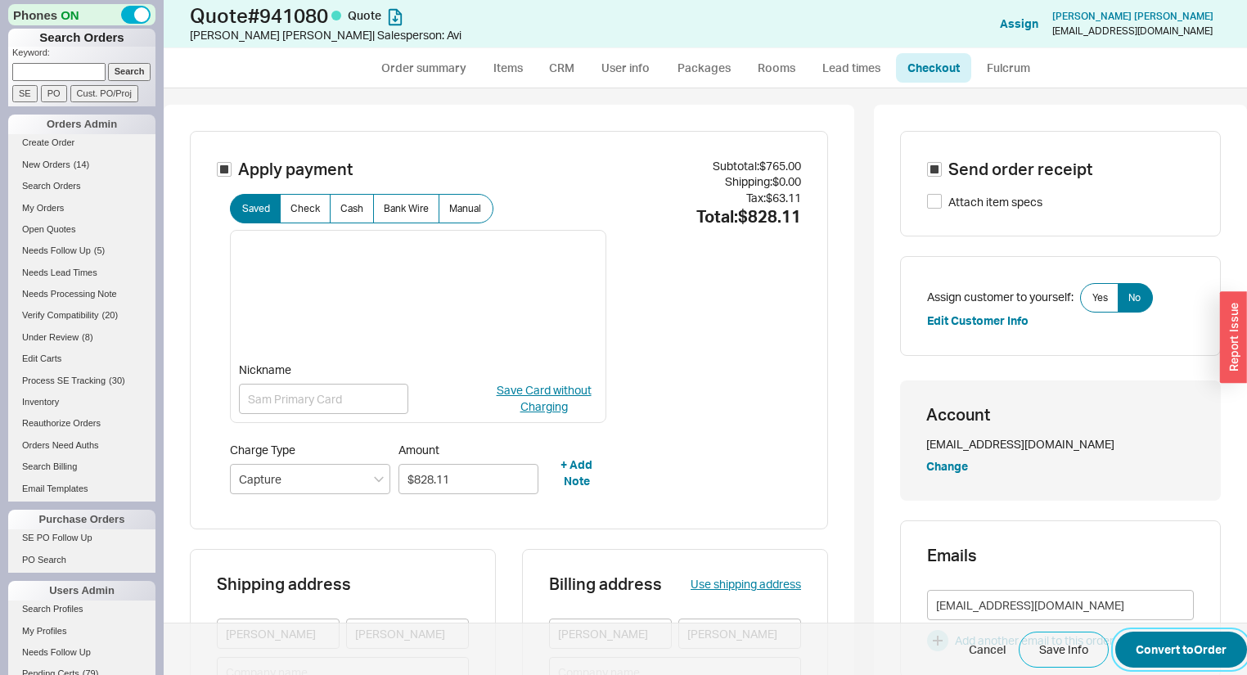
click at [1202, 635] on button "Convert to Order" at bounding box center [1181, 650] width 132 height 36
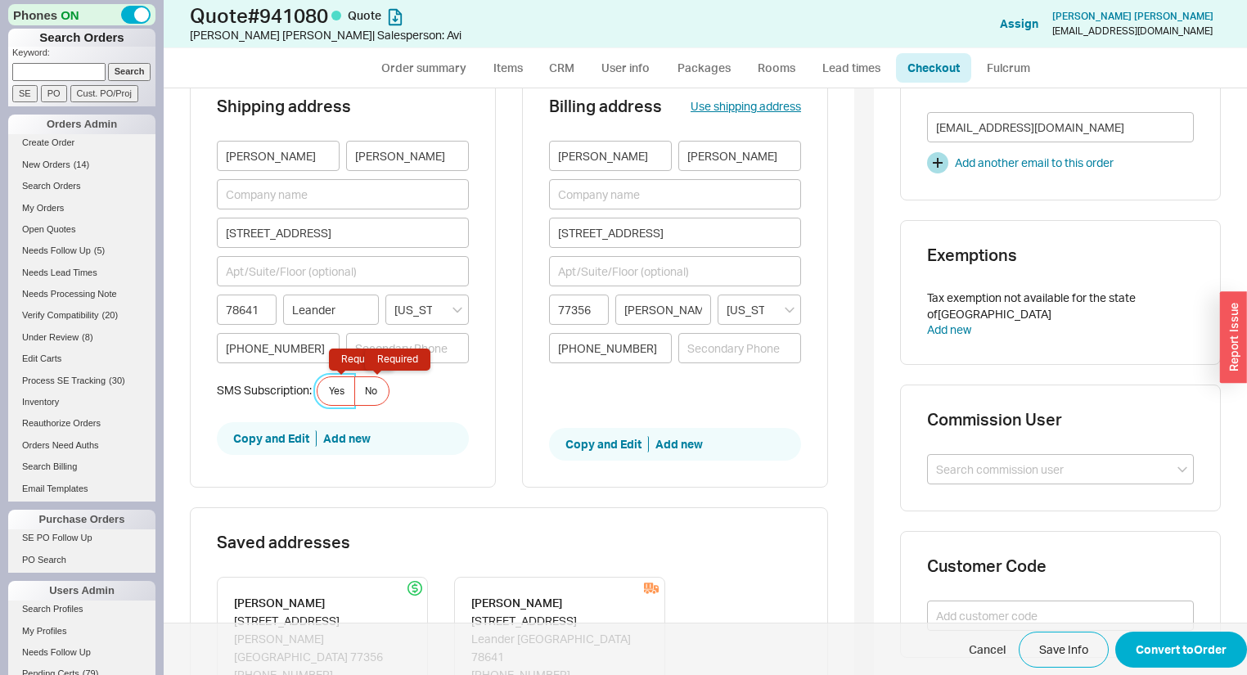
scroll to position [488, 0]
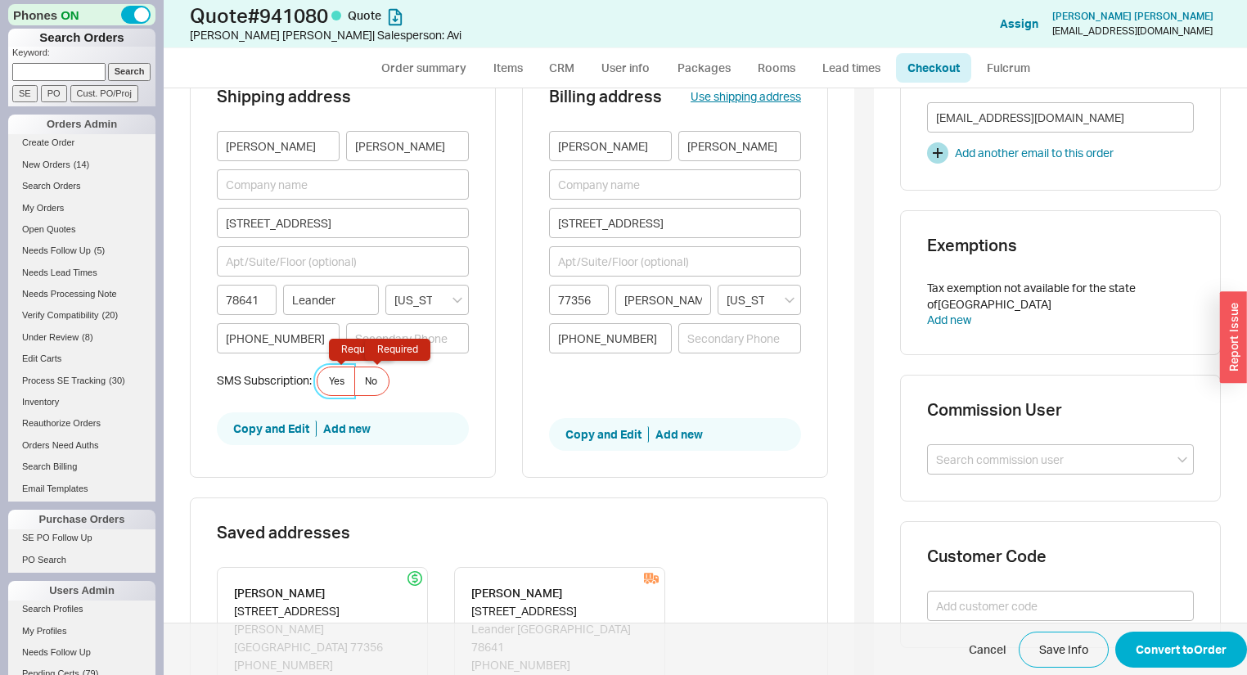
click at [354, 390] on label "Yes Required" at bounding box center [336, 381] width 38 height 29
click at [0, 0] on input "Yes Required" at bounding box center [0, 0] width 0 height 0
click at [363, 382] on label "No" at bounding box center [371, 381] width 35 height 29
click at [0, 0] on input "No" at bounding box center [0, 0] width 0 height 0
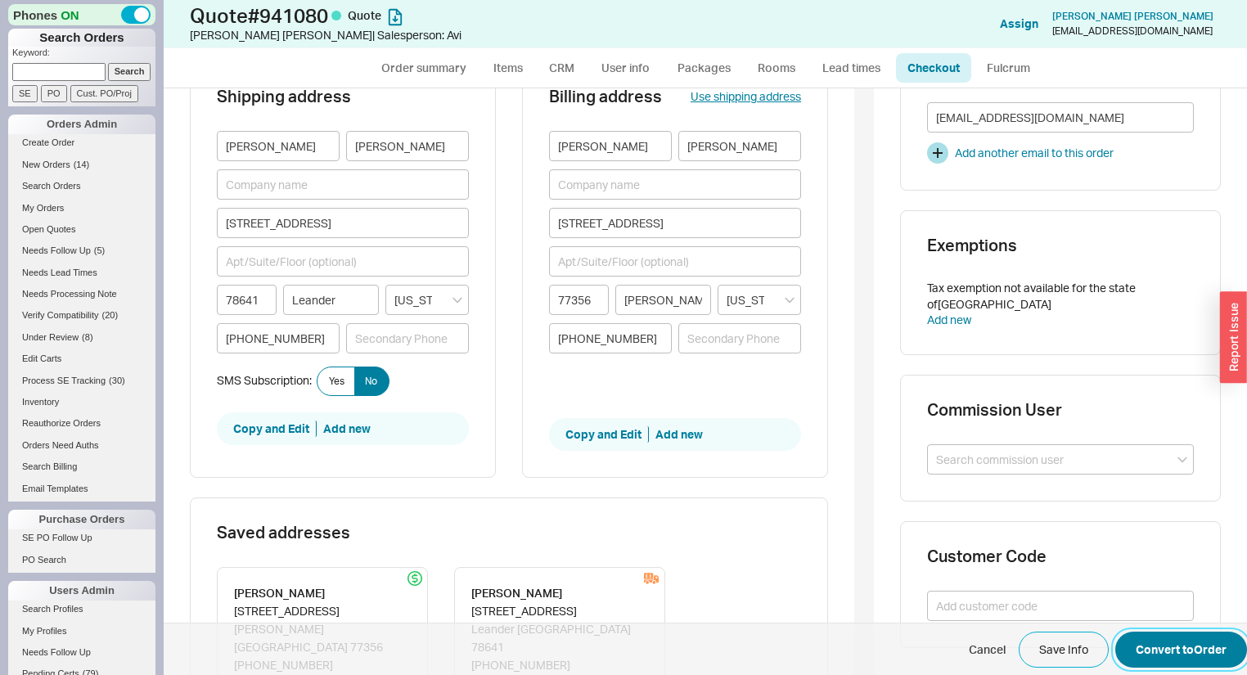
click at [1146, 636] on button "Convert to Order" at bounding box center [1181, 650] width 132 height 36
select select "*"
select select "LOW"
select select "3"
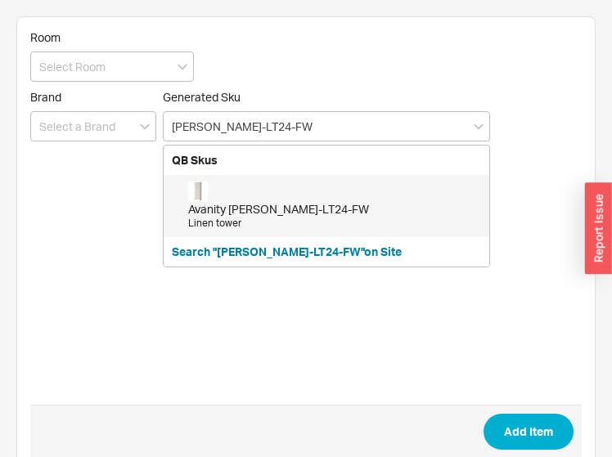
click at [352, 201] on div "[PERSON_NAME]-LT24-FW" at bounding box center [334, 209] width 293 height 16
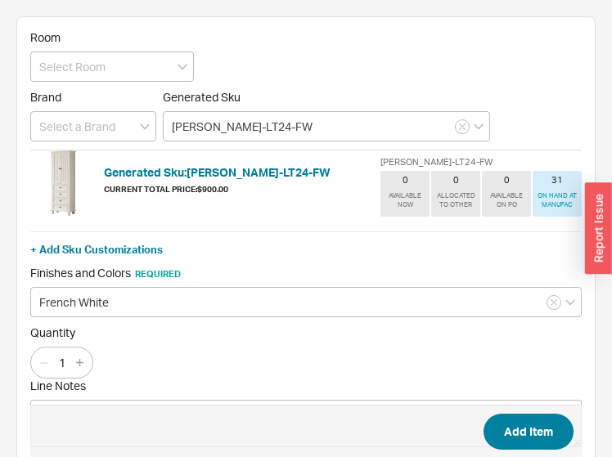
type input "[PERSON_NAME]-LT24-FW"
click at [527, 428] on button "Add Item" at bounding box center [529, 432] width 90 height 36
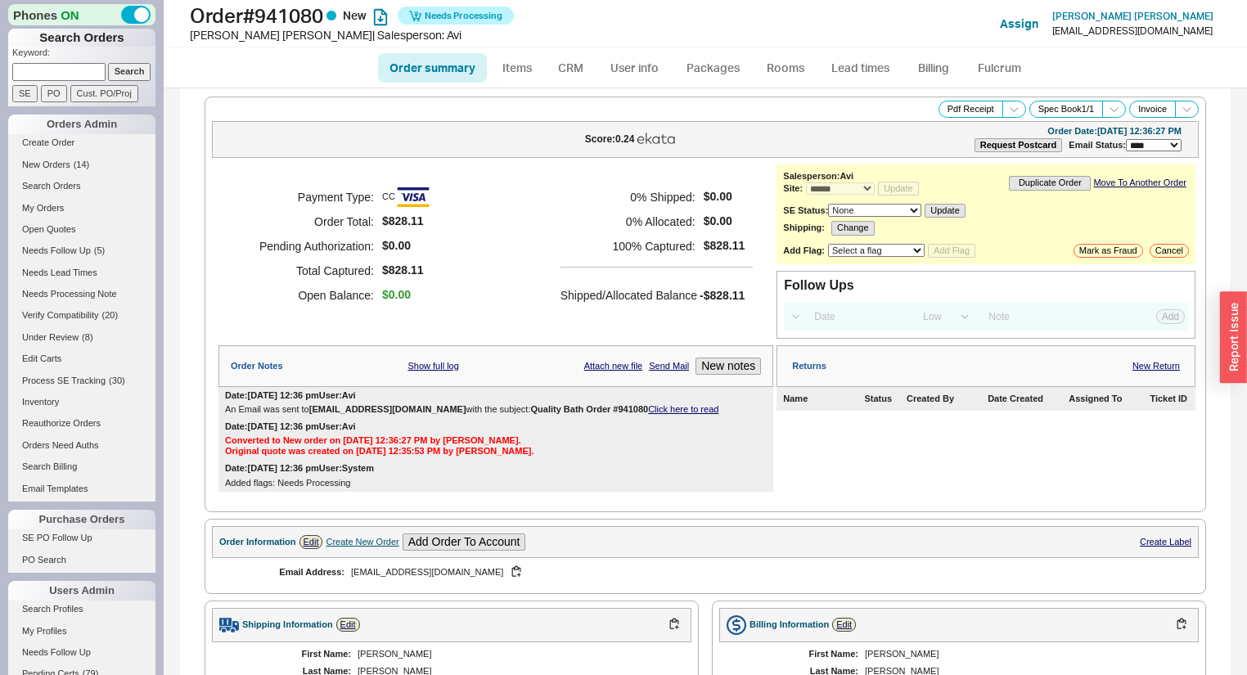
select select "*"
select select "LOW"
select select "3"
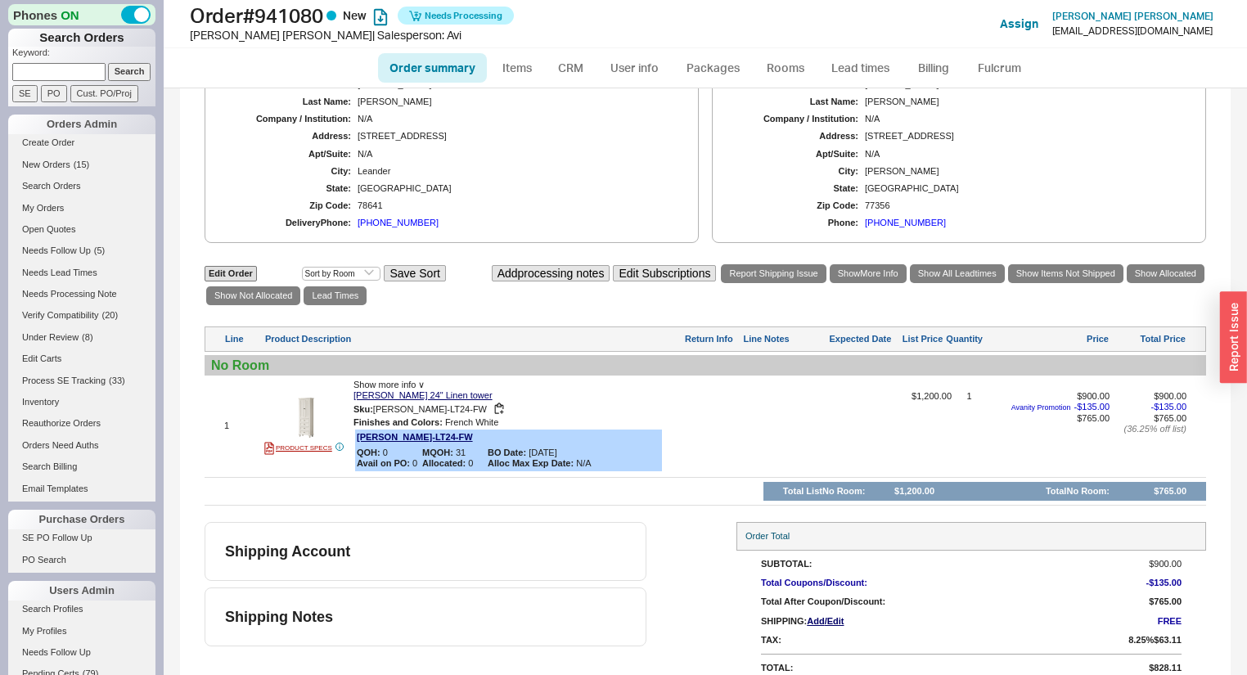
scroll to position [591, 0]
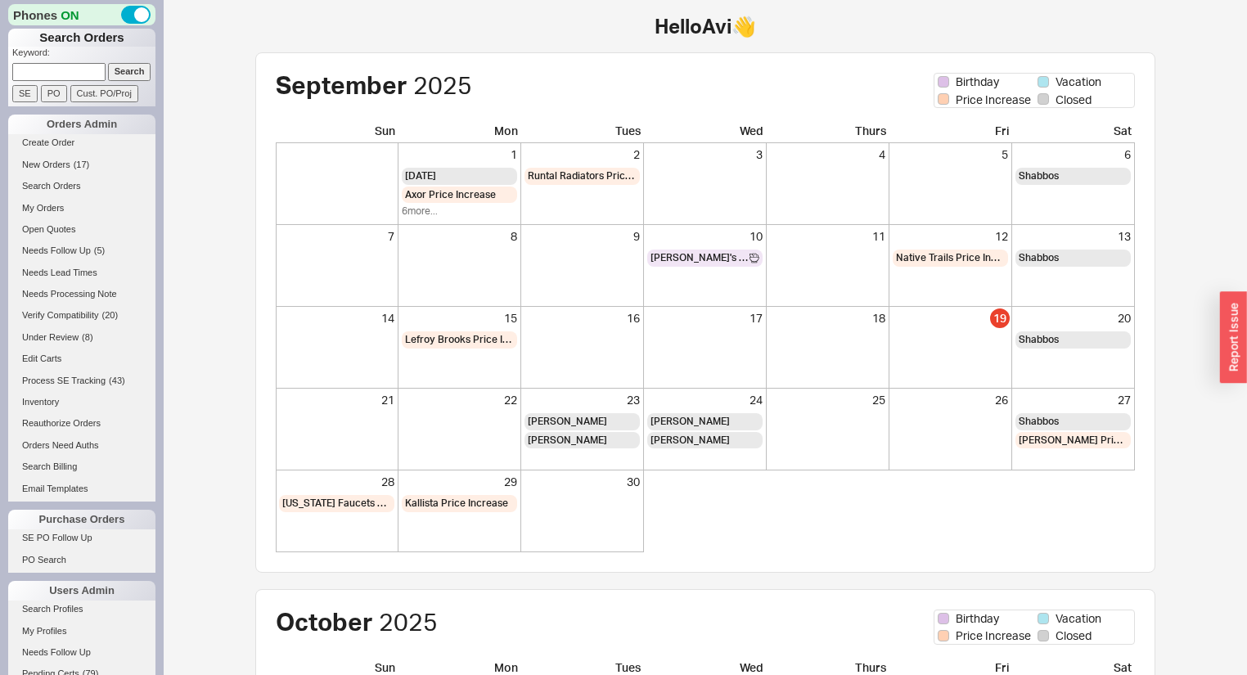
click at [46, 67] on input at bounding box center [58, 71] width 93 height 17
type input "9"
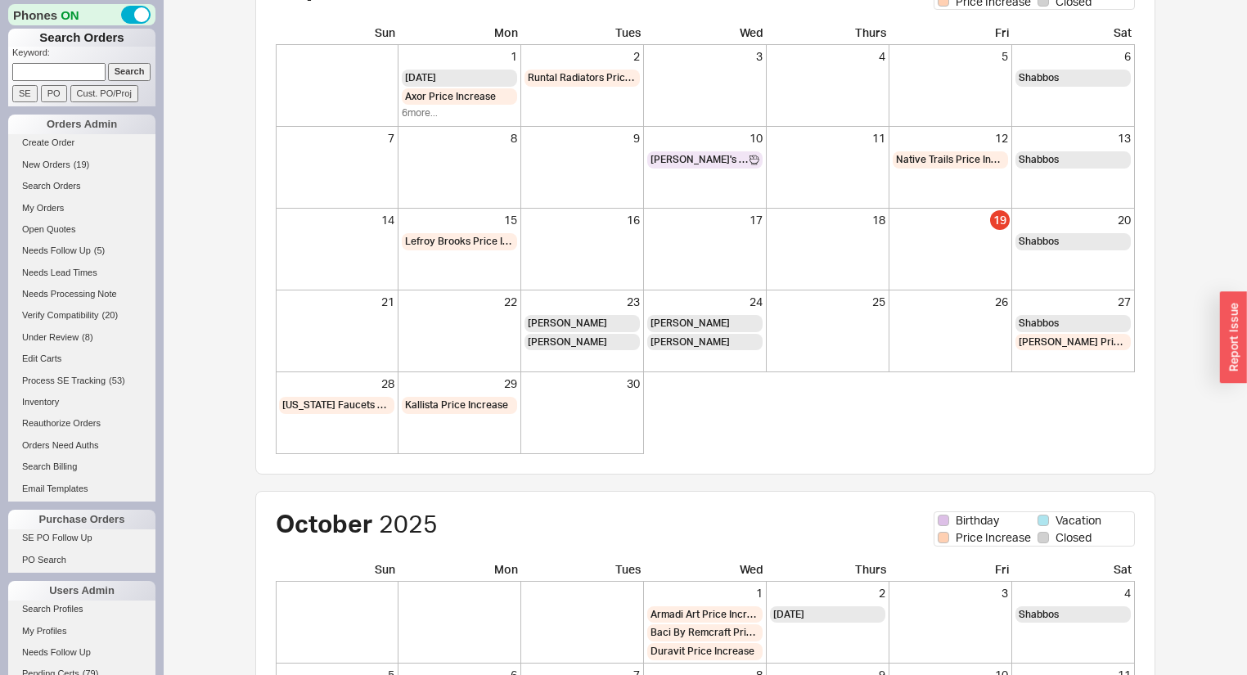
scroll to position [56, 0]
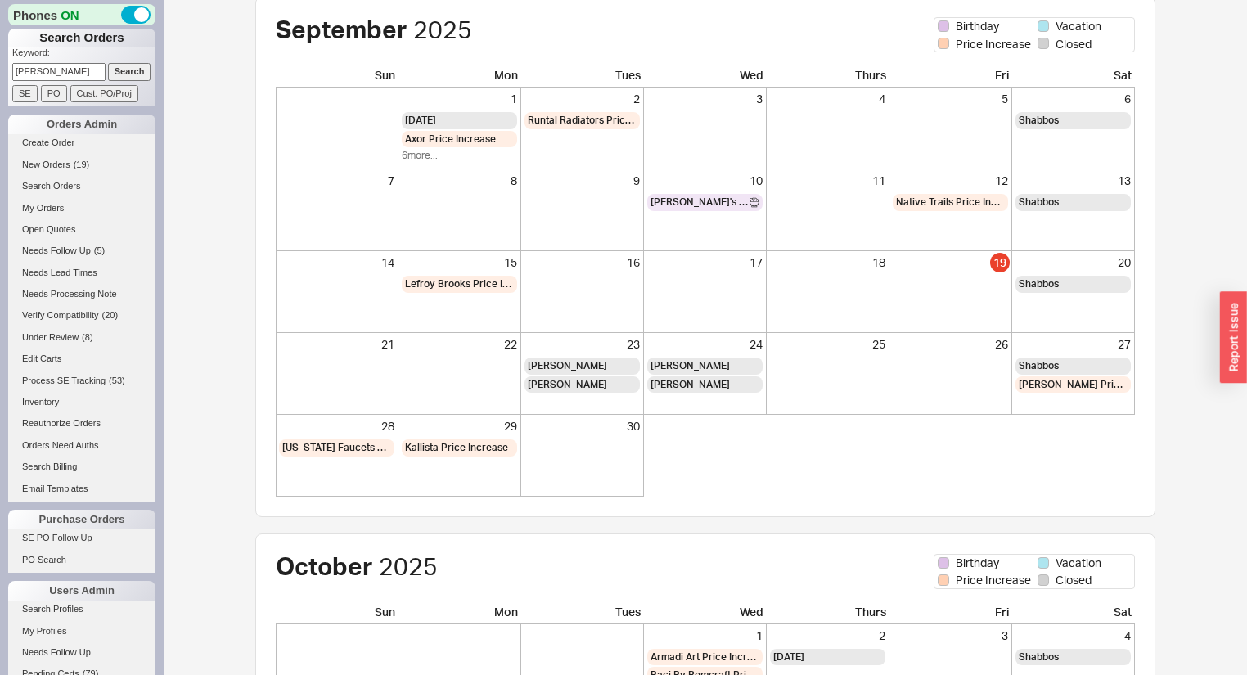
type input "[PERSON_NAME]"
click at [108, 63] on input "Search" at bounding box center [129, 71] width 43 height 17
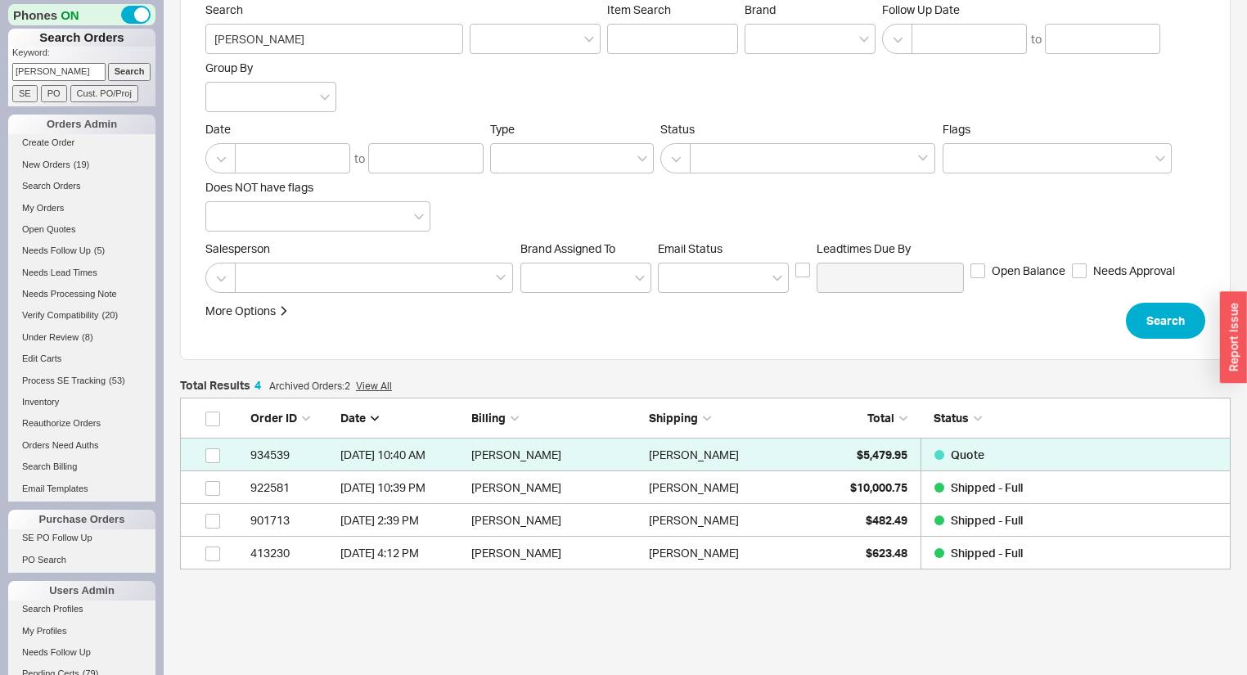
scroll to position [155, 0]
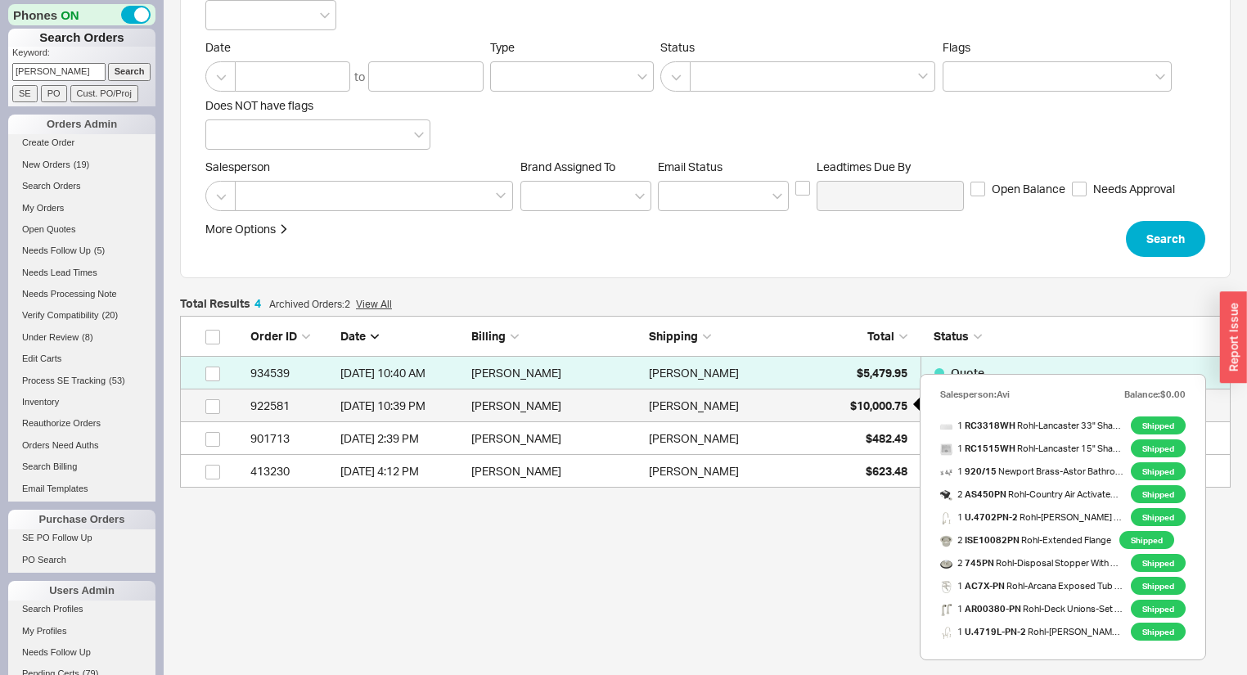
click at [864, 406] on span "$10,000.75" at bounding box center [878, 406] width 57 height 14
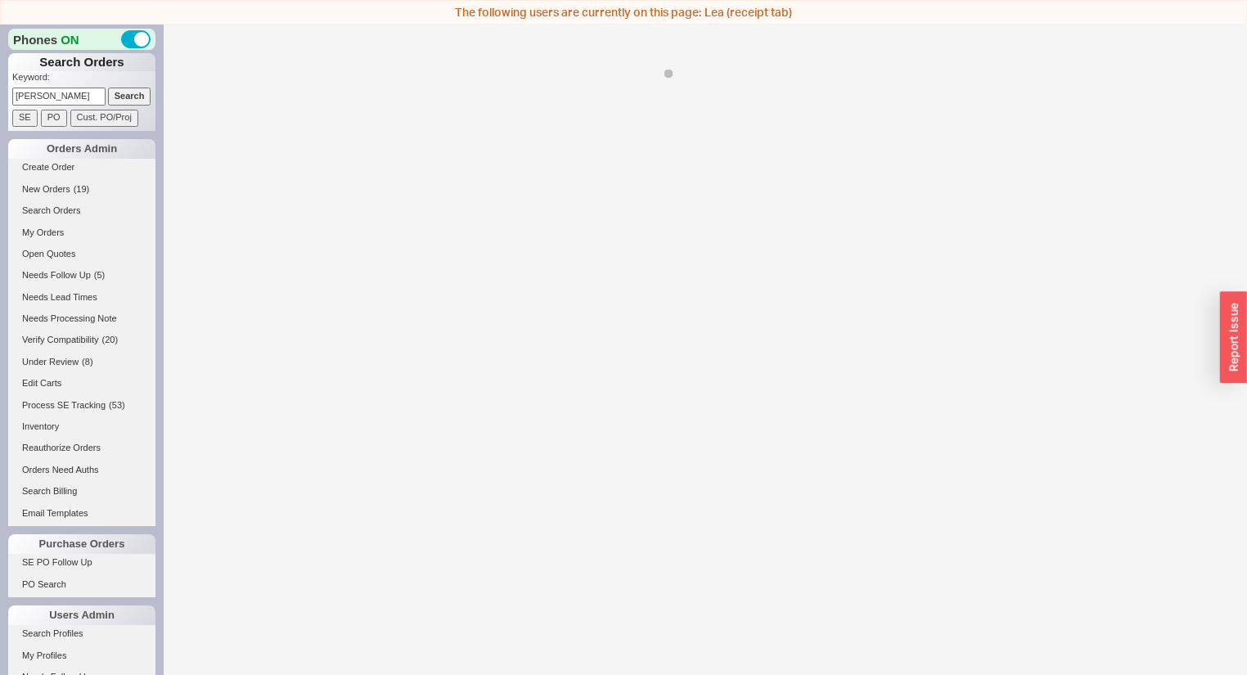
select select "LOW"
select select "3"
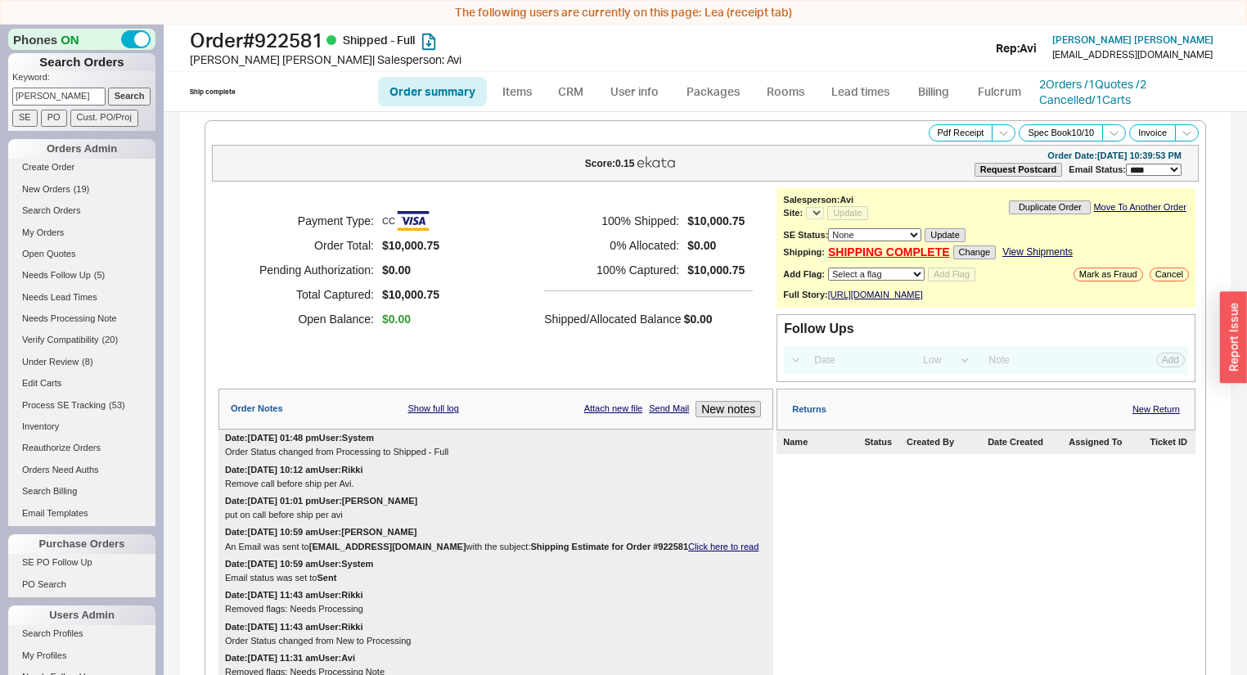
select select "*"
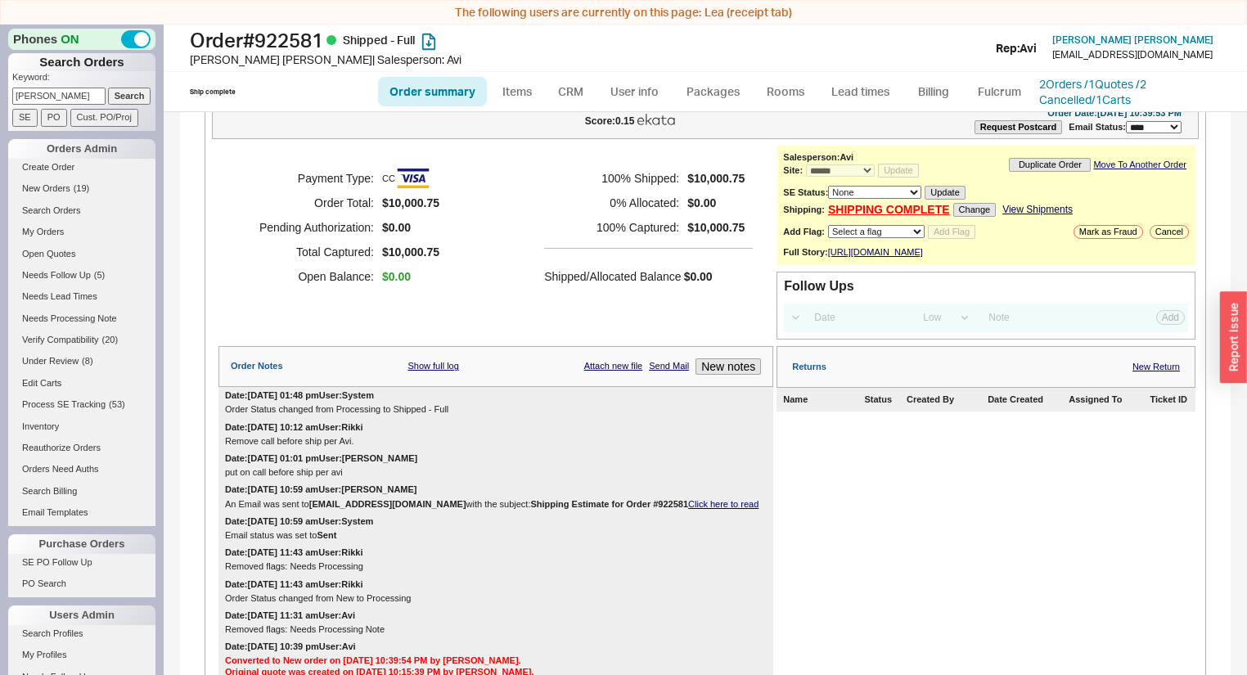
scroll to position [65, 0]
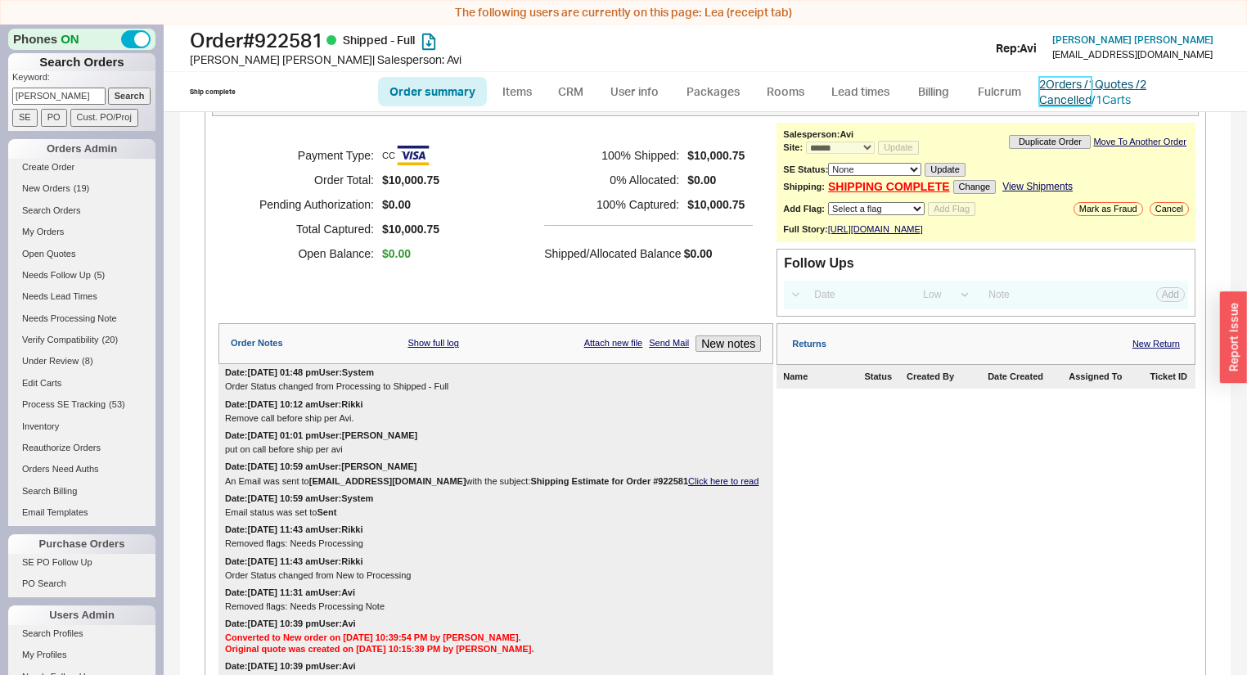
click at [1100, 79] on link "2 Orders / 1 Quotes / 2 Cancelled" at bounding box center [1092, 92] width 107 height 30
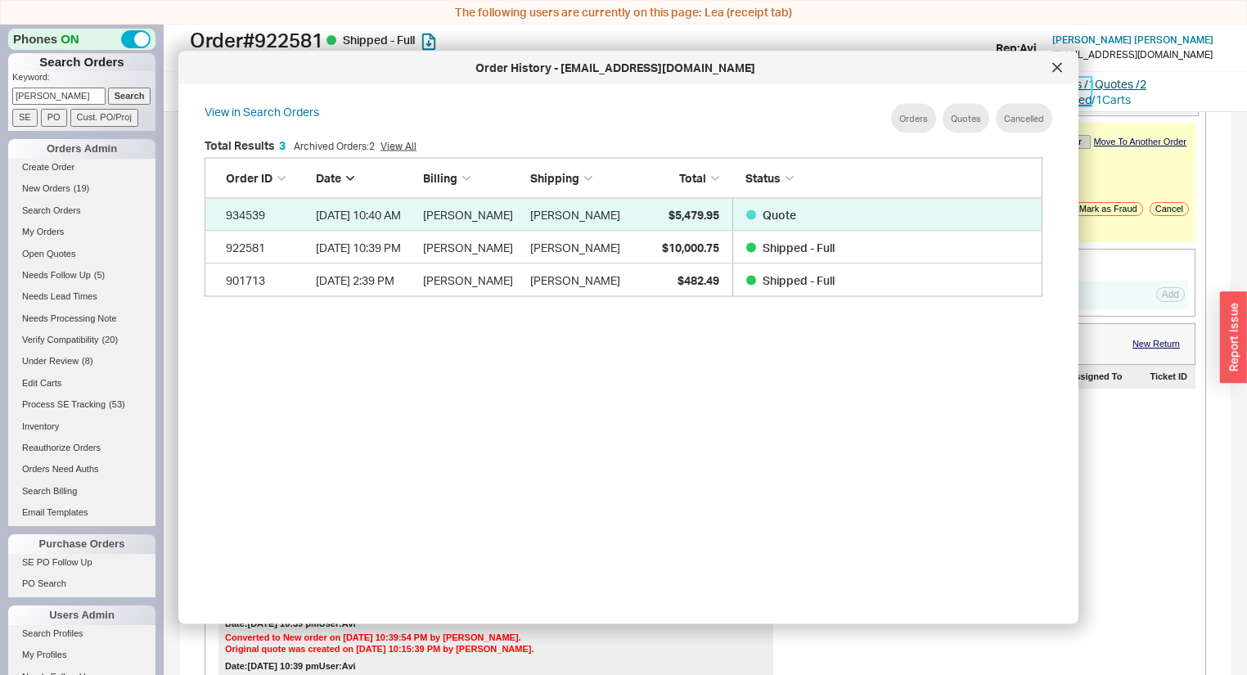
scroll to position [491, 854]
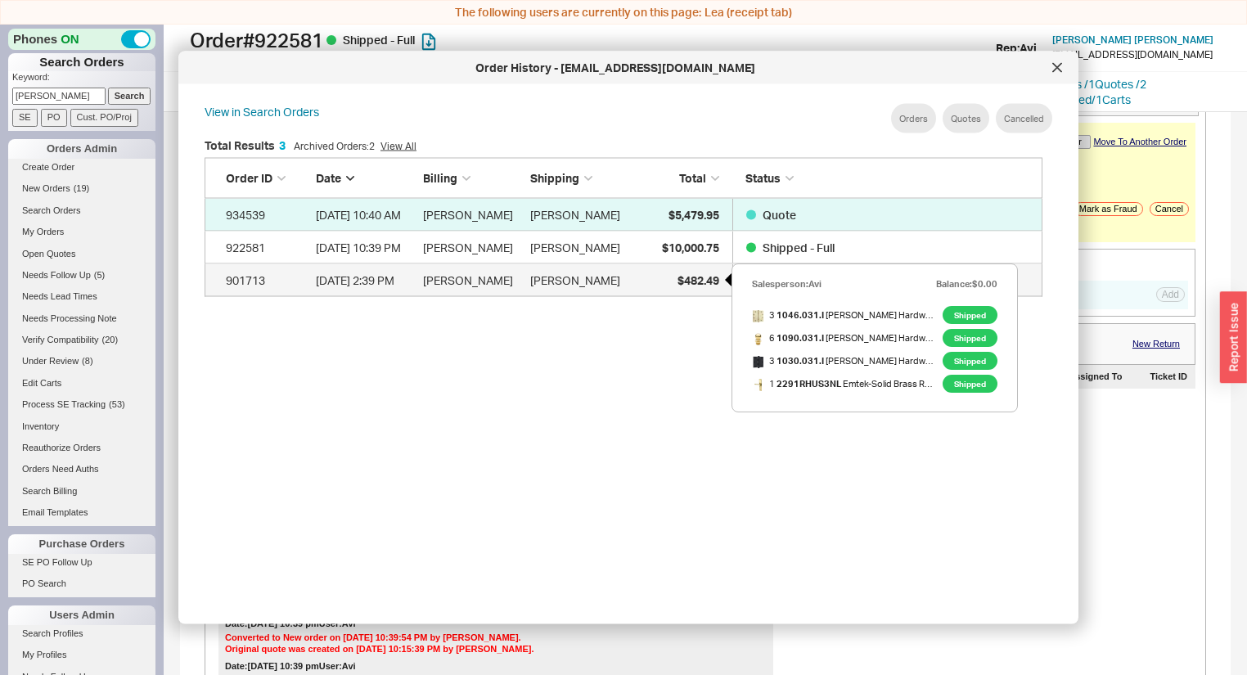
click at [678, 285] on span "$482.49" at bounding box center [699, 280] width 42 height 14
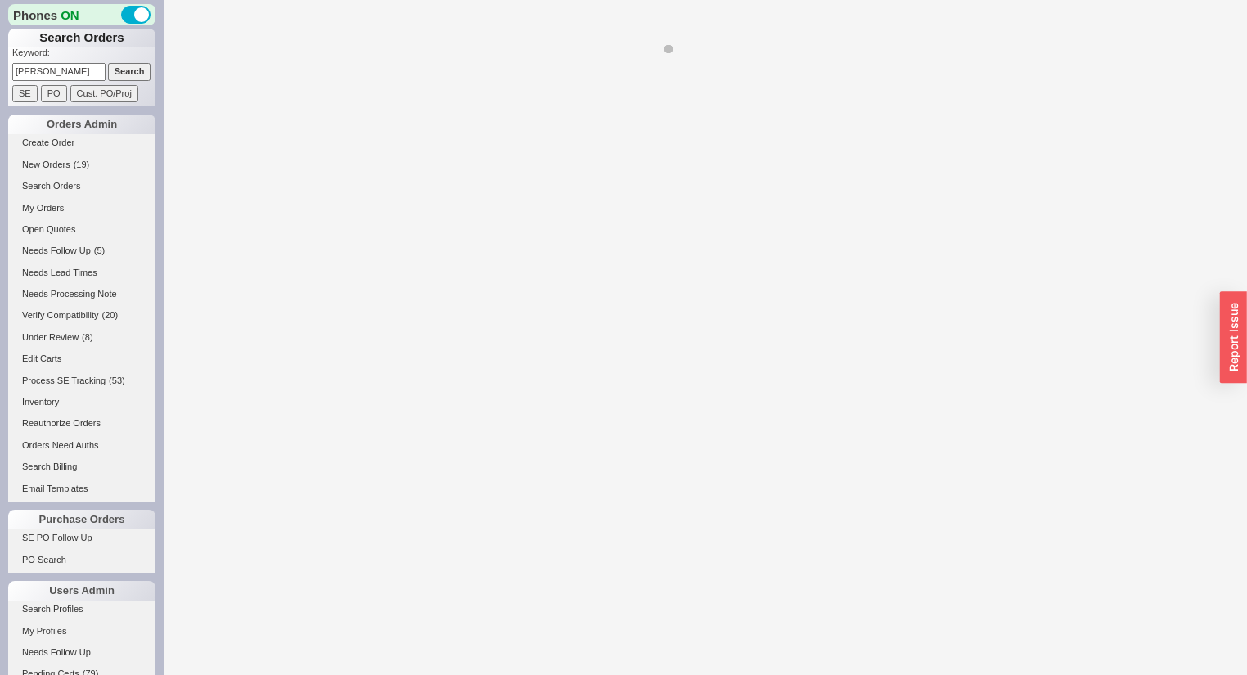
select select "*"
select select "LOW"
select select "3"
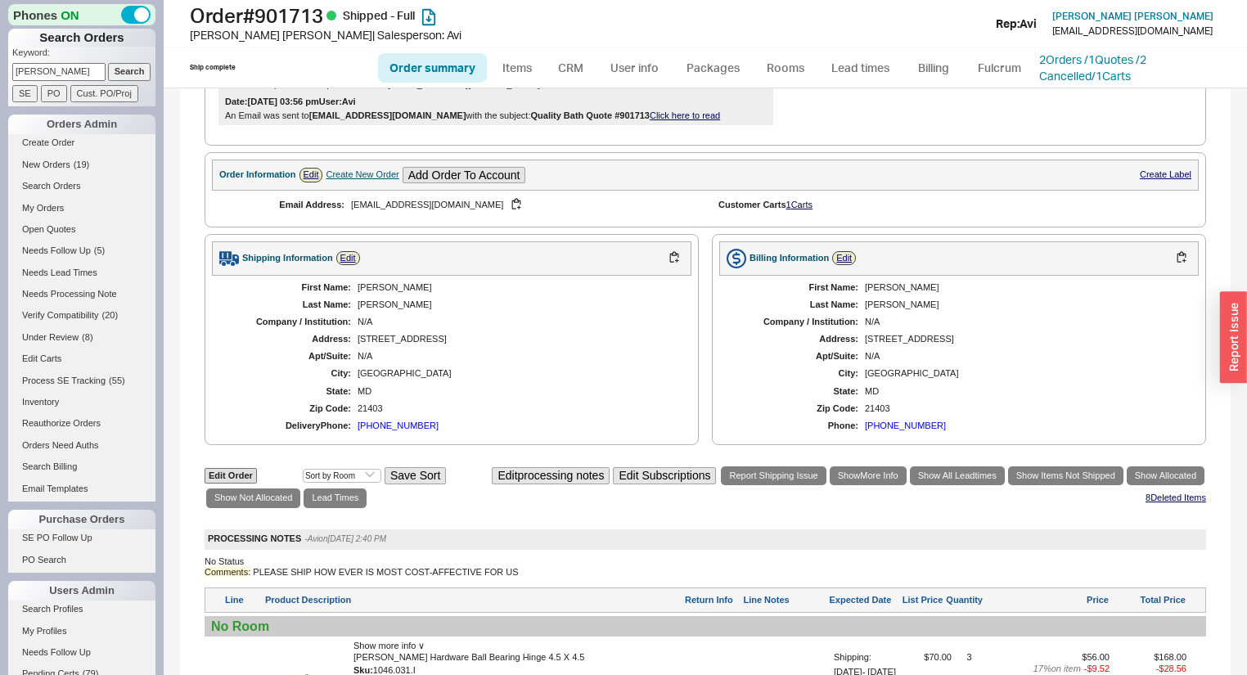
scroll to position [191, 0]
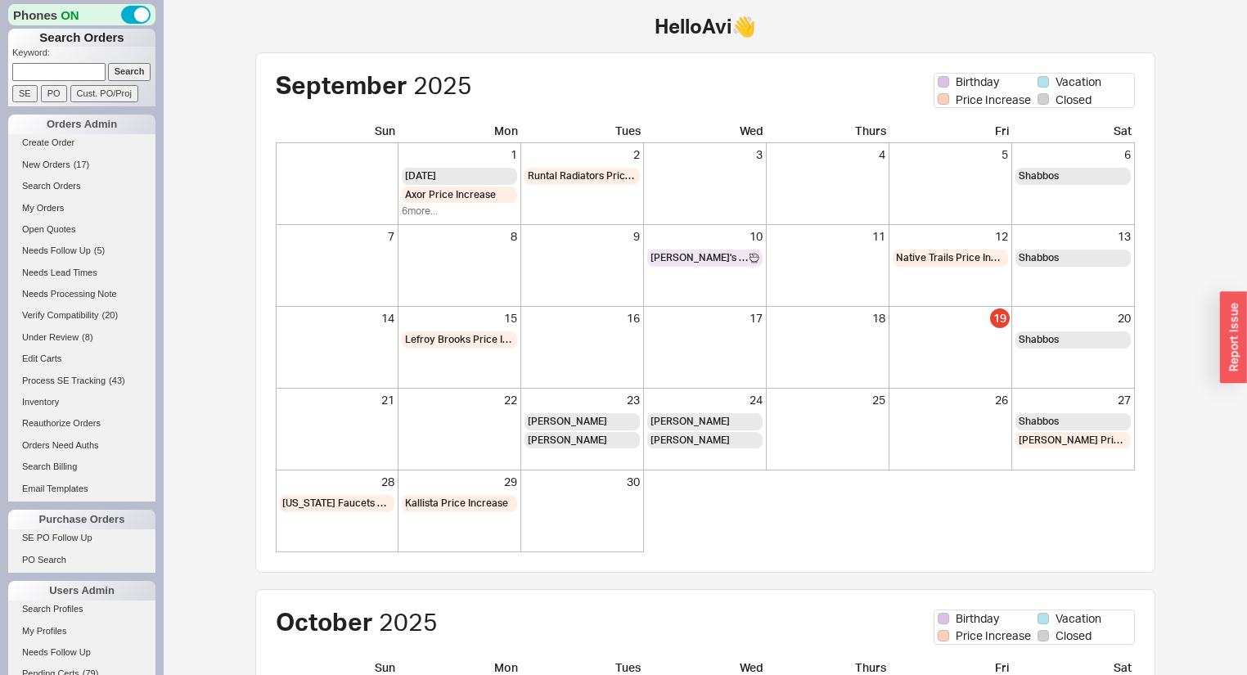
click at [64, 69] on input at bounding box center [58, 71] width 93 height 17
type input "934539"
click at [108, 63] on input "Search" at bounding box center [129, 71] width 43 height 17
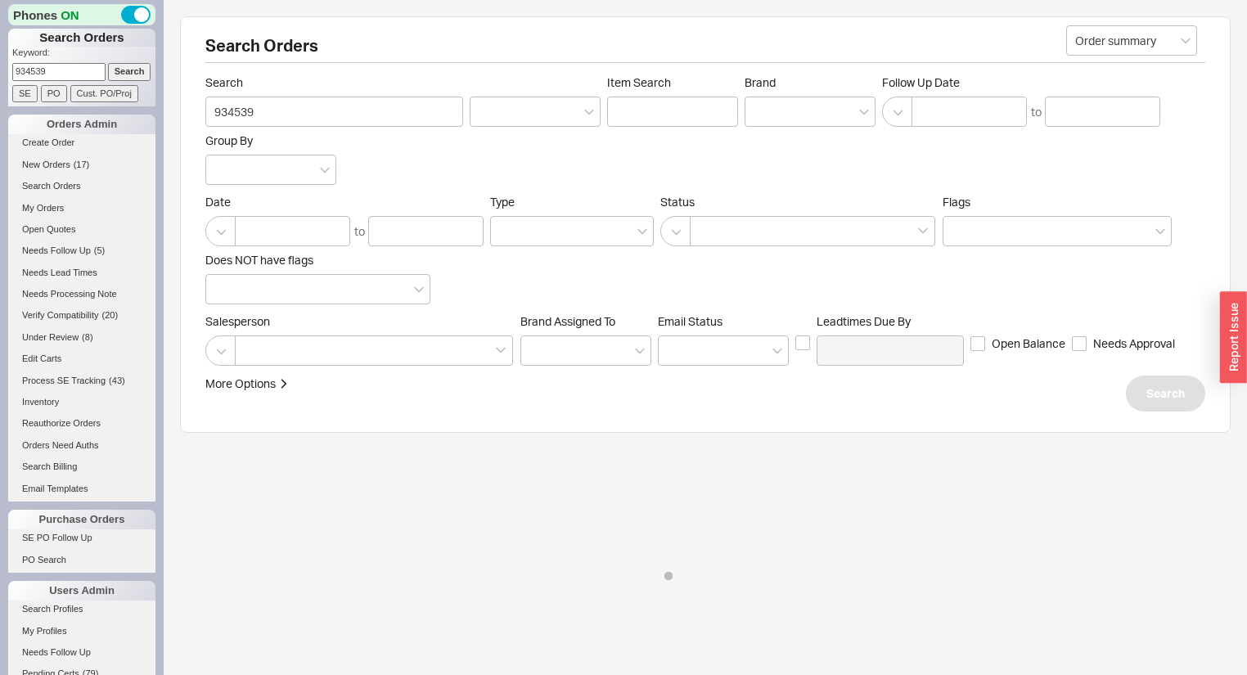
select select "*"
select select "LOW"
select select "3"
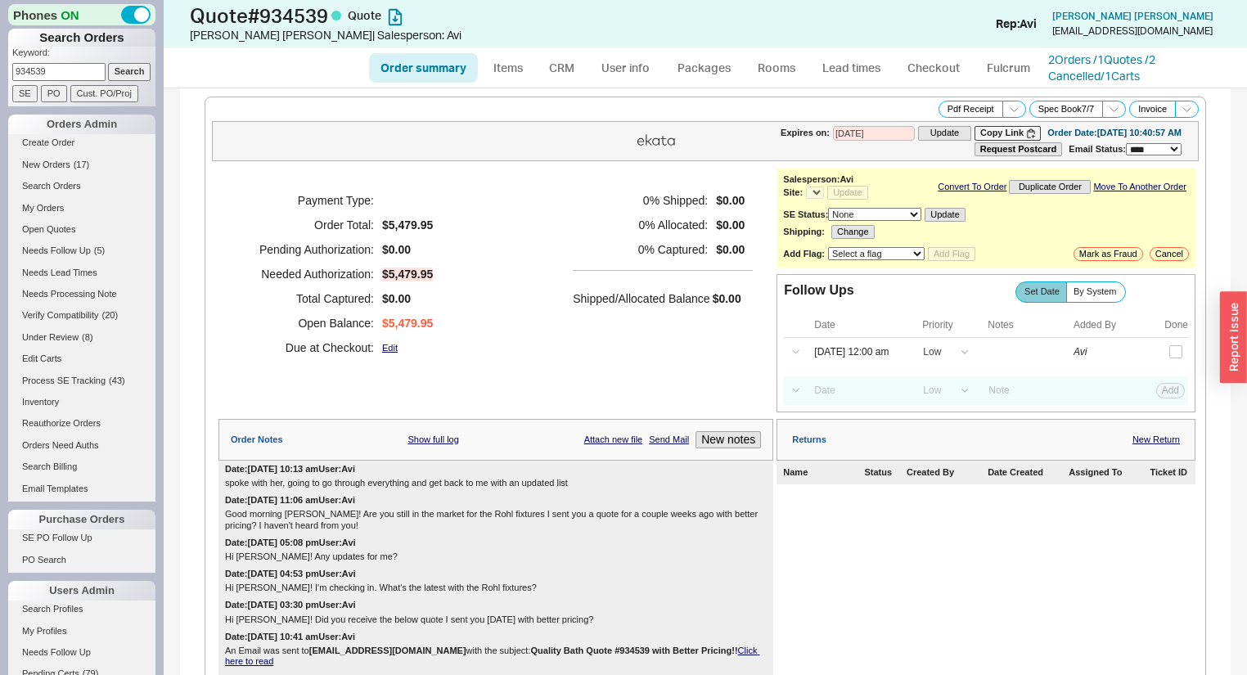
select select "*"
click at [1113, 56] on link "2 Orders / 1 Quotes / 2 Cancelled" at bounding box center [1101, 67] width 107 height 30
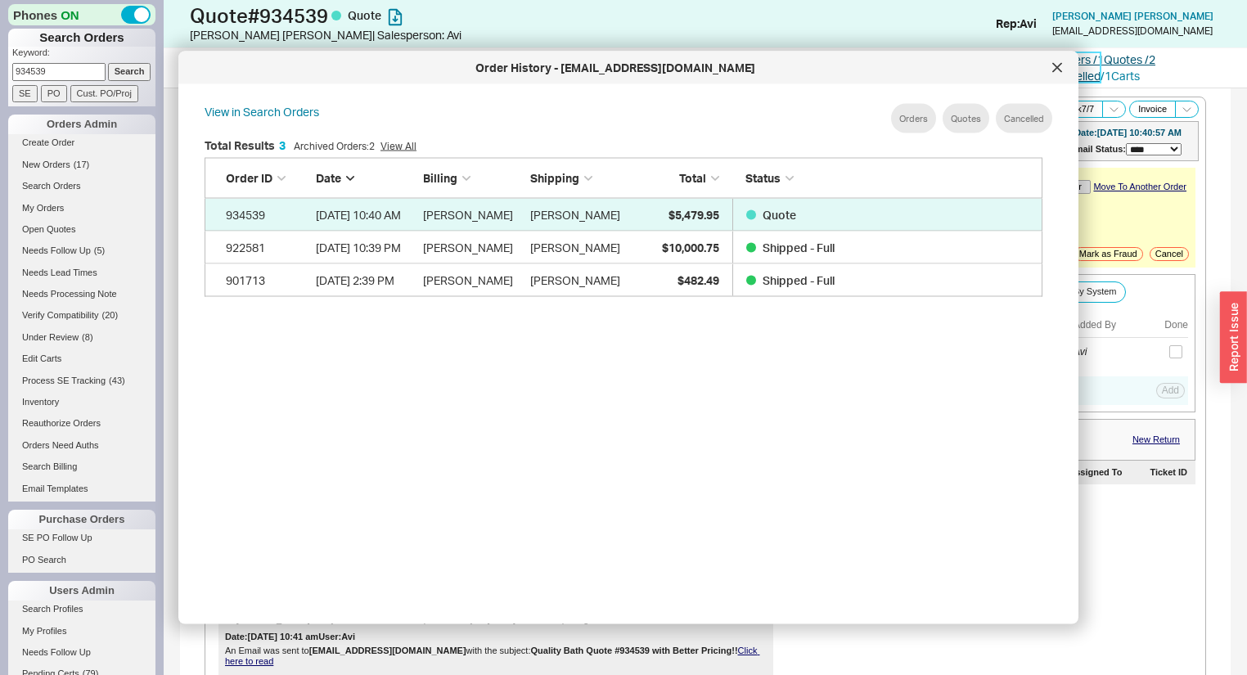
scroll to position [491, 854]
click at [1059, 63] on icon at bounding box center [1057, 68] width 10 height 10
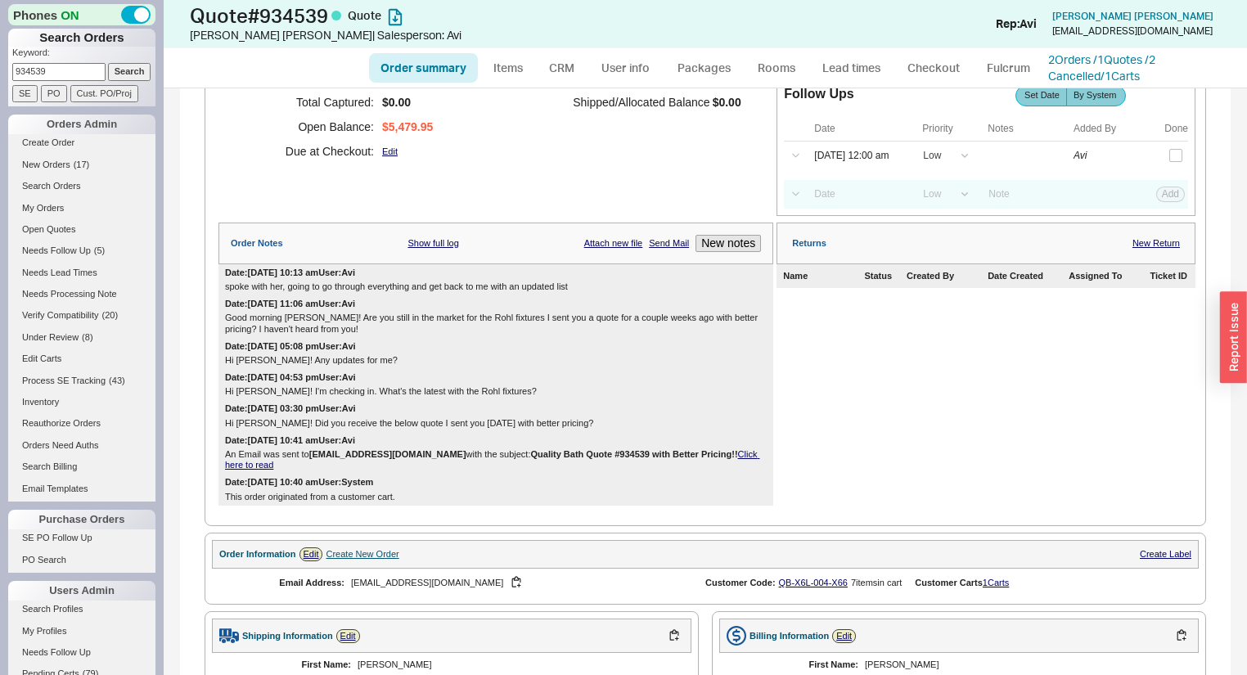
scroll to position [196, 0]
click at [1099, 61] on link "2 Orders / 1 Quotes / 2 Cancelled" at bounding box center [1101, 67] width 107 height 30
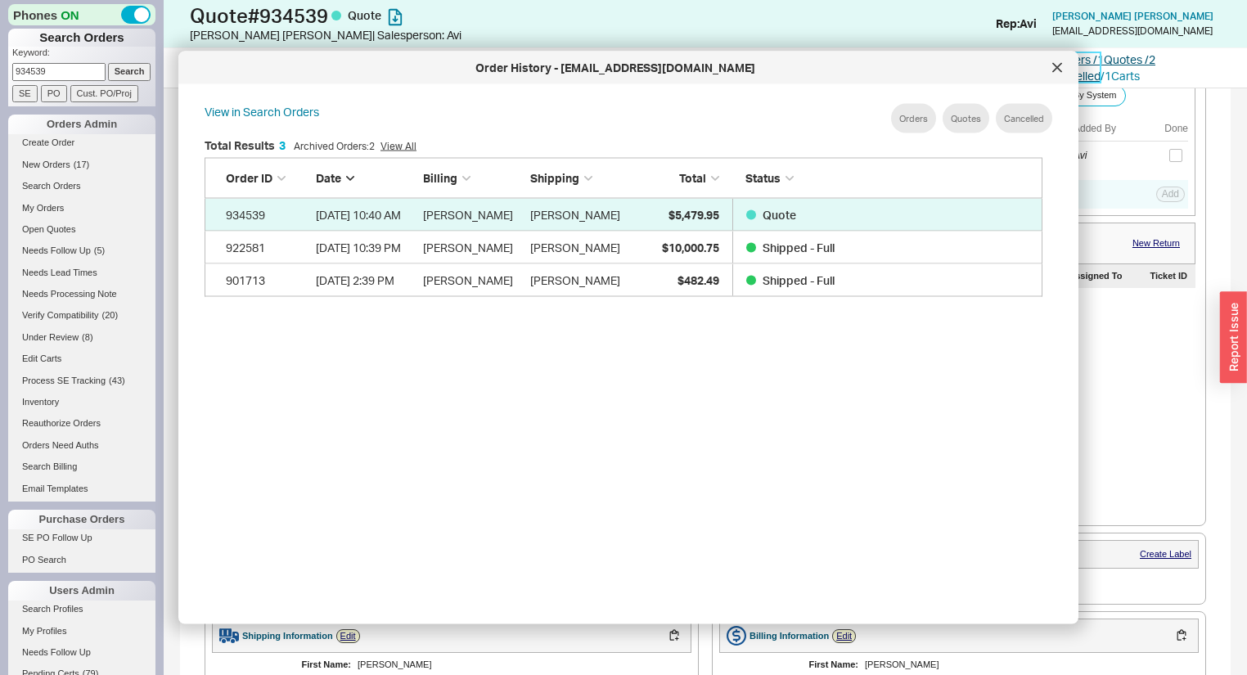
scroll to position [491, 854]
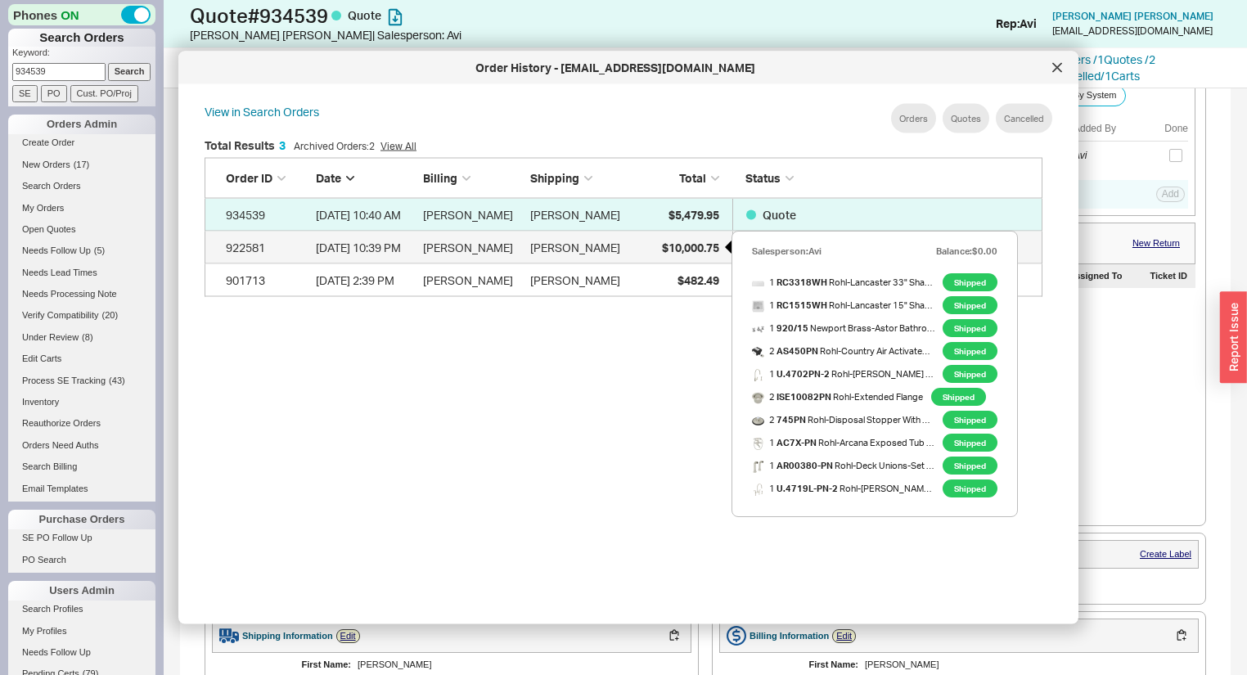
click at [680, 250] on span "$10,000.75" at bounding box center [690, 247] width 57 height 14
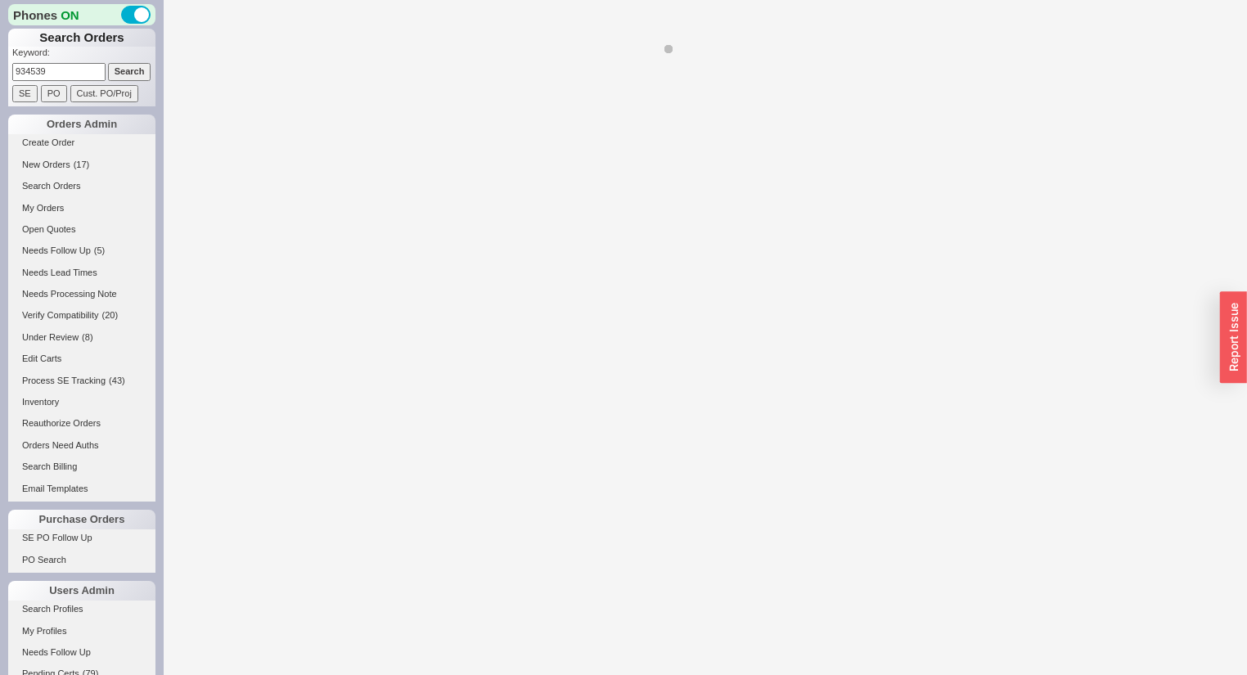
select select "*"
select select "LOW"
select select "3"
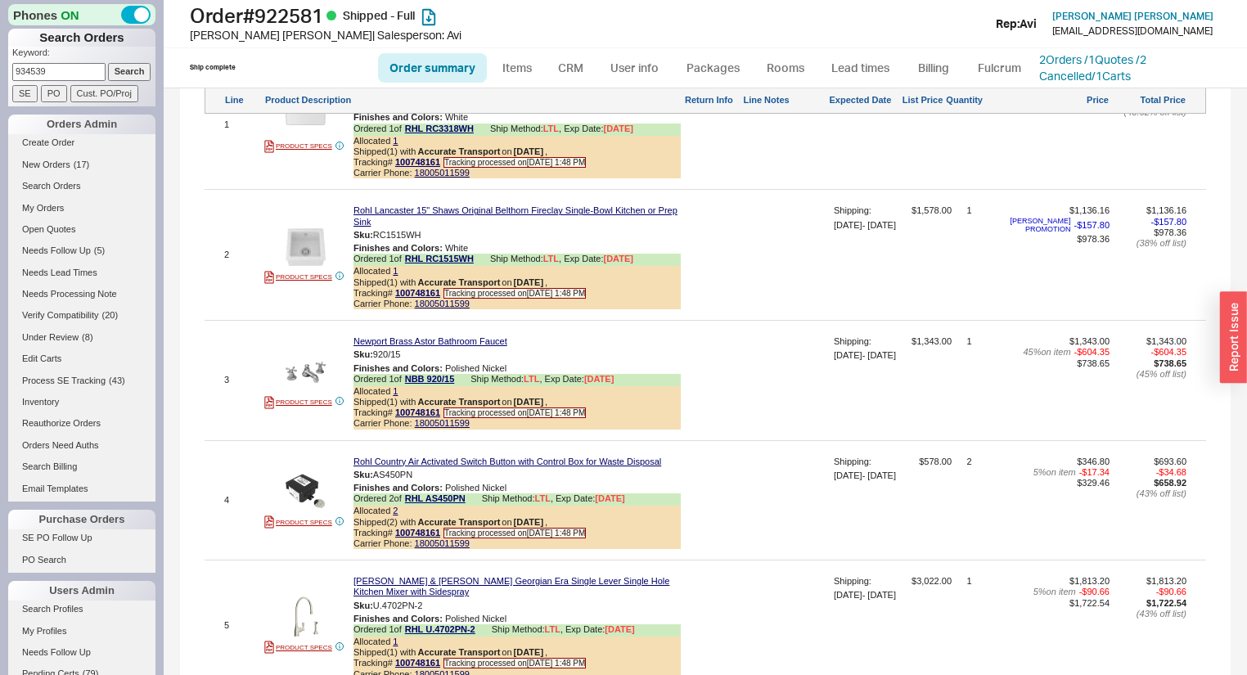
scroll to position [1371, 0]
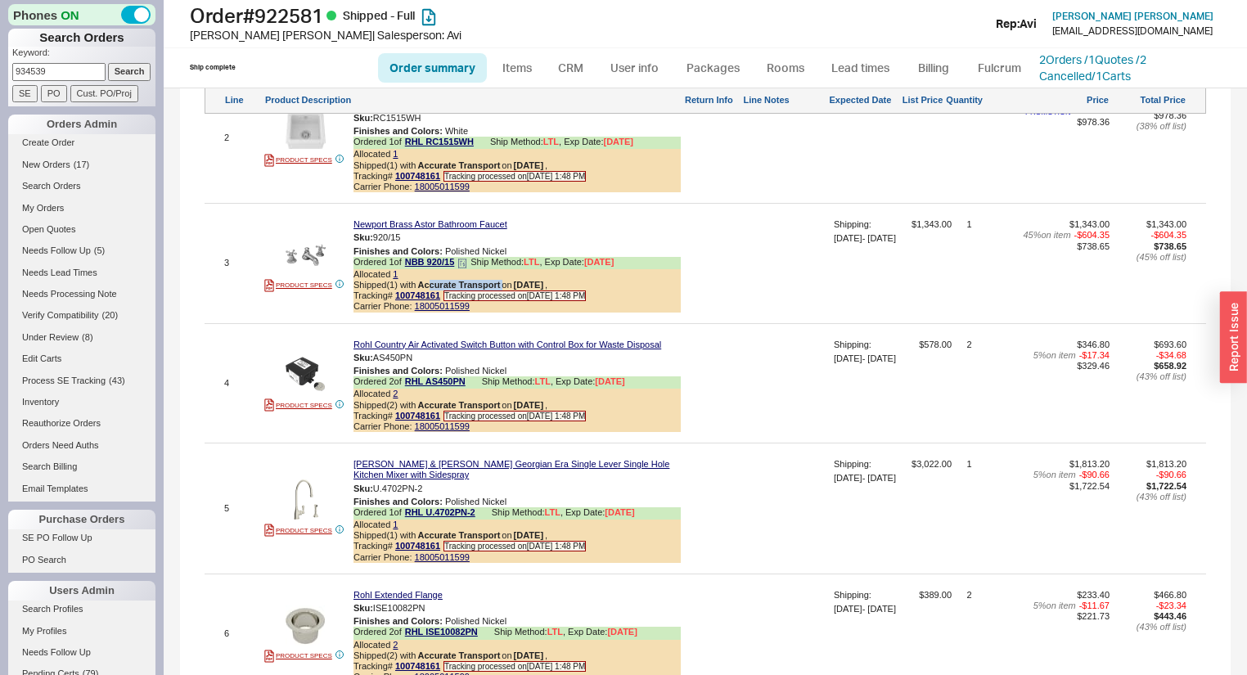
drag, startPoint x: 503, startPoint y: 305, endPoint x: 432, endPoint y: 306, distance: 71.2
click at [432, 291] on div "Shipped ( 1 ) with Accurate Transport on [DATE] ," at bounding box center [517, 285] width 327 height 11
click at [714, 288] on div at bounding box center [712, 269] width 57 height 100
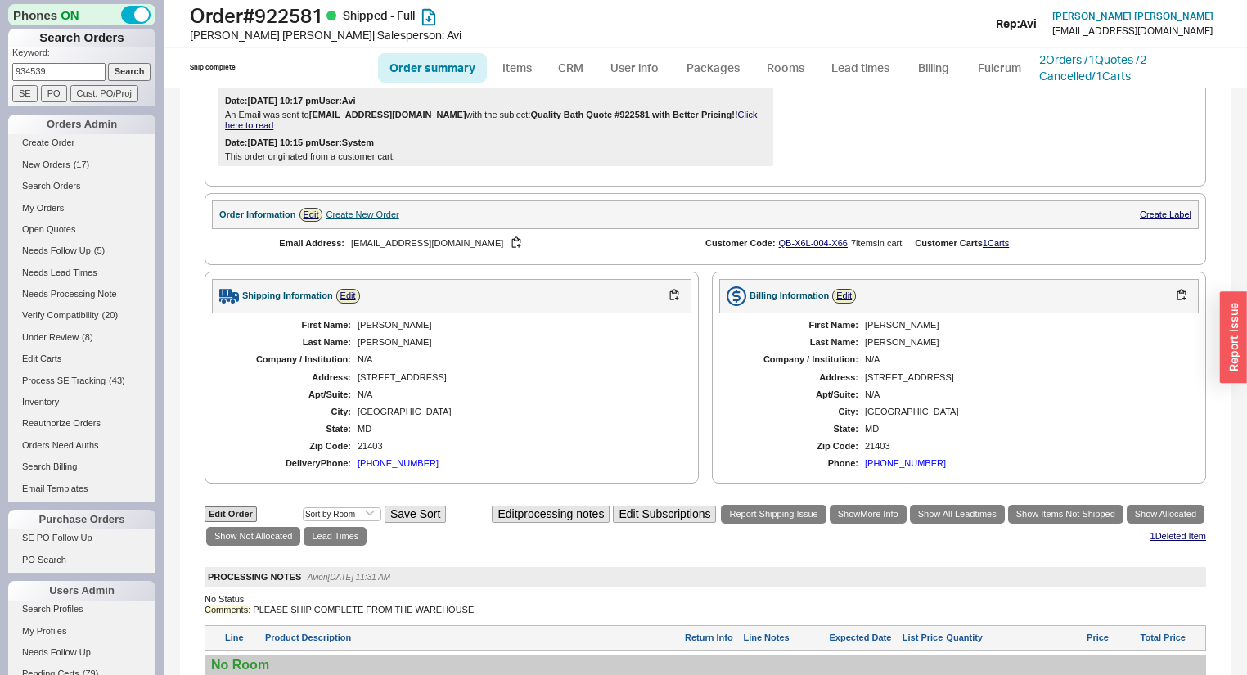
scroll to position [651, 0]
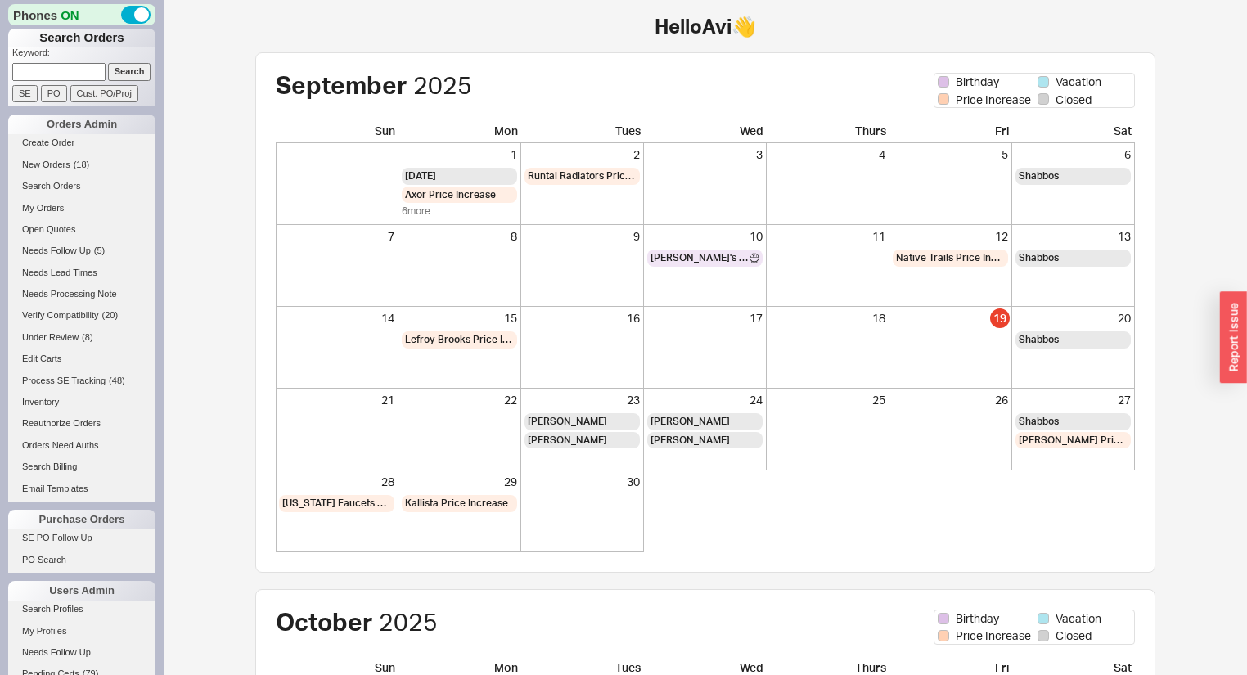
click at [56, 64] on input at bounding box center [58, 71] width 93 height 17
type input "daniels"
click at [108, 63] on input "Search" at bounding box center [129, 71] width 43 height 17
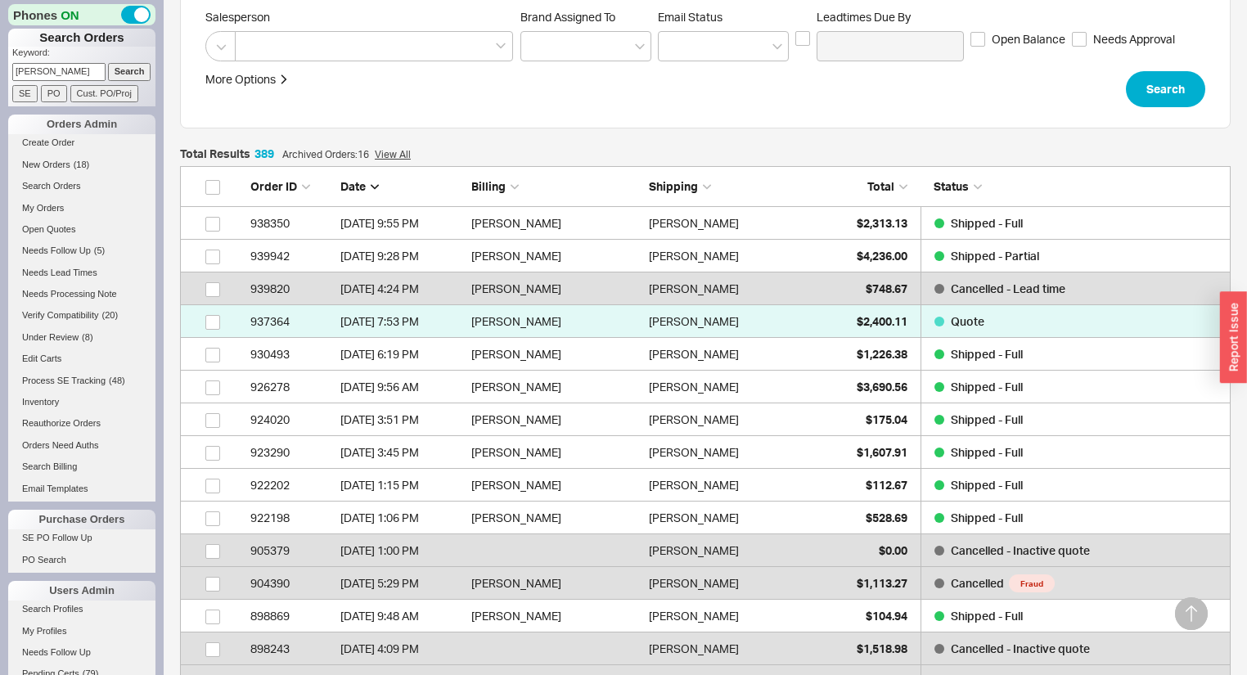
scroll to position [327, 0]
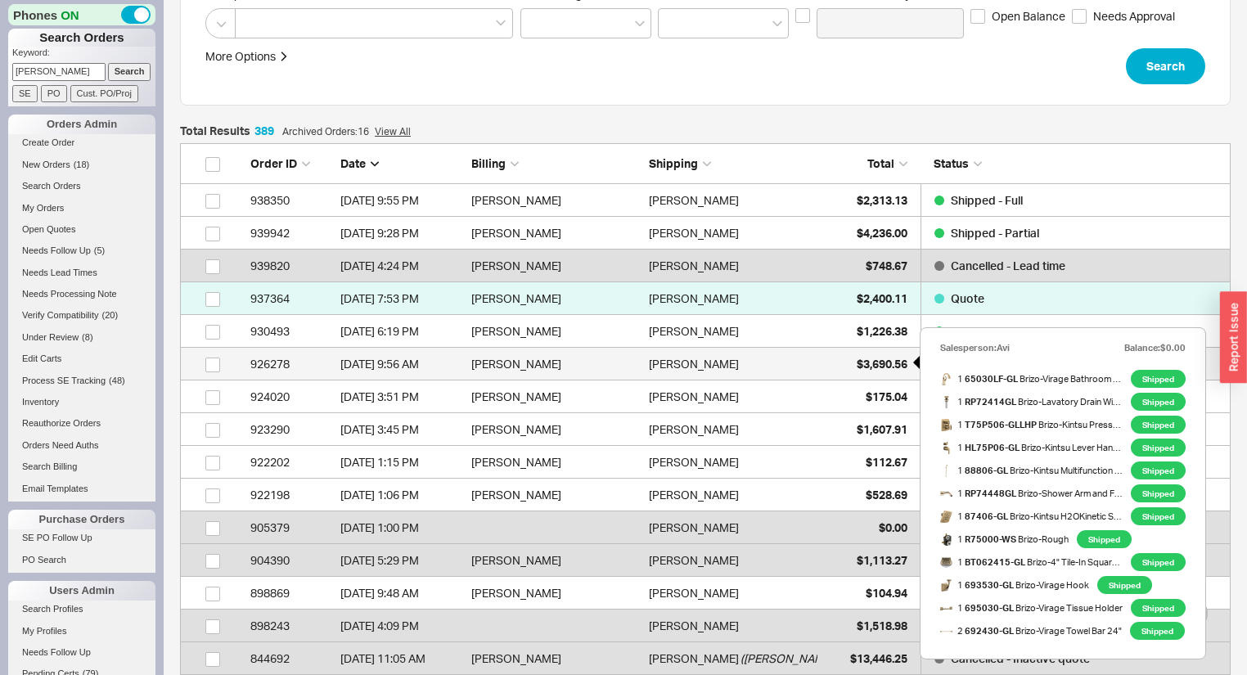
click at [857, 362] on span "$3,690.56" at bounding box center [882, 364] width 51 height 14
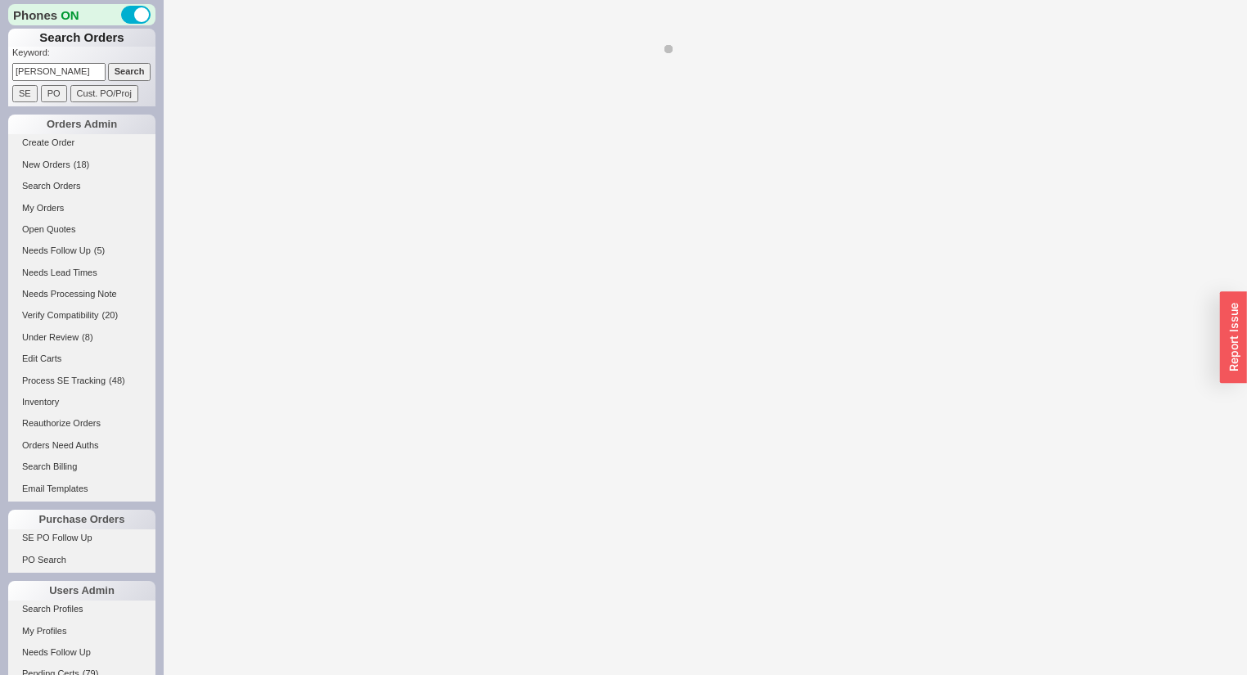
select select "LOW"
select select "3"
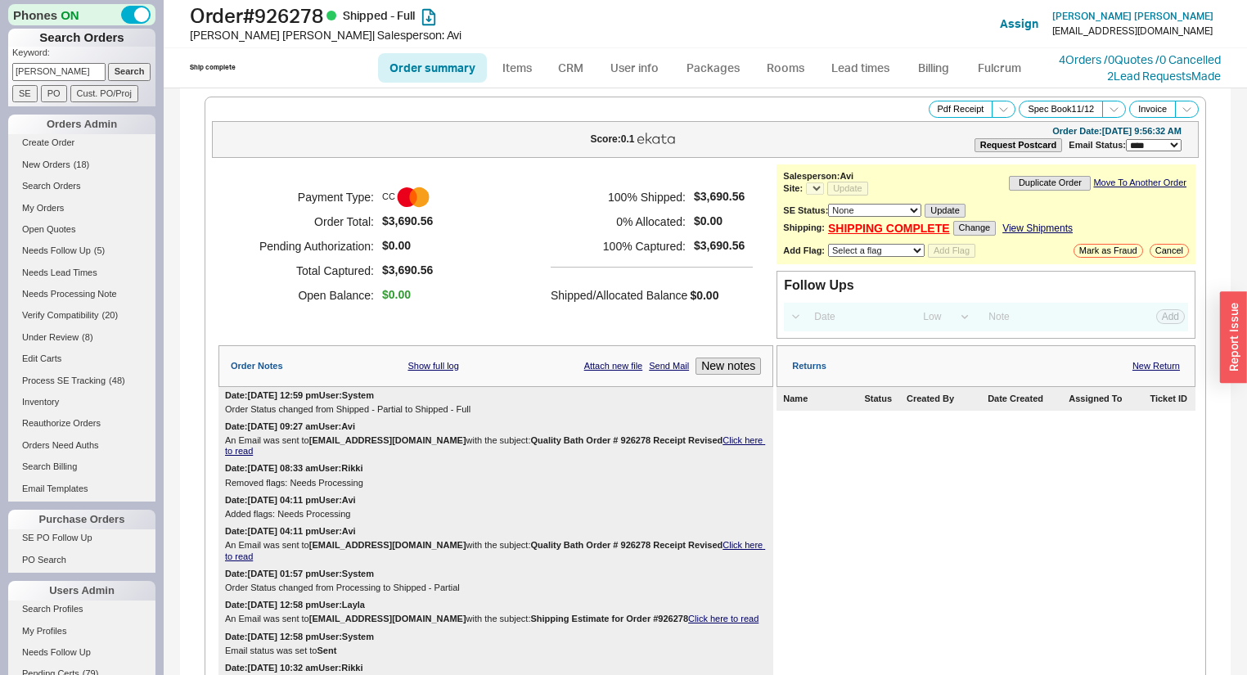
select select "*"
click at [74, 141] on link "Create Order" at bounding box center [81, 142] width 147 height 17
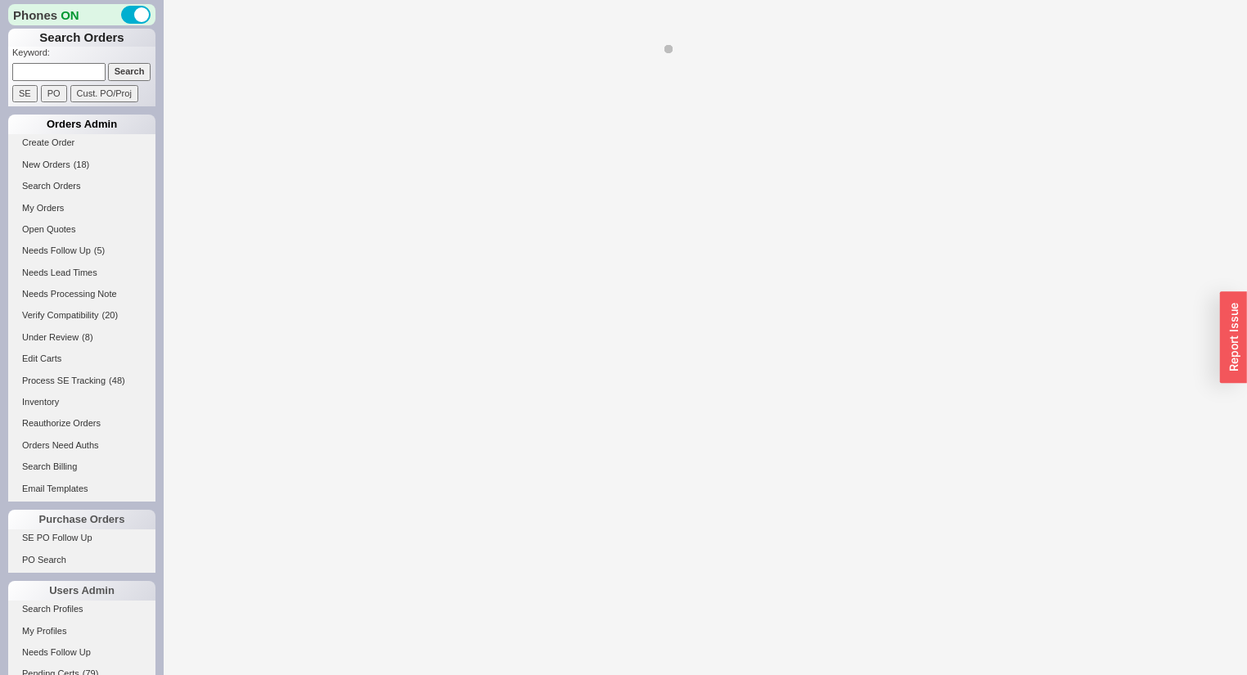
select select "3"
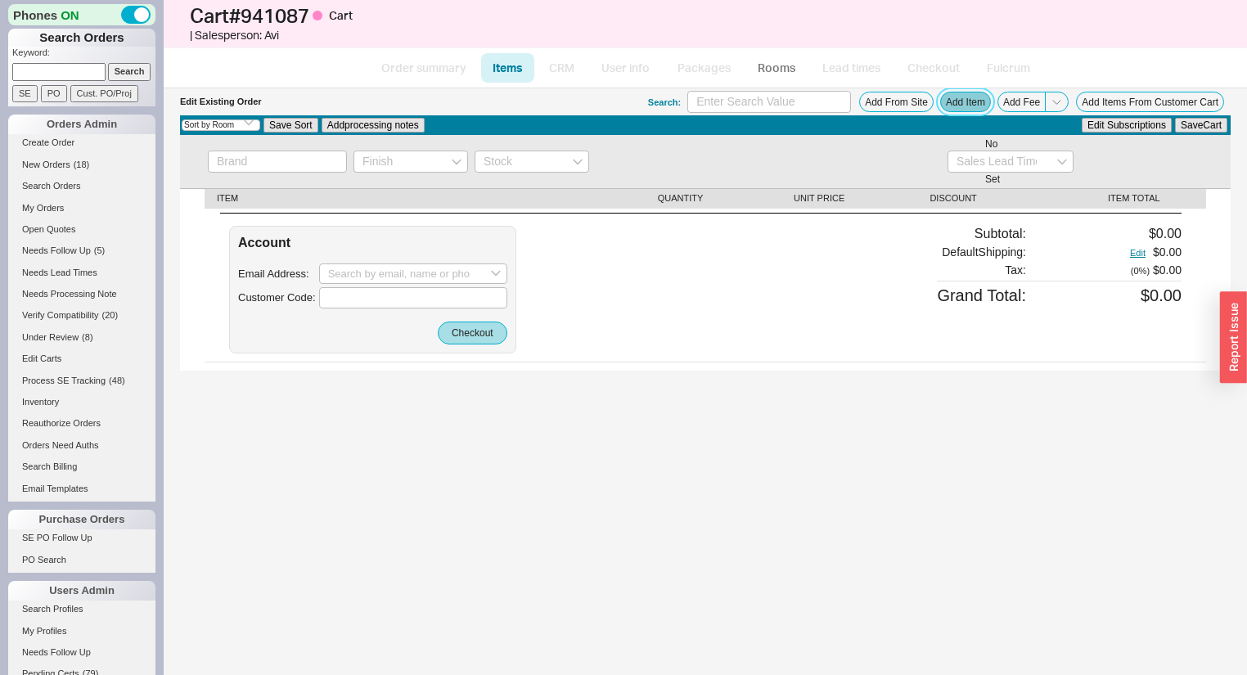
click at [947, 110] on button "Add Item" at bounding box center [965, 102] width 51 height 20
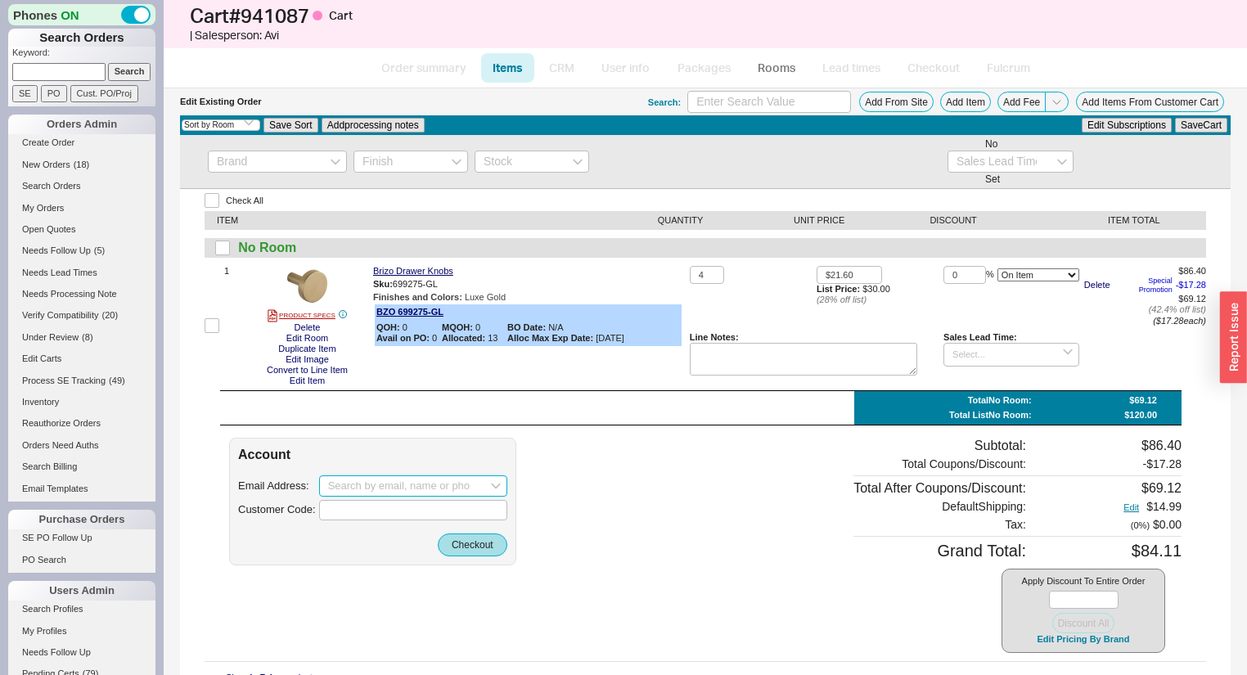
click at [416, 480] on input at bounding box center [413, 485] width 188 height 21
paste input "jwddc@aol.com"
click at [409, 517] on div "jwddc@aol.com" at bounding box center [413, 519] width 170 height 25
type input "jwddc@aol.com"
click at [466, 539] on button "Checkout" at bounding box center [473, 545] width 70 height 23
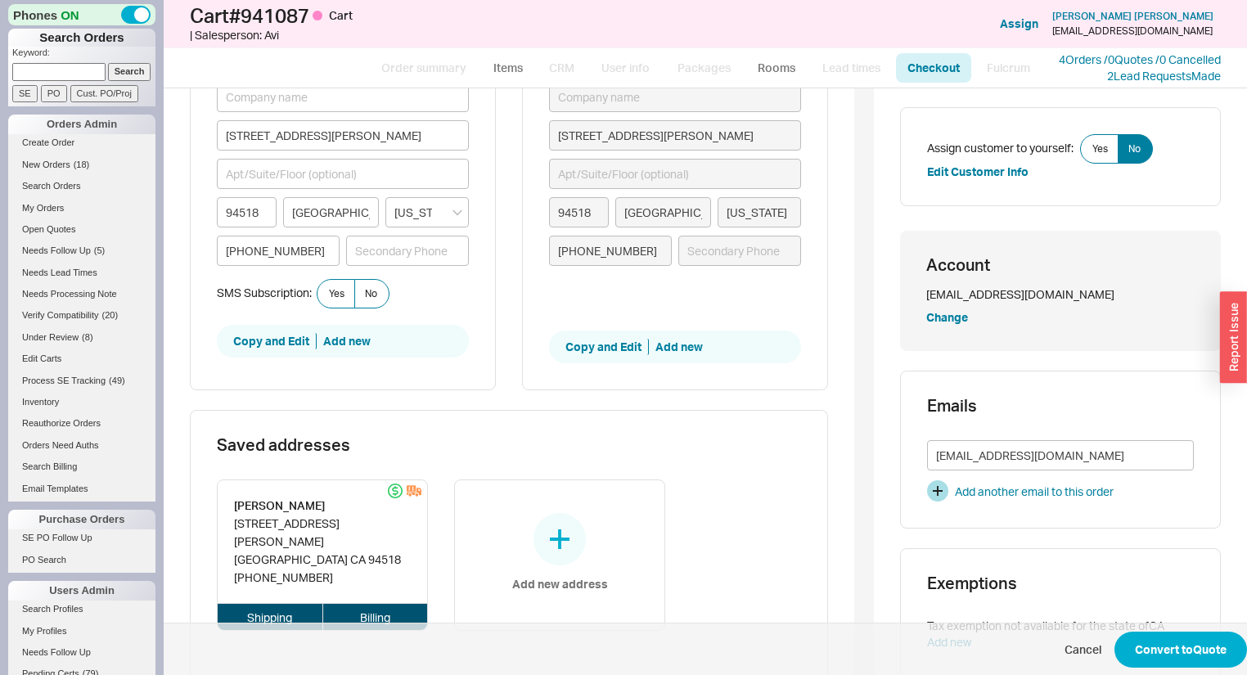
scroll to position [458, 0]
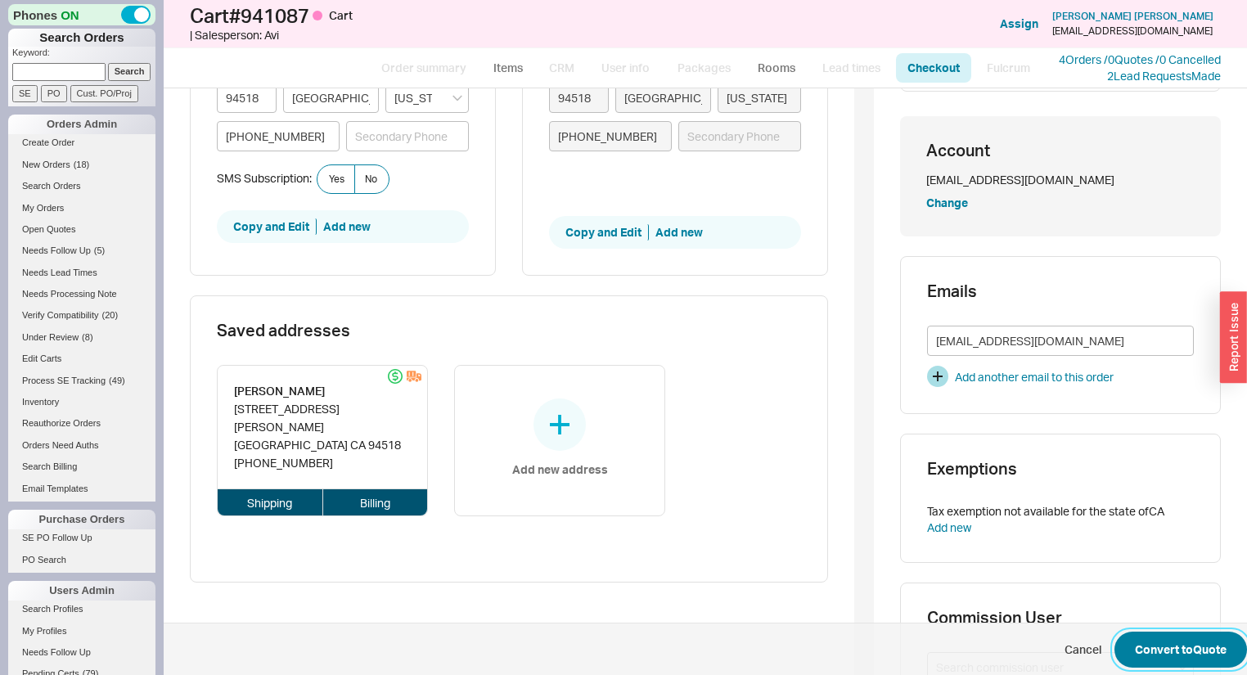
click at [1136, 656] on button "Convert to Quote" at bounding box center [1181, 650] width 133 height 36
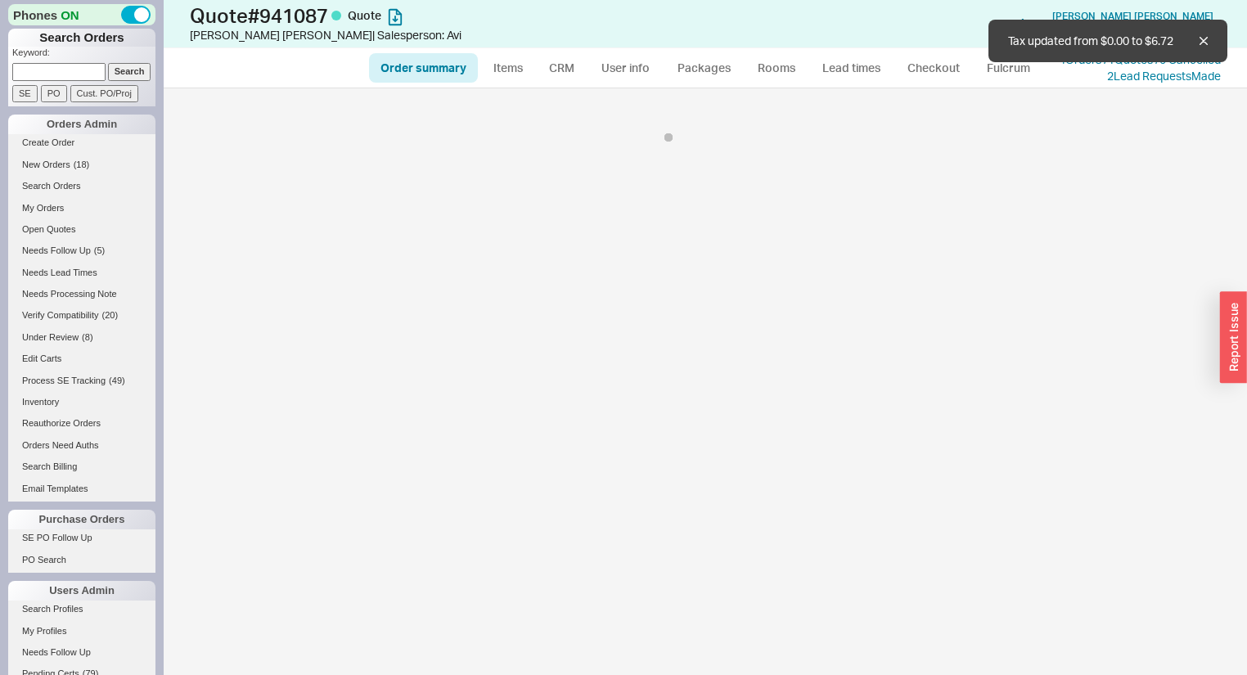
select select "*"
select select "3"
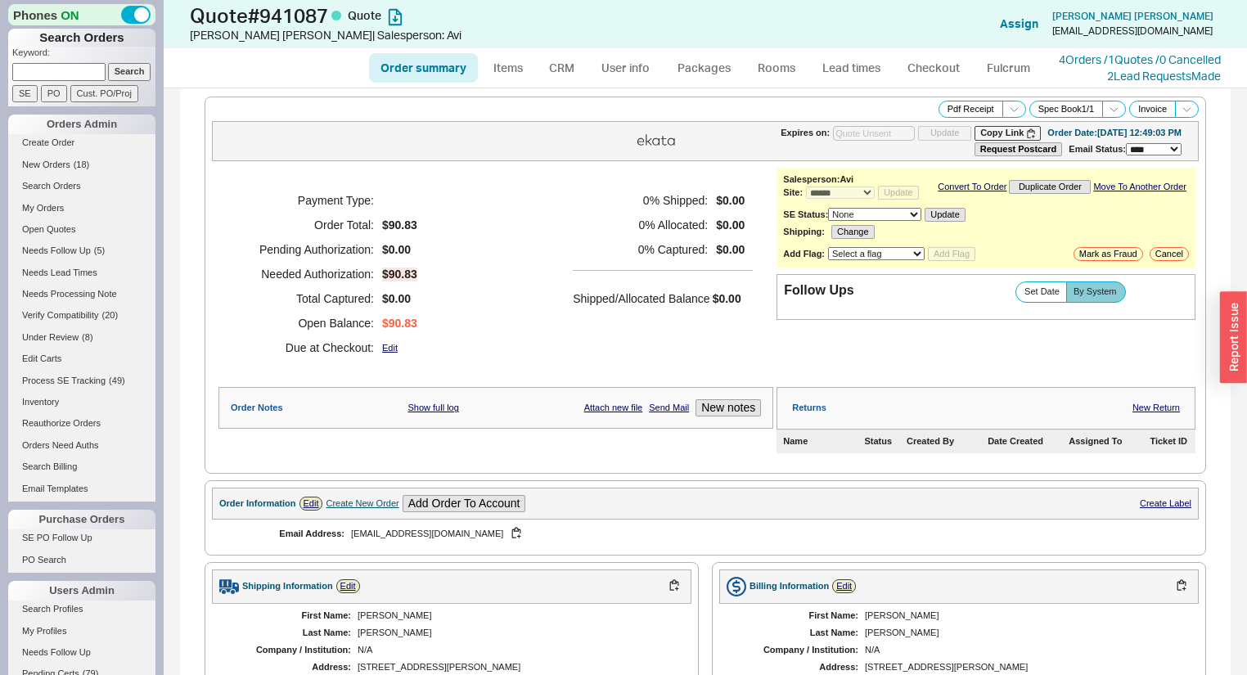
scroll to position [563, 0]
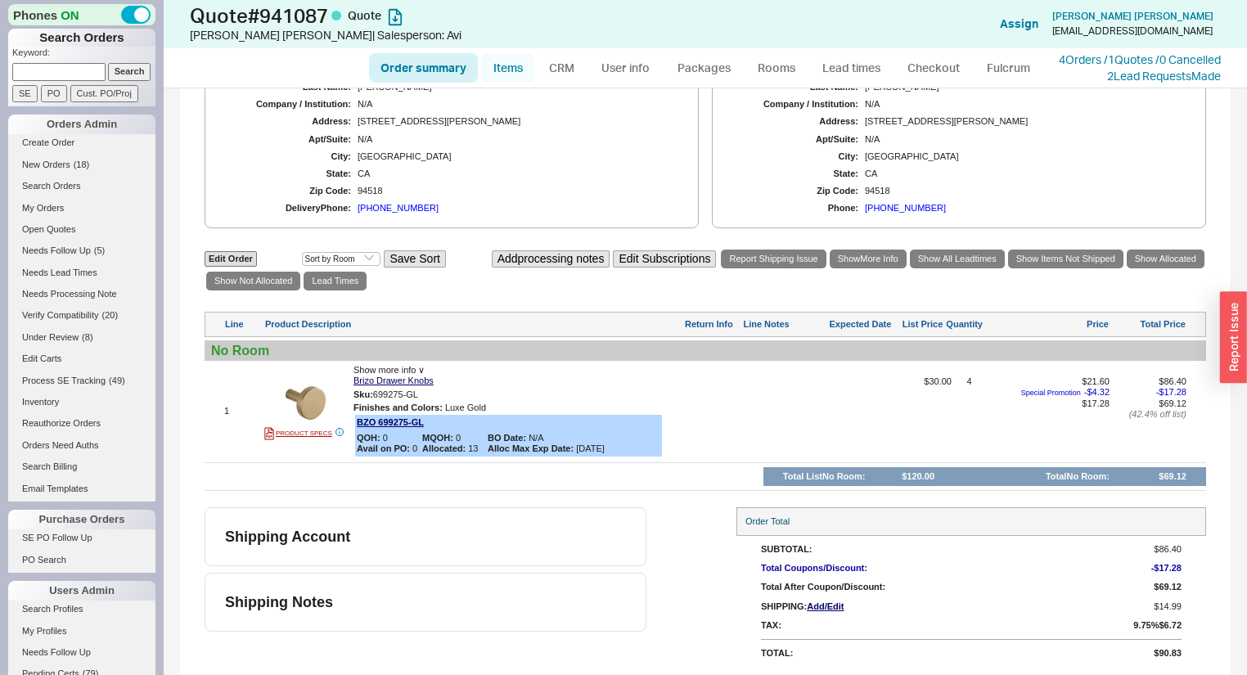
click at [507, 65] on link "Items" at bounding box center [507, 67] width 53 height 29
select select "3"
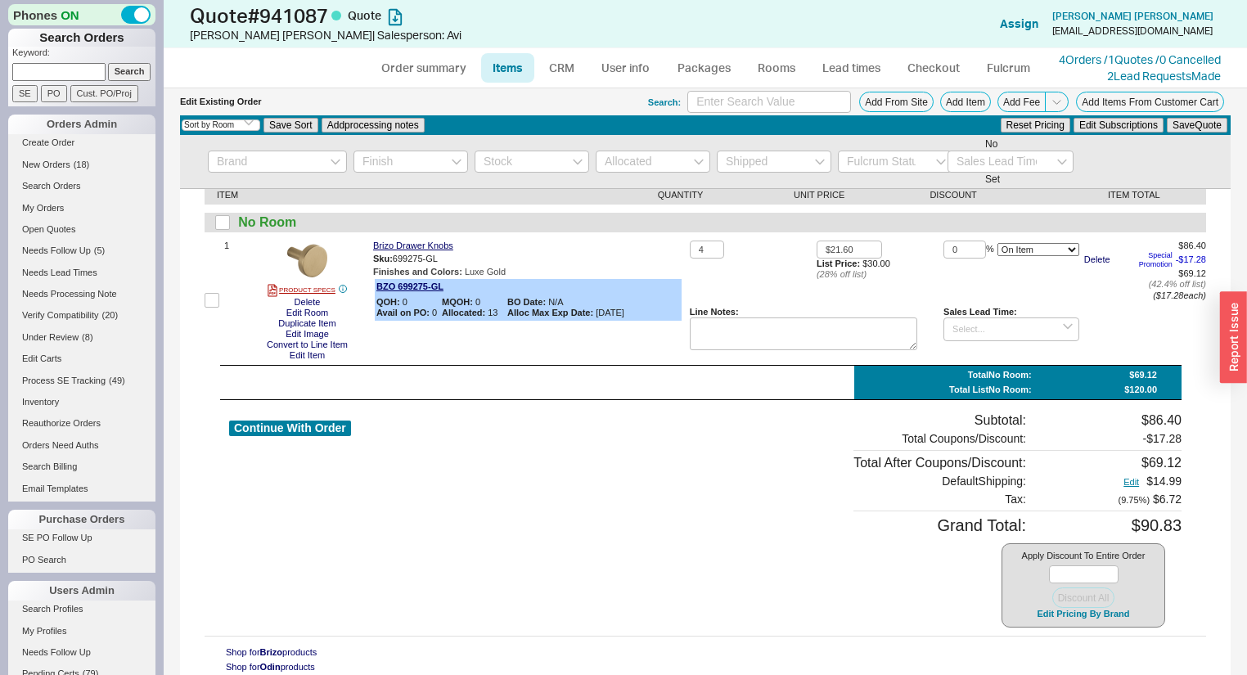
scroll to position [38, 0]
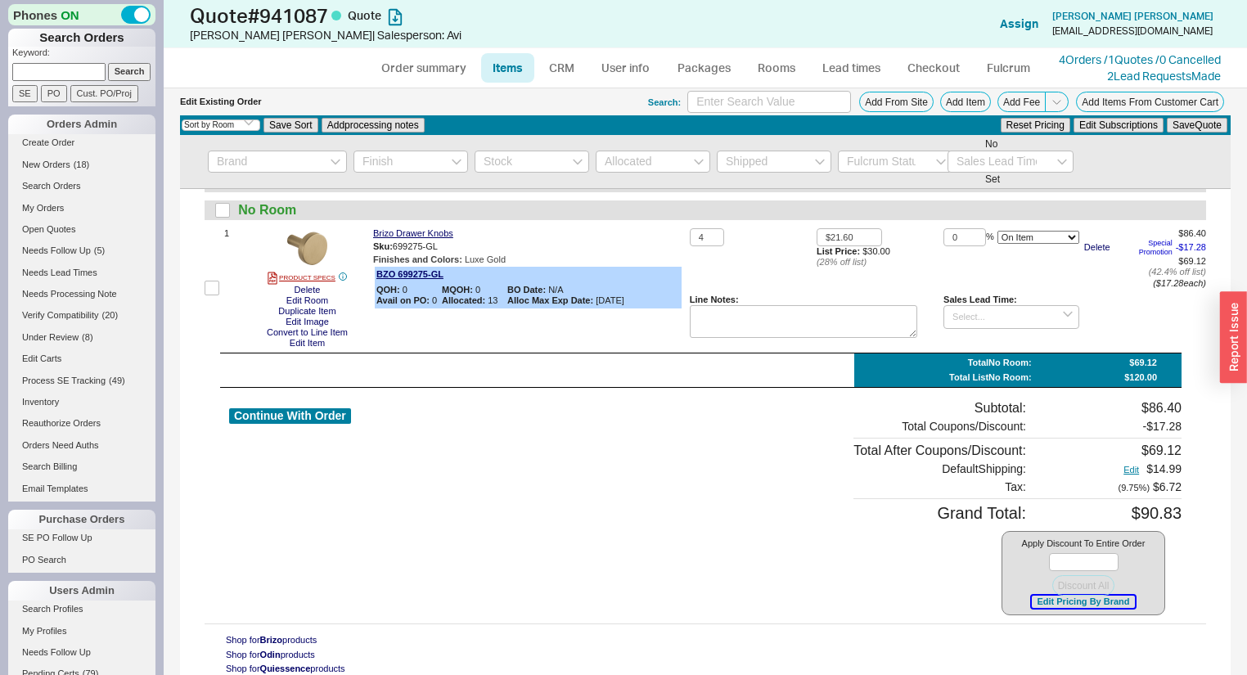
click at [1035, 596] on button "Edit Pricing By Brand" at bounding box center [1083, 602] width 102 height 12
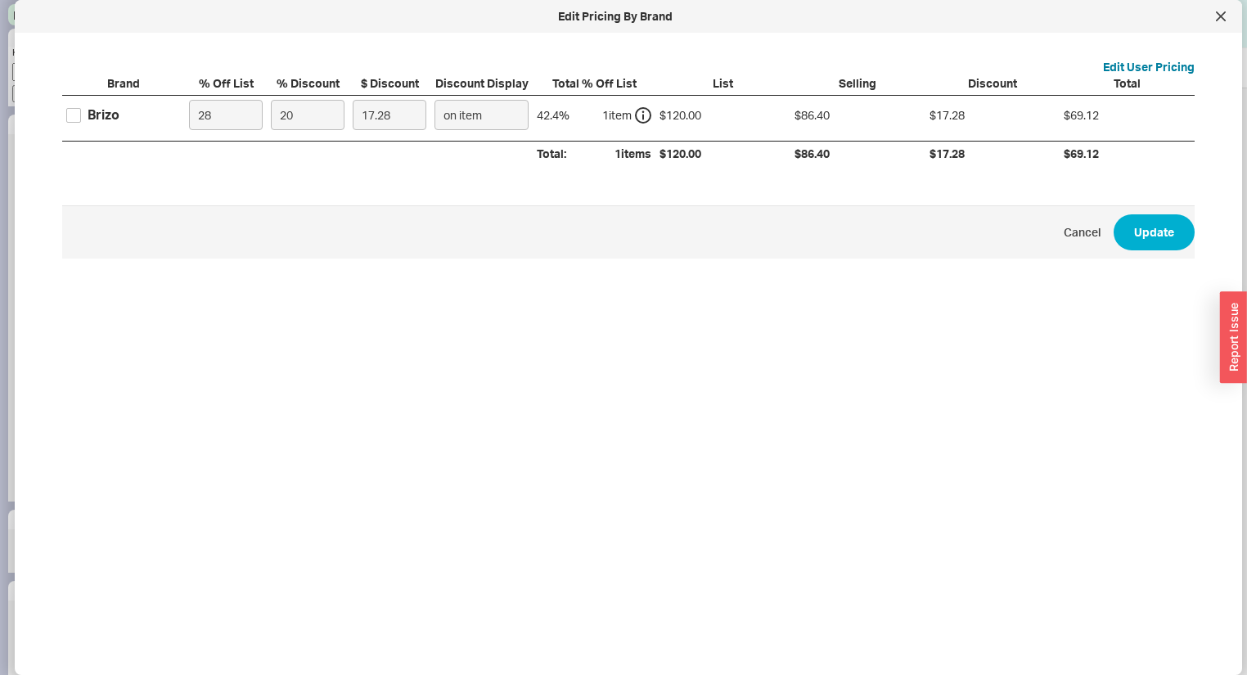
click at [72, 122] on label "Brizo" at bounding box center [92, 115] width 53 height 18
click at [72, 122] on input "Brizo" at bounding box center [73, 115] width 15 height 15
checkbox input "true"
drag, startPoint x: 308, startPoint y: 108, endPoint x: 93, endPoint y: 134, distance: 216.0
click at [0, 0] on div "Brizo 28 20 17.28 on item 42.4 % 1 item $120.00 $86.40 $17.28 $69.12" at bounding box center [0, 0] width 0 height 0
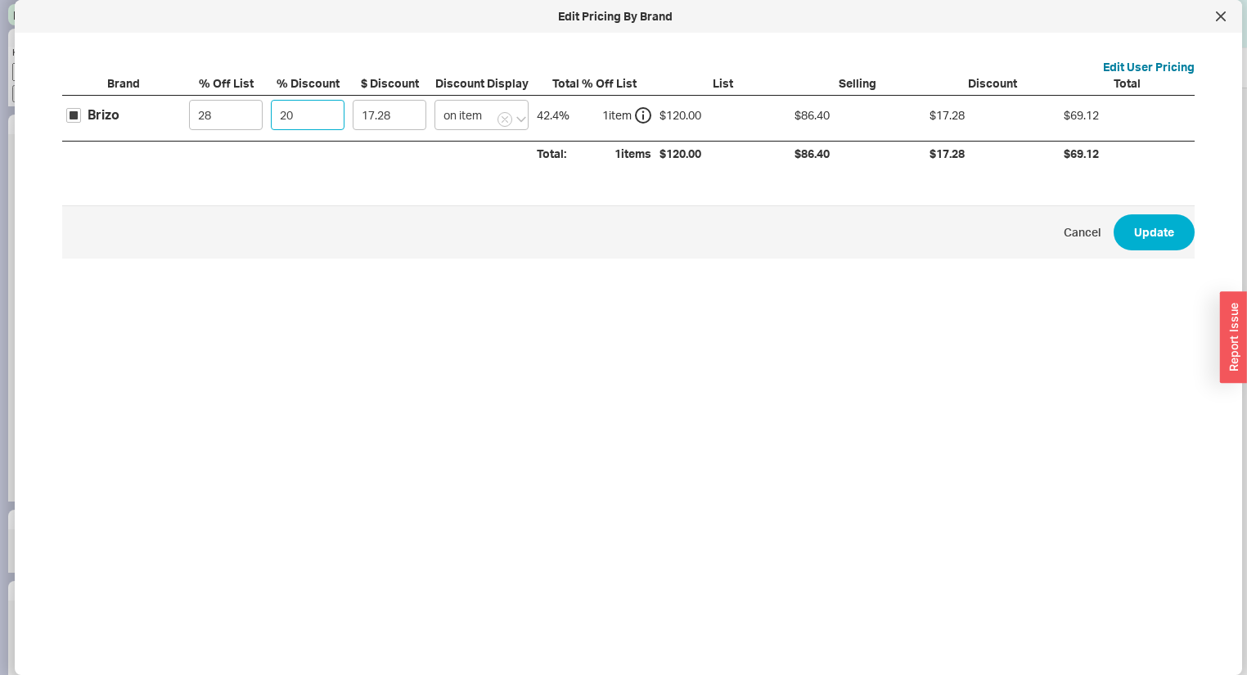
type input "4"
type input "3.46"
type input "45"
type input "38.88"
type input "45"
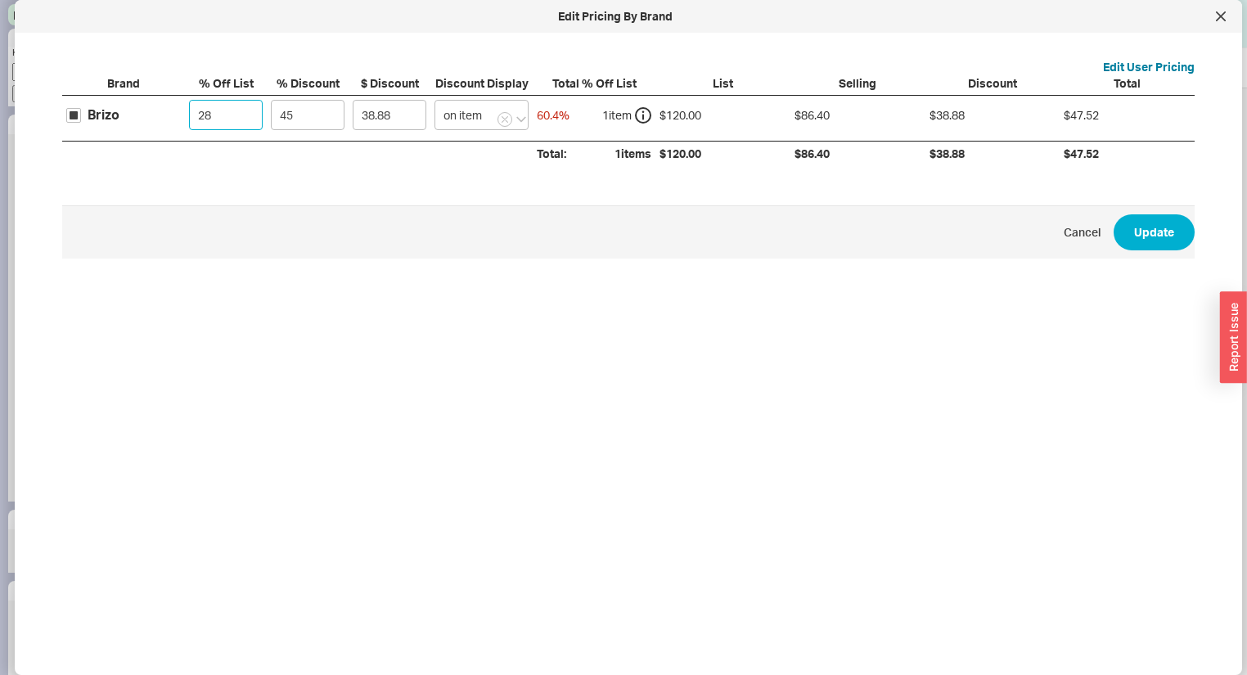
drag, startPoint x: 215, startPoint y: 121, endPoint x: 156, endPoint y: 88, distance: 67.4
click at [0, 0] on div "Brizo 28 45 38.88 on item 60.4 % 1 item $120.00 $86.40 $38.88 $47.52" at bounding box center [0, 0] width 0 height 0
type input "0"
type input "54"
type input "0"
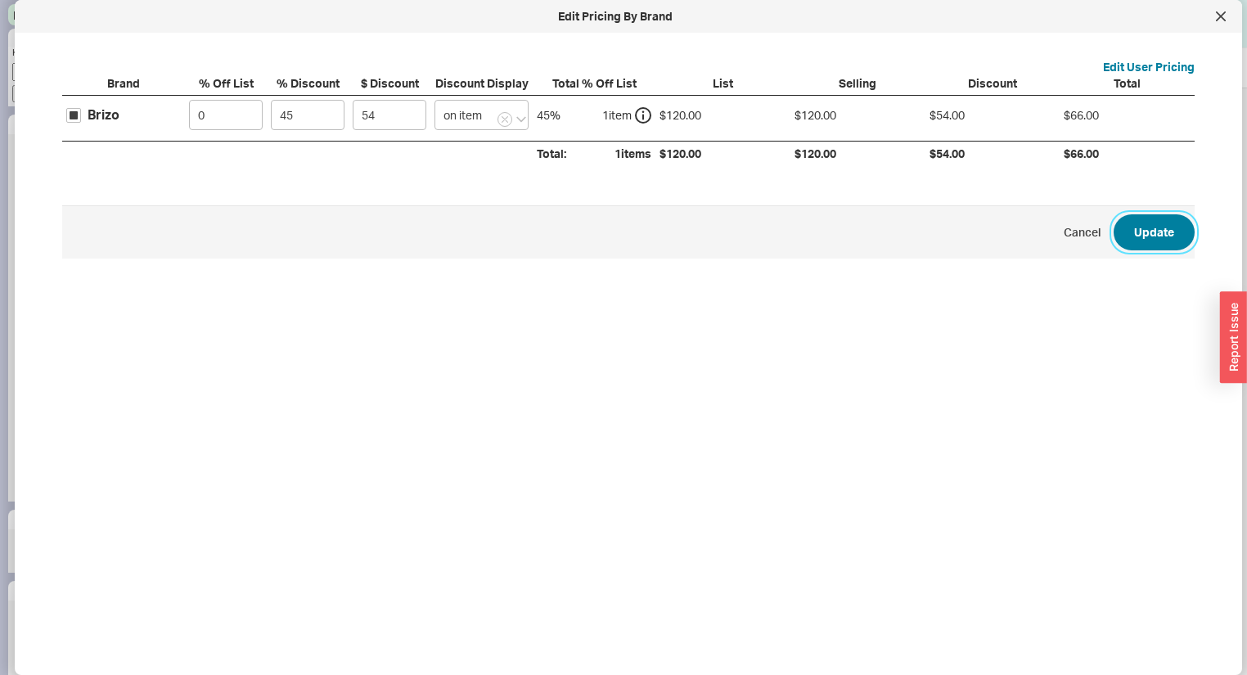
click at [1142, 229] on button "Update" at bounding box center [1154, 232] width 81 height 36
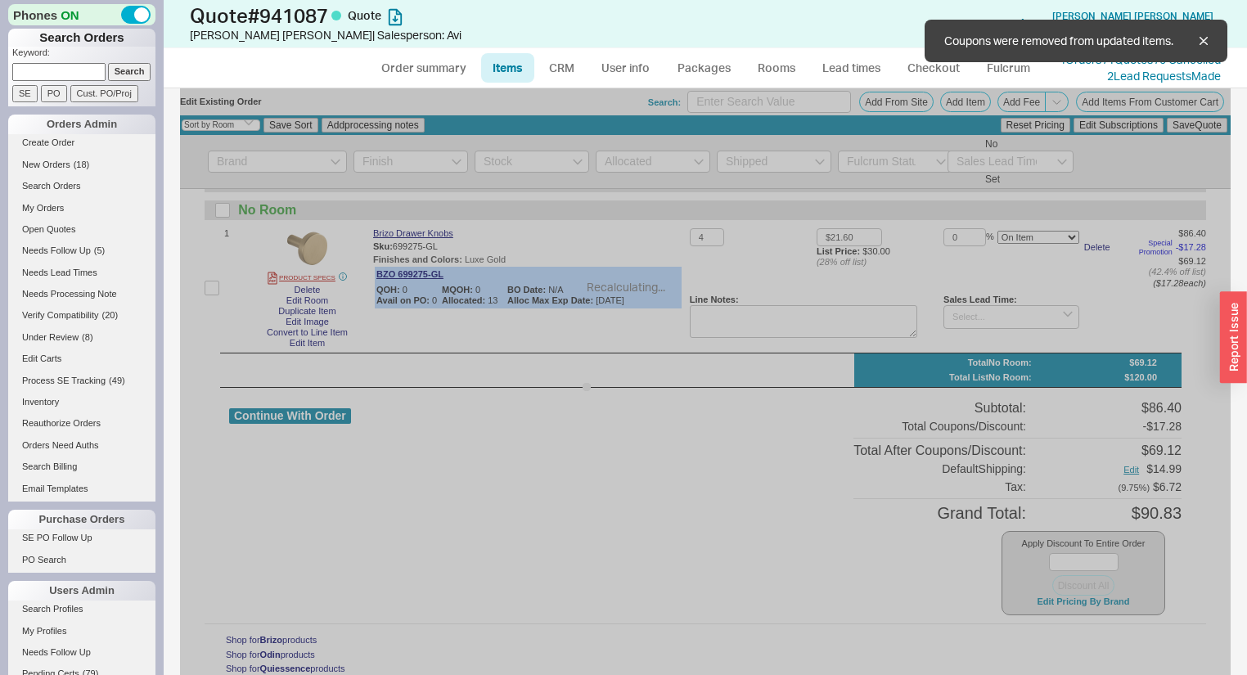
type input "$30.00"
type input "45"
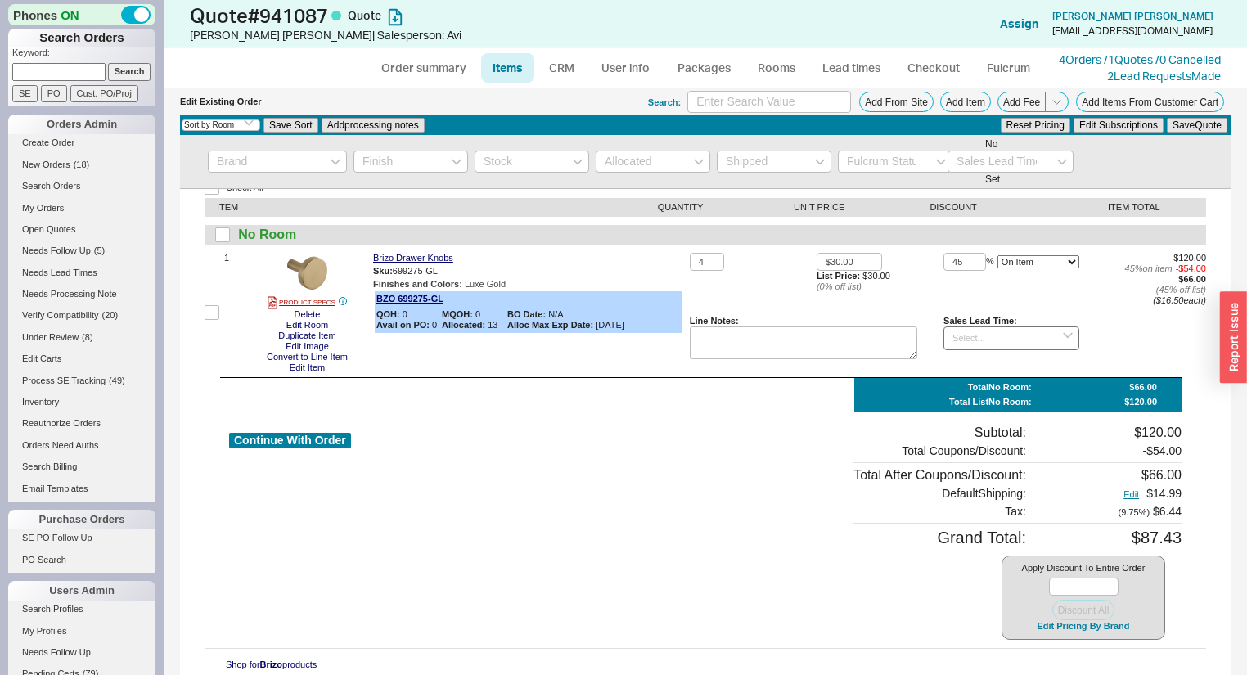
scroll to position [0, 0]
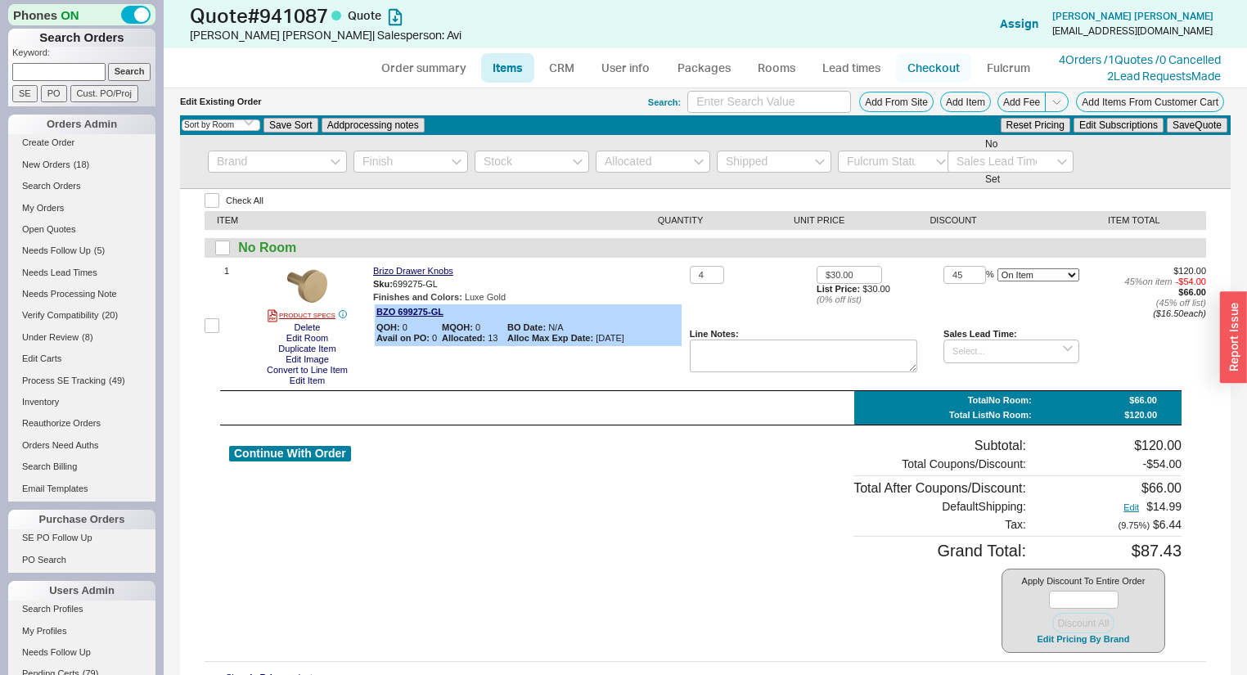
click at [917, 63] on link "Checkout" at bounding box center [933, 67] width 75 height 29
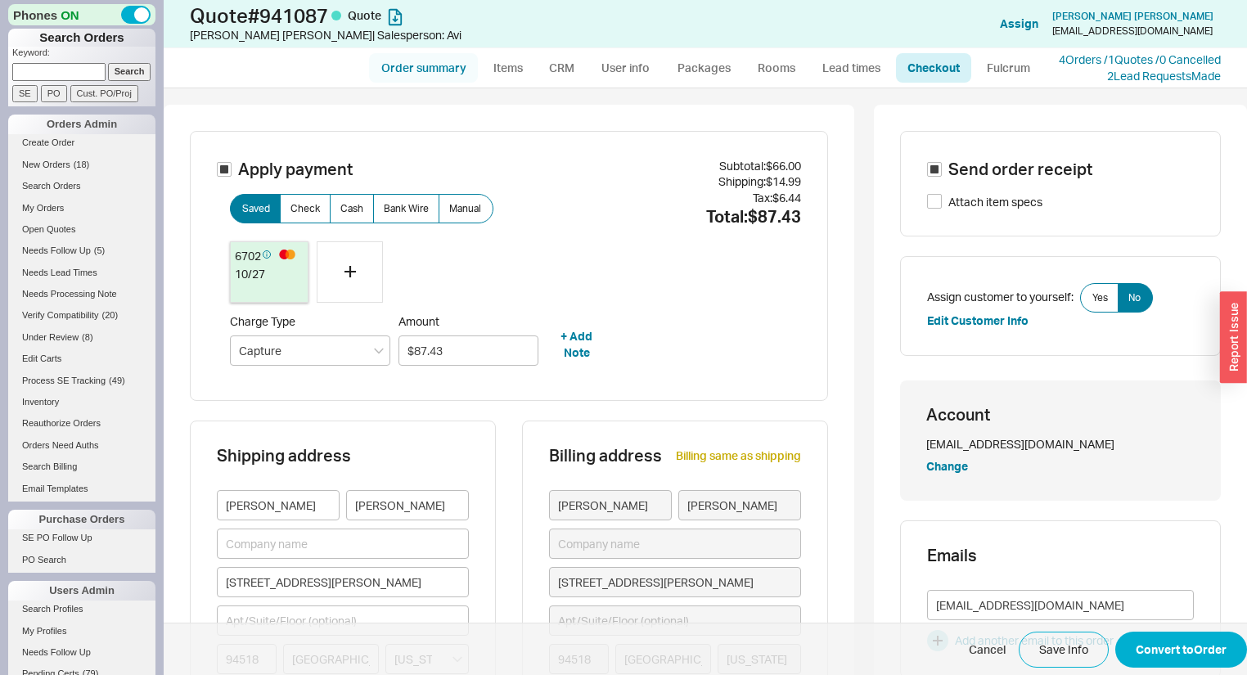
click at [432, 65] on link "Order summary" at bounding box center [423, 67] width 109 height 29
select select "*"
select select "3"
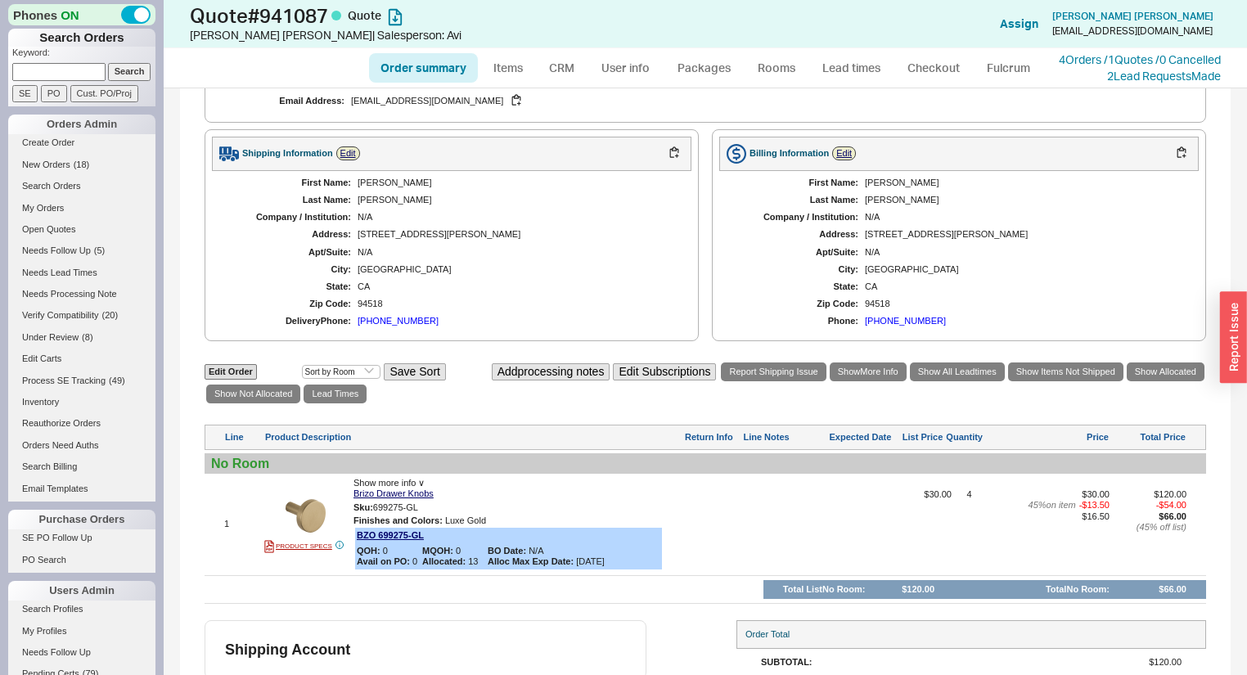
scroll to position [432, 0]
click at [929, 70] on link "Checkout" at bounding box center [933, 67] width 75 height 29
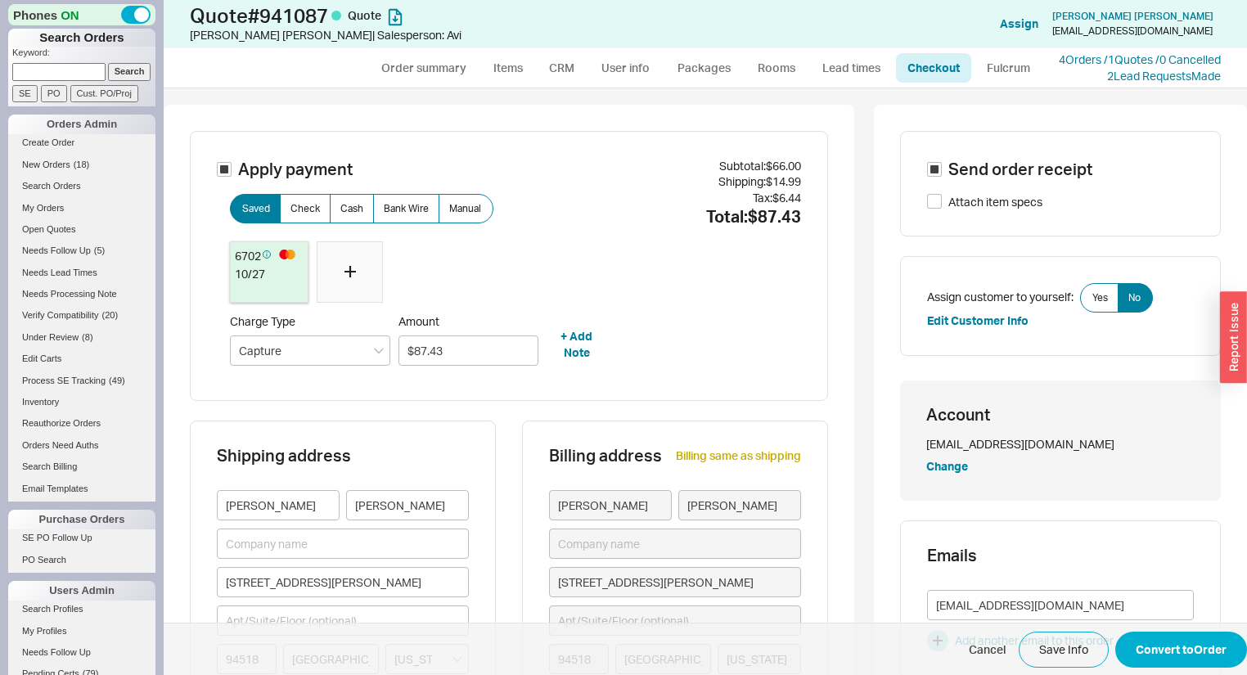
click at [345, 266] on icon at bounding box center [350, 271] width 11 height 11
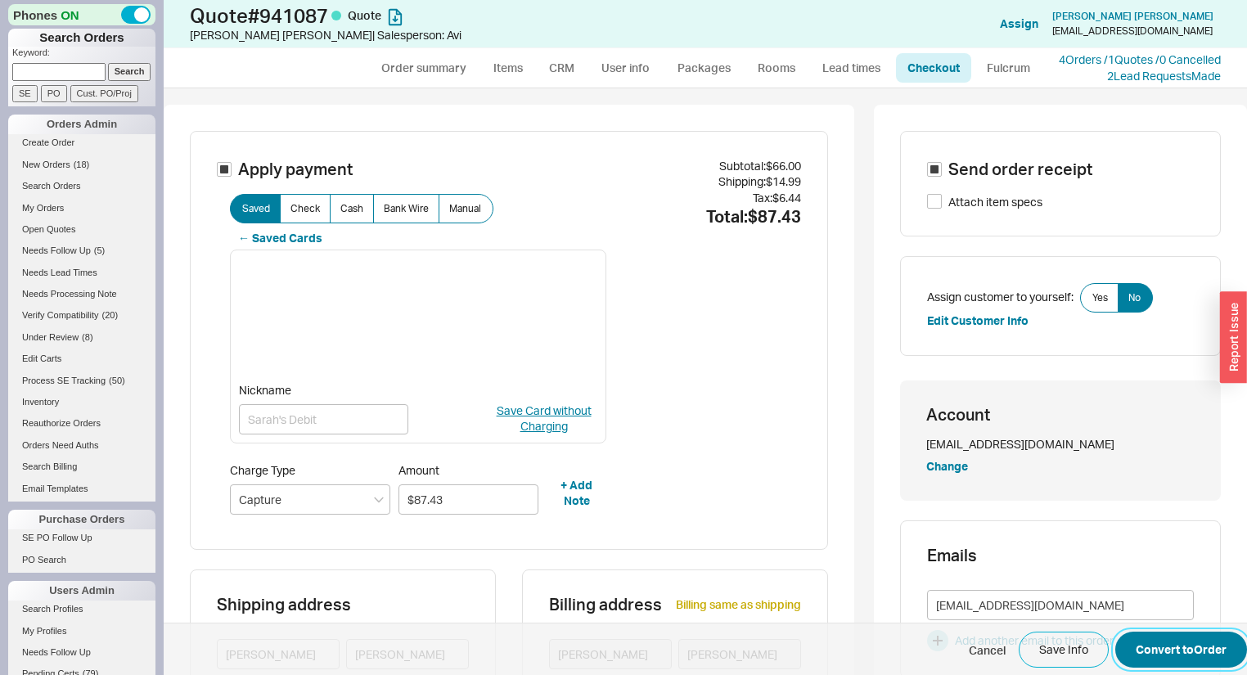
click at [1185, 656] on button "Convert to Order" at bounding box center [1181, 650] width 132 height 36
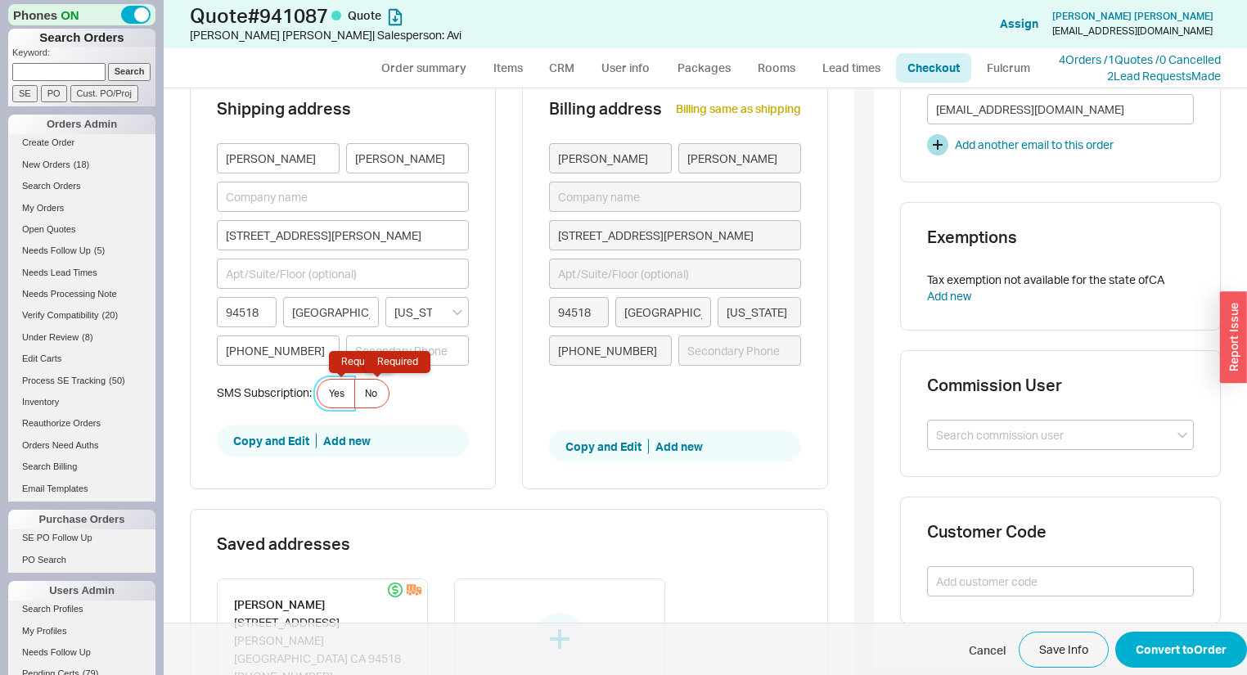
scroll to position [508, 0]
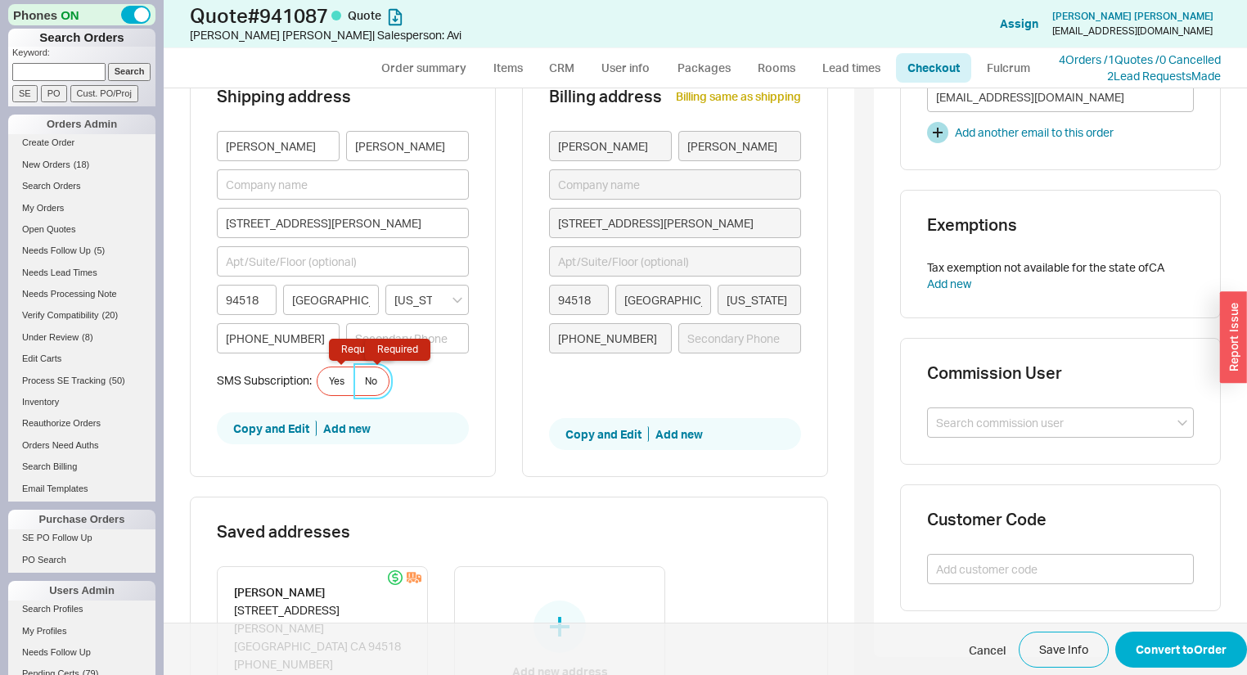
click at [382, 374] on label "No Required" at bounding box center [371, 381] width 35 height 29
click at [0, 0] on input "No Required" at bounding box center [0, 0] width 0 height 0
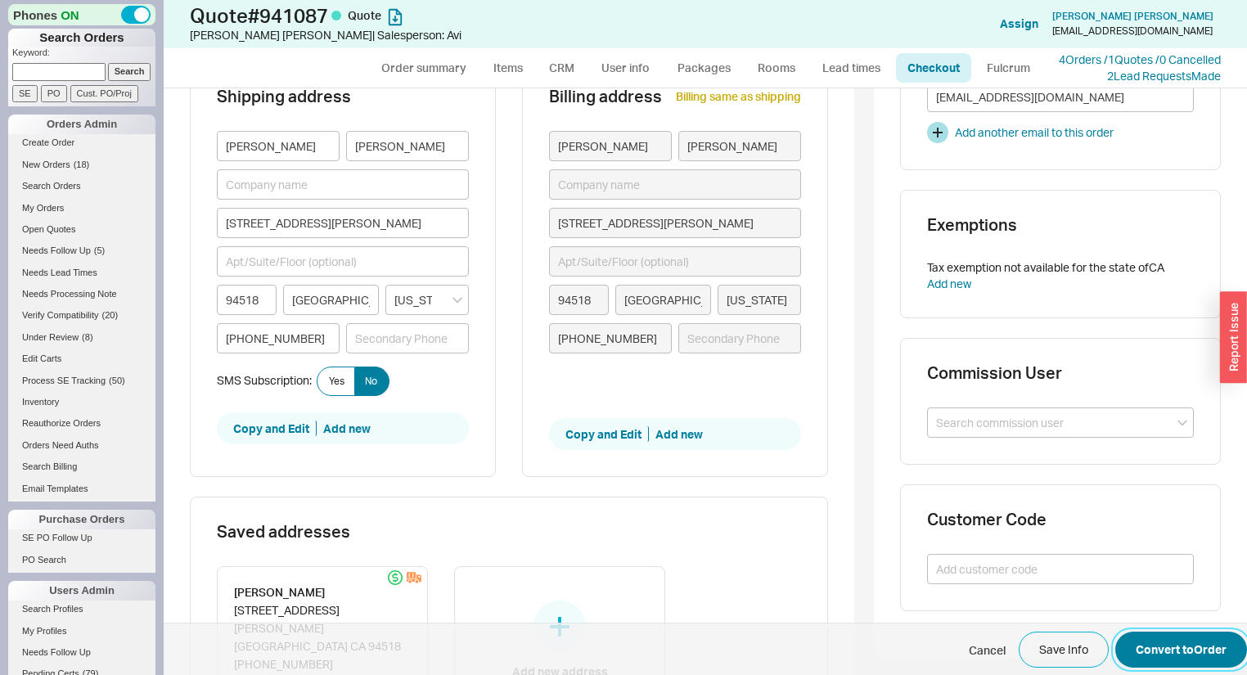
click at [1201, 650] on button "Convert to Order" at bounding box center [1181, 650] width 132 height 36
select select "*"
select select "LOW"
select select "3"
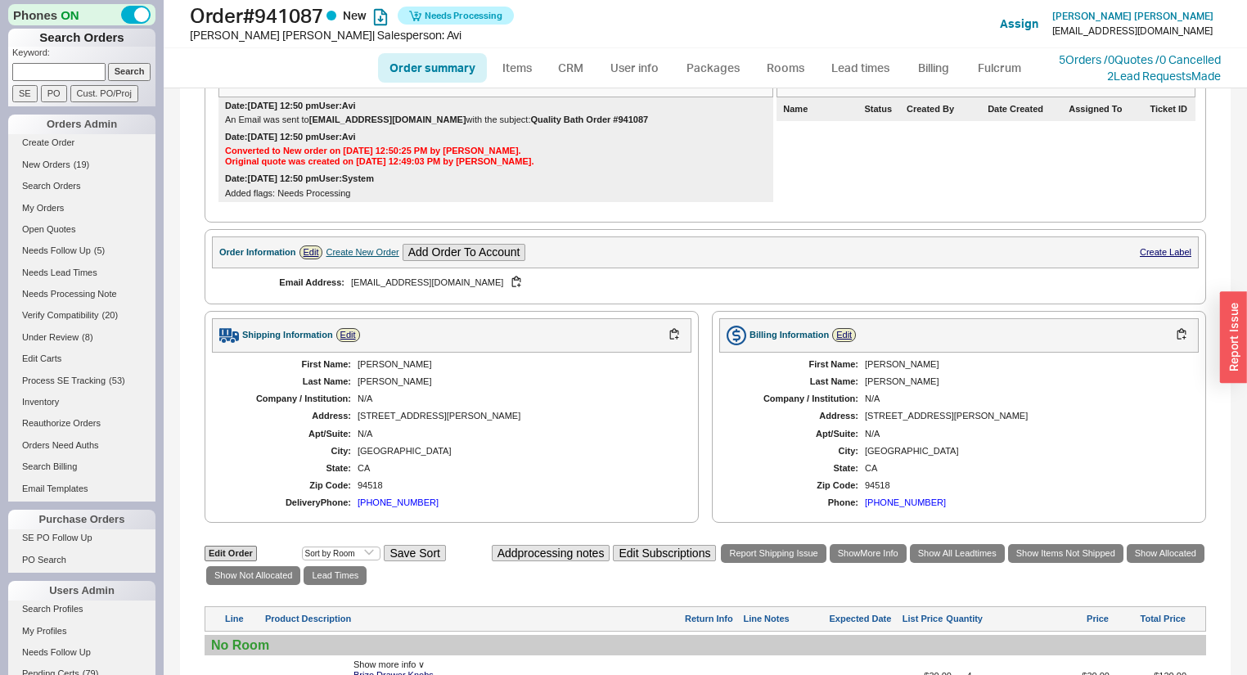
scroll to position [329, 0]
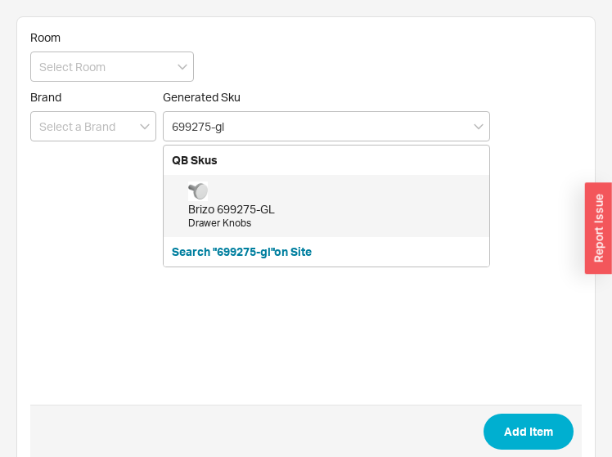
click at [345, 201] on div "Brizo 699275-GL" at bounding box center [334, 209] width 293 height 16
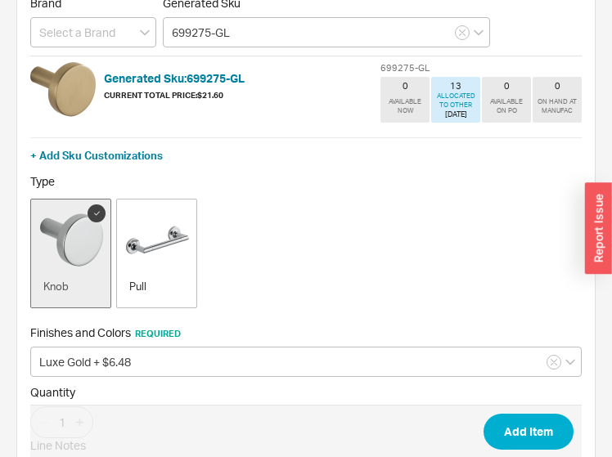
scroll to position [224, 0]
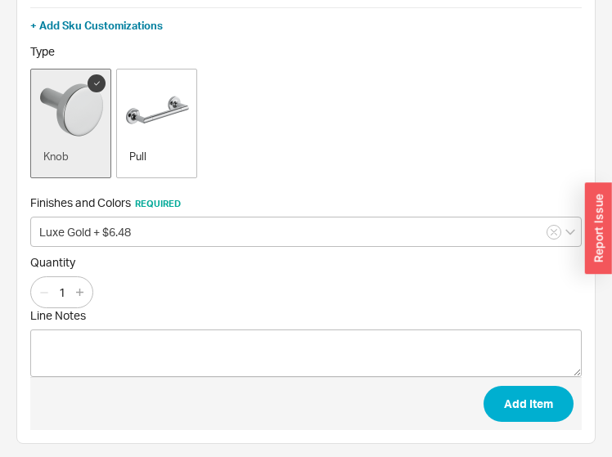
type input "699275-GL"
click at [65, 286] on input "1" at bounding box center [62, 292] width 23 height 20
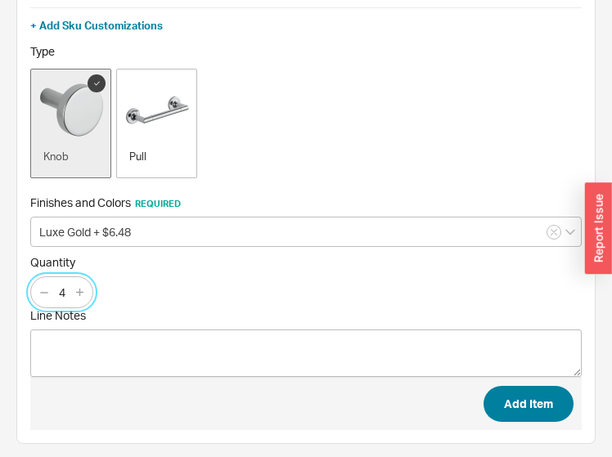
type input "4"
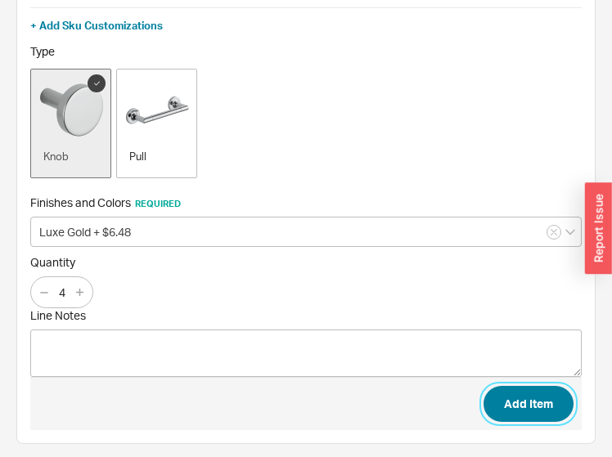
click at [557, 407] on button "Add Item" at bounding box center [529, 404] width 90 height 36
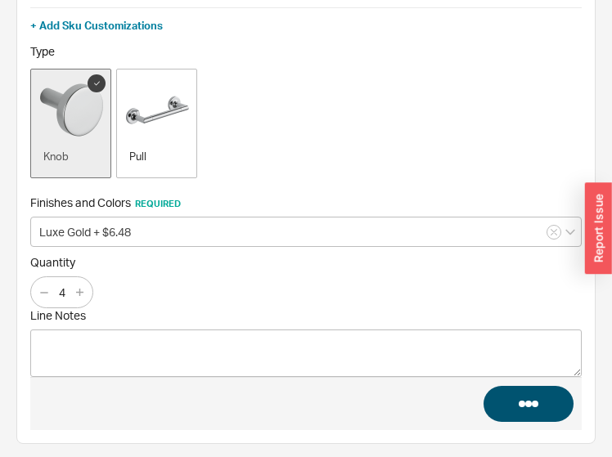
scroll to position [65, 0]
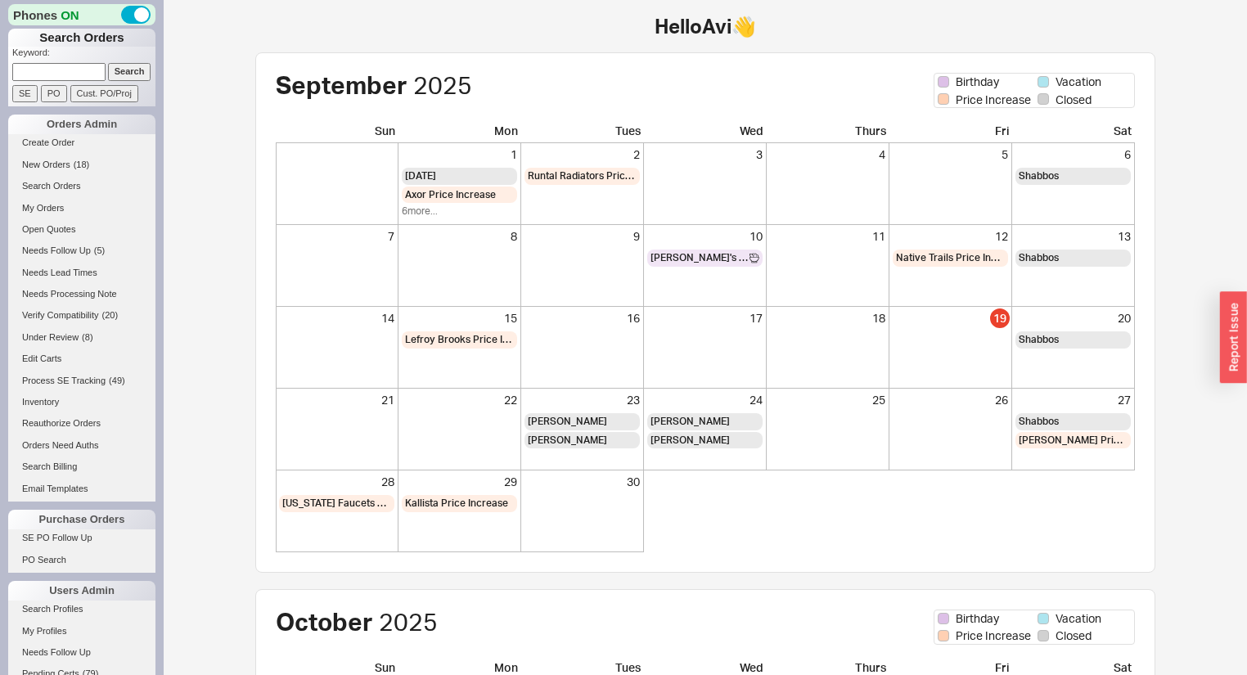
click at [89, 67] on input at bounding box center [58, 71] width 93 height 17
type input "[PERSON_NAME]"
click at [108, 63] on input "Search" at bounding box center [129, 71] width 43 height 17
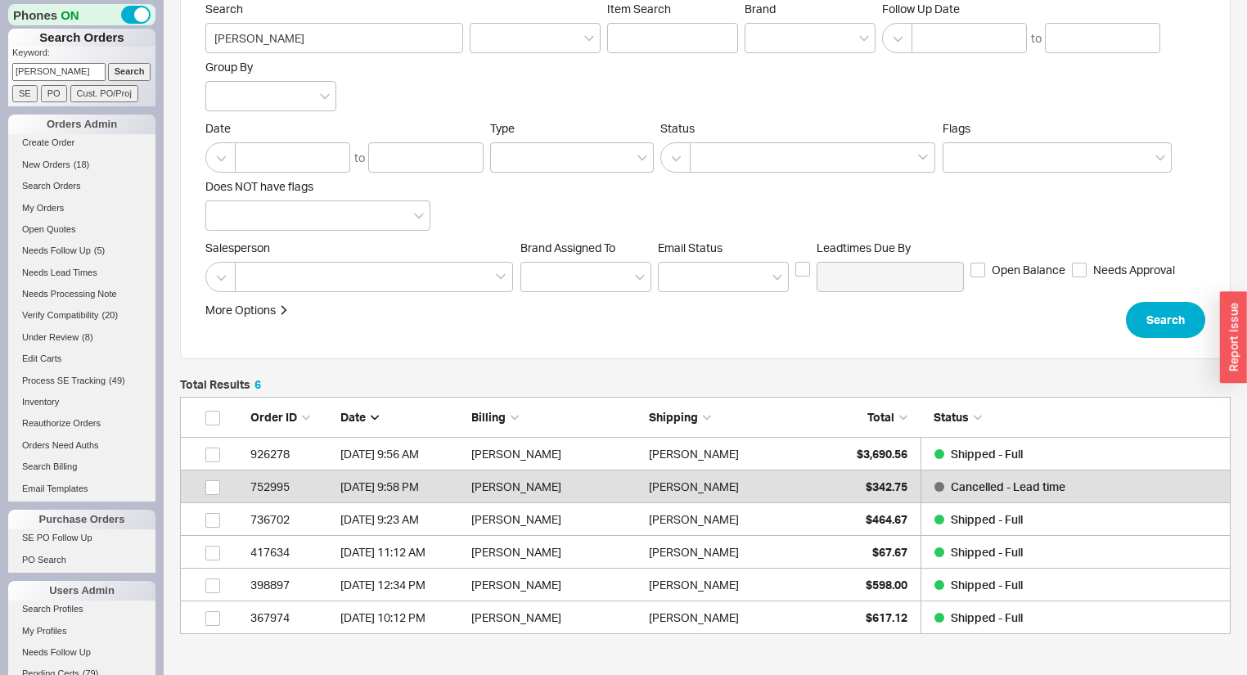
scroll to position [196, 0]
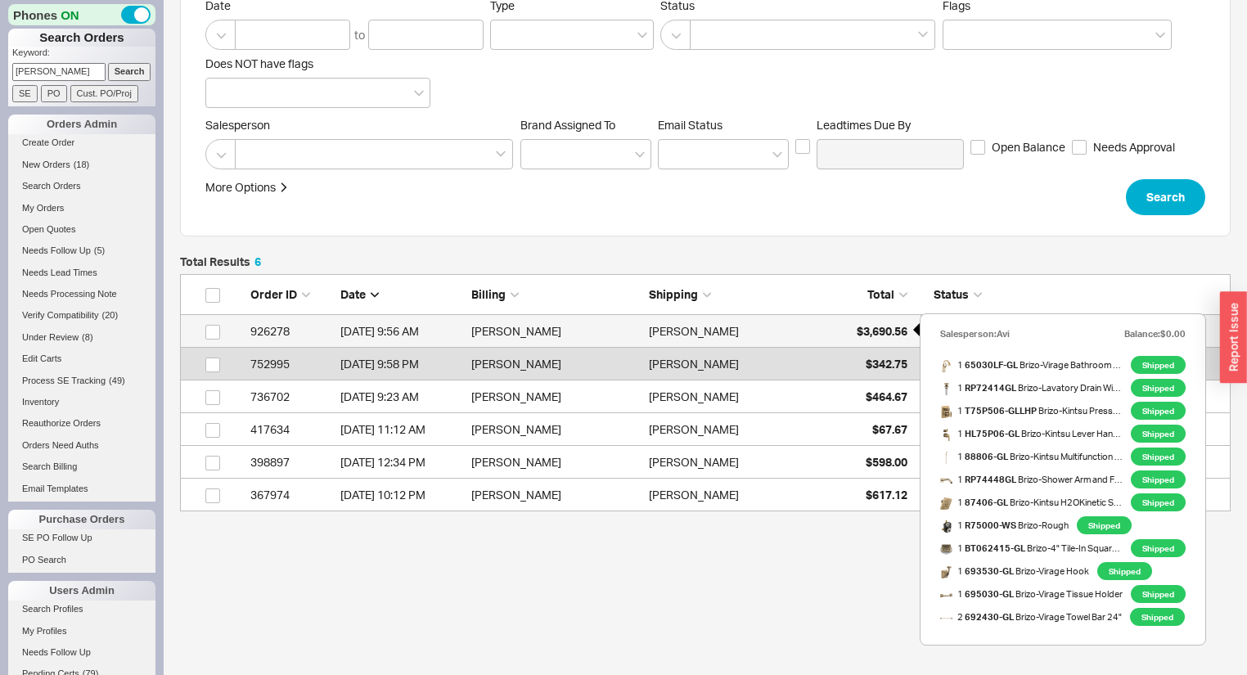
click at [877, 327] on span "$3,690.56" at bounding box center [882, 331] width 51 height 14
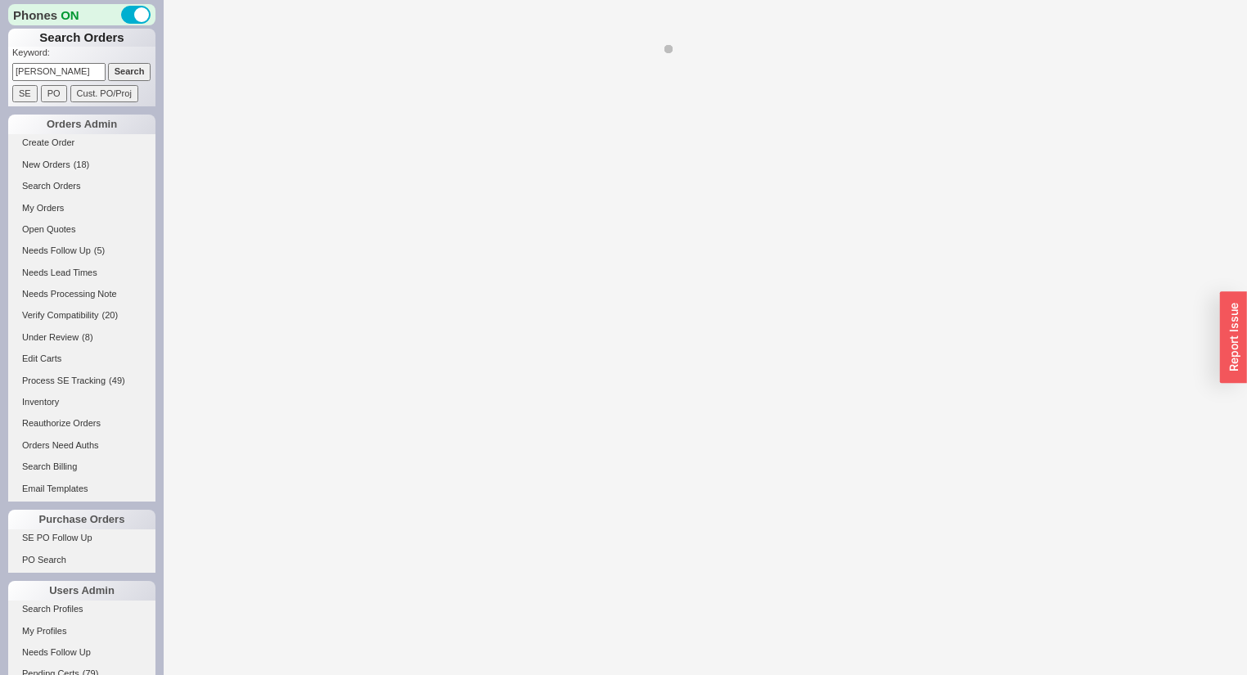
select select "LOW"
select select "3"
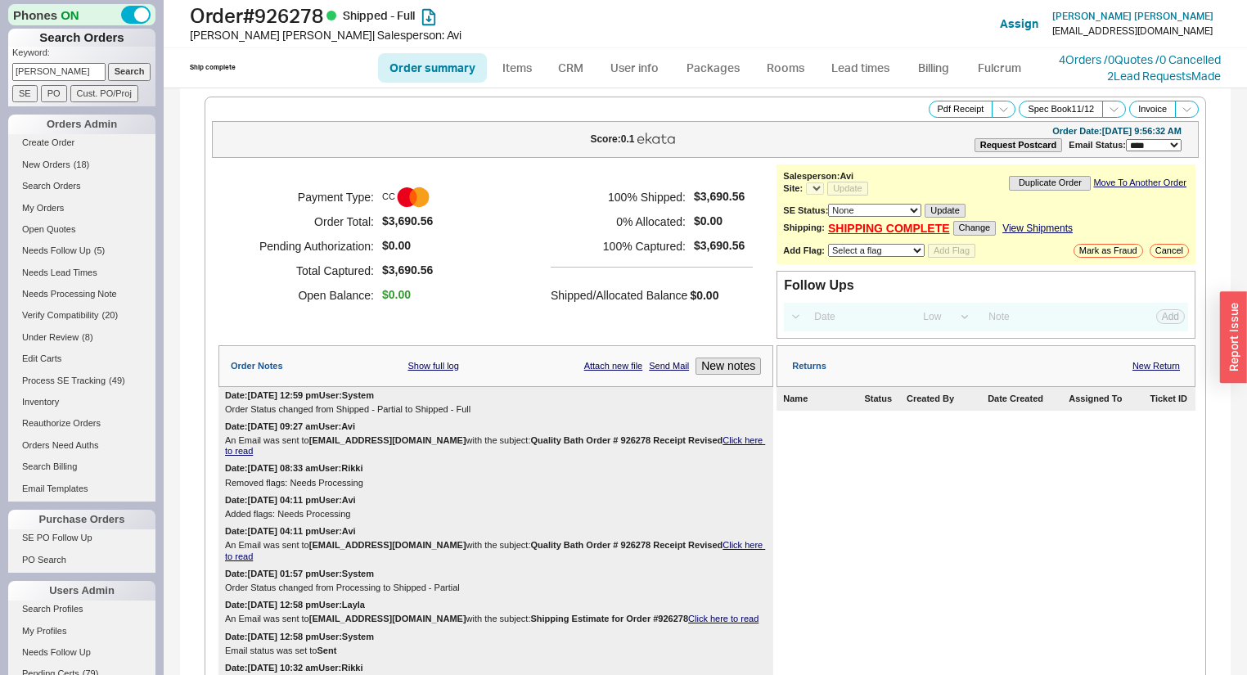
select select "*"
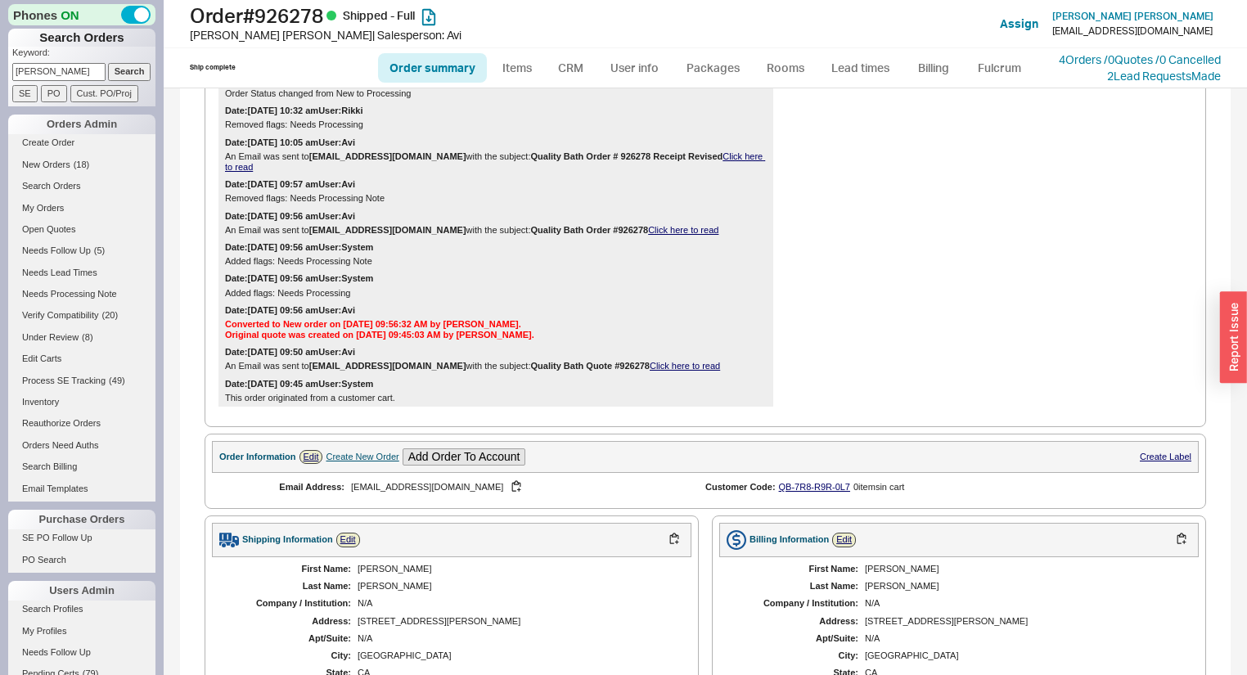
scroll to position [720, 0]
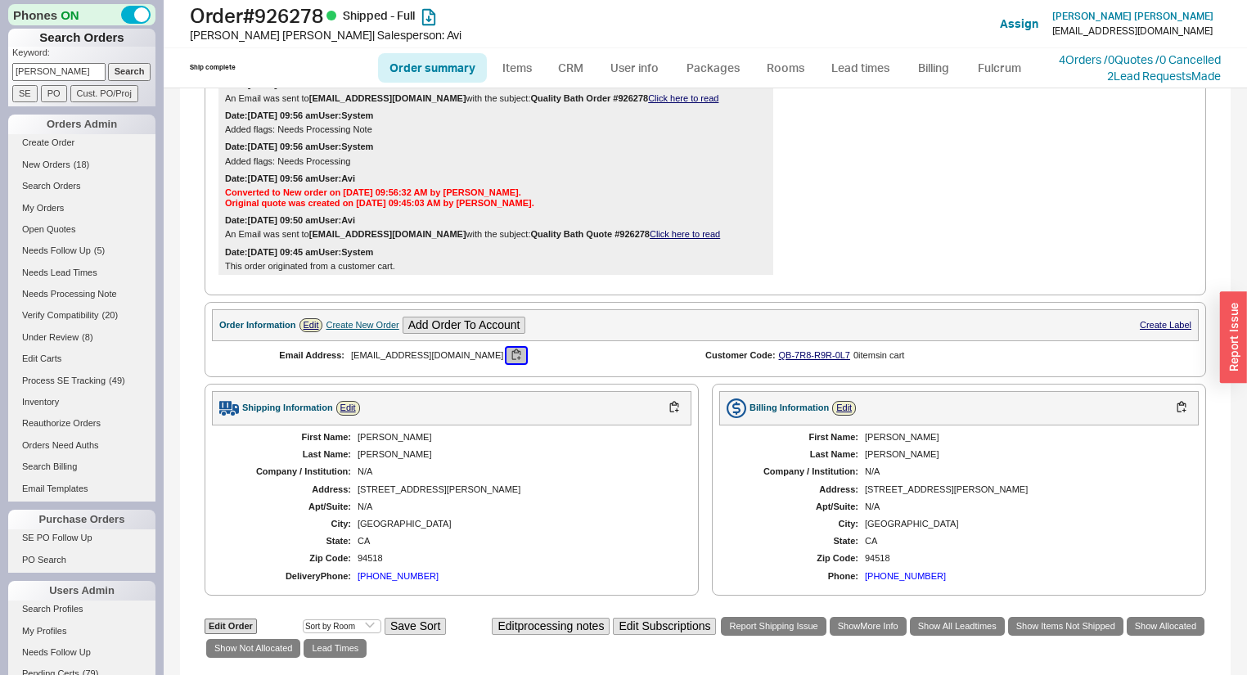
click at [507, 348] on button "button" at bounding box center [517, 356] width 20 height 16
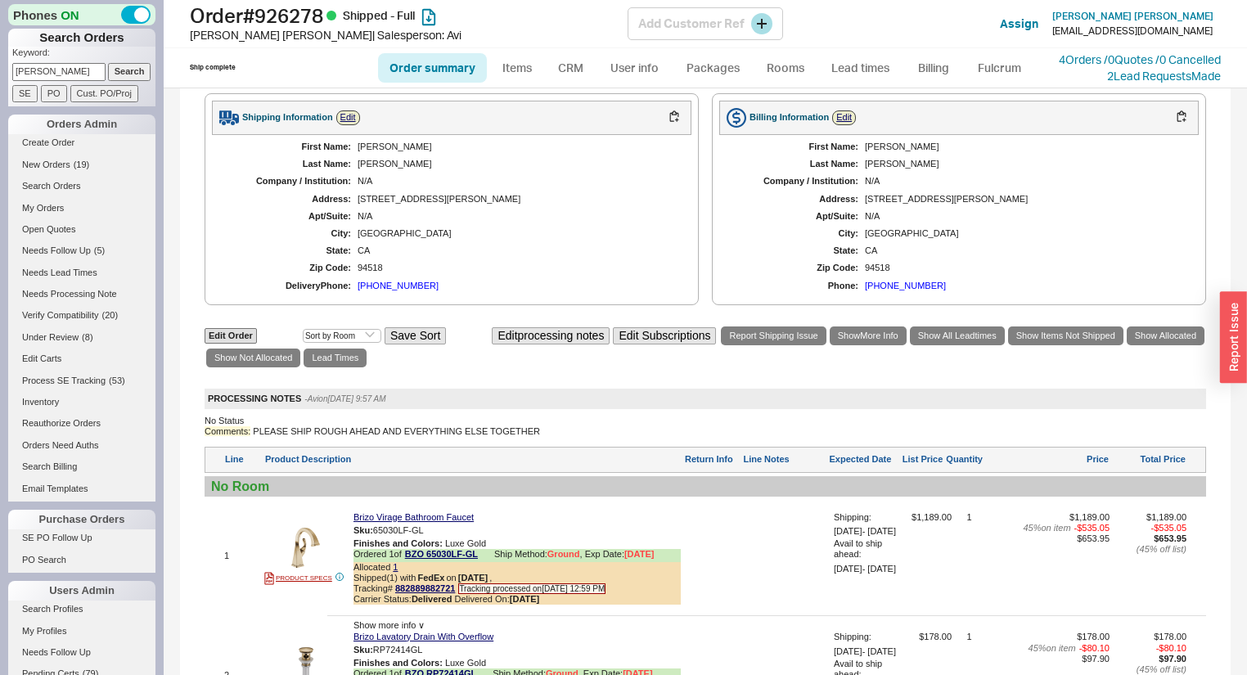
scroll to position [786, 0]
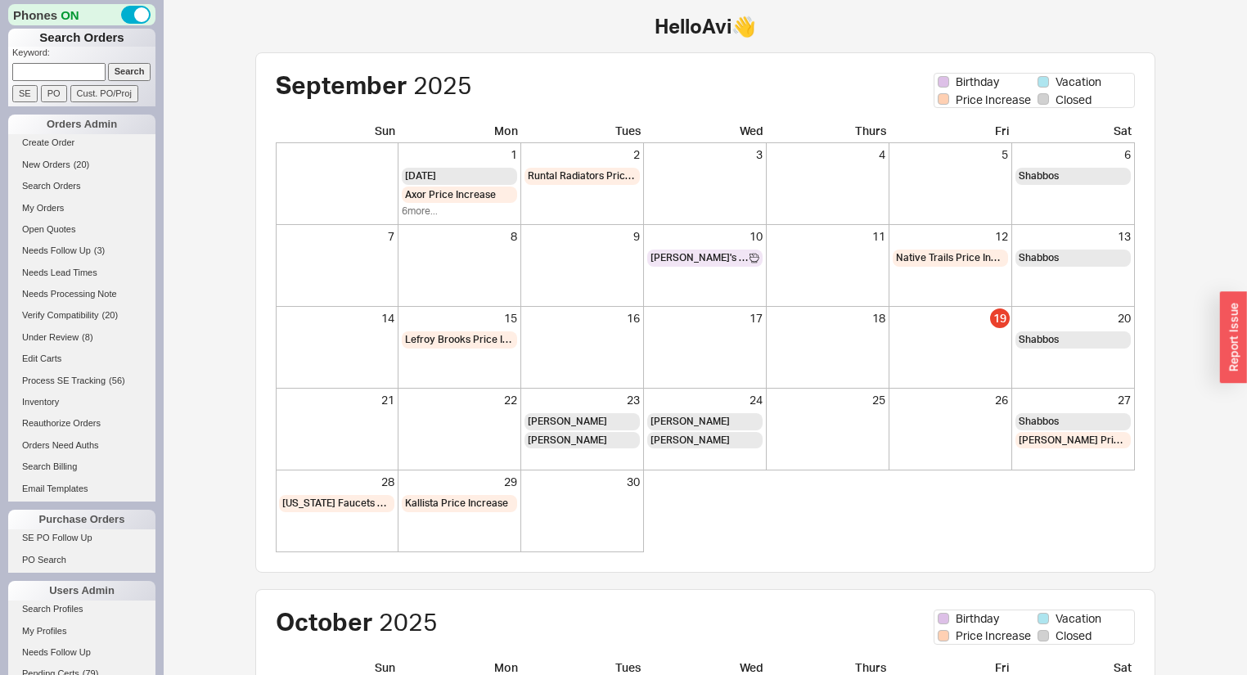
click at [56, 63] on input at bounding box center [58, 71] width 93 height 17
type input "936677"
click at [108, 63] on input "Search" at bounding box center [129, 71] width 43 height 17
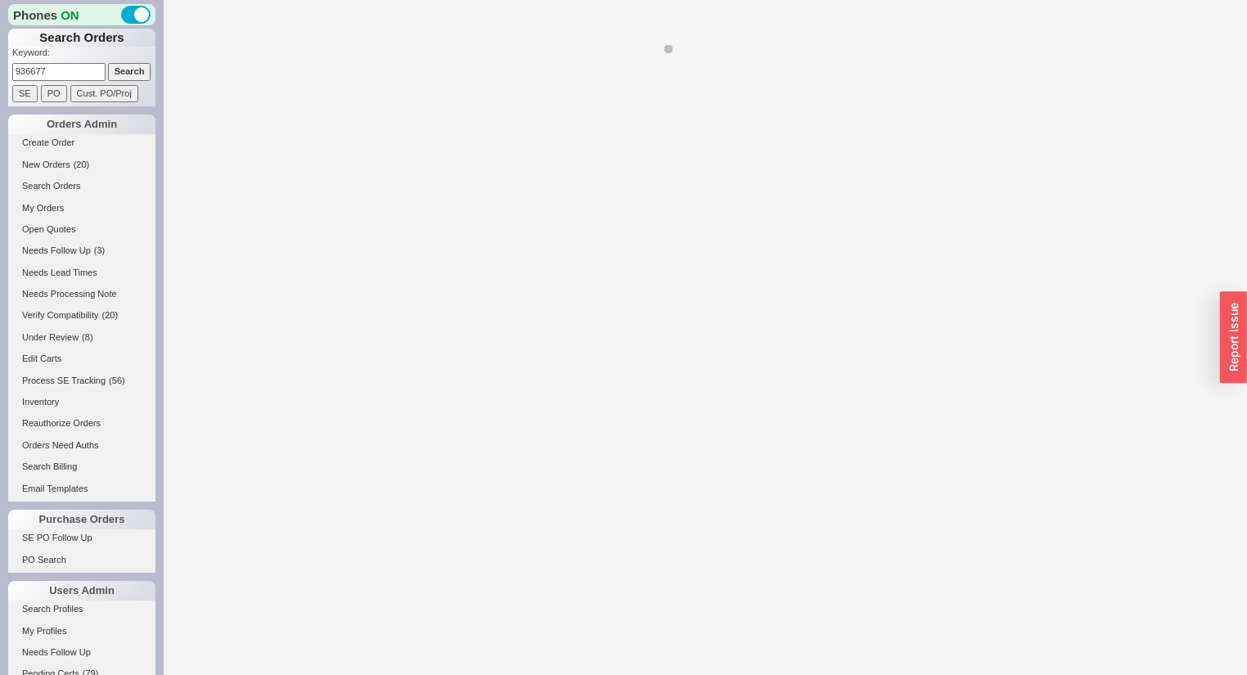
select select "*"
select select "3"
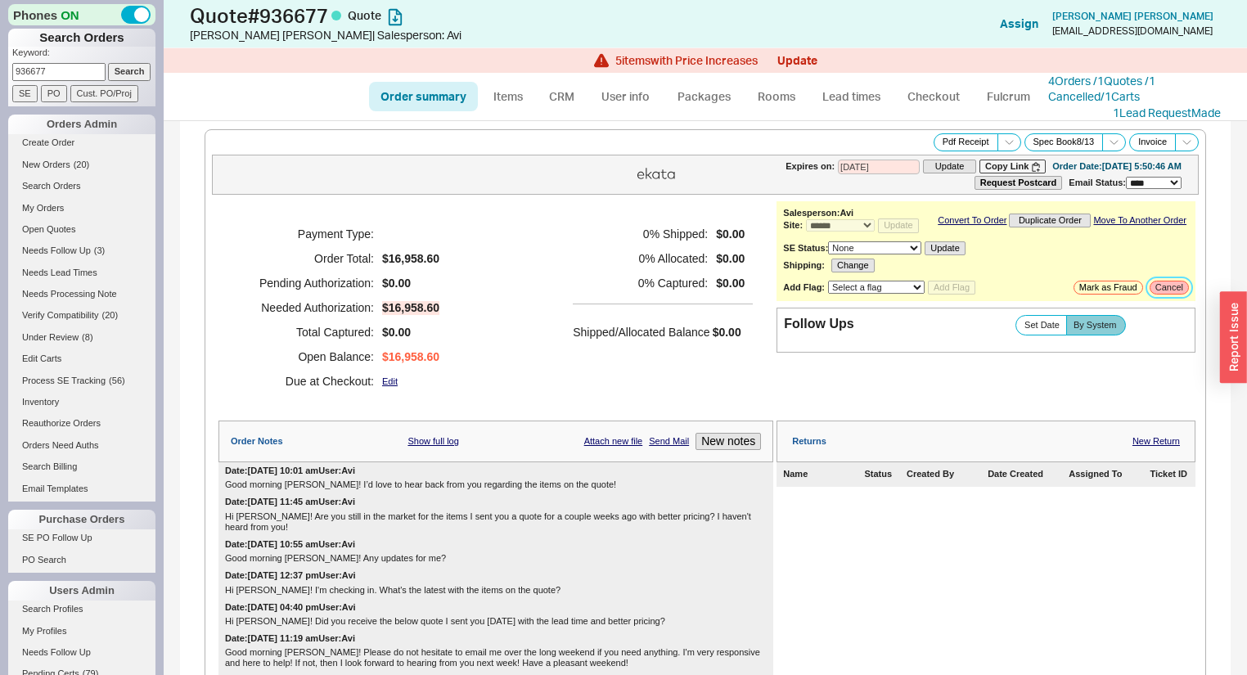
click at [1167, 295] on button "Cancel" at bounding box center [1169, 288] width 39 height 14
select select "LOW"
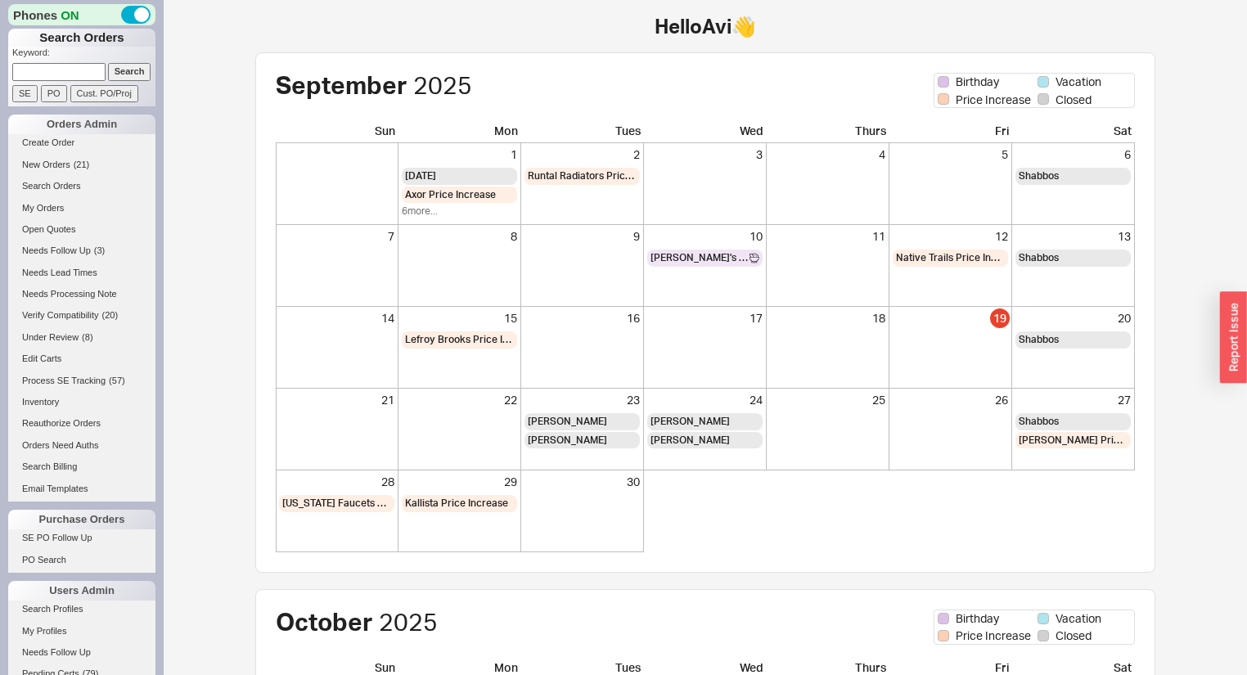
click at [79, 75] on input at bounding box center [58, 71] width 93 height 17
type input "922581"
click at [108, 63] on input "Search" at bounding box center [129, 71] width 43 height 17
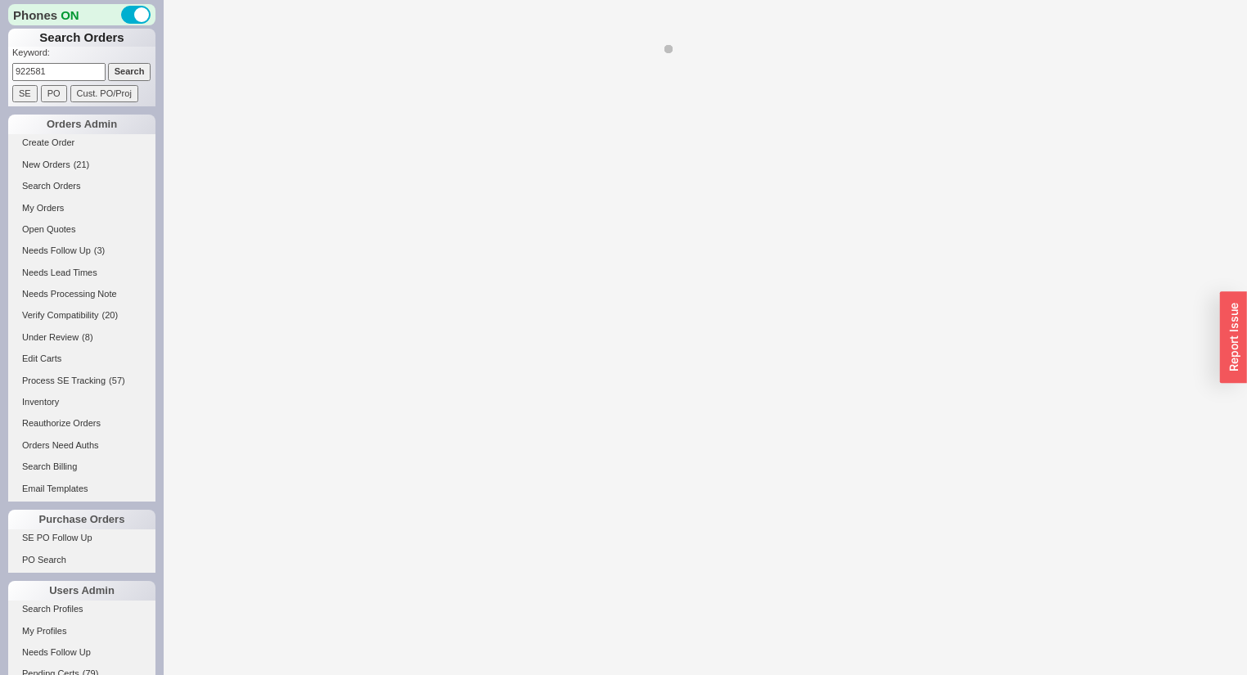
select select "LOW"
select select "3"
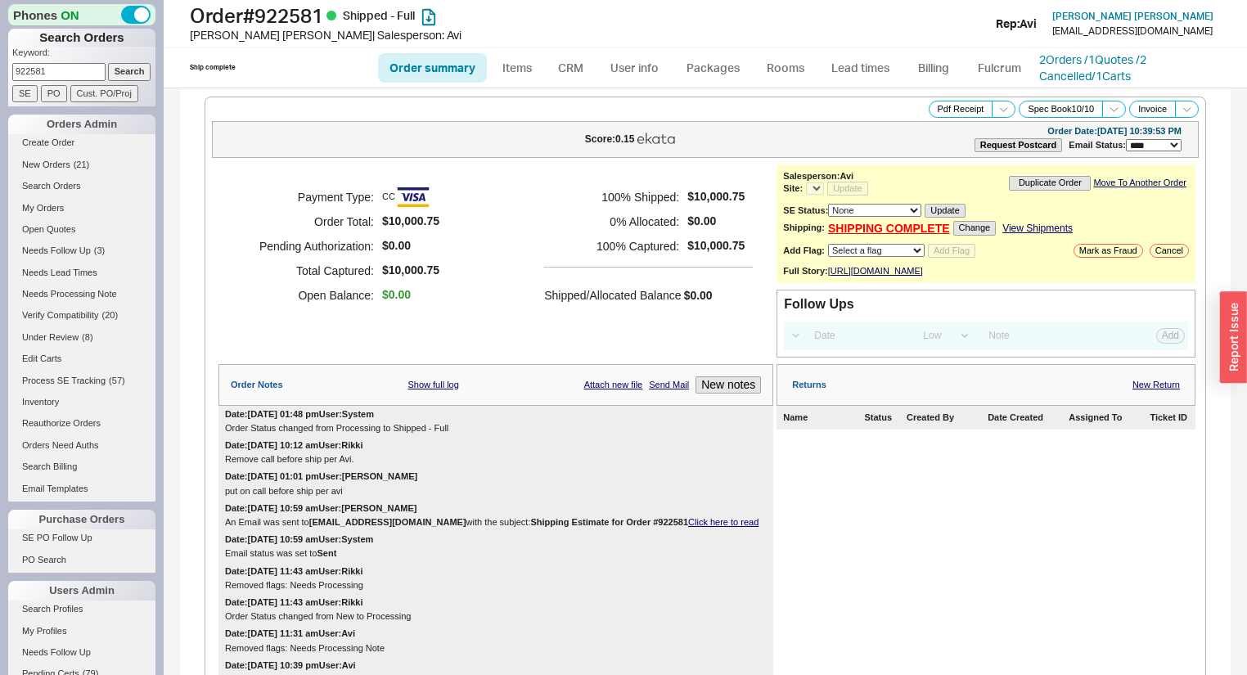
select select "*"
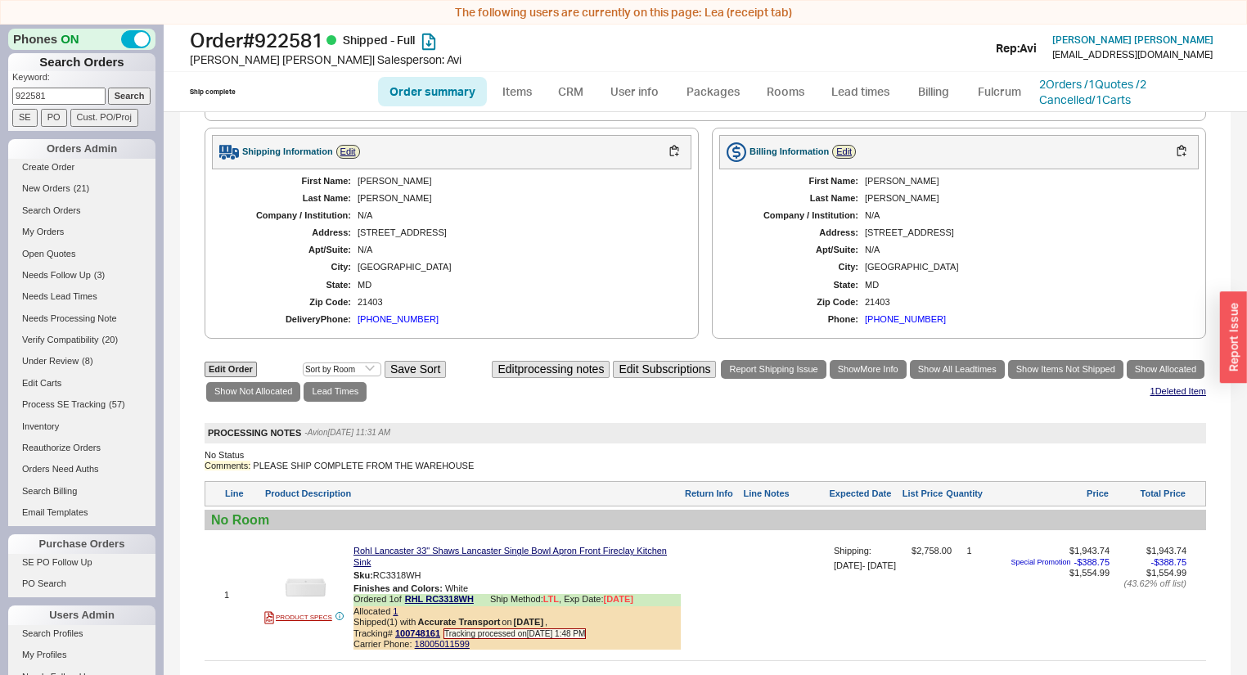
scroll to position [786, 0]
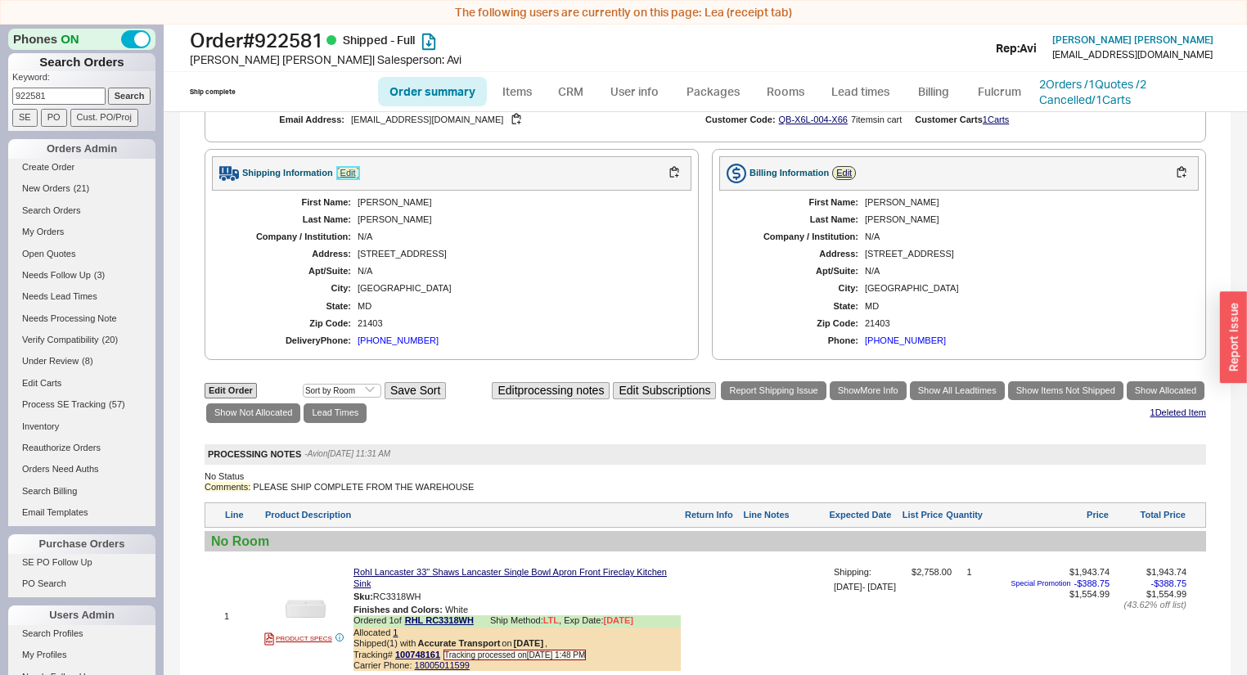
click at [343, 180] on link "Edit" at bounding box center [348, 173] width 24 height 14
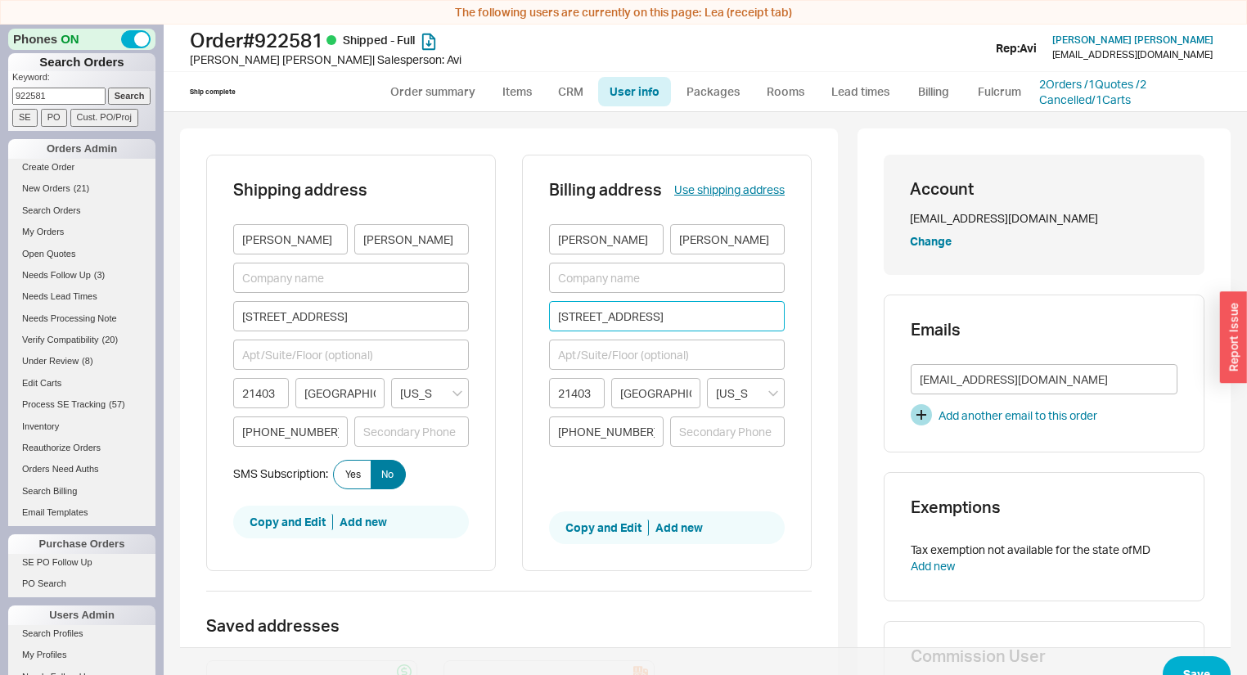
drag, startPoint x: 655, startPoint y: 315, endPoint x: 525, endPoint y: 316, distance: 129.3
click at [525, 316] on div "Billing address Use shipping address [PERSON_NAME][GEOGRAPHIC_DATA][STREET_ADDR…" at bounding box center [667, 363] width 290 height 417
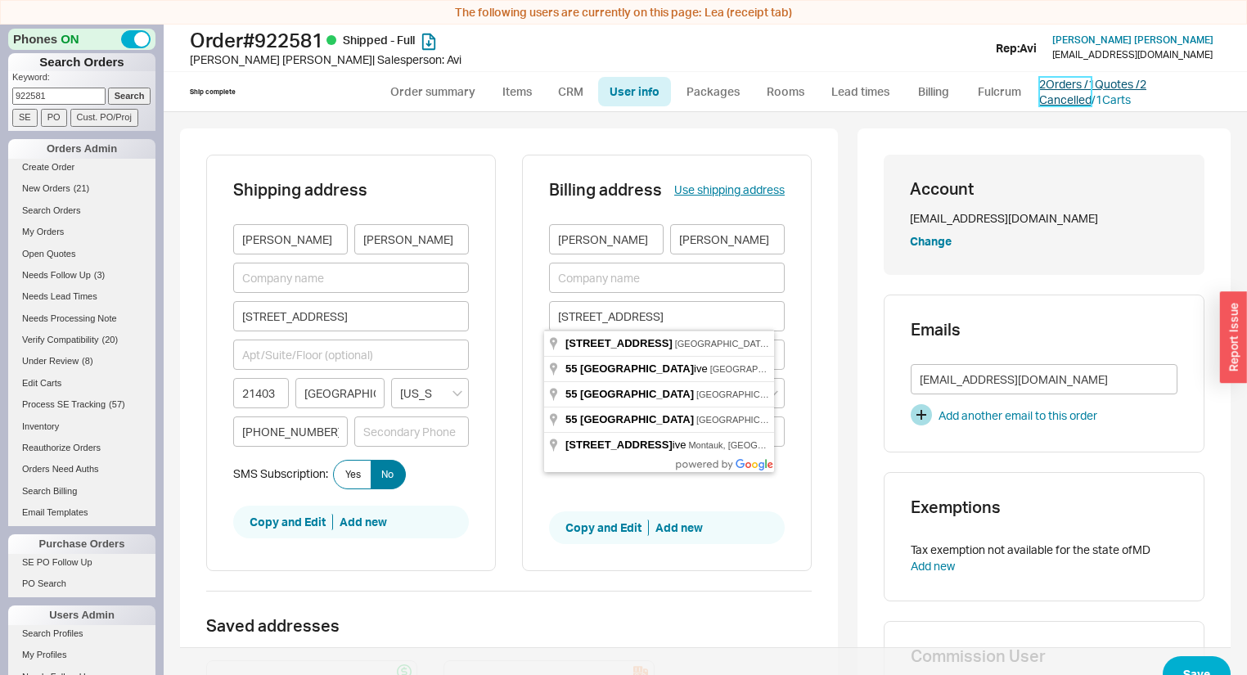
click at [1147, 85] on link "2 Orders / 1 Quotes / 2 Cancelled" at bounding box center [1092, 92] width 107 height 30
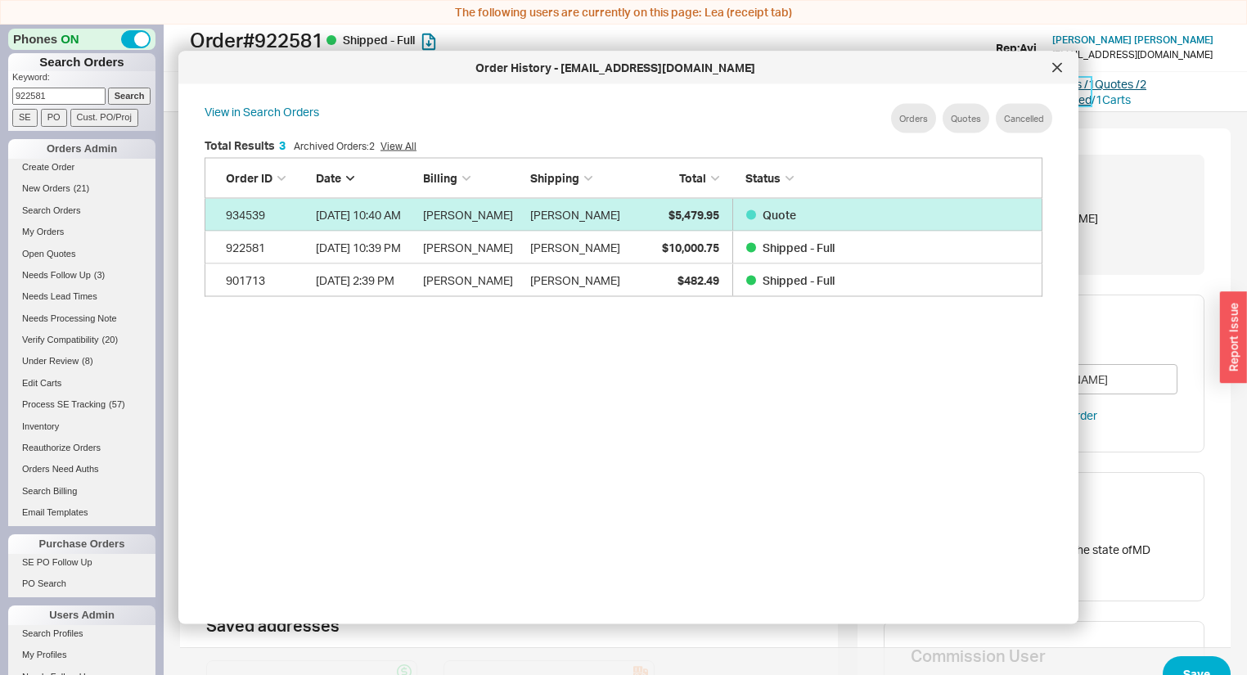
scroll to position [491, 854]
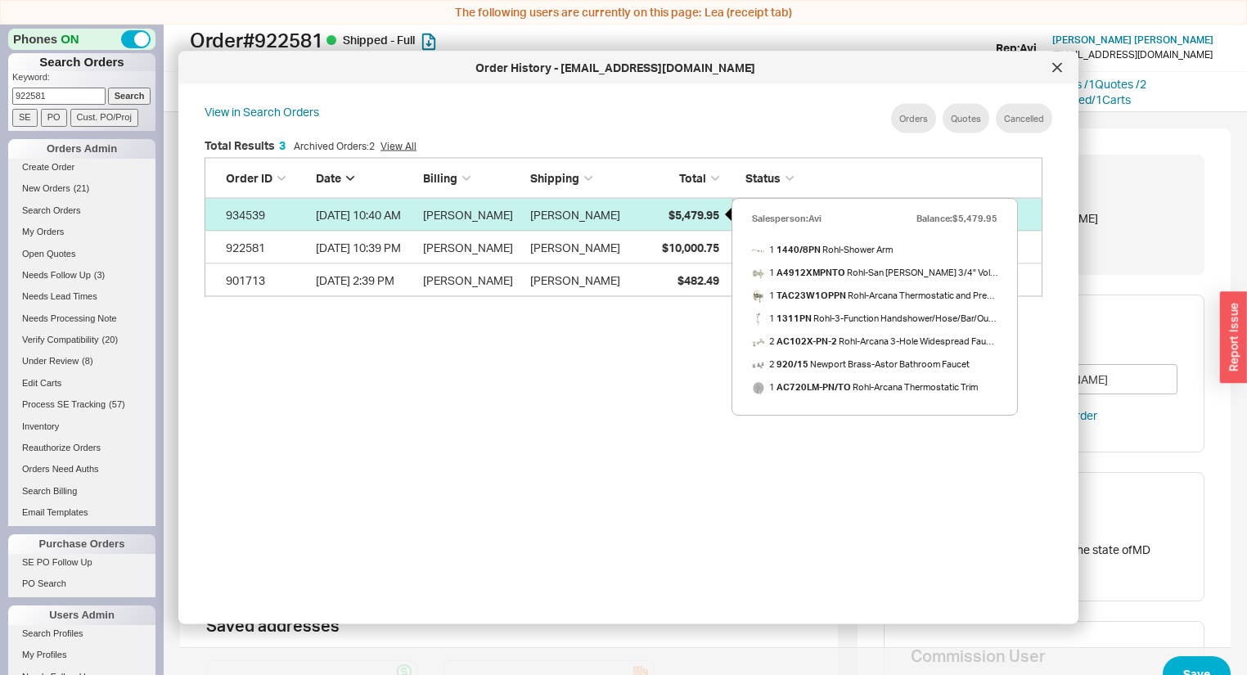
click at [671, 209] on span "$5,479.95" at bounding box center [694, 214] width 51 height 14
select select "*"
select select "LOW"
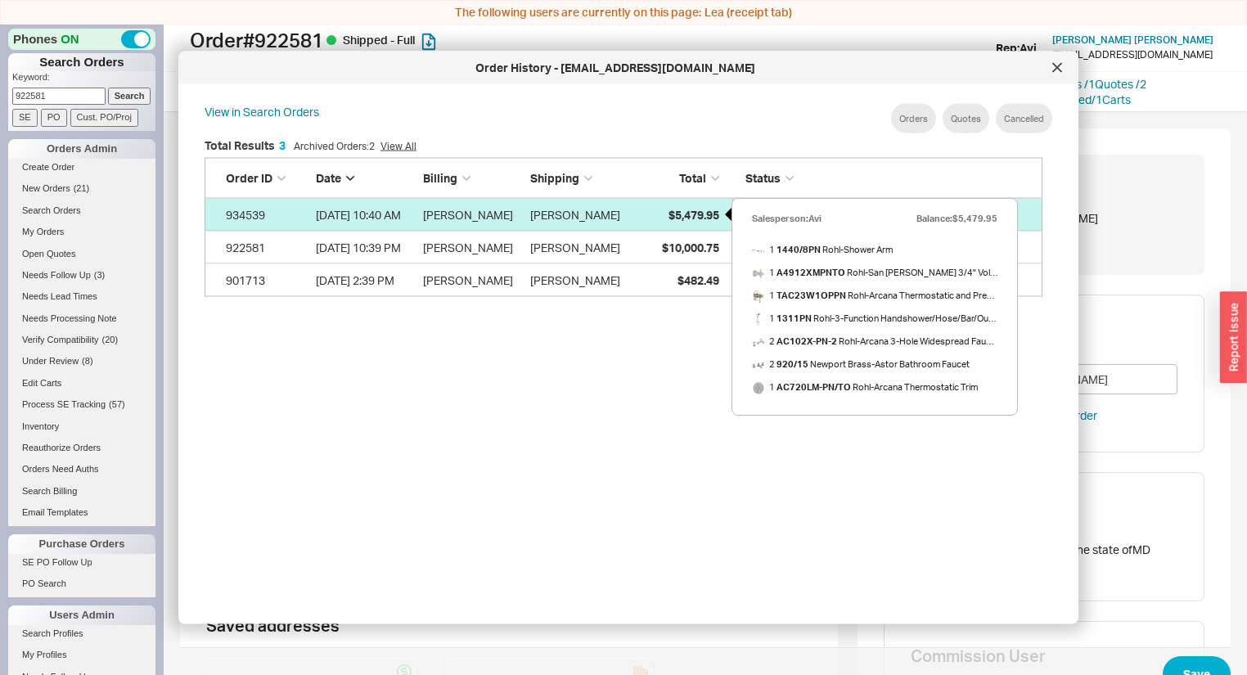
select select "3"
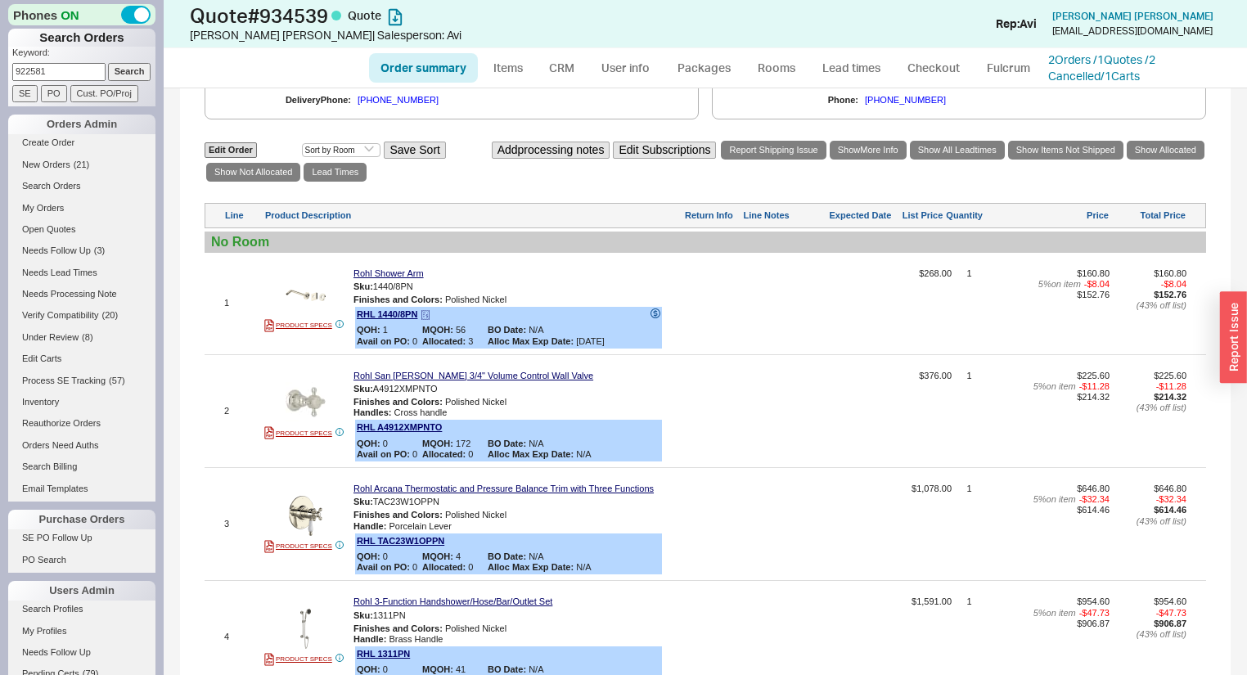
scroll to position [655, 0]
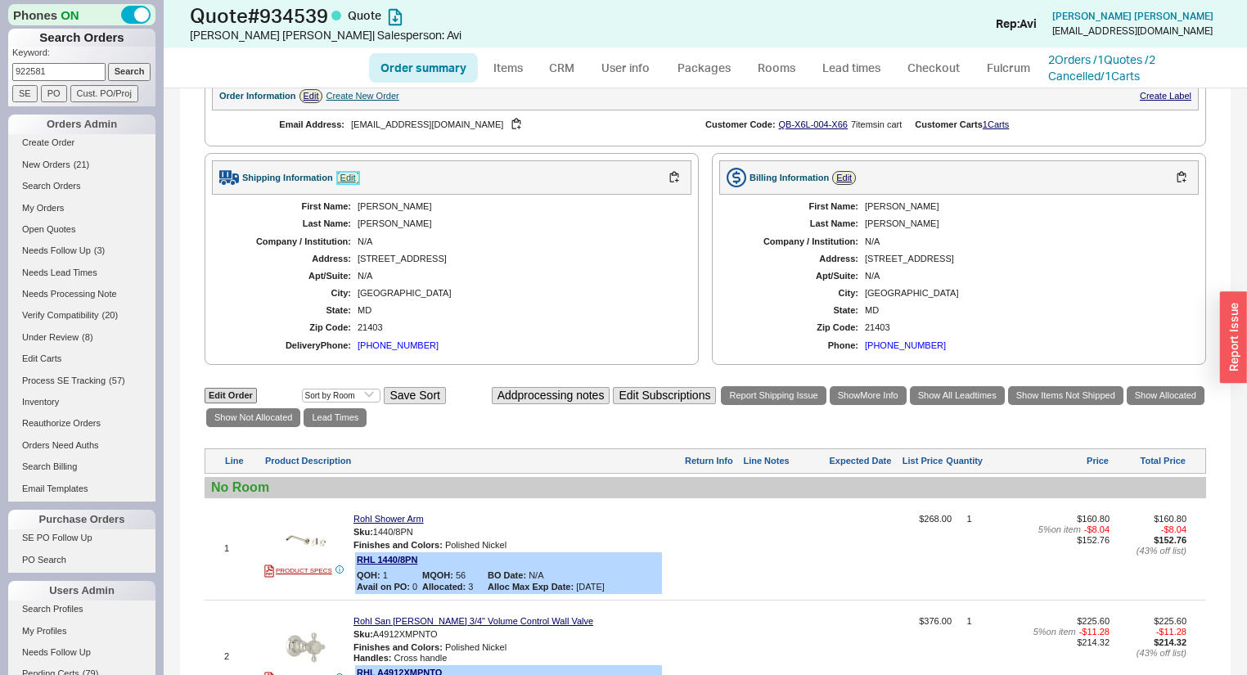
click at [350, 180] on link "Edit" at bounding box center [348, 178] width 24 height 14
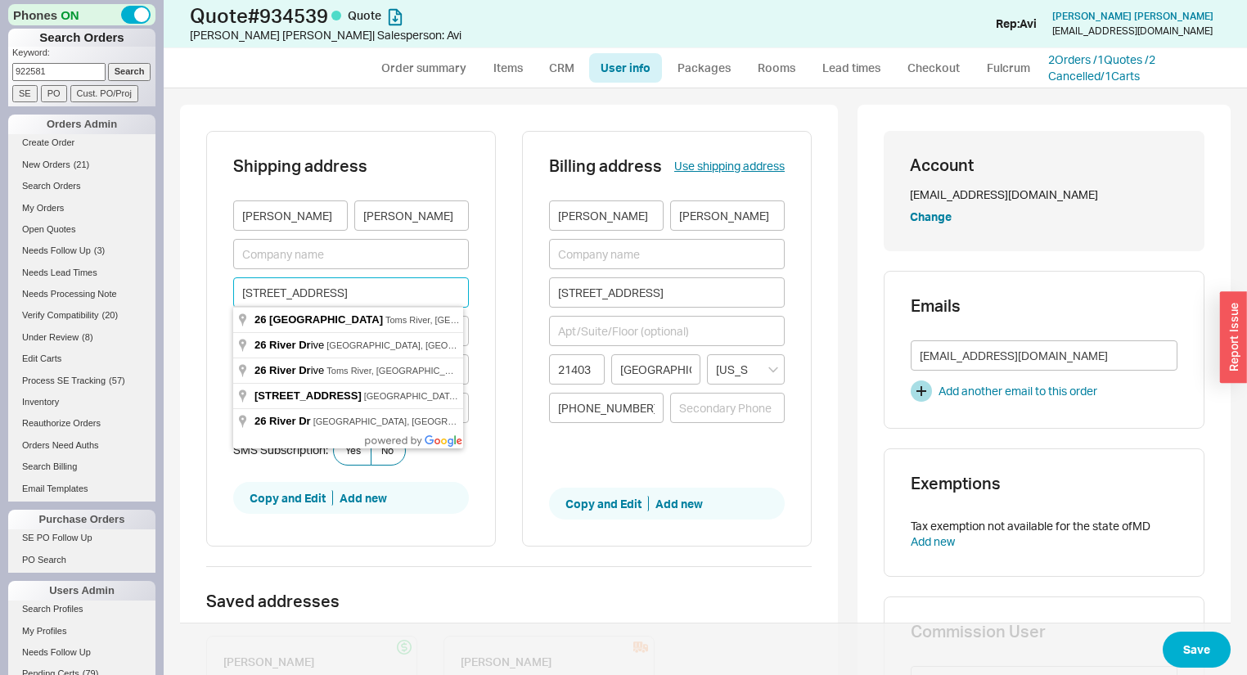
drag, startPoint x: 320, startPoint y: 285, endPoint x: 145, endPoint y: 271, distance: 175.7
click at [146, 272] on div "Phones ON Search Orders Keyword: 922581 Search SE PO Cust. PO/Proj Orders Admin…" at bounding box center [623, 337] width 1247 height 675
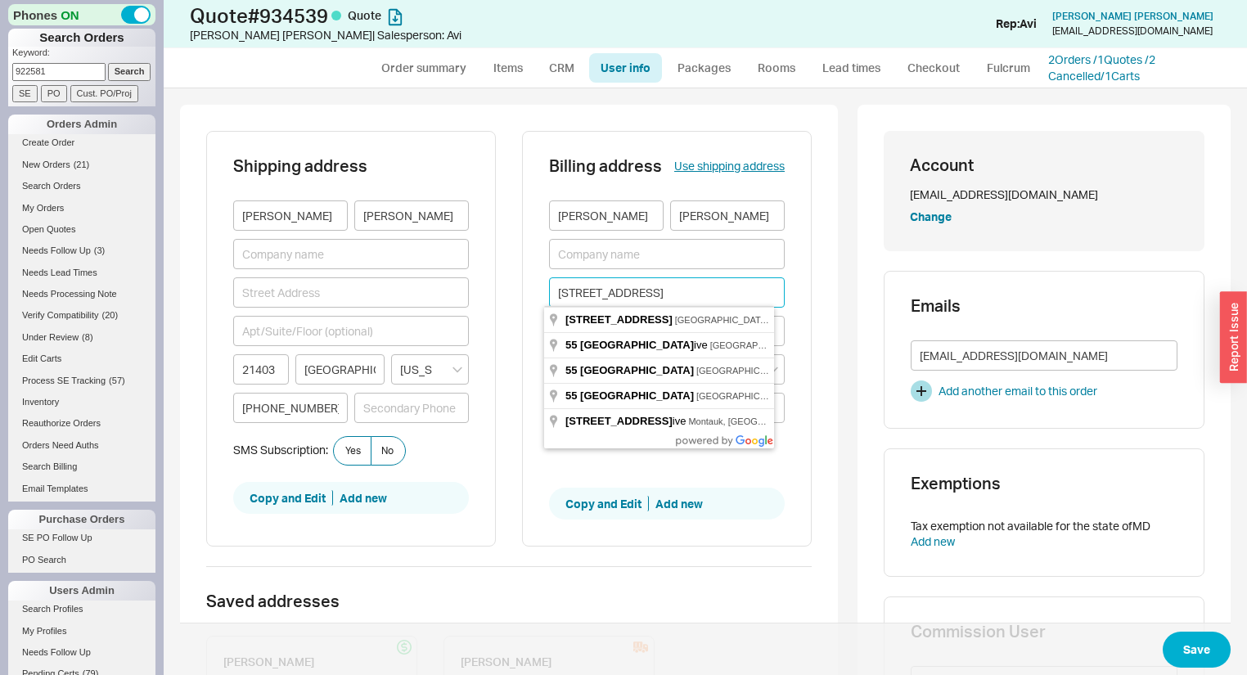
drag, startPoint x: 675, startPoint y: 287, endPoint x: 540, endPoint y: 282, distance: 135.2
click at [540, 282] on div "Billing address Use shipping address Meredith Carroll 55 East Lake Dr 21403 ANN…" at bounding box center [667, 339] width 290 height 417
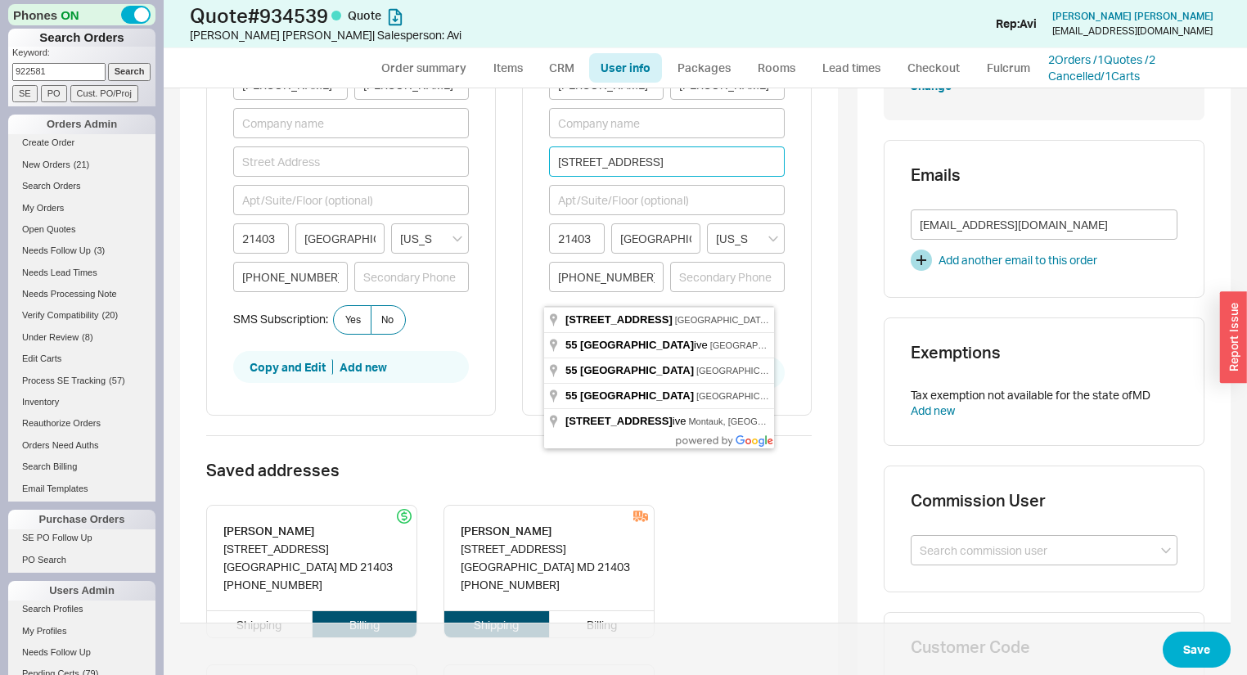
scroll to position [262, 0]
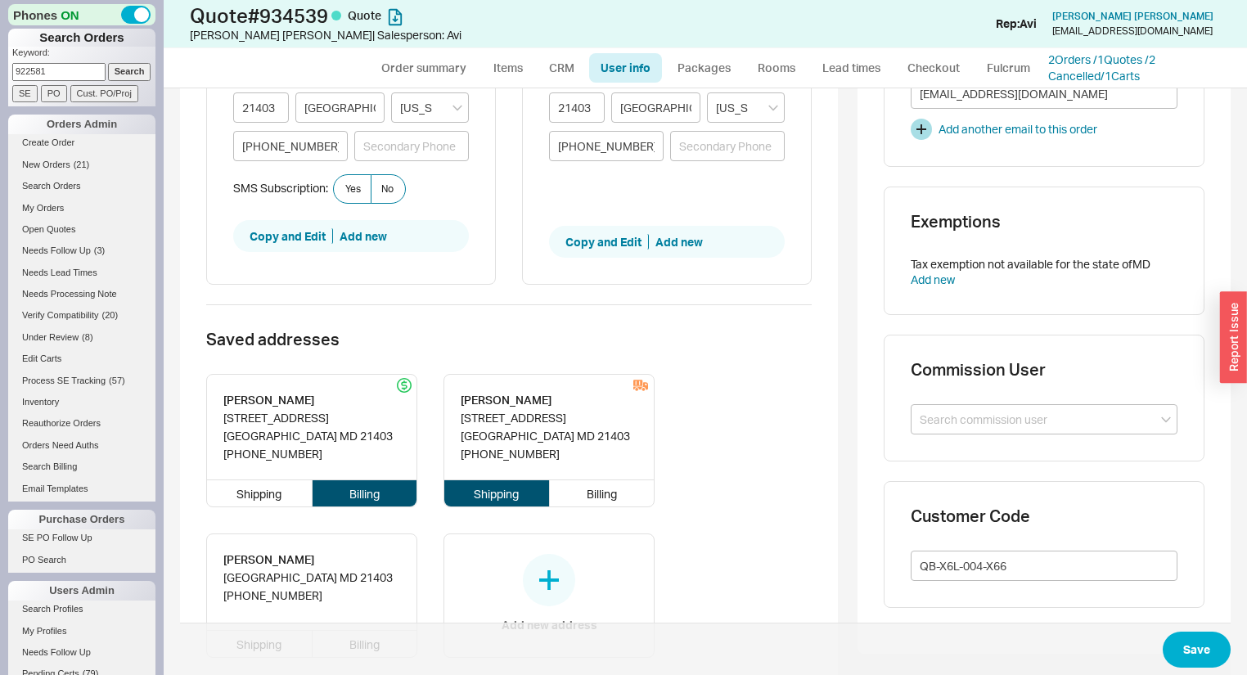
click at [424, 323] on div "Saved addresses Meredith Carroll 55 East Lake Dr ANNAPOLIS MD 21403 (410) 212-3…" at bounding box center [509, 513] width 606 height 419
click at [268, 483] on div "Shipping" at bounding box center [260, 493] width 106 height 26
type input "55 East Lake Dr"
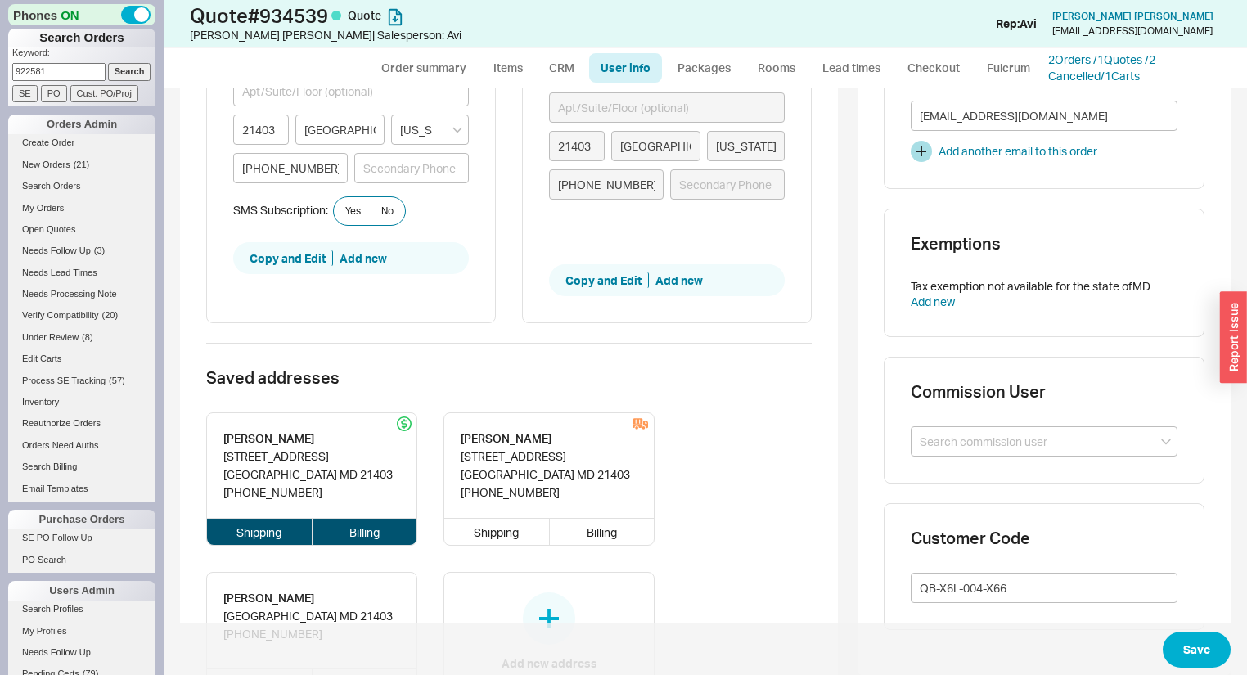
scroll to position [439, 0]
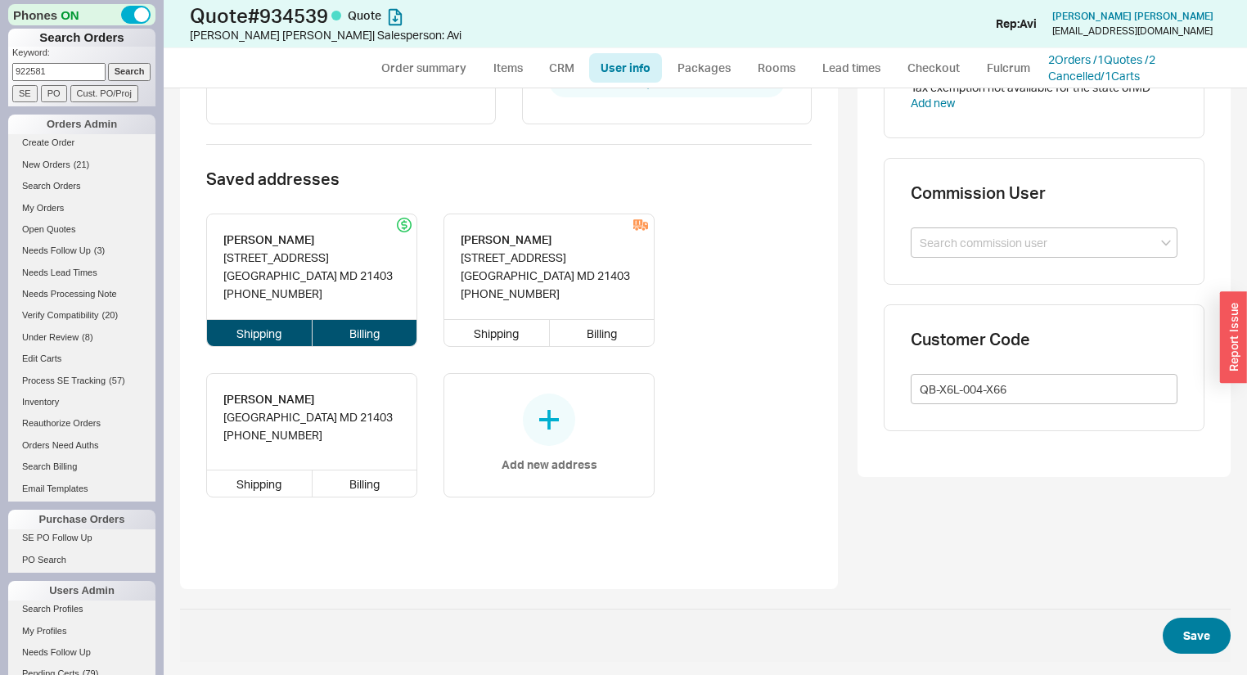
click at [1219, 623] on span "Save" at bounding box center [705, 635] width 1051 height 53
click at [1205, 632] on button "Save" at bounding box center [1197, 636] width 68 height 36
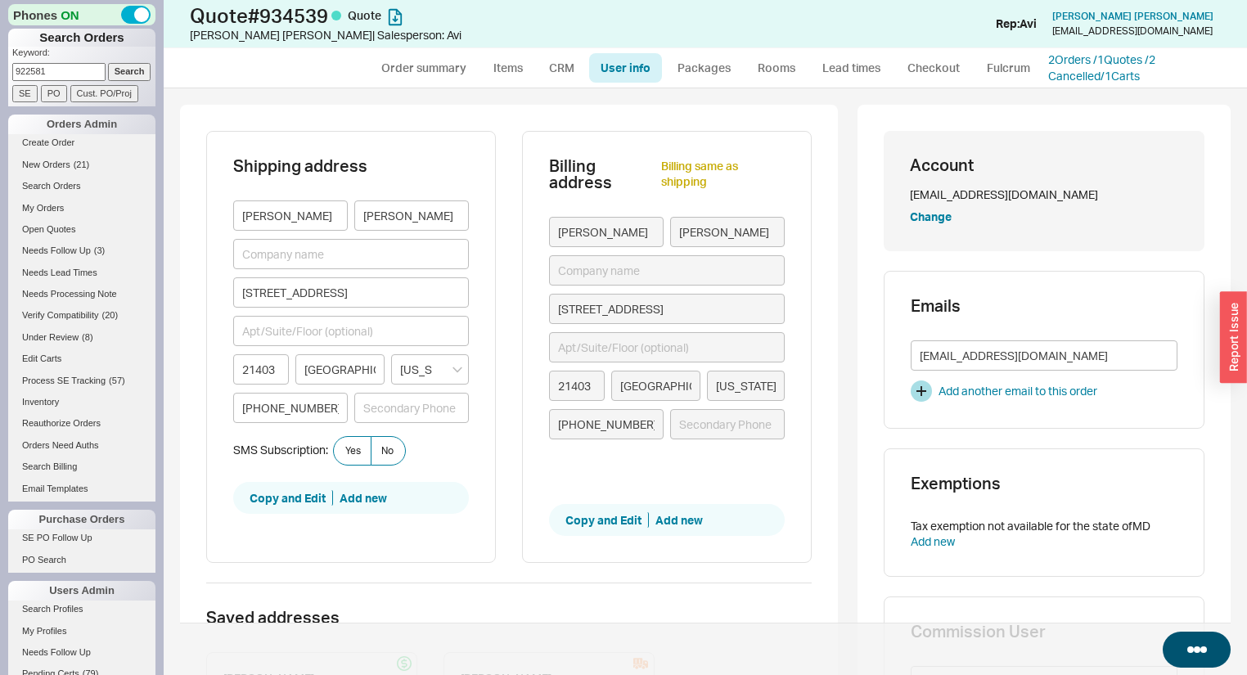
select select "*"
select select "LOW"
select select "3"
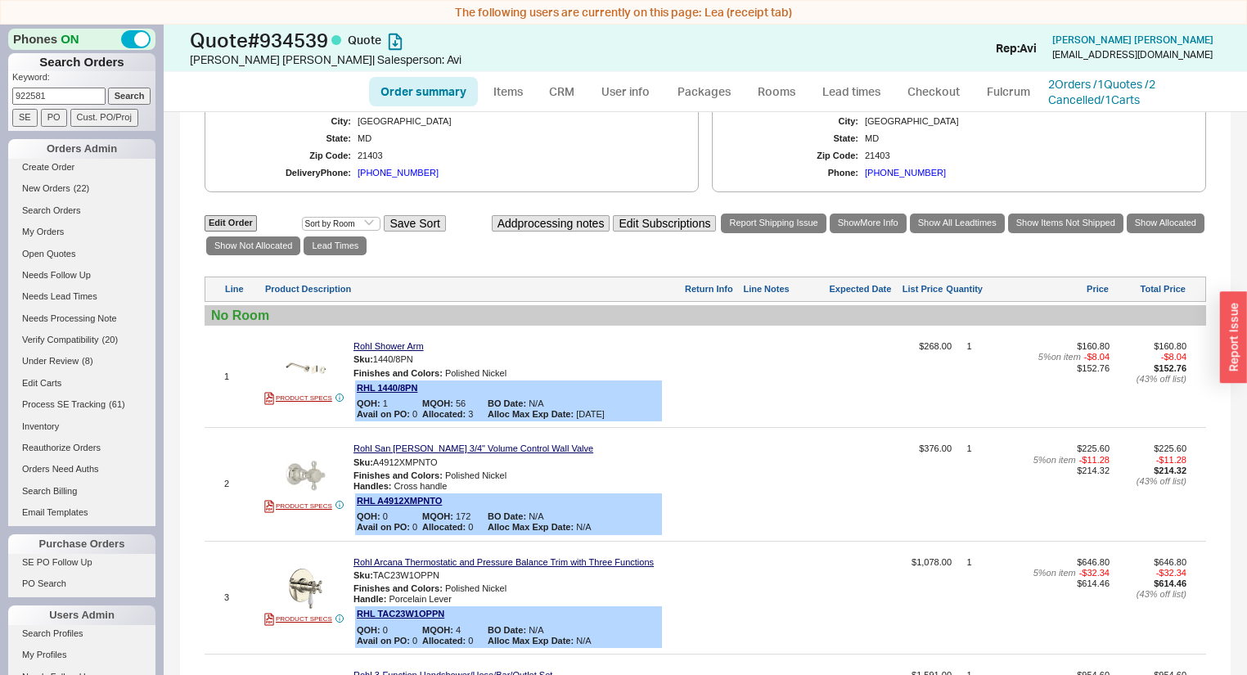
scroll to position [524, 0]
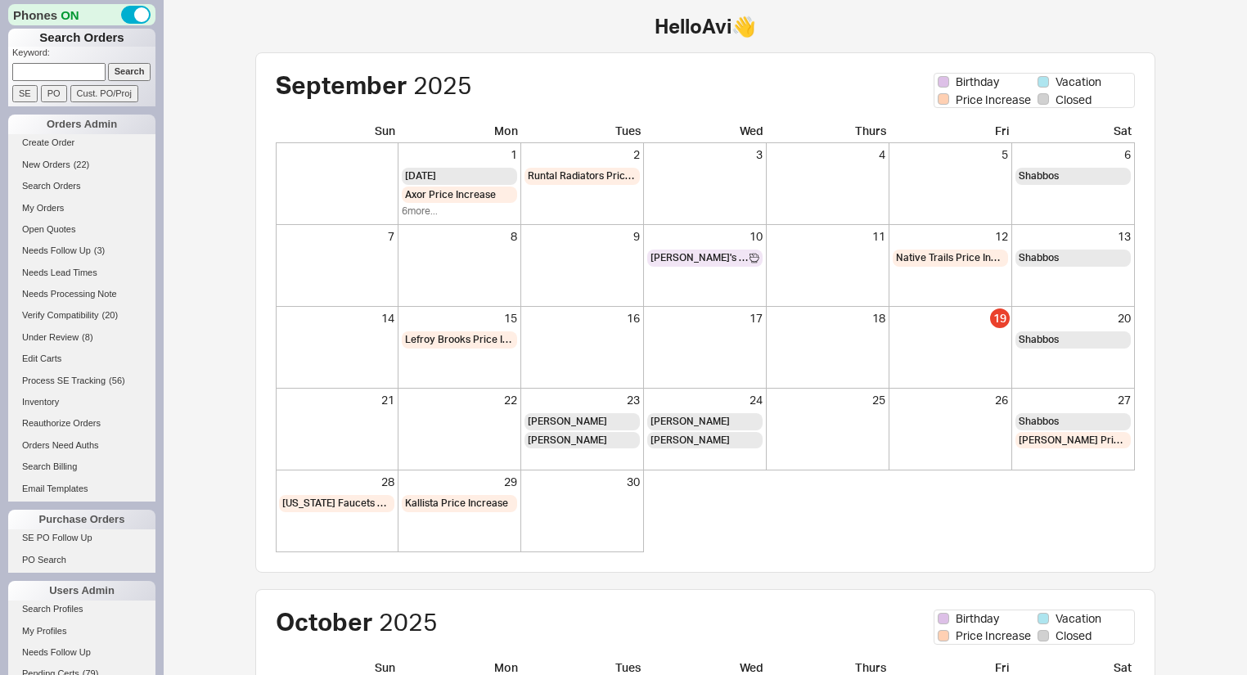
click at [65, 71] on input at bounding box center [58, 71] width 93 height 17
type input "4158465782"
click at [108, 63] on input "Search" at bounding box center [129, 71] width 43 height 17
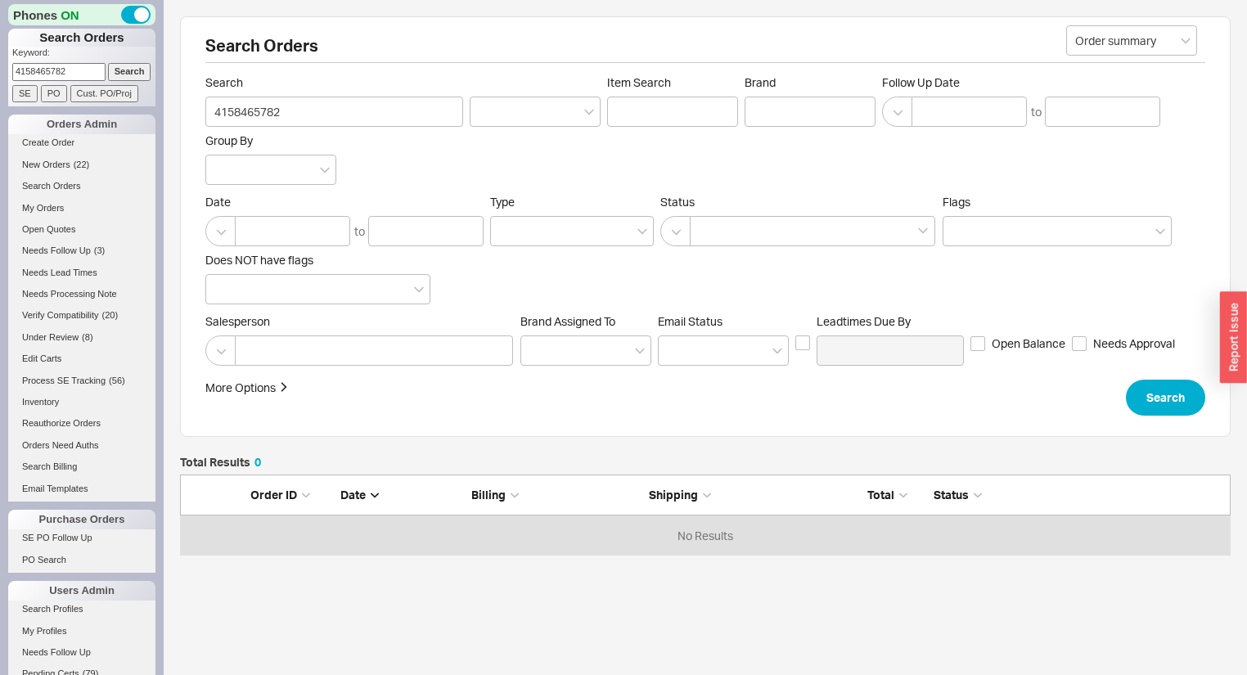
scroll to position [71, 1041]
